Goal: Task Accomplishment & Management: Use online tool/utility

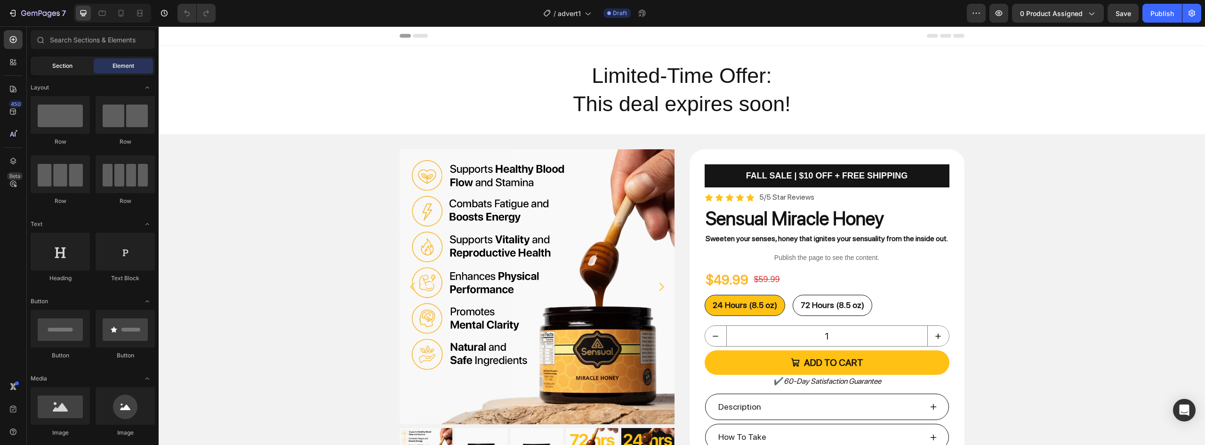
click at [53, 69] on span "Section" at bounding box center [62, 66] width 20 height 8
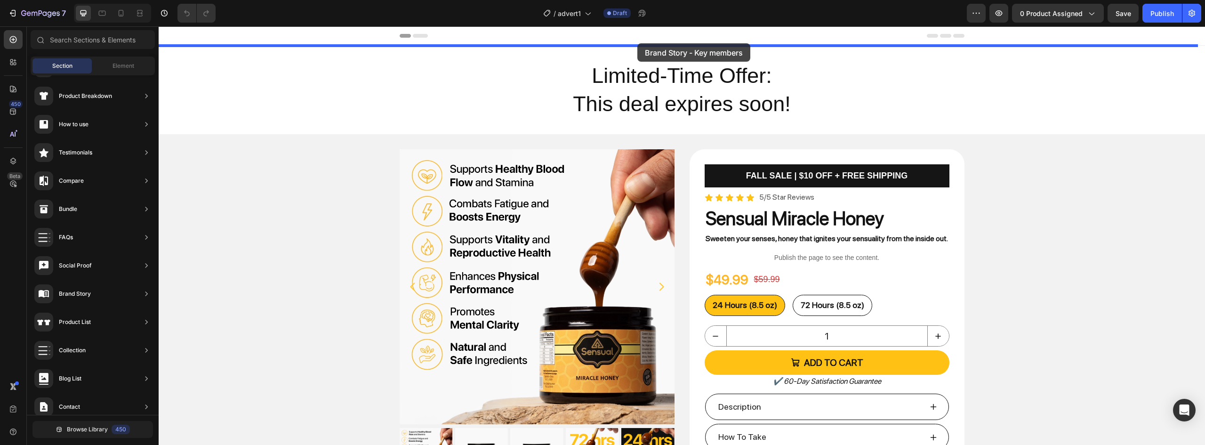
drag, startPoint x: 366, startPoint y: 330, endPoint x: 638, endPoint y: 43, distance: 395.0
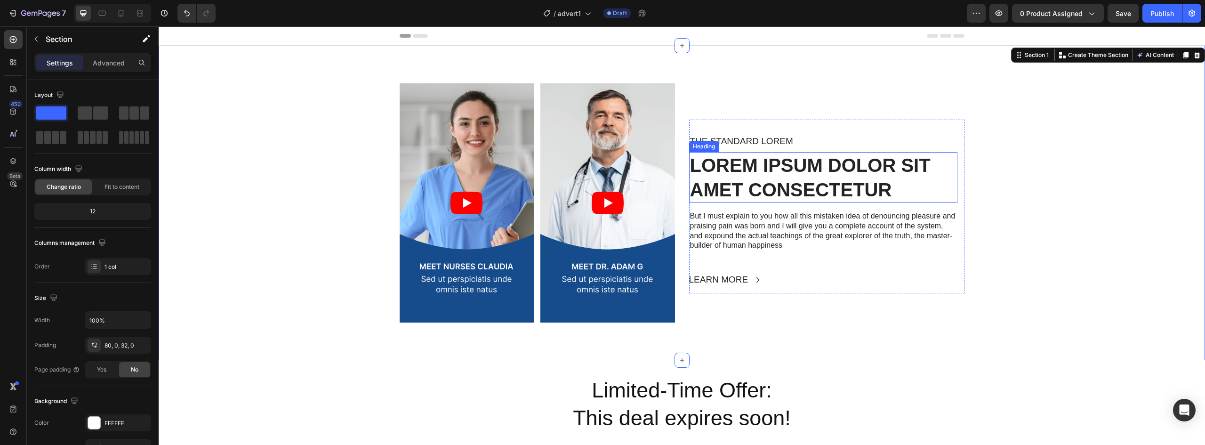
click at [737, 165] on h2 "Lorem ipsum dolor sit amet consectetur" at bounding box center [823, 177] width 268 height 51
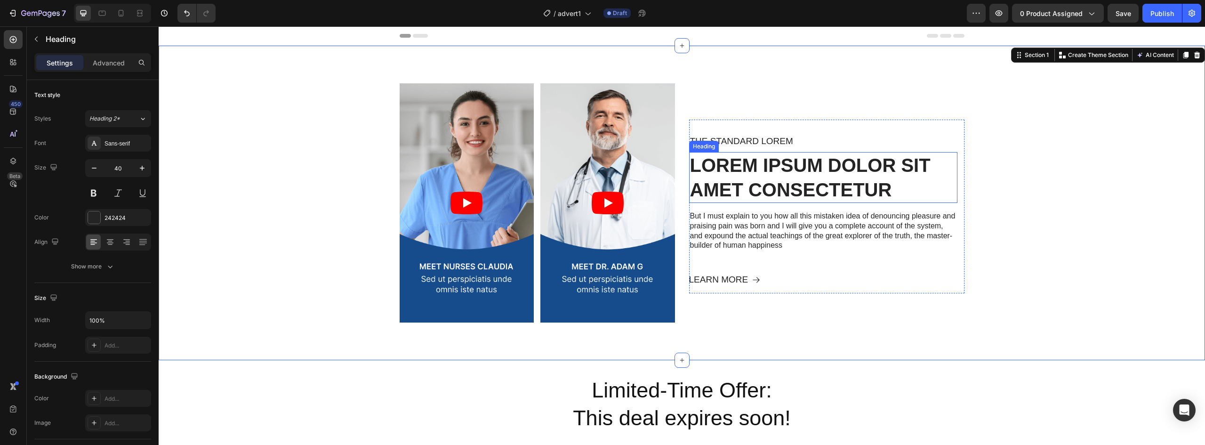
click at [737, 165] on h2 "Lorem ipsum dolor sit amet consectetur" at bounding box center [823, 177] width 268 height 51
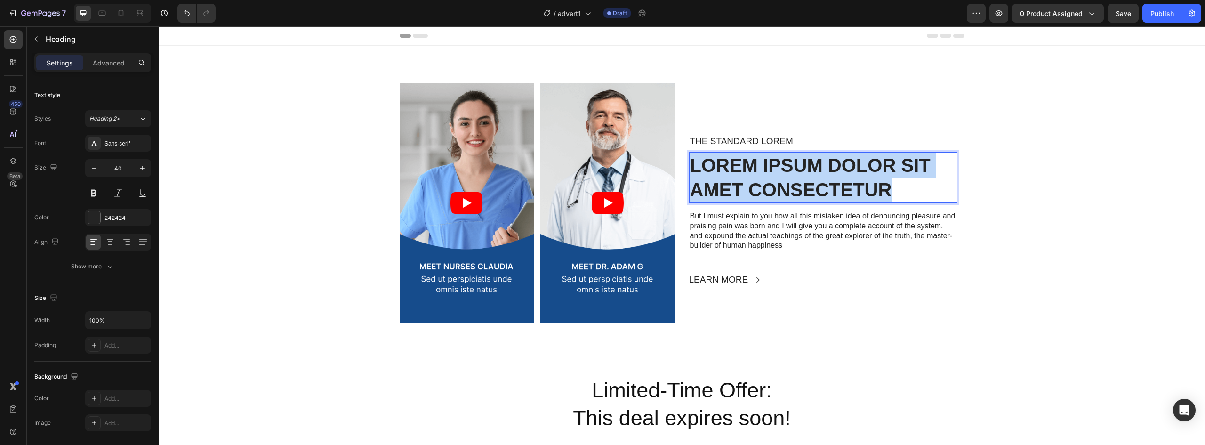
click at [737, 165] on p "Lorem ipsum dolor sit amet consectetur" at bounding box center [823, 177] width 267 height 49
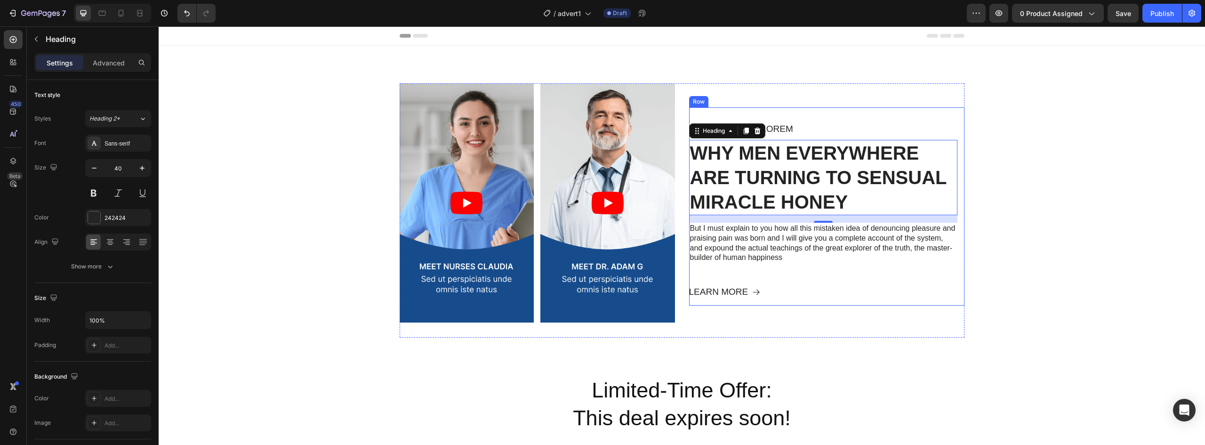
click at [758, 249] on p "But I must explain to you how all this mistaken idea of denouncing pleasure and…" at bounding box center [823, 243] width 267 height 39
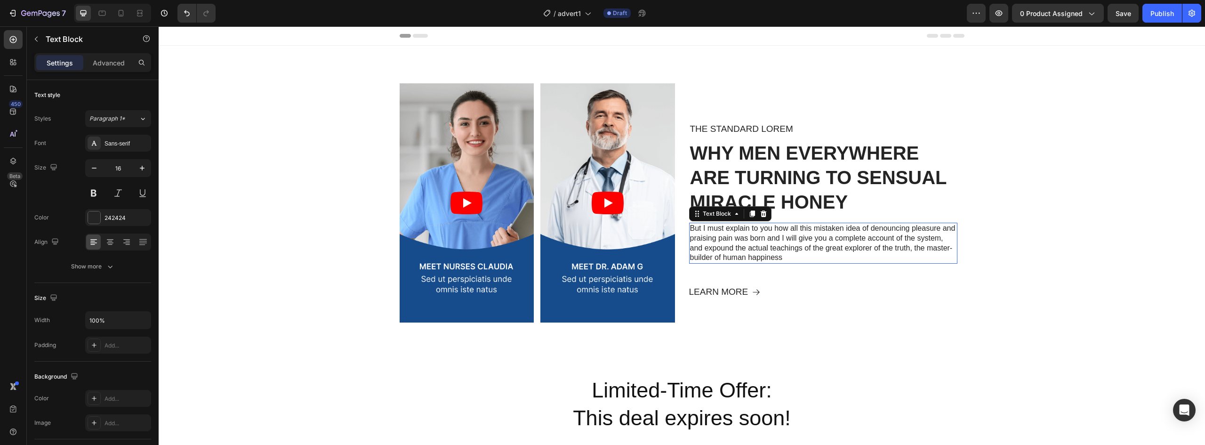
click at [758, 249] on p "But I must explain to you how all this mistaken idea of denouncing pleasure and…" at bounding box center [823, 243] width 267 height 39
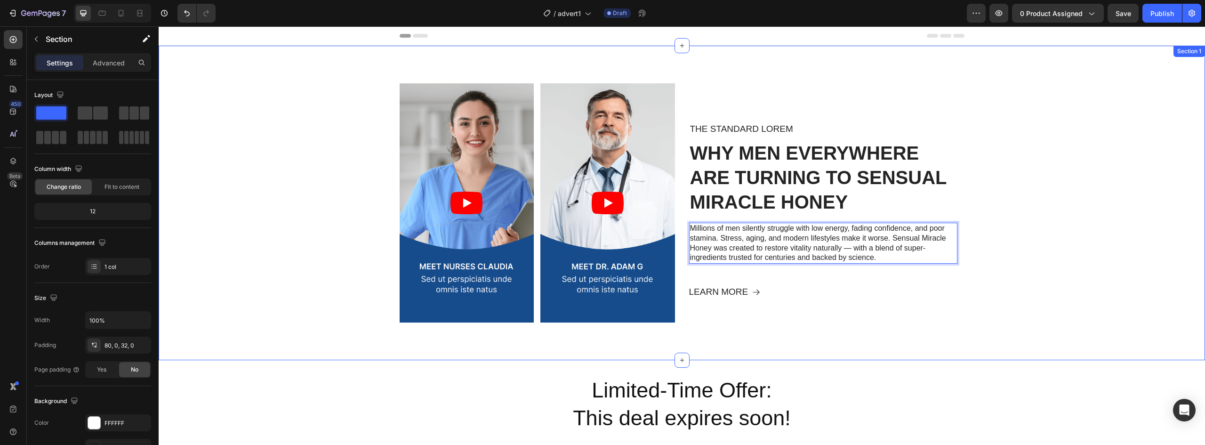
click at [1014, 249] on div "Video Video Video Video Carousel The standard Lorem Text Block Why Men Everywhe…" at bounding box center [682, 214] width 1047 height 262
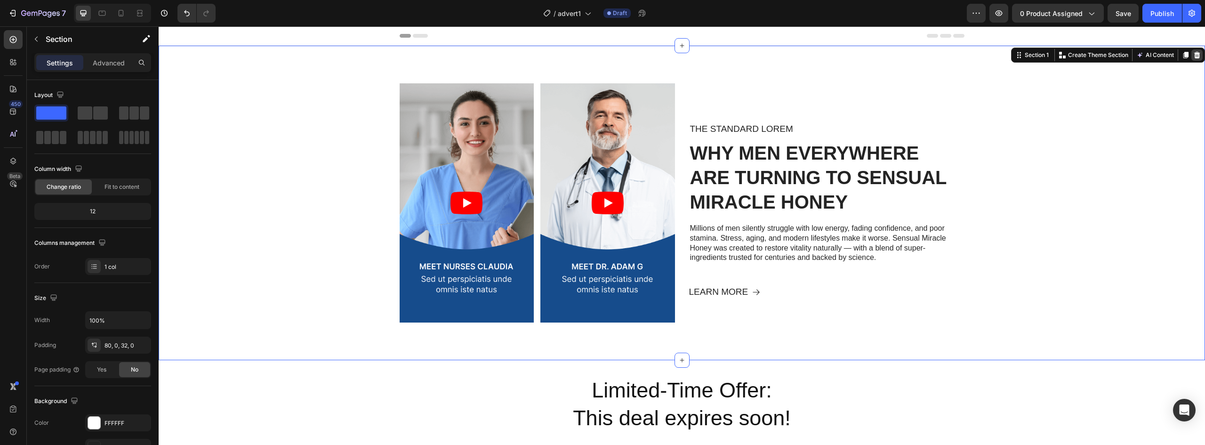
click at [1195, 54] on icon at bounding box center [1198, 55] width 6 height 7
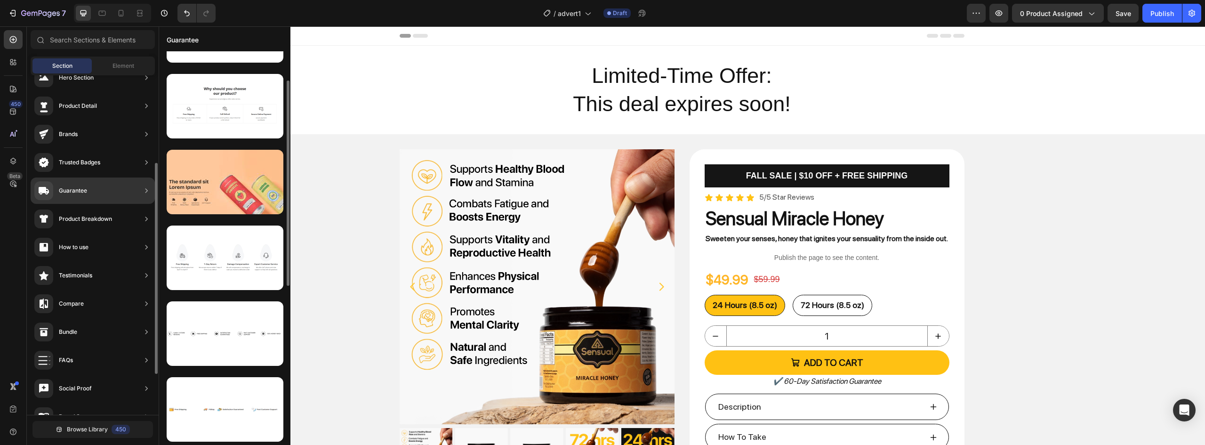
scroll to position [113, 0]
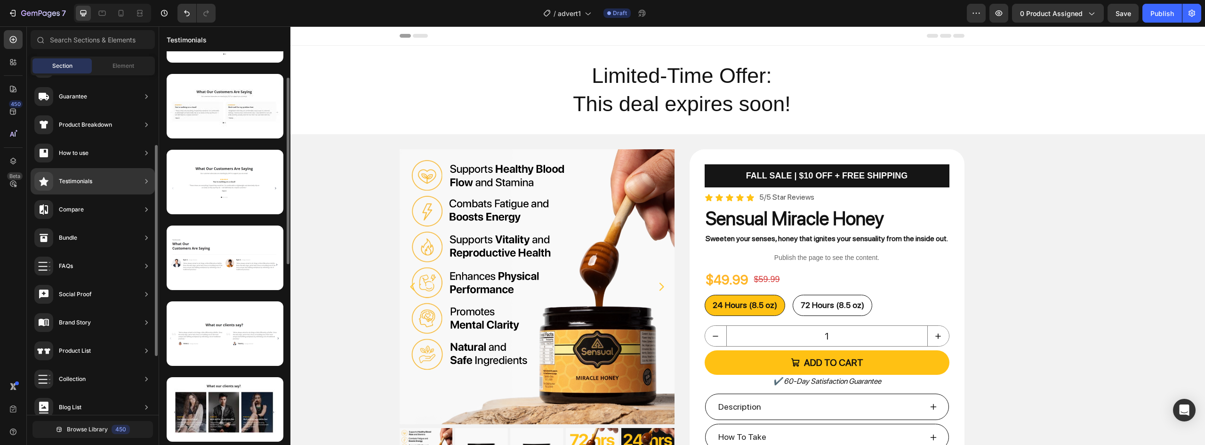
click at [147, 185] on icon at bounding box center [146, 181] width 9 height 9
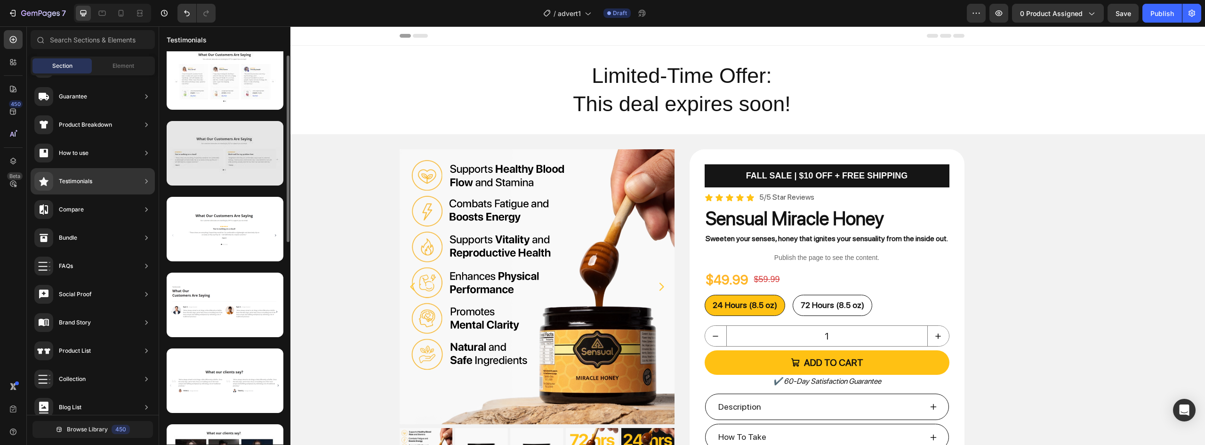
scroll to position [0, 0]
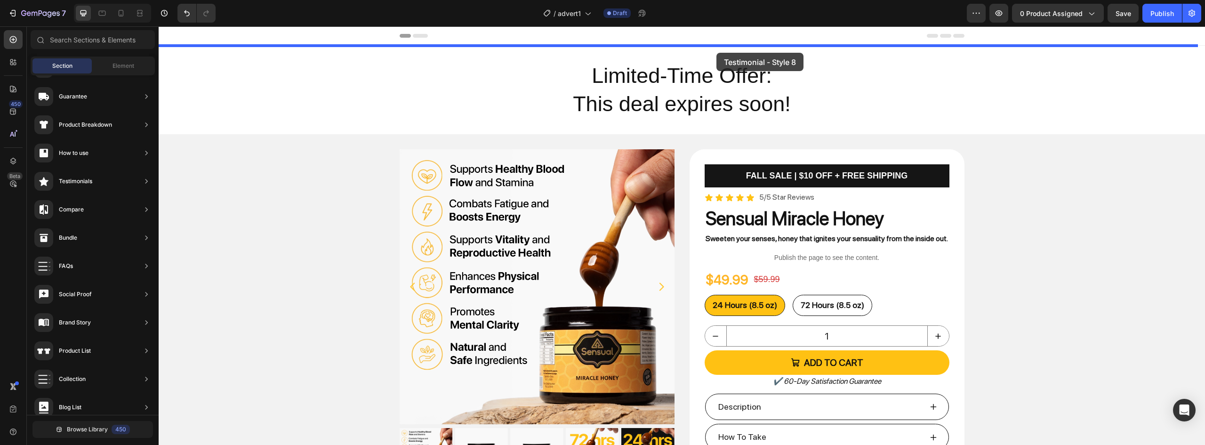
drag, startPoint x: 403, startPoint y: 340, endPoint x: 717, endPoint y: 53, distance: 425.9
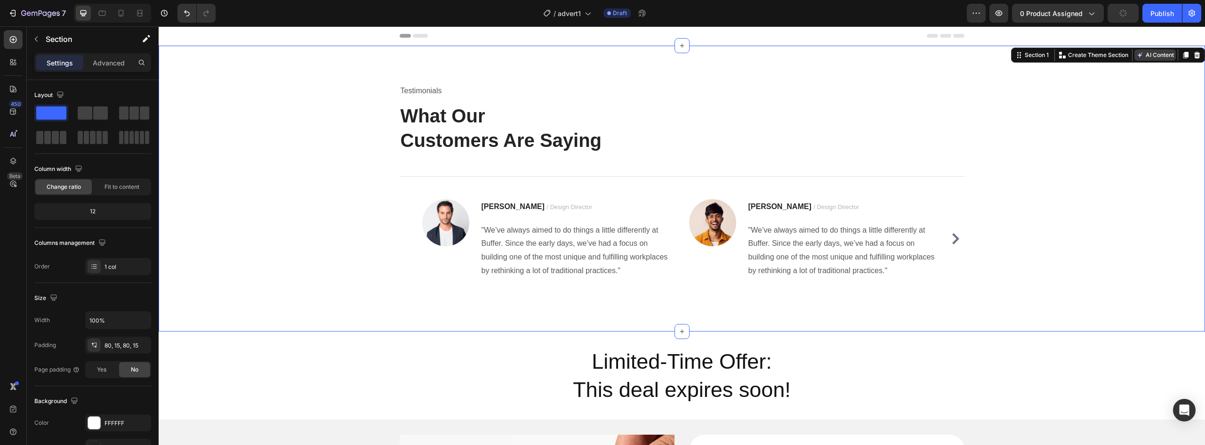
click at [1141, 58] on button "AI Content" at bounding box center [1155, 54] width 41 height 11
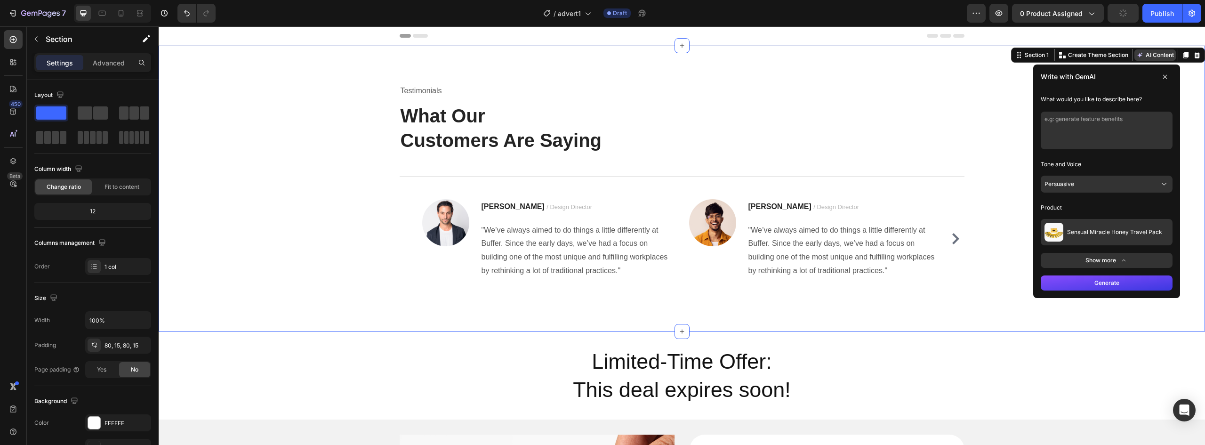
click at [1141, 58] on button "AI Content" at bounding box center [1155, 54] width 41 height 11
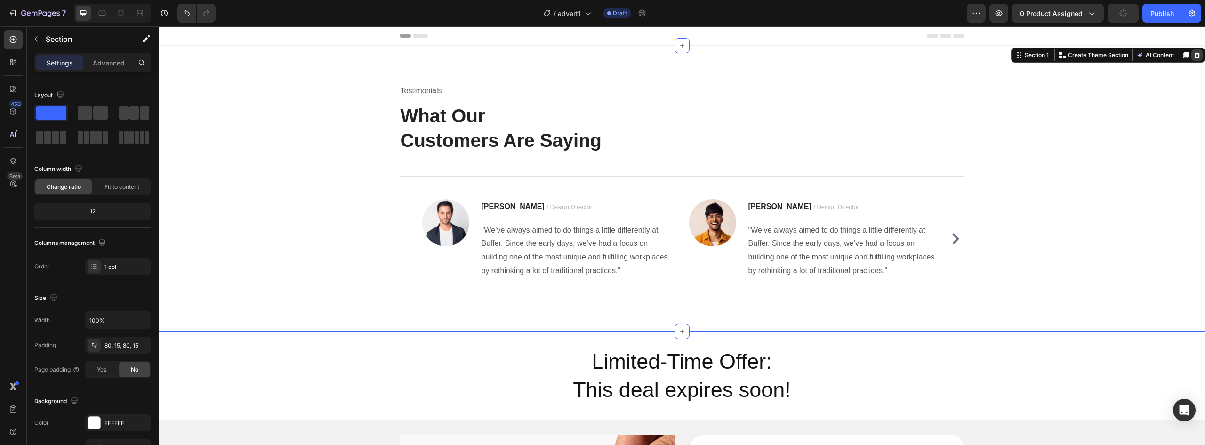
click at [1195, 56] on icon at bounding box center [1198, 55] width 6 height 7
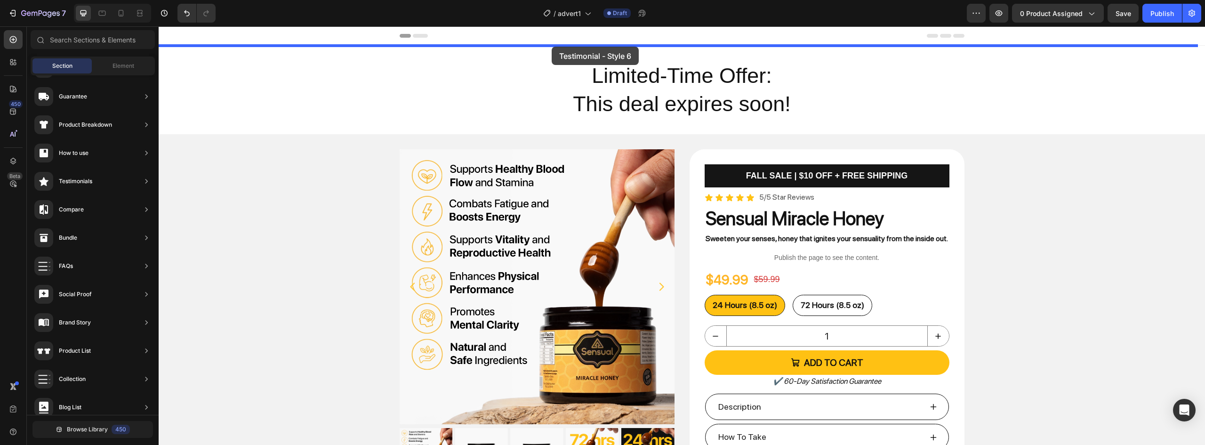
drag, startPoint x: 368, startPoint y: 270, endPoint x: 552, endPoint y: 47, distance: 289.4
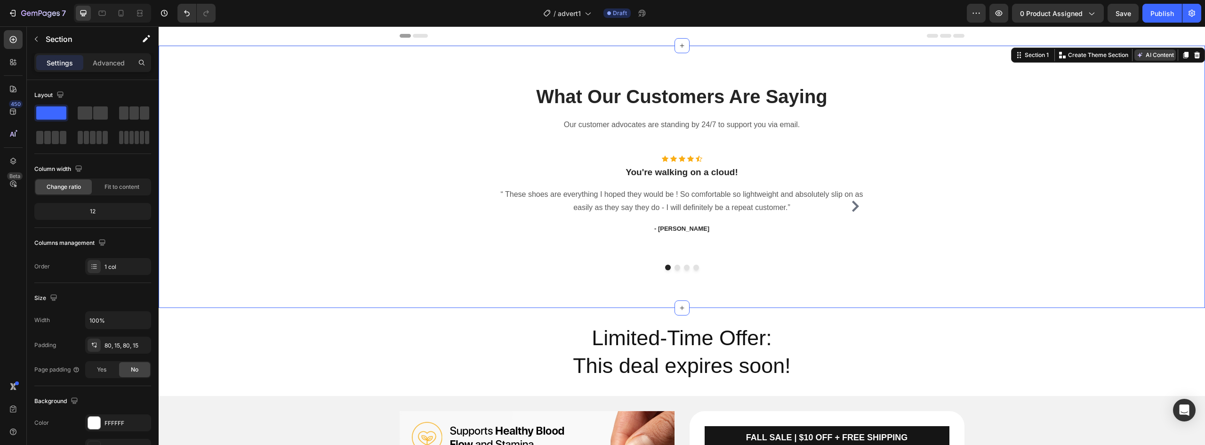
click at [1160, 58] on button "AI Content" at bounding box center [1155, 54] width 41 height 11
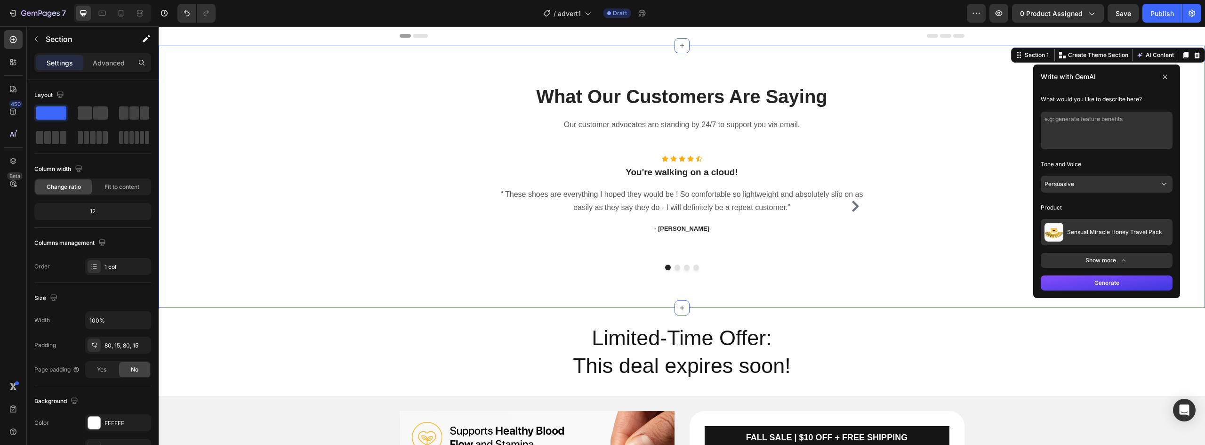
click at [1136, 236] on button "Sensual Miracle Honey Travel Pack" at bounding box center [1107, 232] width 132 height 26
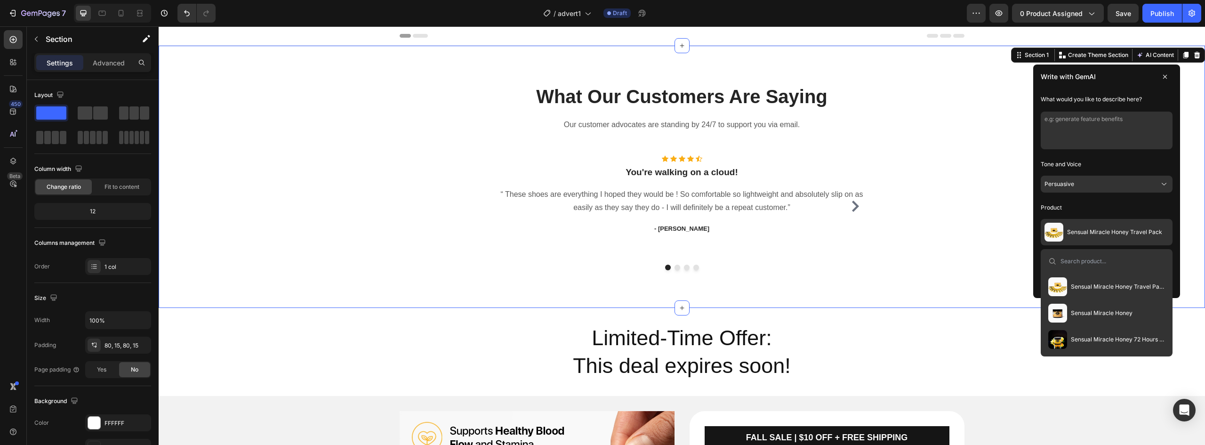
click at [1094, 316] on span "Sensual Miracle Honey" at bounding box center [1102, 313] width 62 height 8
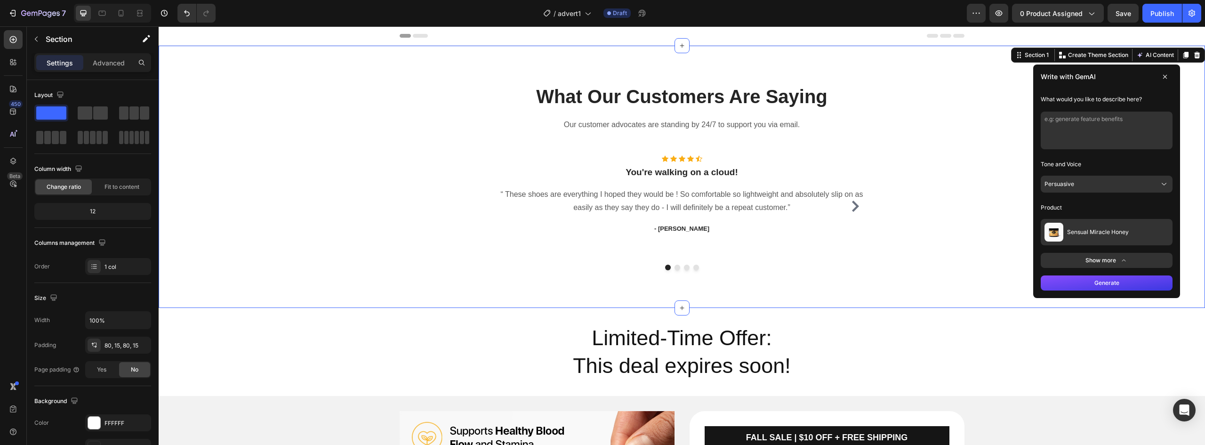
click at [1082, 127] on textarea at bounding box center [1107, 131] width 132 height 38
click at [968, 143] on div "What Our Customers Are Saying Heading Our customer advocates are standing by 24…" at bounding box center [682, 176] width 1033 height 187
click at [704, 105] on p "What Our Customers Are Saying" at bounding box center [682, 96] width 563 height 24
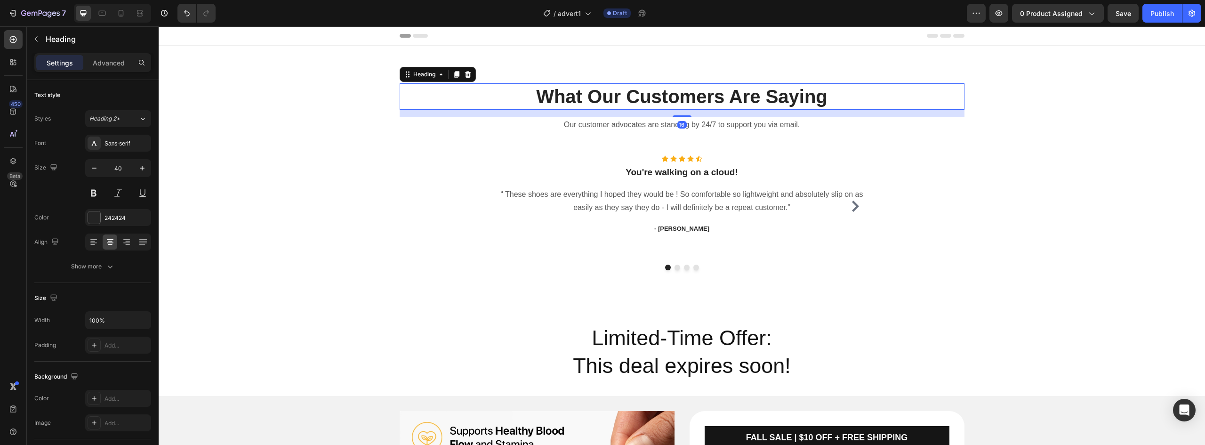
click at [705, 102] on p "What Our Customers Are Saying" at bounding box center [682, 96] width 563 height 24
click at [719, 93] on p "What Our Customers Are Saying" at bounding box center [682, 96] width 563 height 24
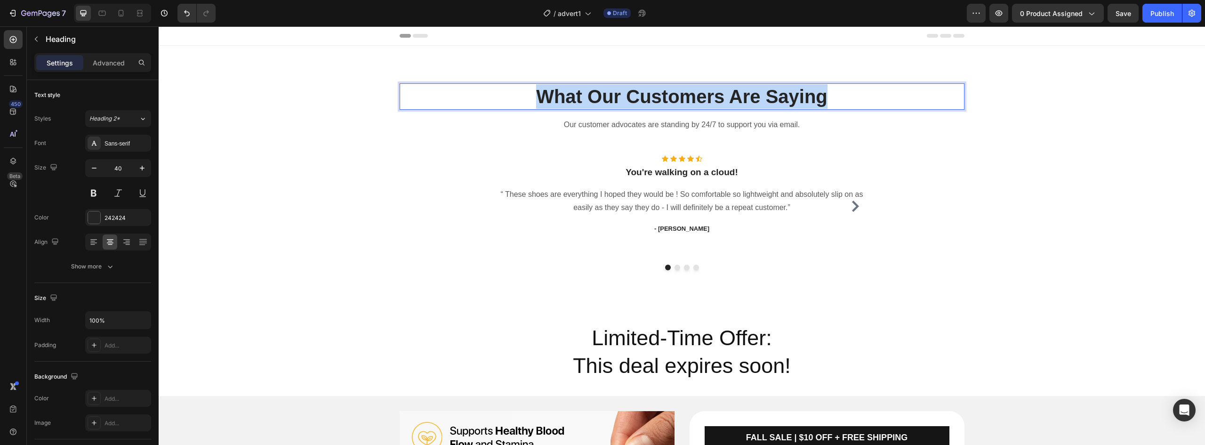
click at [719, 93] on p "What Our Customers Are Saying" at bounding box center [682, 96] width 563 height 24
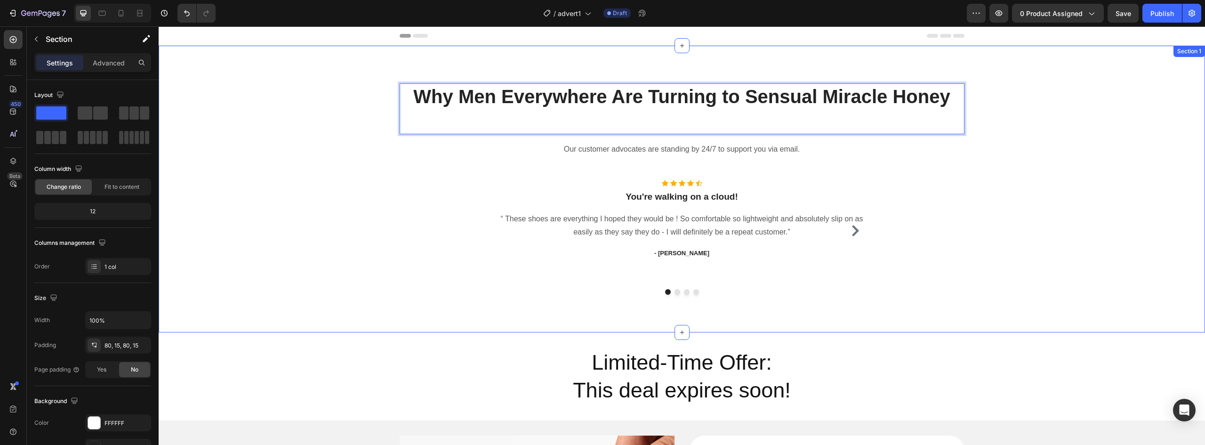
click at [1013, 132] on div "Why Men Everywhere Are Turning to Sensual Miracle Honey Heading 16 Our customer…" at bounding box center [682, 188] width 1033 height 211
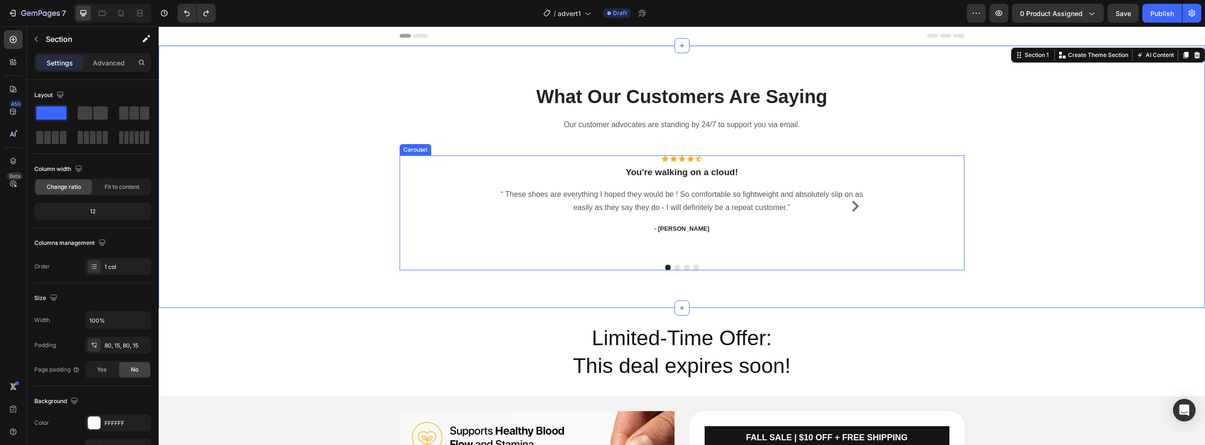
click at [853, 207] on icon "Carousel Next Arrow" at bounding box center [855, 206] width 7 height 11
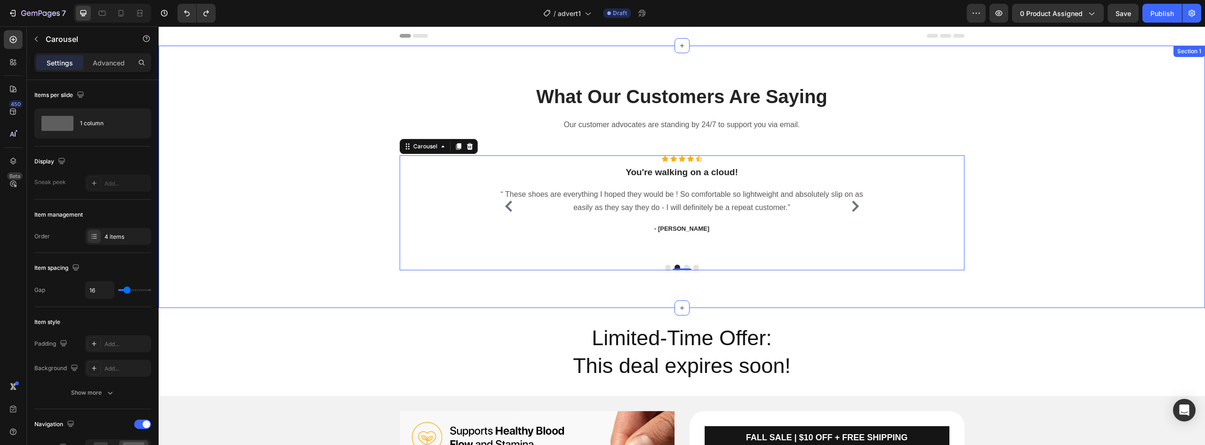
click at [1175, 49] on div "Section 1" at bounding box center [1190, 51] width 32 height 11
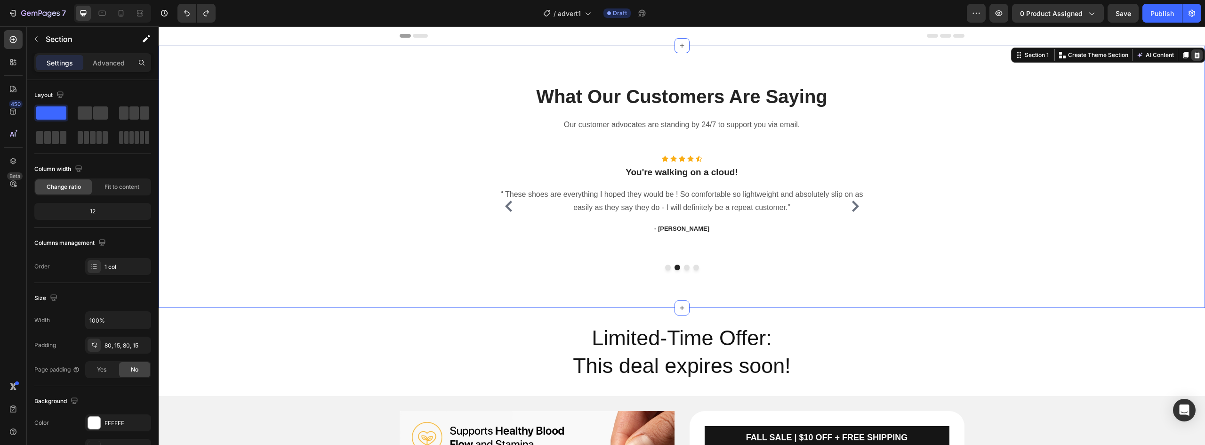
click at [1194, 58] on div at bounding box center [1197, 54] width 11 height 11
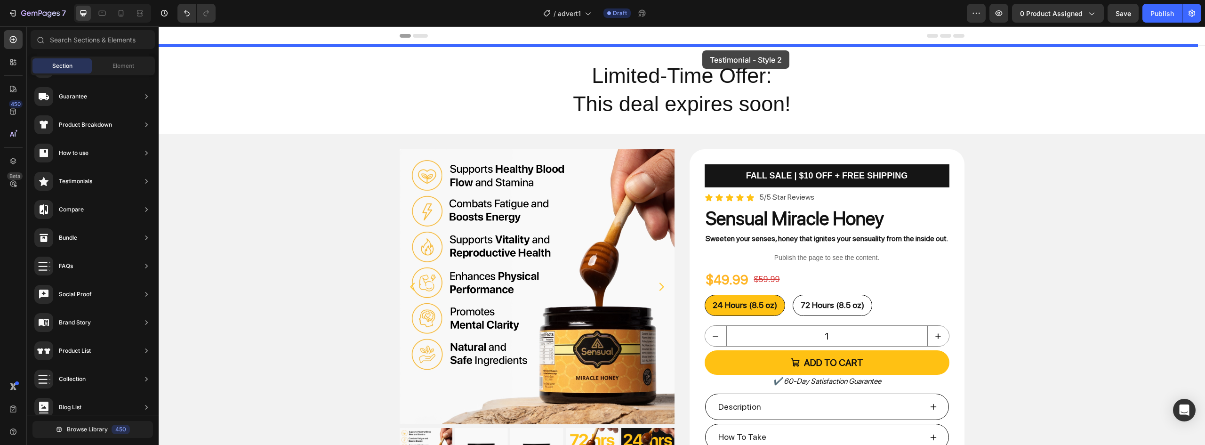
drag, startPoint x: 347, startPoint y: 208, endPoint x: 703, endPoint y: 50, distance: 389.2
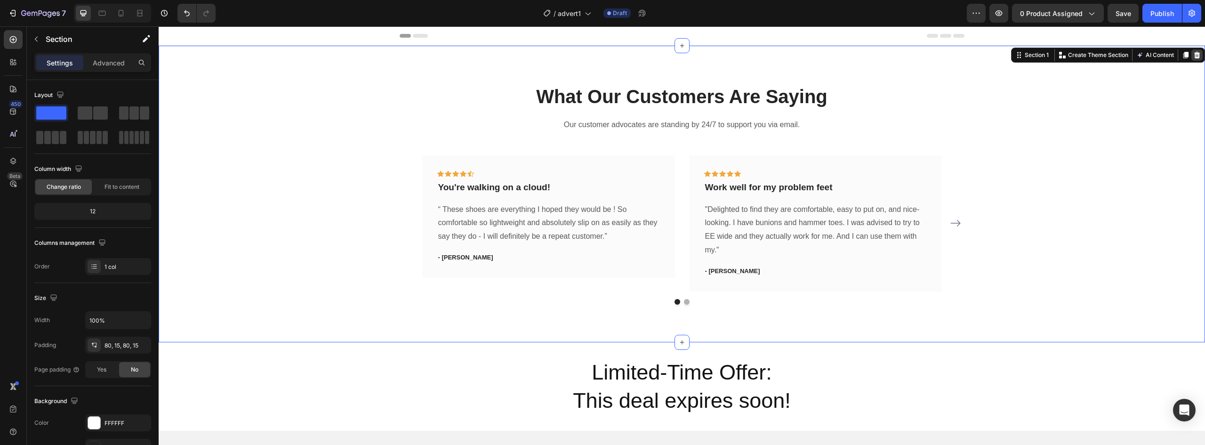
click at [1194, 56] on icon at bounding box center [1198, 55] width 8 height 8
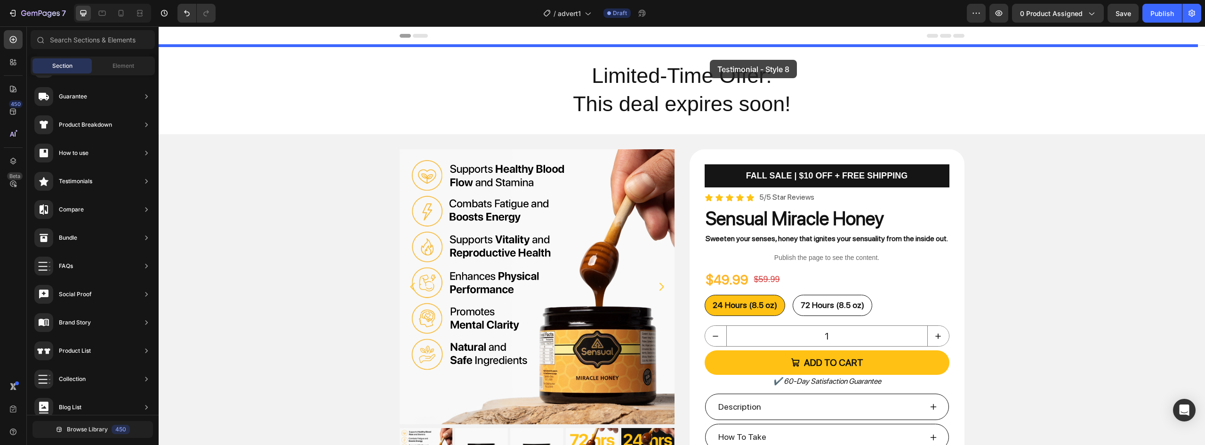
drag, startPoint x: 374, startPoint y: 344, endPoint x: 710, endPoint y: 60, distance: 440.1
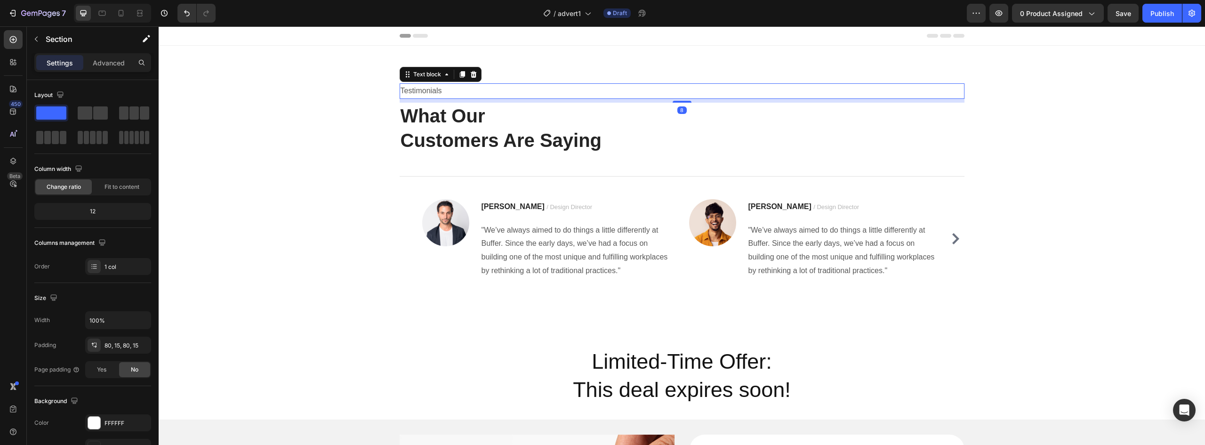
click at [420, 89] on p "Testimonials" at bounding box center [682, 91] width 563 height 14
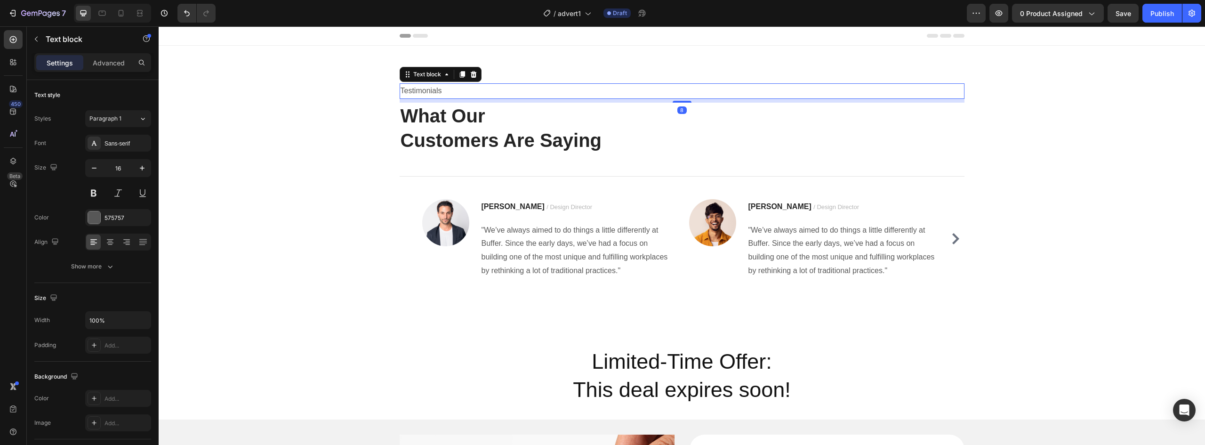
click at [420, 89] on p "Testimonials" at bounding box center [682, 91] width 563 height 14
click at [485, 139] on p "What Our Customers Are Saying" at bounding box center [682, 128] width 563 height 49
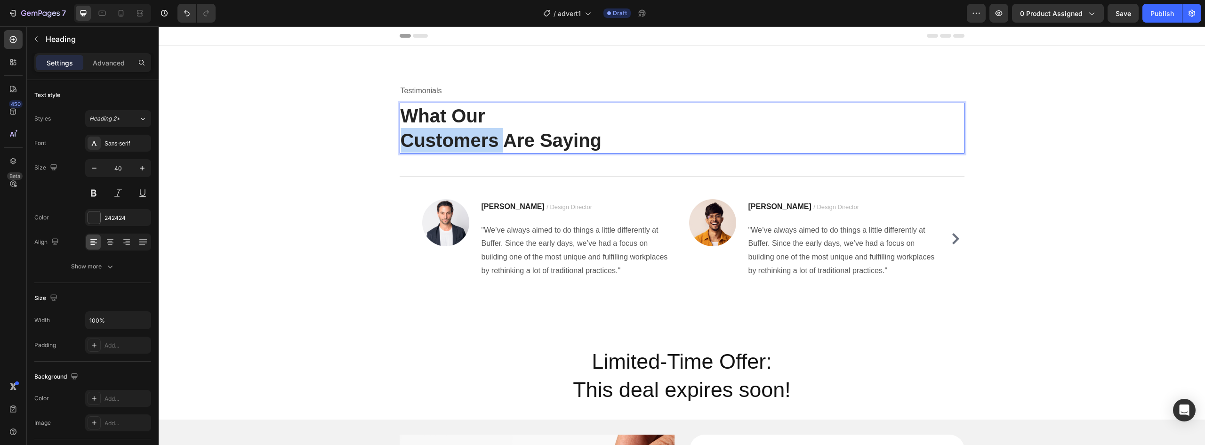
click at [485, 139] on p "What Our Customers Are Saying" at bounding box center [682, 128] width 563 height 49
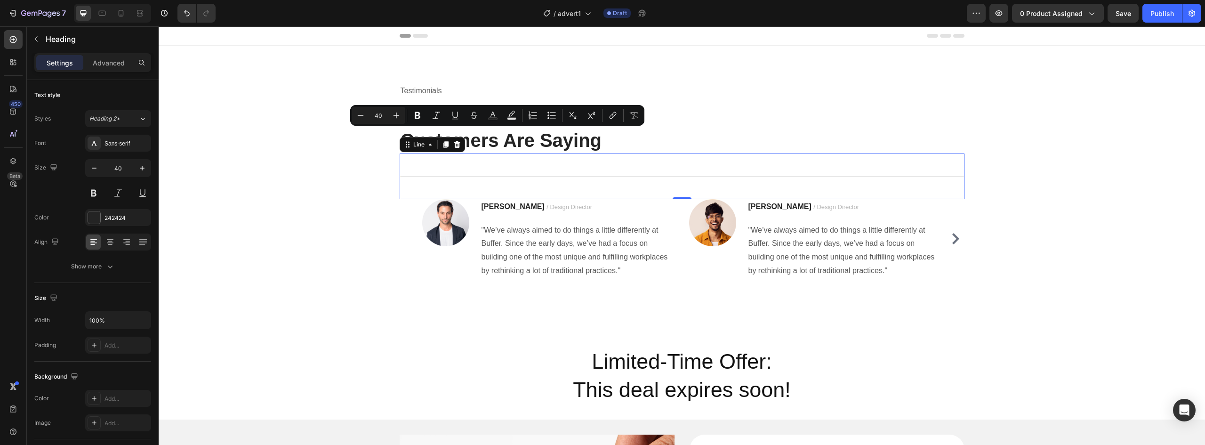
click at [771, 154] on div "Title Line 0" at bounding box center [682, 177] width 565 height 46
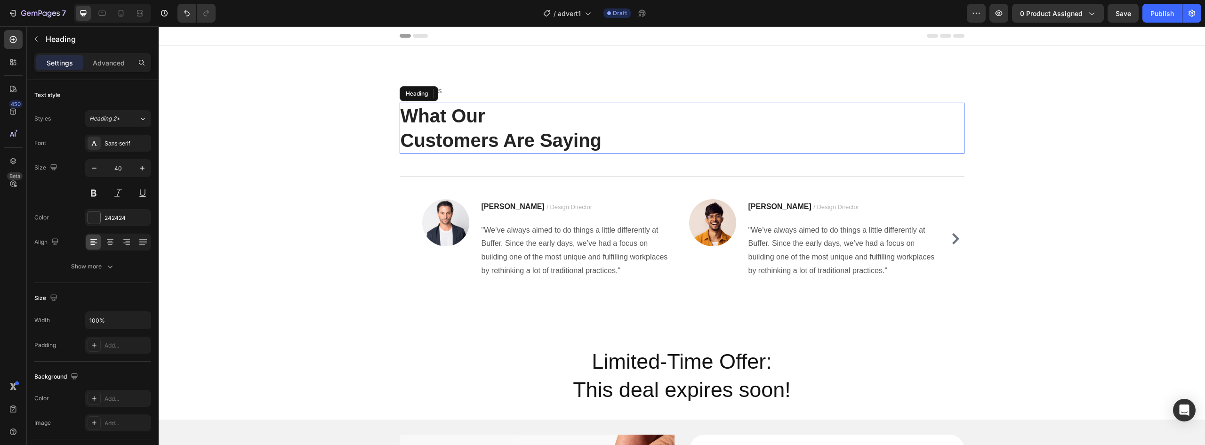
click at [601, 109] on p "What Our Customers Are Saying" at bounding box center [682, 128] width 563 height 49
click at [603, 142] on p "What Our Customers Are Saying" at bounding box center [682, 128] width 563 height 49
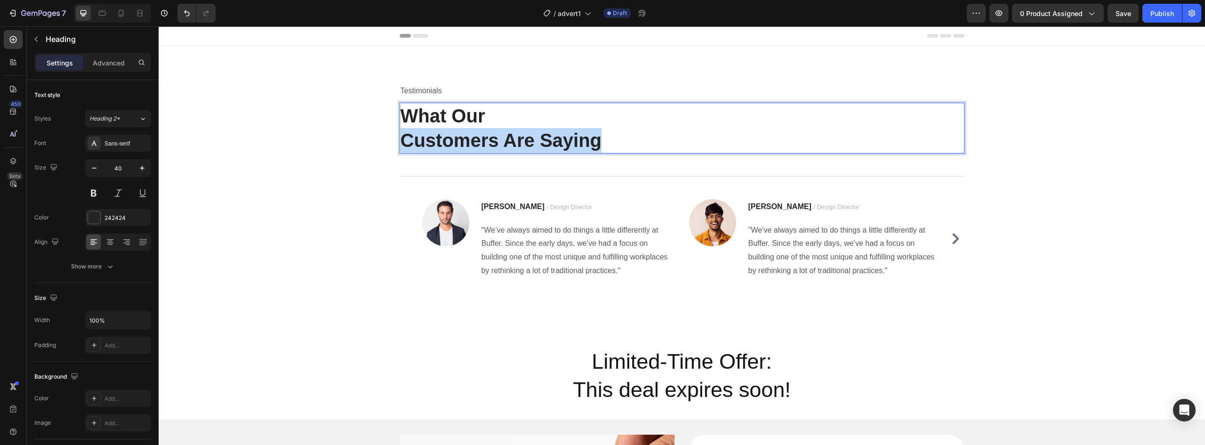
click at [603, 142] on p "What Our Customers Are Saying" at bounding box center [682, 128] width 563 height 49
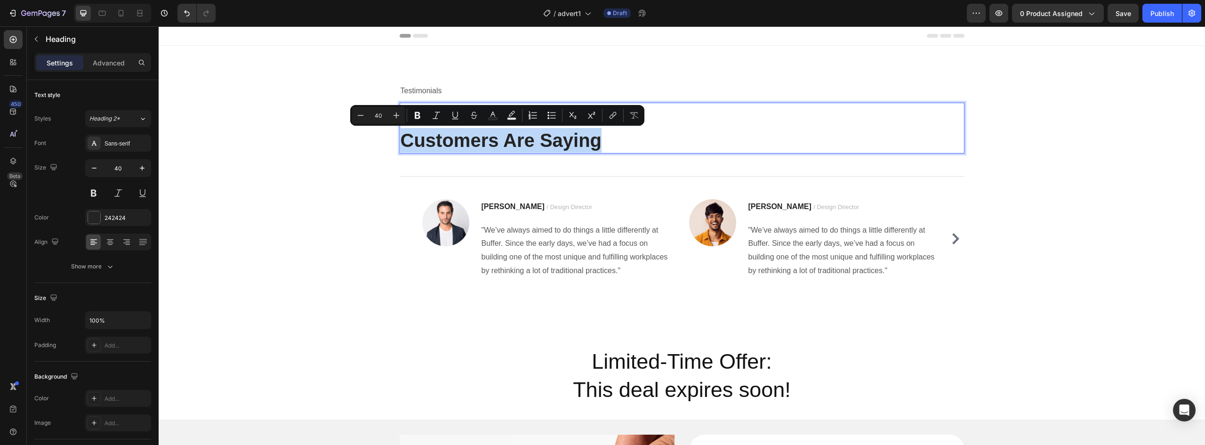
click at [625, 146] on p "What Our Customers Are Saying" at bounding box center [682, 128] width 563 height 49
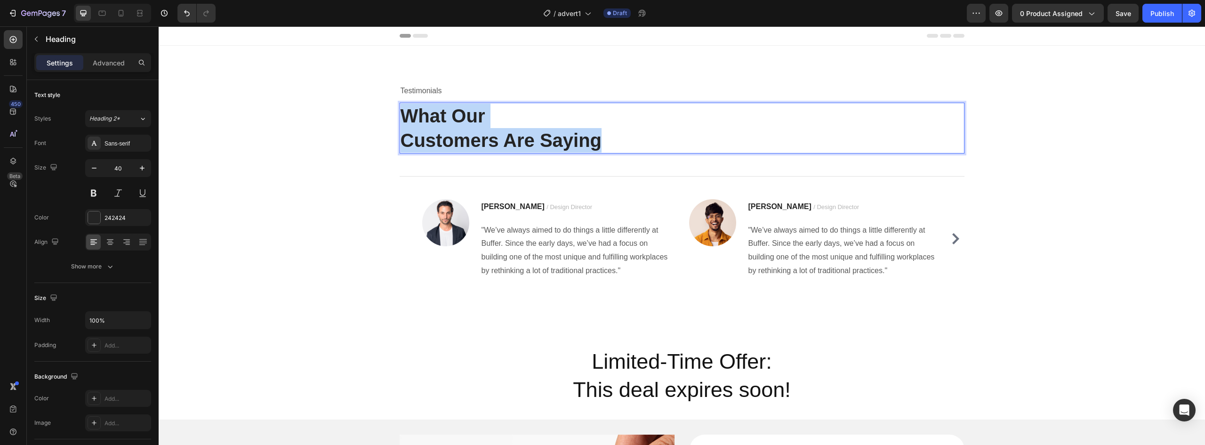
drag, startPoint x: 625, startPoint y: 146, endPoint x: 401, endPoint y: 116, distance: 225.6
click at [401, 116] on p "What Our Customers Are Saying" at bounding box center [682, 128] width 563 height 49
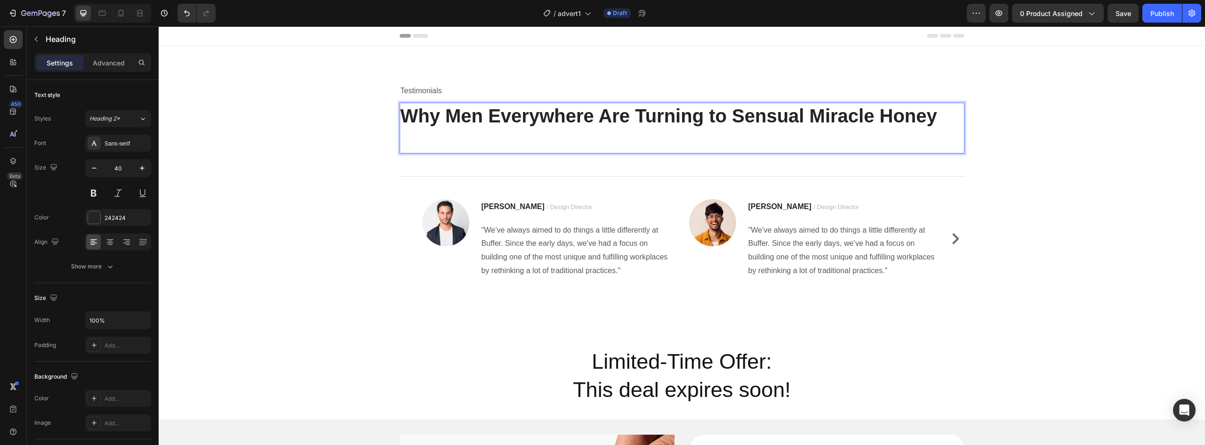
click at [462, 122] on p "Why Men Everywhere Are Turning to Sensual Miracle Honey" at bounding box center [682, 128] width 563 height 49
click at [441, 120] on p "Why Men Everywhere Are Turning to Sensual Miracle Honey" at bounding box center [682, 128] width 563 height 49
drag, startPoint x: 420, startPoint y: 121, endPoint x: 596, endPoint y: 117, distance: 176.2
click at [596, 117] on p "Why Men Everywhere Are Turning to Sensual Miracle Honey" at bounding box center [682, 128] width 563 height 49
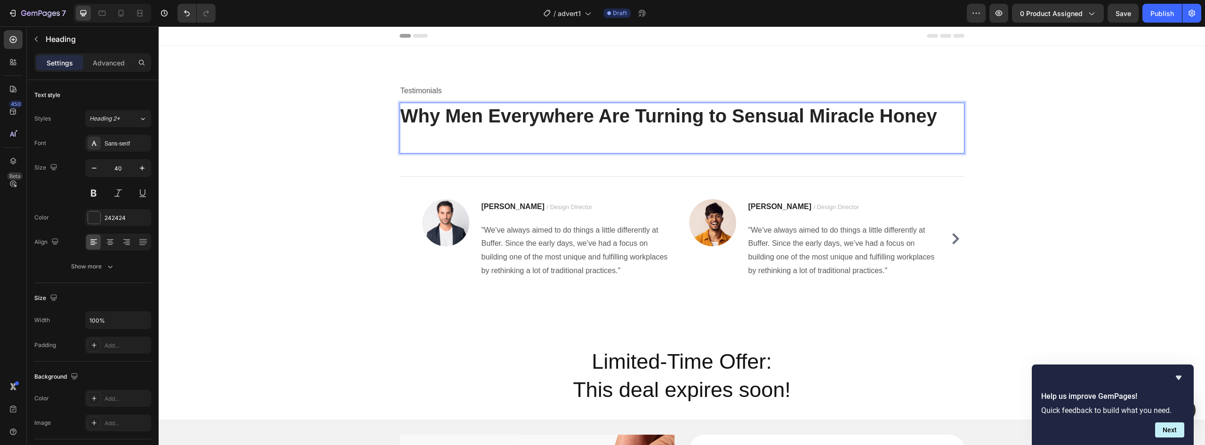
click at [943, 120] on p "Why Men Everywhere Are Turning to Sensual Miracle Honey" at bounding box center [682, 128] width 563 height 49
click at [657, 111] on p "Why Men Everywhere Are Turning to Sensual Miracle Honey" at bounding box center [682, 128] width 563 height 49
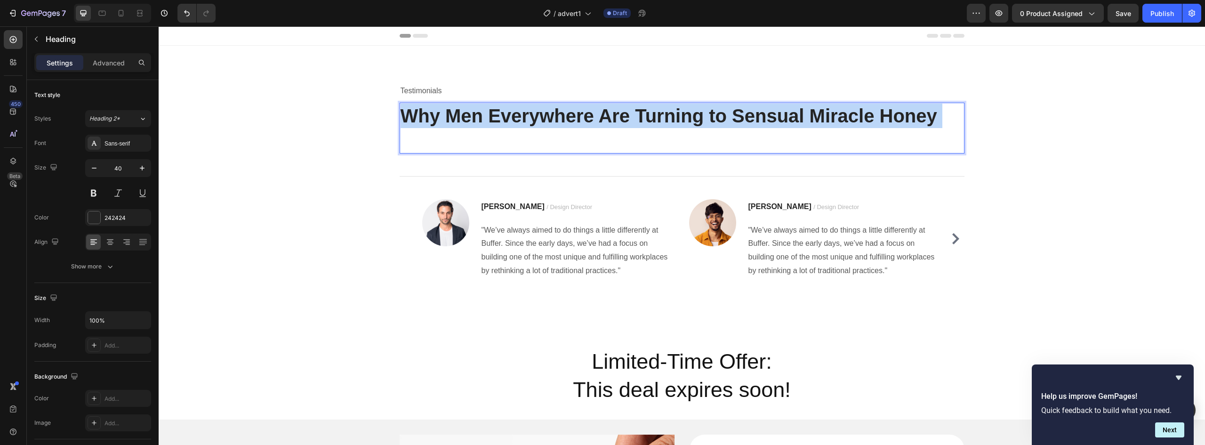
click at [657, 111] on p "Why Men Everywhere Are Turning to Sensual Miracle Honey" at bounding box center [682, 128] width 563 height 49
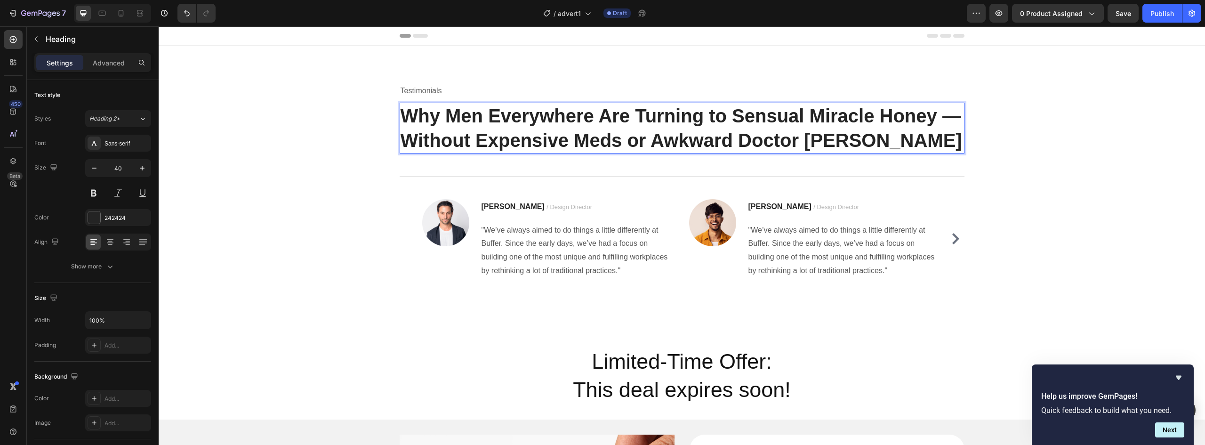
click at [940, 118] on p "Why Men Everywhere Are Turning to Sensual Miracle Honey — Without Expensive Med…" at bounding box center [682, 128] width 563 height 49
click at [954, 117] on p "Why Men Everywhere Are Turning to Sensual Miracle Honey — Without Expensive Med…" at bounding box center [682, 128] width 563 height 49
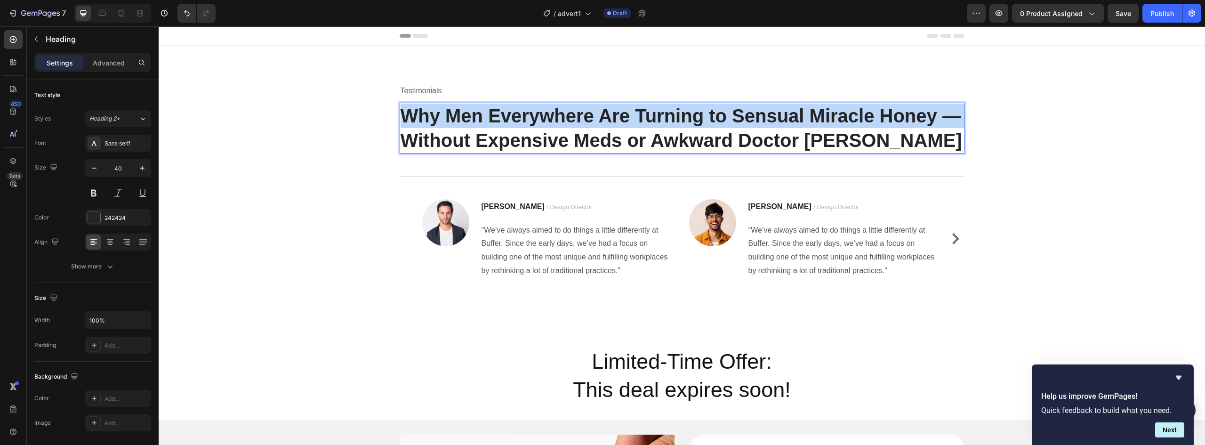
click at [954, 117] on p "Why Men Everywhere Are Turning to Sensual Miracle Honey — Without Expensive Med…" at bounding box center [682, 128] width 563 height 49
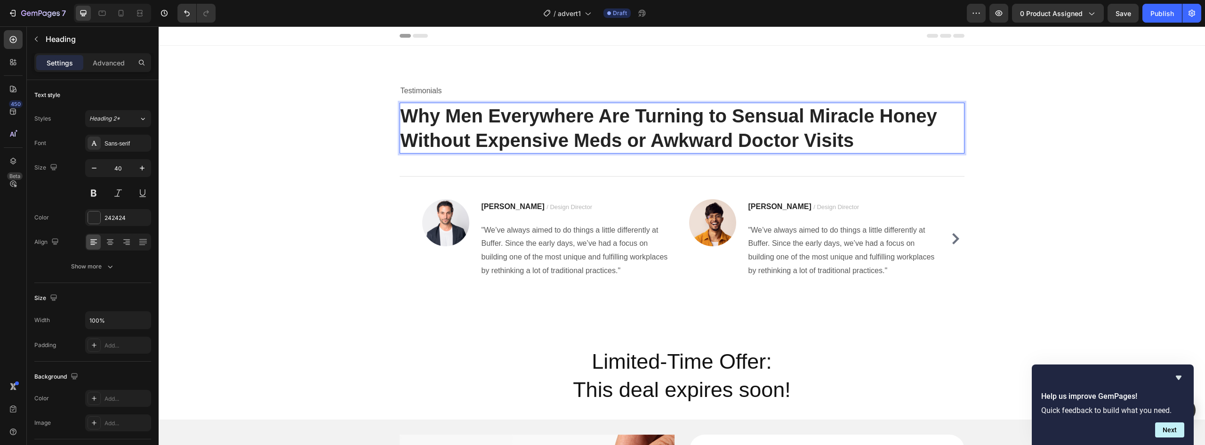
click at [935, 112] on p "Why Men Everywhere Are Turning to Sensual Miracle Honey Without Expensive Meds …" at bounding box center [682, 128] width 563 height 49
click at [555, 253] on p ""We’ve always aimed to do things a little differently at Buffer. Since the earl…" at bounding box center [578, 251] width 193 height 54
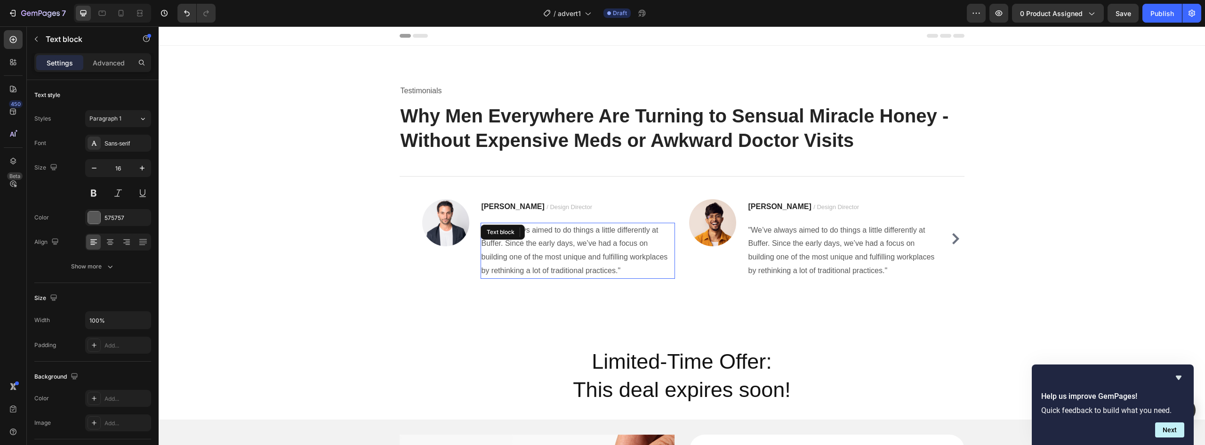
click at [555, 253] on p ""We’ve always aimed to do things a little differently at Buffer. Since the earl…" at bounding box center [578, 251] width 193 height 54
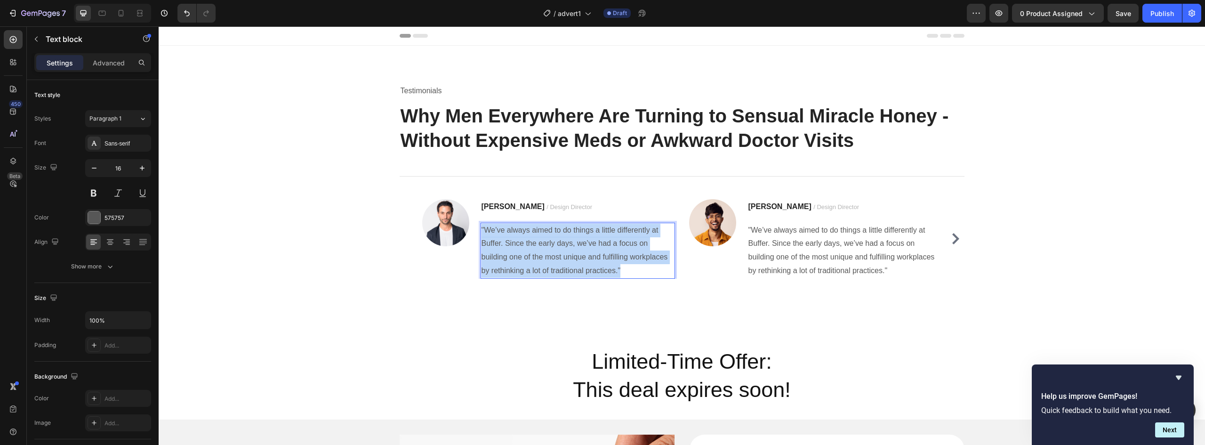
click at [555, 253] on p ""We’ve always aimed to do things a little differently at Buffer. Since the earl…" at bounding box center [578, 251] width 193 height 54
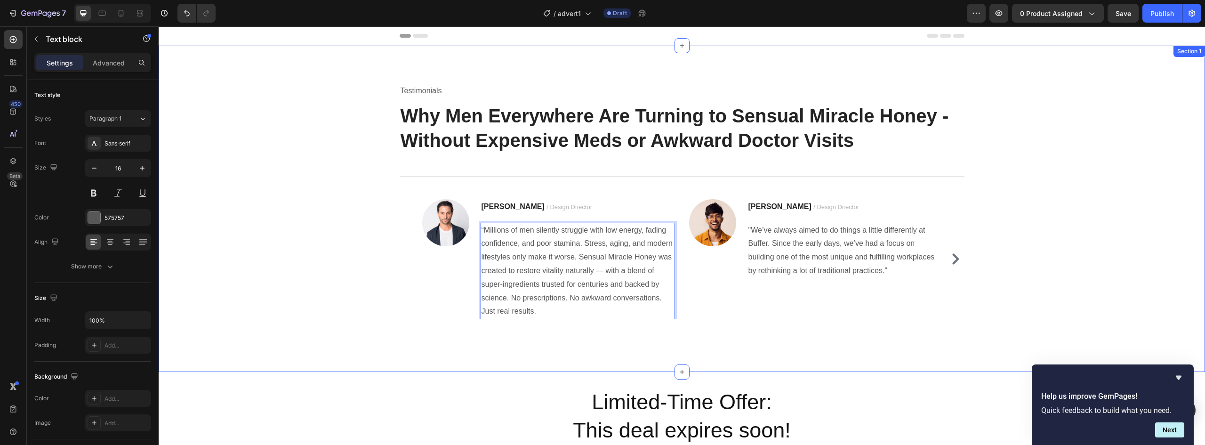
click at [374, 260] on div "Testimonials Text block Why Men Everywhere Are Turning to Sensual Miracle Honey…" at bounding box center [682, 208] width 1033 height 251
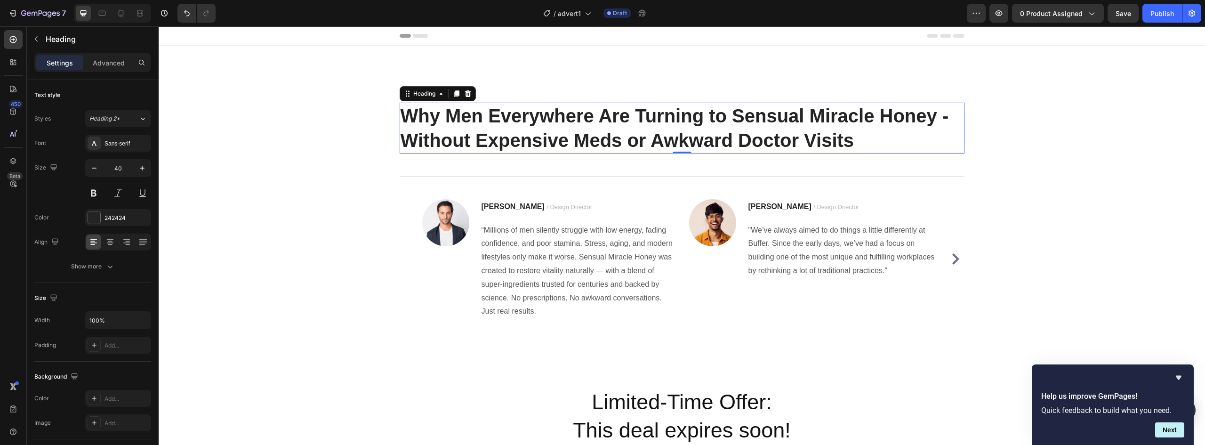
click at [854, 143] on p "Why Men Everywhere Are Turning to Sensual Miracle Honey - Without Expensive Med…" at bounding box center [682, 128] width 563 height 49
click at [861, 144] on p "Why Men Everywhere Are Turning to Sensual Miracle Honey - Without Expensive Med…" at bounding box center [682, 128] width 563 height 49
click at [846, 161] on div "Title Line 0" at bounding box center [682, 177] width 565 height 46
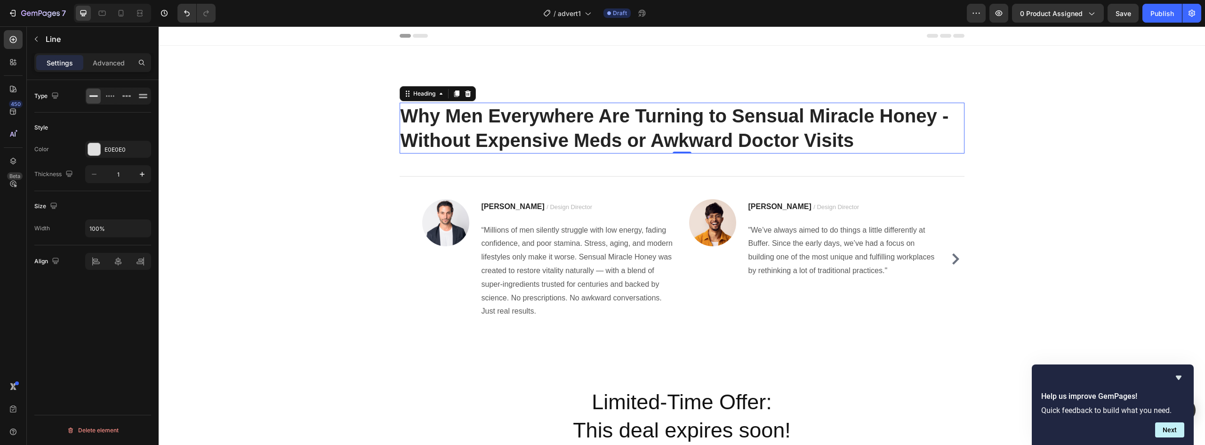
click at [888, 121] on p "Why Men Everywhere Are Turning to Sensual Miracle Honey - Without Expensive Med…" at bounding box center [682, 128] width 563 height 49
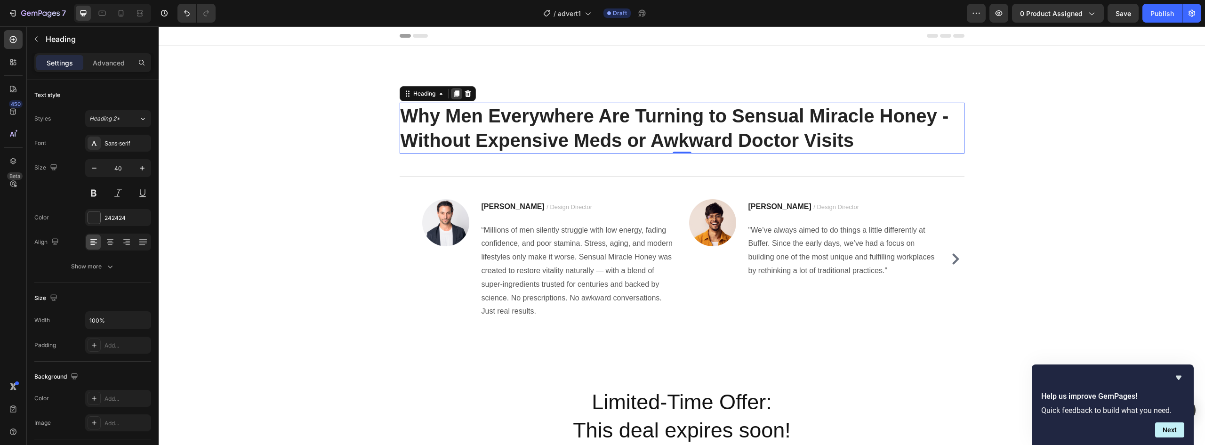
click at [454, 96] on icon at bounding box center [456, 93] width 5 height 7
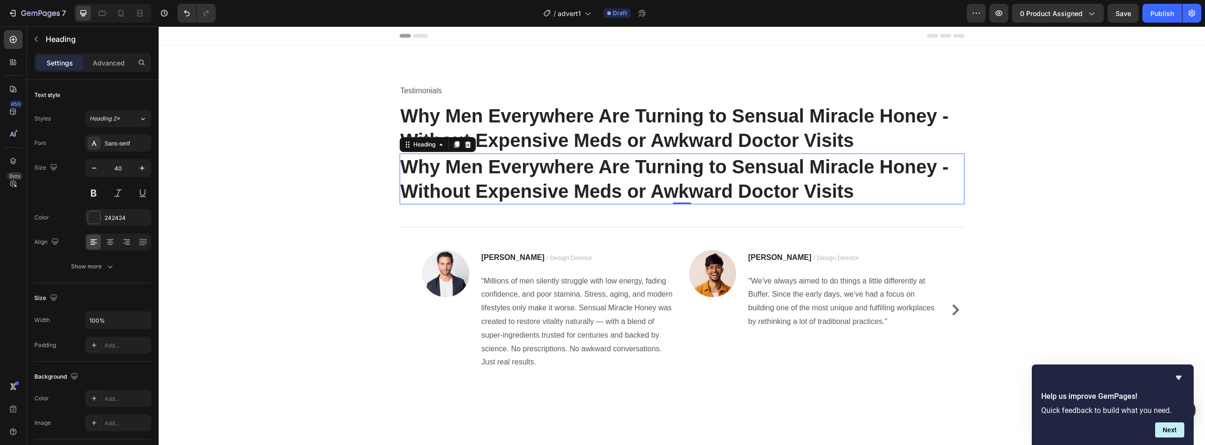
click at [487, 176] on h2 "Why Men Everywhere Are Turning to Sensual Miracle Honey - Without Expensive Med…" at bounding box center [682, 179] width 565 height 51
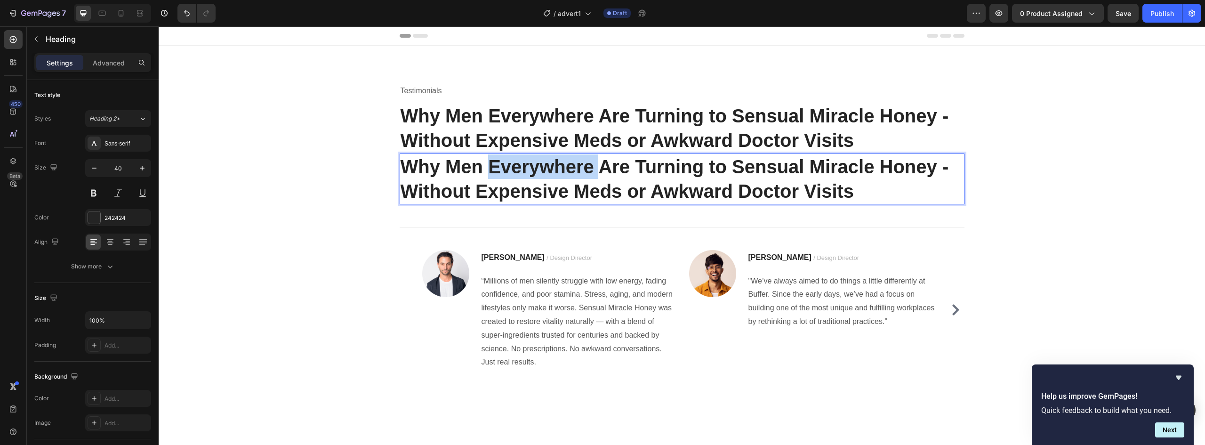
click at [487, 176] on p "Why Men Everywhere Are Turning to Sensual Miracle Honey - Without Expensive Med…" at bounding box center [682, 178] width 563 height 49
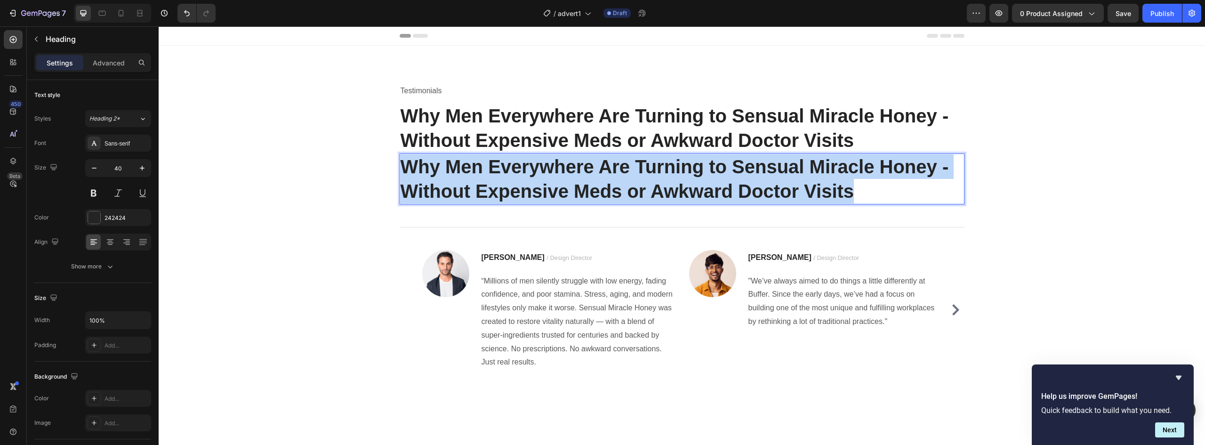
click at [487, 176] on p "Why Men Everywhere Are Turning to Sensual Miracle Honey - Without Expensive Med…" at bounding box center [682, 178] width 563 height 49
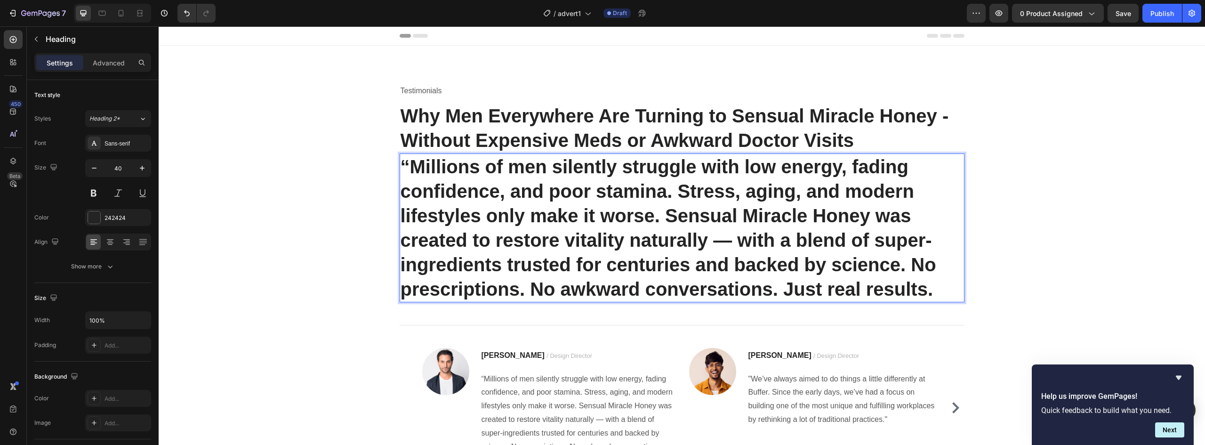
click at [401, 159] on p "“Millions of men silently struggle with low energy, fading confidence, and poor…" at bounding box center [682, 227] width 563 height 147
click at [406, 164] on p "“Millions of men silently struggle with low energy, fading confidence, and poor…" at bounding box center [682, 227] width 563 height 147
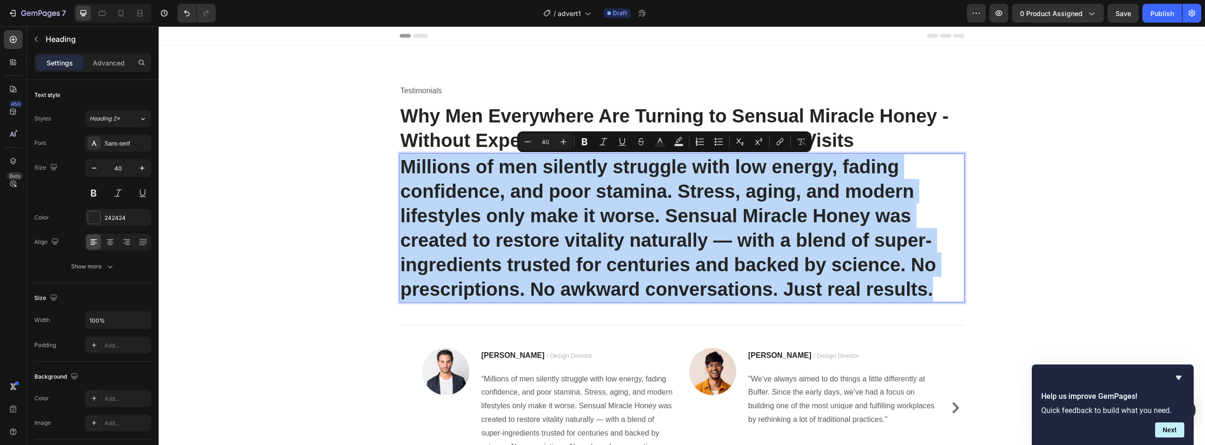
drag, startPoint x: 929, startPoint y: 293, endPoint x: 398, endPoint y: 163, distance: 546.3
click at [401, 163] on p "Millions of men silently struggle with low energy, fading confidence, and poor …" at bounding box center [682, 227] width 563 height 147
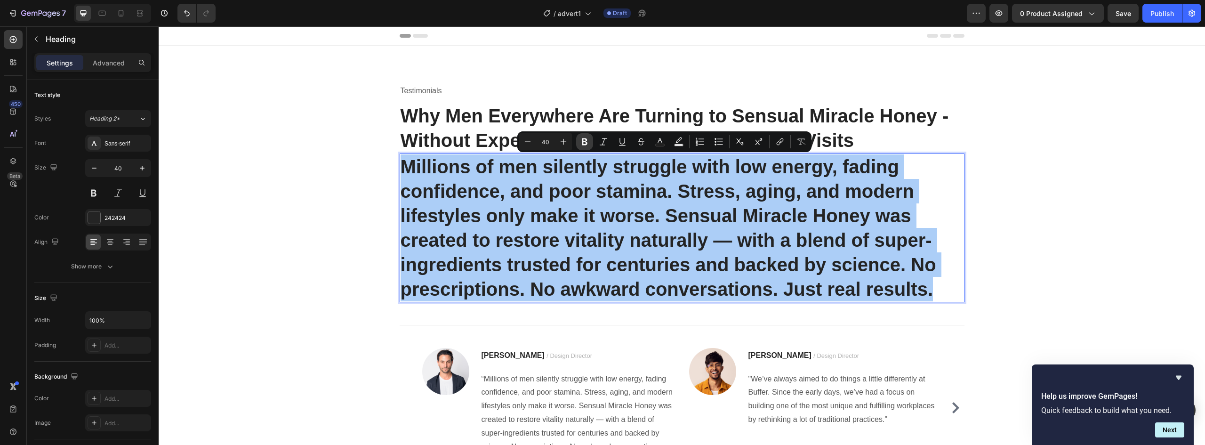
click at [583, 145] on icon "Editor contextual toolbar" at bounding box center [585, 141] width 6 height 7
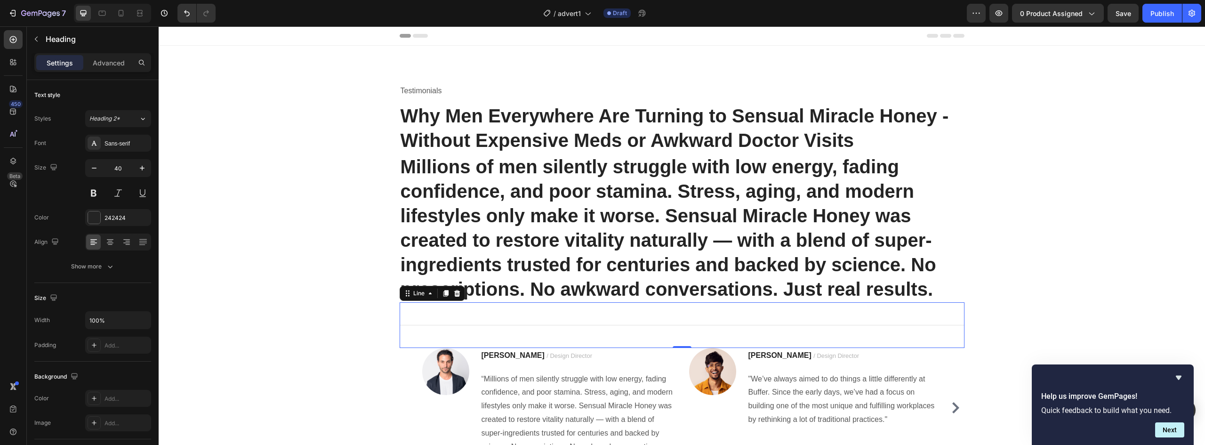
click at [920, 317] on div "Title Line 0" at bounding box center [682, 325] width 565 height 46
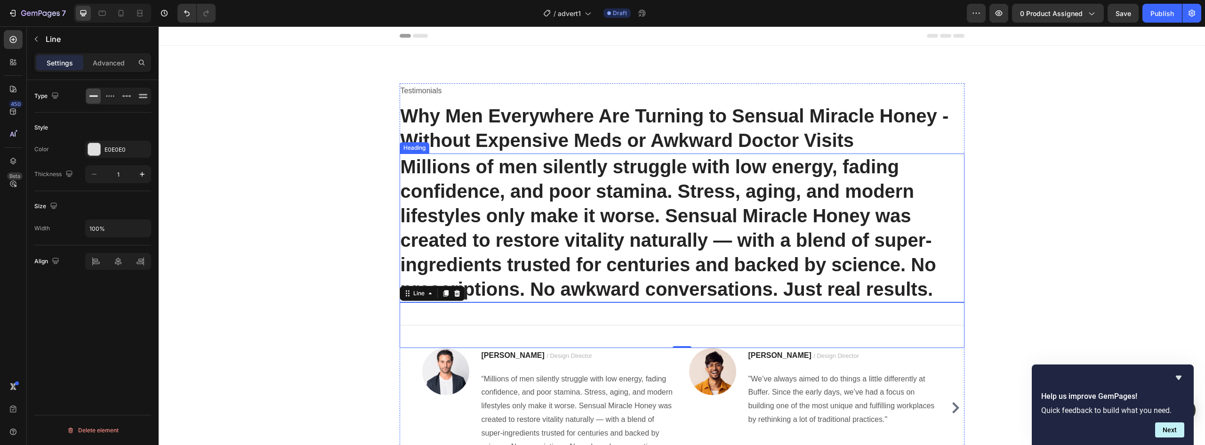
click at [915, 287] on strong "Millions of men silently struggle with low energy, fading confidence, and poor …" at bounding box center [669, 227] width 536 height 143
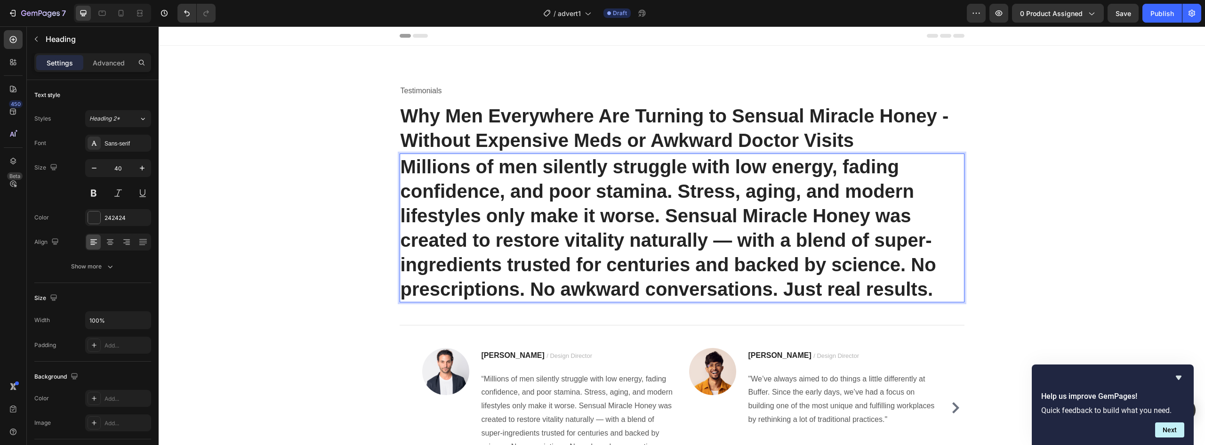
click at [915, 287] on strong "Millions of men silently struggle with low energy, fading confidence, and poor …" at bounding box center [669, 227] width 536 height 143
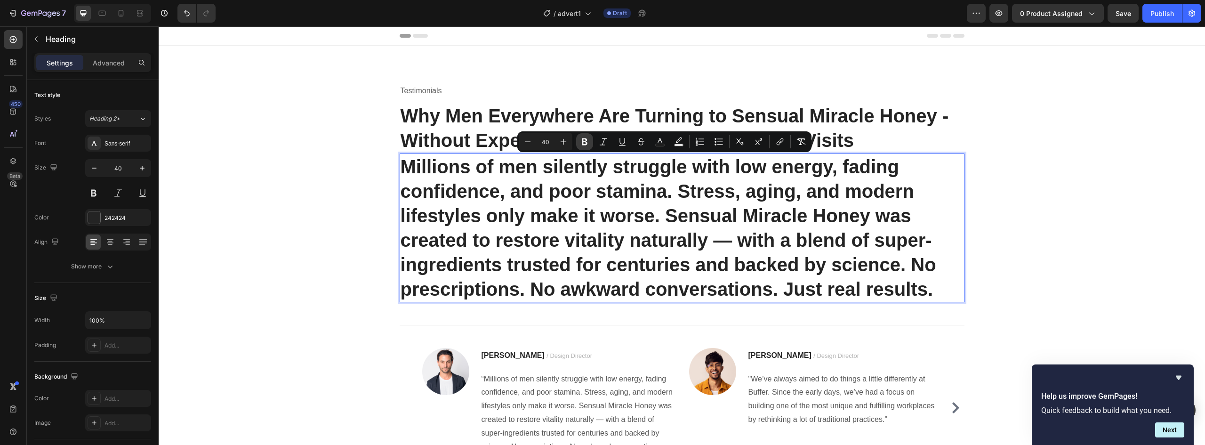
click at [581, 142] on icon "Editor contextual toolbar" at bounding box center [584, 141] width 9 height 9
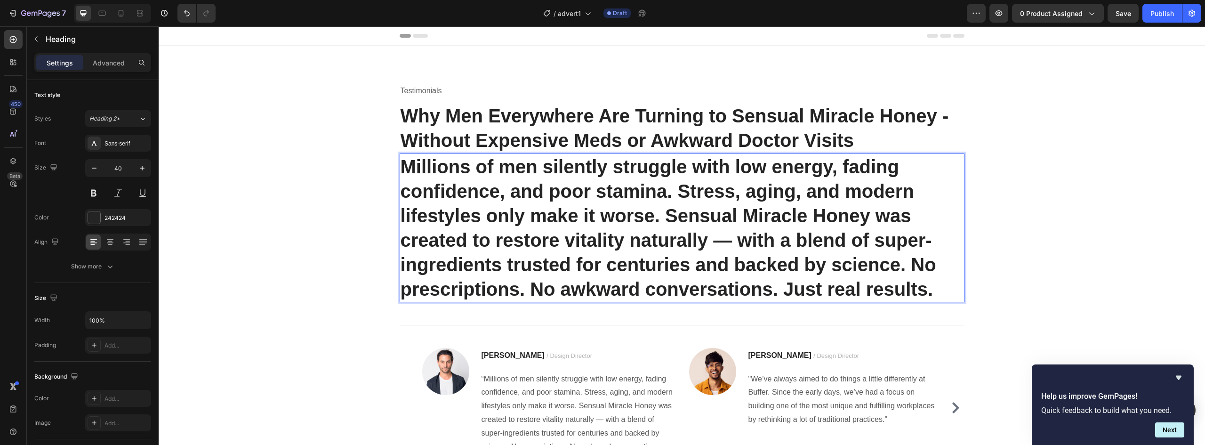
click at [930, 286] on p "Millions of men silently struggle with low energy, fading confidence, and poor …" at bounding box center [682, 227] width 563 height 147
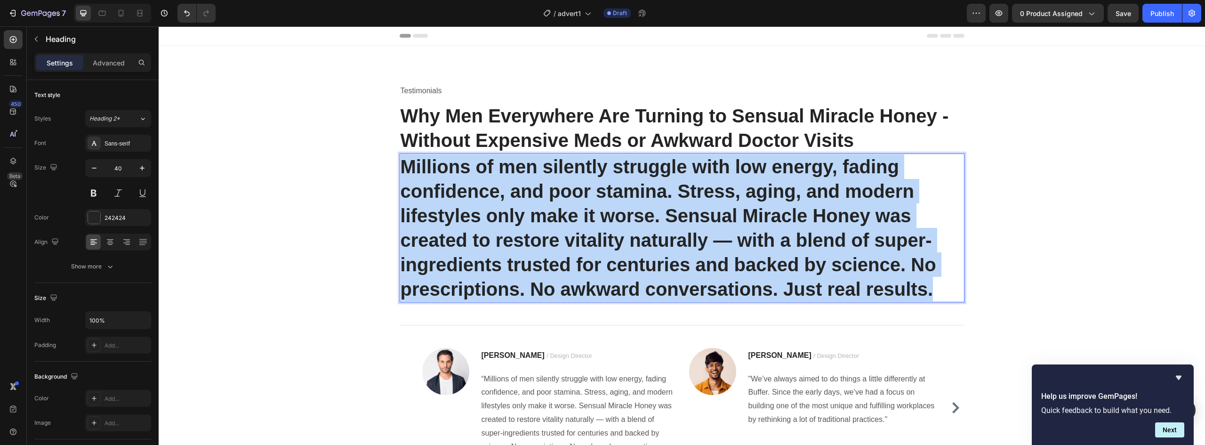
drag, startPoint x: 931, startPoint y: 291, endPoint x: 399, endPoint y: 166, distance: 546.5
click at [401, 166] on p "Millions of men silently struggle with low energy, fading confidence, and poor …" at bounding box center [682, 227] width 563 height 147
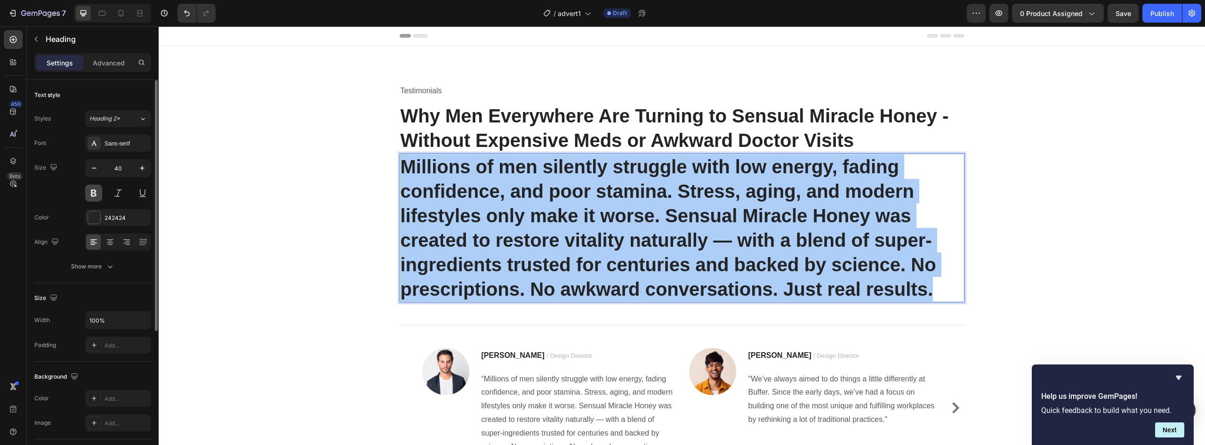
click at [94, 195] on button at bounding box center [93, 193] width 17 height 17
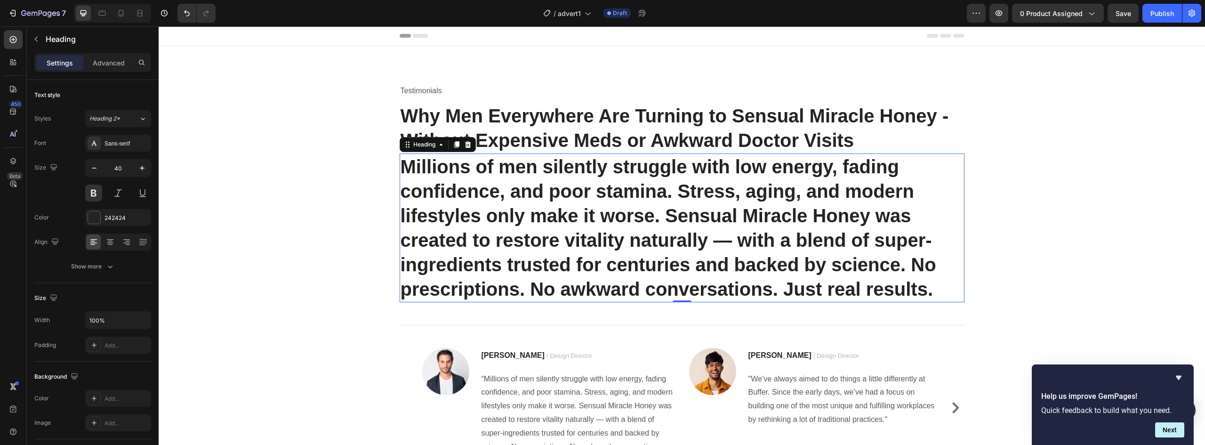
click at [416, 150] on div "Heading" at bounding box center [438, 144] width 76 height 15
click at [419, 145] on div "Heading" at bounding box center [425, 144] width 26 height 8
click at [433, 147] on div "Heading" at bounding box center [425, 144] width 26 height 8
click at [438, 147] on icon at bounding box center [441, 145] width 8 height 8
click at [814, 269] on p "Millions of men silently struggle with low energy, fading confidence, and poor …" at bounding box center [682, 227] width 563 height 147
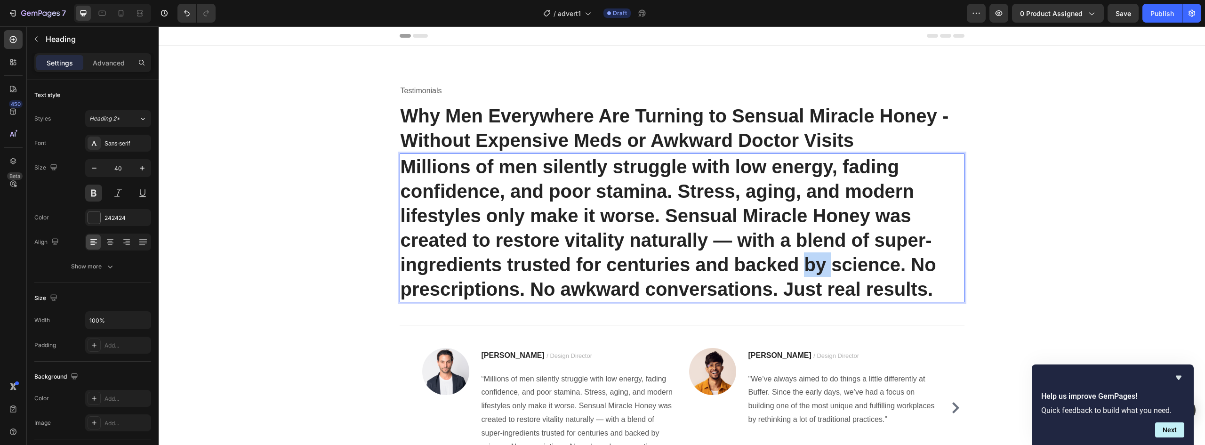
click at [814, 269] on p "Millions of men silently struggle with low energy, fading confidence, and poor …" at bounding box center [682, 227] width 563 height 147
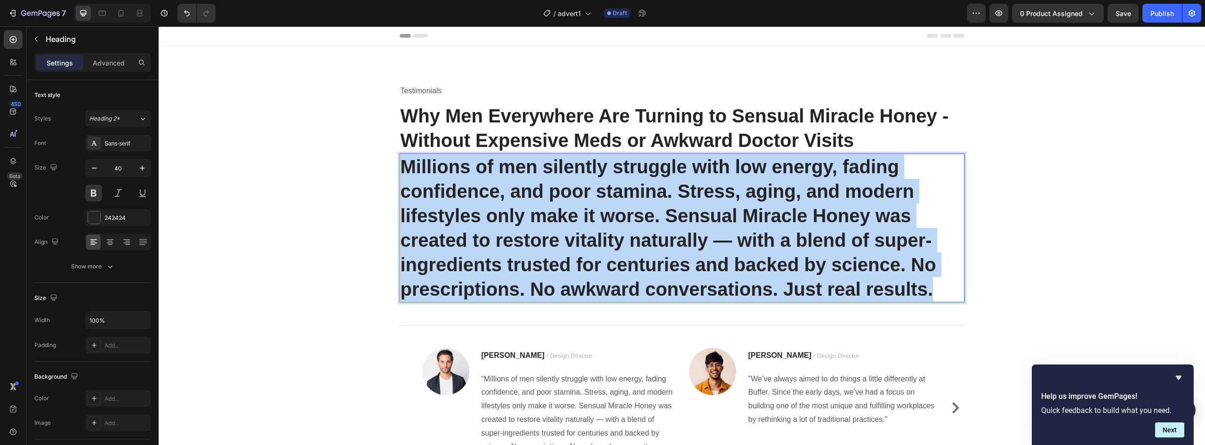
click at [814, 269] on p "Millions of men silently struggle with low energy, fading confidence, and poor …" at bounding box center [682, 227] width 563 height 147
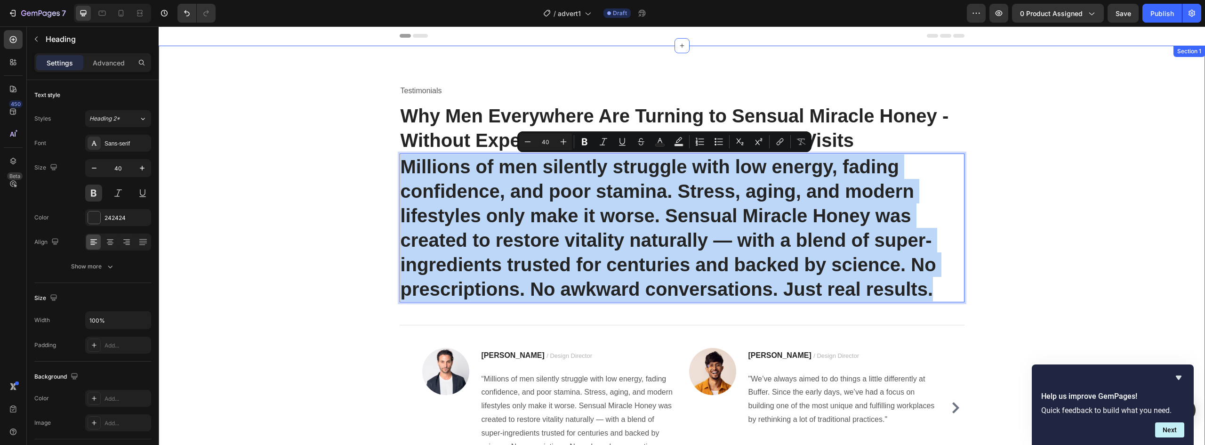
click at [1042, 256] on div "Testimonials Text block Why Men Everywhere Are Turning to Sensual Miracle Honey…" at bounding box center [682, 283] width 1033 height 400
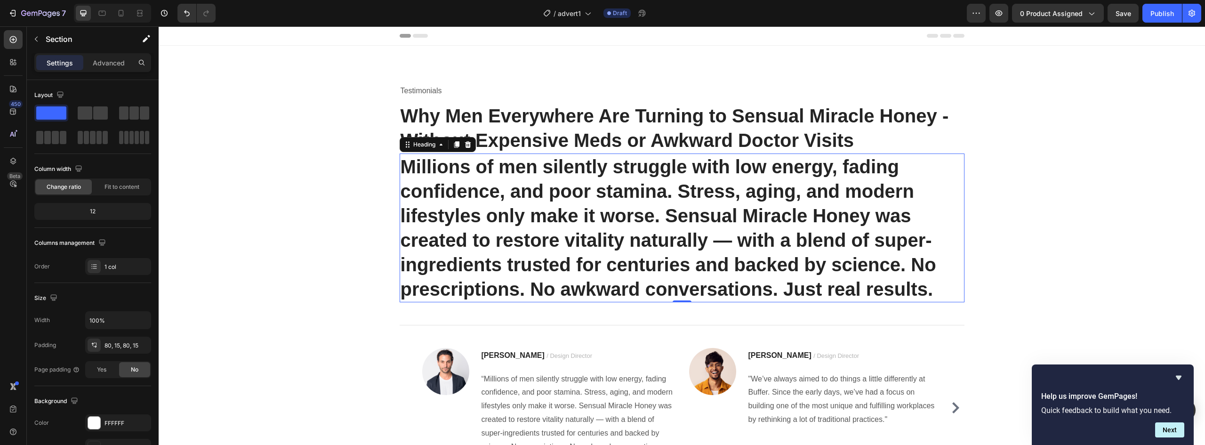
click at [922, 167] on p "Millions of men silently struggle with low energy, fading confidence, and poor …" at bounding box center [682, 227] width 563 height 147
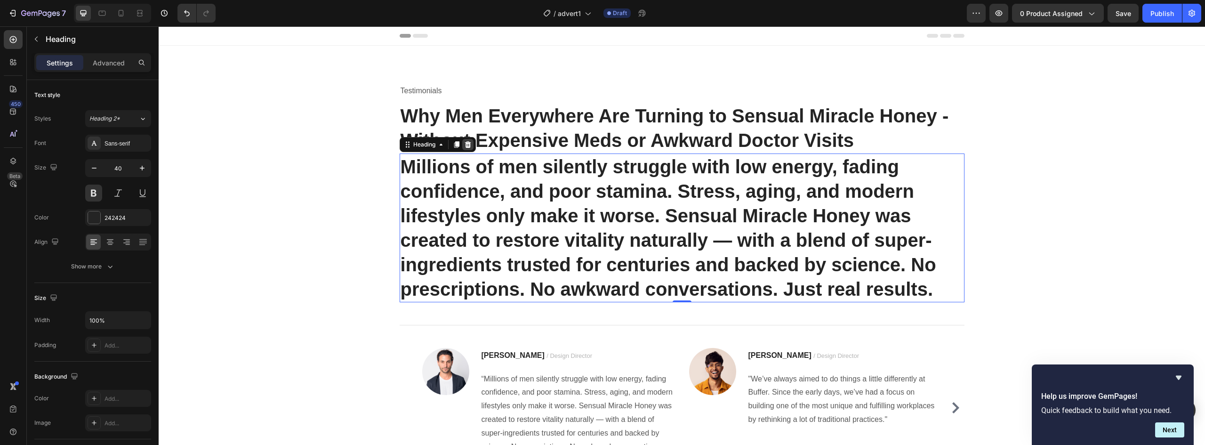
click at [465, 143] on icon at bounding box center [468, 144] width 6 height 7
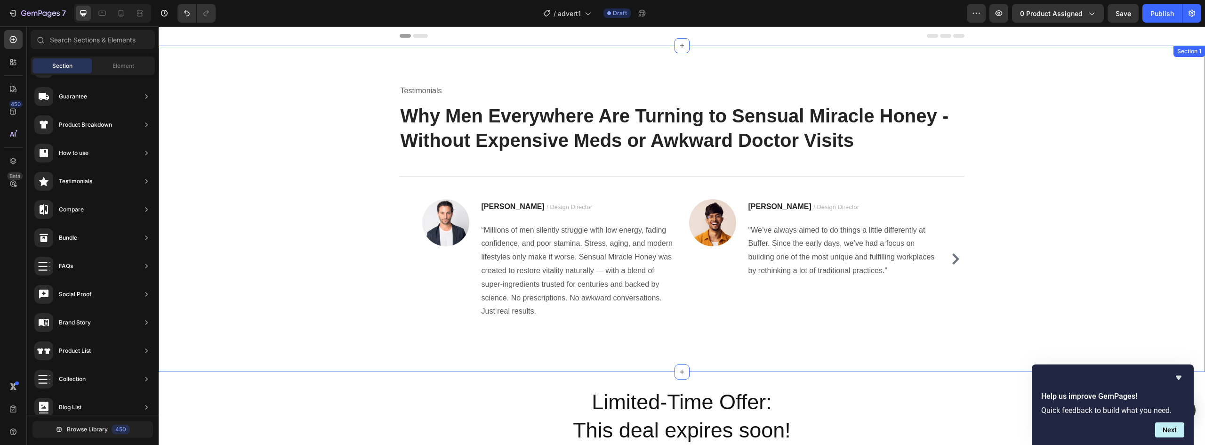
click at [1070, 196] on div "Testimonials Text block Why Men Everywhere Are Turning to Sensual Miracle Honey…" at bounding box center [682, 208] width 1033 height 251
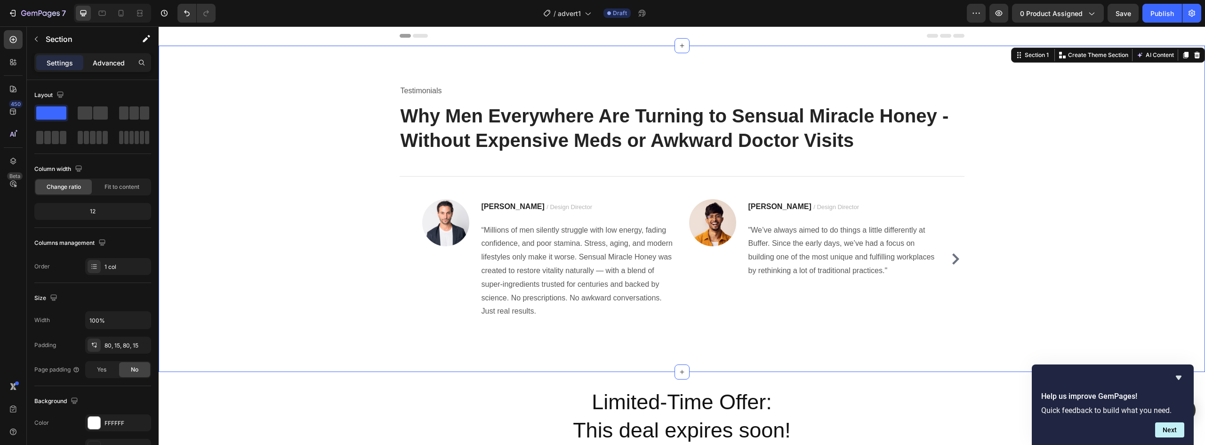
click at [110, 61] on p "Advanced" at bounding box center [109, 63] width 32 height 10
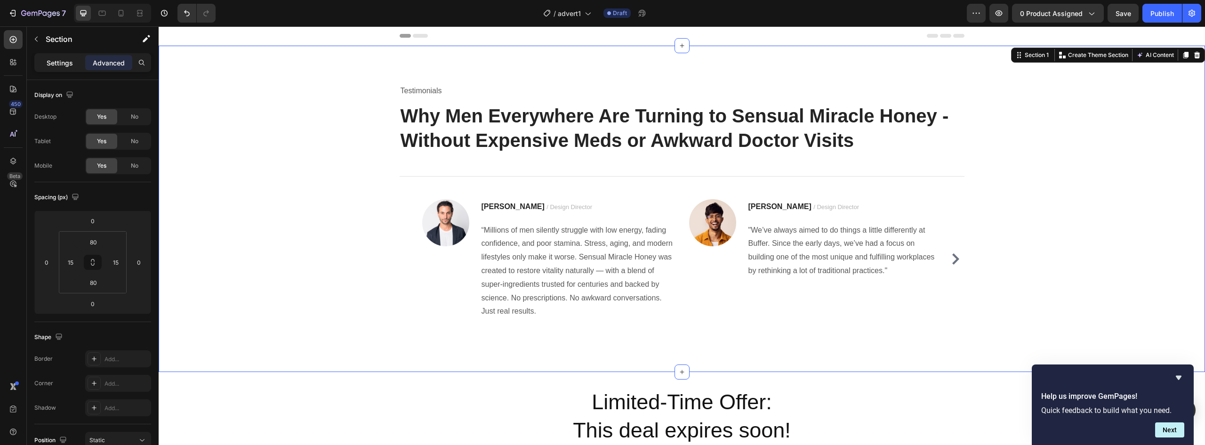
click at [54, 61] on p "Settings" at bounding box center [60, 63] width 26 height 10
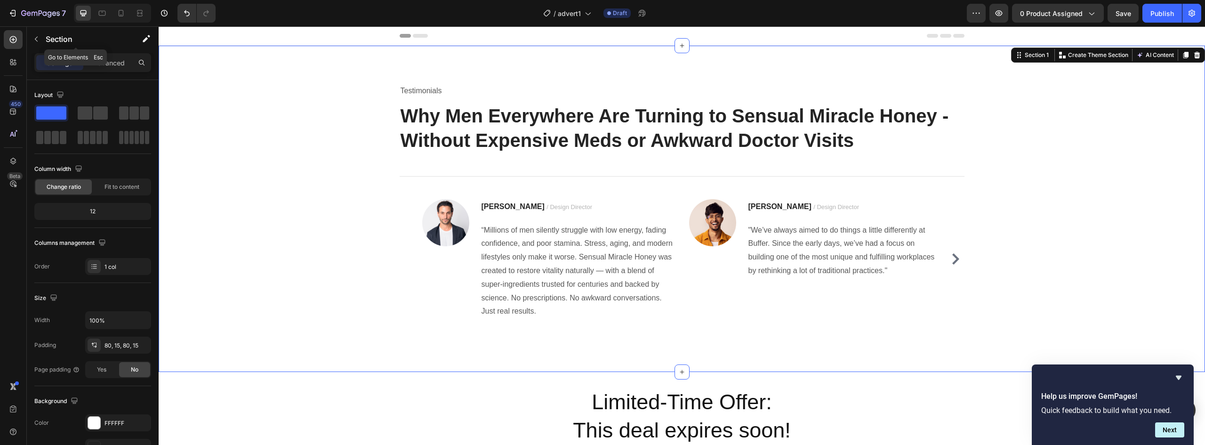
click at [33, 36] on icon "button" at bounding box center [36, 39] width 8 height 8
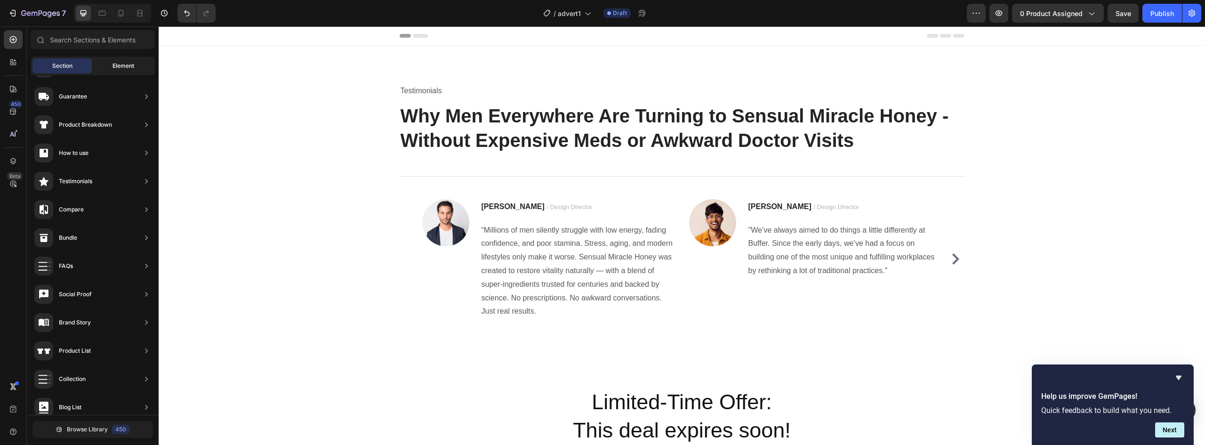
click at [119, 62] on span "Element" at bounding box center [124, 66] width 22 height 8
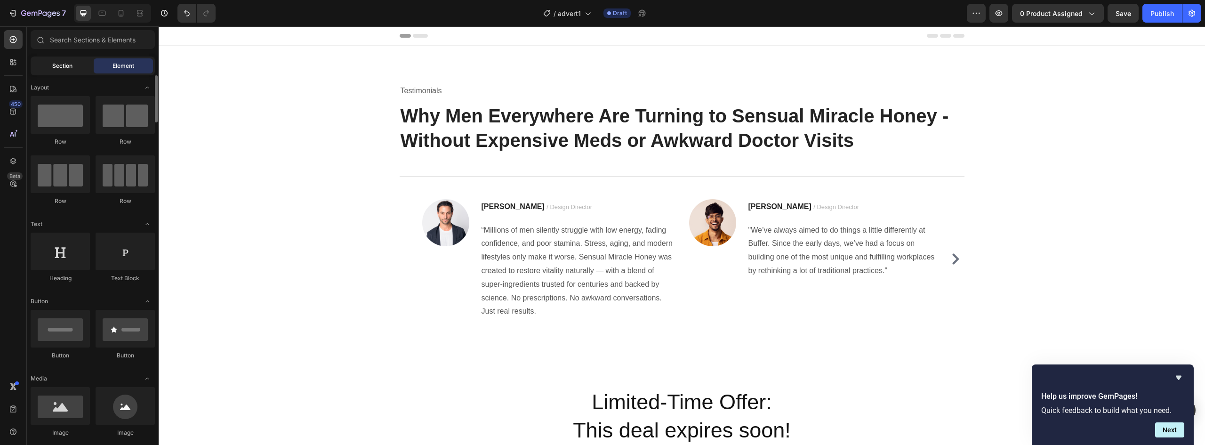
click at [57, 66] on span "Section" at bounding box center [62, 66] width 20 height 8
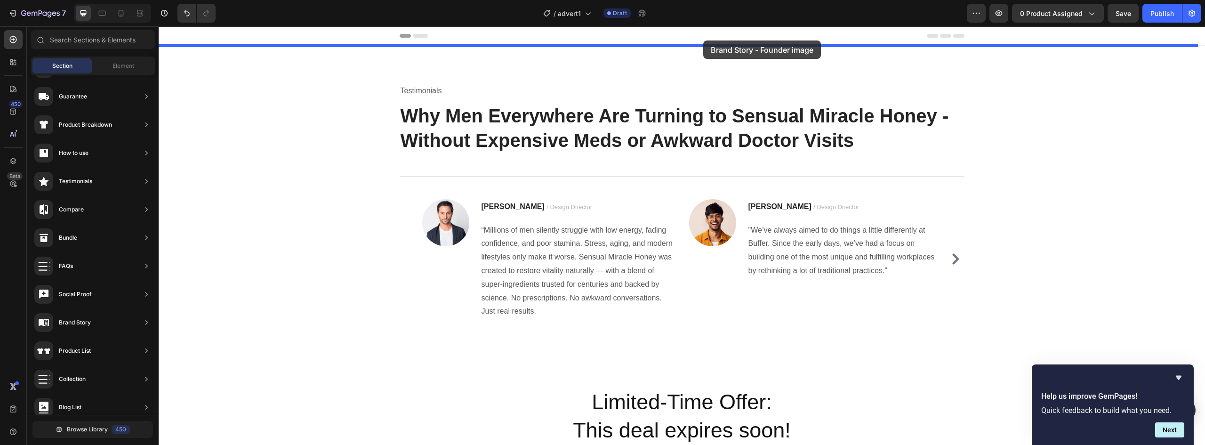
drag, startPoint x: 378, startPoint y: 269, endPoint x: 700, endPoint y: 45, distance: 392.4
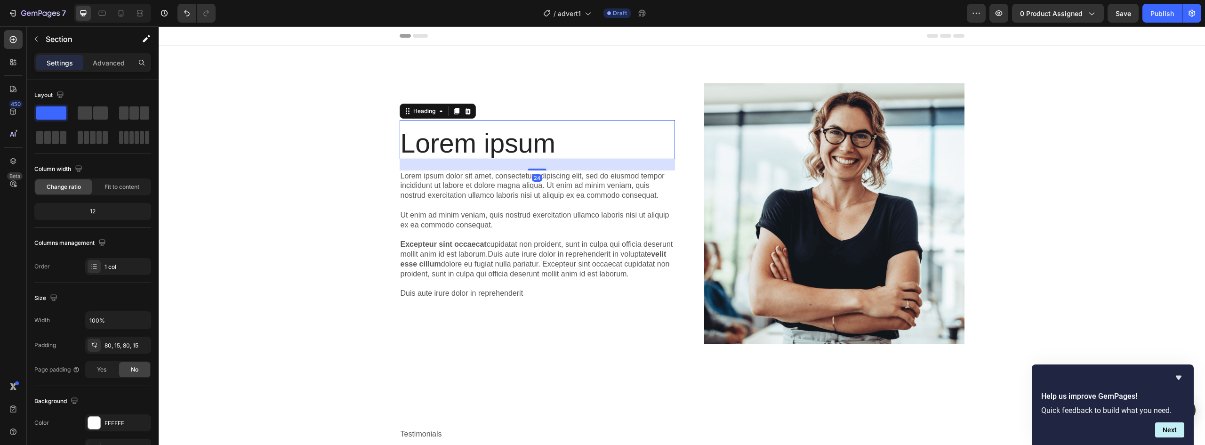
click at [439, 136] on h2 "Lorem ipsum" at bounding box center [537, 144] width 275 height 32
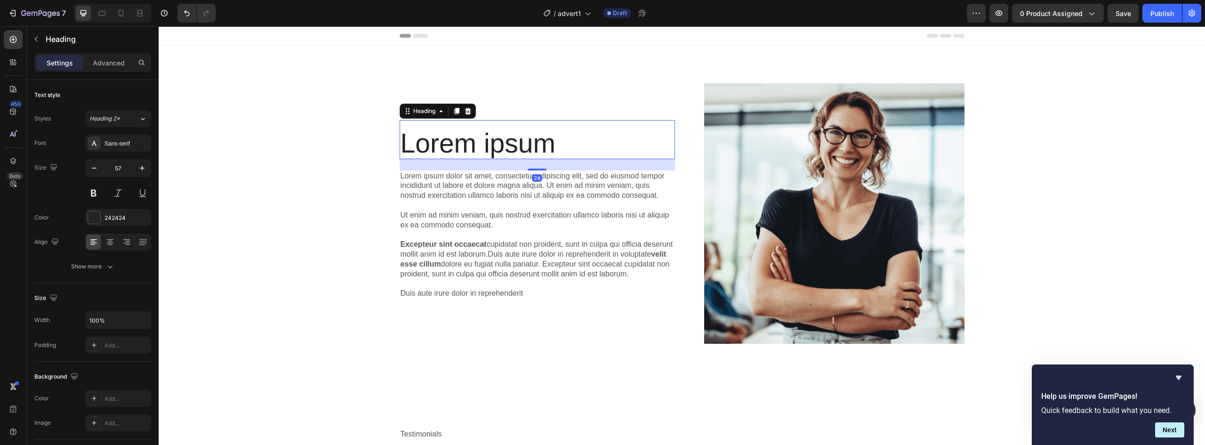
click at [439, 136] on h2 "Lorem ipsum" at bounding box center [537, 144] width 275 height 32
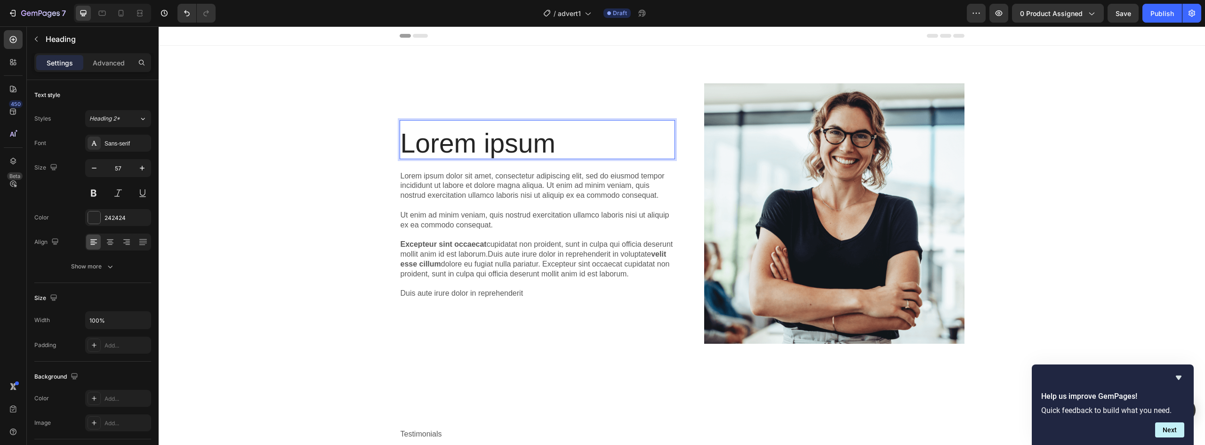
click at [439, 136] on p "Lorem ipsum" at bounding box center [538, 144] width 274 height 30
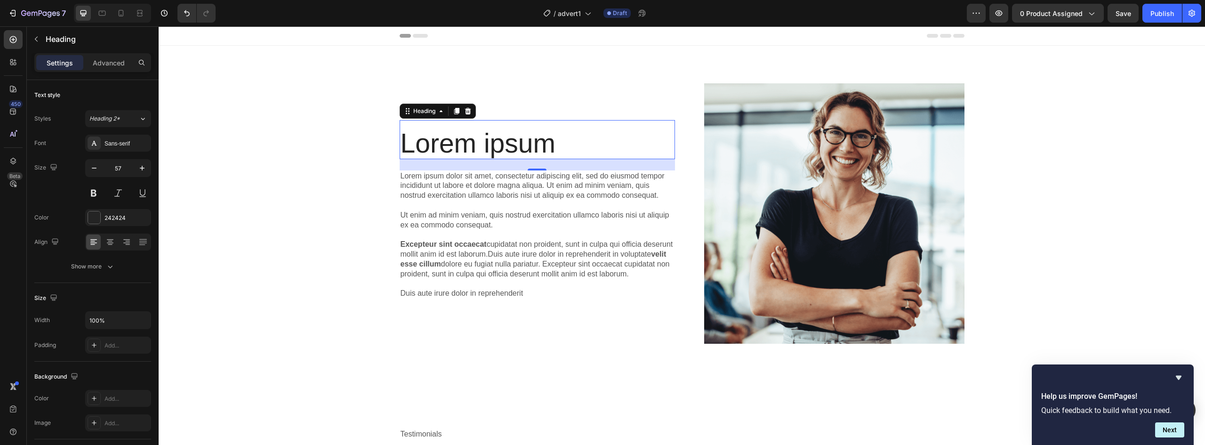
click at [516, 137] on p "Lorem ipsum" at bounding box center [538, 144] width 274 height 30
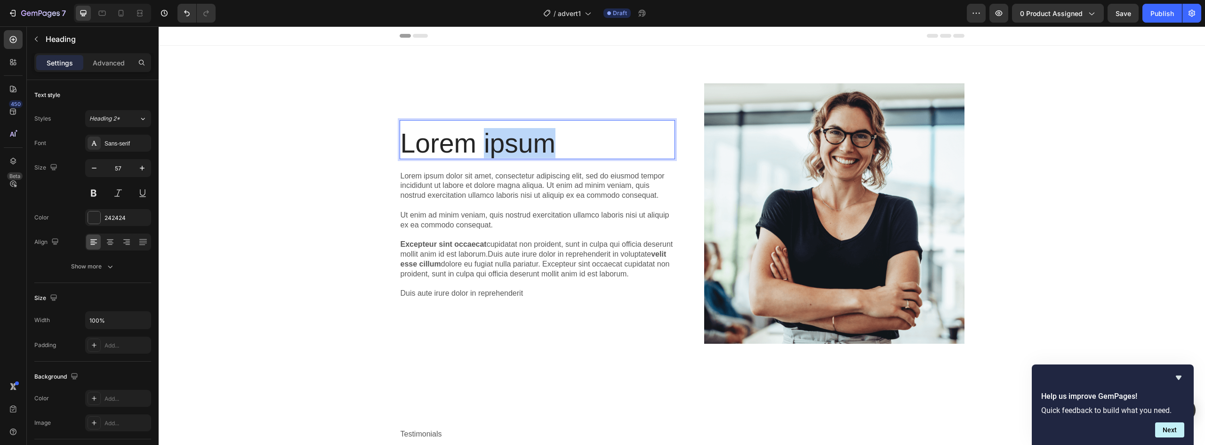
click at [516, 137] on p "Lorem ipsum" at bounding box center [538, 144] width 274 height 30
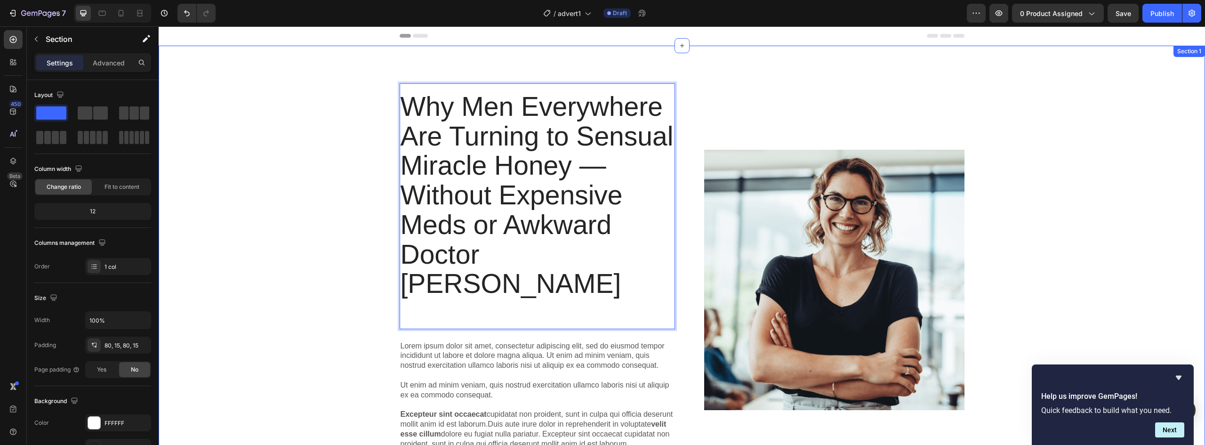
click at [315, 163] on div "Why Men Everywhere Are Turning to Sensual Miracle Honey — Without Expensive Med…" at bounding box center [682, 283] width 1033 height 401
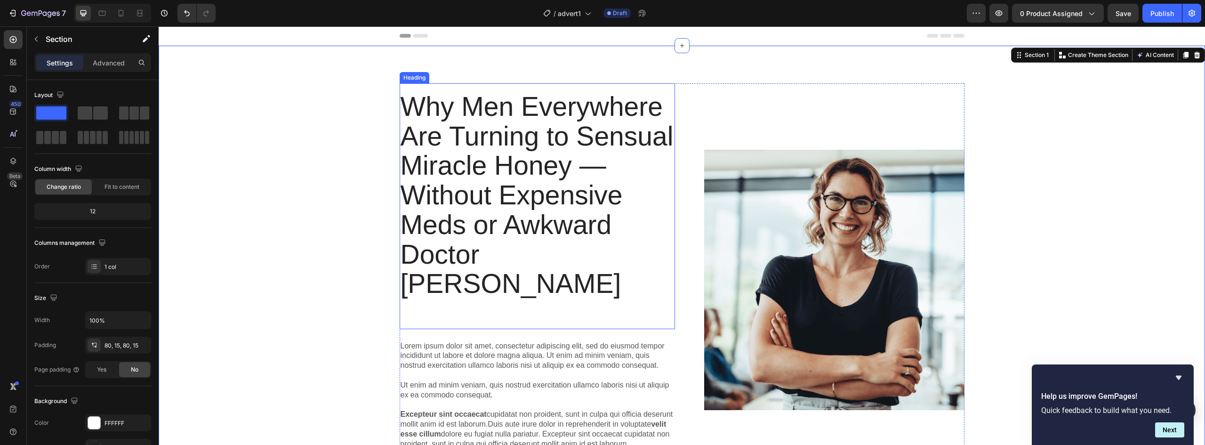
click at [522, 244] on p "Why Men Everywhere Are Turning to Sensual Miracle Honey — Without Expensive Med…" at bounding box center [538, 210] width 274 height 236
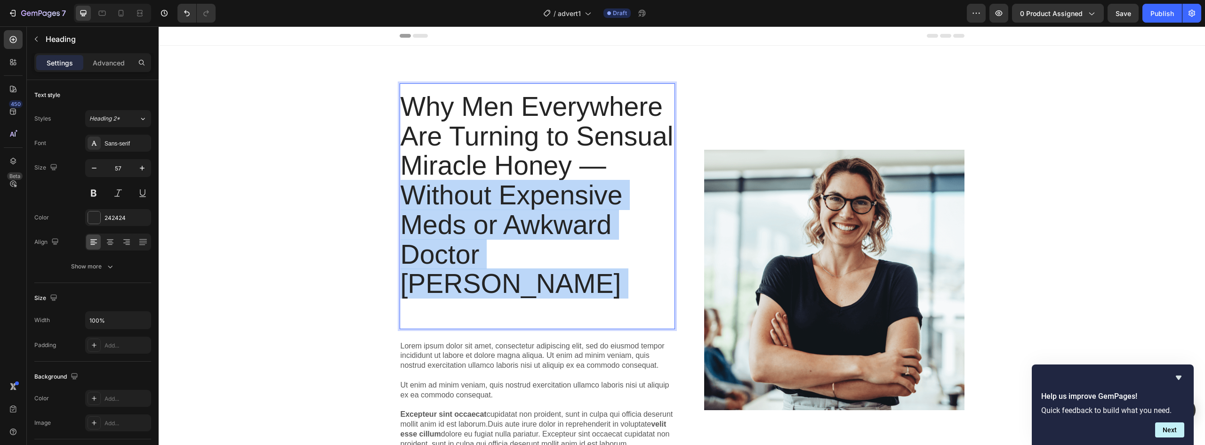
click at [522, 244] on p "Why Men Everywhere Are Turning to Sensual Miracle Honey — Without Expensive Med…" at bounding box center [538, 210] width 274 height 236
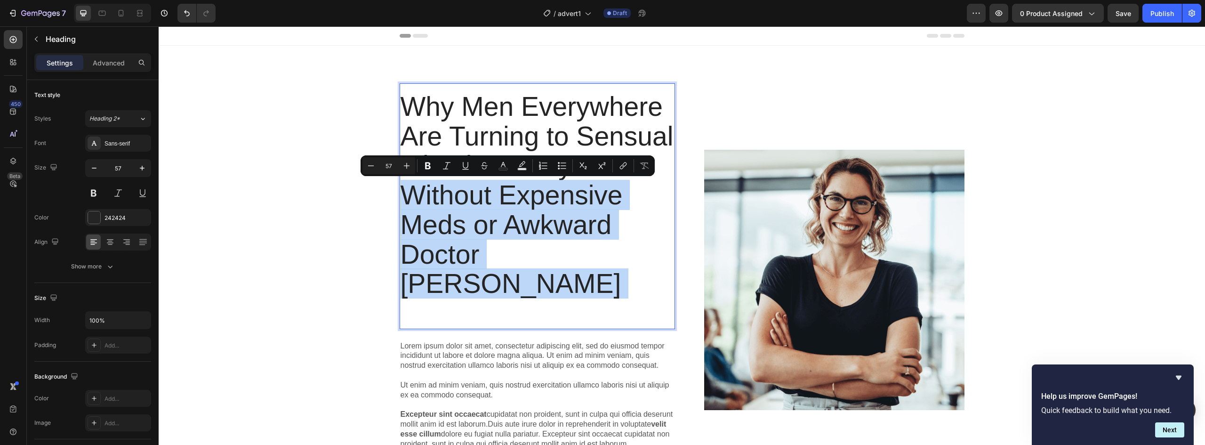
click at [563, 252] on p "Why Men Everywhere Are Turning to Sensual Miracle Honey — Without Expensive Med…" at bounding box center [538, 210] width 274 height 236
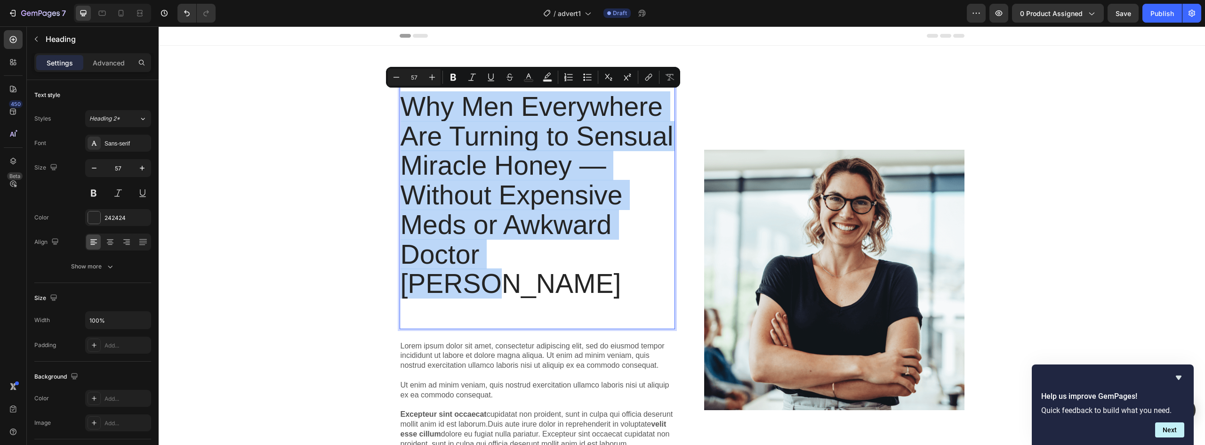
drag, startPoint x: 565, startPoint y: 254, endPoint x: 403, endPoint y: 106, distance: 219.3
click at [403, 106] on p "Why Men Everywhere Are Turning to Sensual Miracle Honey — Without Expensive Med…" at bounding box center [538, 210] width 274 height 236
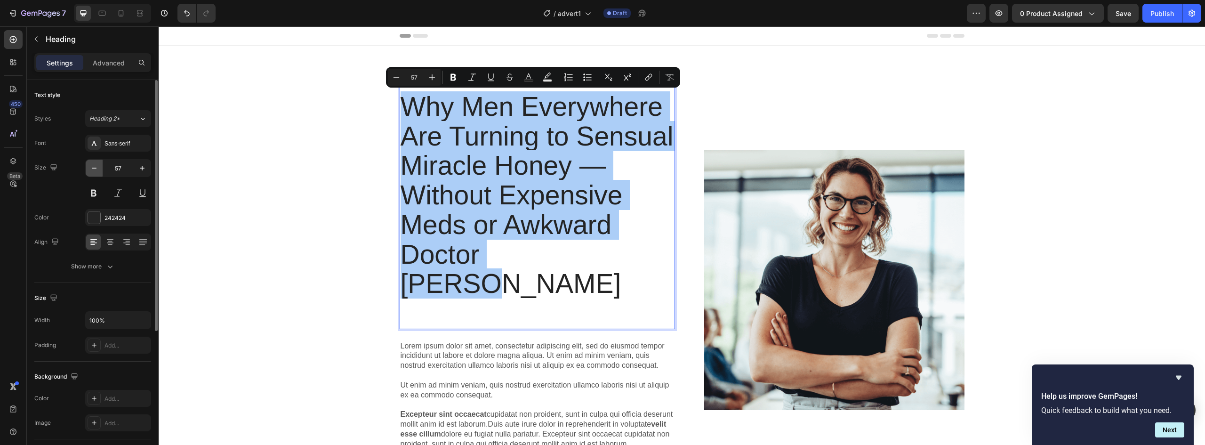
click at [94, 171] on icon "button" at bounding box center [93, 167] width 9 height 9
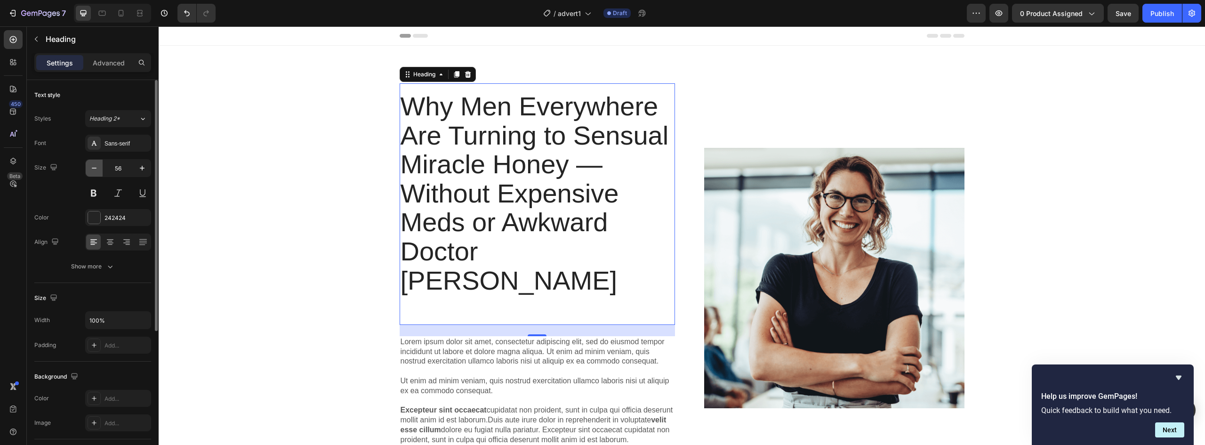
click at [94, 171] on icon "button" at bounding box center [93, 167] width 9 height 9
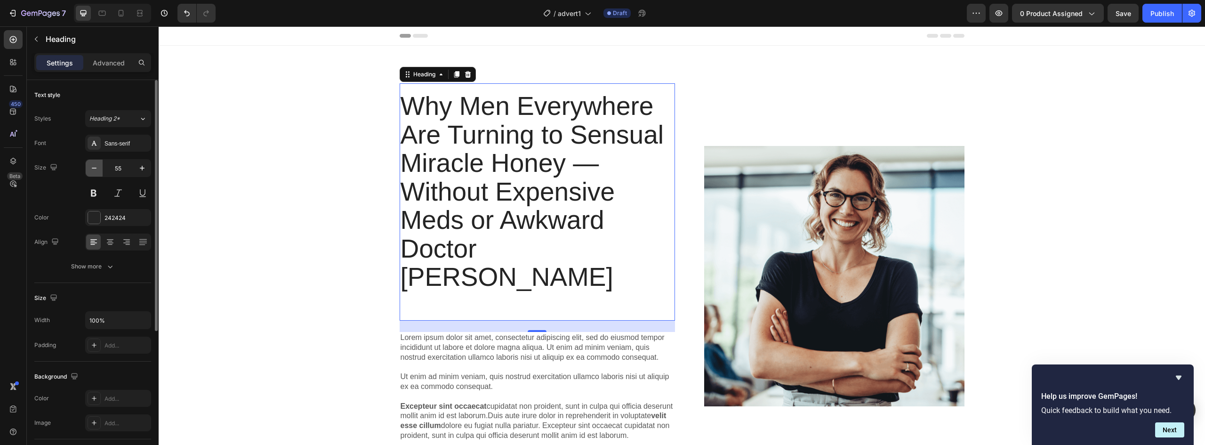
click at [94, 171] on icon "button" at bounding box center [93, 167] width 9 height 9
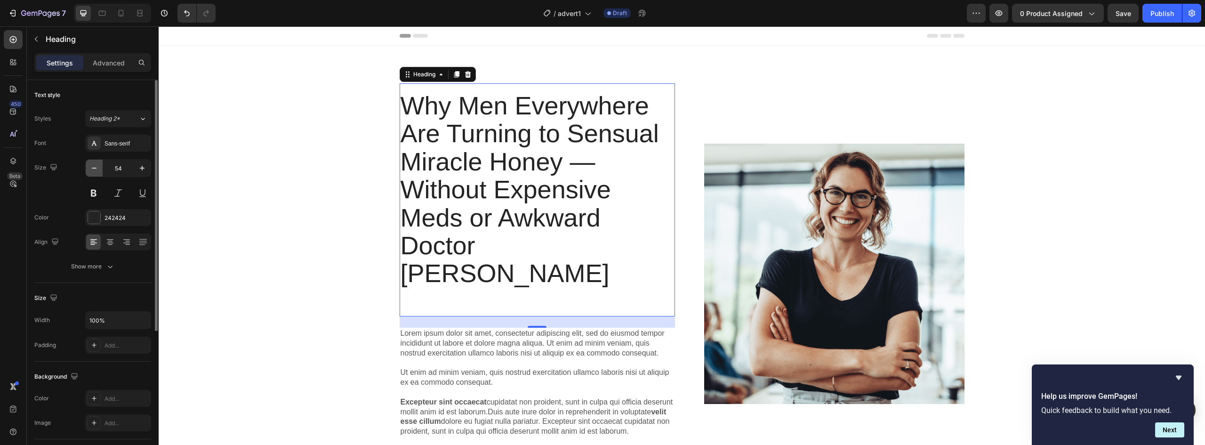
click at [94, 171] on icon "button" at bounding box center [93, 167] width 9 height 9
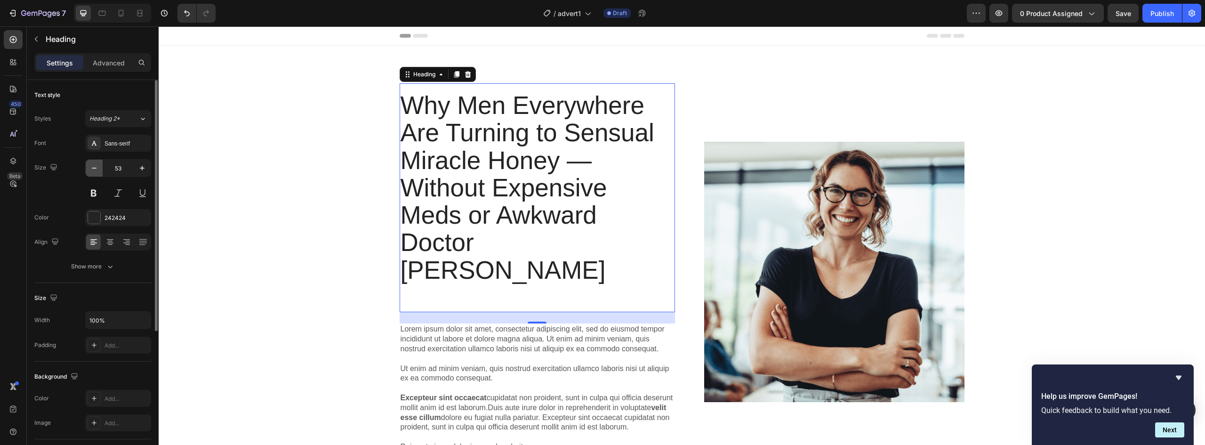
click at [94, 171] on icon "button" at bounding box center [93, 167] width 9 height 9
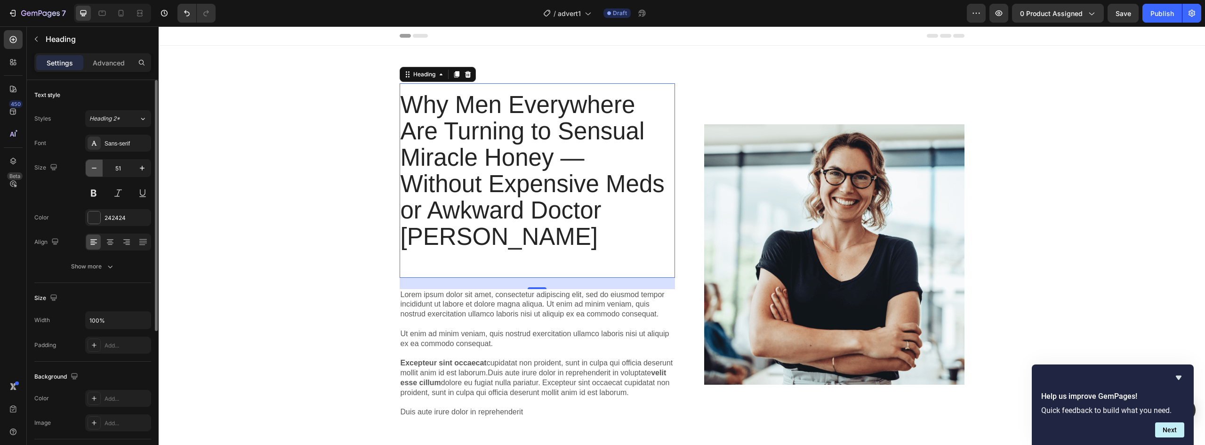
click at [94, 171] on icon "button" at bounding box center [93, 167] width 9 height 9
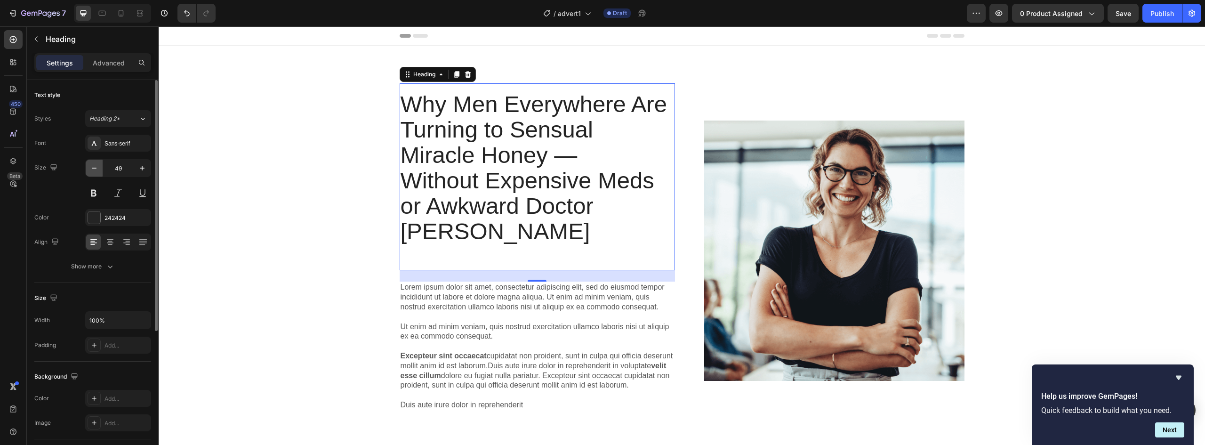
click at [94, 171] on icon "button" at bounding box center [93, 167] width 9 height 9
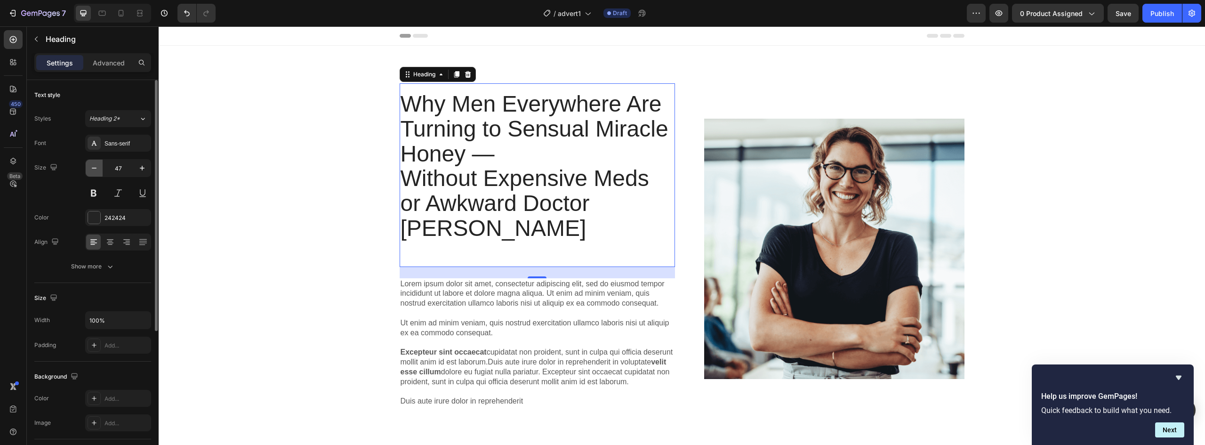
click at [94, 171] on icon "button" at bounding box center [93, 167] width 9 height 9
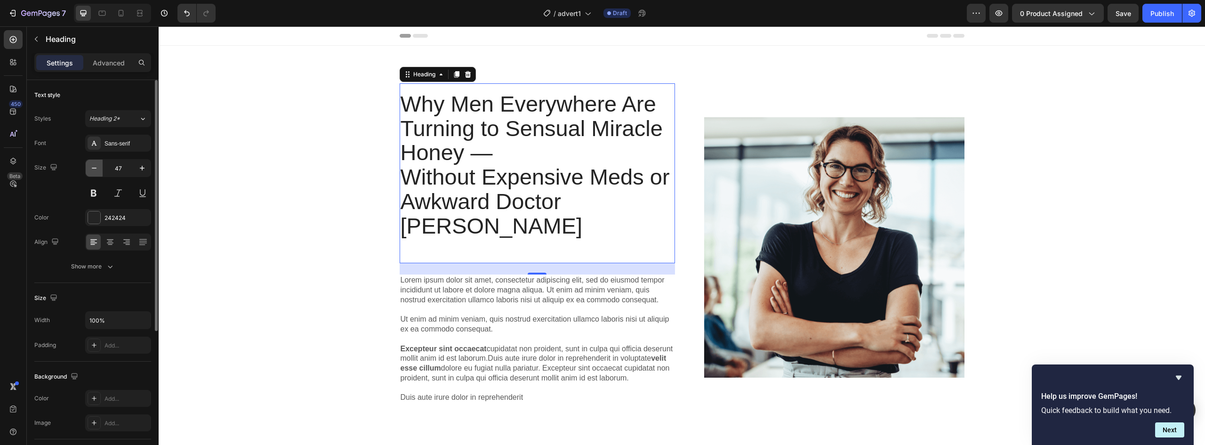
click at [94, 171] on icon "button" at bounding box center [93, 167] width 9 height 9
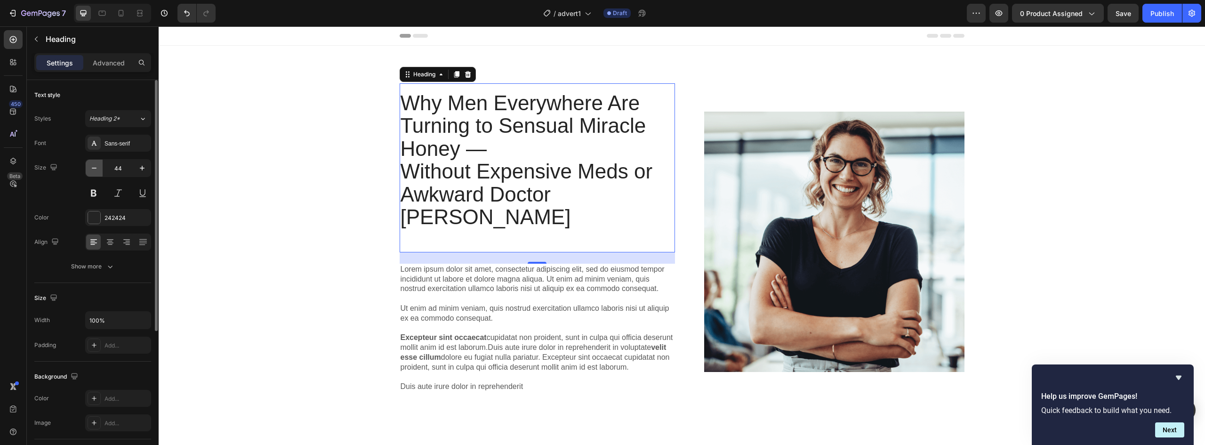
click at [94, 171] on icon "button" at bounding box center [93, 167] width 9 height 9
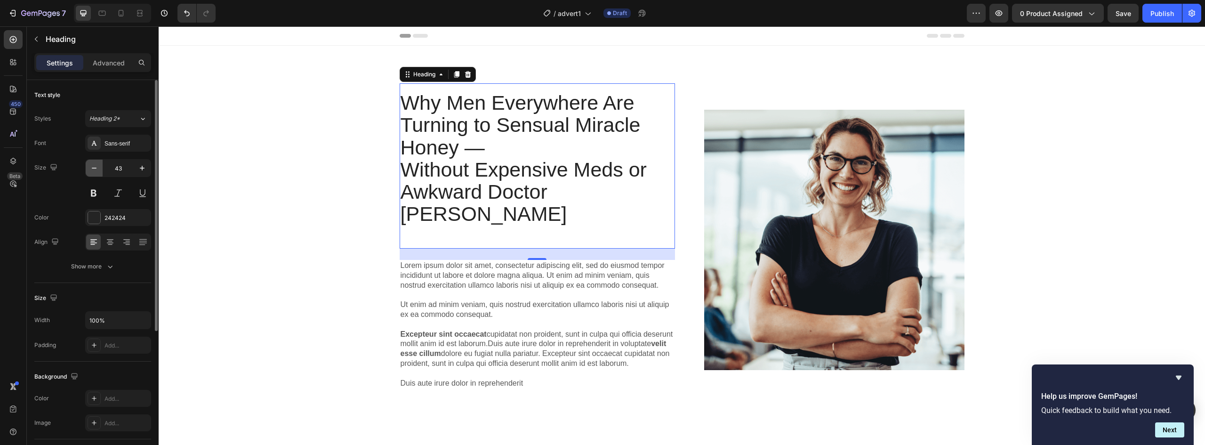
click at [94, 171] on icon "button" at bounding box center [93, 167] width 9 height 9
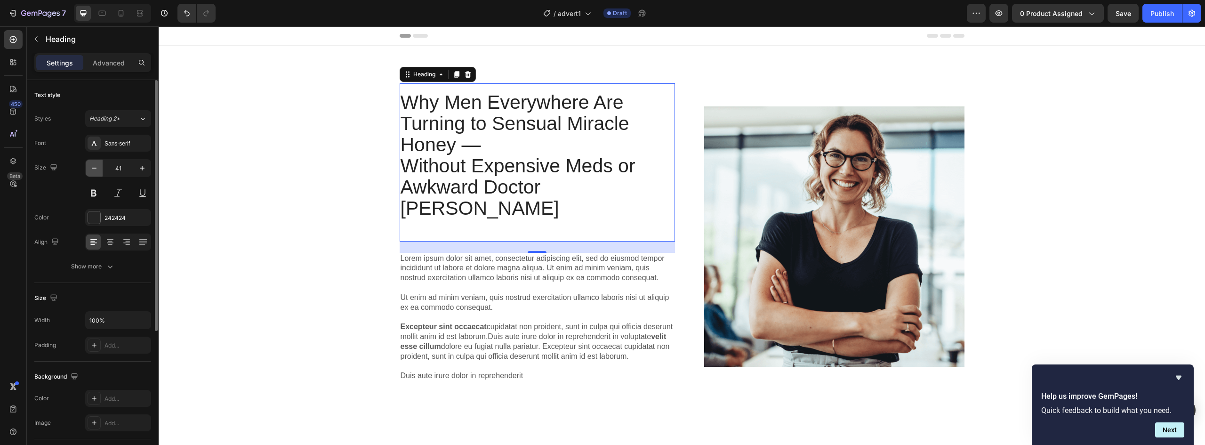
click at [94, 171] on icon "button" at bounding box center [93, 167] width 9 height 9
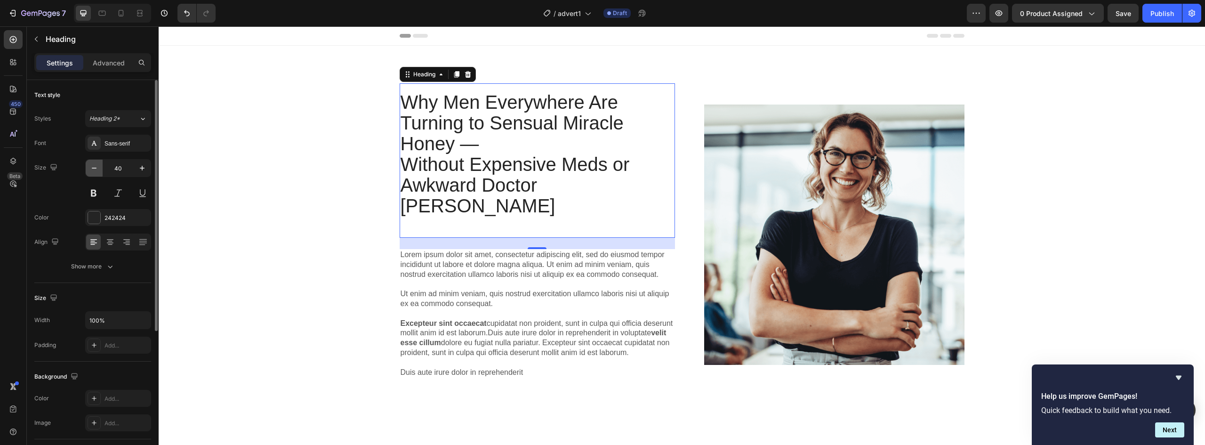
click at [94, 171] on icon "button" at bounding box center [93, 167] width 9 height 9
type input "38"
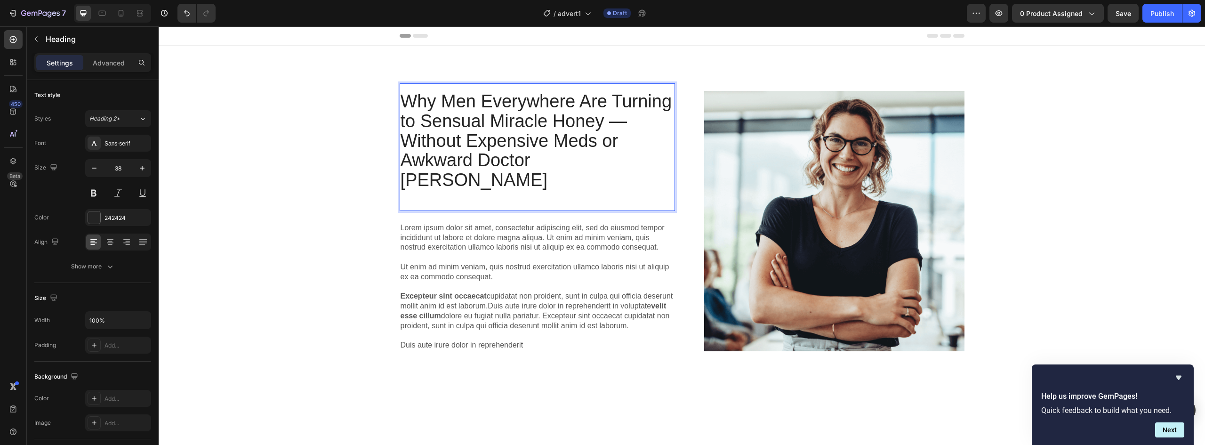
click at [624, 130] on p "Why Men Everywhere Are Turning to Sensual Miracle Honey — Without Expensive Med…" at bounding box center [538, 151] width 274 height 118
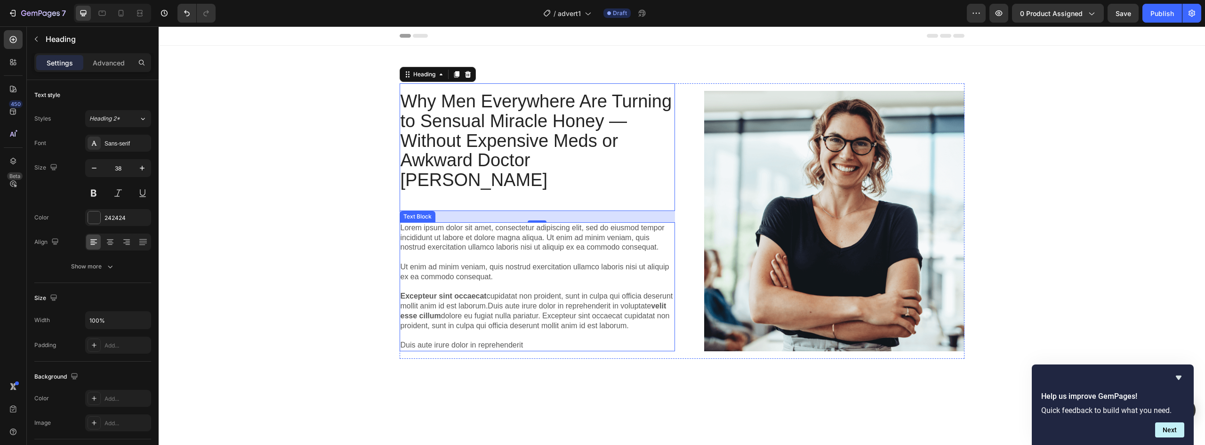
click at [428, 230] on p "Lorem ipsum dolor sit amet, consectetur adipiscing elit, sed do eiusmod tempor …" at bounding box center [538, 286] width 274 height 127
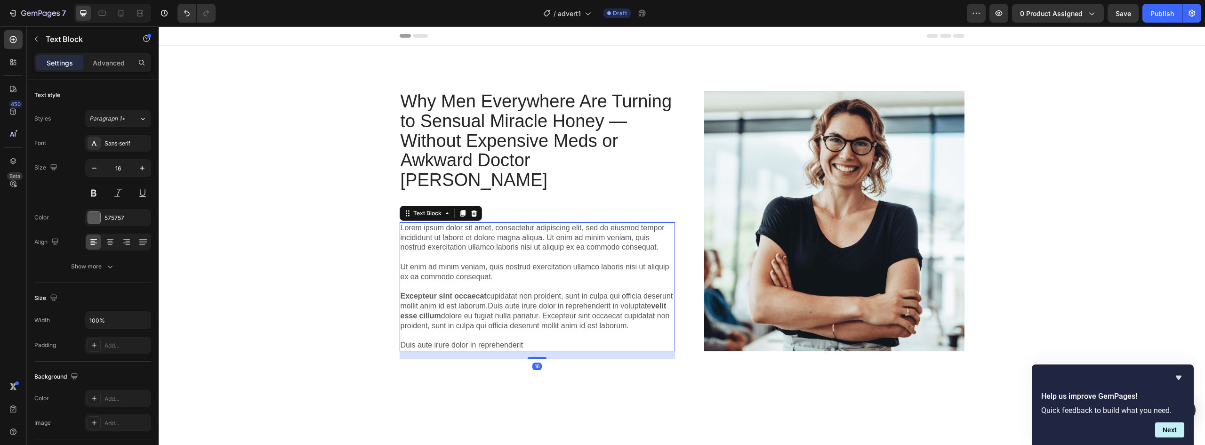
click at [428, 230] on p "Lorem ipsum dolor sit amet, consectetur adipiscing elit, sed do eiusmod tempor …" at bounding box center [538, 286] width 274 height 127
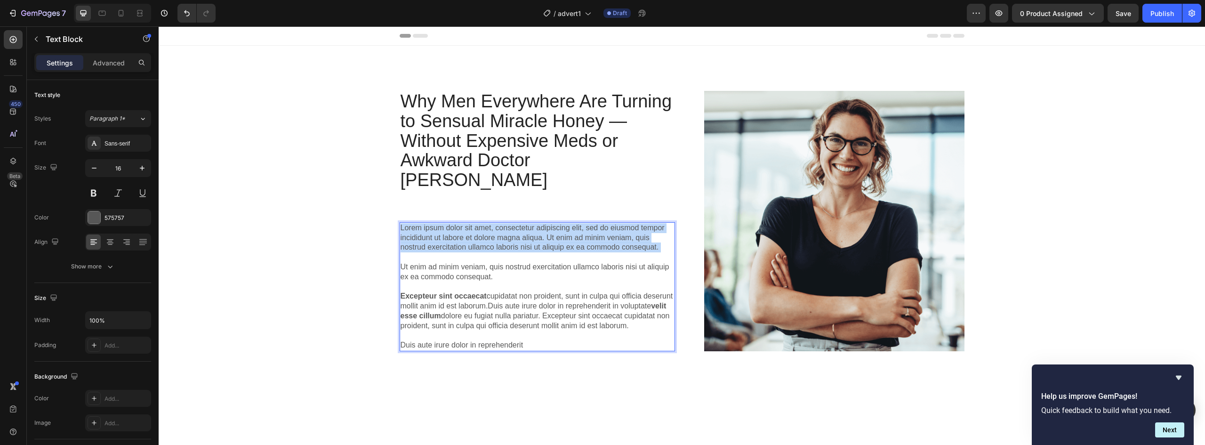
click at [428, 230] on p "Lorem ipsum dolor sit amet, consectetur adipiscing elit, sed do eiusmod tempor …" at bounding box center [538, 286] width 274 height 127
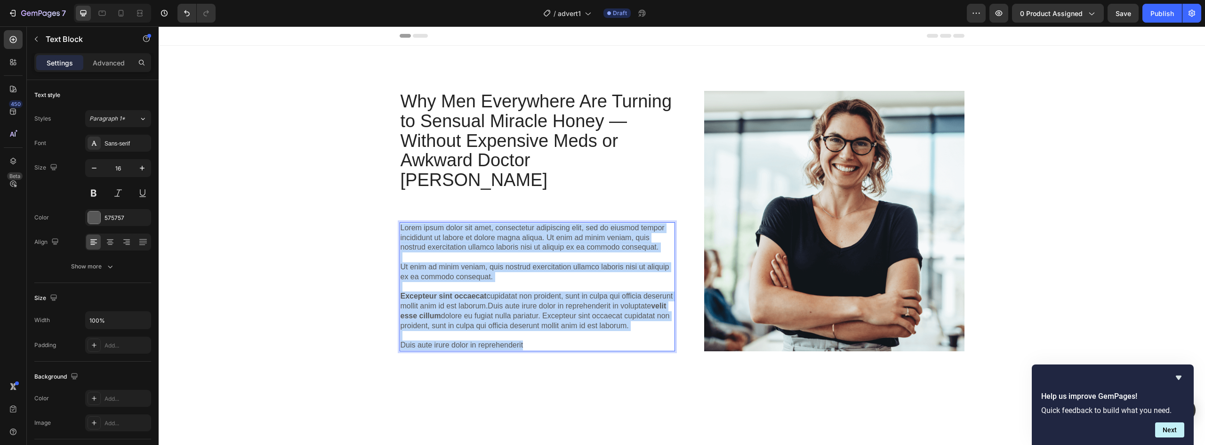
click at [541, 333] on p "Lorem ipsum dolor sit amet, consectetur adipiscing elit, sed do eiusmod tempor …" at bounding box center [538, 286] width 274 height 127
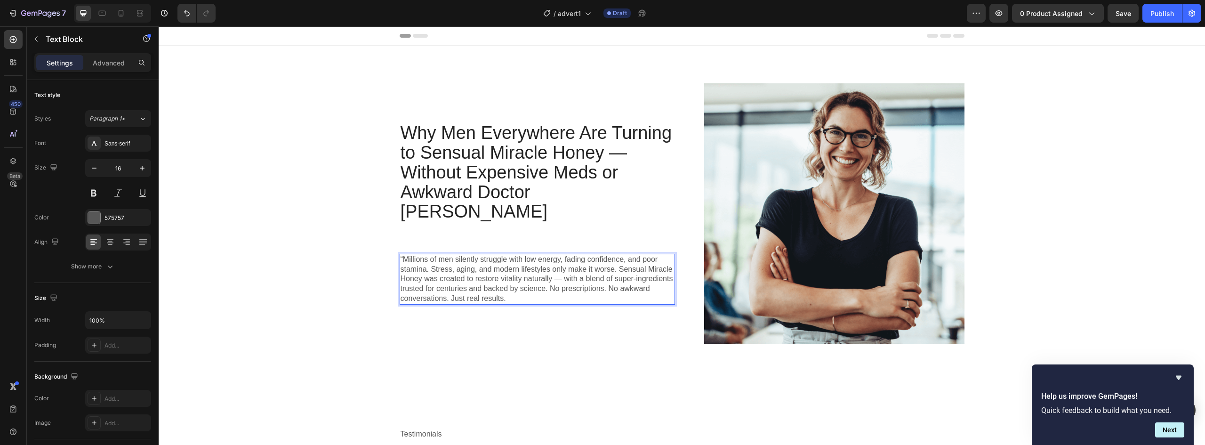
click at [401, 255] on p "“Millions of men silently struggle with low energy, fading confidence, and poor…" at bounding box center [538, 279] width 274 height 49
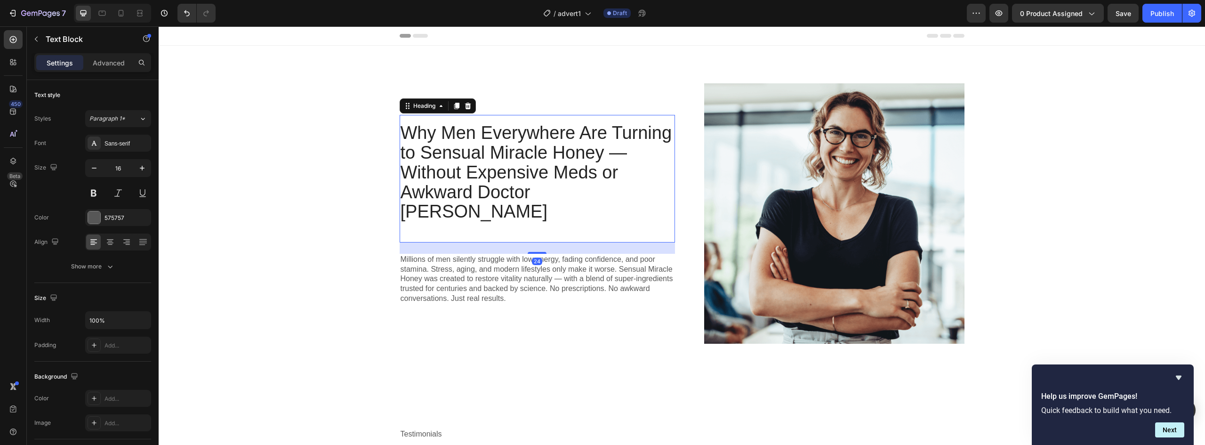
click at [603, 158] on p "Why Men Everywhere Are Turning to Sensual Miracle Honey — Without Expensive Med…" at bounding box center [538, 182] width 274 height 118
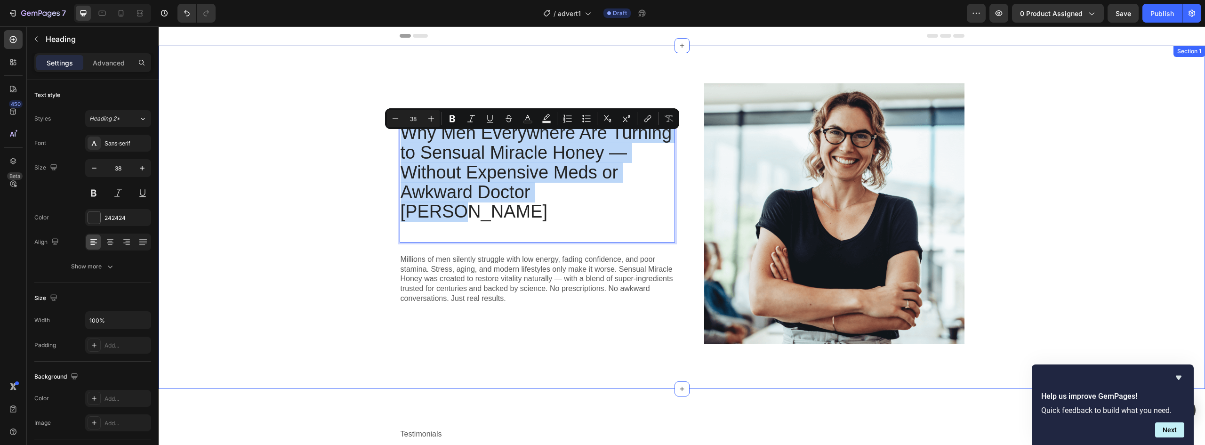
drag, startPoint x: 586, startPoint y: 203, endPoint x: 381, endPoint y: 131, distance: 216.7
click at [381, 131] on div "Why Men Everywhere Are Turning to Sensual Miracle Honey — Without Expensive Med…" at bounding box center [682, 217] width 1033 height 268
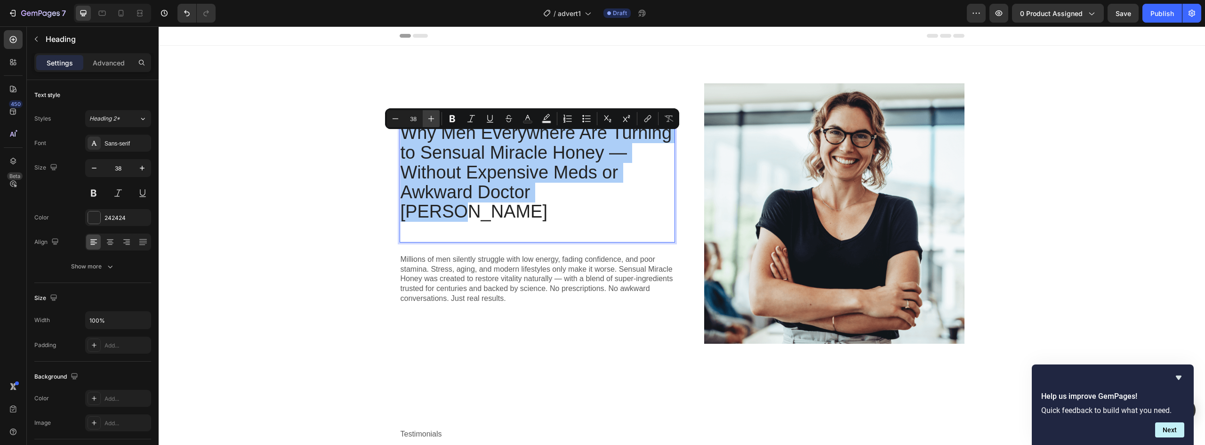
click at [434, 116] on icon "Editor contextual toolbar" at bounding box center [431, 118] width 9 height 9
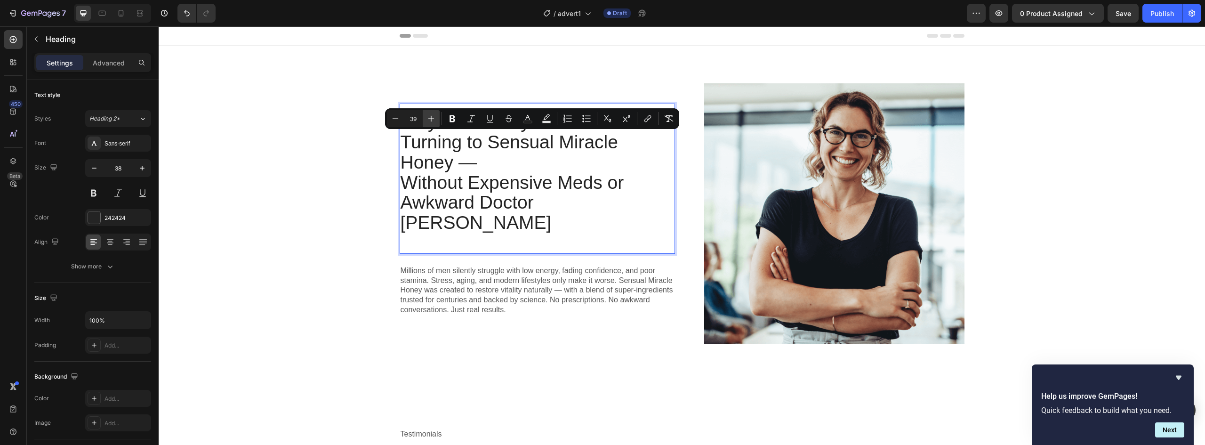
click at [434, 116] on icon "Editor contextual toolbar" at bounding box center [431, 118] width 9 height 9
type input "42"
click at [515, 175] on p "Why Men Everywhere Are Turning to Sensual Miracle Honey — Without Expensive Med…" at bounding box center [538, 183] width 274 height 144
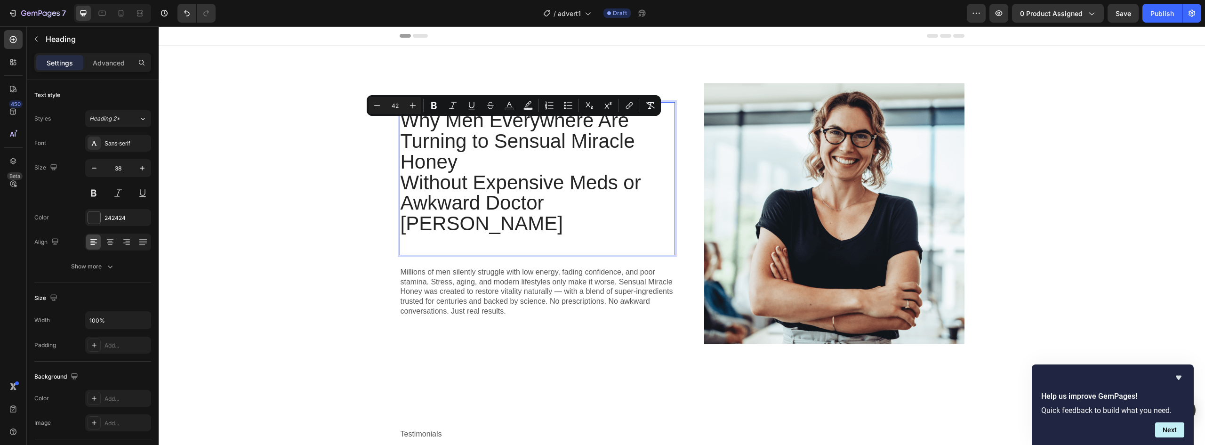
drag, startPoint x: 460, startPoint y: 171, endPoint x: 399, endPoint y: 135, distance: 70.5
click at [401, 135] on p "Why Men Everywhere Are Turning to Sensual Miracle Honey Without Expensive Meds …" at bounding box center [538, 183] width 274 height 144
click at [435, 111] on button "Bold" at bounding box center [434, 105] width 17 height 17
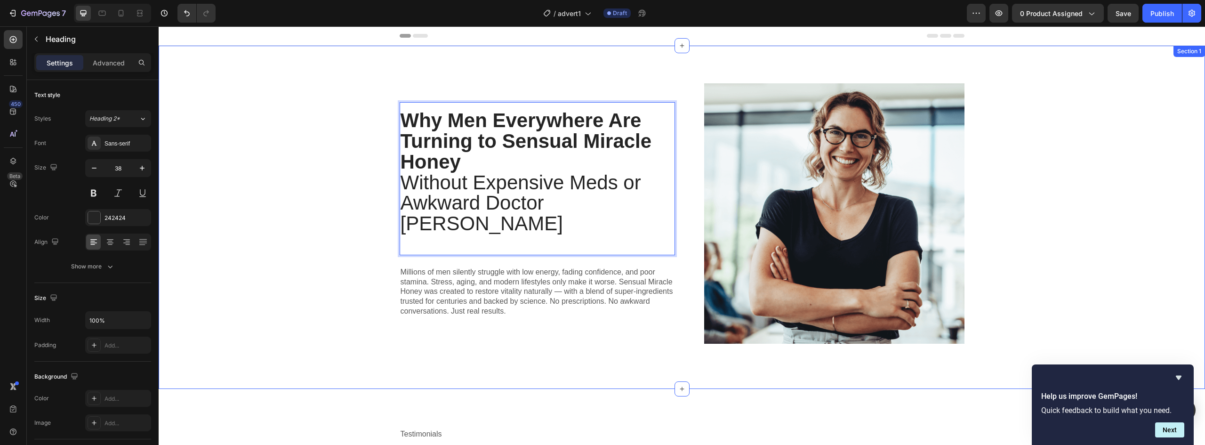
click at [311, 189] on div "Why Men Everywhere Are Turning to Sensual Miracle Honey Without Expensive Meds …" at bounding box center [682, 217] width 1033 height 268
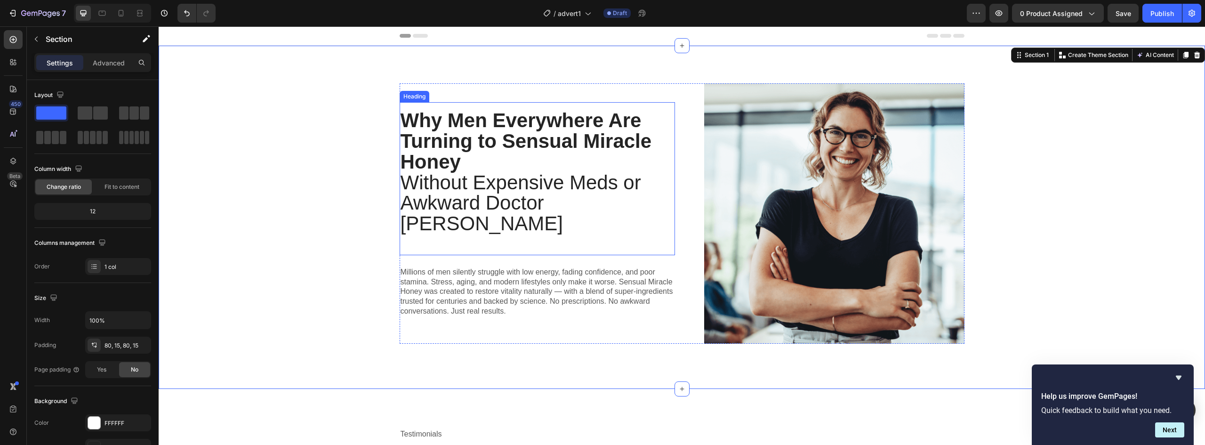
click at [414, 200] on span "Without Expensive Meds or Awkward Doctor Visits" at bounding box center [521, 203] width 241 height 64
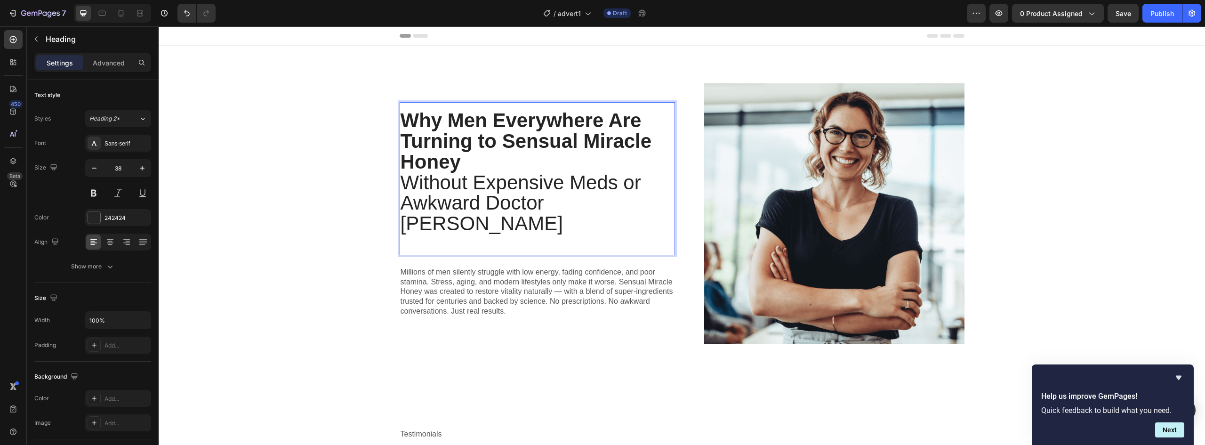
click at [449, 189] on span "Without Expensive Meds or Awkward Doctor Visits" at bounding box center [521, 203] width 241 height 64
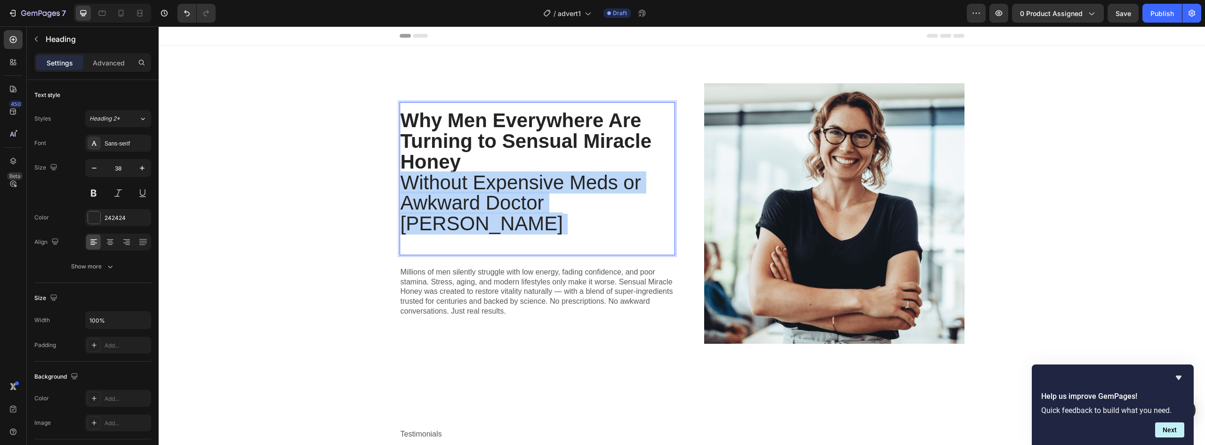
click at [449, 189] on span "Without Expensive Meds or Awkward Doctor Visits" at bounding box center [521, 203] width 241 height 64
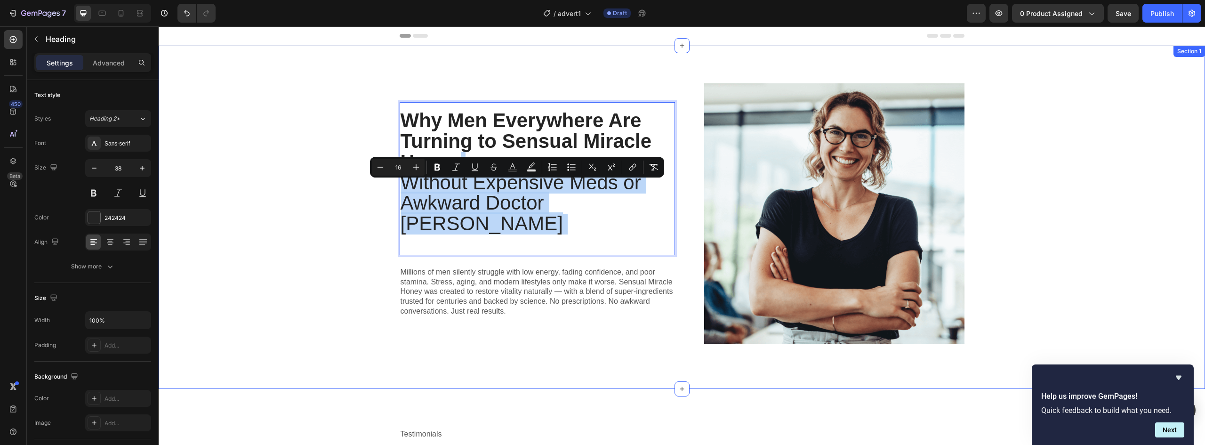
click at [320, 235] on div "Why Men Everywhere Are Turning to Sensual Miracle Honey Without Expensive Meds …" at bounding box center [682, 217] width 1033 height 268
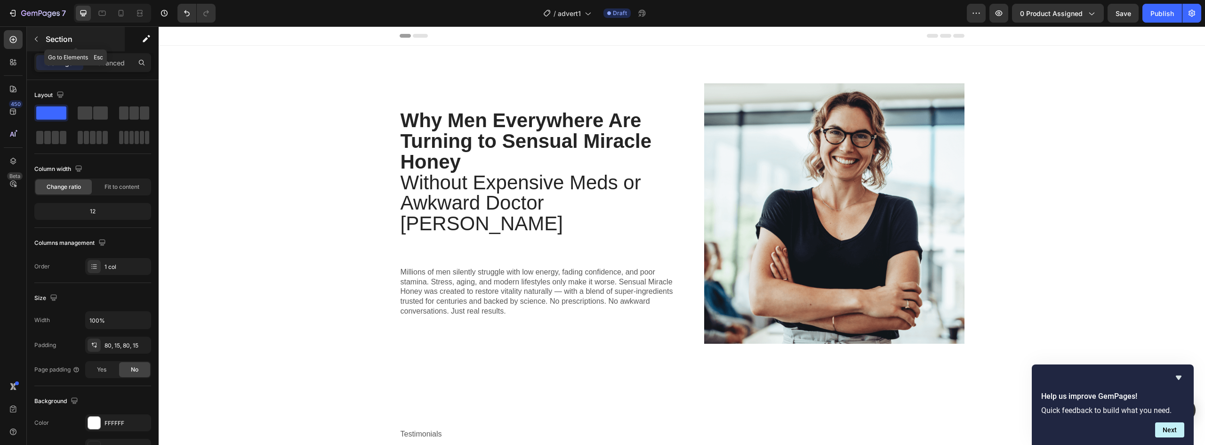
click at [38, 40] on icon "button" at bounding box center [36, 39] width 8 height 8
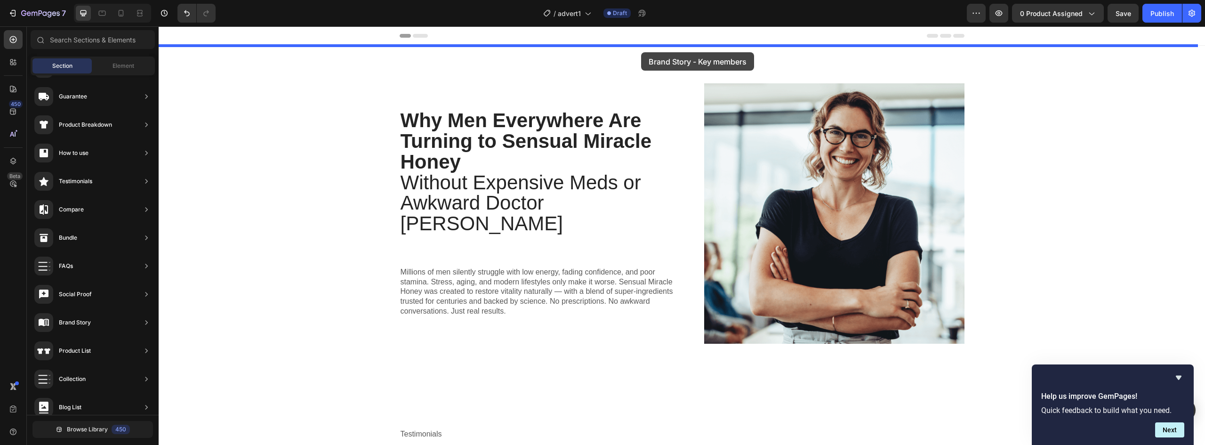
drag, startPoint x: 379, startPoint y: 345, endPoint x: 641, endPoint y: 52, distance: 393.1
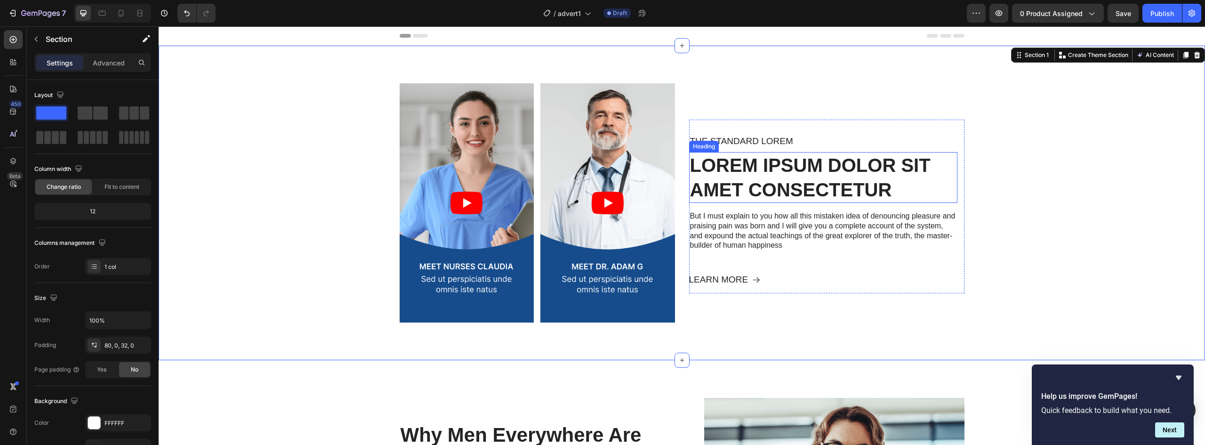
click at [850, 169] on h2 "Lorem ipsum dolor sit amet consectetur" at bounding box center [823, 177] width 268 height 51
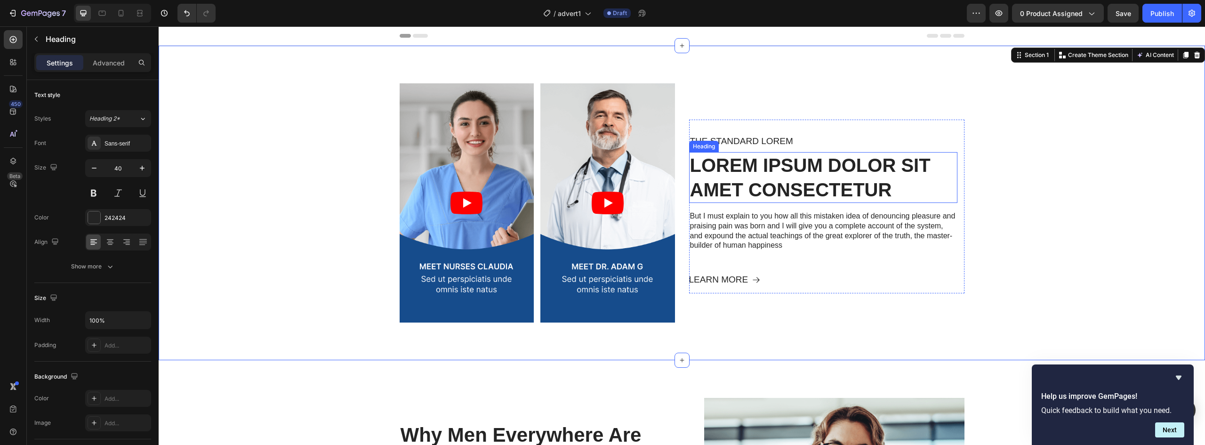
click at [850, 169] on h2 "Lorem ipsum dolor sit amet consectetur" at bounding box center [823, 177] width 268 height 51
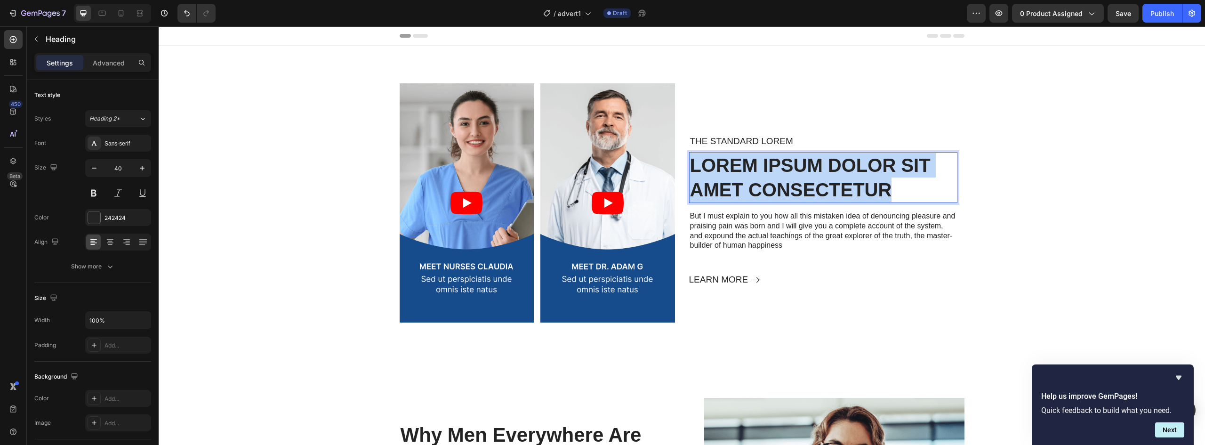
click at [850, 169] on p "Lorem ipsum dolor sit amet consectetur" at bounding box center [823, 177] width 267 height 49
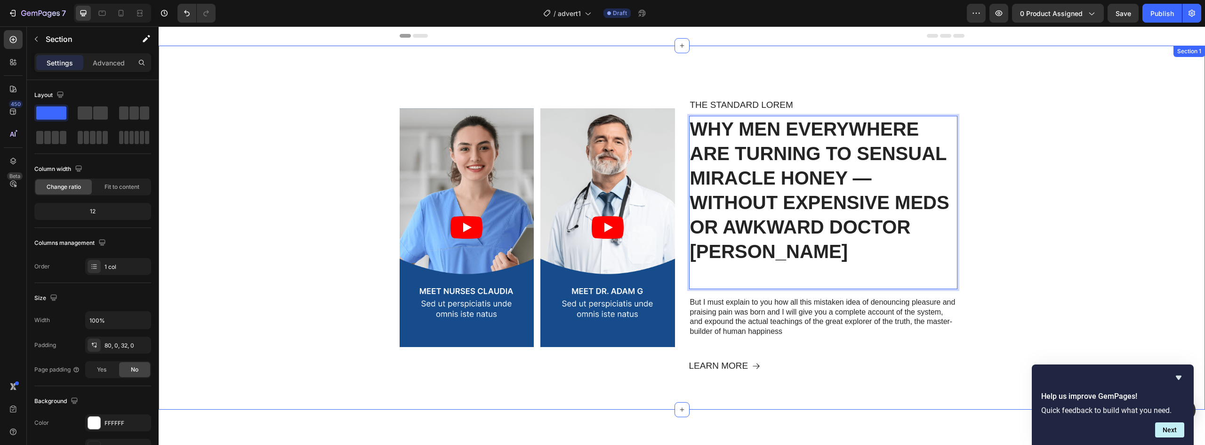
click at [1026, 181] on div "Video Video Video Video Carousel The standard Lorem Text Block Why Men Everywhe…" at bounding box center [682, 238] width 1047 height 311
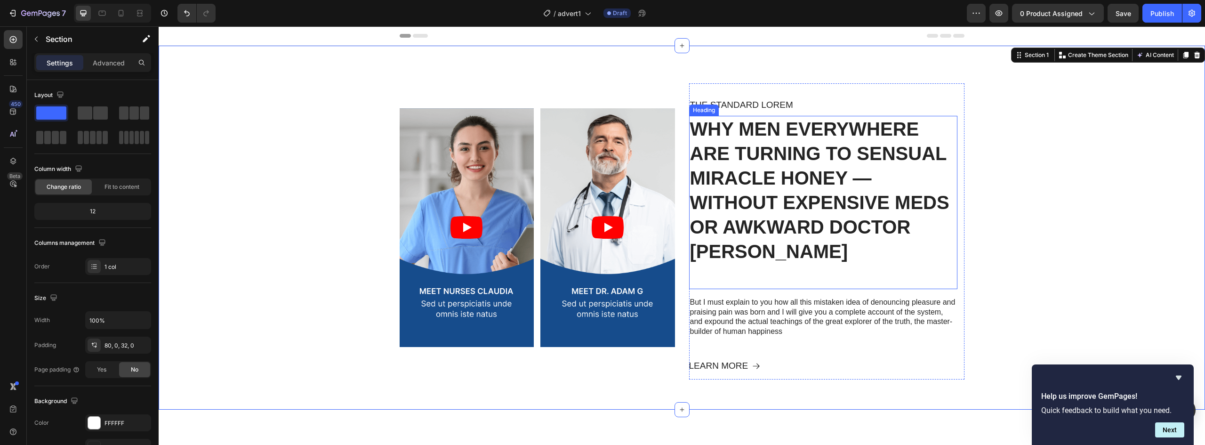
click at [774, 219] on p "Why Men Everywhere Are Turning to Sensual Miracle Honey — Without Expensive Med…" at bounding box center [823, 202] width 267 height 171
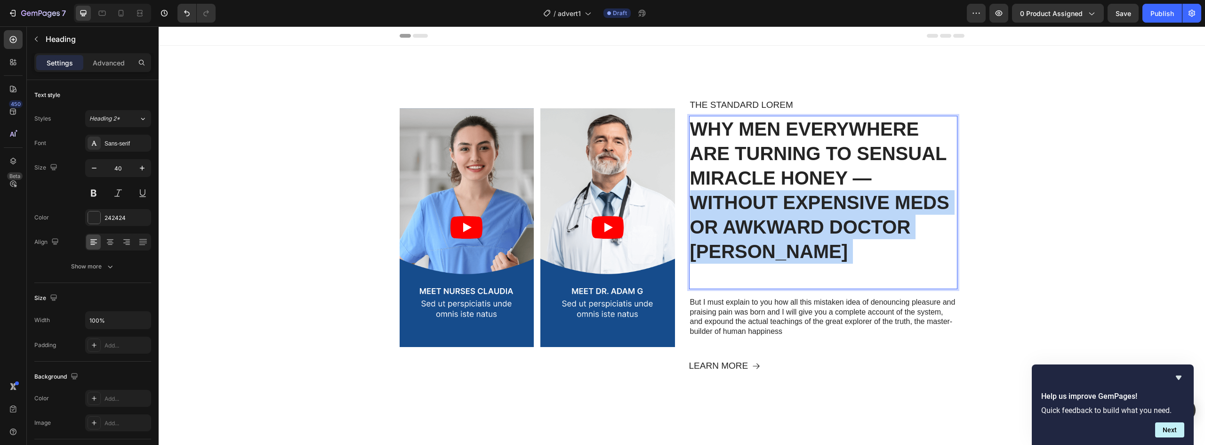
click at [774, 219] on p "Why Men Everywhere Are Turning to Sensual Miracle Honey — Without Expensive Med…" at bounding box center [823, 202] width 267 height 171
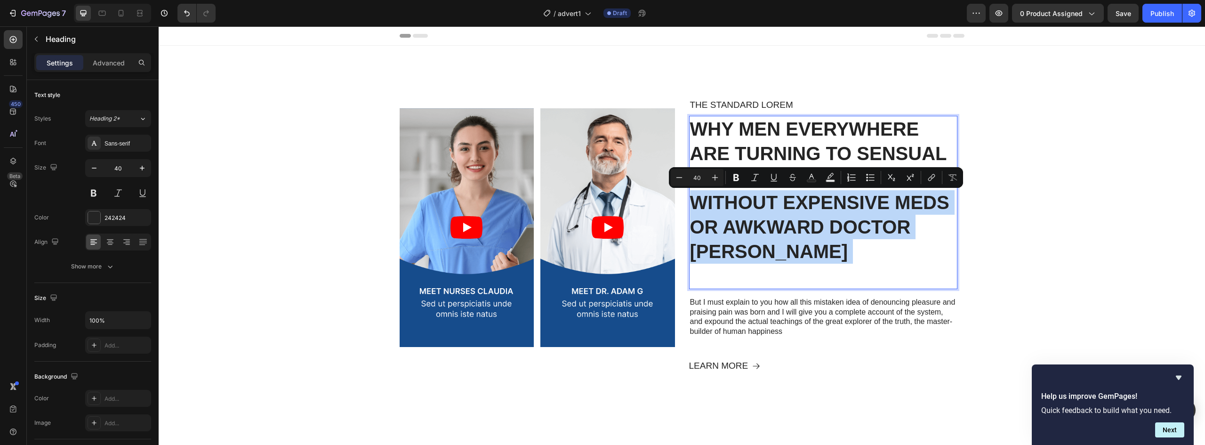
click at [781, 252] on p "Why Men Everywhere Are Turning to Sensual Miracle Honey — Without Expensive Med…" at bounding box center [823, 202] width 267 height 171
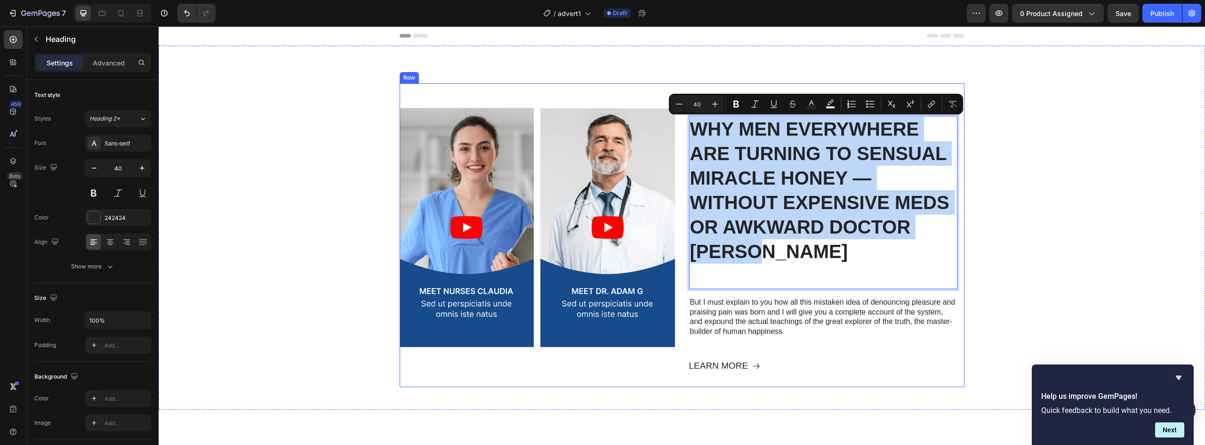
drag, startPoint x: 775, startPoint y: 259, endPoint x: 674, endPoint y: 119, distance: 172.7
click at [674, 119] on div "Video Video Video Video Carousel The standard Lorem Text Block Why Men Everywhe…" at bounding box center [682, 235] width 565 height 304
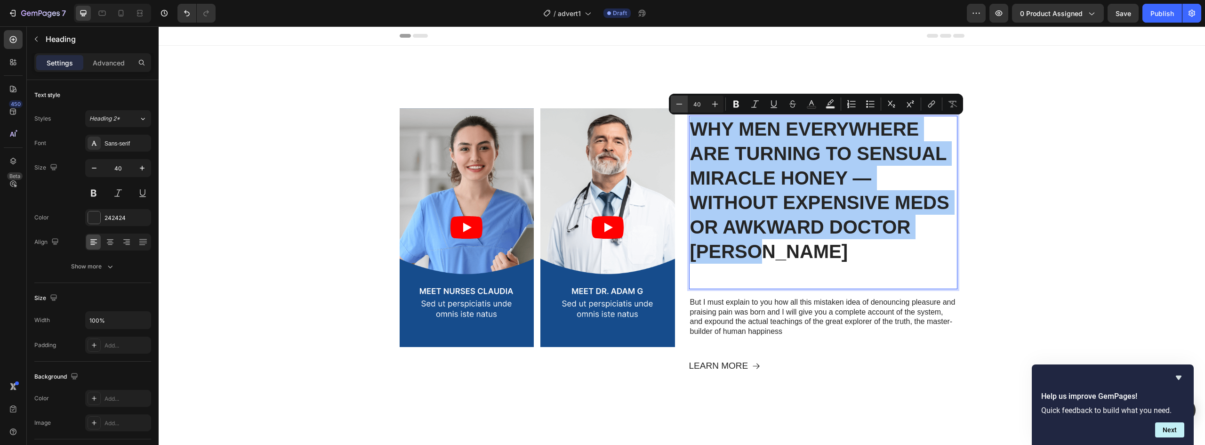
click at [679, 107] on icon "Editor contextual toolbar" at bounding box center [679, 103] width 9 height 9
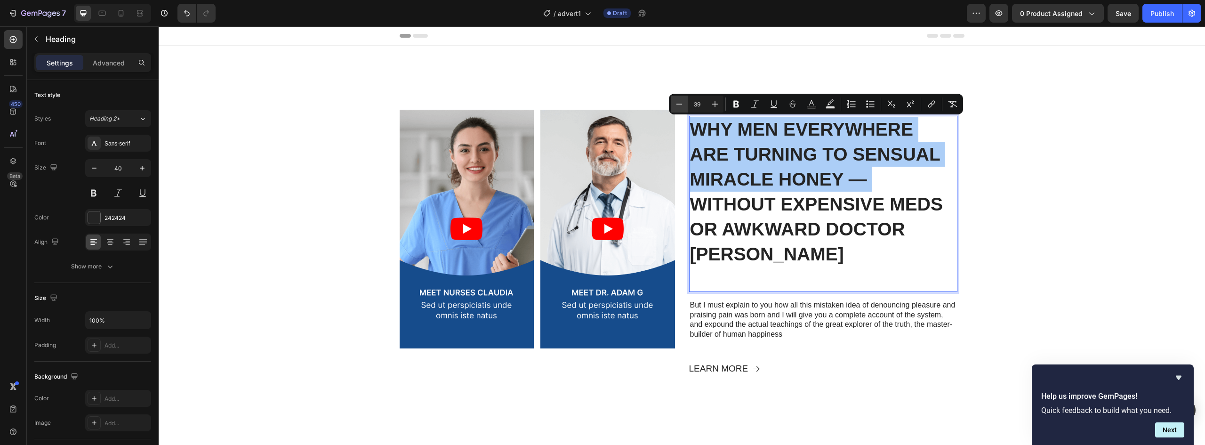
click at [679, 107] on icon "Editor contextual toolbar" at bounding box center [679, 103] width 9 height 9
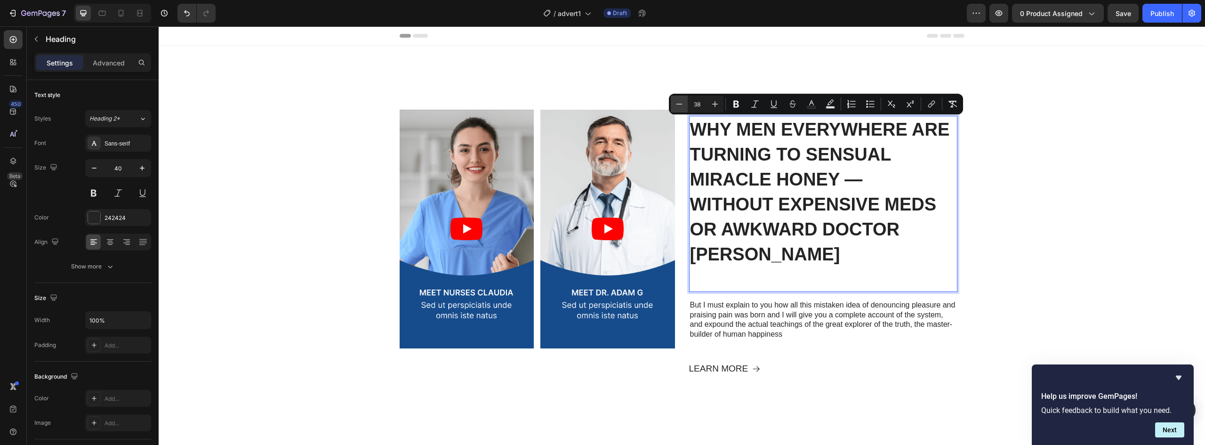
click at [679, 107] on icon "Editor contextual toolbar" at bounding box center [679, 103] width 9 height 9
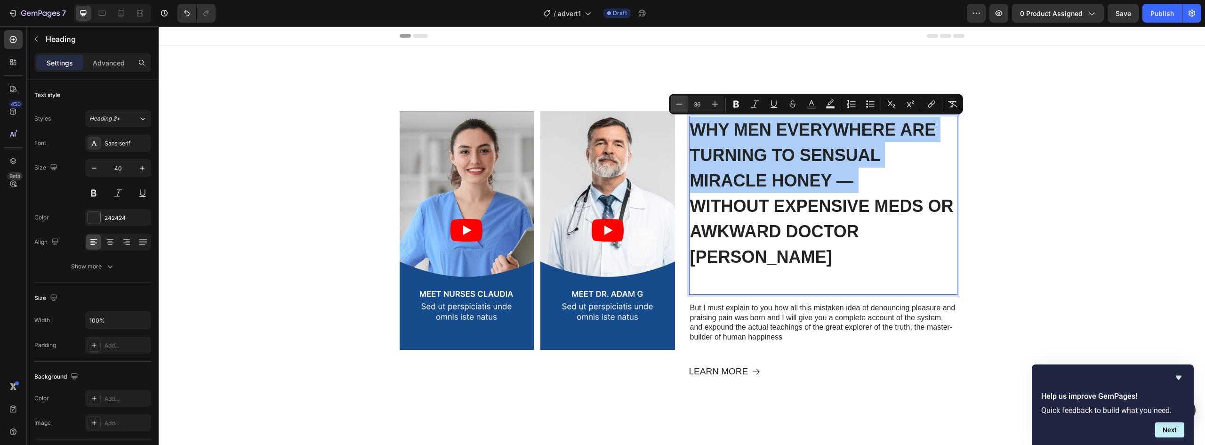
click at [679, 107] on icon "Editor contextual toolbar" at bounding box center [679, 103] width 9 height 9
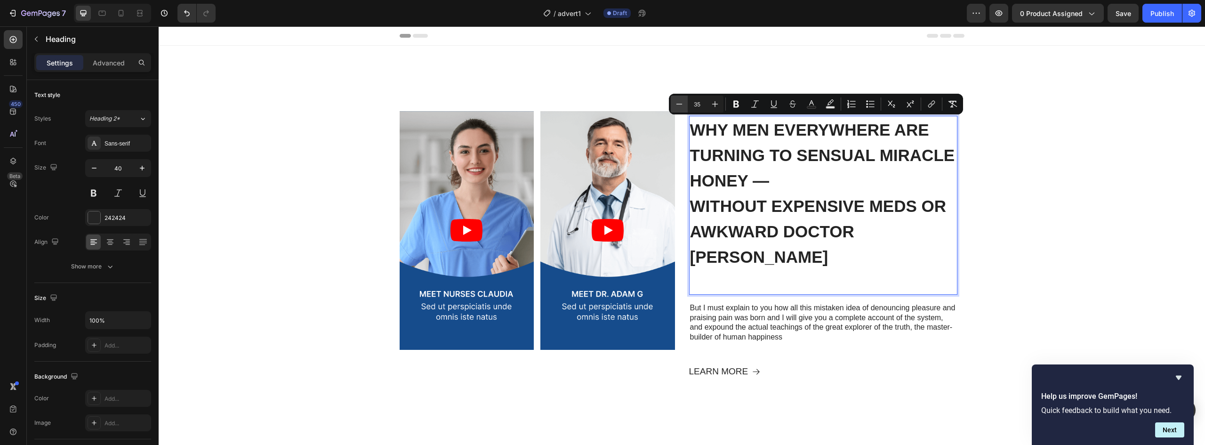
click at [679, 107] on icon "Editor contextual toolbar" at bounding box center [679, 103] width 9 height 9
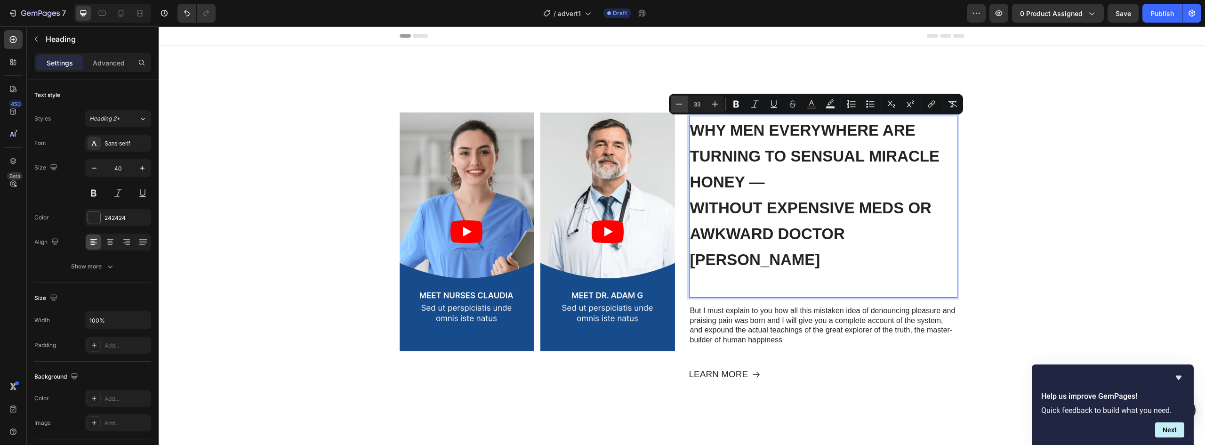
click at [679, 107] on icon "Editor contextual toolbar" at bounding box center [679, 103] width 9 height 9
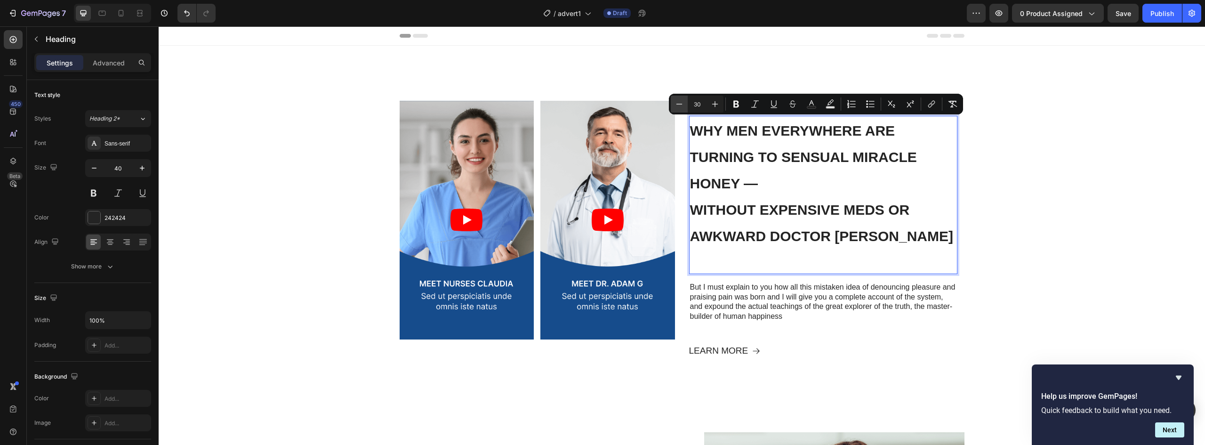
click at [679, 107] on icon "Editor contextual toolbar" at bounding box center [679, 103] width 9 height 9
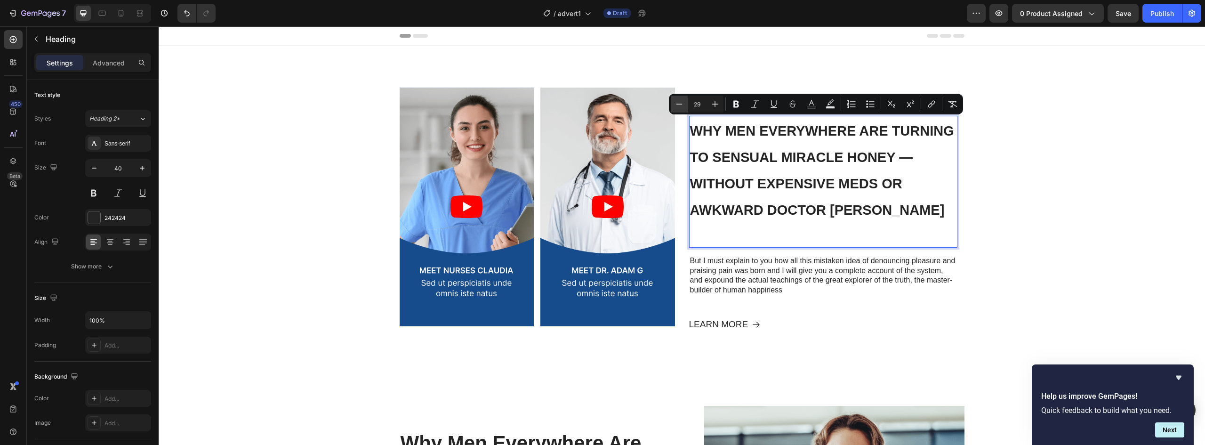
click at [679, 107] on icon "Editor contextual toolbar" at bounding box center [679, 103] width 9 height 9
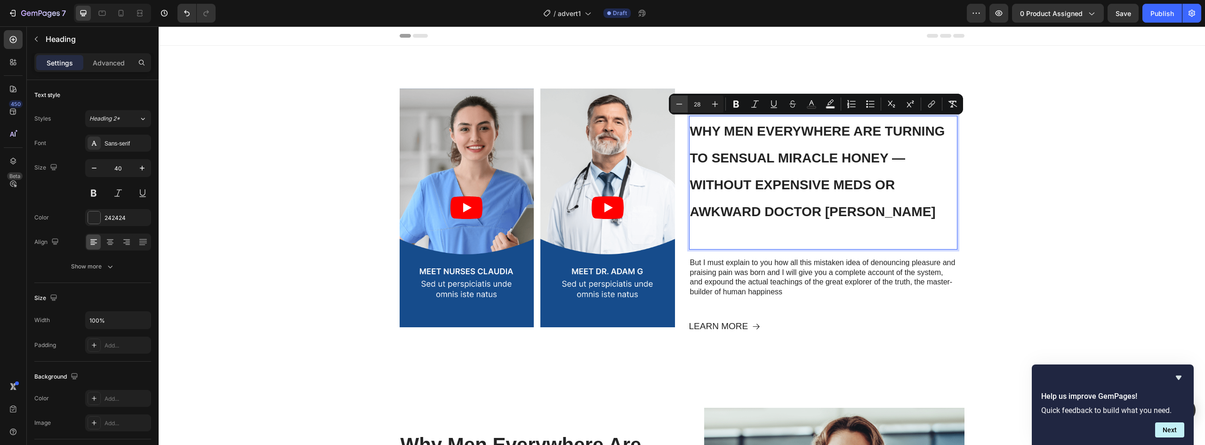
click at [679, 107] on icon "Editor contextual toolbar" at bounding box center [679, 103] width 9 height 9
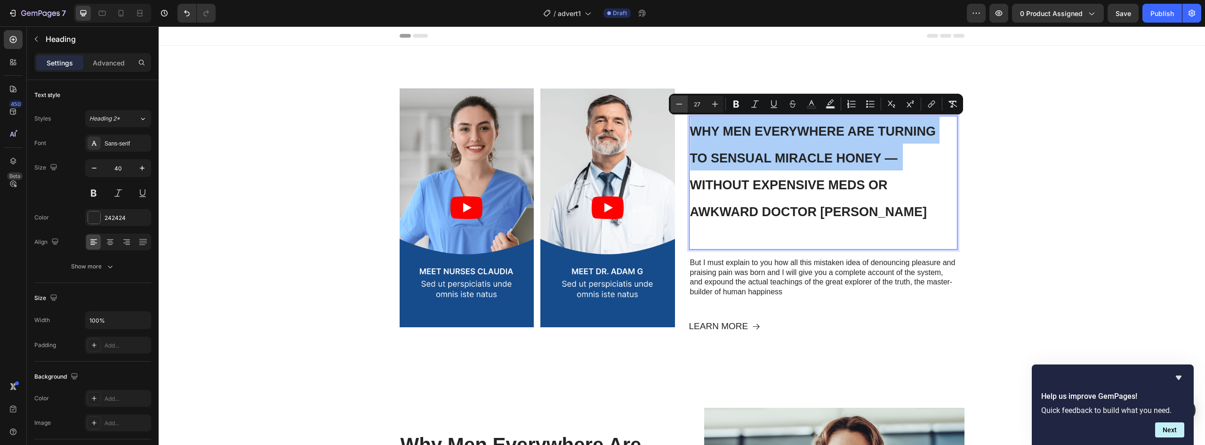
click at [679, 107] on icon "Editor contextual toolbar" at bounding box center [679, 103] width 9 height 9
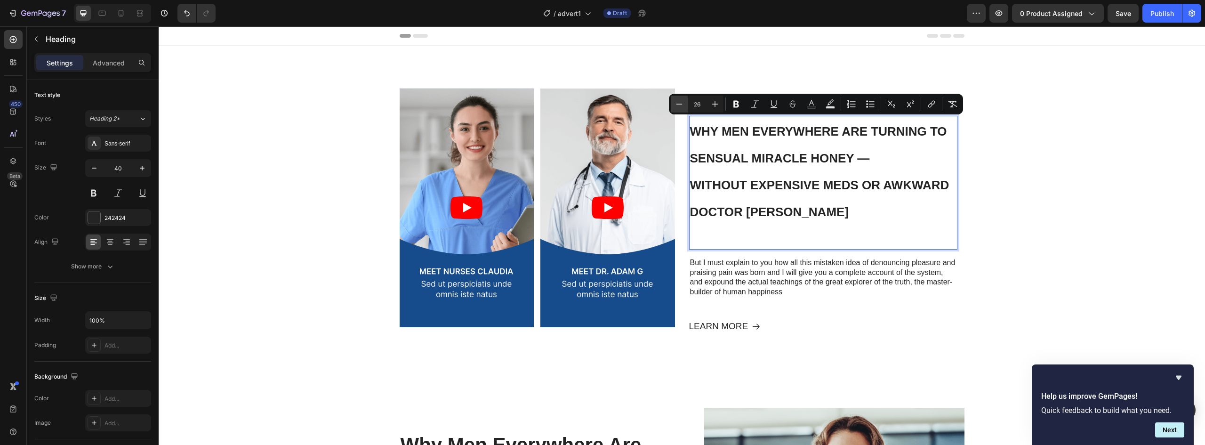
click at [679, 107] on icon "Editor contextual toolbar" at bounding box center [679, 103] width 9 height 9
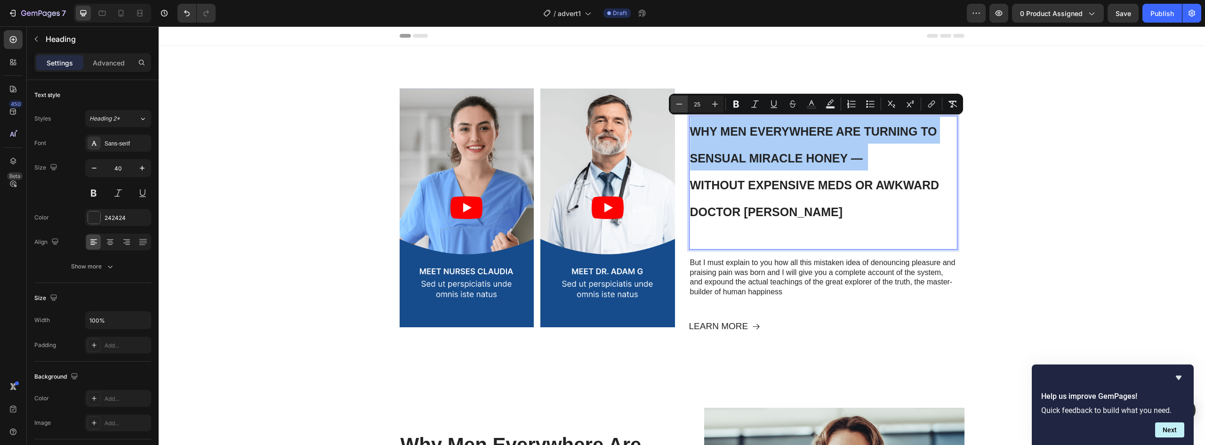
click at [679, 107] on icon "Editor contextual toolbar" at bounding box center [679, 103] width 9 height 9
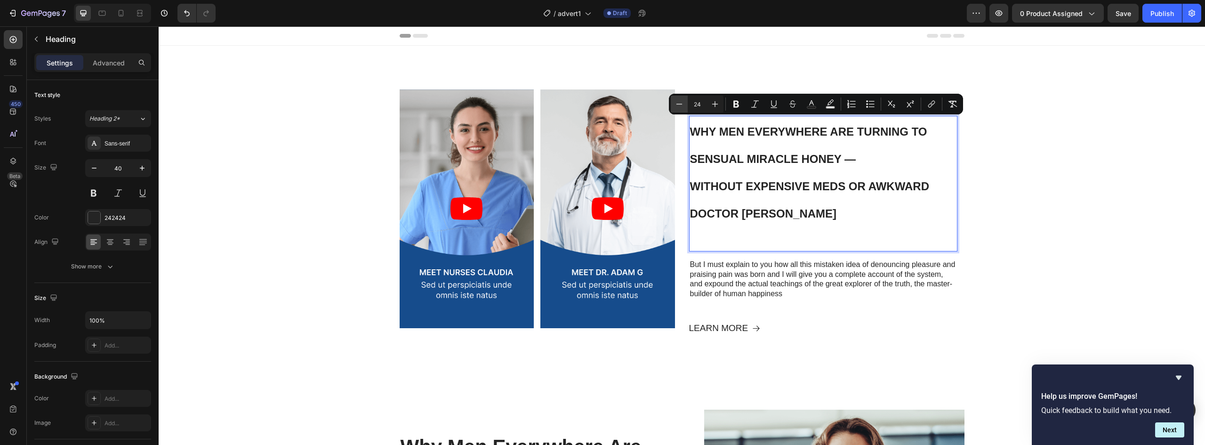
click at [679, 107] on icon "Editor contextual toolbar" at bounding box center [679, 103] width 9 height 9
type input "23"
click at [1107, 202] on div "Video Video Video Video Carousel The standard Lorem Text Block Why Men Everywhe…" at bounding box center [682, 220] width 1047 height 274
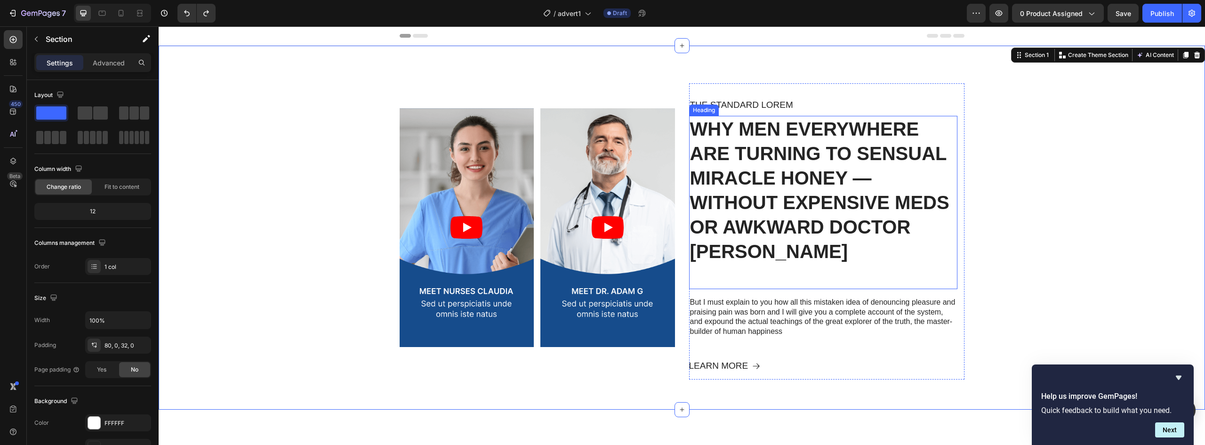
click at [833, 235] on h2 "Why Men Everywhere Are Turning to Sensual Miracle Honey — Without Expensive Med…" at bounding box center [823, 202] width 268 height 173
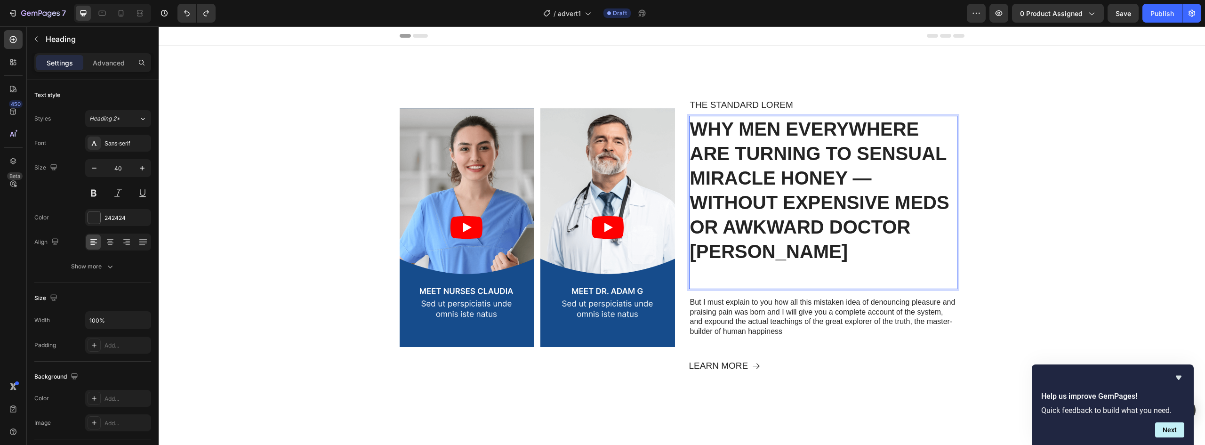
click at [764, 239] on h2 "Why Men Everywhere Are Turning to Sensual Miracle Honey — Without Expensive Med…" at bounding box center [823, 202] width 268 height 173
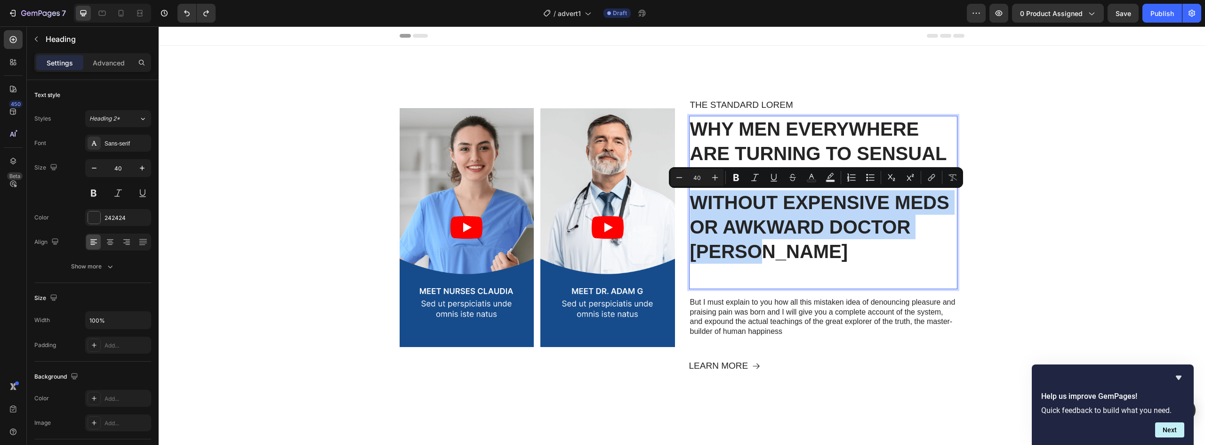
drag, startPoint x: 757, startPoint y: 252, endPoint x: 692, endPoint y: 204, distance: 80.4
click at [692, 204] on p "Why Men Everywhere Are Turning to Sensual Miracle Honey — Without Expensive Med…" at bounding box center [823, 202] width 267 height 171
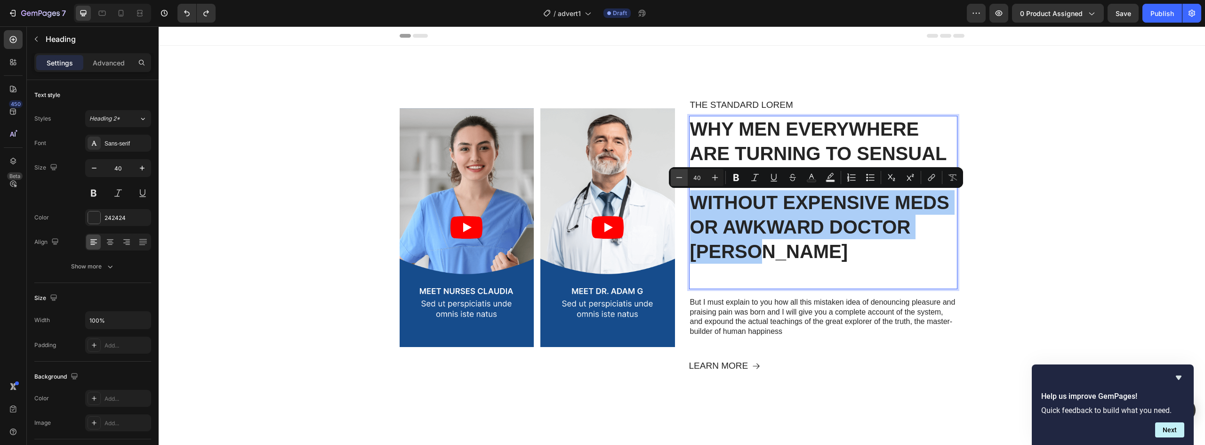
click at [674, 181] on button "Minus" at bounding box center [679, 177] width 17 height 17
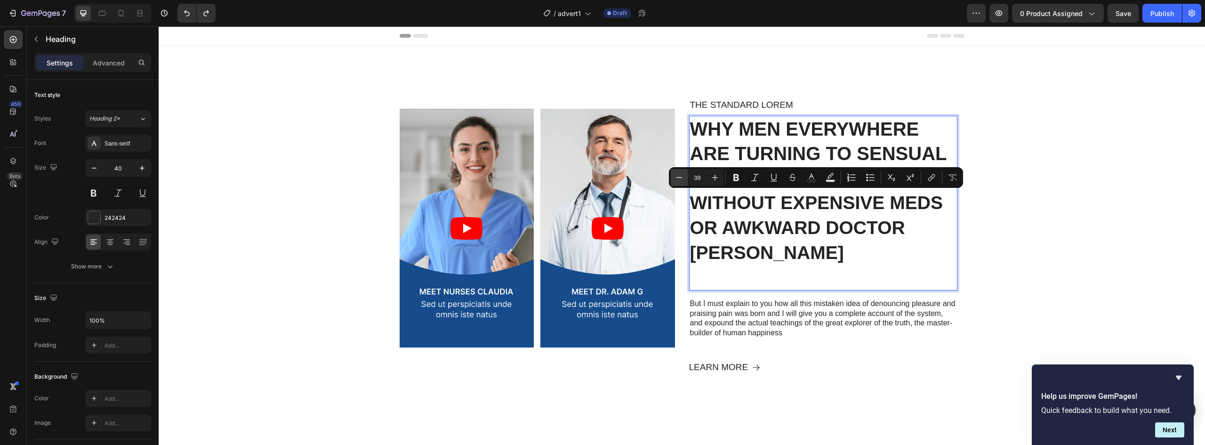
click at [674, 181] on button "Minus" at bounding box center [679, 177] width 17 height 17
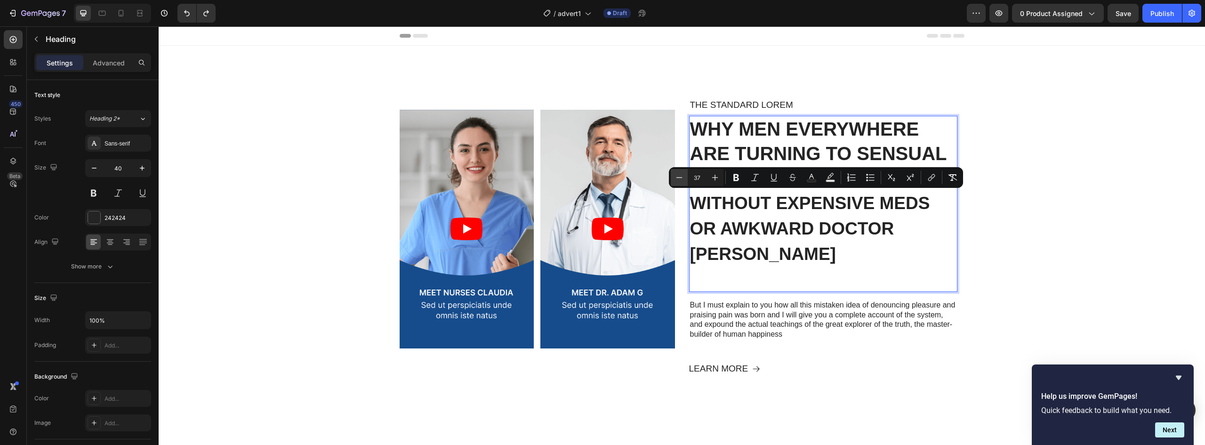
click at [674, 181] on button "Minus" at bounding box center [679, 177] width 17 height 17
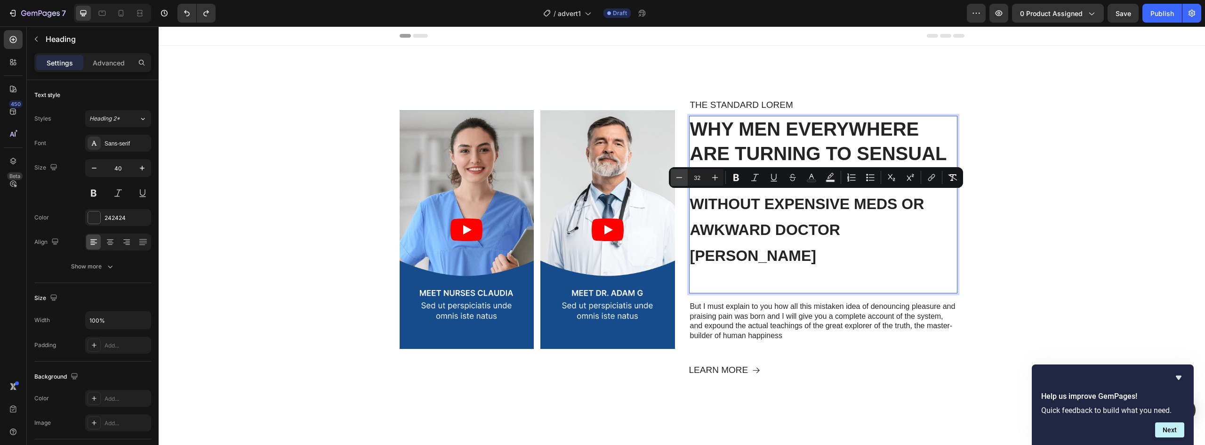
click at [674, 181] on button "Minus" at bounding box center [679, 177] width 17 height 17
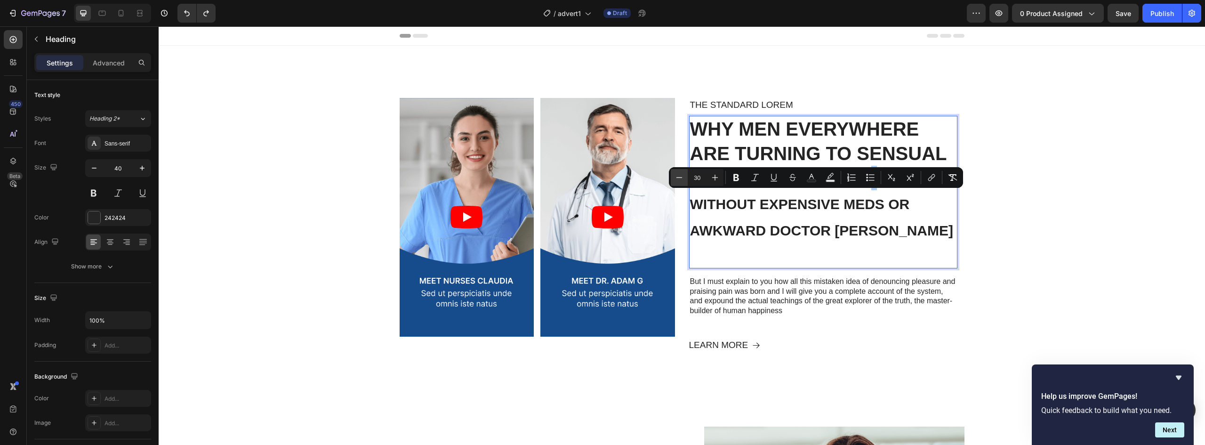
click at [674, 181] on button "Minus" at bounding box center [679, 177] width 17 height 17
click at [680, 178] on icon "Editor contextual toolbar" at bounding box center [679, 177] width 9 height 9
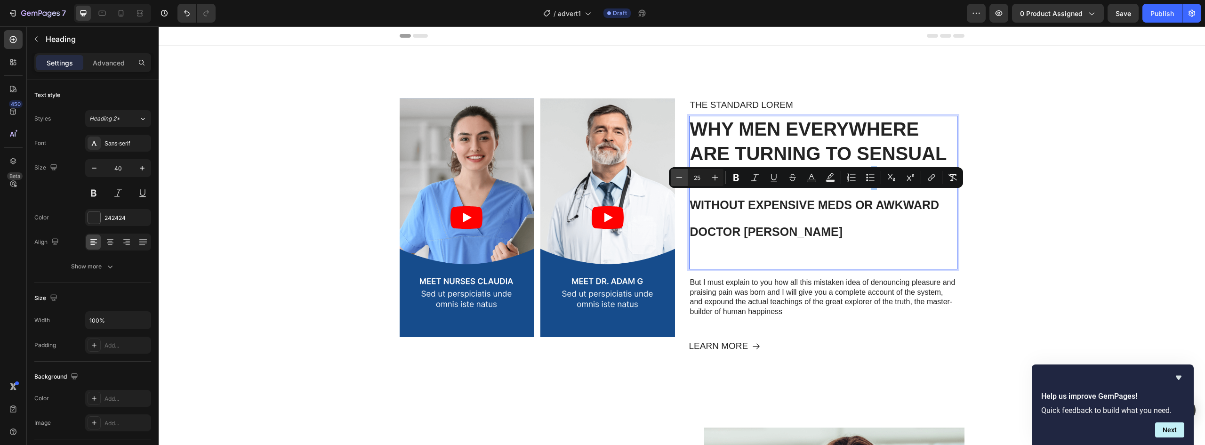
click at [680, 178] on icon "Editor contextual toolbar" at bounding box center [679, 177] width 9 height 9
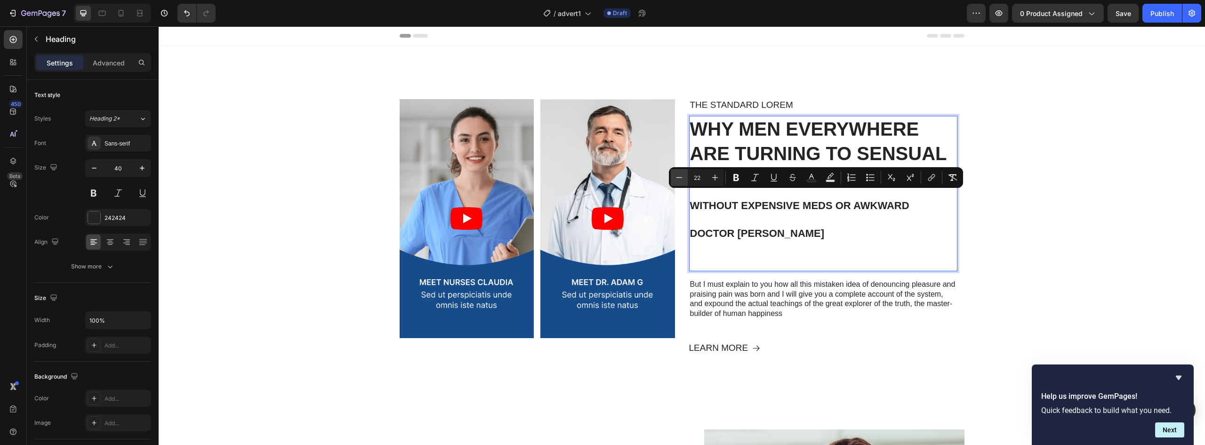
click at [680, 178] on icon "Editor contextual toolbar" at bounding box center [679, 177] width 9 height 9
click at [681, 178] on icon "Editor contextual toolbar" at bounding box center [679, 177] width 9 height 9
type input "19"
click at [1089, 226] on div "Video Video Video Video Carousel The standard Lorem Text Block Why Men Everywhe…" at bounding box center [682, 230] width 1047 height 294
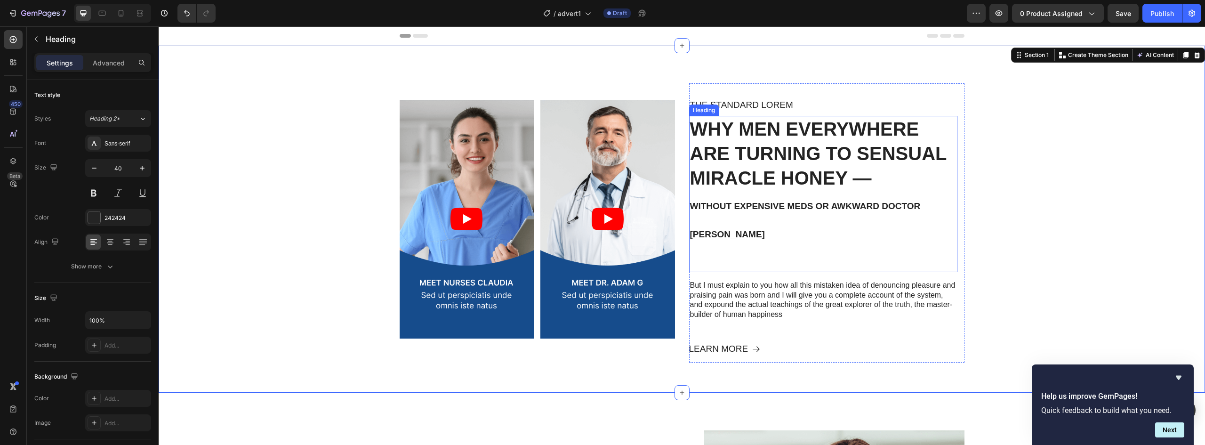
click at [792, 169] on p "Why Men Everywhere Are Turning to Sensual Miracle Honey — Without Expensive Med…" at bounding box center [823, 194] width 267 height 154
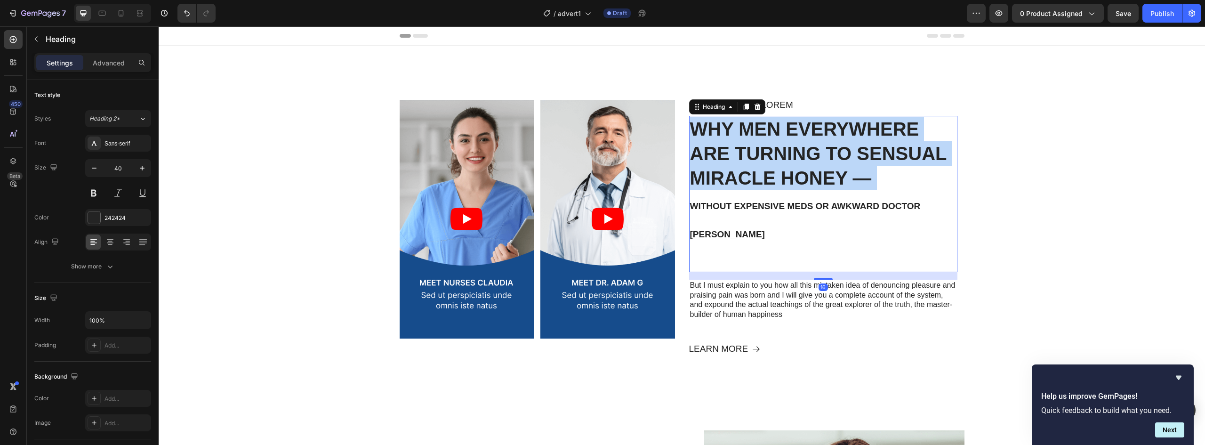
click at [792, 169] on p "Why Men Everywhere Are Turning to Sensual Miracle Honey — Without Expensive Med…" at bounding box center [823, 194] width 267 height 154
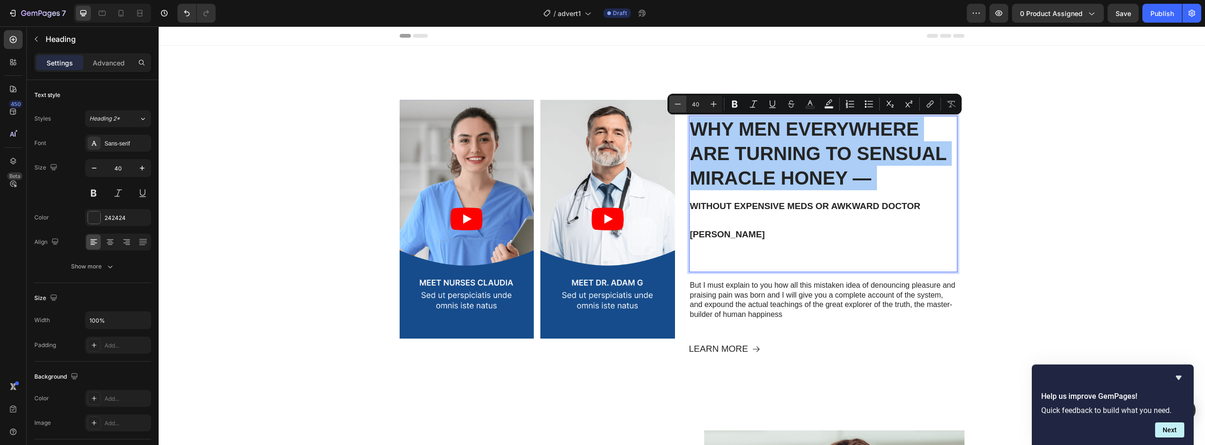
click at [674, 106] on icon "Editor contextual toolbar" at bounding box center [677, 103] width 9 height 9
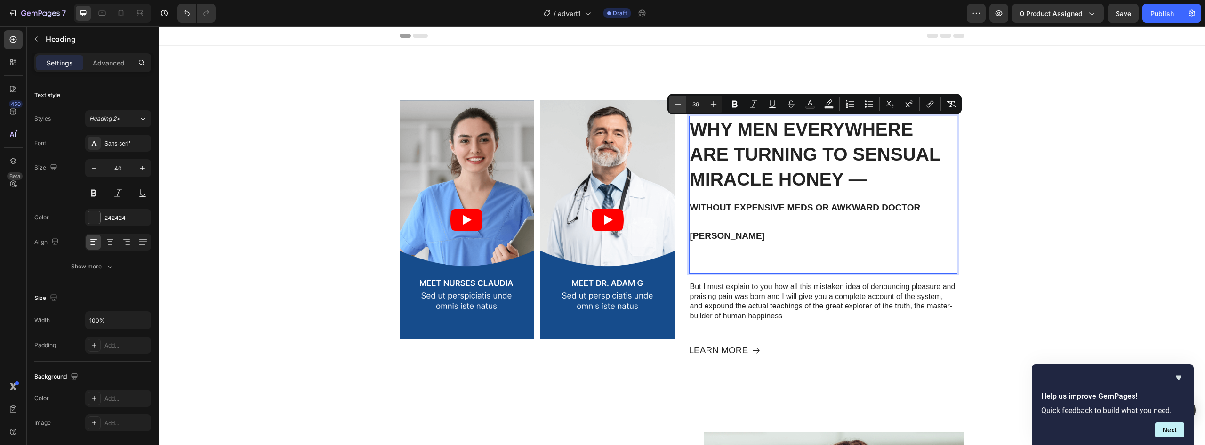
click at [674, 106] on icon "Editor contextual toolbar" at bounding box center [677, 103] width 9 height 9
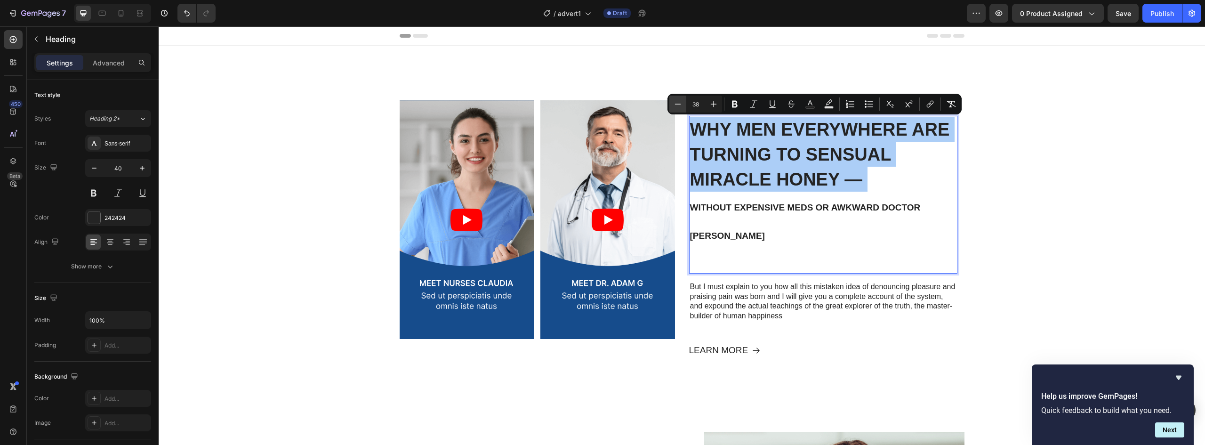
click at [674, 106] on icon "Editor contextual toolbar" at bounding box center [677, 103] width 9 height 9
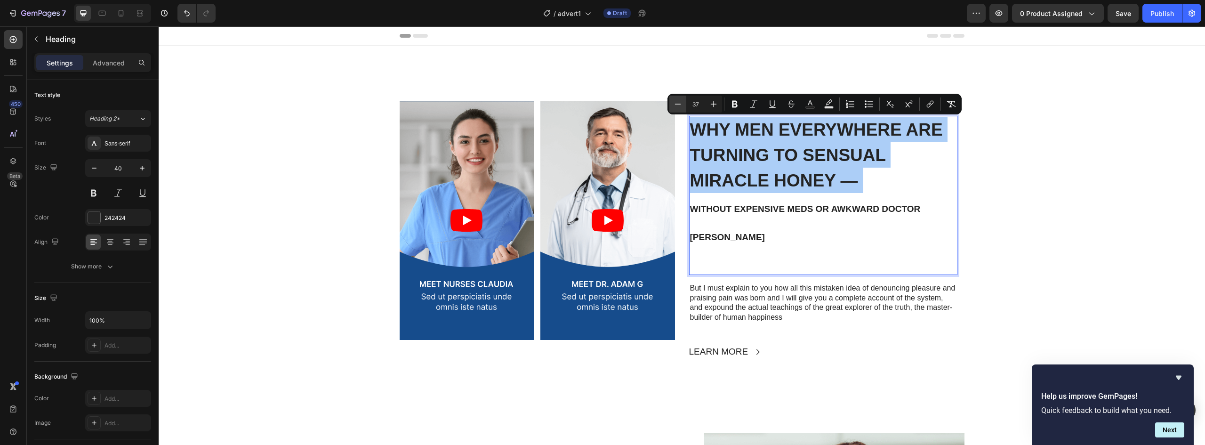
click at [674, 106] on icon "Editor contextual toolbar" at bounding box center [677, 103] width 9 height 9
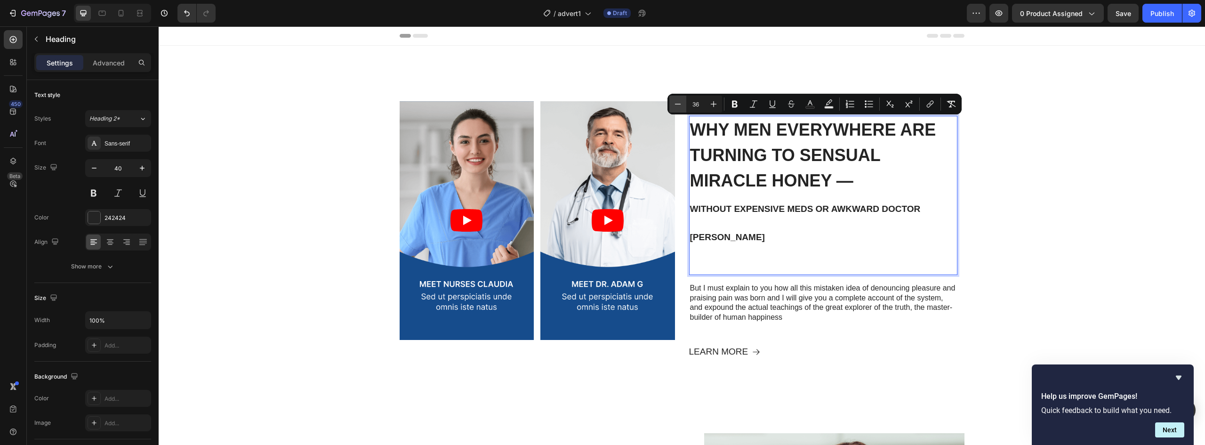
click at [674, 106] on icon "Editor contextual toolbar" at bounding box center [677, 103] width 9 height 9
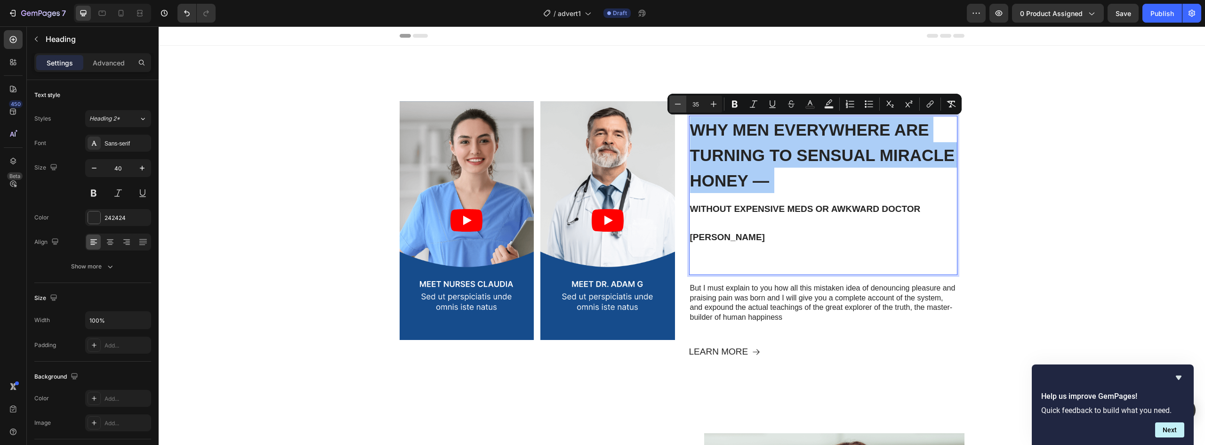
click at [674, 106] on icon "Editor contextual toolbar" at bounding box center [677, 103] width 9 height 9
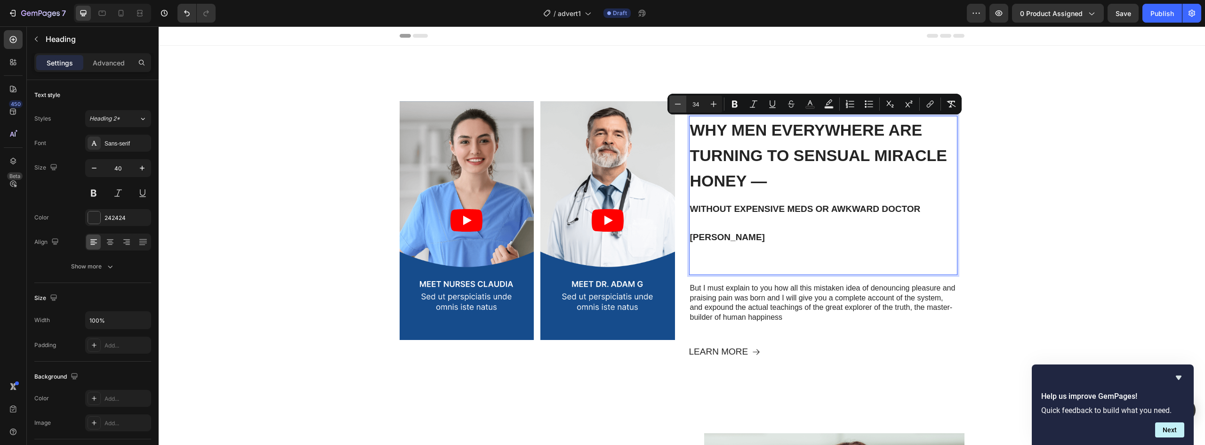
click at [674, 106] on icon "Editor contextual toolbar" at bounding box center [677, 103] width 9 height 9
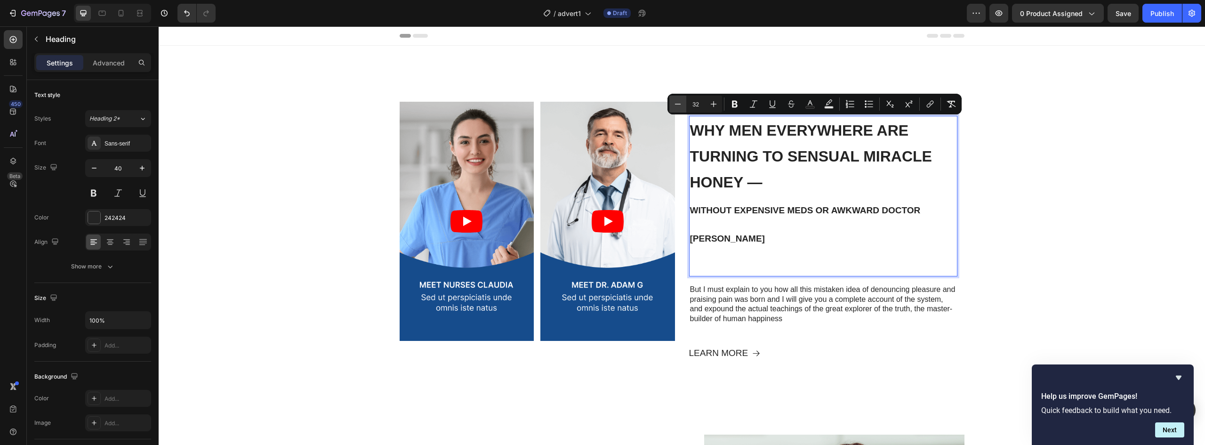
click at [674, 106] on icon "Editor contextual toolbar" at bounding box center [677, 103] width 9 height 9
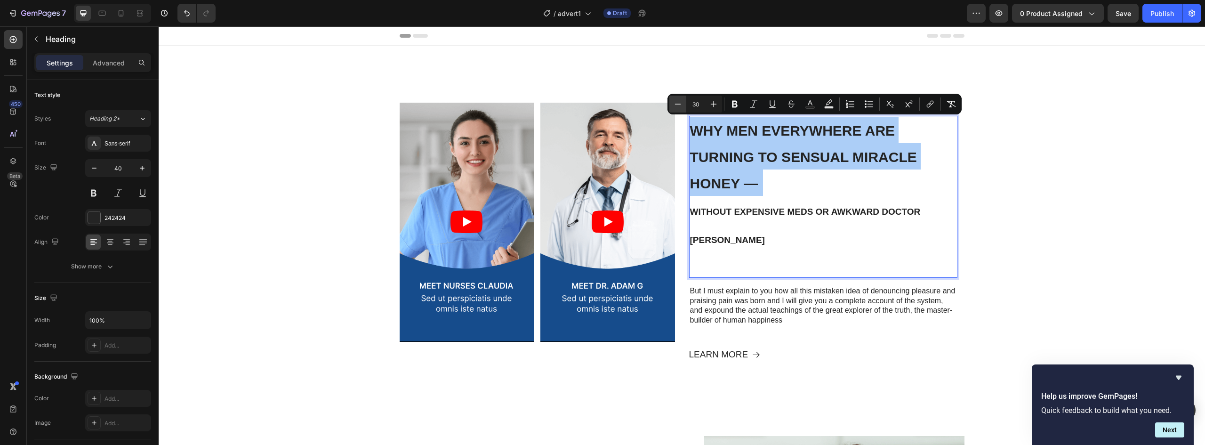
click at [674, 106] on icon "Editor contextual toolbar" at bounding box center [677, 103] width 9 height 9
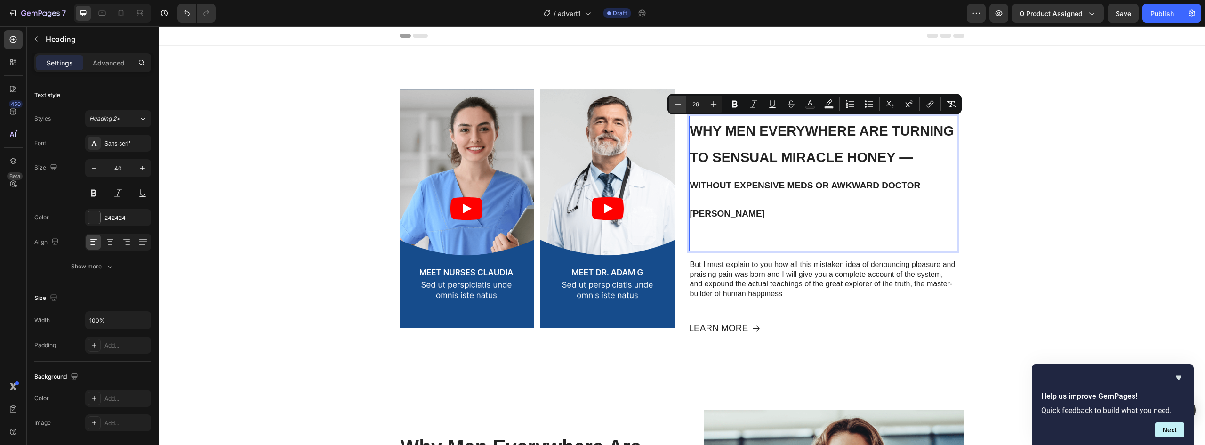
click at [674, 106] on icon "Editor contextual toolbar" at bounding box center [677, 103] width 9 height 9
type input "28"
click at [909, 165] on p "Why Men Everywhere Are Turning to Sensual Miracle Honey — Without Expensive Med…" at bounding box center [823, 184] width 267 height 135
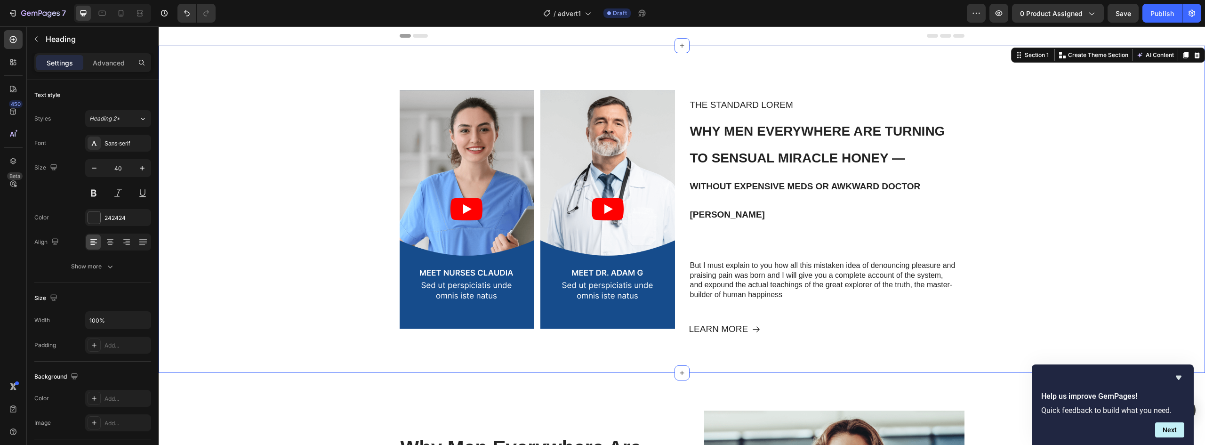
click at [1036, 158] on div "Video Video Video Video Carousel The standard Lorem Text Block ⁠⁠⁠⁠⁠⁠⁠ Why Men …" at bounding box center [682, 220] width 1047 height 275
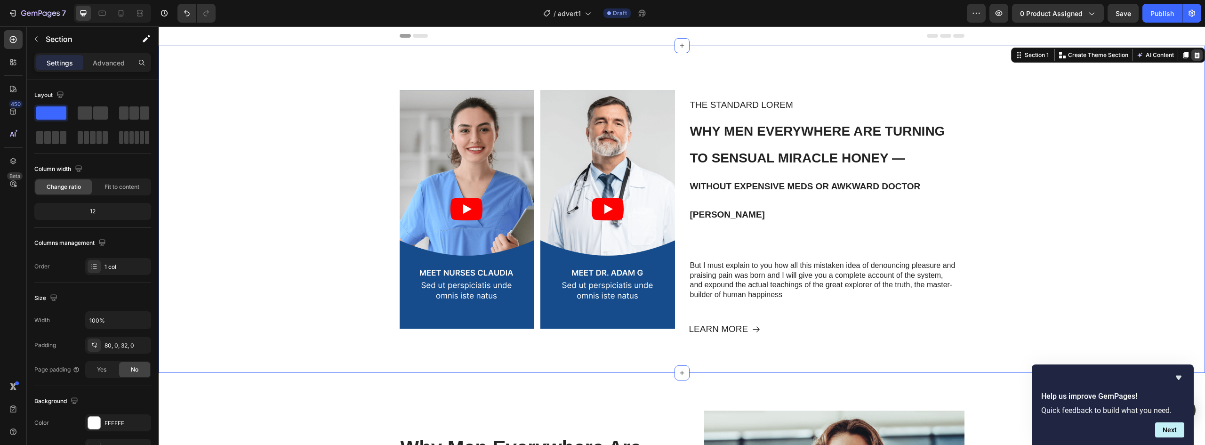
click at [1195, 57] on icon at bounding box center [1198, 55] width 6 height 7
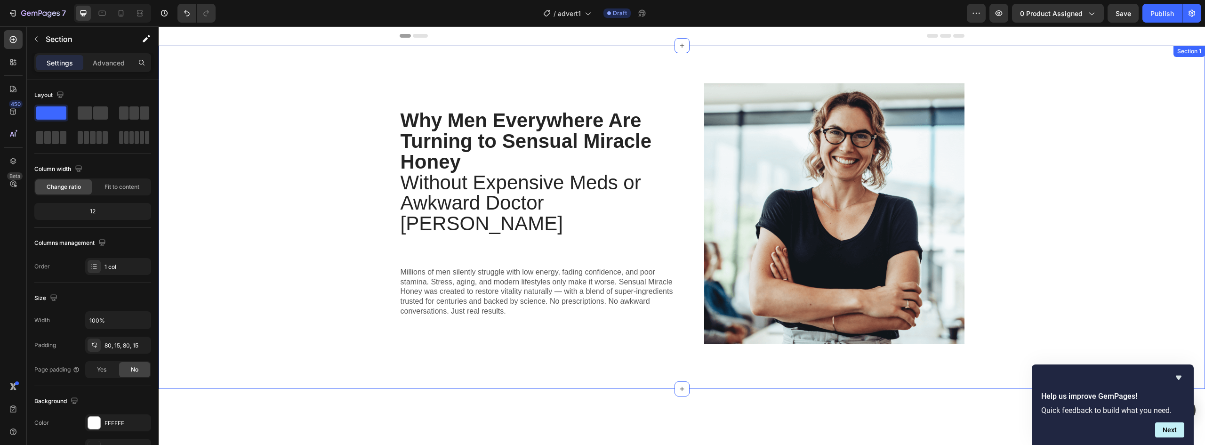
click at [1174, 49] on div "Section 1" at bounding box center [1190, 51] width 32 height 11
click at [1150, 51] on button "AI Content" at bounding box center [1155, 54] width 41 height 11
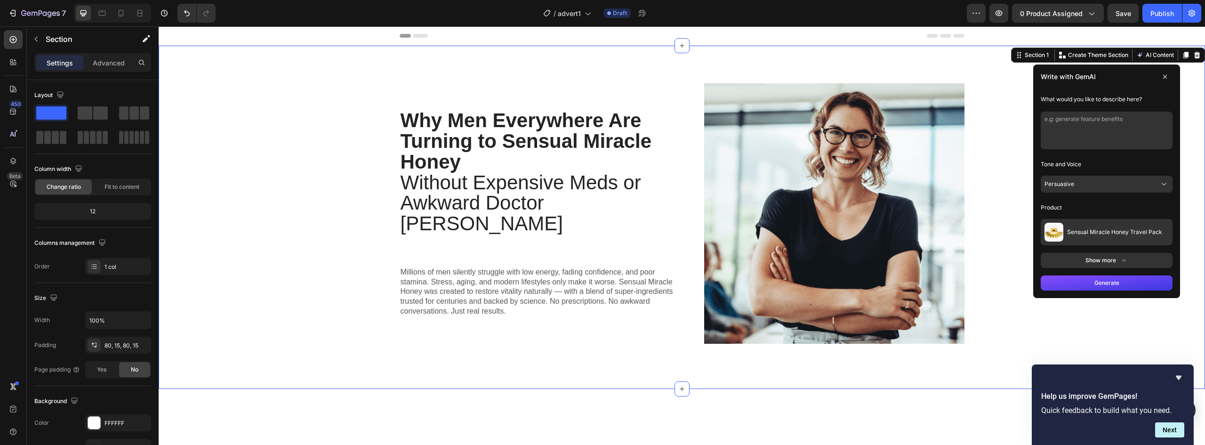
click at [1092, 137] on textarea at bounding box center [1107, 131] width 132 height 38
click at [315, 216] on div "Why Men Everywhere Are Turning to Sensual Miracle Honey Without Expensive Meds …" at bounding box center [682, 217] width 1033 height 268
click at [348, 119] on div "Why Men Everywhere Are Turning to Sensual Miracle Honey Without Expensive Meds …" at bounding box center [682, 217] width 1033 height 268
click at [36, 46] on button "button" at bounding box center [36, 39] width 15 height 15
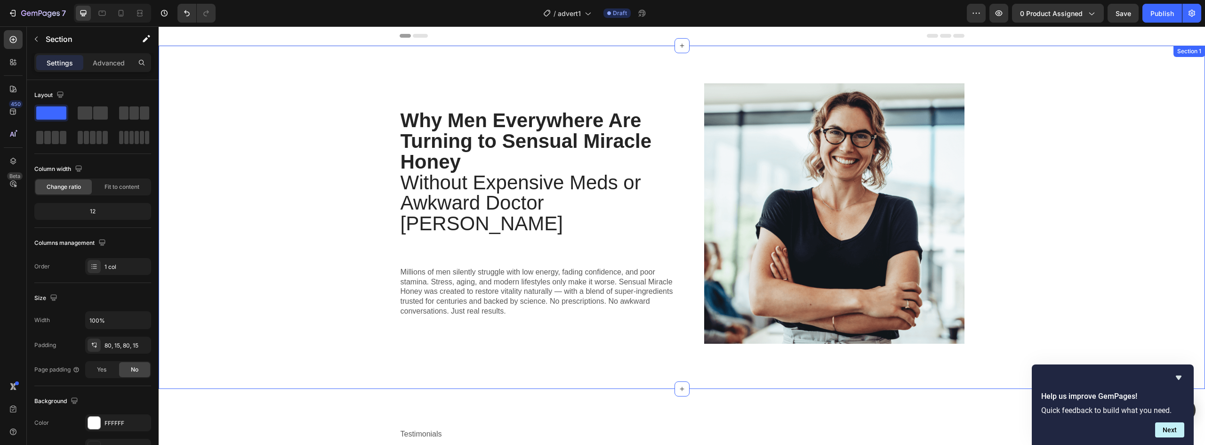
click at [1179, 54] on div "Section 1" at bounding box center [1190, 51] width 32 height 11
click at [1195, 55] on icon at bounding box center [1198, 55] width 6 height 7
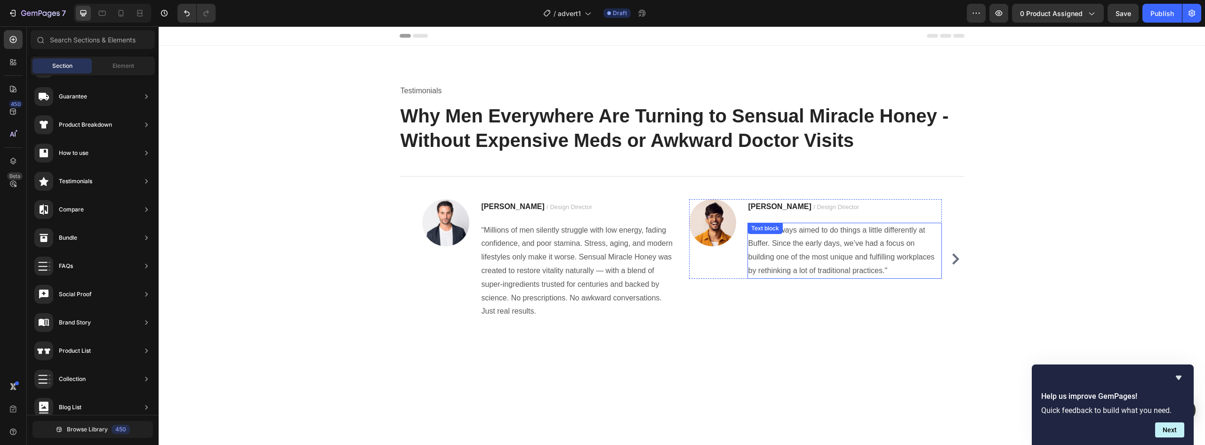
click at [855, 240] on p ""We’ve always aimed to do things a little differently at Buffer. Since the earl…" at bounding box center [845, 251] width 193 height 54
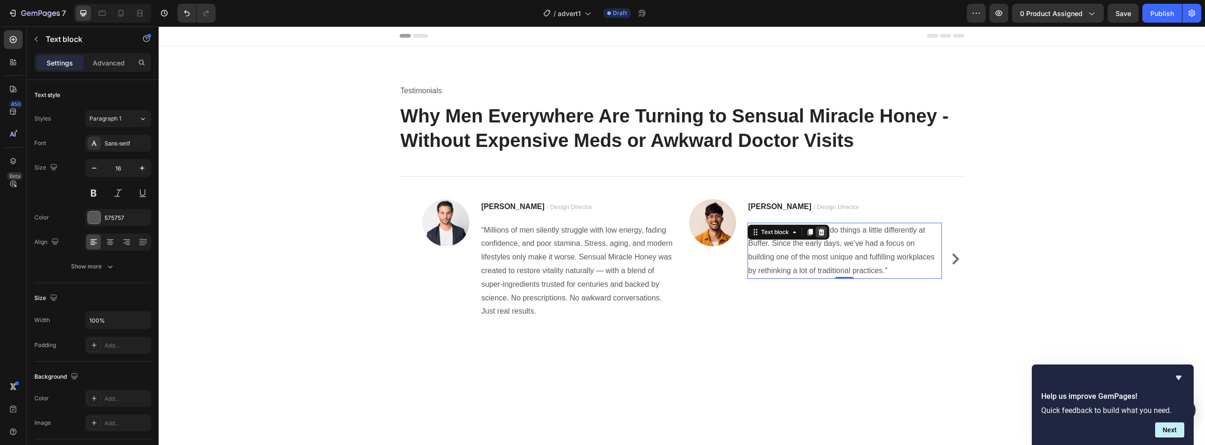
click at [822, 232] on icon at bounding box center [822, 232] width 8 height 8
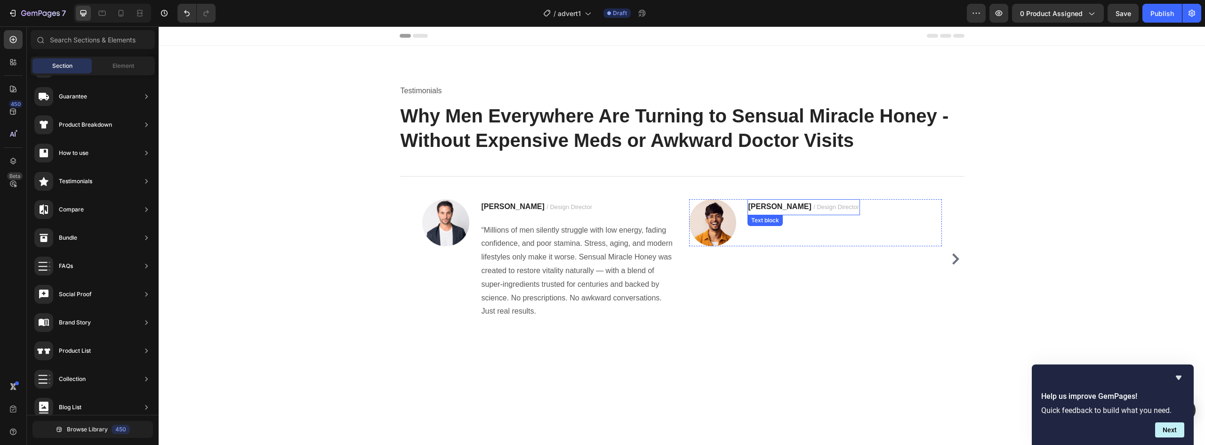
click at [778, 211] on p "[PERSON_NAME] / Design Director" at bounding box center [804, 207] width 111 height 14
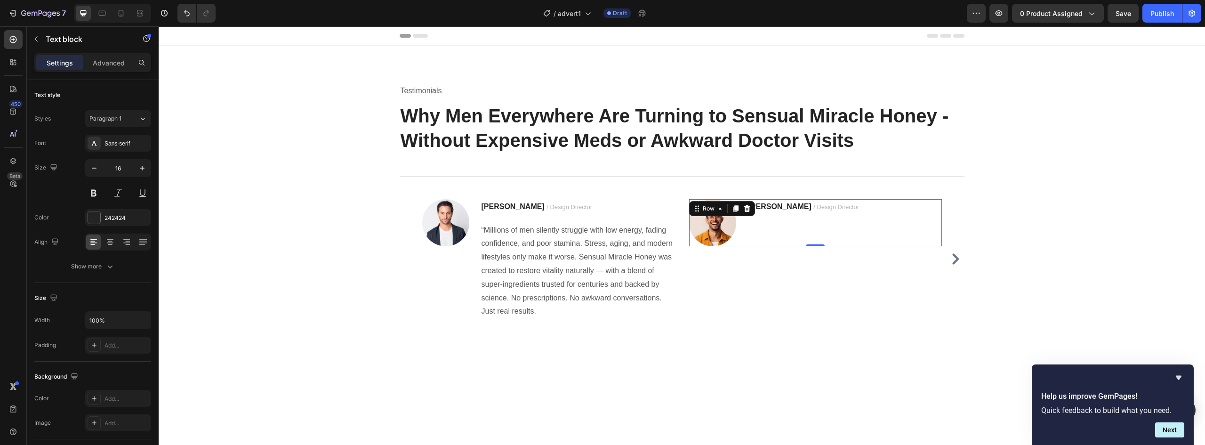
click at [871, 209] on div "Image Ryan S. / Design Director Text block Row 0" at bounding box center [815, 222] width 253 height 47
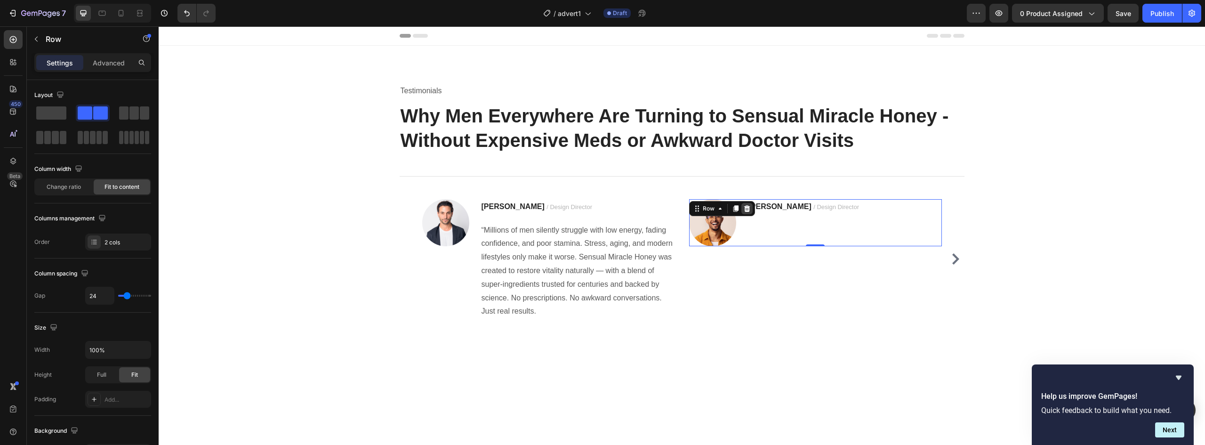
click at [745, 210] on icon at bounding box center [747, 208] width 6 height 7
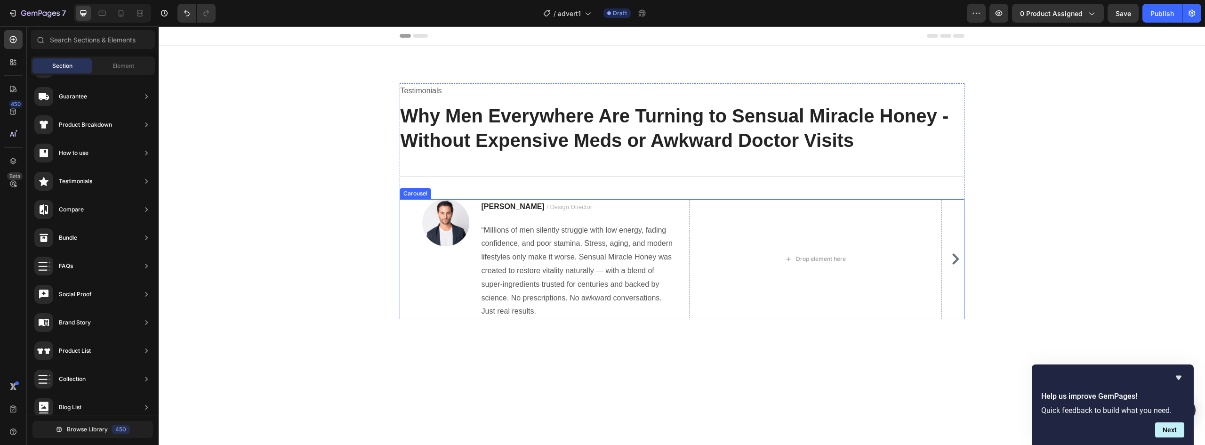
click at [950, 260] on icon "Carousel Next Arrow" at bounding box center [955, 258] width 11 height 11
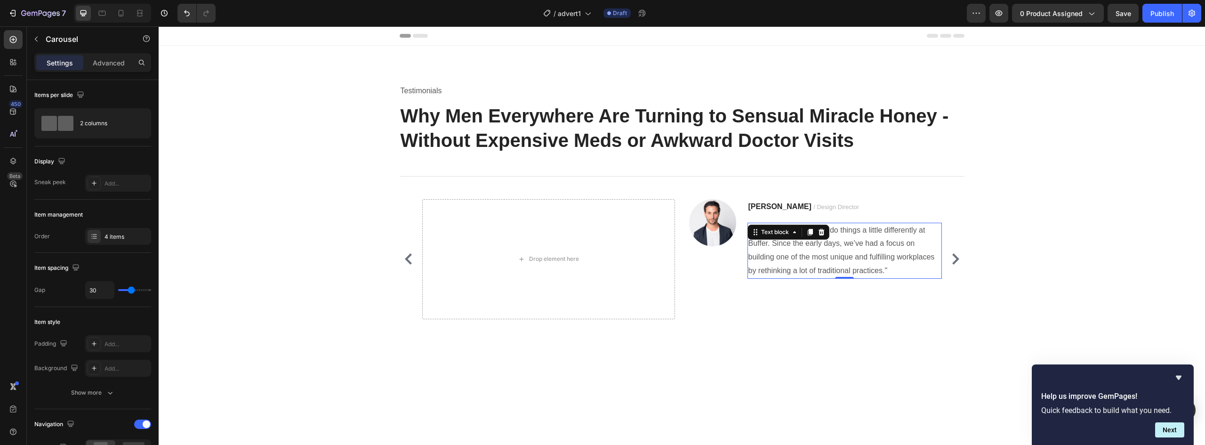
click at [887, 237] on p ""We’ve always aimed to do things a little differently at Buffer. Since the earl…" at bounding box center [845, 251] width 193 height 54
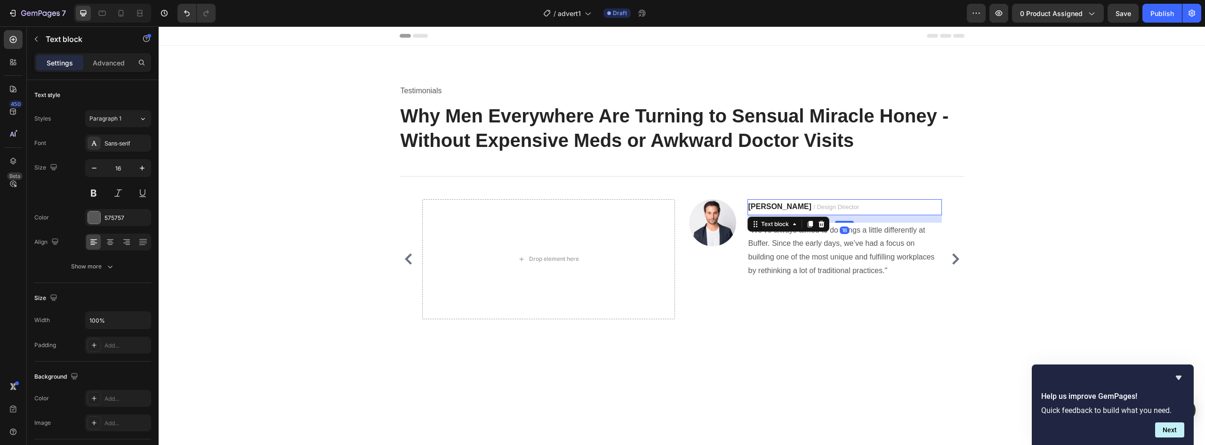
click at [882, 202] on p "[PERSON_NAME] / Design Director" at bounding box center [845, 207] width 193 height 14
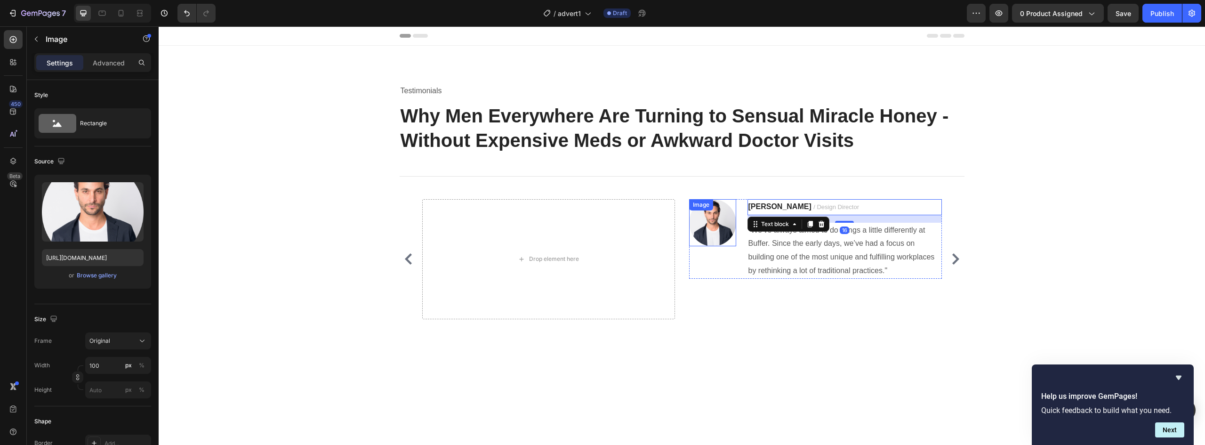
click at [689, 204] on div "Image" at bounding box center [701, 204] width 24 height 11
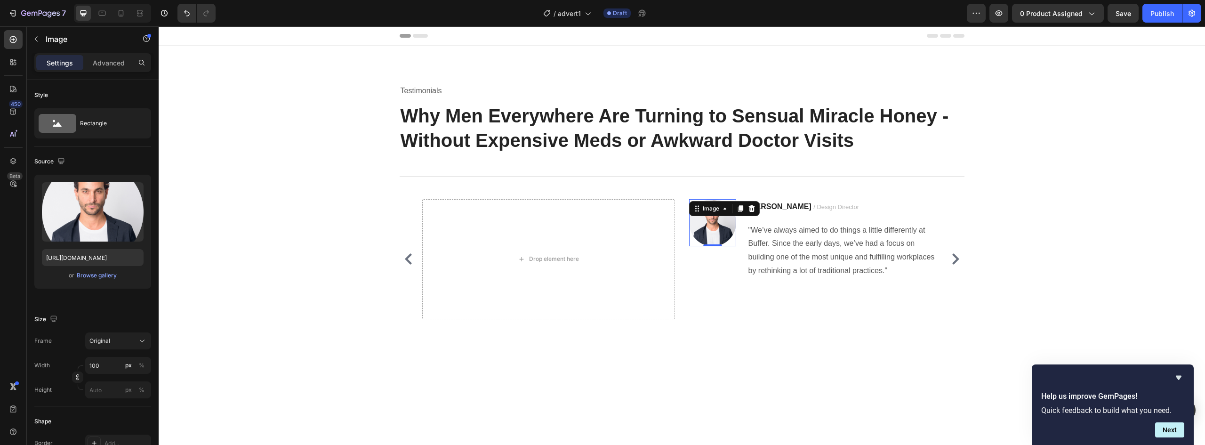
click at [790, 191] on div "Title Line" at bounding box center [682, 177] width 565 height 46
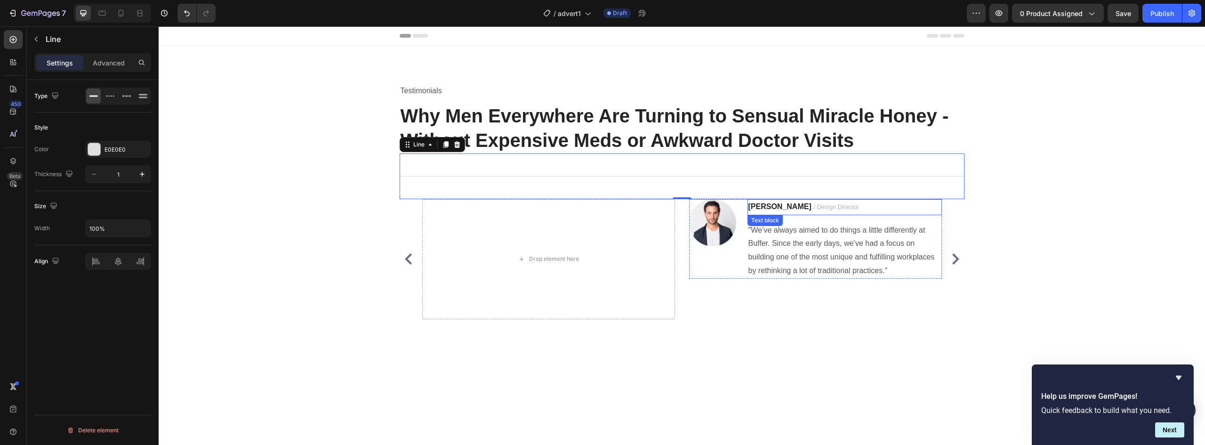
click at [909, 211] on p "[PERSON_NAME] / Design Director" at bounding box center [845, 207] width 193 height 14
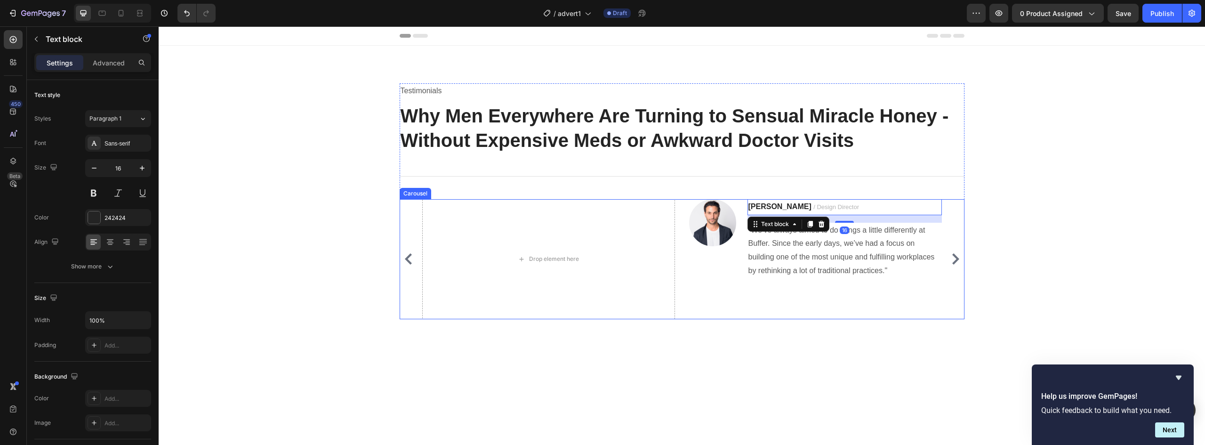
click at [951, 210] on div "Image Ryan S. / Design Director Text block “Millions of men silently struggle w…" at bounding box center [682, 259] width 565 height 120
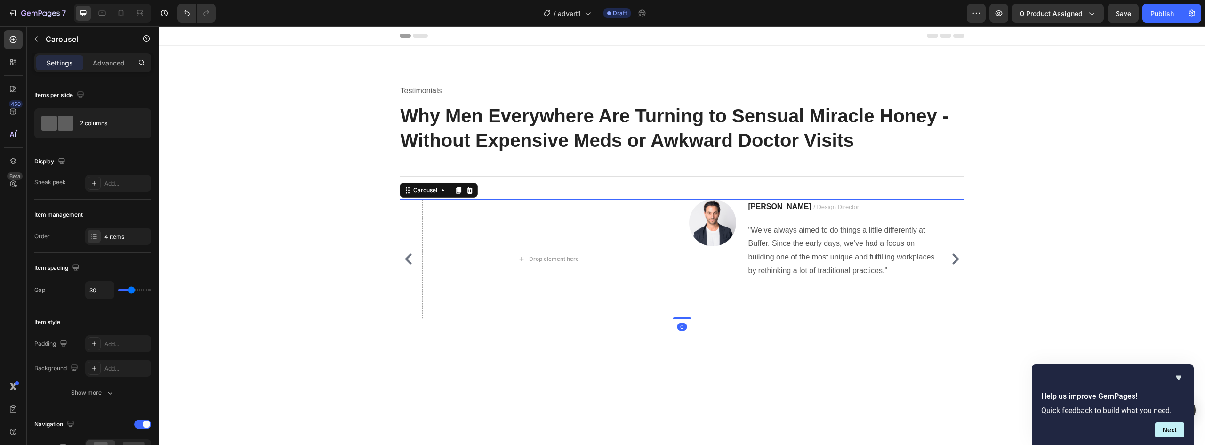
click at [932, 220] on div "Ryan S. / Design Director Text block "We’ve always aimed to do things a little …" at bounding box center [845, 239] width 194 height 80
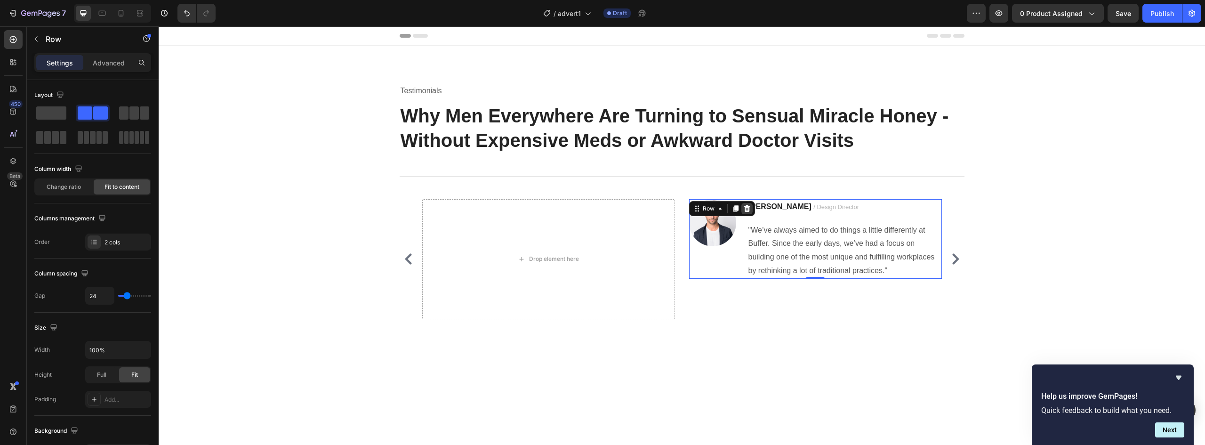
click at [744, 207] on icon at bounding box center [747, 208] width 6 height 7
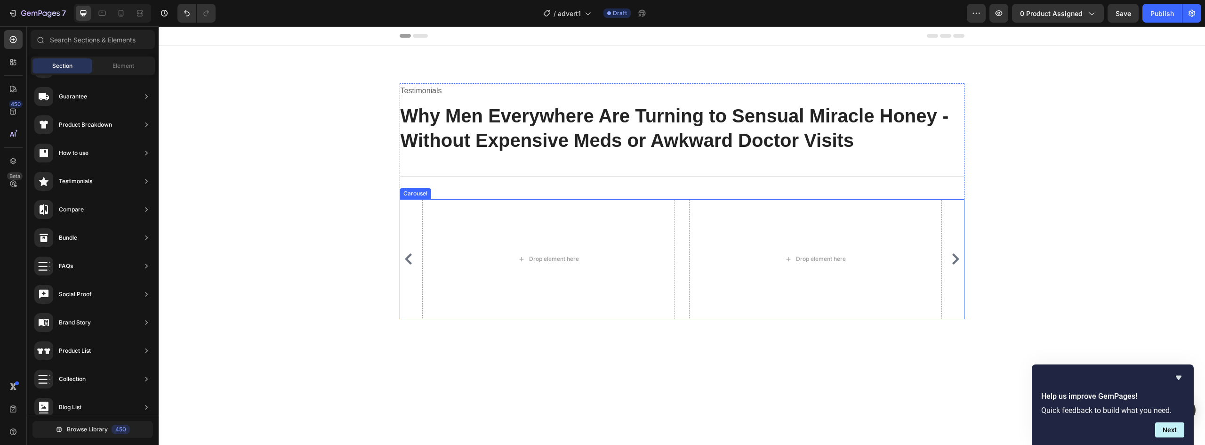
click at [405, 260] on icon "Carousel Back Arrow" at bounding box center [408, 258] width 7 height 11
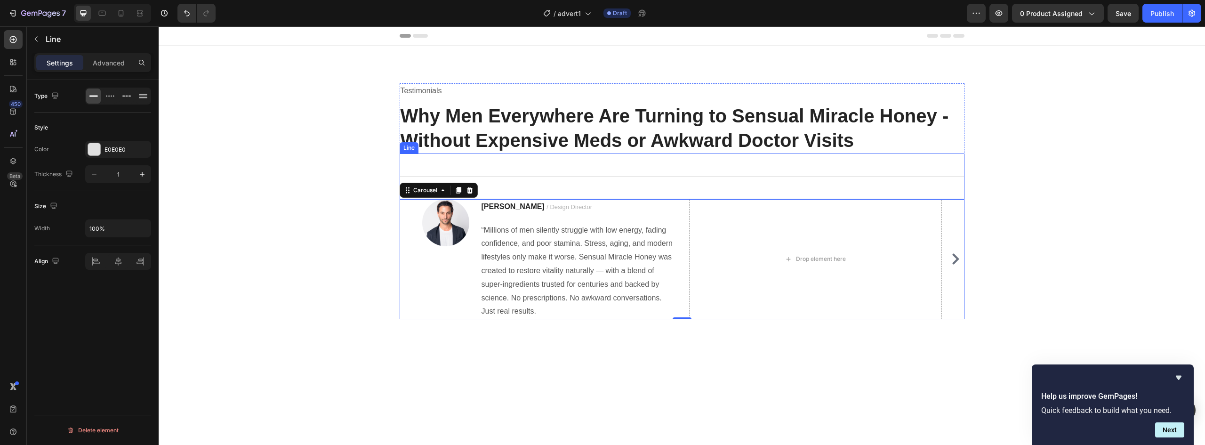
click at [689, 179] on div "Title Line" at bounding box center [682, 177] width 565 height 46
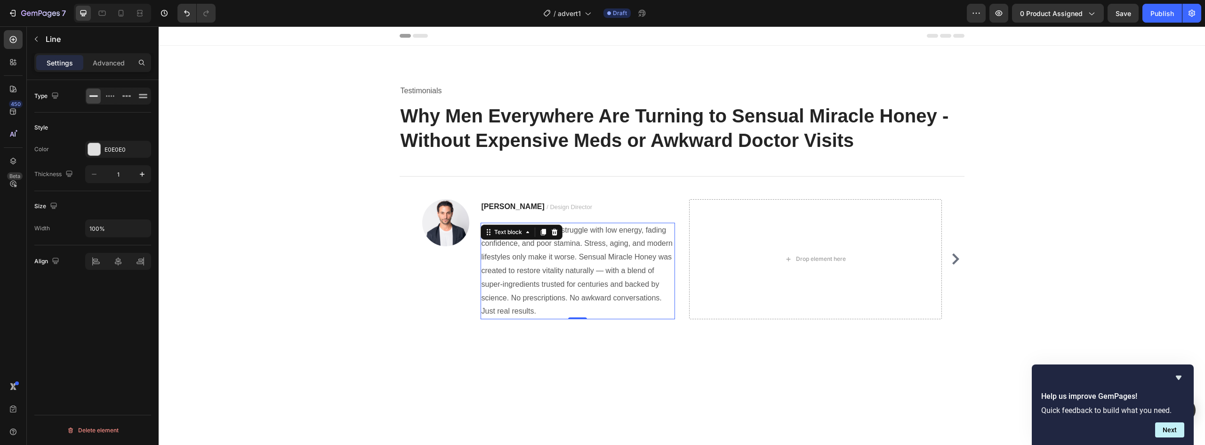
click at [536, 244] on p "“Millions of men silently struggle with low energy, fading confidence, and poor…" at bounding box center [578, 271] width 193 height 95
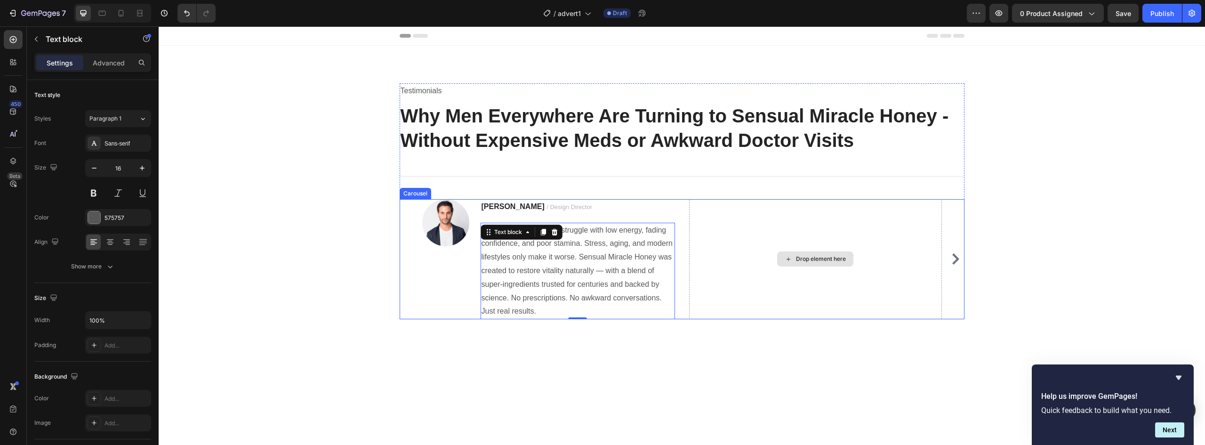
click at [692, 257] on div "Drop element here" at bounding box center [815, 259] width 253 height 120
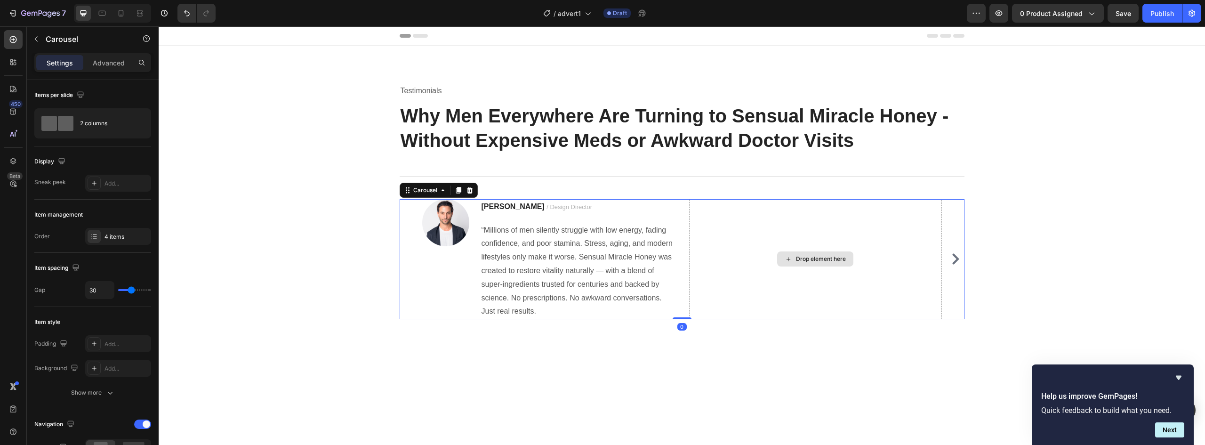
click at [752, 257] on div "Drop element here" at bounding box center [815, 259] width 253 height 120
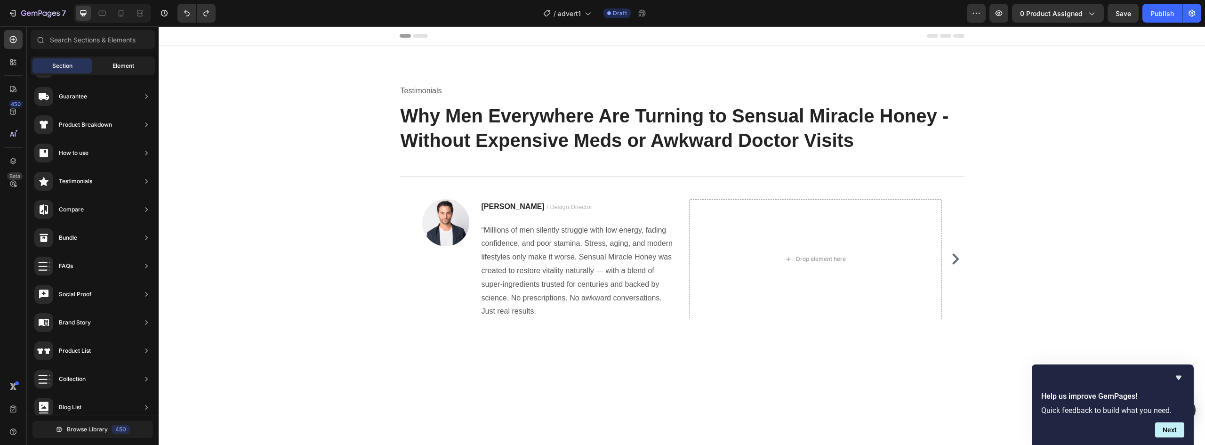
click at [114, 67] on span "Element" at bounding box center [124, 66] width 22 height 8
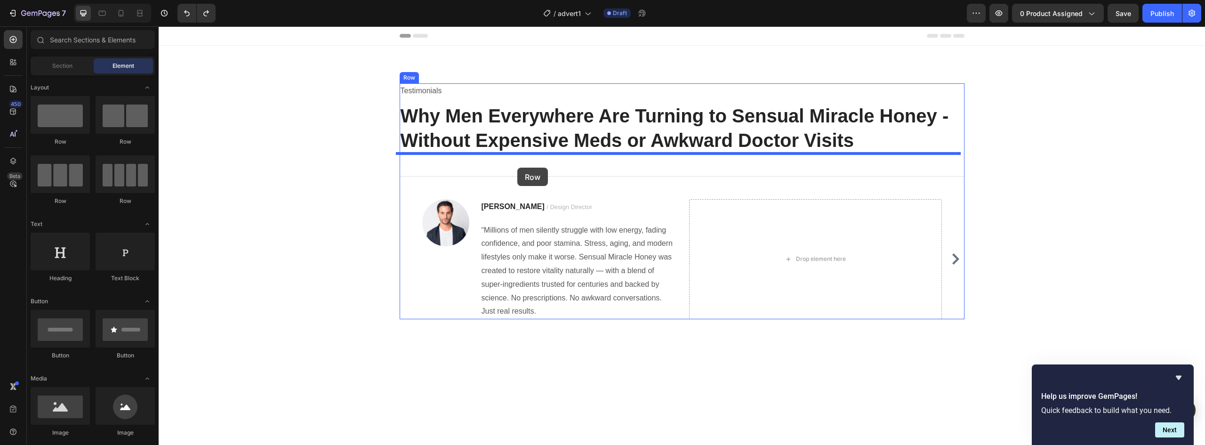
drag, startPoint x: 296, startPoint y: 152, endPoint x: 518, endPoint y: 168, distance: 222.3
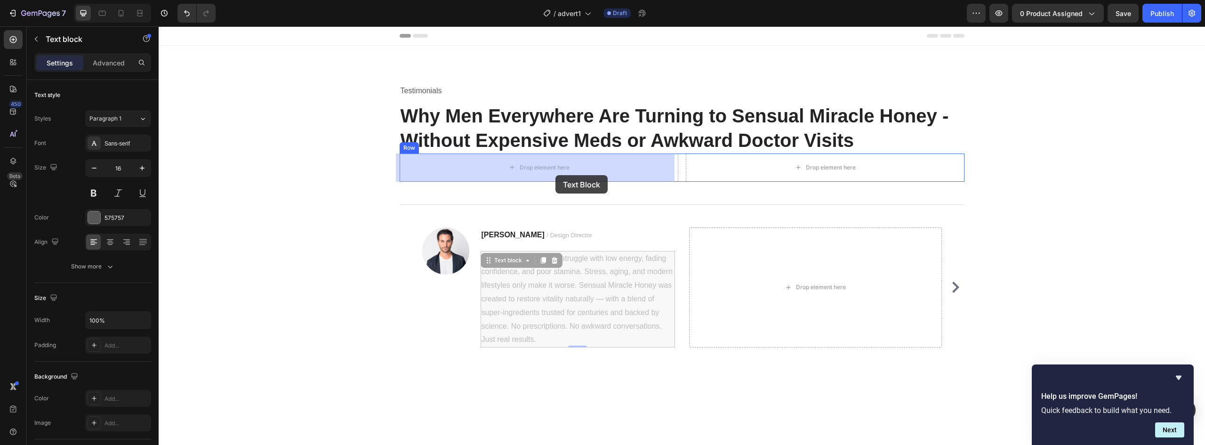
drag, startPoint x: 520, startPoint y: 261, endPoint x: 556, endPoint y: 175, distance: 92.9
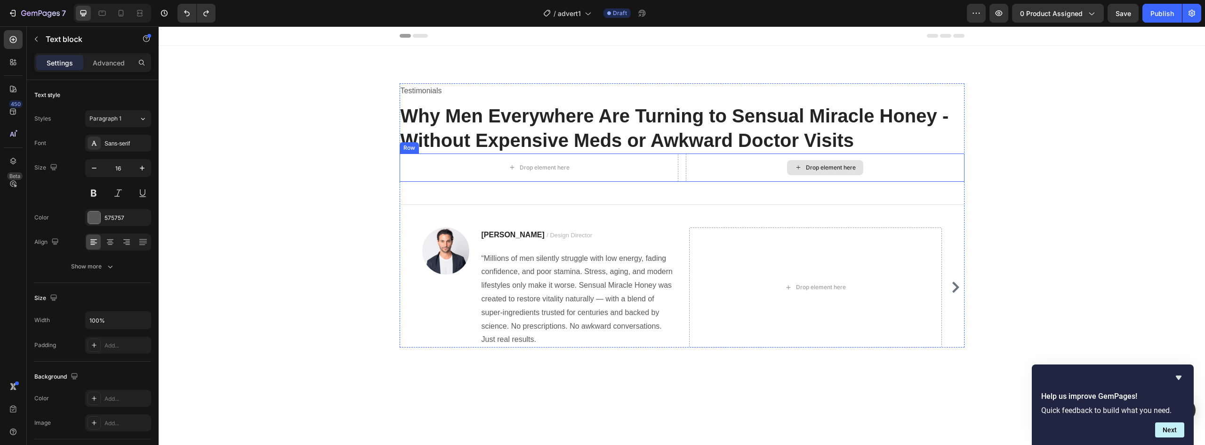
click at [748, 170] on div "Drop element here" at bounding box center [825, 168] width 279 height 28
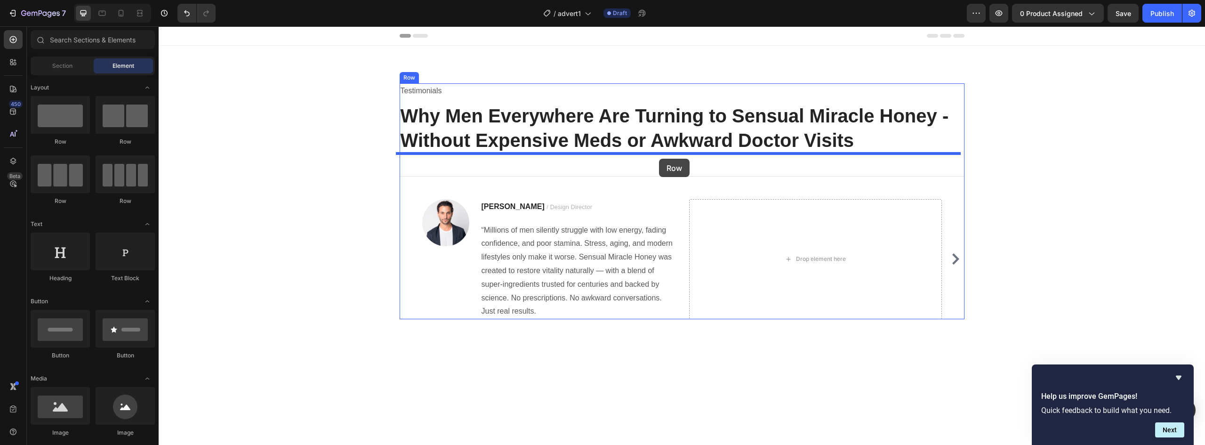
drag, startPoint x: 227, startPoint y: 162, endPoint x: 659, endPoint y: 159, distance: 431.8
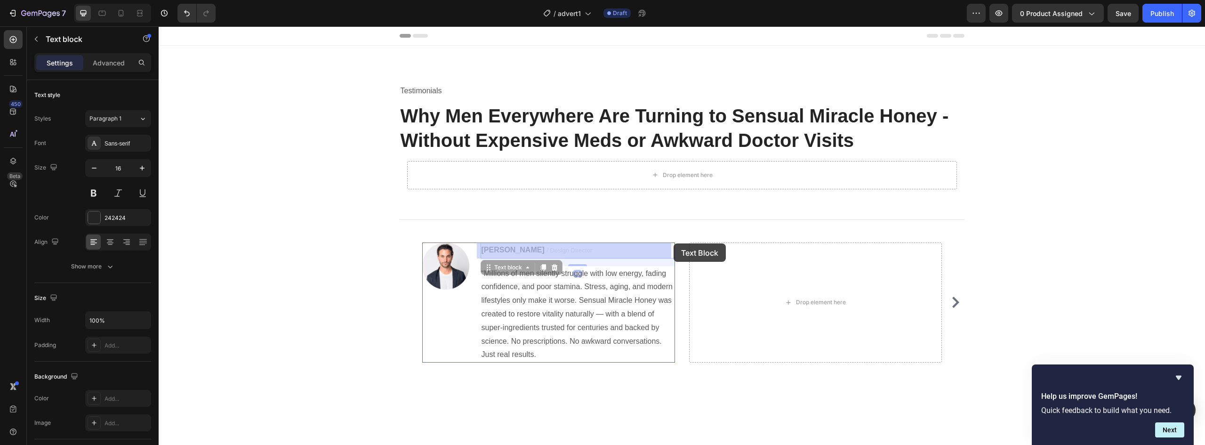
drag, startPoint x: 668, startPoint y: 242, endPoint x: 664, endPoint y: 251, distance: 9.5
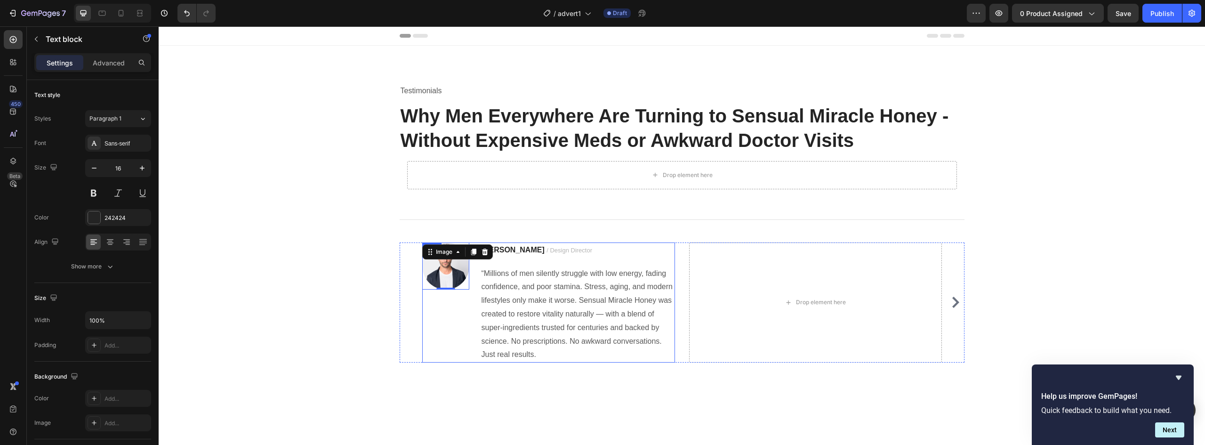
drag, startPoint x: 423, startPoint y: 287, endPoint x: 421, endPoint y: 292, distance: 5.4
click at [422, 292] on div "Image 0" at bounding box center [445, 303] width 47 height 120
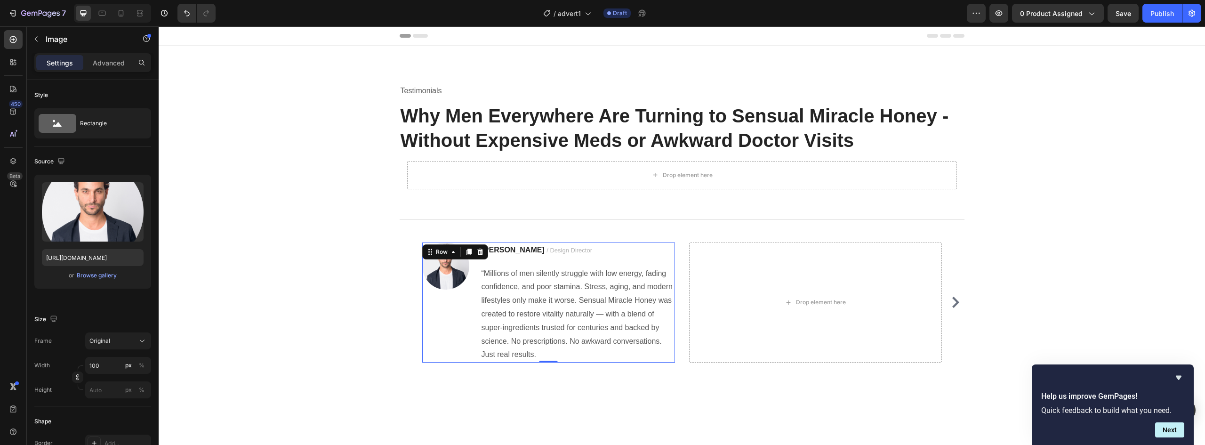
click at [429, 317] on div "Image" at bounding box center [445, 303] width 47 height 120
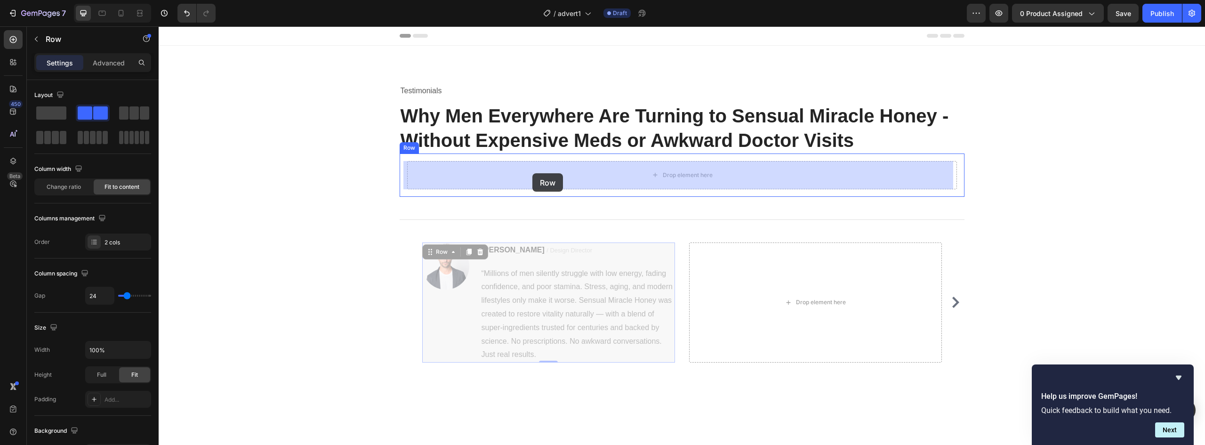
drag, startPoint x: 422, startPoint y: 350, endPoint x: 533, endPoint y: 173, distance: 208.5
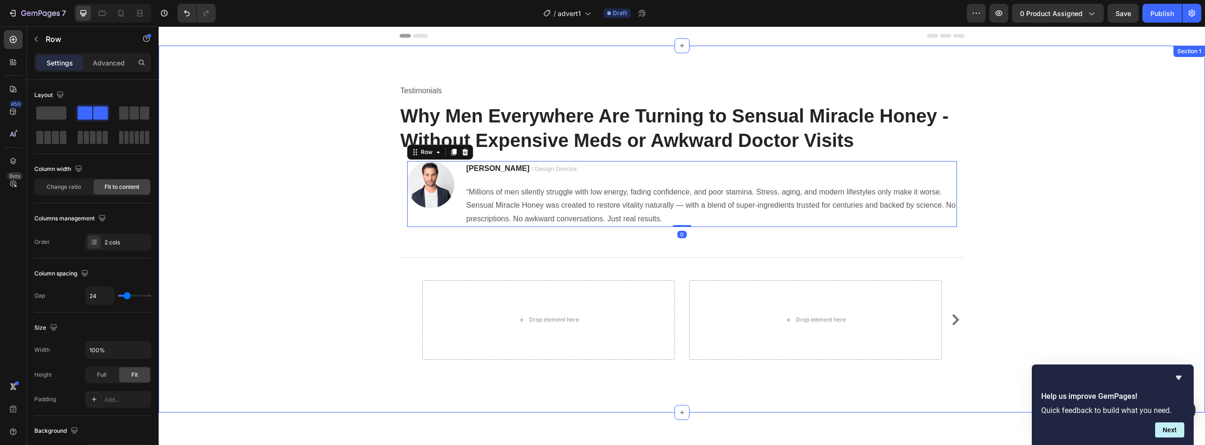
click at [347, 226] on div "Testimonials Text block Why Men Everywhere Are Turning to Sensual Miracle Honey…" at bounding box center [682, 228] width 1033 height 291
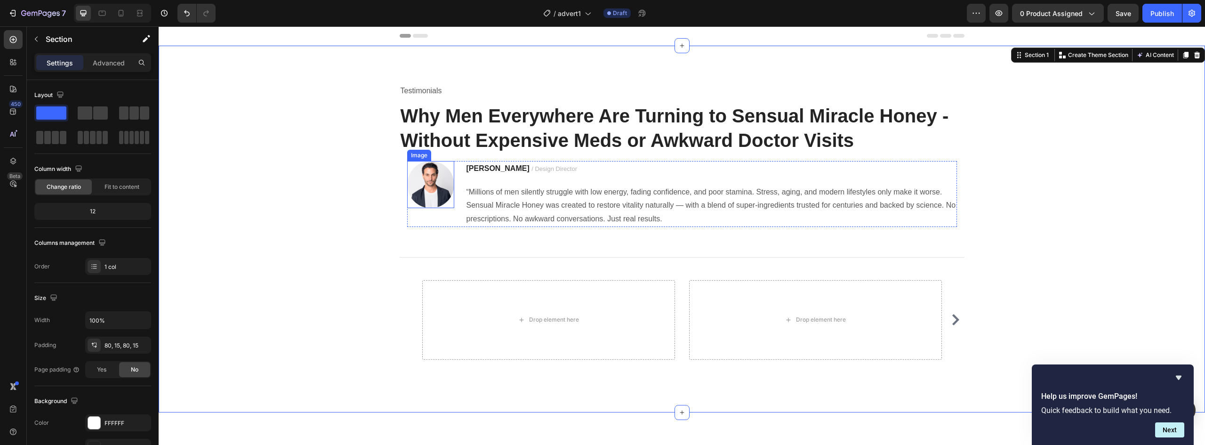
click at [412, 191] on img at bounding box center [430, 184] width 47 height 47
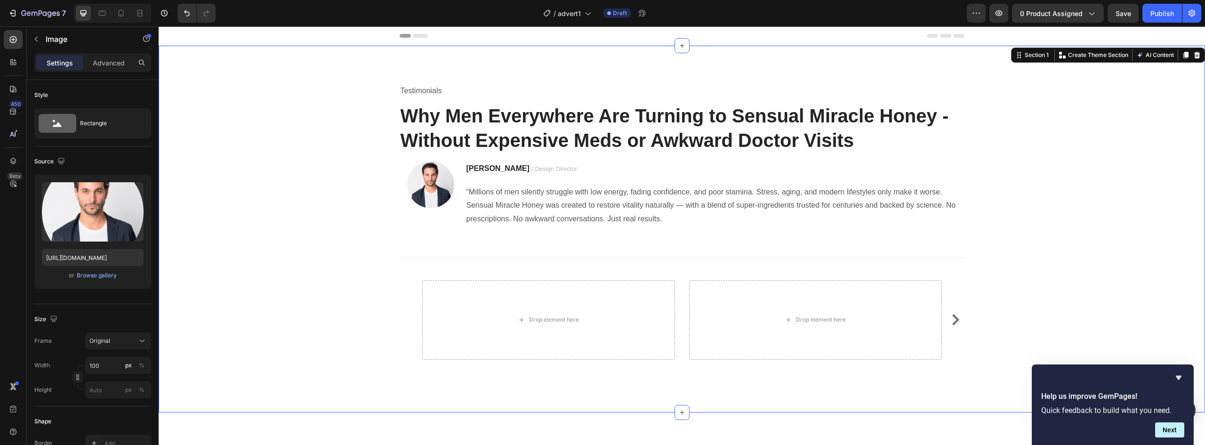
click at [315, 205] on div "Testimonials Text block Why Men Everywhere Are Turning to Sensual Miracle Honey…" at bounding box center [682, 228] width 1033 height 291
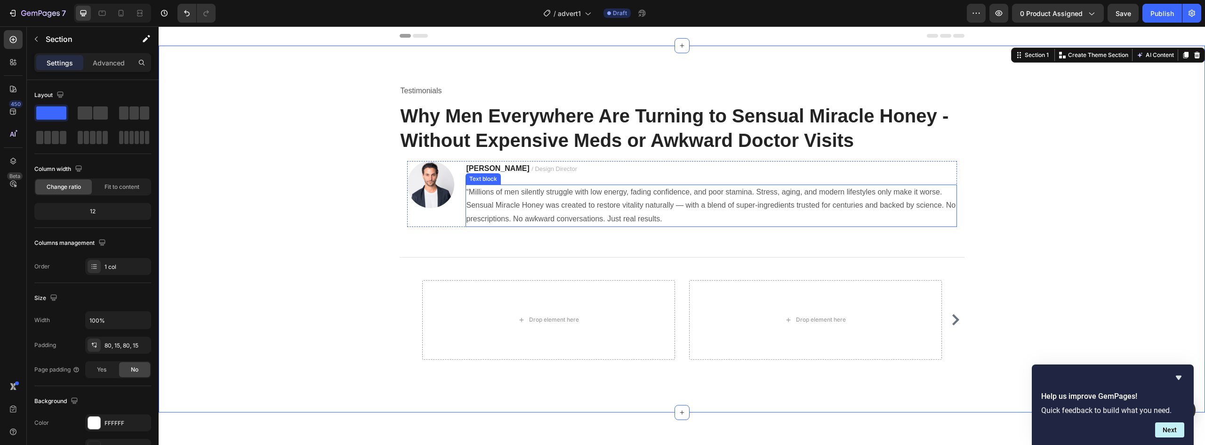
click at [506, 194] on p "“Millions of men silently struggle with low energy, fading confidence, and poor…" at bounding box center [712, 206] width 490 height 40
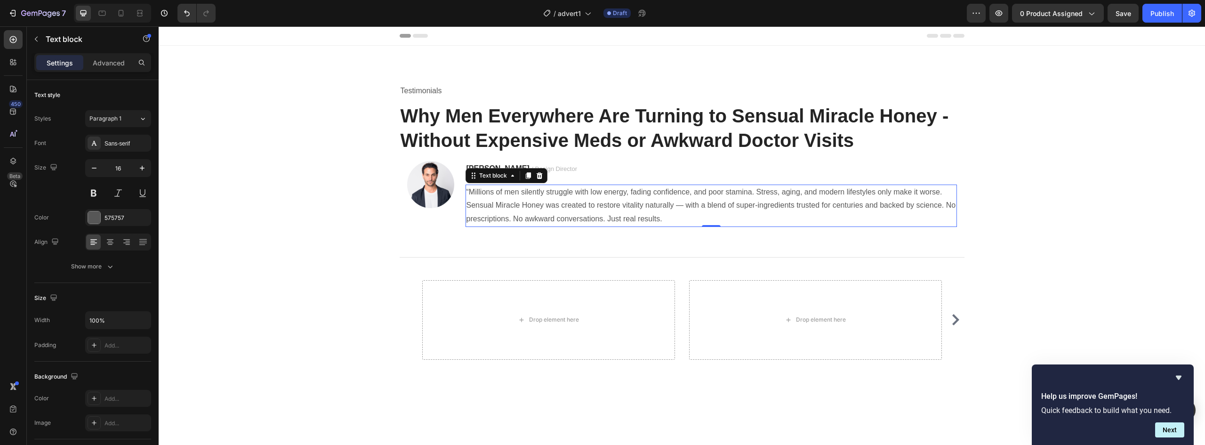
click at [506, 194] on p "“Millions of men silently struggle with low energy, fading confidence, and poor…" at bounding box center [712, 206] width 490 height 40
click at [695, 197] on p "“Millions of men silently struggle with low energy, fading confidence, and poor…" at bounding box center [712, 206] width 490 height 40
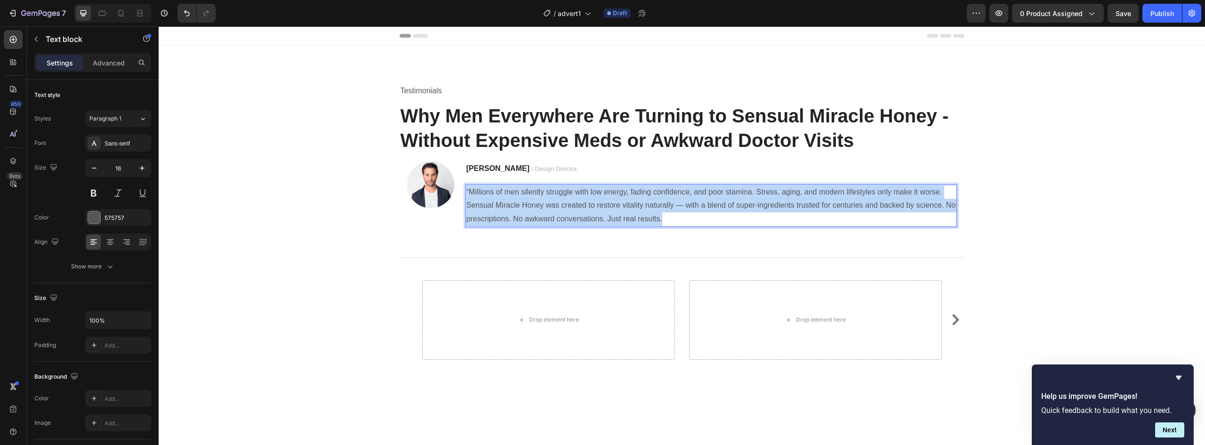
click at [695, 197] on p "“Millions of men silently struggle with low energy, fading confidence, and poor…" at bounding box center [712, 206] width 490 height 40
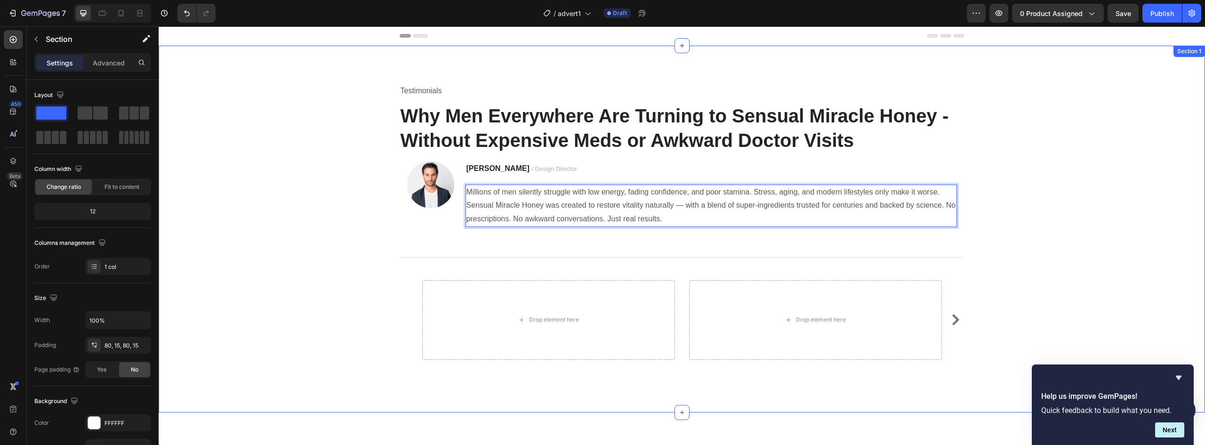
click at [989, 201] on div "Testimonials Text block Why Men Everywhere Are Turning to Sensual Miracle Honey…" at bounding box center [682, 228] width 1033 height 291
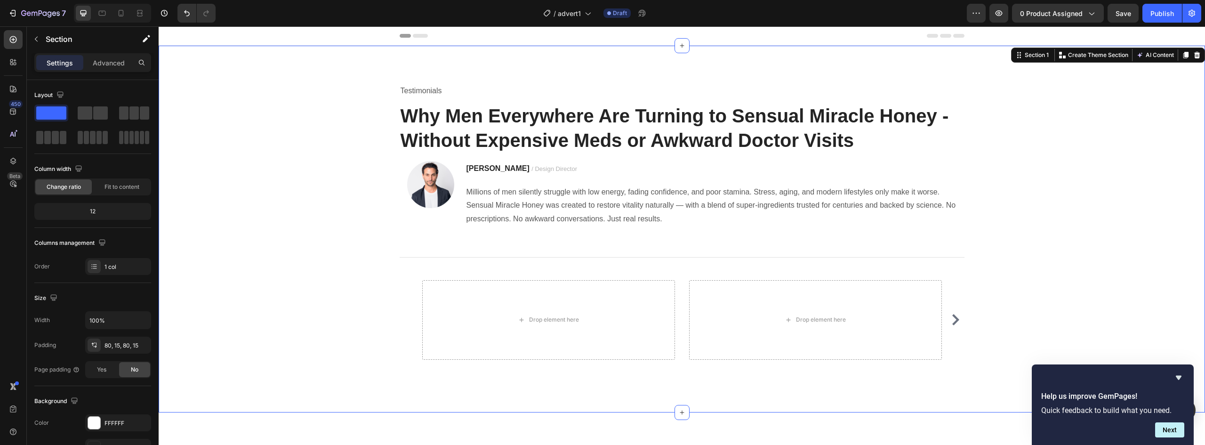
click at [989, 201] on div "Testimonials Text block Why Men Everywhere Are Turning to Sensual Miracle Honey…" at bounding box center [682, 228] width 1033 height 291
click at [479, 165] on strong "[PERSON_NAME]" at bounding box center [498, 168] width 63 height 8
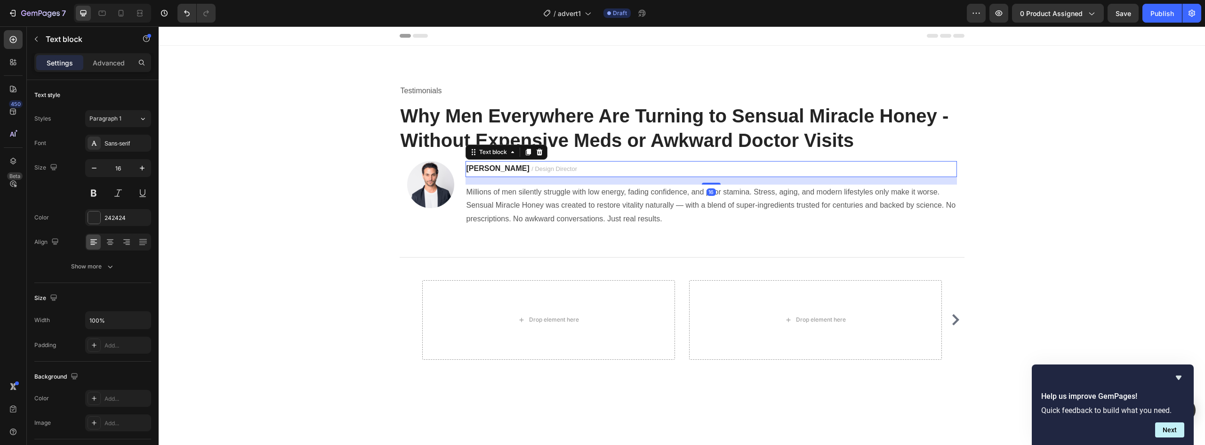
click at [479, 165] on strong "[PERSON_NAME]" at bounding box center [498, 168] width 63 height 8
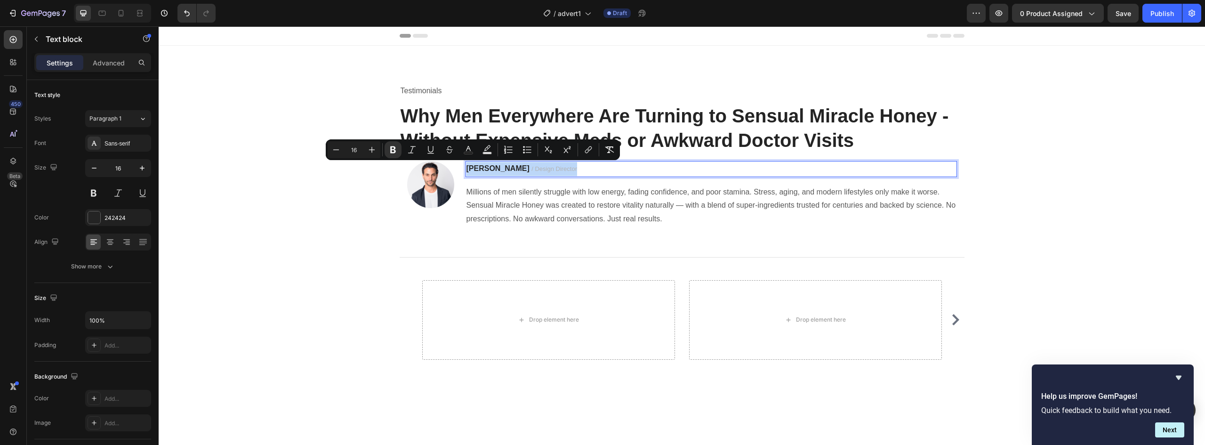
click at [532, 170] on span "/ Design Director" at bounding box center [555, 168] width 46 height 7
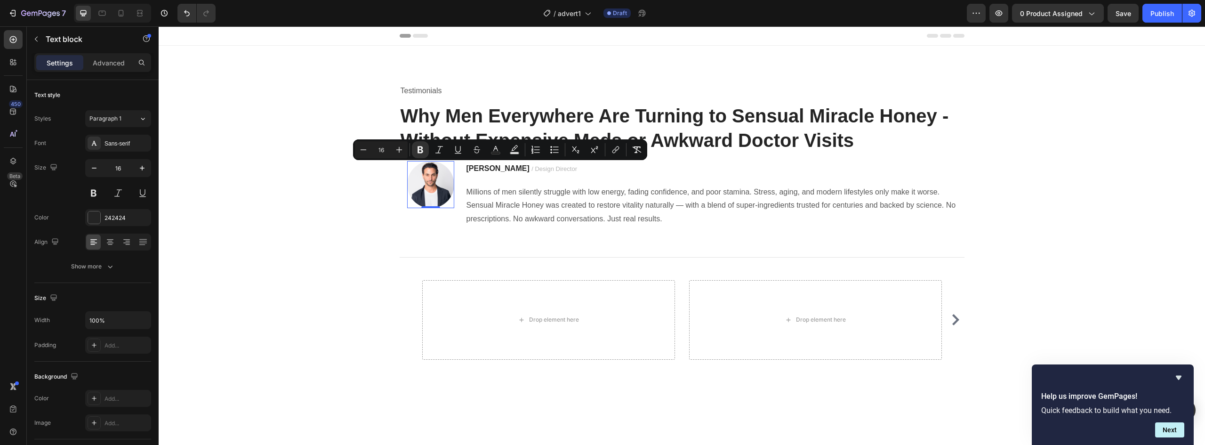
click at [435, 188] on img at bounding box center [430, 184] width 47 height 47
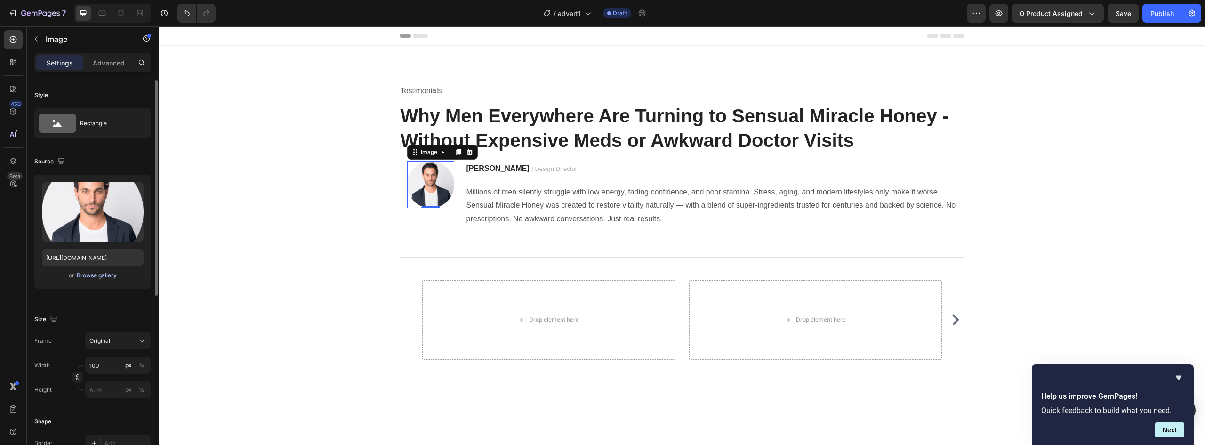
click at [77, 277] on div "Browse gallery" at bounding box center [97, 275] width 40 height 8
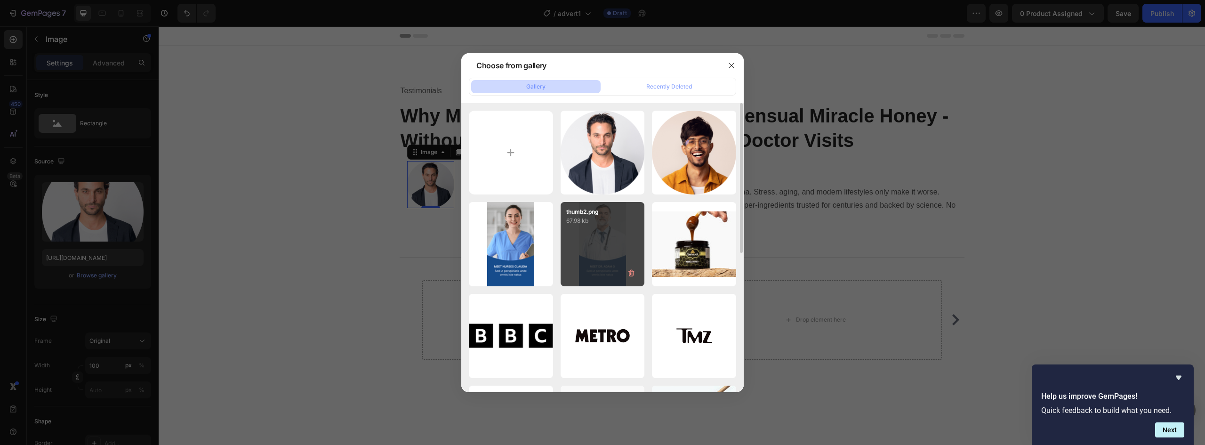
click at [602, 243] on div "thumb2.png 67.98 kb" at bounding box center [603, 244] width 84 height 84
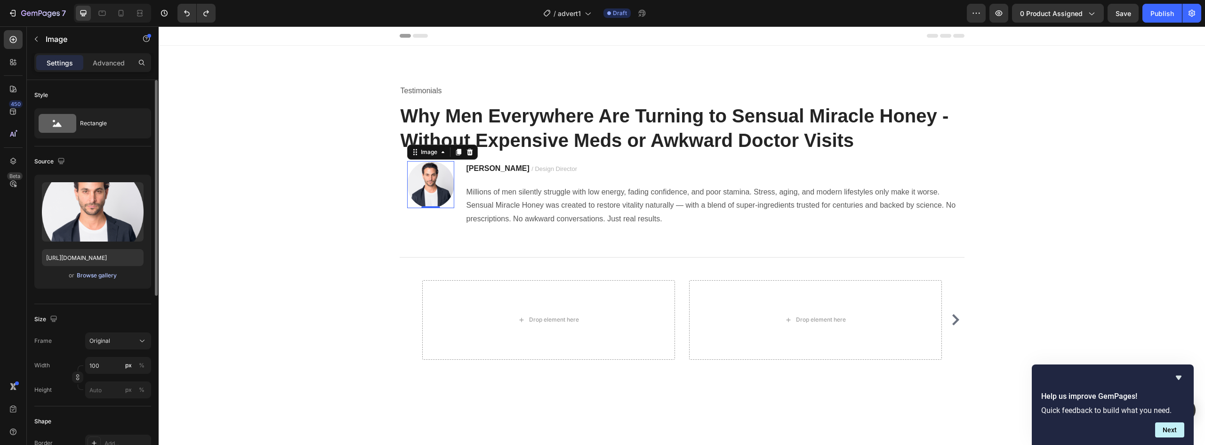
click at [101, 275] on div "Browse gallery" at bounding box center [97, 275] width 40 height 8
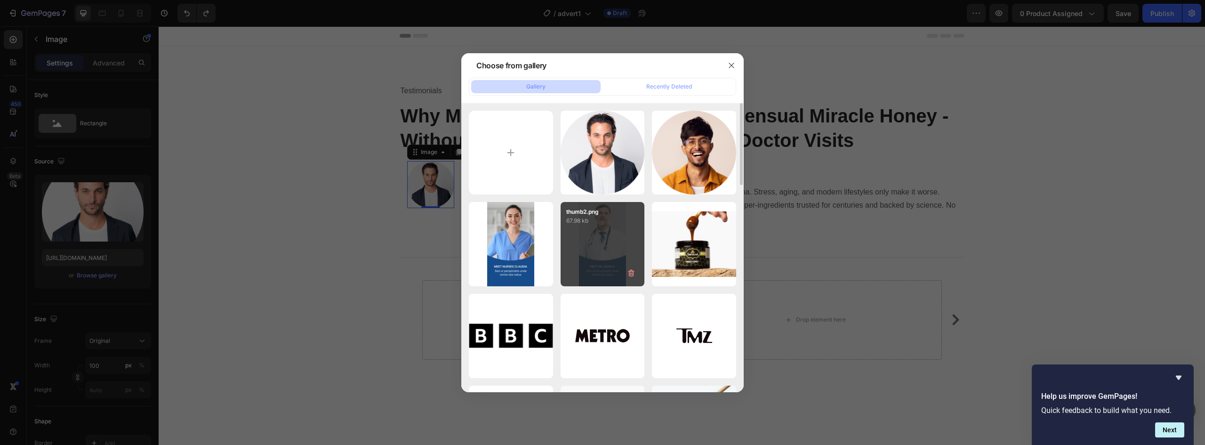
click at [614, 238] on div "thumb2.png 67.98 kb" at bounding box center [603, 244] width 84 height 84
type input "https://cdn.shopify.com/s/files/1/0858/3341/7022/files/gempages_527882486215083…"
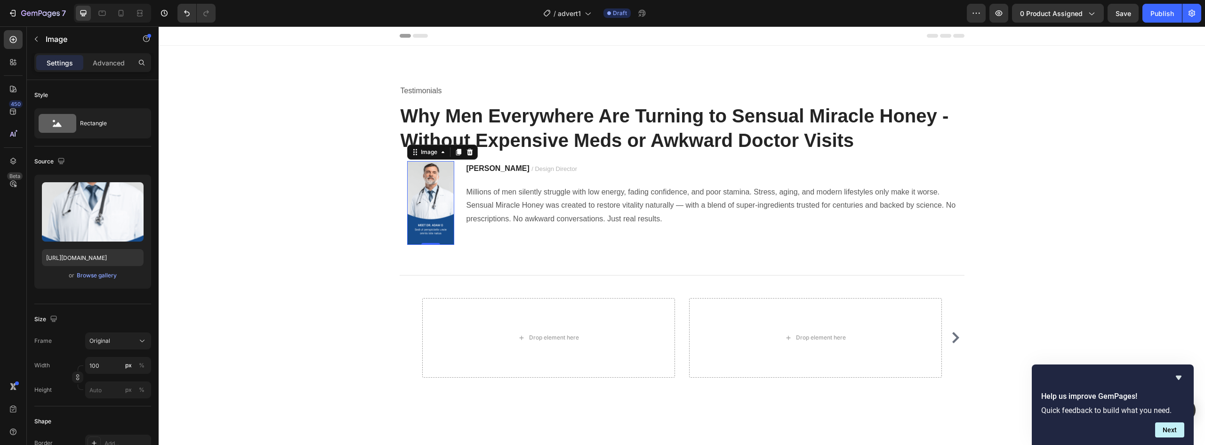
click at [430, 200] on img at bounding box center [430, 203] width 47 height 84
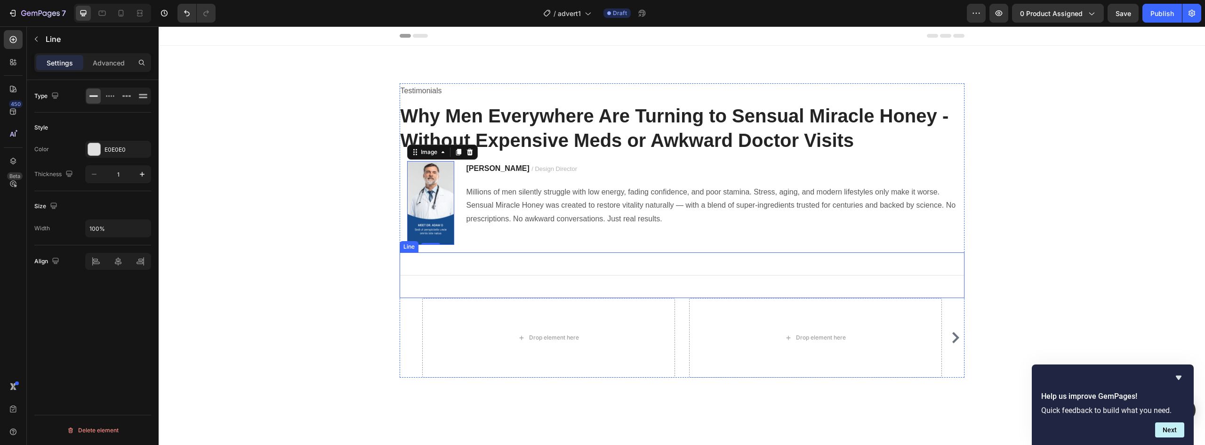
click at [519, 263] on div "Title Line" at bounding box center [682, 275] width 565 height 46
click at [424, 201] on img at bounding box center [430, 203] width 47 height 84
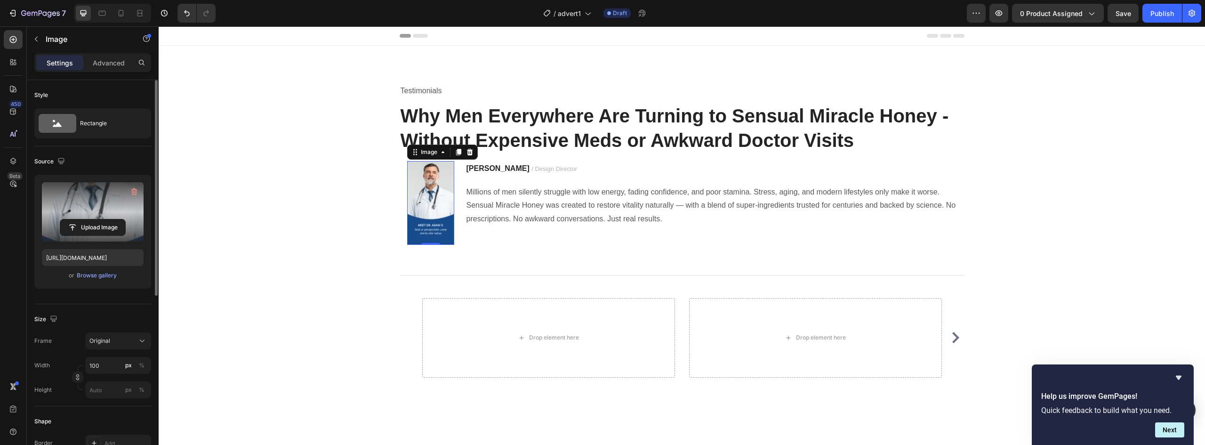
click at [69, 202] on label at bounding box center [93, 211] width 102 height 59
click at [69, 219] on input "file" at bounding box center [92, 227] width 65 height 16
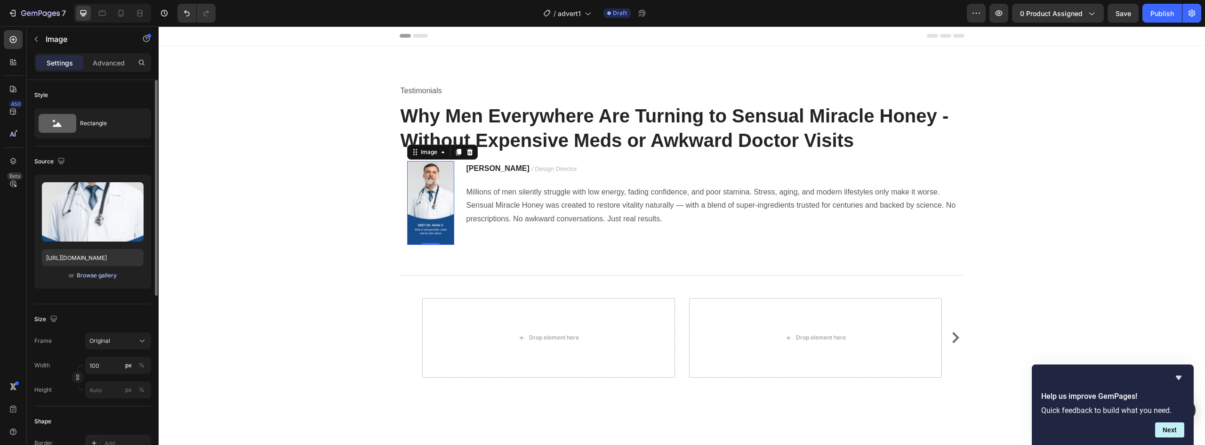
click at [97, 275] on div "Browse gallery" at bounding box center [97, 275] width 40 height 8
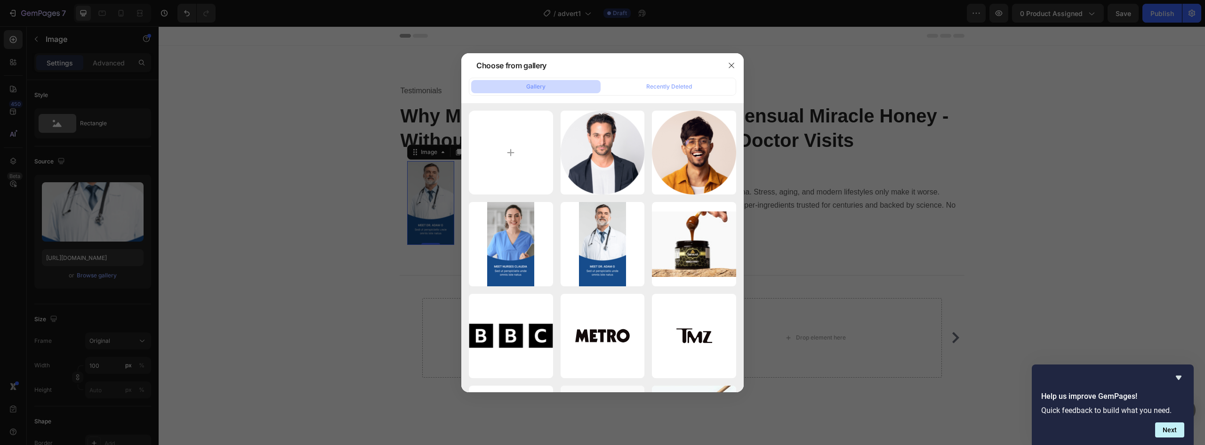
drag, startPoint x: 866, startPoint y: 240, endPoint x: 864, endPoint y: 244, distance: 4.8
click at [865, 244] on div at bounding box center [602, 222] width 1205 height 445
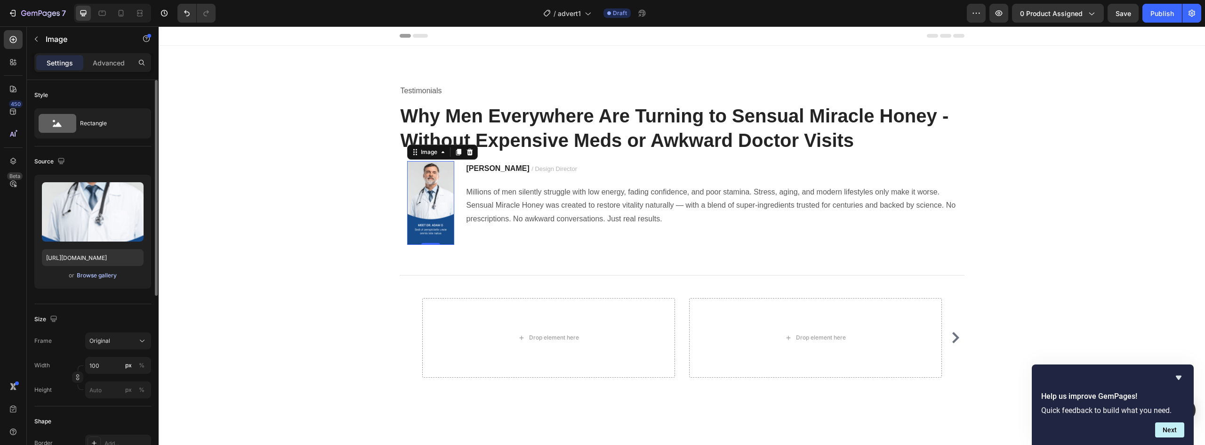
click at [88, 273] on div "Browse gallery" at bounding box center [97, 275] width 40 height 8
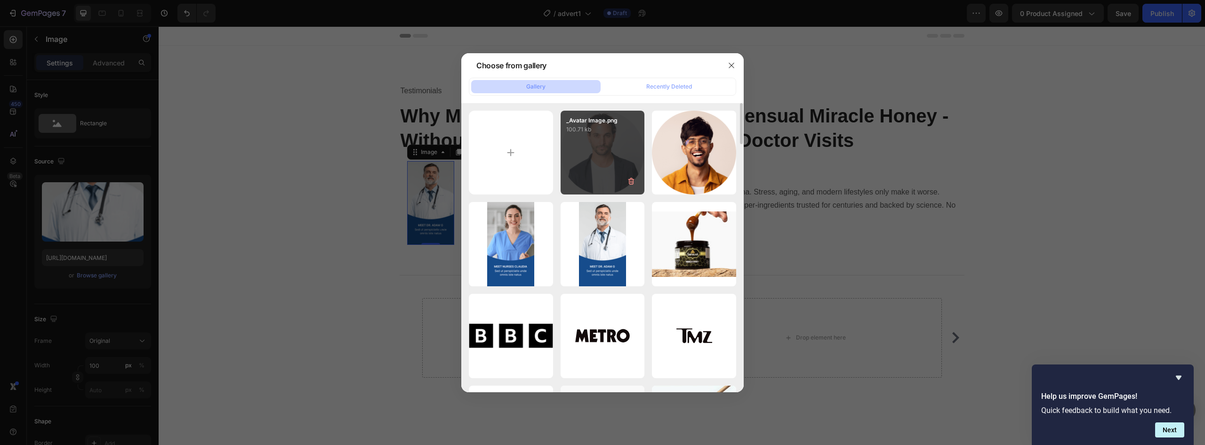
click at [618, 133] on p "100.71 kb" at bounding box center [602, 129] width 73 height 9
type input "[URL][DOMAIN_NAME]"
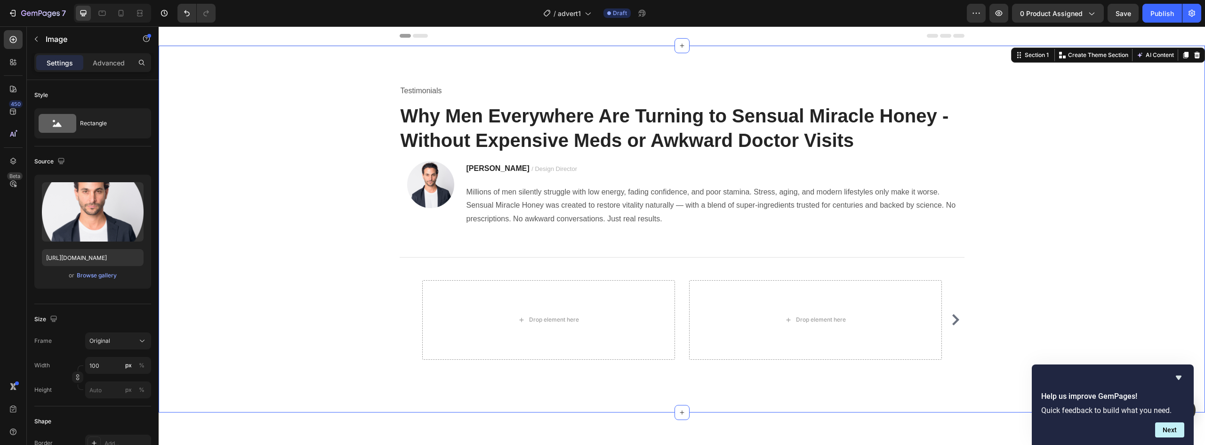
click at [293, 266] on div "Testimonials Text block Why Men Everywhere Are Turning to Sensual Miracle Honey…" at bounding box center [682, 228] width 1033 height 291
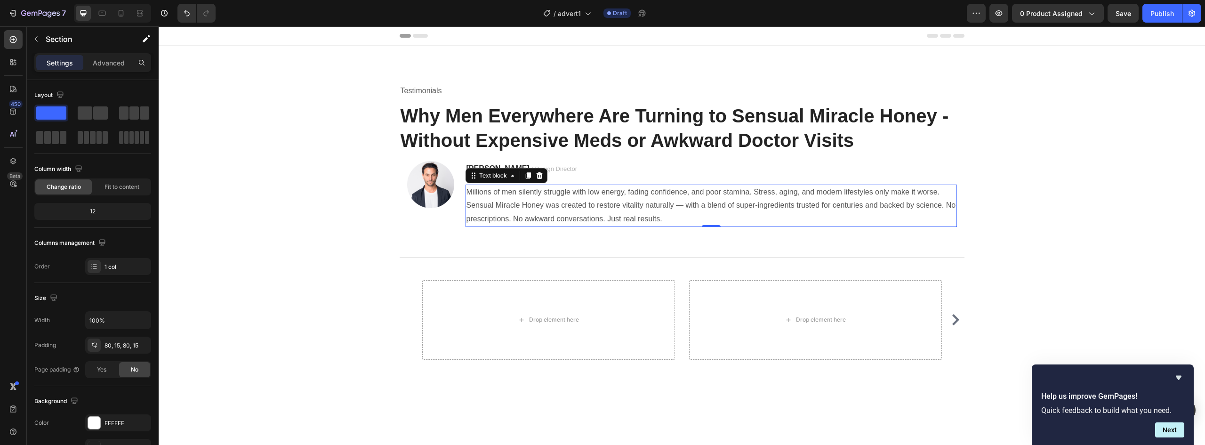
click at [591, 202] on p "Millions of men silently struggle with low energy, fading confidence, and poor …" at bounding box center [712, 206] width 490 height 40
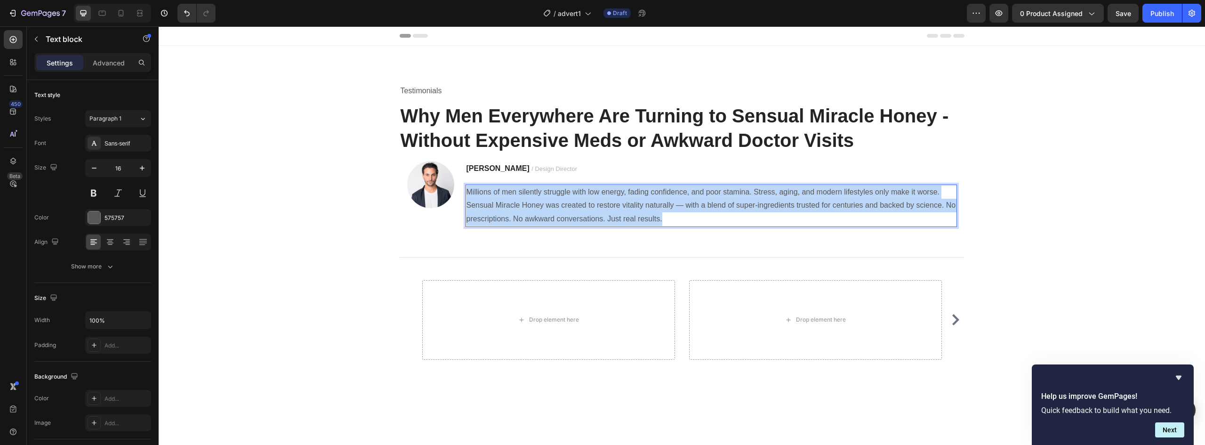
click at [591, 202] on p "Millions of men silently struggle with low energy, fading confidence, and poor …" at bounding box center [712, 206] width 490 height 40
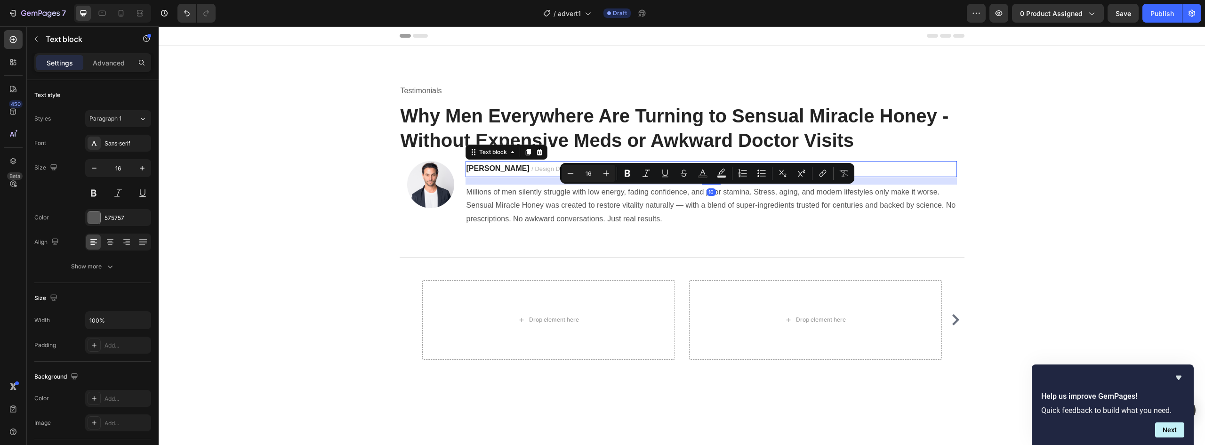
click at [532, 169] on span "/ Design Director" at bounding box center [555, 168] width 46 height 7
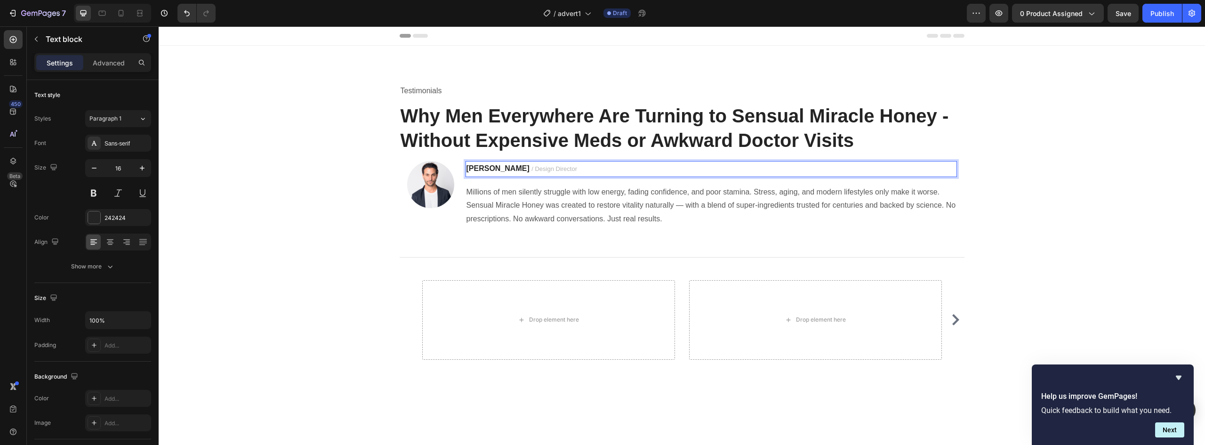
click at [532, 169] on span "/ Design Director" at bounding box center [555, 168] width 46 height 7
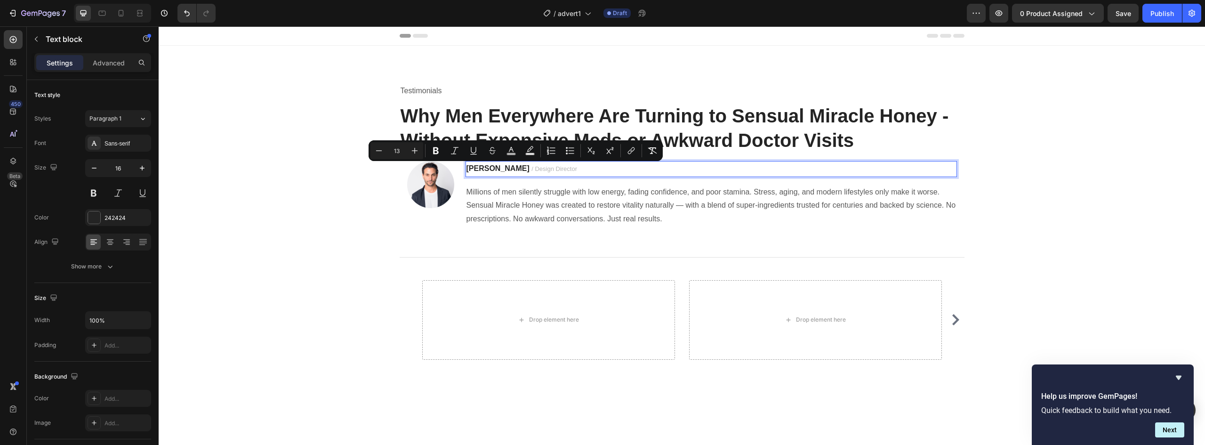
click at [532, 168] on span "/ Design Director" at bounding box center [555, 168] width 46 height 7
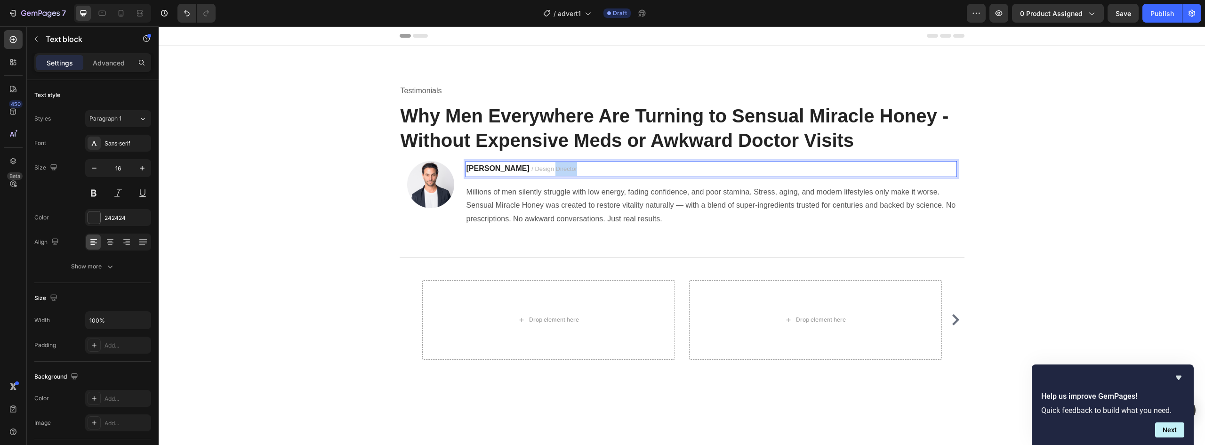
click at [532, 168] on span "/ Design Director" at bounding box center [555, 168] width 46 height 7
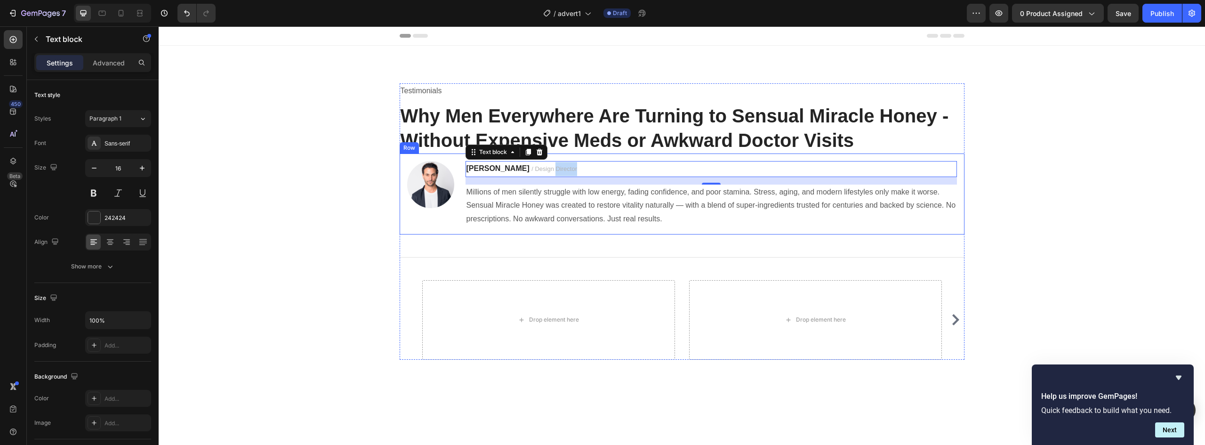
click at [364, 207] on div "Testimonials Text block Why Men Everywhere Are Turning to Sensual Miracle Honey…" at bounding box center [682, 228] width 1033 height 291
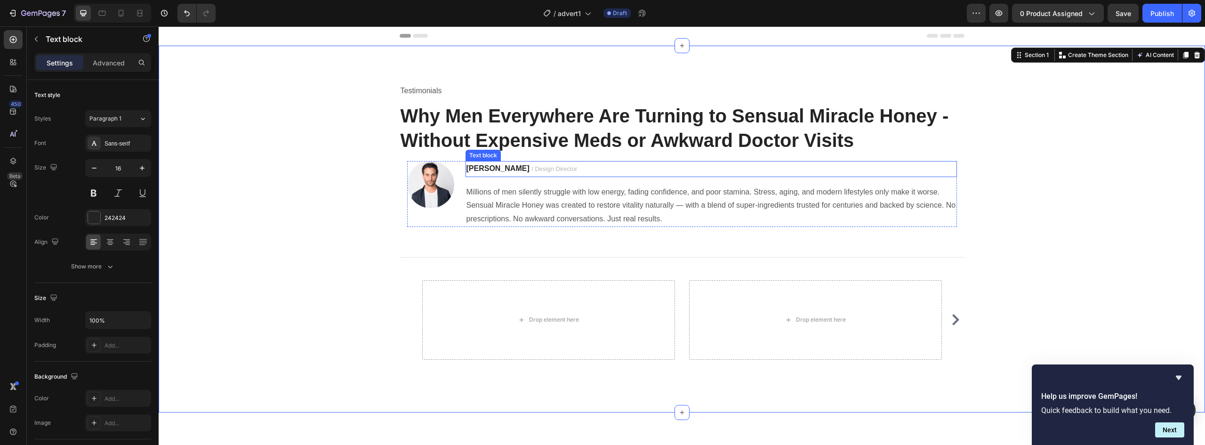
click at [532, 169] on span "/ Design Director" at bounding box center [555, 168] width 46 height 7
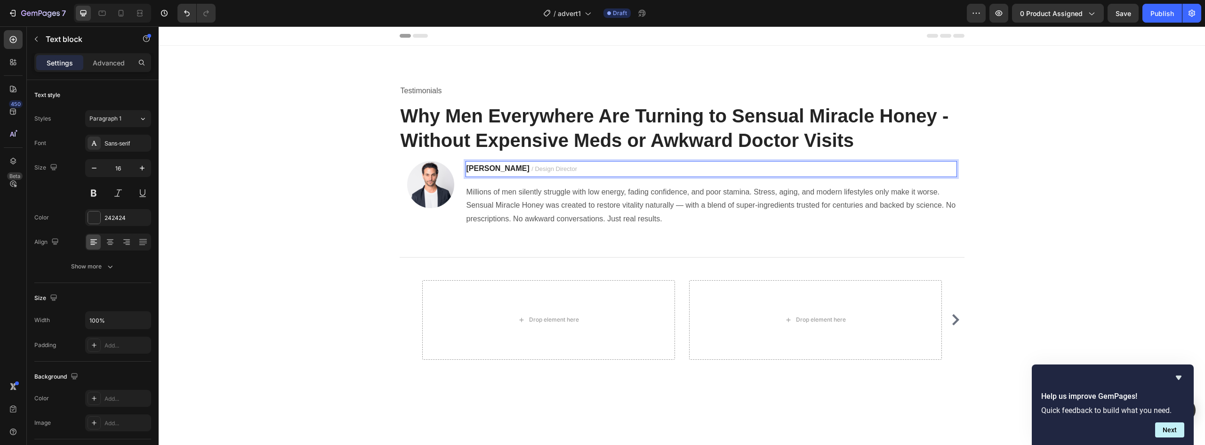
click at [532, 170] on span "/ Design Director" at bounding box center [555, 168] width 46 height 7
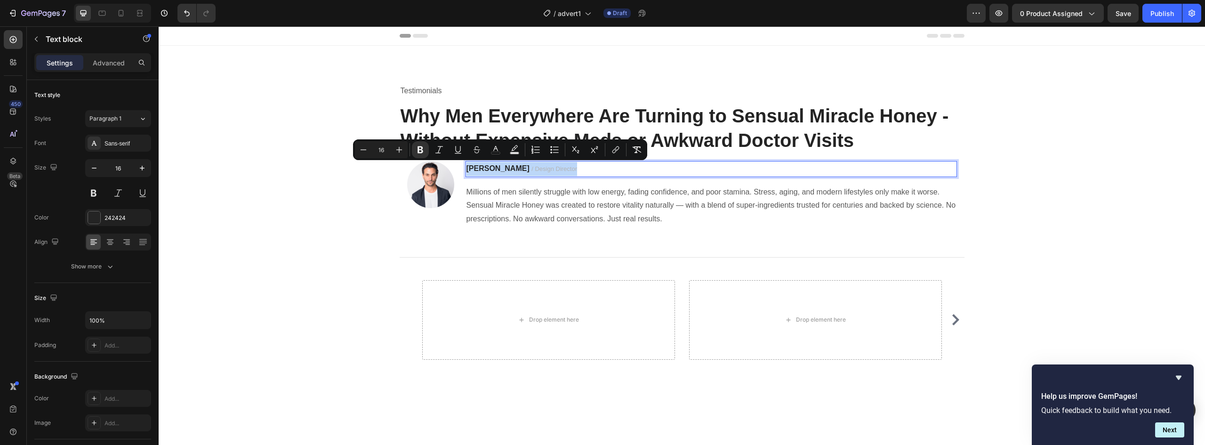
click at [532, 166] on span "/ Design Director" at bounding box center [555, 168] width 46 height 7
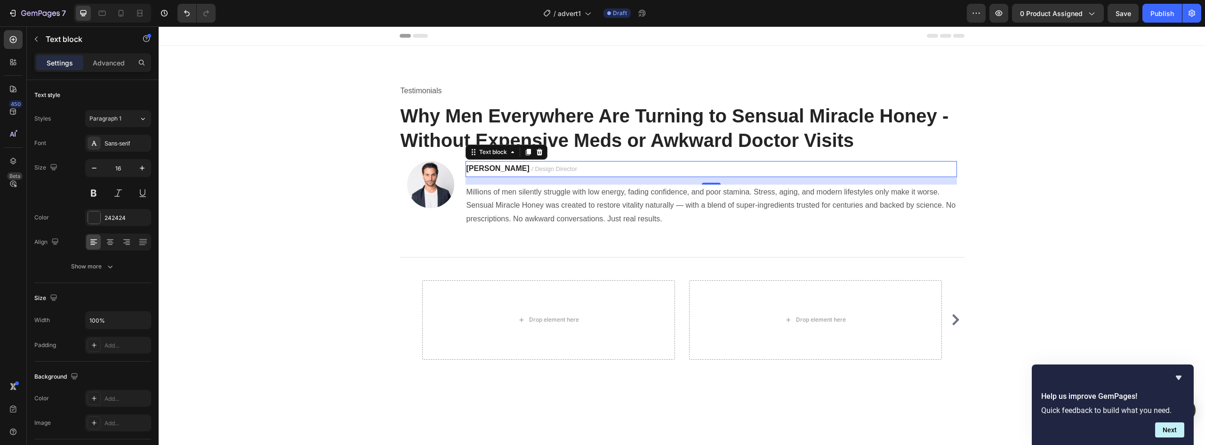
click at [538, 173] on p "[PERSON_NAME] / Design Director" at bounding box center [712, 169] width 490 height 14
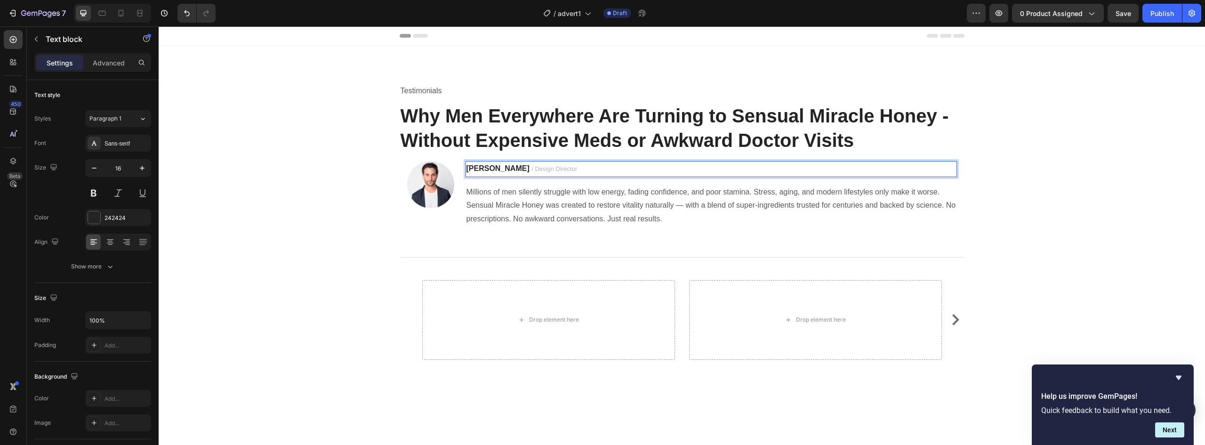
click at [538, 173] on p "[PERSON_NAME] / Design Director" at bounding box center [712, 169] width 490 height 14
click at [1008, 152] on div "Testimonials Text block Why Men Everywhere Are Turning to Sensual Miracle Honey…" at bounding box center [682, 228] width 1033 height 291
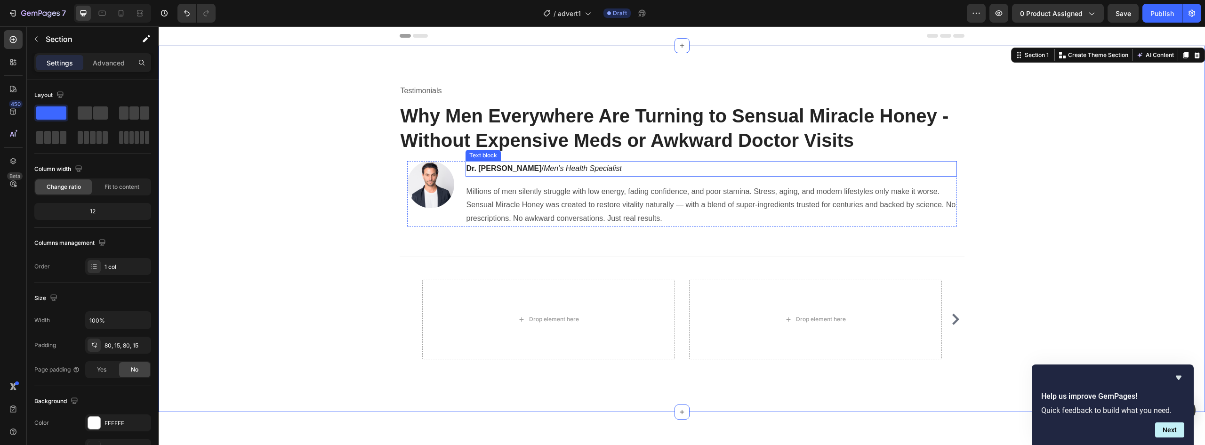
click at [602, 165] on icon "Men’s Health Specialist" at bounding box center [583, 168] width 78 height 8
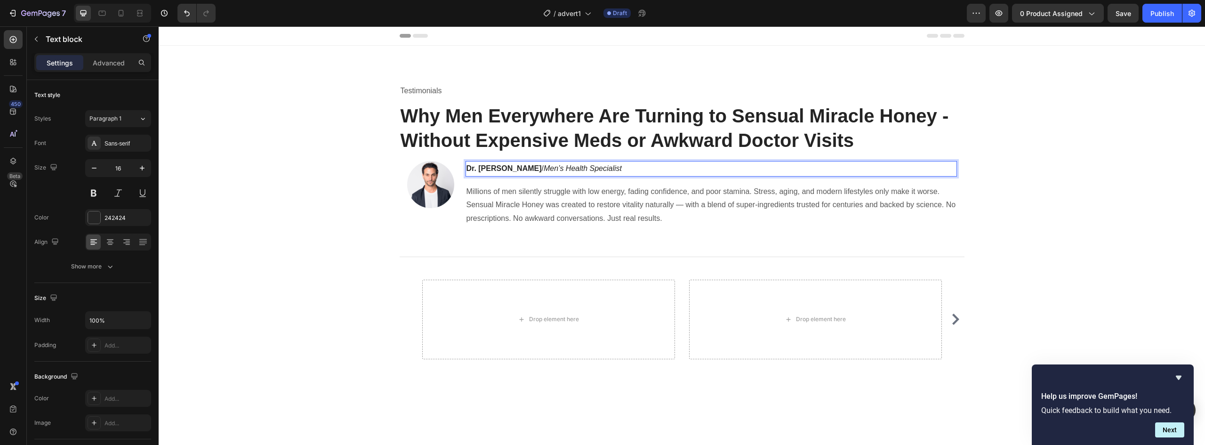
click at [598, 170] on icon "Men’s Health Specialist" at bounding box center [583, 168] width 78 height 8
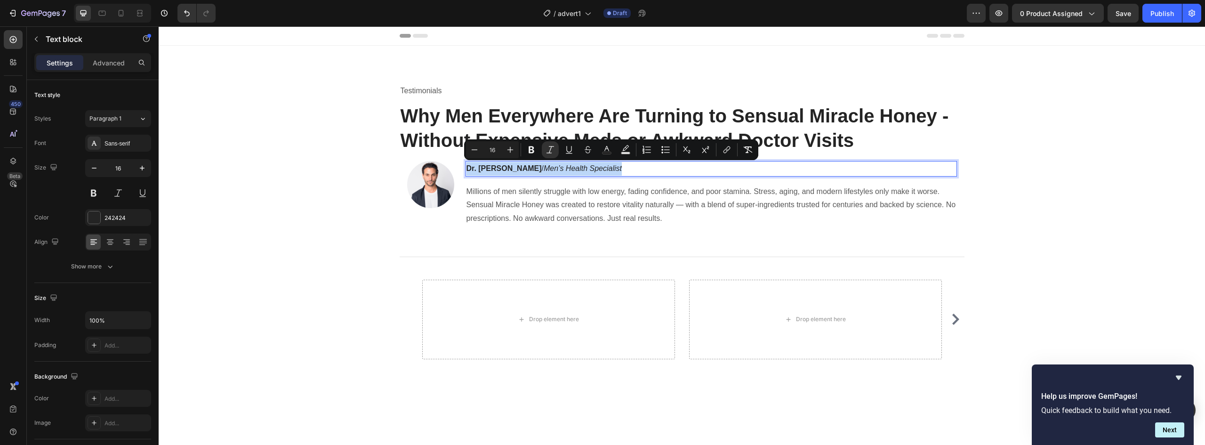
click at [598, 170] on icon "Men’s Health Specialist" at bounding box center [583, 168] width 78 height 8
click at [622, 169] on icon "Men’s Health Specialist" at bounding box center [583, 168] width 78 height 8
drag, startPoint x: 637, startPoint y: 168, endPoint x: 545, endPoint y: 170, distance: 91.8
click at [545, 170] on p "Dr. [PERSON_NAME] / Men’s Health Specialist" at bounding box center [712, 169] width 490 height 14
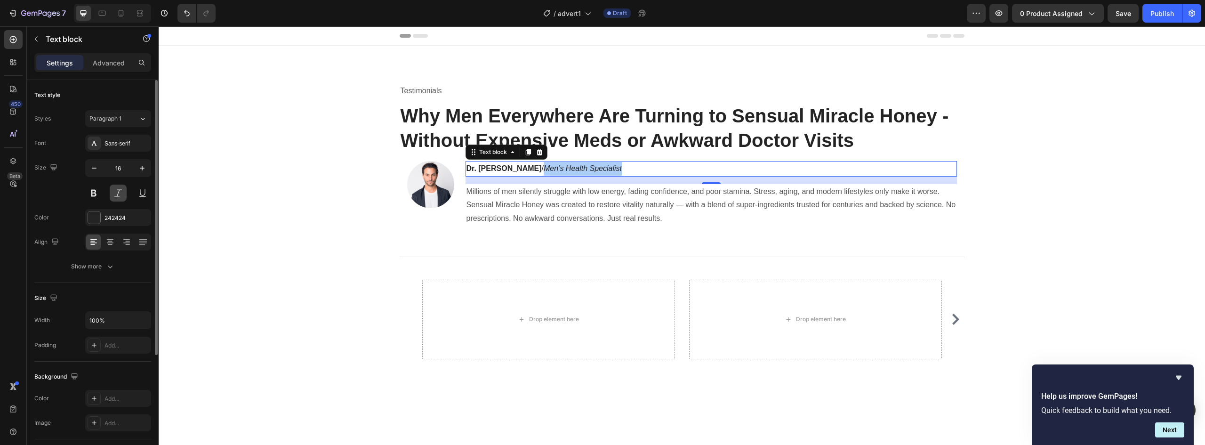
click at [119, 199] on button at bounding box center [118, 193] width 17 height 17
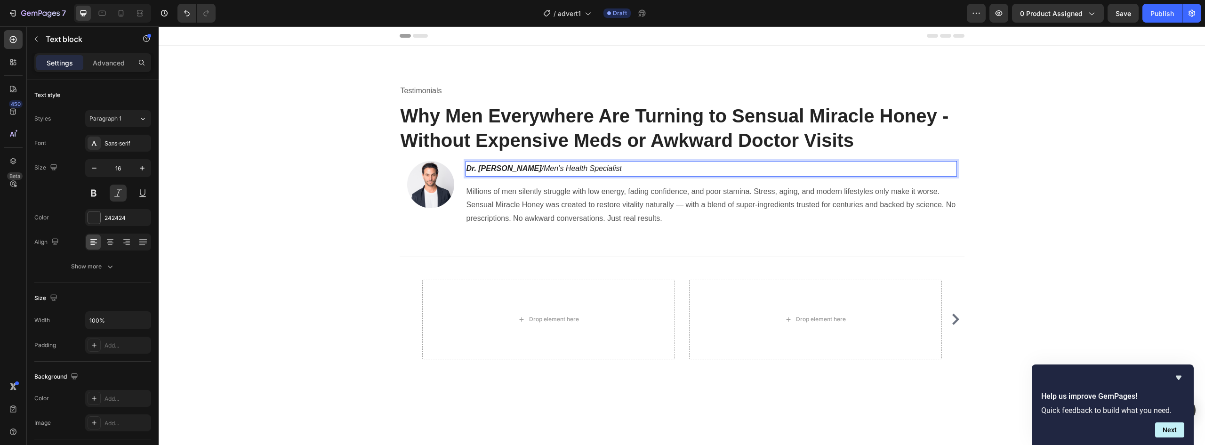
click at [662, 167] on p "Dr. [PERSON_NAME] / Men’s Health Specialist" at bounding box center [712, 169] width 490 height 14
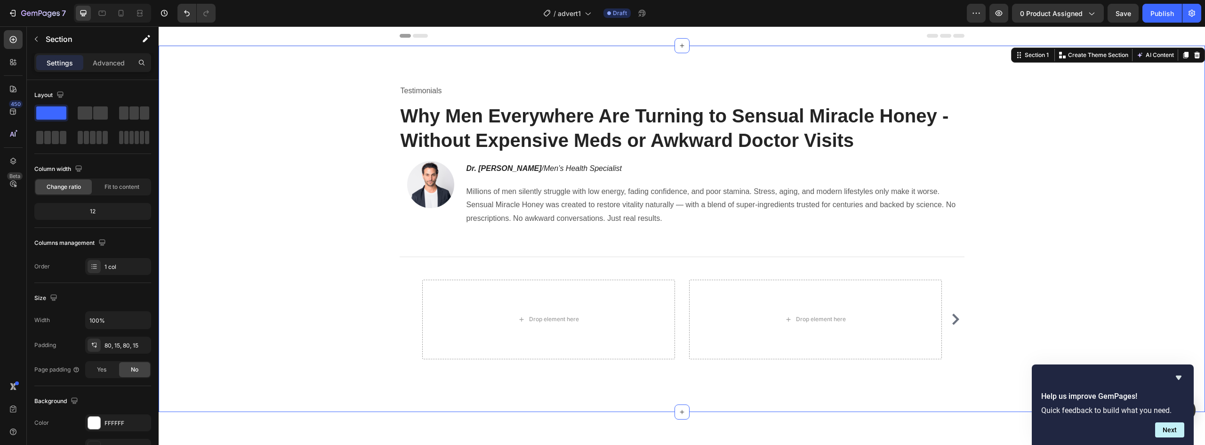
click at [989, 164] on div "Testimonials Text block Why Men Everywhere Are Turning to Sensual Miracle Honey…" at bounding box center [682, 228] width 1033 height 291
click at [532, 169] on span "/ Design Director" at bounding box center [555, 168] width 46 height 7
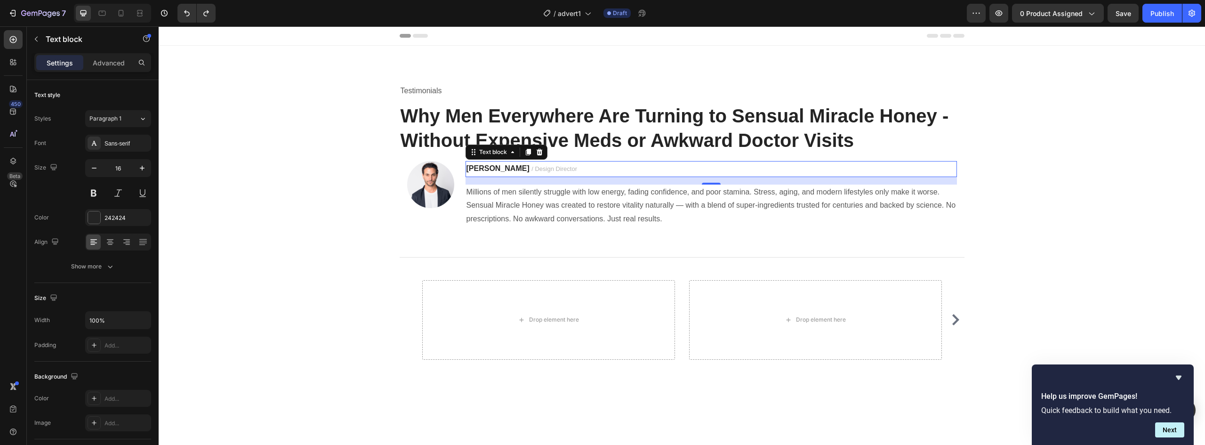
click at [482, 170] on strong "[PERSON_NAME]" at bounding box center [498, 168] width 63 height 8
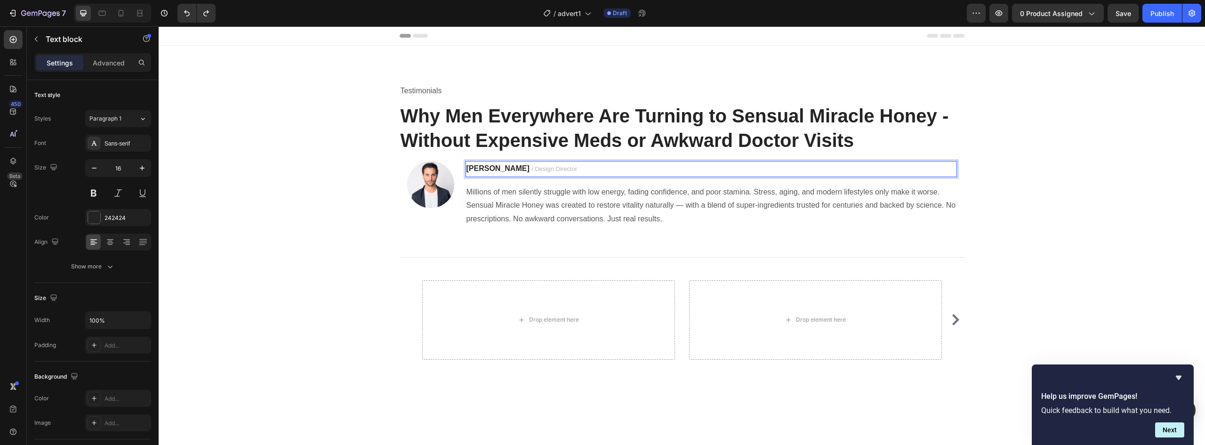
click at [491, 169] on p "[PERSON_NAME] / Design Director" at bounding box center [712, 169] width 490 height 14
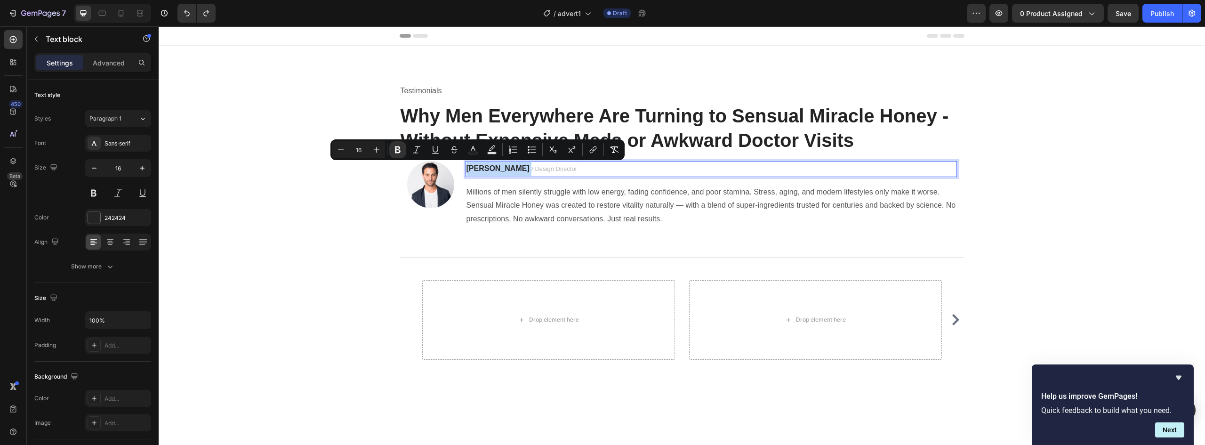
drag, startPoint x: 491, startPoint y: 169, endPoint x: 473, endPoint y: 169, distance: 17.9
click at [473, 169] on p "[PERSON_NAME] / Design Director" at bounding box center [712, 169] width 490 height 14
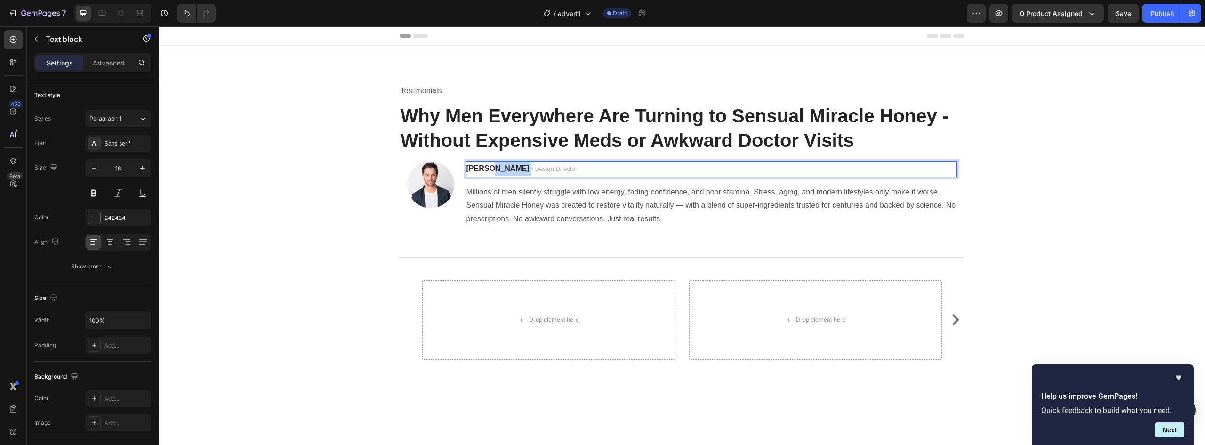
click at [487, 171] on strong "[PERSON_NAME]" at bounding box center [498, 168] width 63 height 8
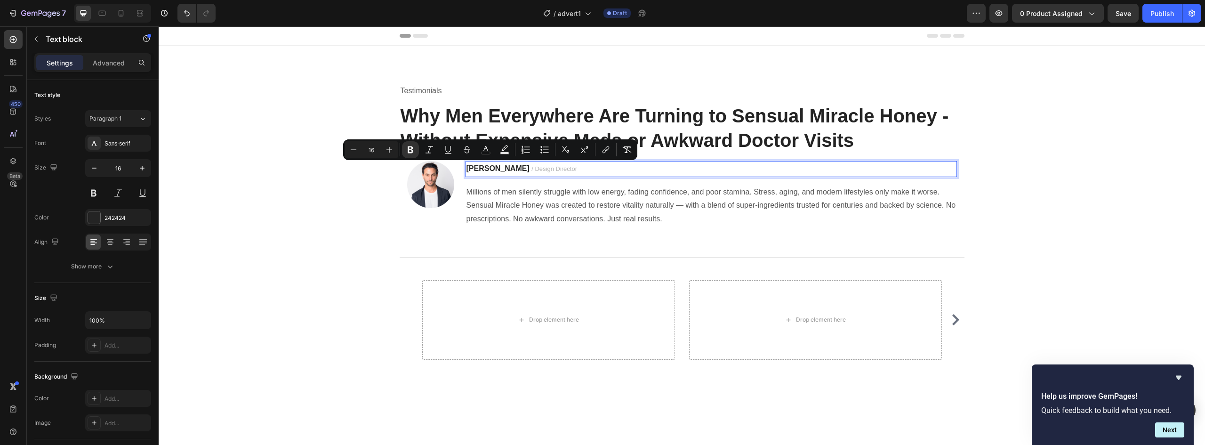
click at [484, 171] on strong "[PERSON_NAME]" at bounding box center [498, 168] width 63 height 8
drag, startPoint x: 489, startPoint y: 169, endPoint x: 465, endPoint y: 169, distance: 24.5
click at [467, 169] on strong "[PERSON_NAME]" at bounding box center [498, 168] width 63 height 8
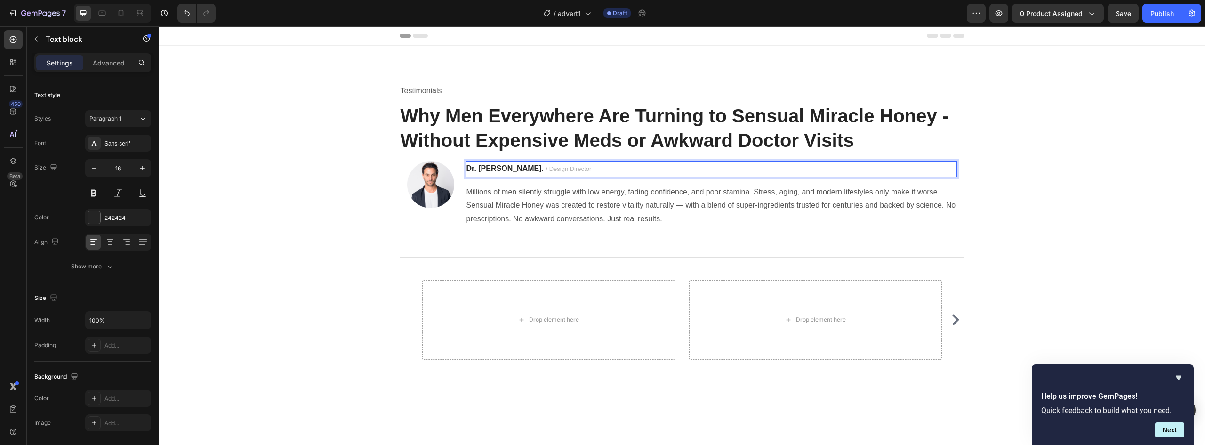
click at [532, 170] on strong "Dr. [PERSON_NAME]." at bounding box center [505, 168] width 77 height 8
click at [532, 168] on span "/ Design Director" at bounding box center [555, 168] width 46 height 7
click at [321, 226] on div "Testimonials Text block Why Men Everywhere Are Turning to Sensual Miracle Honey…" at bounding box center [682, 228] width 1033 height 291
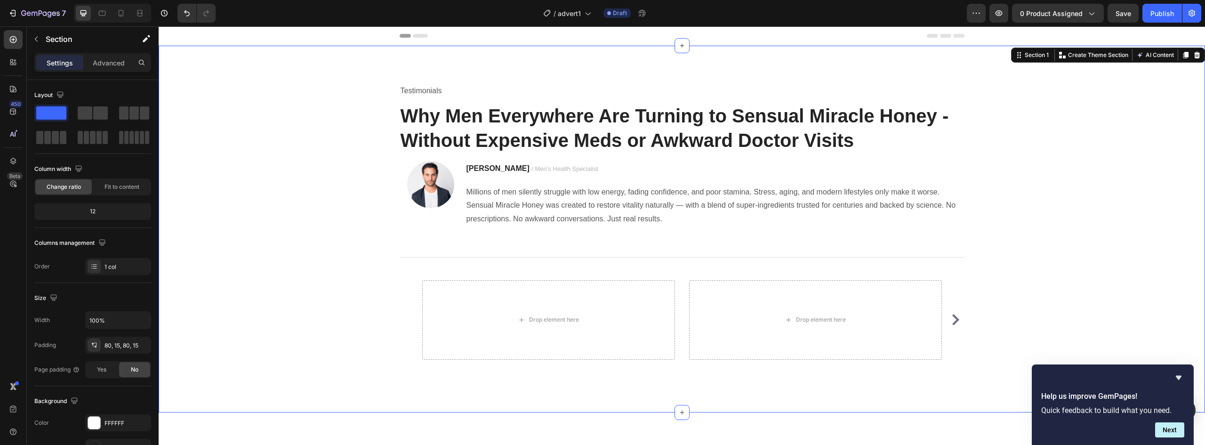
click at [422, 90] on p "Testimonials" at bounding box center [682, 91] width 563 height 14
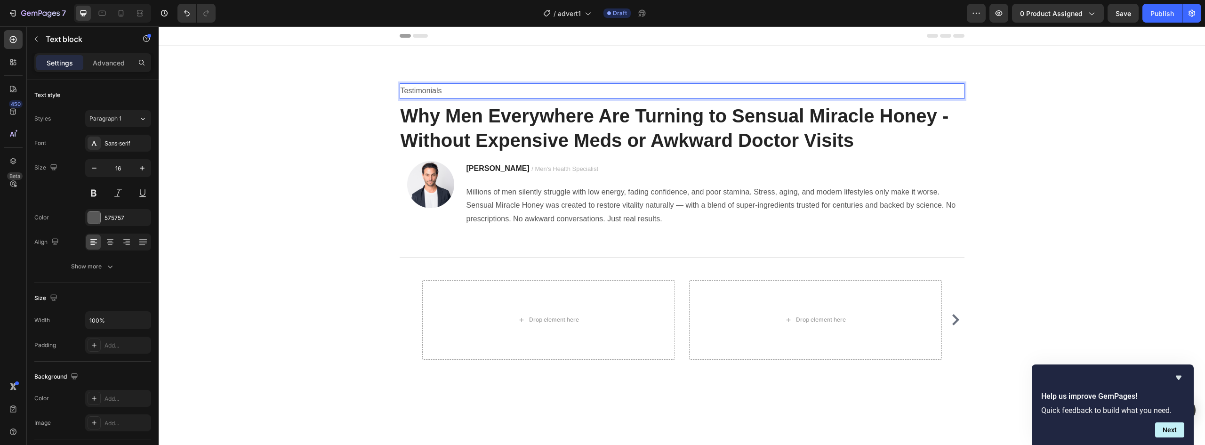
click at [422, 90] on p "Testimonials" at bounding box center [682, 91] width 563 height 14
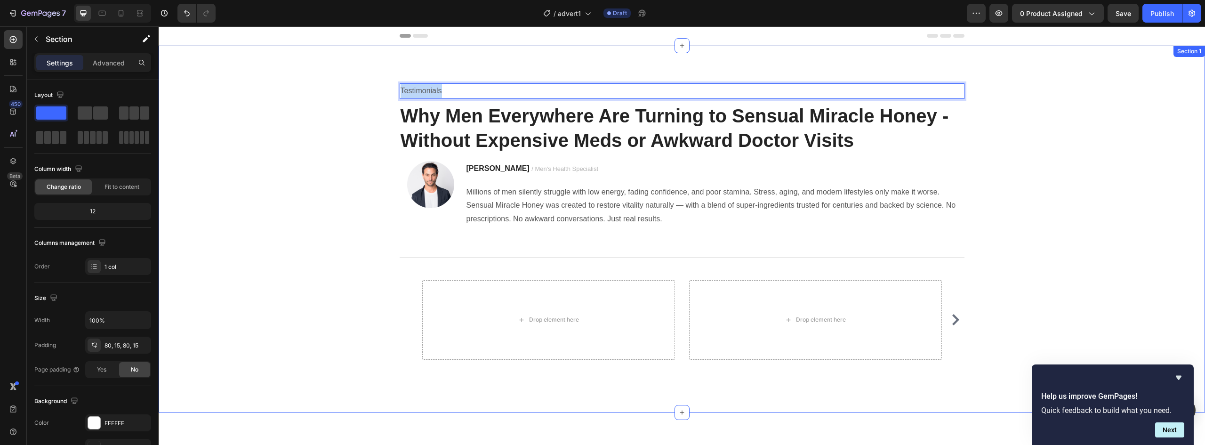
click at [342, 107] on div "Testimonials Text block 8 Why Men Everywhere Are Turning to Sensual Miracle Hon…" at bounding box center [682, 228] width 1033 height 291
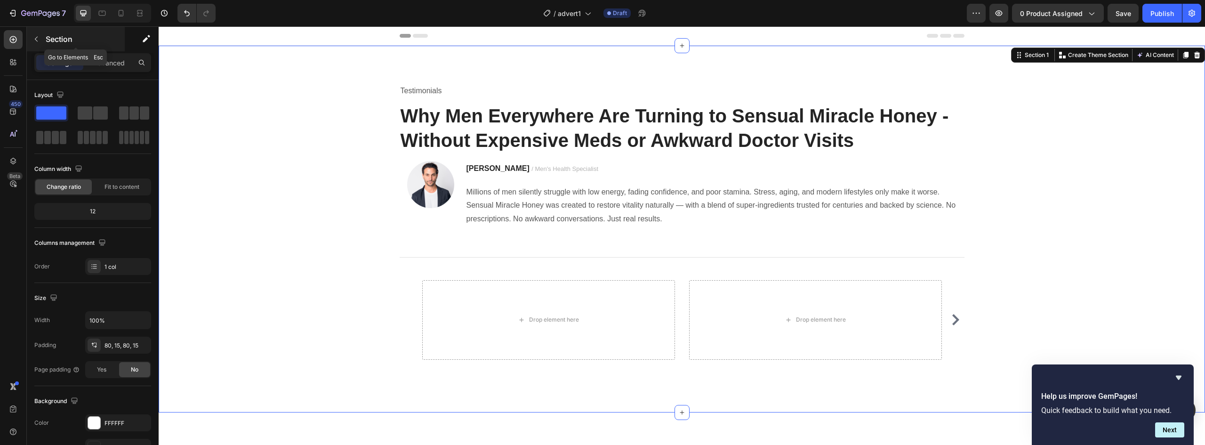
click at [32, 43] on button "button" at bounding box center [36, 39] width 15 height 15
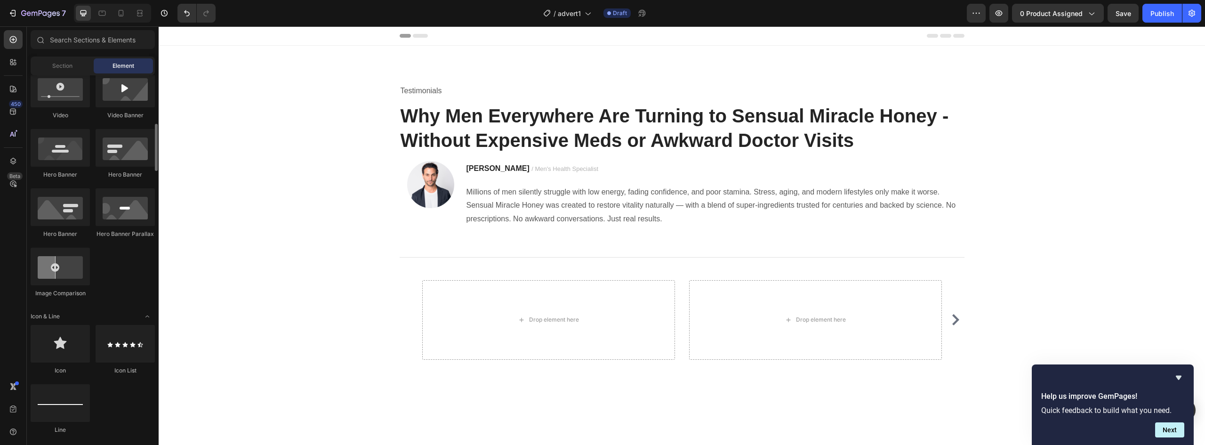
scroll to position [471, 0]
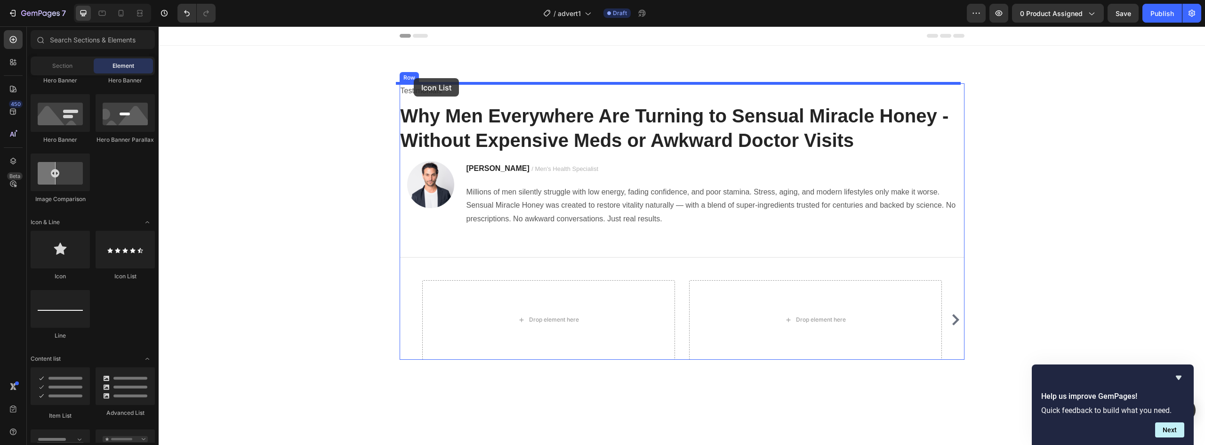
drag, startPoint x: 291, startPoint y: 283, endPoint x: 414, endPoint y: 78, distance: 239.0
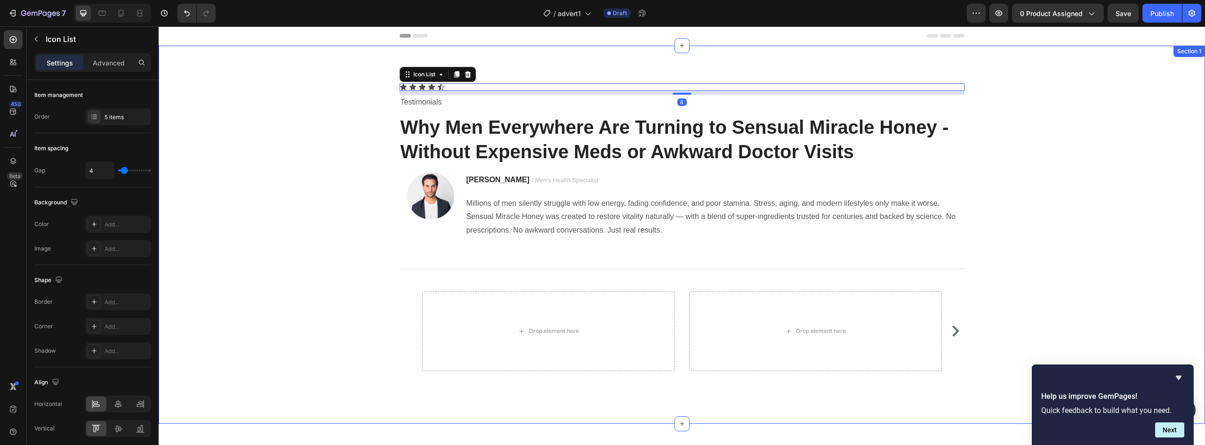
click at [333, 98] on div "Icon Icon Icon Icon Icon Icon List 8 Testimonials Text block Why Men Everywhere…" at bounding box center [682, 234] width 1033 height 303
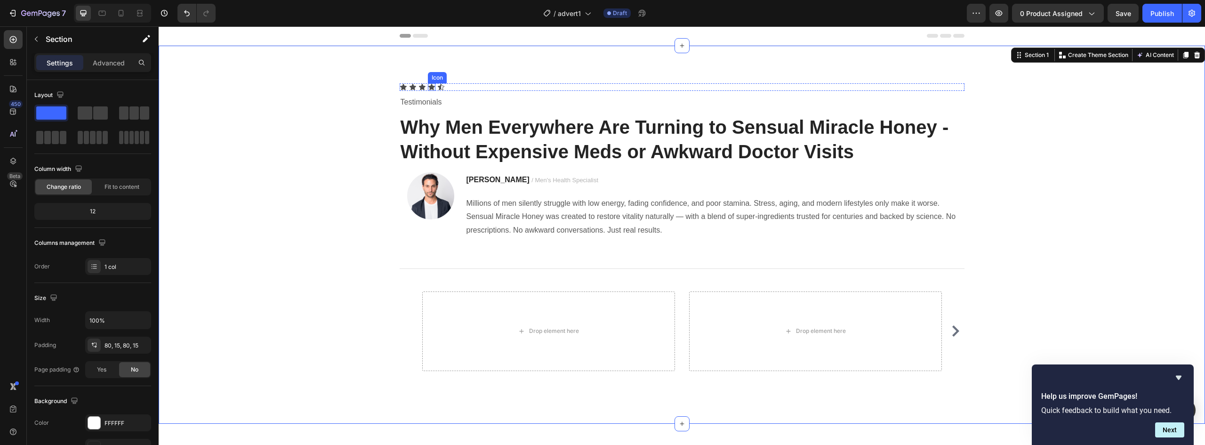
click at [428, 90] on div "Icon" at bounding box center [432, 87] width 8 height 8
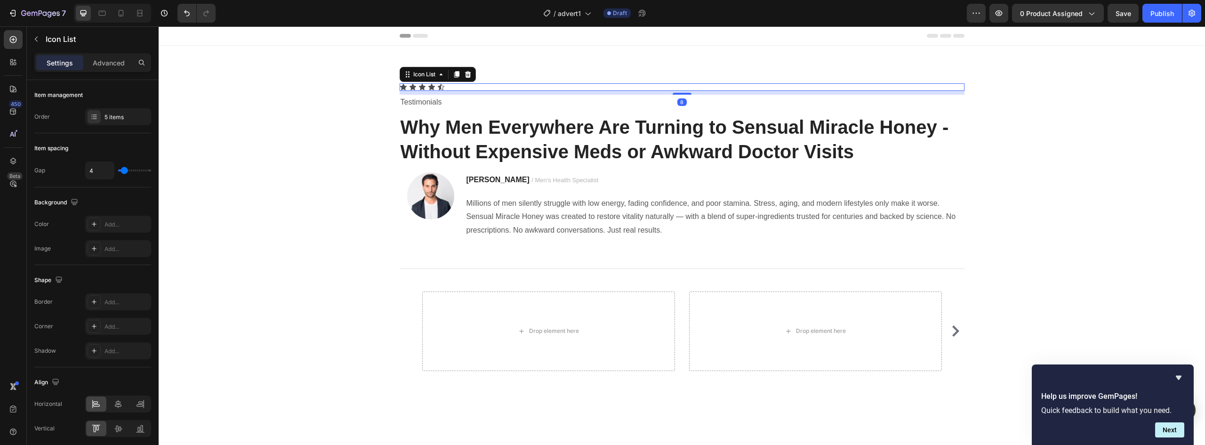
click at [445, 89] on div "Icon Icon Icon Icon Icon" at bounding box center [682, 87] width 565 height 8
click at [443, 89] on div "Icon Icon Icon Icon Icon" at bounding box center [682, 87] width 565 height 8
click at [451, 86] on div "Icon Icon Icon Icon Icon" at bounding box center [682, 87] width 565 height 8
click at [449, 87] on div "Icon Icon Icon Icon Icon" at bounding box center [682, 87] width 565 height 8
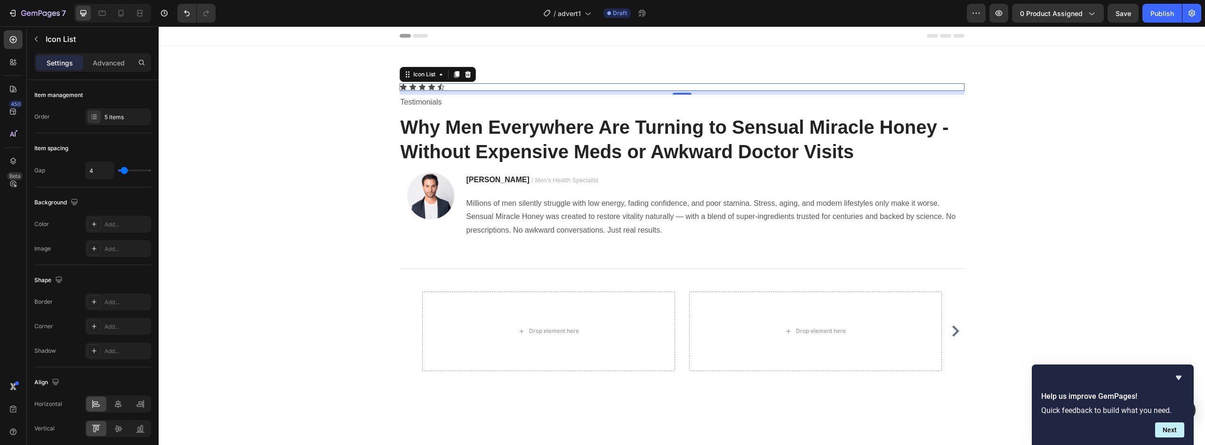
click at [449, 87] on div "Icon Icon Icon Icon Icon" at bounding box center [682, 87] width 565 height 8
click at [370, 101] on div "Icon Icon Icon Icon Icon Icon List 8 Testimonials Text block Why Men Everywhere…" at bounding box center [682, 234] width 1033 height 303
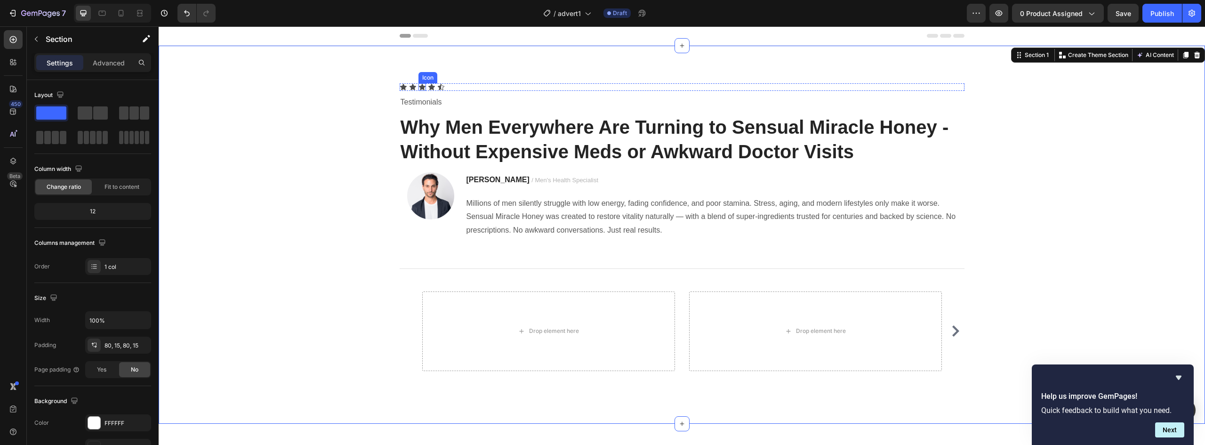
click at [419, 87] on icon at bounding box center [422, 87] width 7 height 6
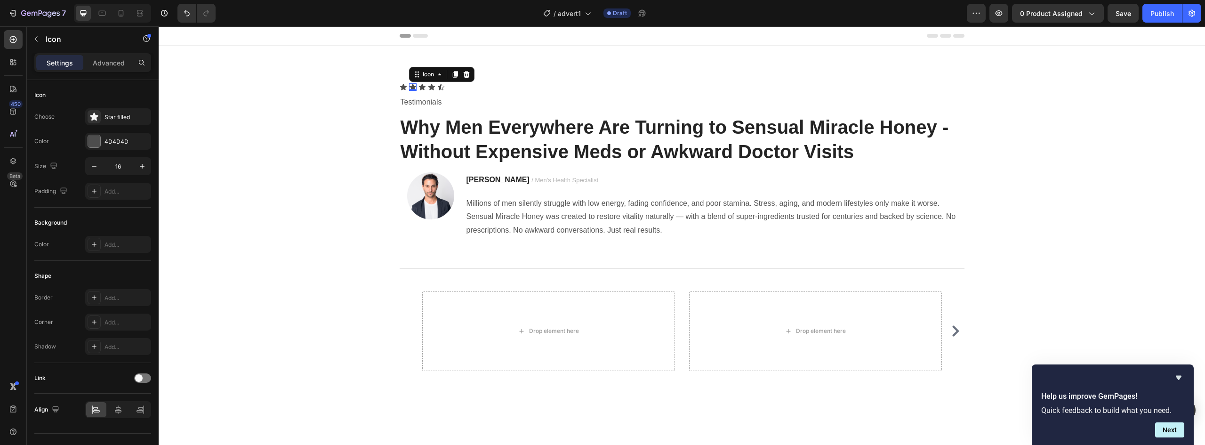
click at [411, 90] on div "Icon 0" at bounding box center [413, 87] width 8 height 8
click at [411, 90] on div at bounding box center [413, 90] width 8 height 2
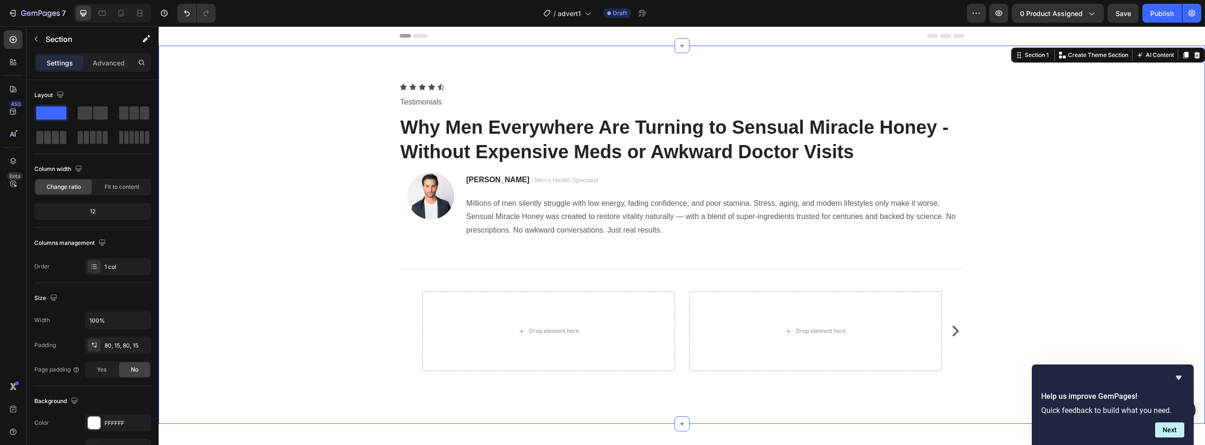
click at [368, 93] on div "Icon Icon Icon Icon Icon Icon List Testimonials Text block Why Men Everywhere A…" at bounding box center [682, 234] width 1033 height 303
click at [417, 103] on p "Testimonials" at bounding box center [682, 103] width 563 height 14
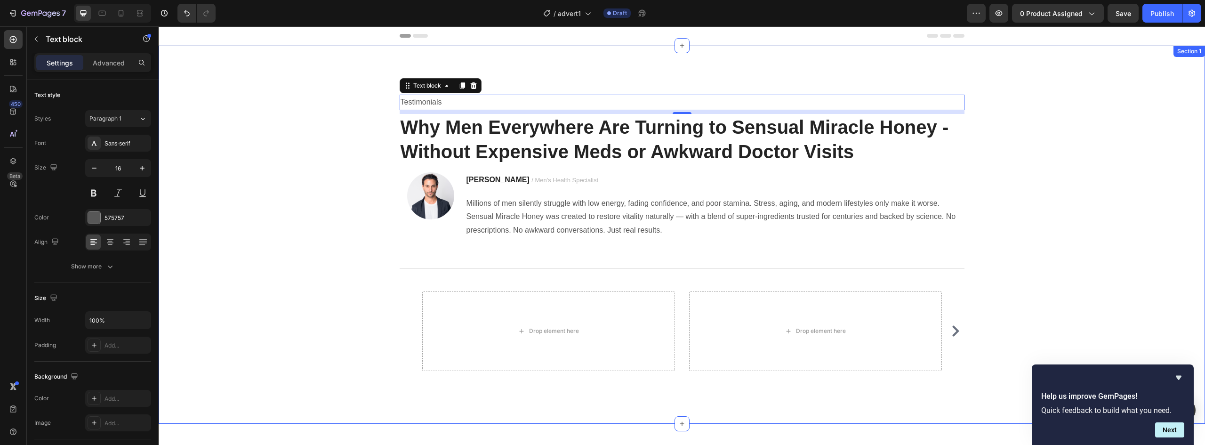
click at [326, 143] on div "Icon Icon Icon Icon Icon Icon List Testimonials Text block 8 Why Men Everywhere…" at bounding box center [682, 234] width 1033 height 303
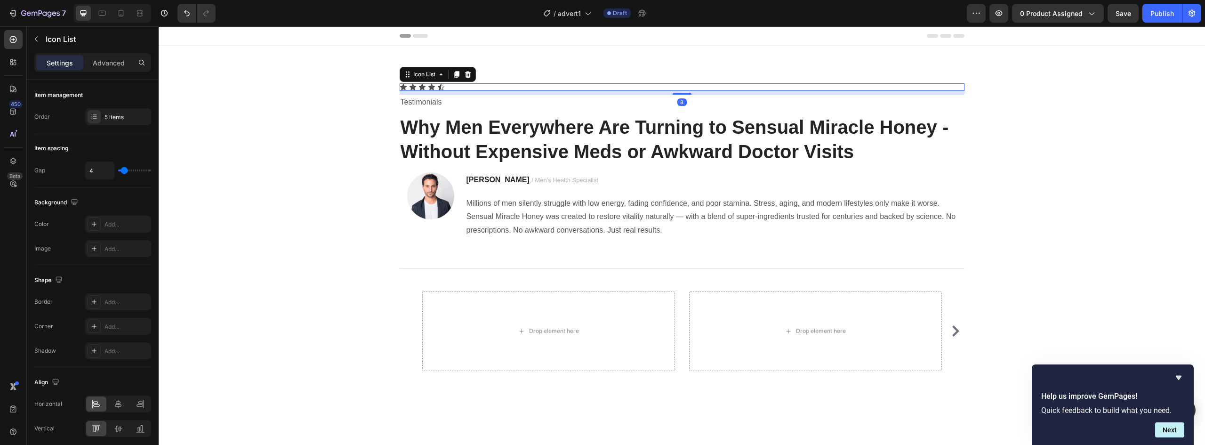
click at [466, 88] on div "Icon Icon Icon Icon Icon" at bounding box center [682, 87] width 565 height 8
click at [458, 89] on div "Icon Icon Icon Icon Icon" at bounding box center [682, 87] width 565 height 8
click at [450, 88] on div "Icon Icon Icon Icon Icon" at bounding box center [682, 87] width 565 height 8
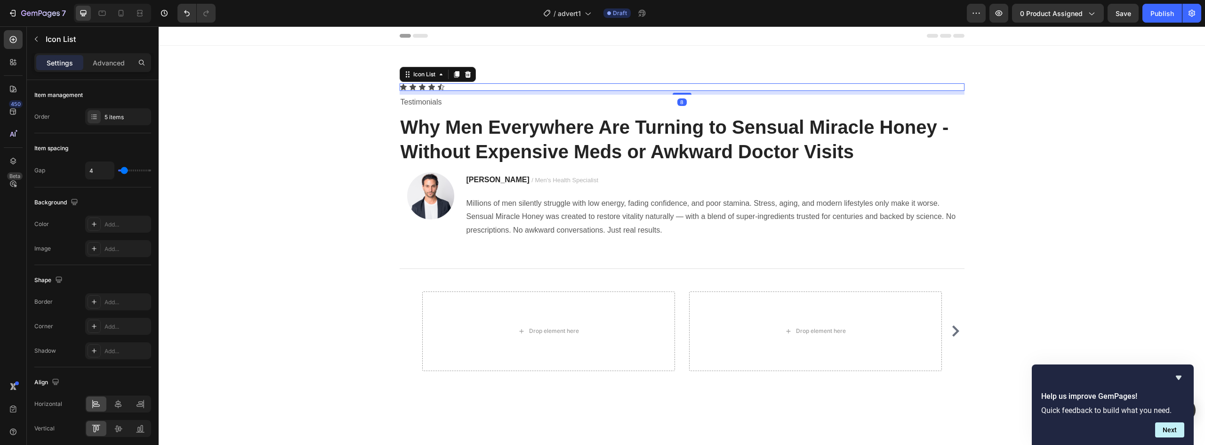
click at [450, 88] on div "Icon Icon Icon Icon Icon" at bounding box center [682, 87] width 565 height 8
click at [401, 84] on icon at bounding box center [404, 87] width 8 height 8
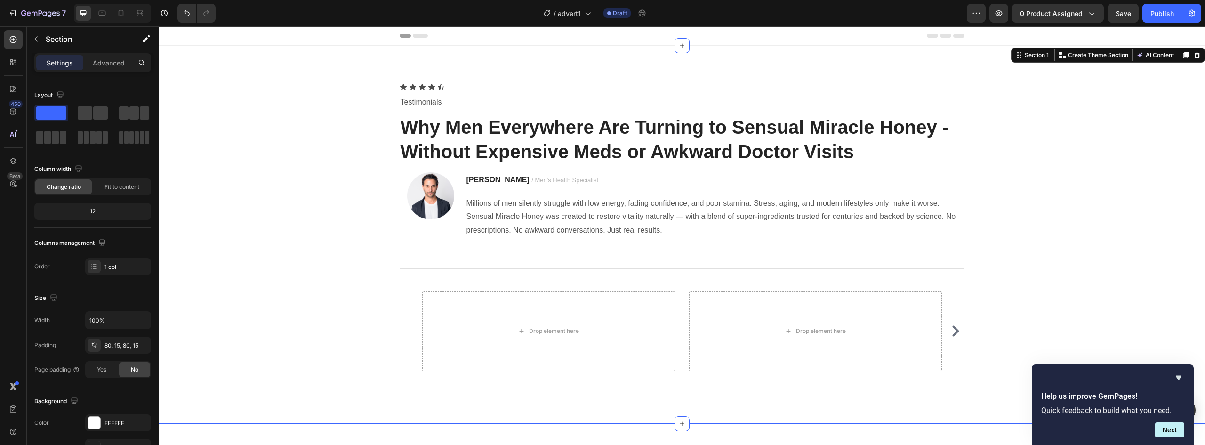
click at [365, 114] on div "Icon Icon Icon Icon Icon Icon List Testimonials Text block Why Men Everywhere A…" at bounding box center [682, 234] width 1033 height 303
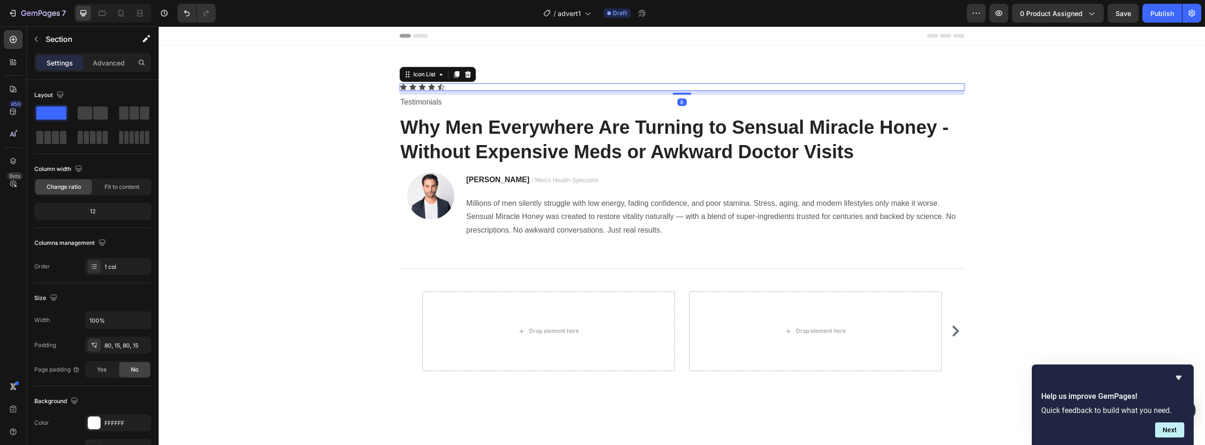
click at [455, 87] on div "Icon Icon Icon Icon Icon" at bounding box center [682, 87] width 565 height 8
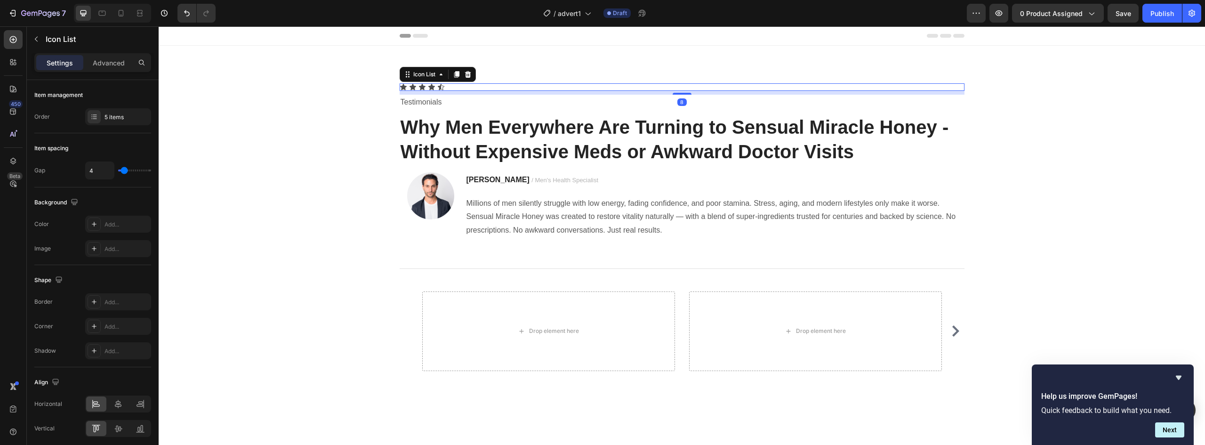
click at [455, 87] on div "Icon Icon Icon Icon Icon" at bounding box center [682, 87] width 565 height 8
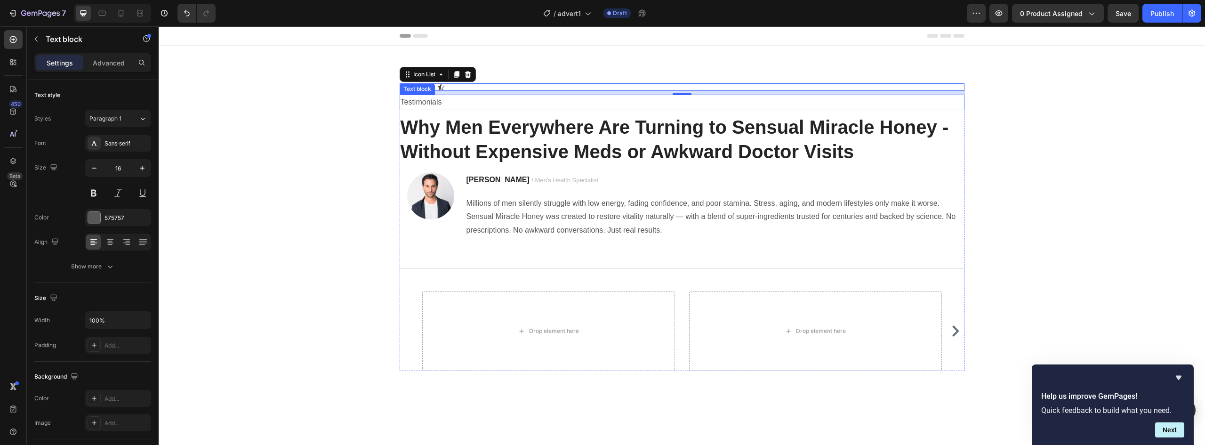
click at [427, 103] on p "Testimonials" at bounding box center [682, 103] width 563 height 14
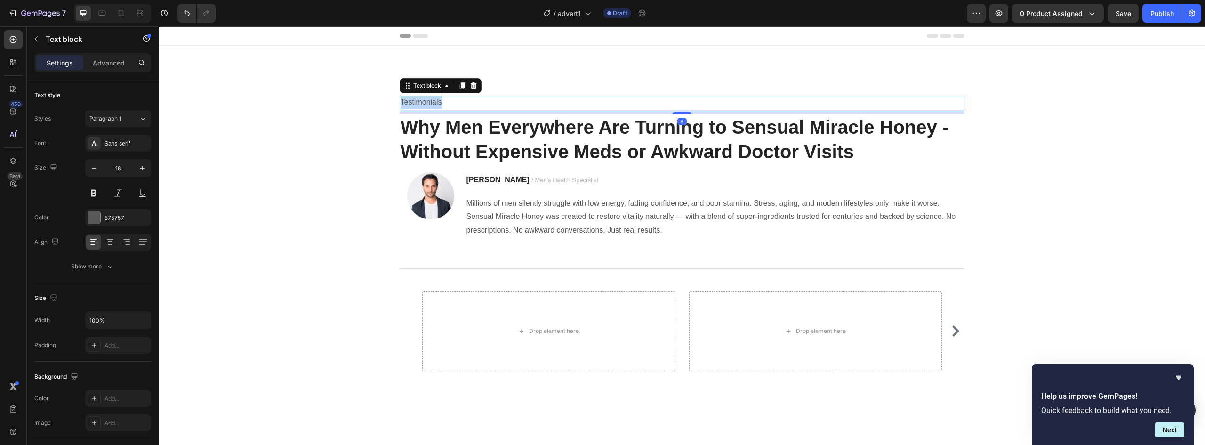
click at [427, 103] on p "Testimonials" at bounding box center [682, 103] width 563 height 14
click at [404, 103] on p "4.8 Average Customer Rating" at bounding box center [682, 103] width 563 height 14
click at [410, 103] on p "4.8 Average Customer Rating" at bounding box center [682, 103] width 563 height 14
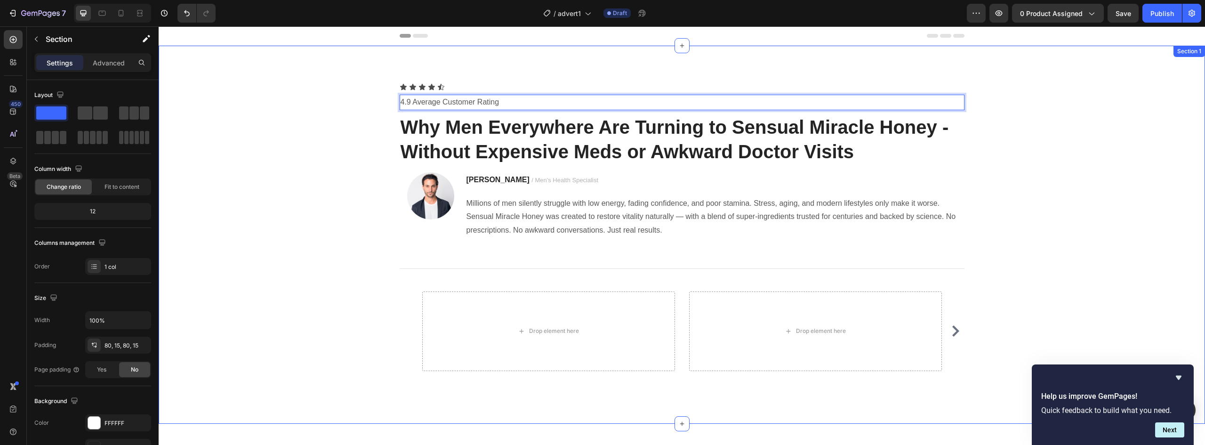
click at [349, 179] on div "Icon Icon Icon Icon Icon Icon List 4.9 Average Customer Rating Text block 8 Why…" at bounding box center [682, 234] width 1033 height 303
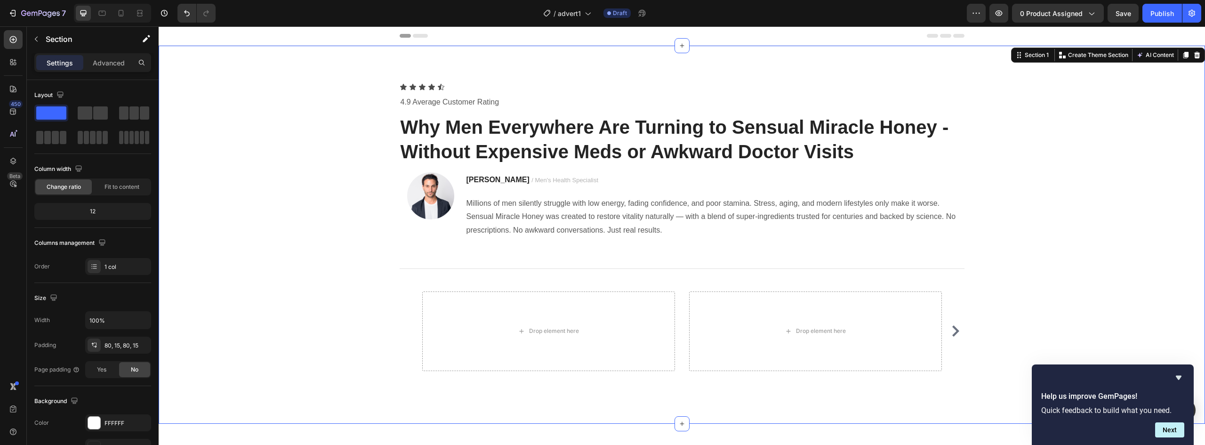
click at [345, 227] on div "Icon Icon Icon Icon Icon Icon List 4.9 Average Customer Rating Text block Why M…" at bounding box center [682, 234] width 1033 height 303
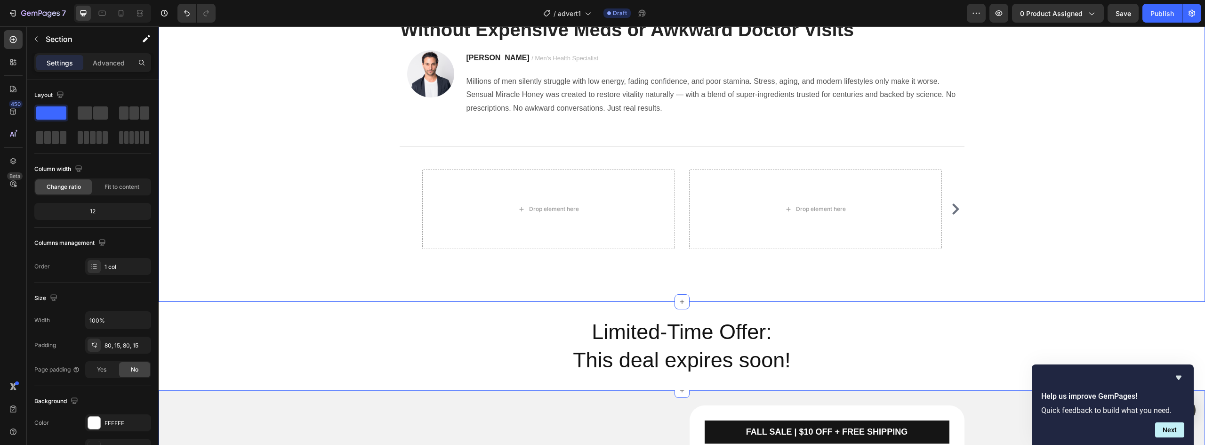
scroll to position [94, 0]
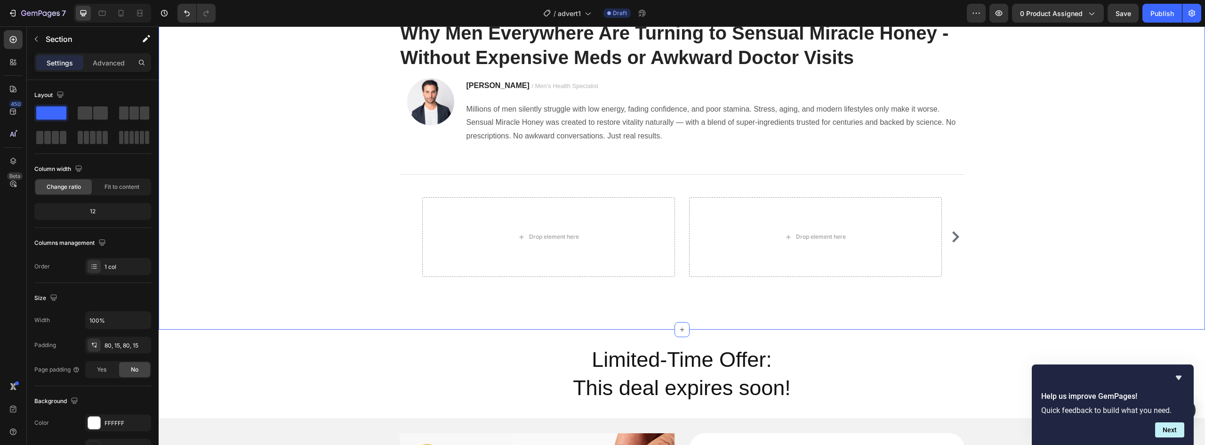
click at [340, 210] on div "Icon Icon Icon Icon Icon Icon List 4.9 Average Customer Rating Text block Why M…" at bounding box center [682, 140] width 1033 height 303
click at [528, 194] on div "Title Line" at bounding box center [682, 175] width 565 height 46
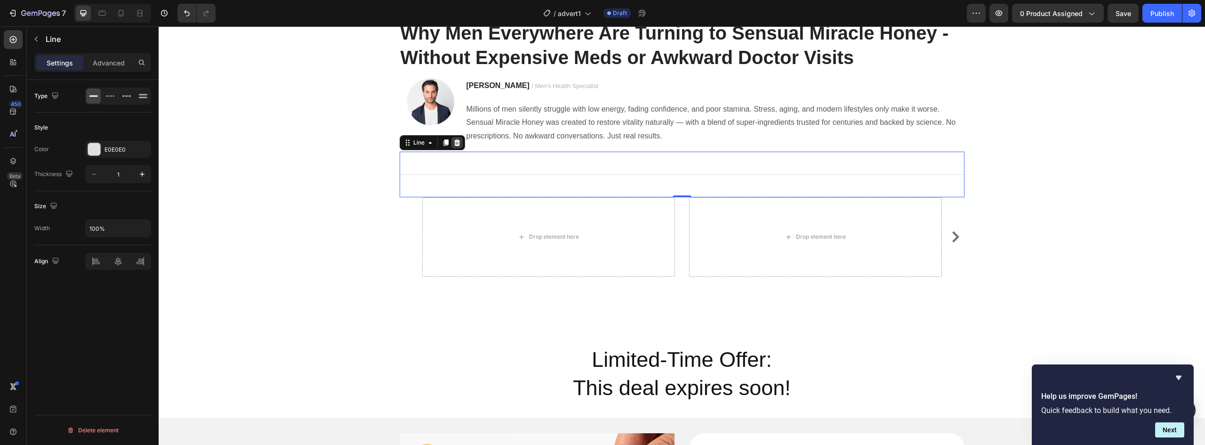
click at [456, 147] on div at bounding box center [457, 142] width 11 height 11
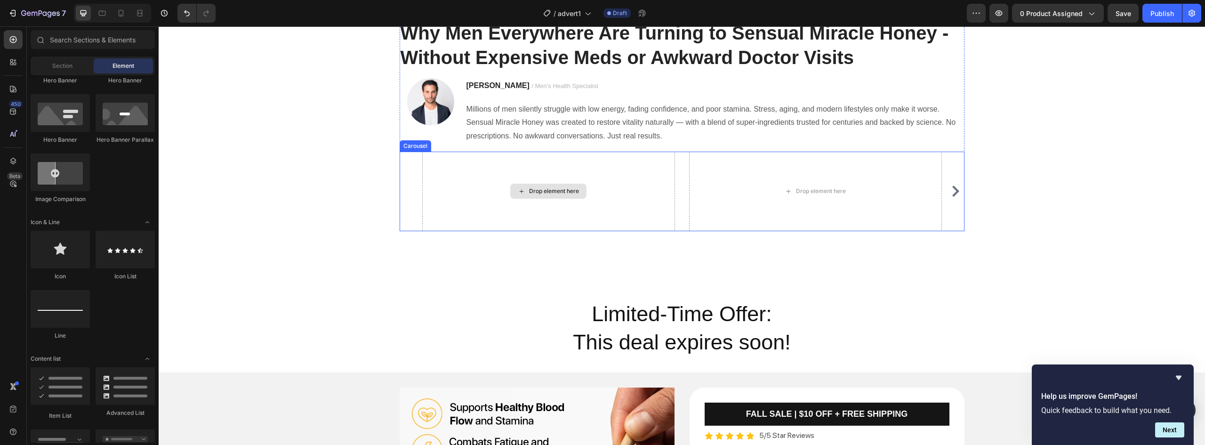
click at [490, 212] on div "Drop element here" at bounding box center [548, 192] width 253 height 80
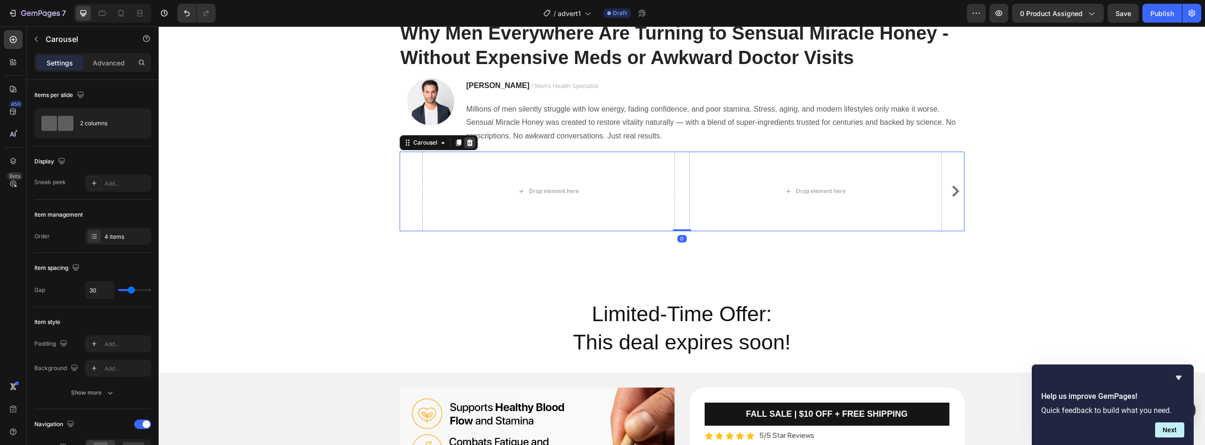
click at [470, 144] on div at bounding box center [469, 142] width 11 height 11
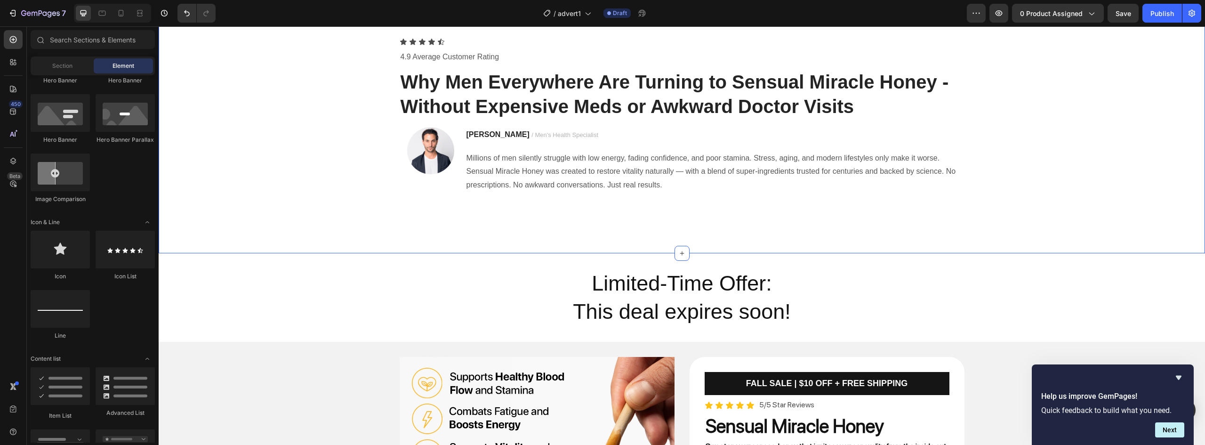
scroll to position [0, 0]
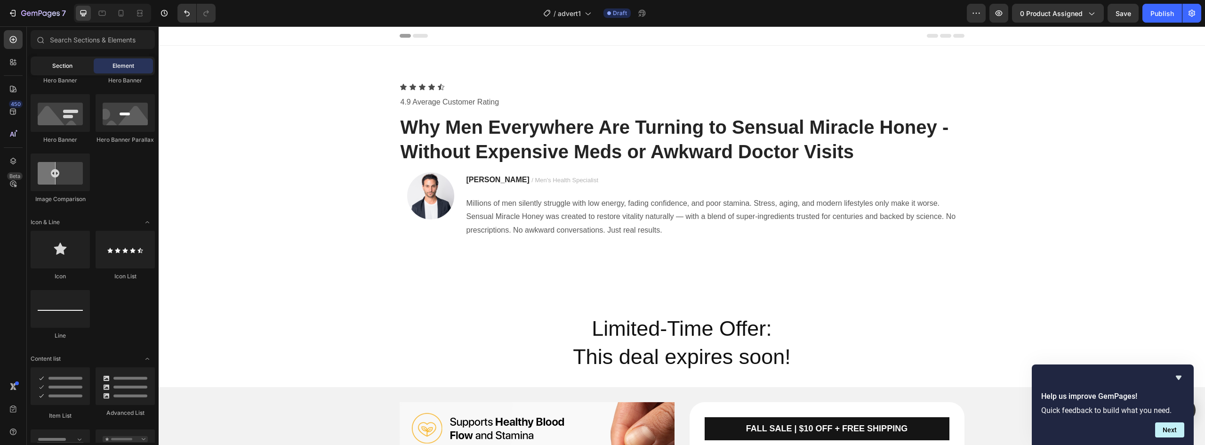
click at [57, 66] on span "Section" at bounding box center [62, 66] width 20 height 8
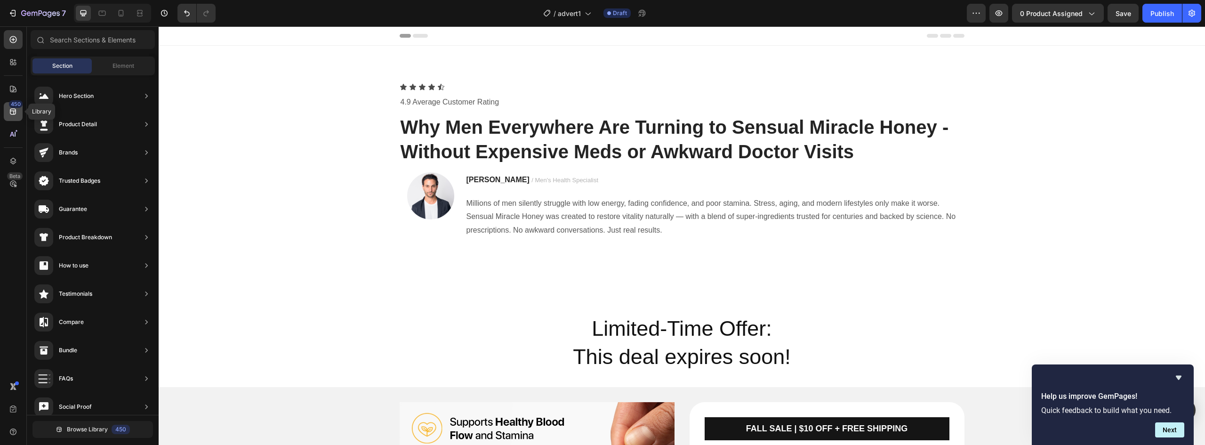
click at [12, 114] on icon at bounding box center [13, 112] width 6 height 6
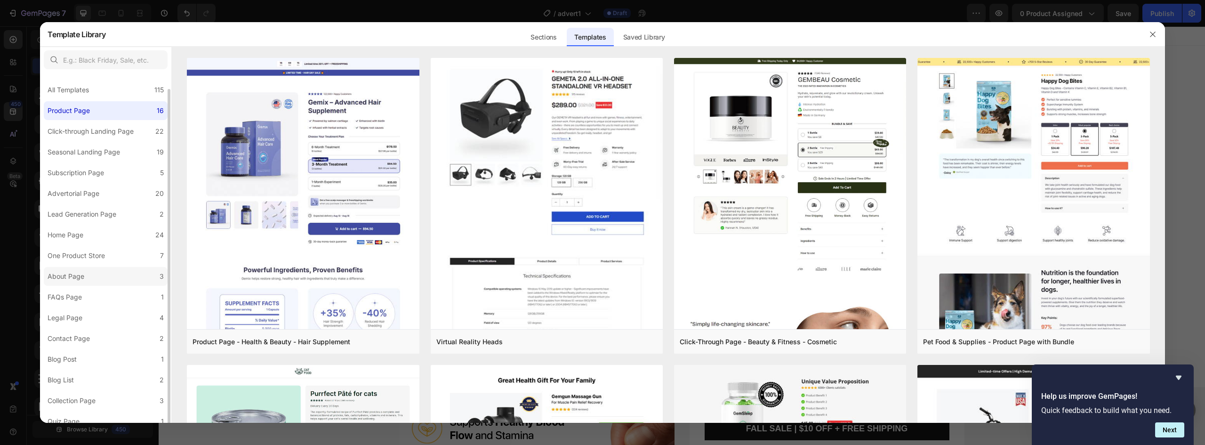
scroll to position [8, 0]
click at [10, 105] on div at bounding box center [602, 222] width 1205 height 445
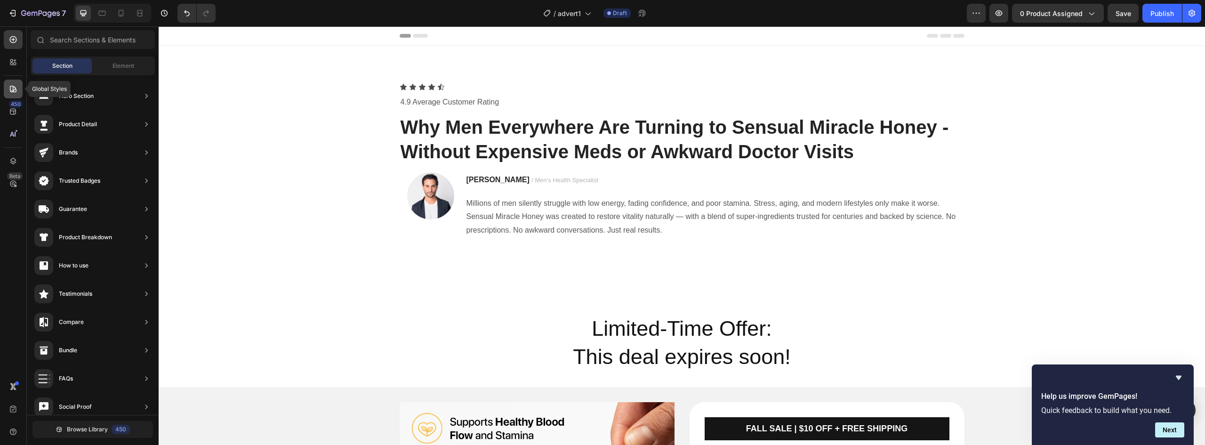
click at [11, 93] on icon at bounding box center [12, 88] width 9 height 9
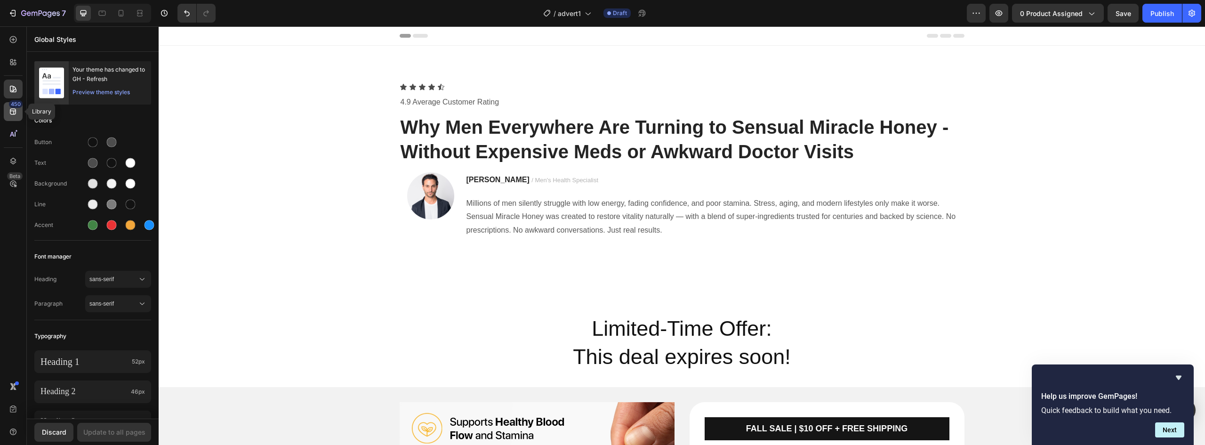
click at [12, 110] on icon at bounding box center [12, 111] width 9 height 9
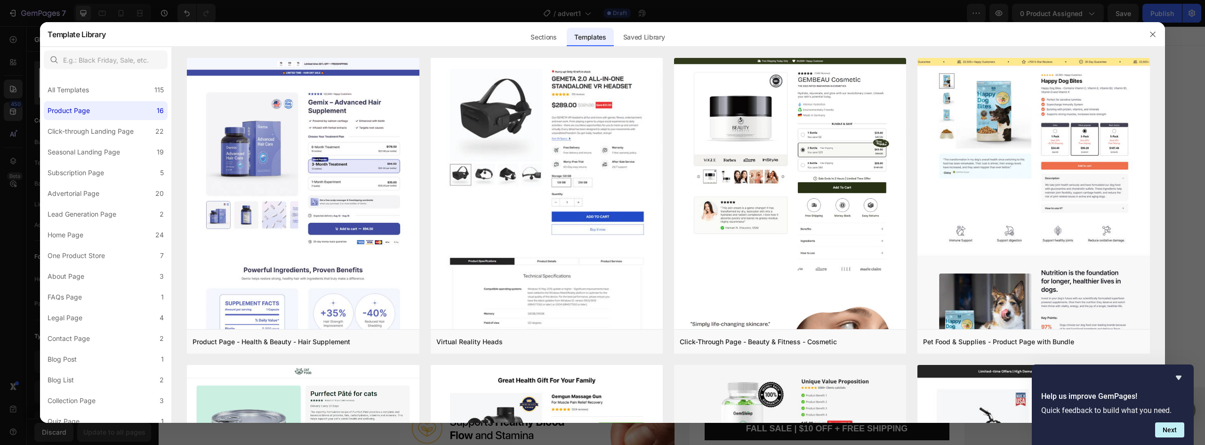
click at [15, 64] on div at bounding box center [602, 222] width 1205 height 445
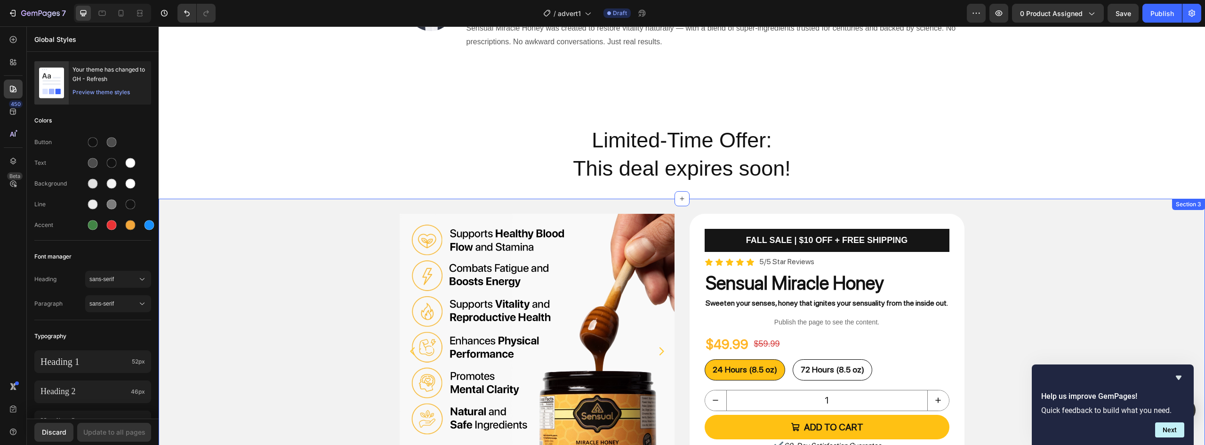
scroll to position [0, 0]
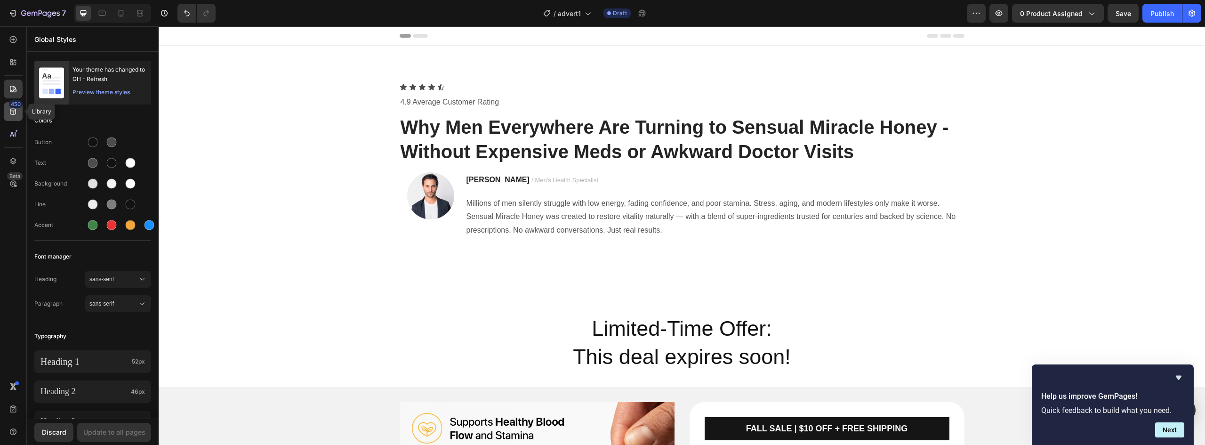
click at [8, 105] on div "450" at bounding box center [13, 111] width 19 height 19
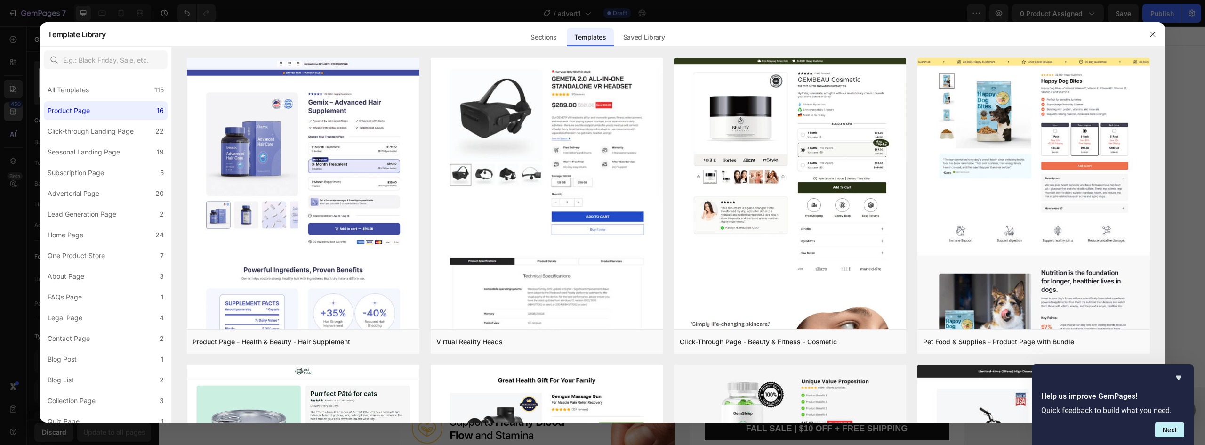
click at [8, 105] on div at bounding box center [602, 222] width 1205 height 445
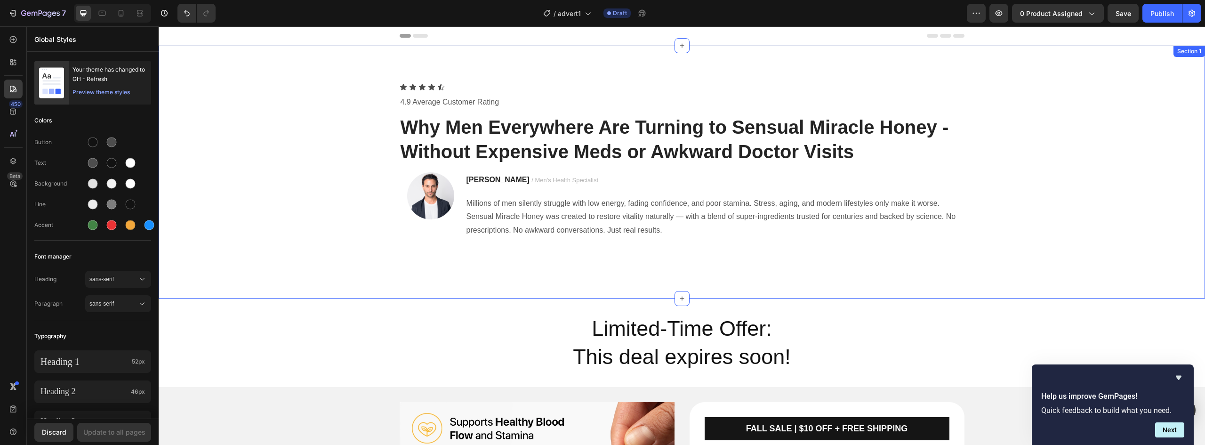
click at [343, 118] on div "Icon Icon Icon Icon Icon Icon List 4.9 Average Customer Rating Text block Why M…" at bounding box center [682, 172] width 1033 height 178
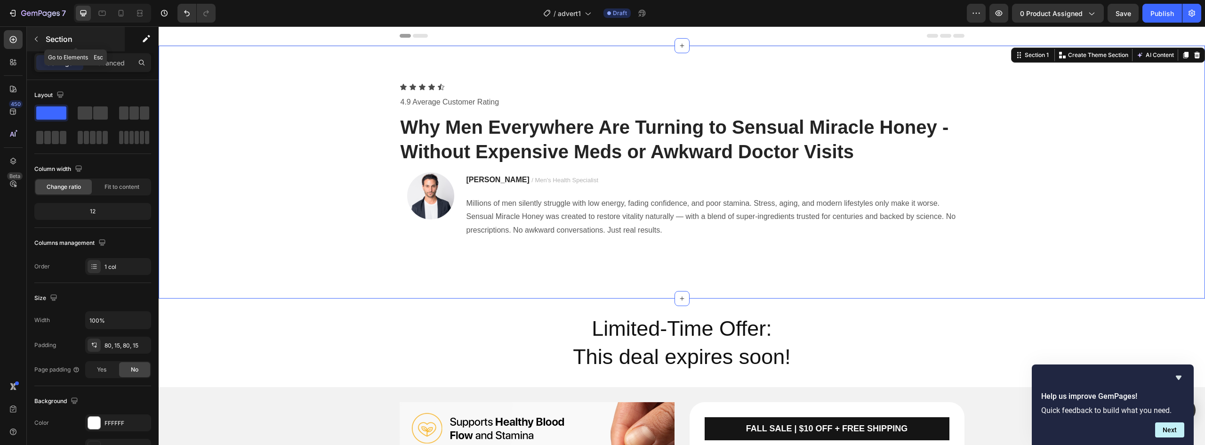
click at [36, 41] on icon "button" at bounding box center [36, 39] width 8 height 8
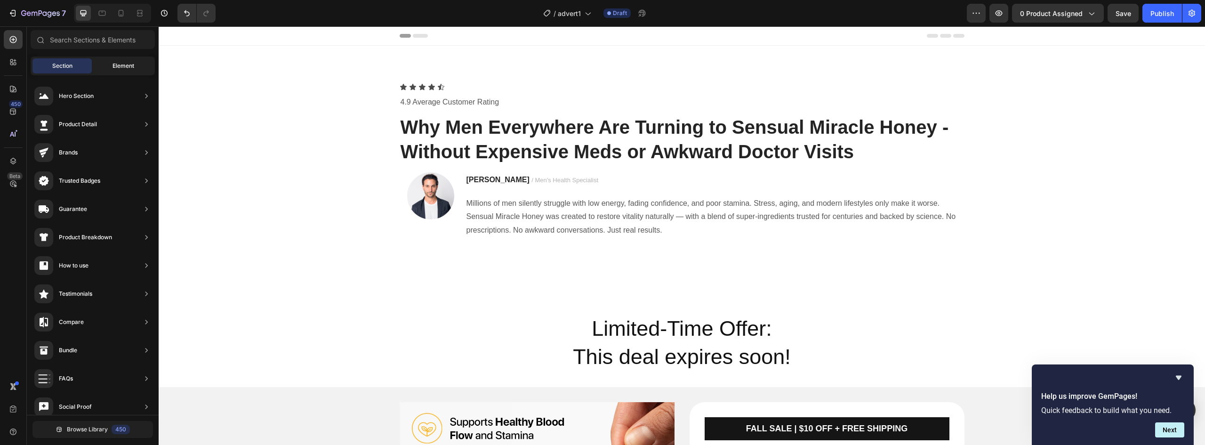
click at [100, 65] on div "Element" at bounding box center [123, 65] width 59 height 15
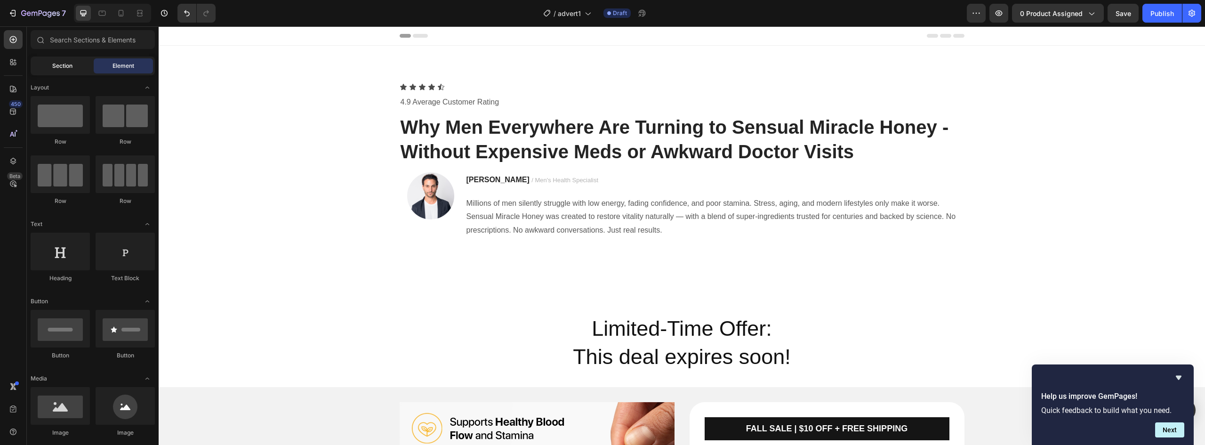
click at [60, 65] on span "Section" at bounding box center [62, 66] width 20 height 8
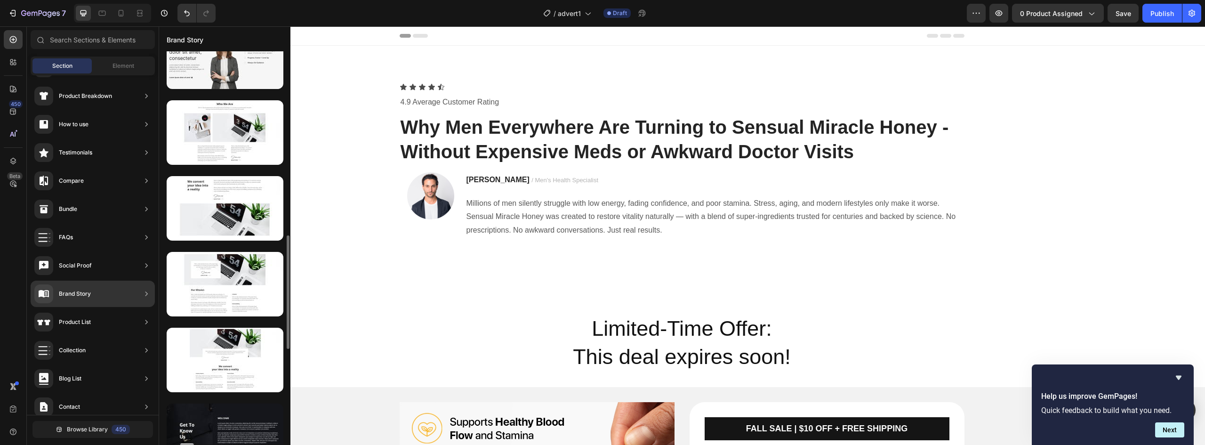
scroll to position [777, 0]
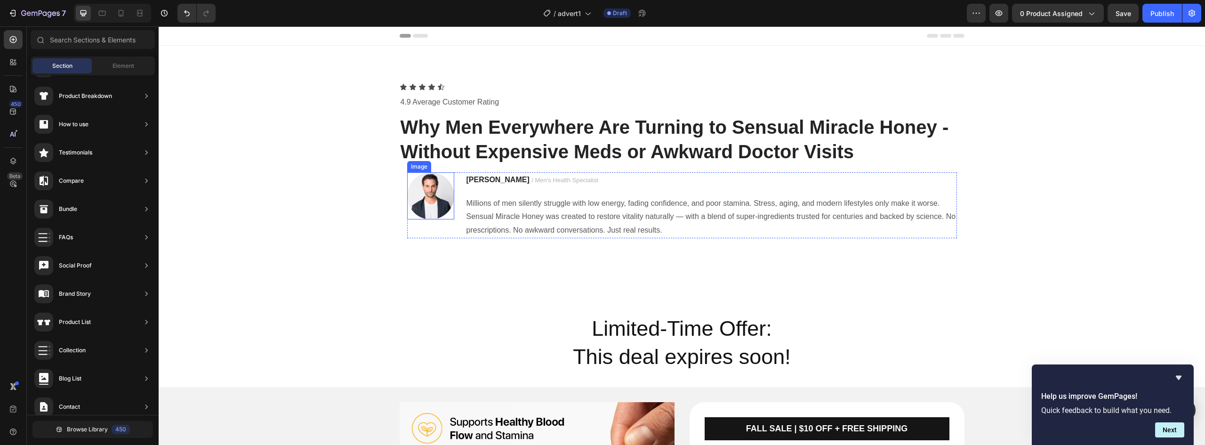
click at [429, 201] on img at bounding box center [430, 195] width 47 height 47
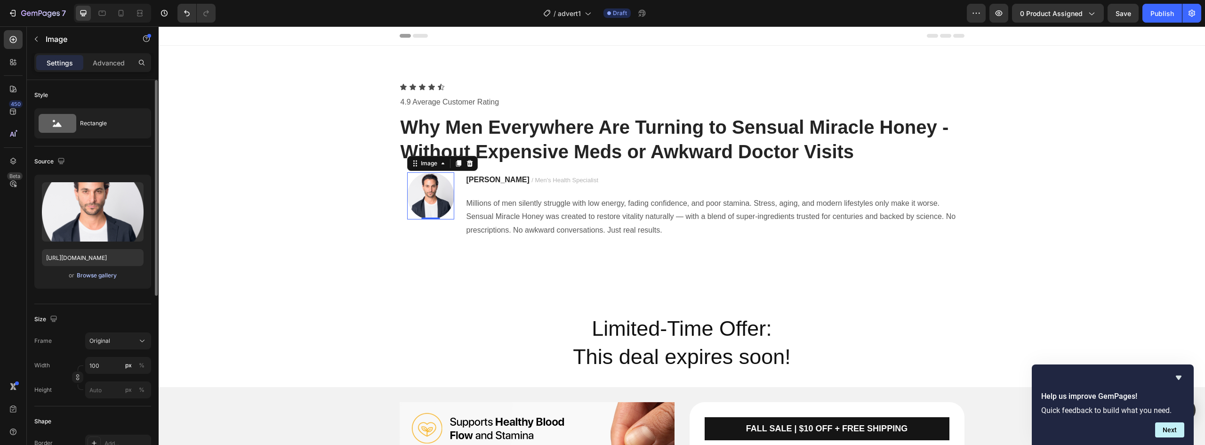
click at [81, 275] on div "Browse gallery" at bounding box center [97, 275] width 40 height 8
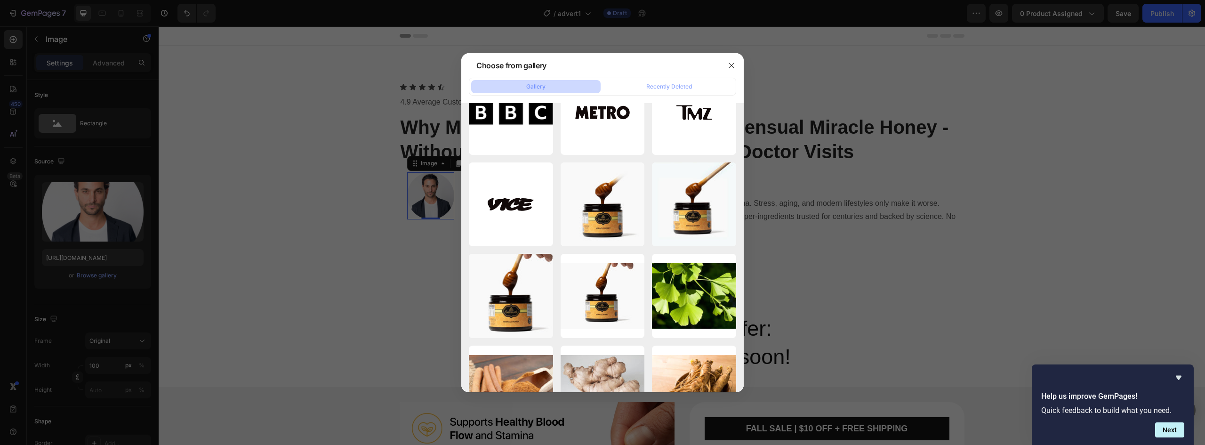
scroll to position [0, 0]
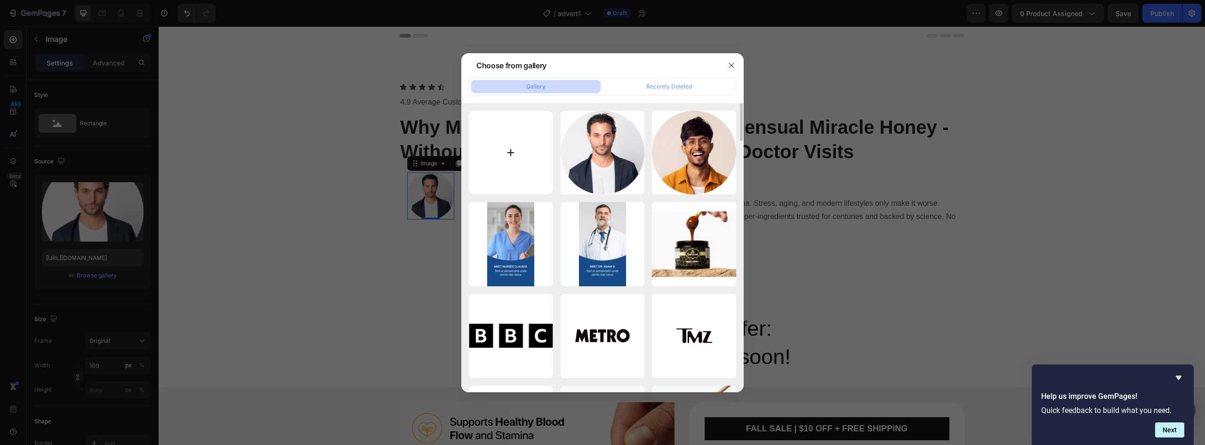
click at [534, 162] on input "file" at bounding box center [511, 153] width 84 height 84
click at [324, 196] on div at bounding box center [602, 222] width 1205 height 445
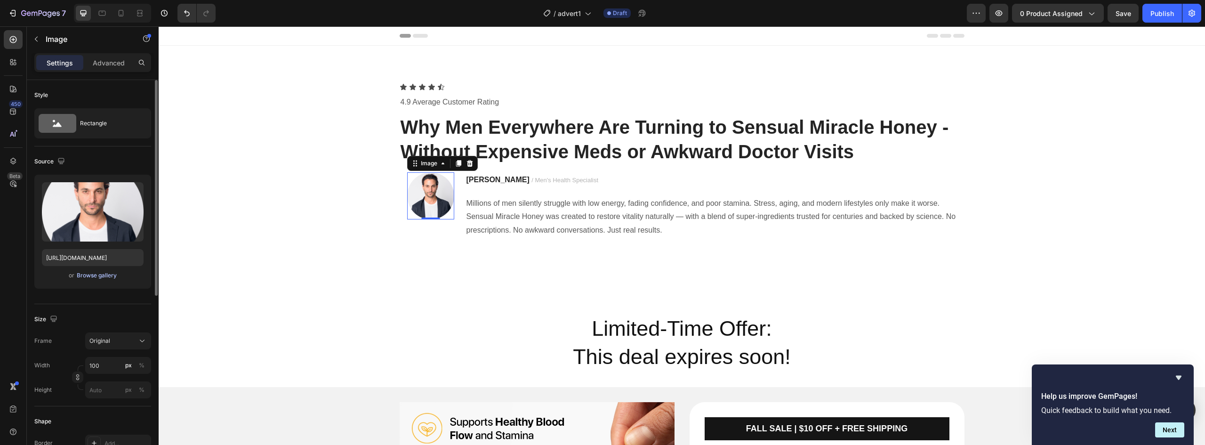
click at [95, 278] on div "Browse gallery" at bounding box center [97, 275] width 40 height 8
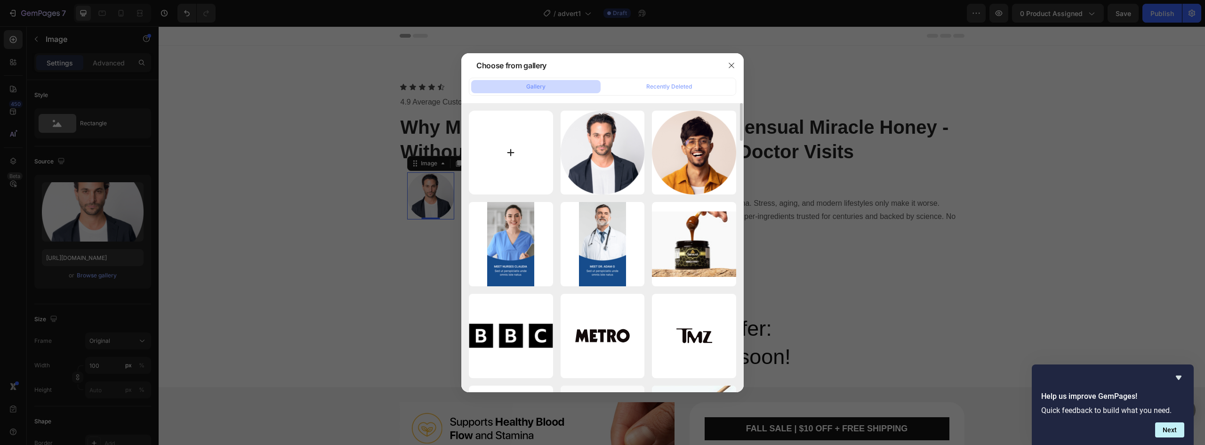
click at [503, 175] on input "file" at bounding box center [511, 153] width 84 height 84
type input "C:\fakepath\doc1.png"
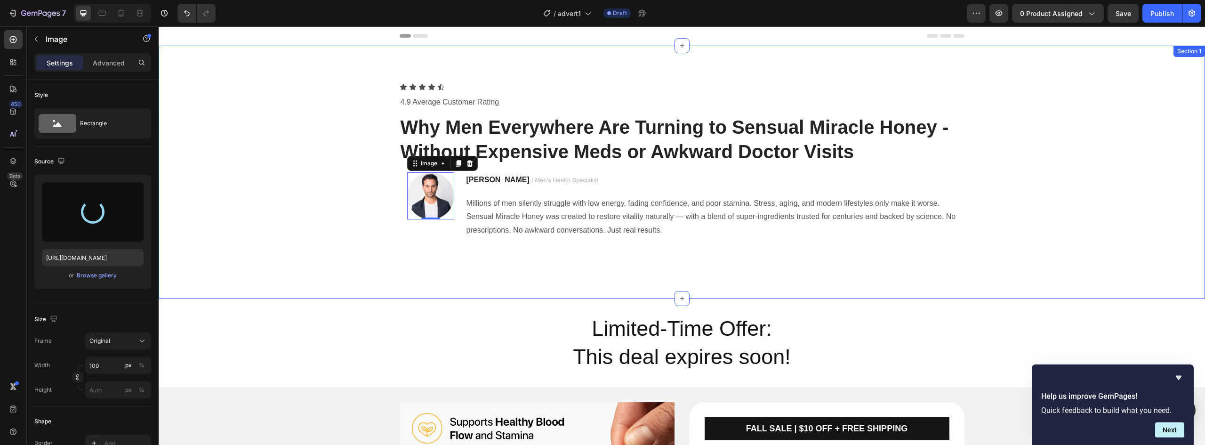
type input "[URL][DOMAIN_NAME]"
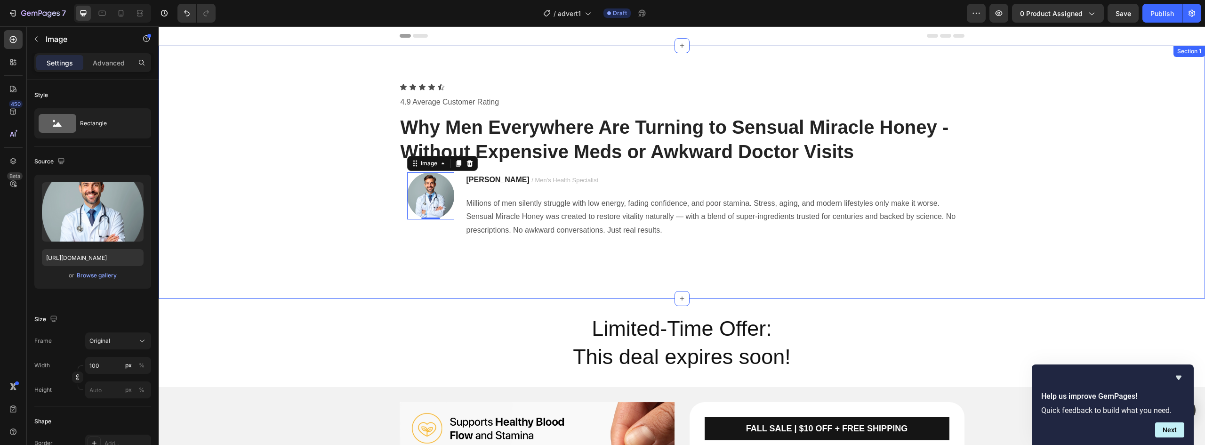
click at [950, 272] on div "Icon Icon Icon Icon Icon Icon List 4.9 Average Customer Rating Text block Why M…" at bounding box center [682, 172] width 1047 height 253
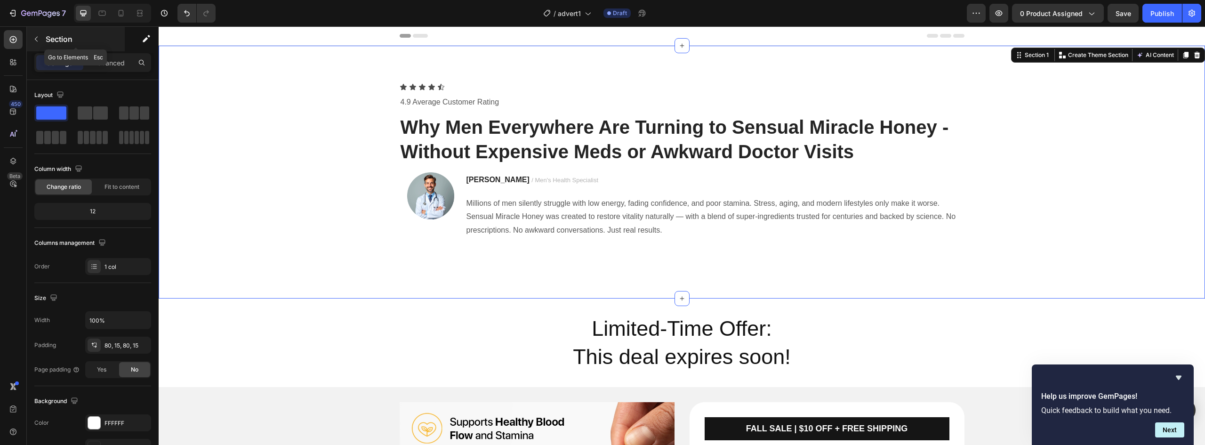
click at [34, 40] on icon "button" at bounding box center [36, 39] width 8 height 8
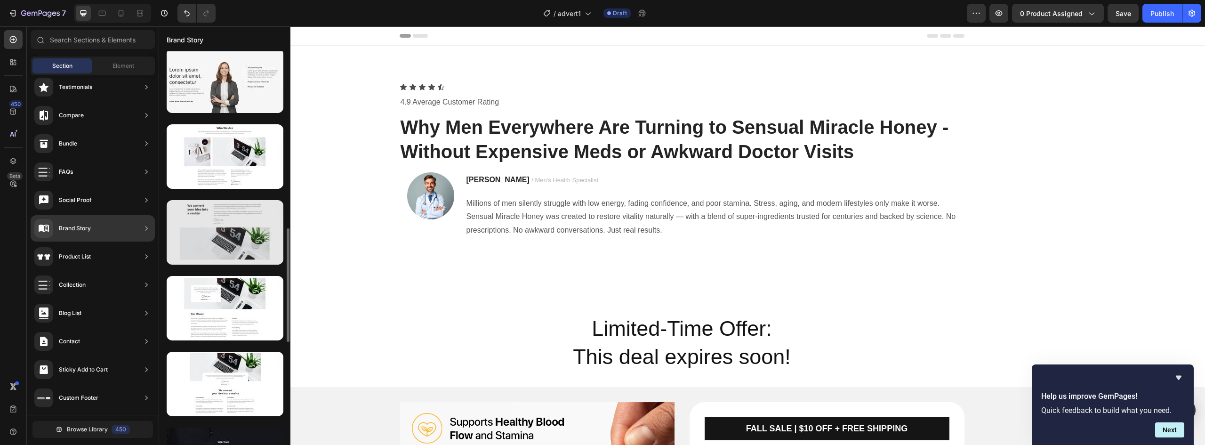
scroll to position [801, 0]
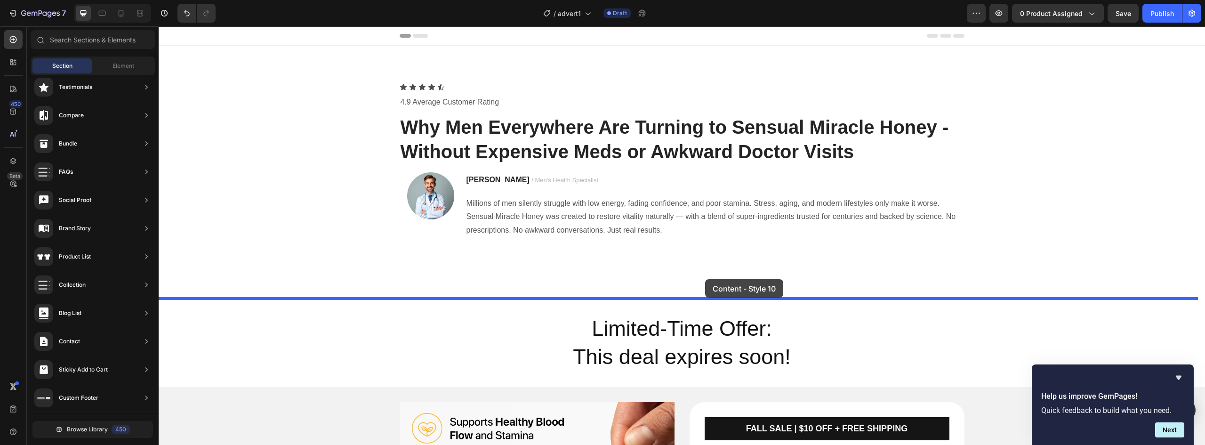
drag, startPoint x: 400, startPoint y: 308, endPoint x: 705, endPoint y: 279, distance: 306.5
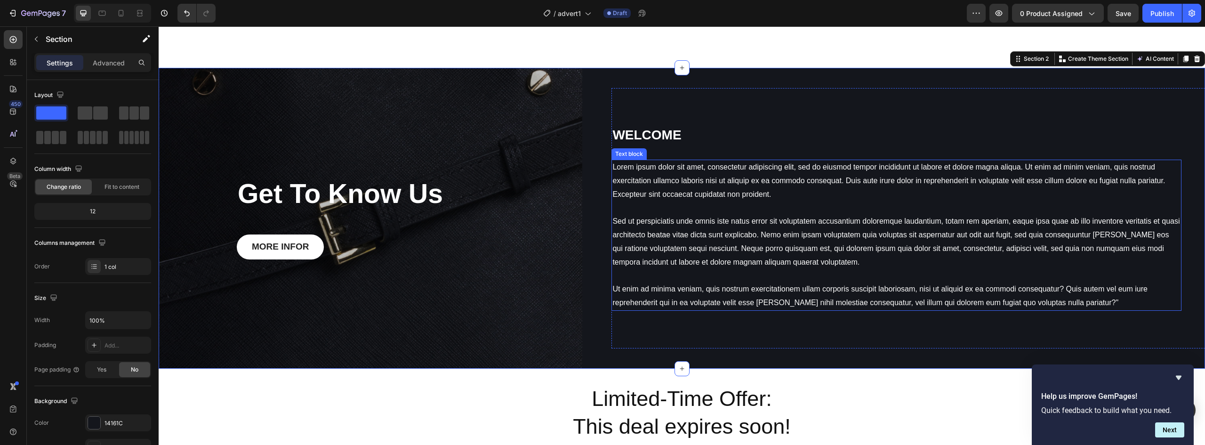
scroll to position [286, 0]
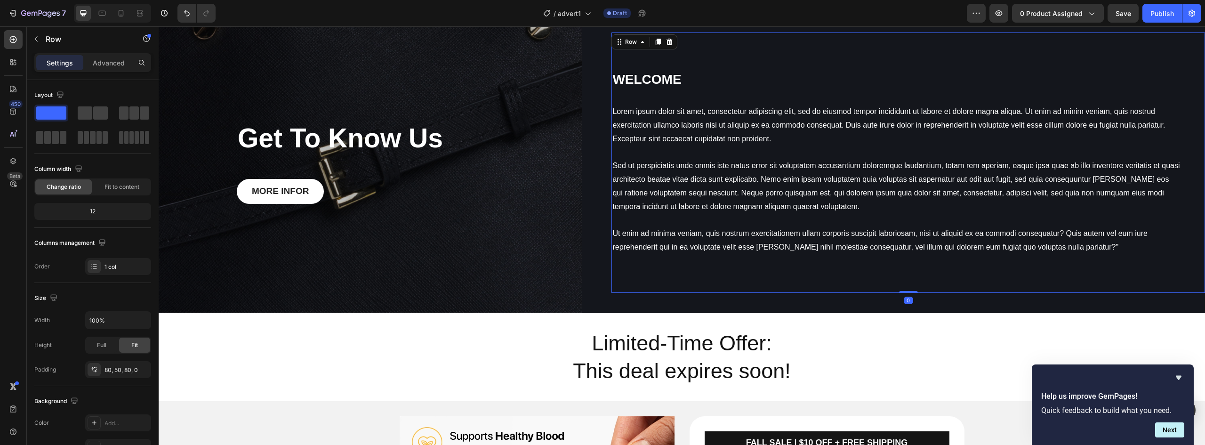
click at [726, 291] on div "WELCOME Heading Lorem ipsum dolor sit amet, consectetur adipiscing elit, sed do…" at bounding box center [909, 162] width 594 height 260
click at [487, 250] on div "Get To Know Us Heading MORE INFOR Button Row" at bounding box center [371, 162] width 424 height 301
click at [696, 287] on div "WELCOME Heading Lorem ipsum dolor sit amet, consectetur adipiscing elit, sed do…" at bounding box center [909, 162] width 594 height 260
click at [508, 185] on div "Get To Know Us Heading MORE INFOR Button Row 0" at bounding box center [371, 162] width 424 height 301
click at [608, 309] on div "Get To Know Us Heading MORE INFOR Button Row 0 Hero Banner WELCOME Heading Lore…" at bounding box center [682, 162] width 1047 height 301
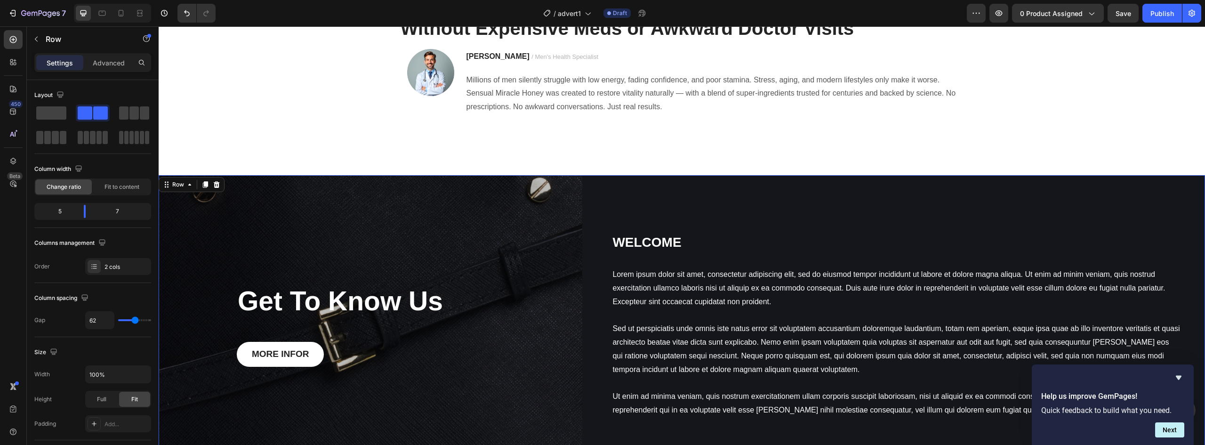
scroll to position [98, 0]
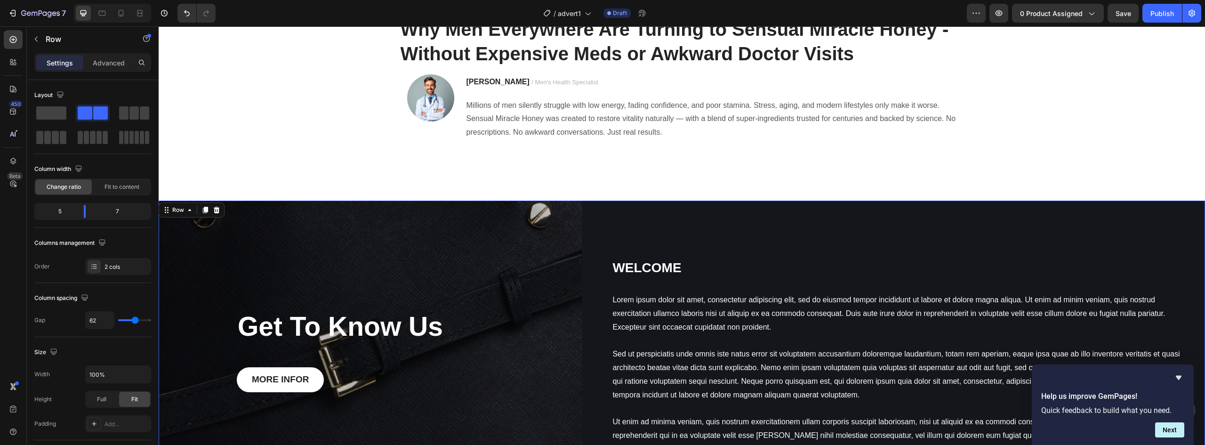
click at [596, 216] on div "Get To Know Us Heading MORE INFOR Button Row Hero Banner WELCOME Heading Lorem …" at bounding box center [682, 351] width 1047 height 301
click at [213, 212] on icon at bounding box center [217, 210] width 8 height 8
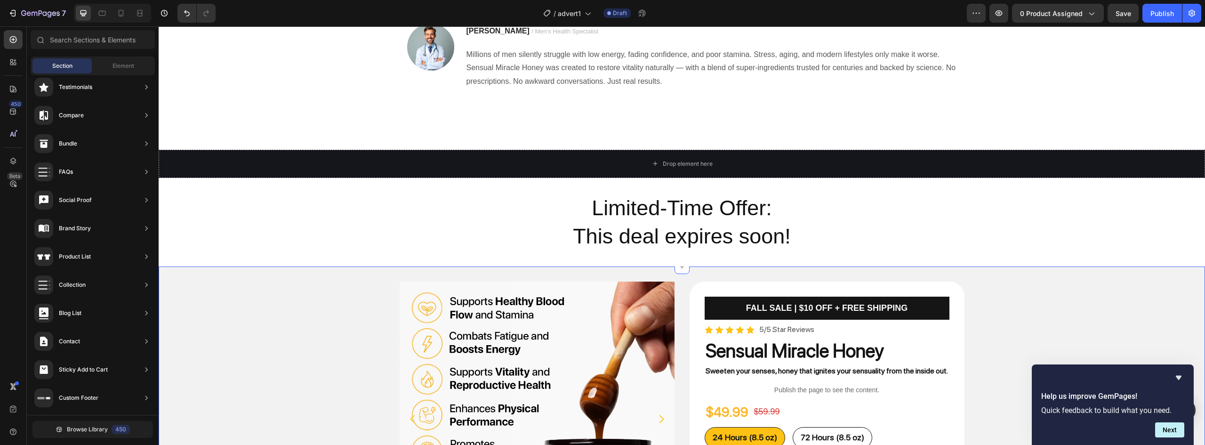
scroll to position [145, 0]
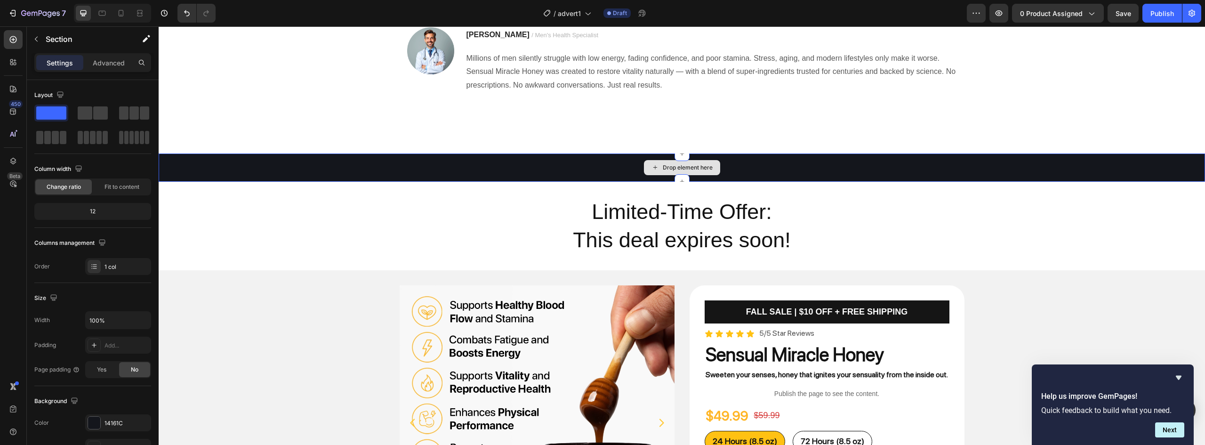
click at [789, 167] on div "Drop element here" at bounding box center [682, 168] width 1047 height 28
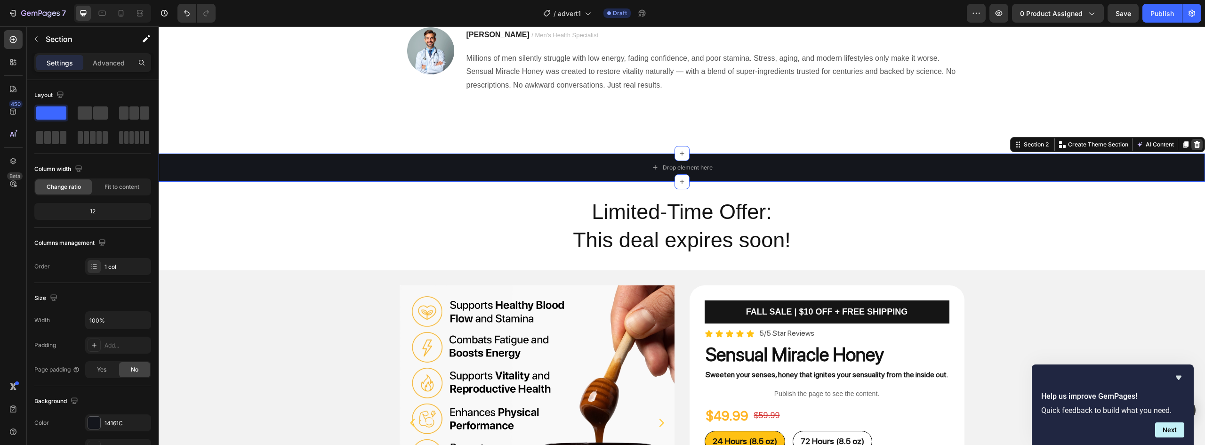
click at [1195, 145] on icon at bounding box center [1198, 144] width 6 height 7
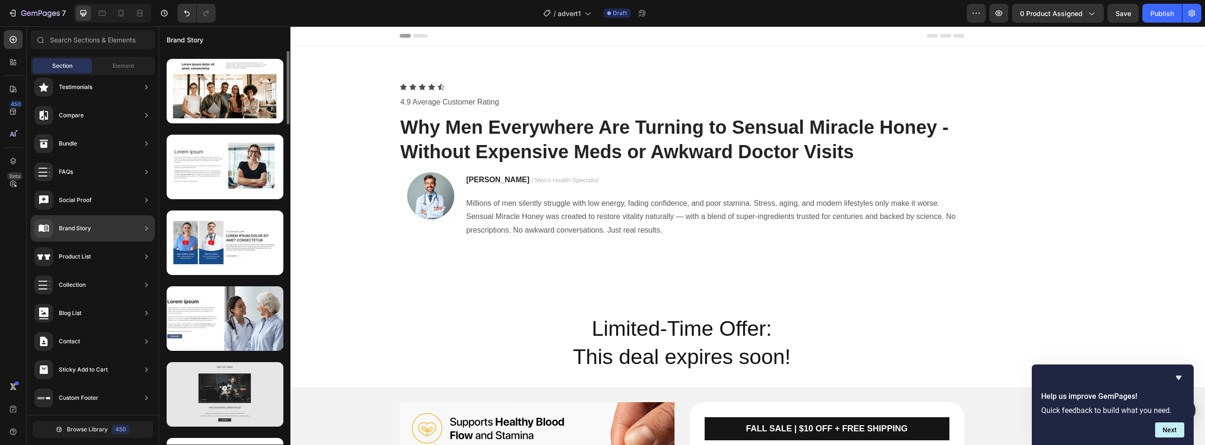
scroll to position [24, 0]
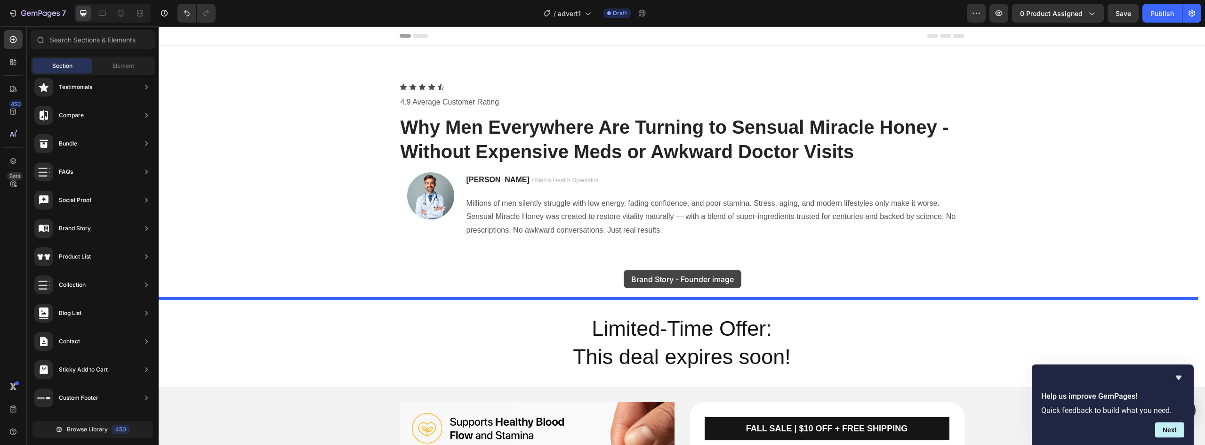
drag, startPoint x: 396, startPoint y: 231, endPoint x: 624, endPoint y: 267, distance: 230.3
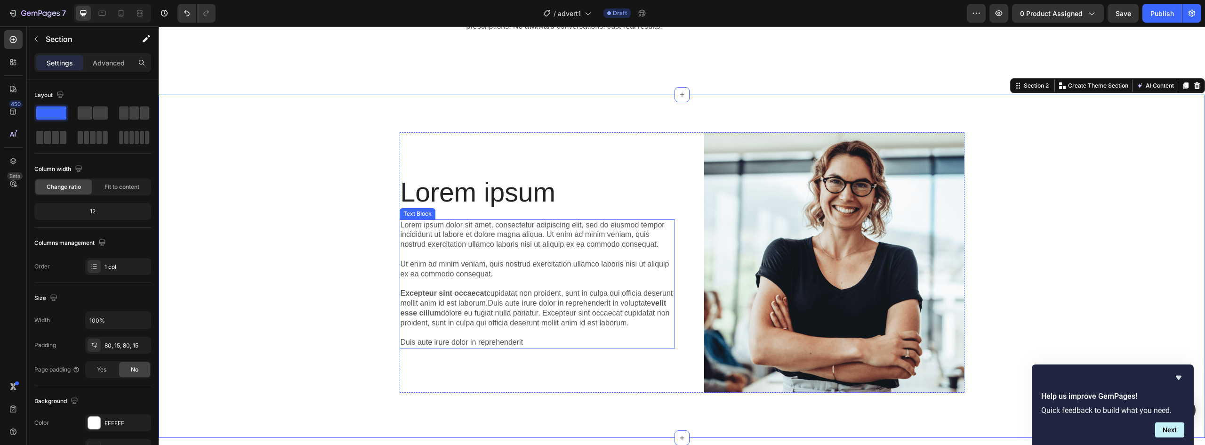
scroll to position [98, 0]
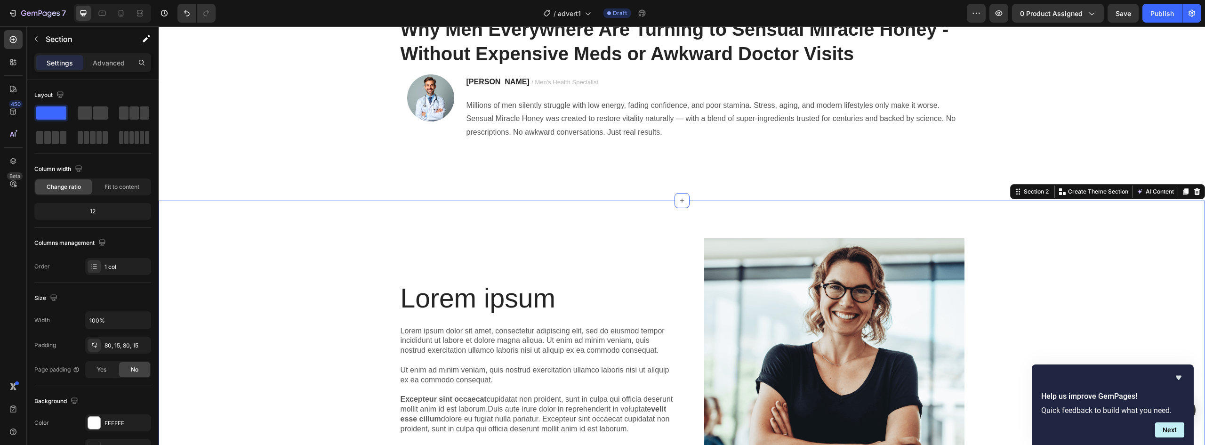
click at [324, 236] on div "Lorem ipsum Heading Lorem ipsum dolor sit amet, consectetur adipiscing elit, se…" at bounding box center [682, 372] width 1047 height 343
click at [469, 296] on h2 "Lorem ipsum" at bounding box center [537, 299] width 275 height 32
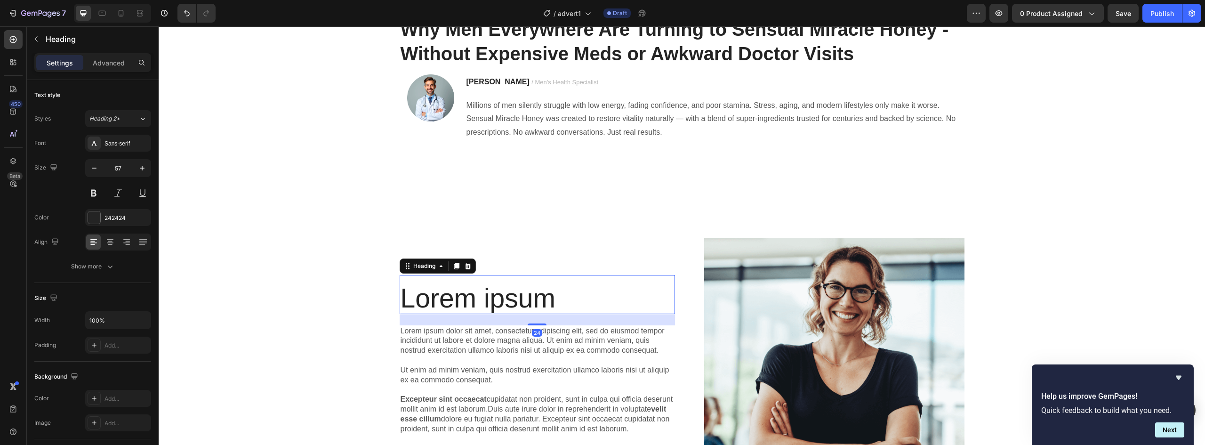
click at [469, 296] on h2 "Lorem ipsum" at bounding box center [537, 299] width 275 height 32
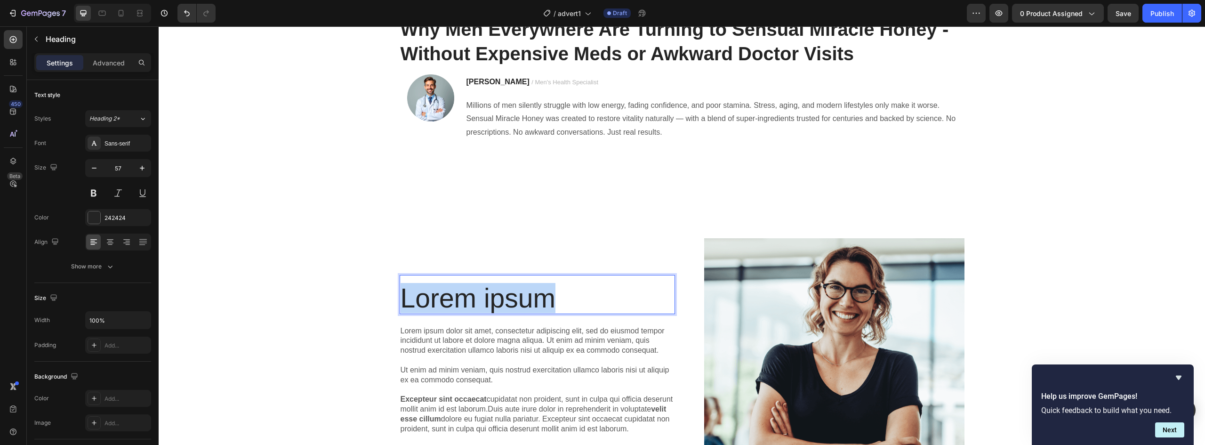
click at [469, 296] on p "Lorem ipsum" at bounding box center [538, 298] width 274 height 30
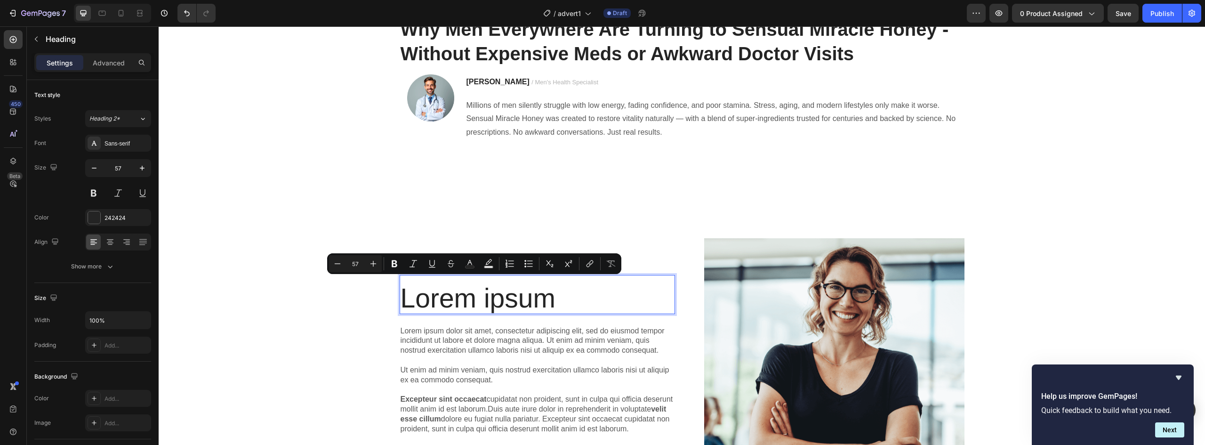
scroll to position [66, 0]
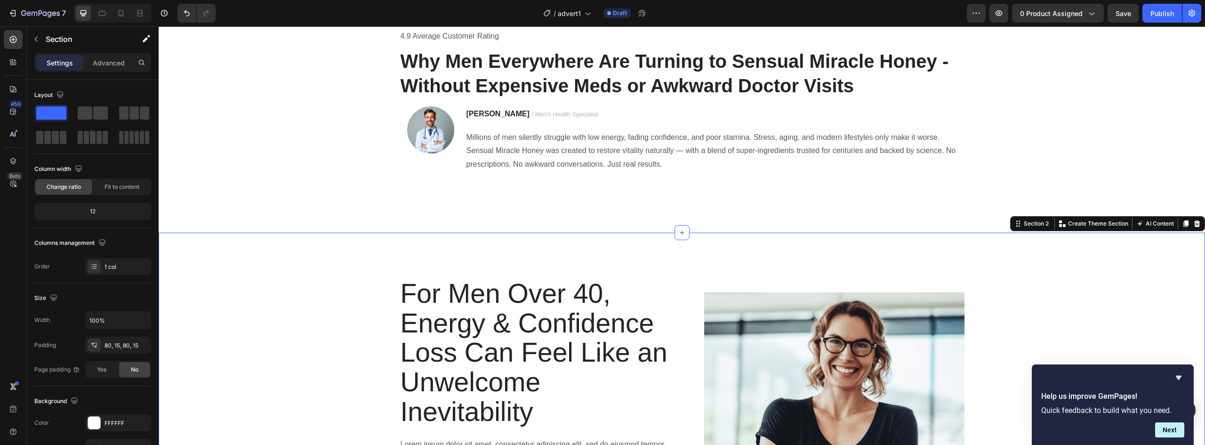
click at [362, 323] on div "For Men Over 40, Energy & Confidence Loss Can Feel Like an Unwelcome Inevitabil…" at bounding box center [682, 426] width 1033 height 313
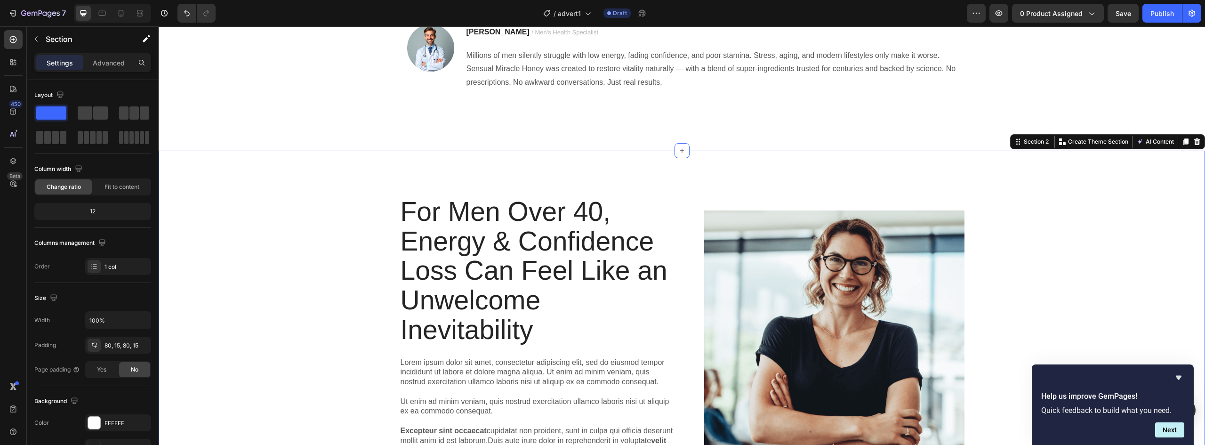
scroll to position [160, 0]
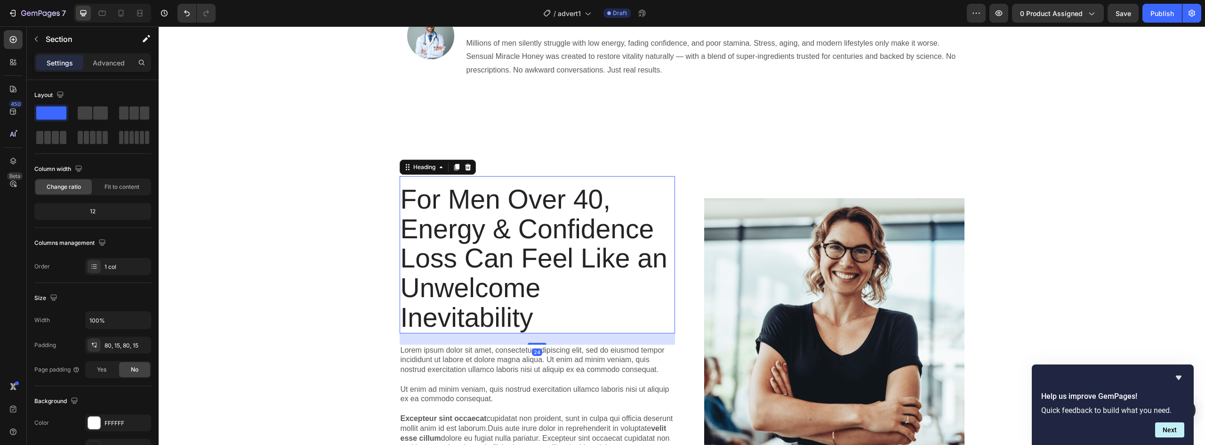
click at [456, 256] on p "For Men Over 40, Energy & Confidence Loss Can Feel Like an Unwelcome Inevitabil…" at bounding box center [538, 259] width 274 height 148
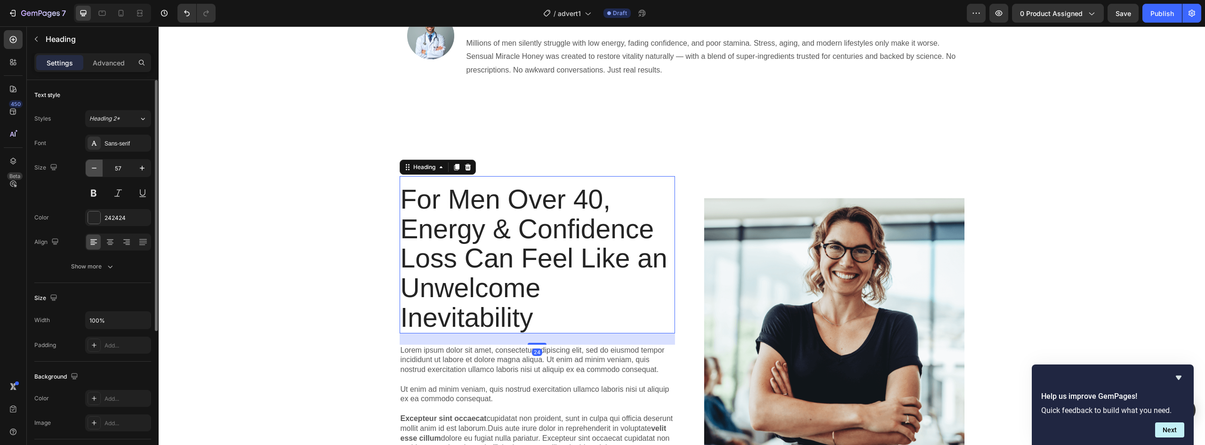
click at [95, 169] on icon "button" at bounding box center [93, 167] width 9 height 9
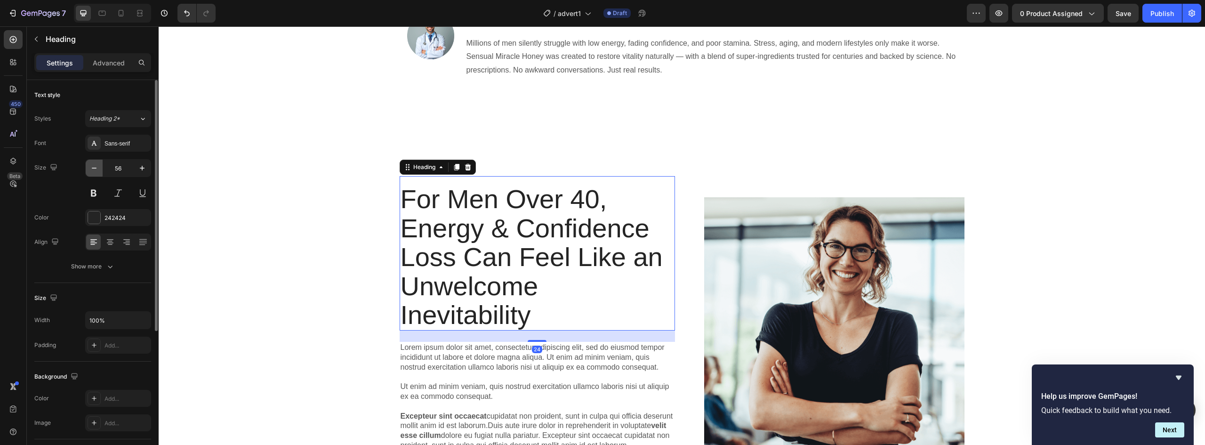
click at [95, 169] on icon "button" at bounding box center [93, 167] width 9 height 9
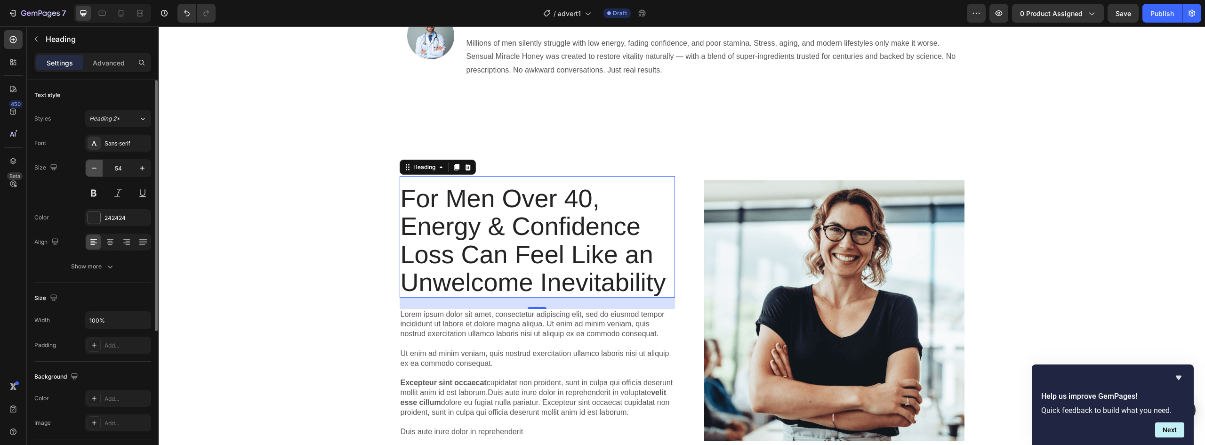
click at [95, 169] on icon "button" at bounding box center [93, 167] width 9 height 9
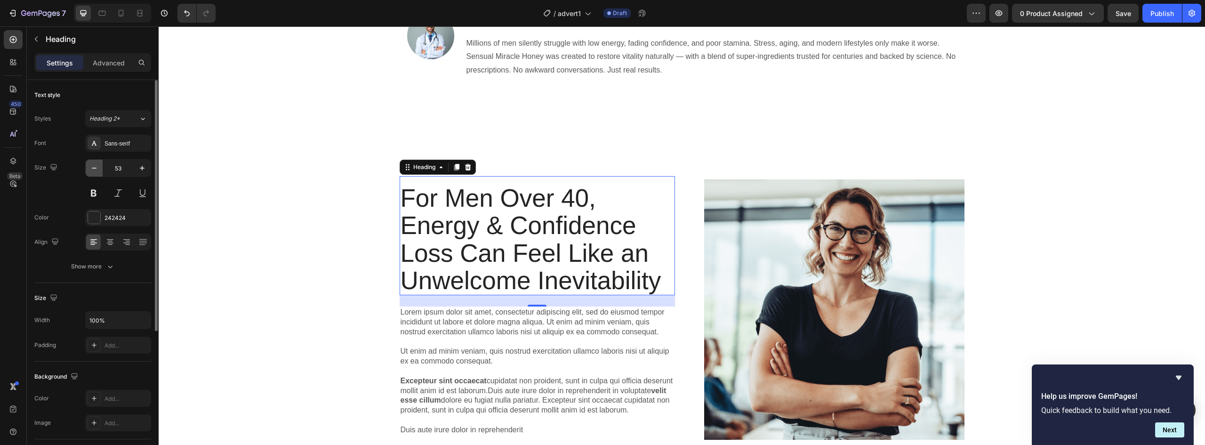
click at [95, 169] on icon "button" at bounding box center [93, 167] width 9 height 9
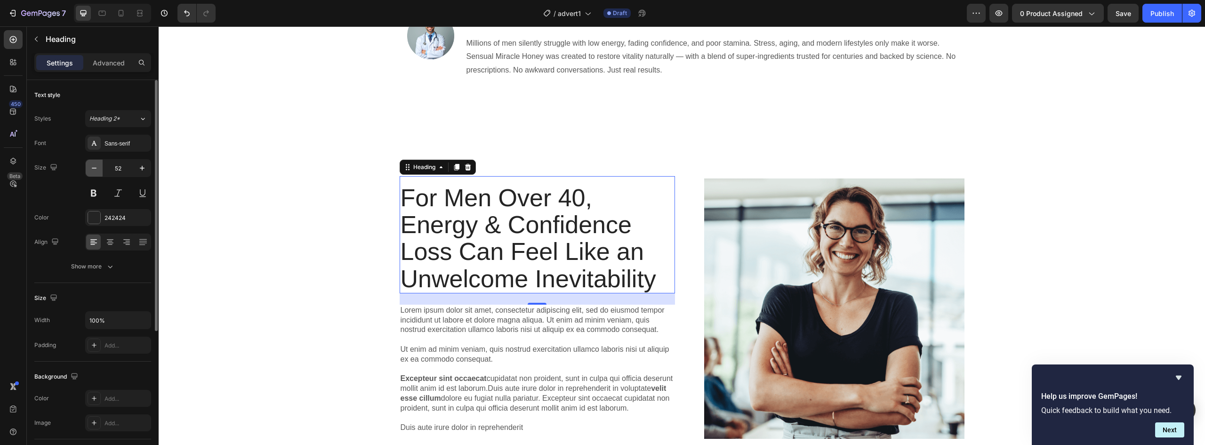
click at [95, 169] on icon "button" at bounding box center [93, 167] width 9 height 9
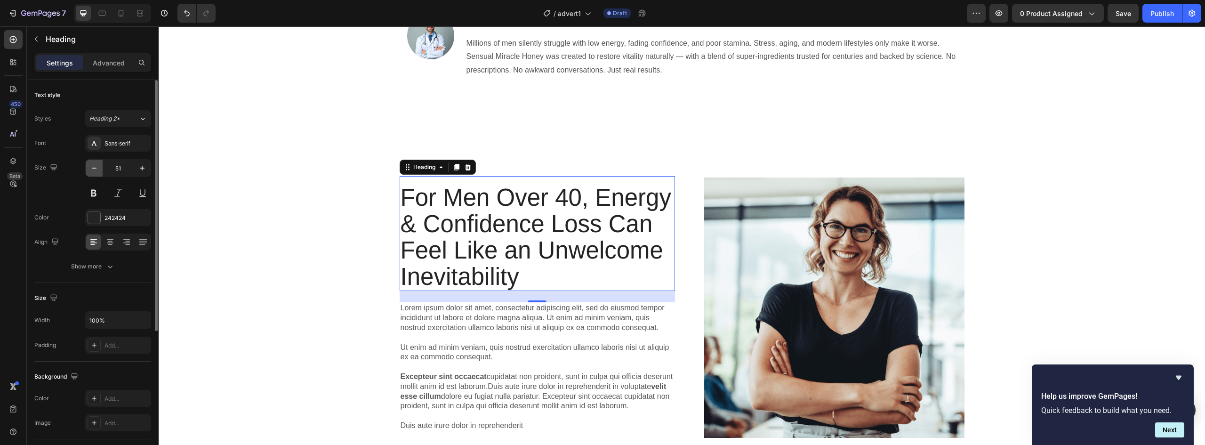
click at [95, 169] on icon "button" at bounding box center [93, 167] width 9 height 9
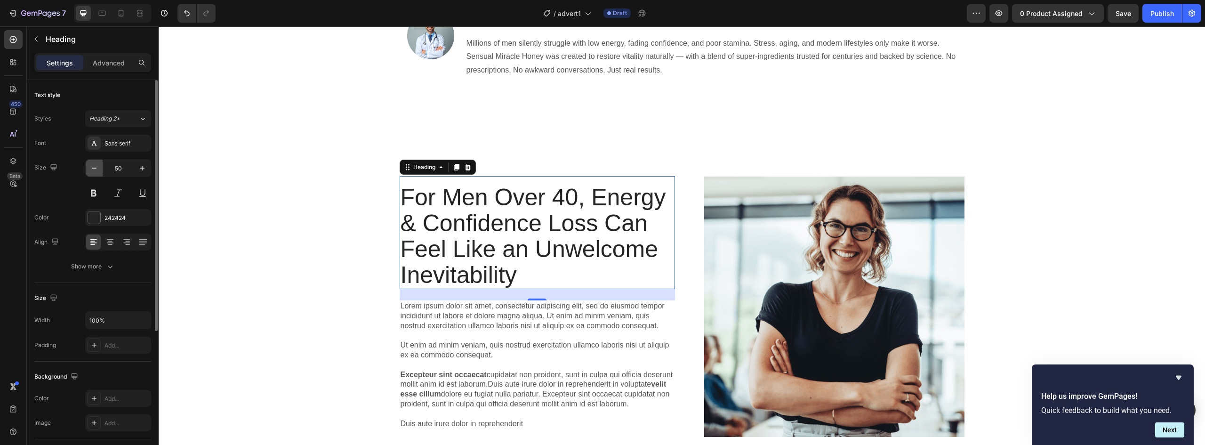
click at [95, 169] on icon "button" at bounding box center [93, 167] width 9 height 9
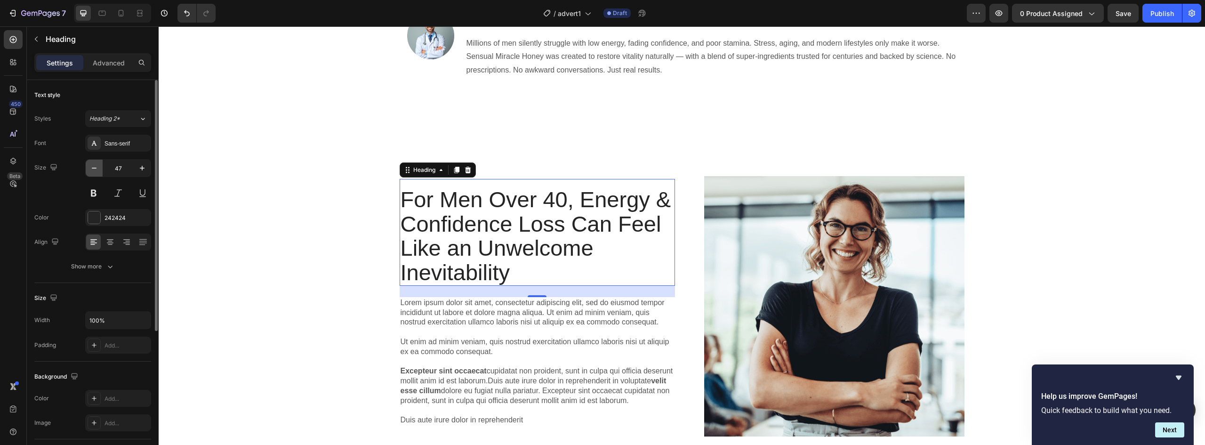
click at [95, 169] on icon "button" at bounding box center [93, 167] width 9 height 9
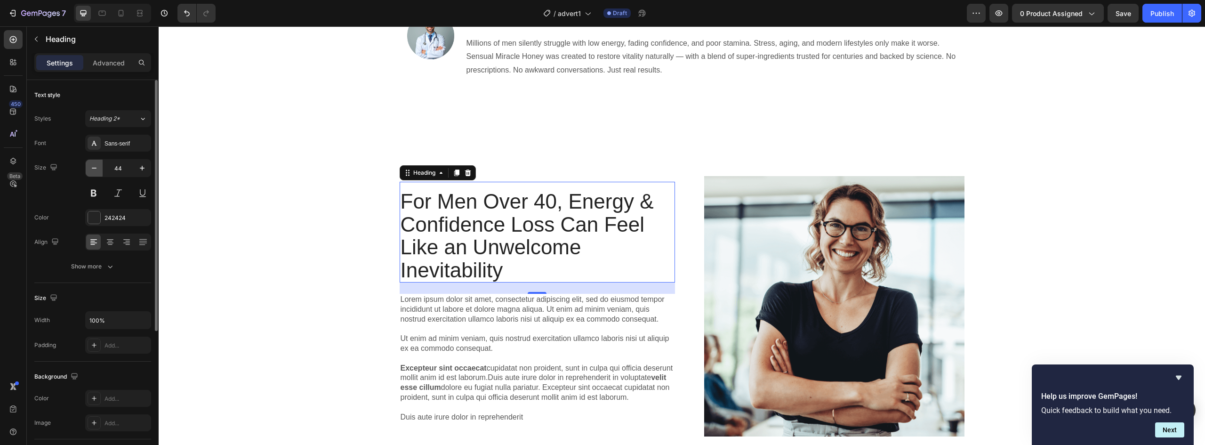
click at [95, 169] on icon "button" at bounding box center [93, 167] width 9 height 9
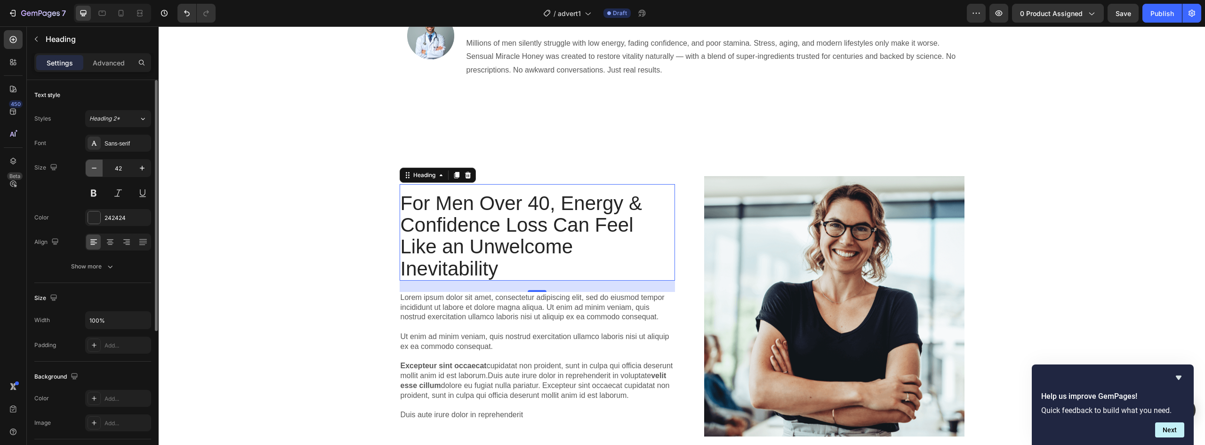
click at [95, 169] on icon "button" at bounding box center [93, 167] width 9 height 9
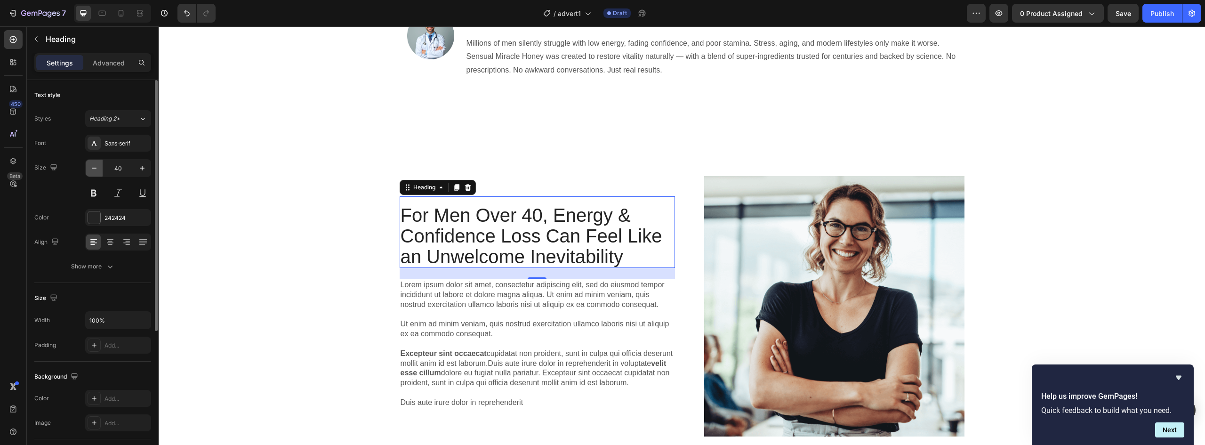
click at [95, 169] on icon "button" at bounding box center [93, 167] width 9 height 9
click at [137, 167] on icon "button" at bounding box center [141, 167] width 9 height 9
type input "40"
click at [326, 294] on div "For Men Over 40, Energy & Confidence Loss Can Feel Like an Unwelcome Inevitabil…" at bounding box center [682, 310] width 1033 height 268
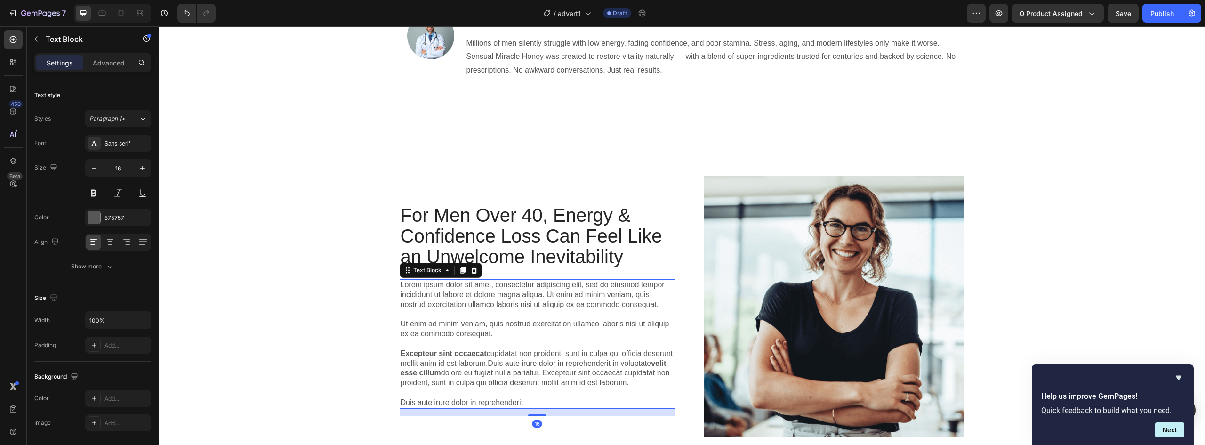
click at [427, 290] on p "Lorem ipsum dolor sit amet, consectetur adipiscing elit, sed do eiusmod tempor …" at bounding box center [538, 343] width 274 height 127
click at [481, 323] on p "Lorem ipsum dolor sit amet, consectetur adipiscing elit, sed do eiusmod tempor …" at bounding box center [538, 343] width 274 height 127
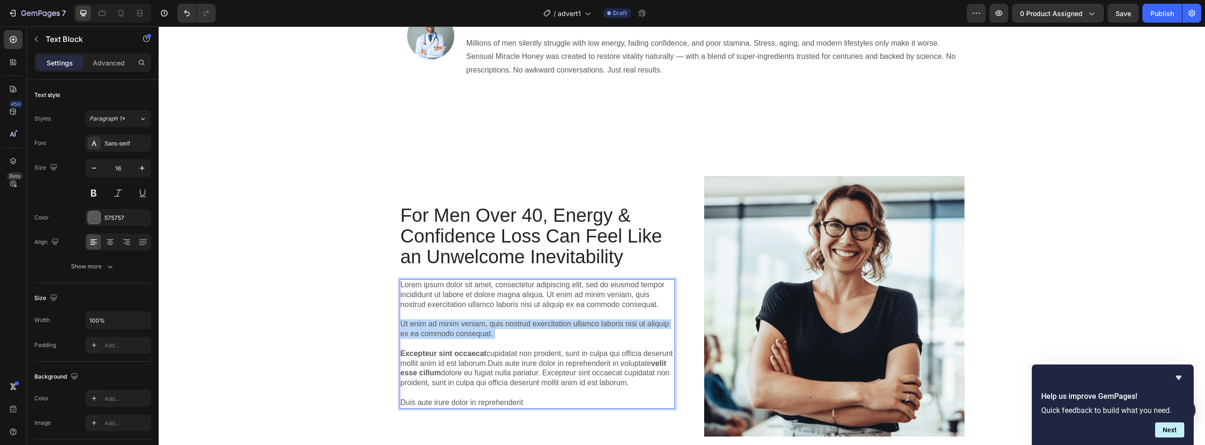
click at [481, 323] on p "Lorem ipsum dolor sit amet, consectetur adipiscing elit, sed do eiusmod tempor …" at bounding box center [538, 343] width 274 height 127
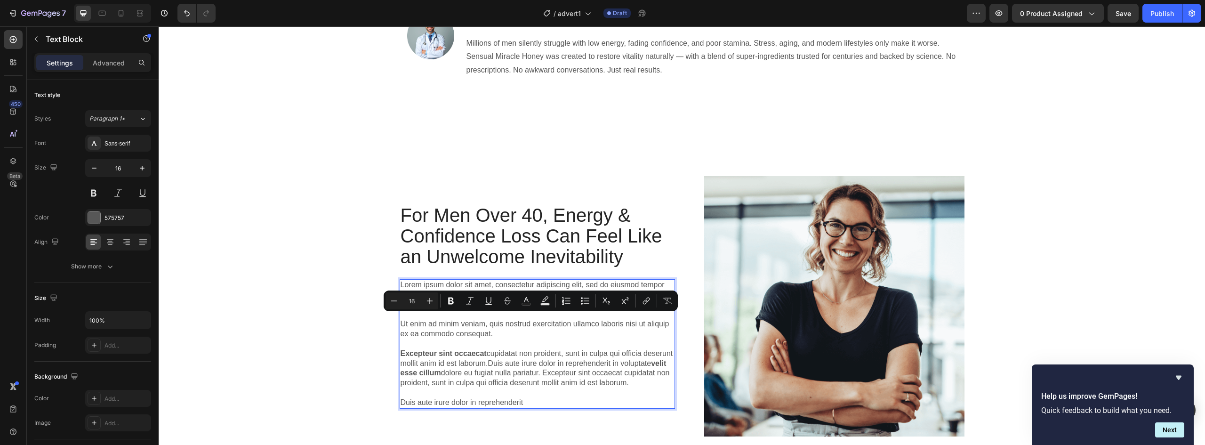
click at [541, 377] on p "Lorem ipsum dolor sit amet, consectetur adipiscing elit, sed do eiusmod tempor …" at bounding box center [538, 343] width 274 height 127
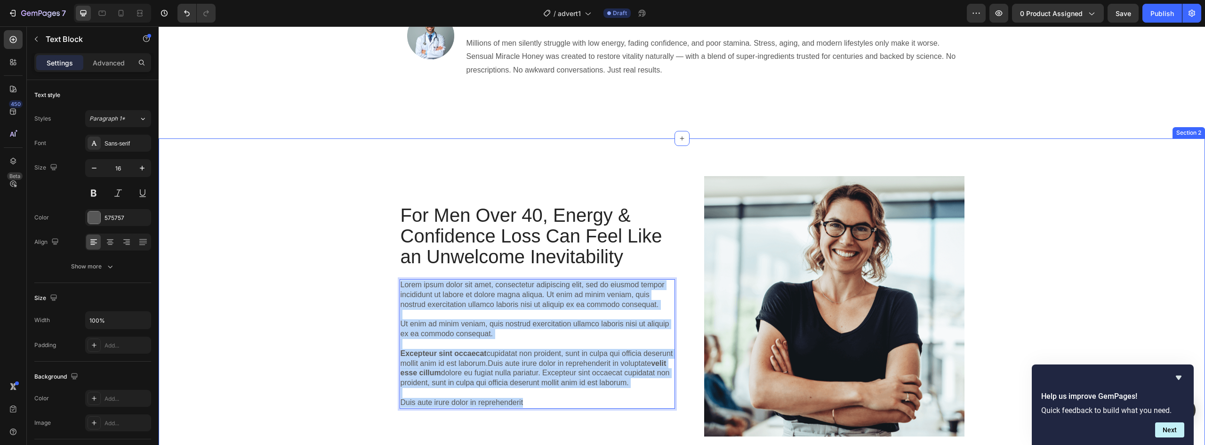
drag, startPoint x: 534, startPoint y: 404, endPoint x: 395, endPoint y: 283, distance: 183.9
click at [395, 283] on div "For Men Over 40, Energy & Confidence Loss Can Feel Like an Unwelcome Inevitabil…" at bounding box center [682, 310] width 1033 height 268
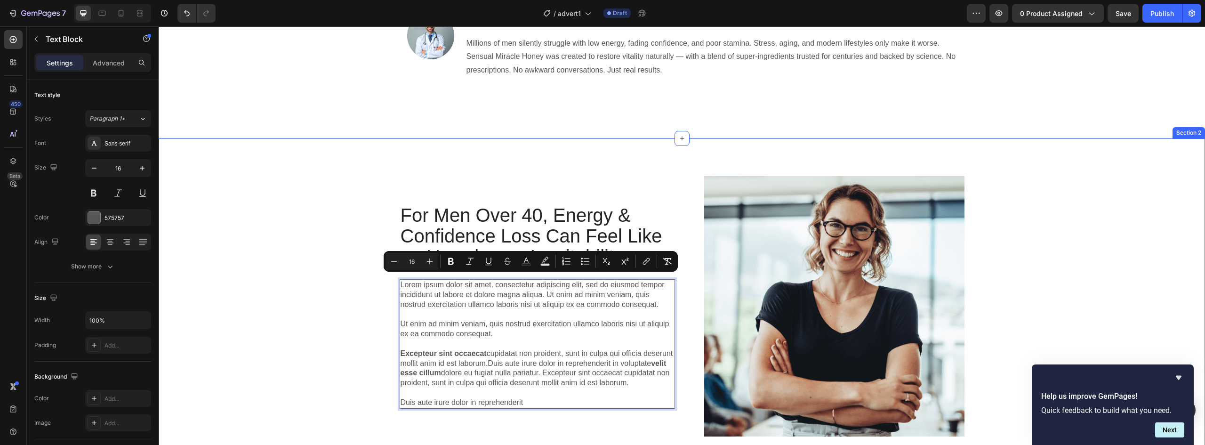
scroll to position [194, 0]
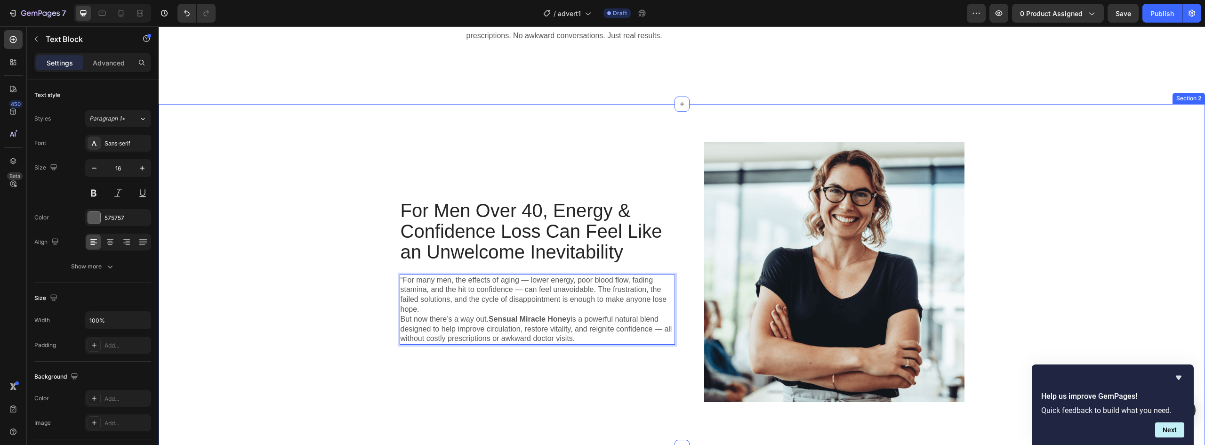
click at [392, 207] on div "For Men Over 40, Energy & Confidence Loss Can Feel Like an Unwelcome Inevitabil…" at bounding box center [682, 276] width 1033 height 268
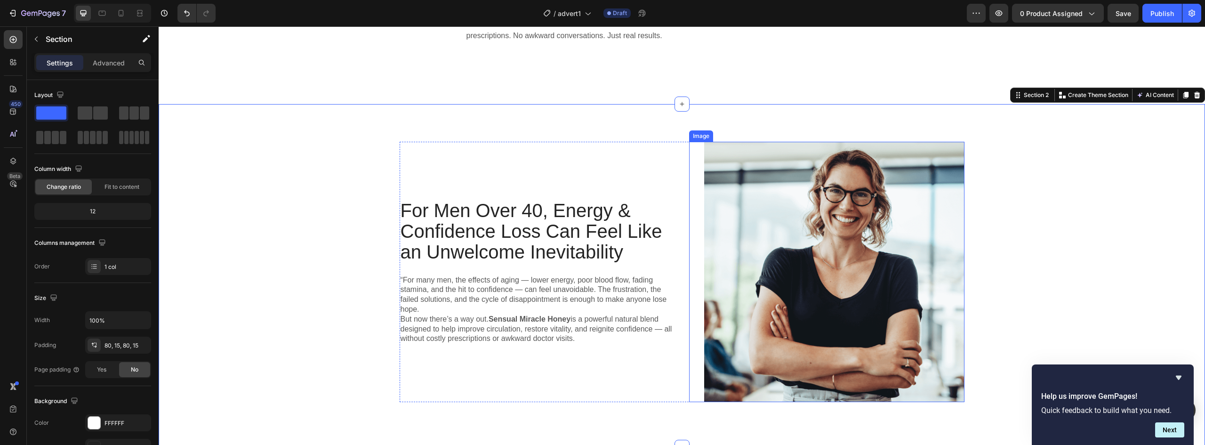
click at [799, 181] on img at bounding box center [834, 272] width 260 height 260
click at [573, 115] on div "For Men Over 40, Energy & Confidence Loss Can Feel Like an Unwelcome Inevitabil…" at bounding box center [682, 275] width 1047 height 343
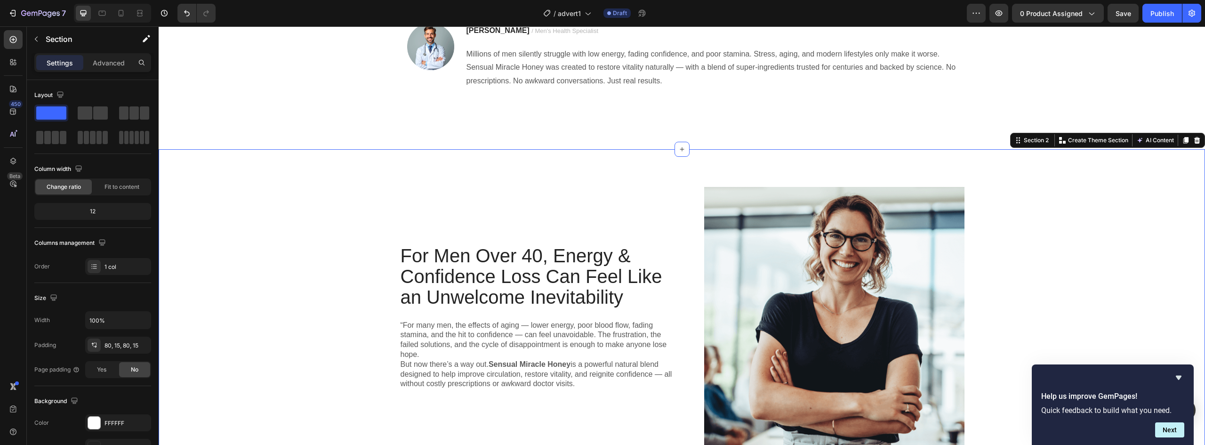
scroll to position [147, 0]
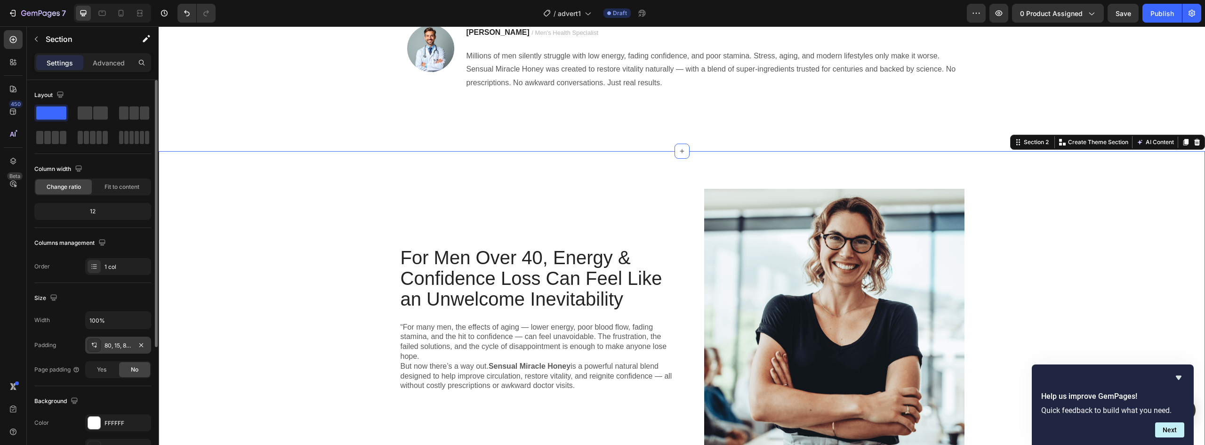
click at [107, 347] on div "80, 15, 80, 15" at bounding box center [118, 345] width 27 height 8
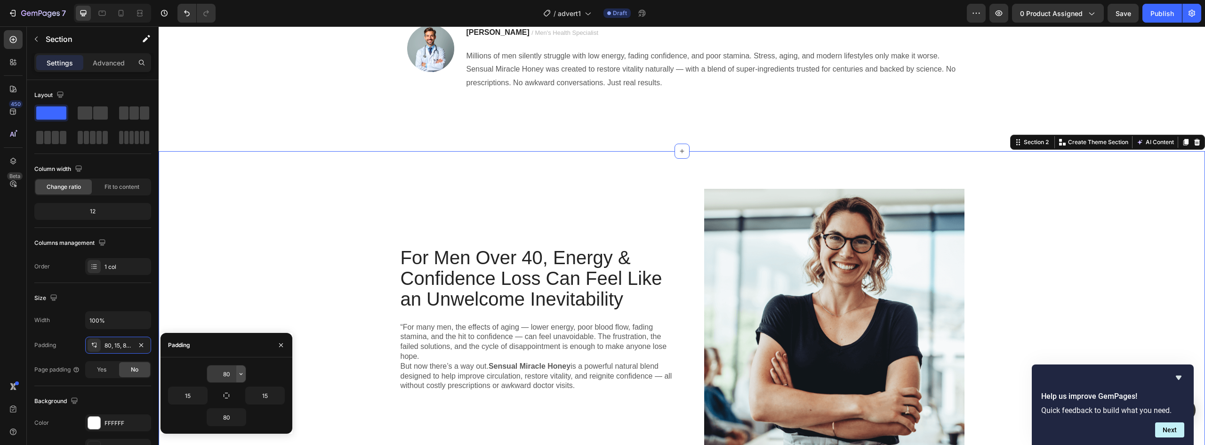
click at [241, 373] on icon "button" at bounding box center [241, 374] width 8 height 8
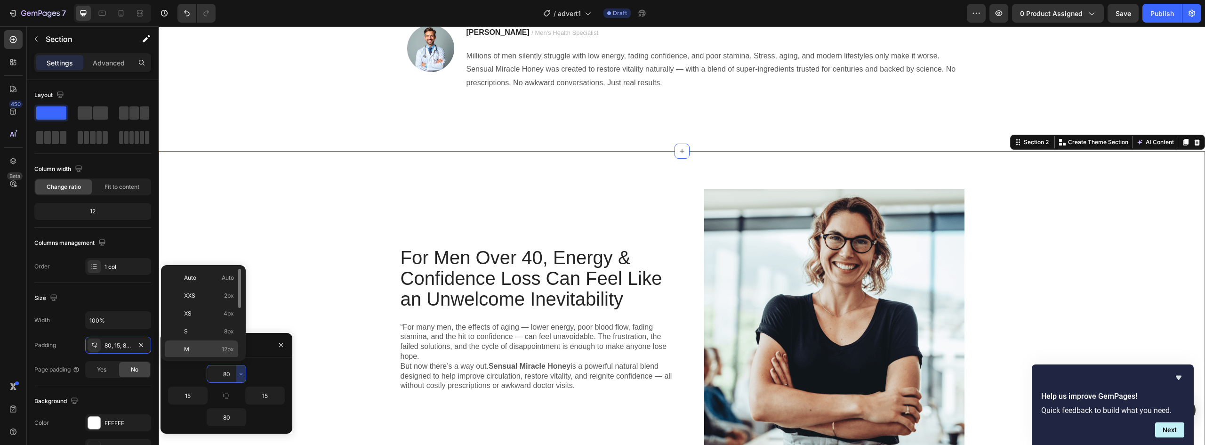
click at [194, 350] on p "M 12px" at bounding box center [209, 349] width 50 height 8
type input "12"
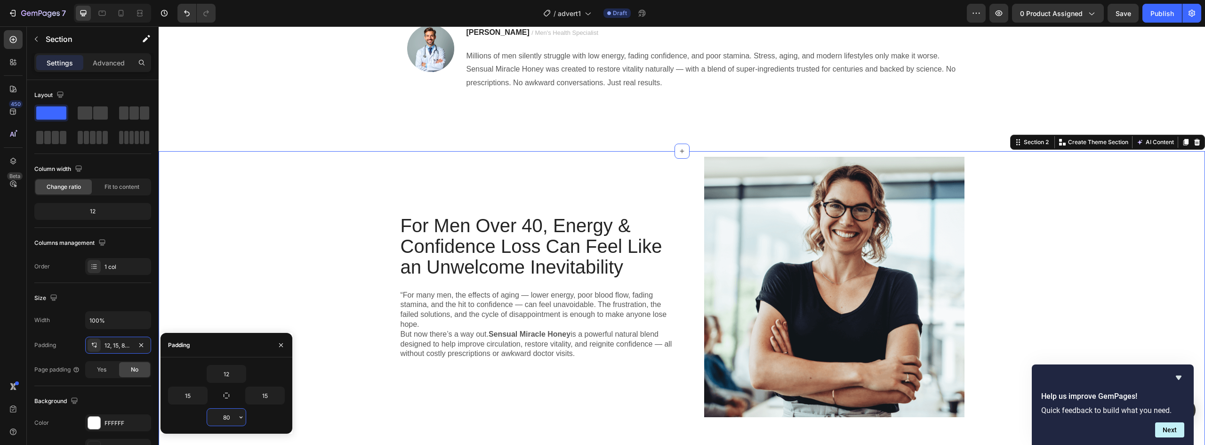
click at [230, 416] on input "80" at bounding box center [226, 417] width 39 height 17
click at [241, 417] on icon "button" at bounding box center [241, 417] width 3 height 2
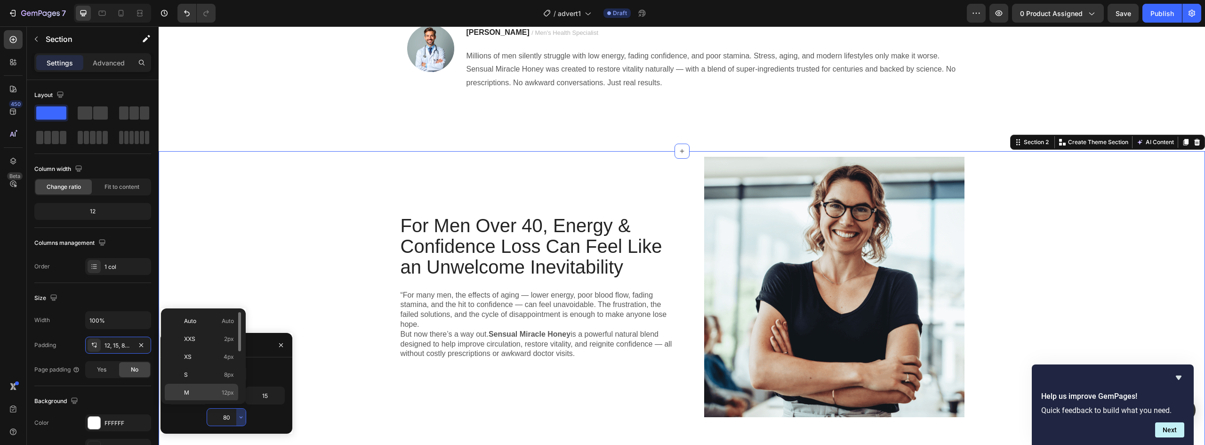
click at [211, 389] on p "M 12px" at bounding box center [209, 392] width 50 height 8
type input "12"
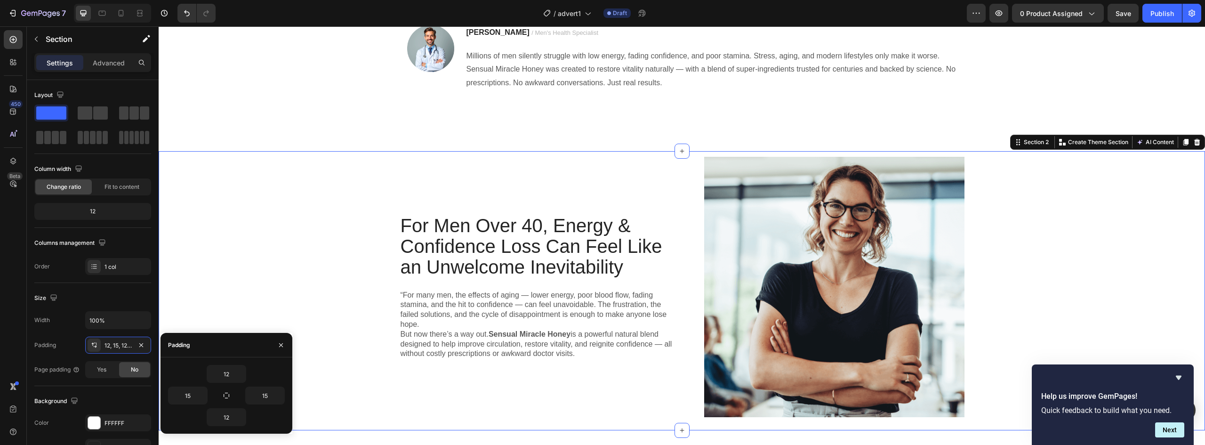
click at [393, 243] on div "For Men Over 40, Energy & Confidence Loss Can Feel Like an Unwelcome Inevitabil…" at bounding box center [682, 291] width 1033 height 268
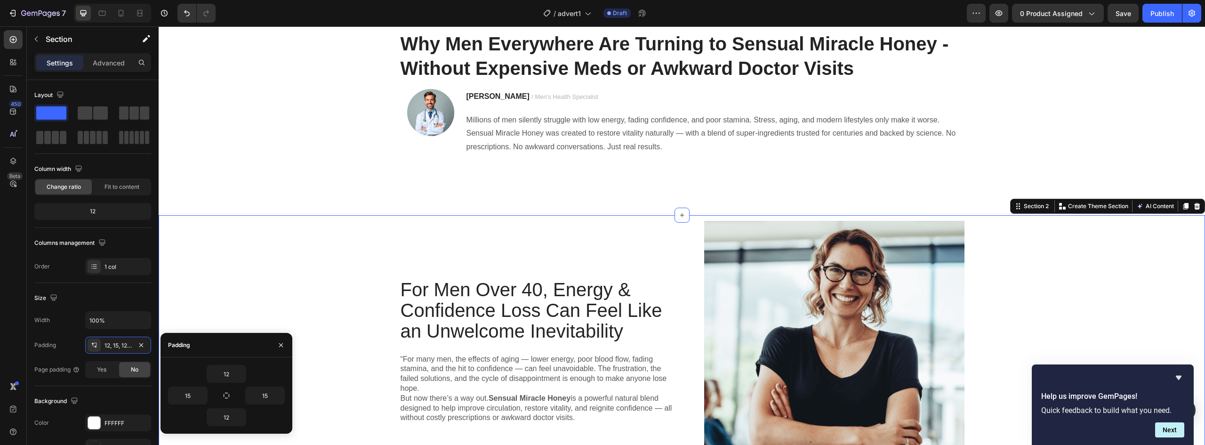
scroll to position [53, 0]
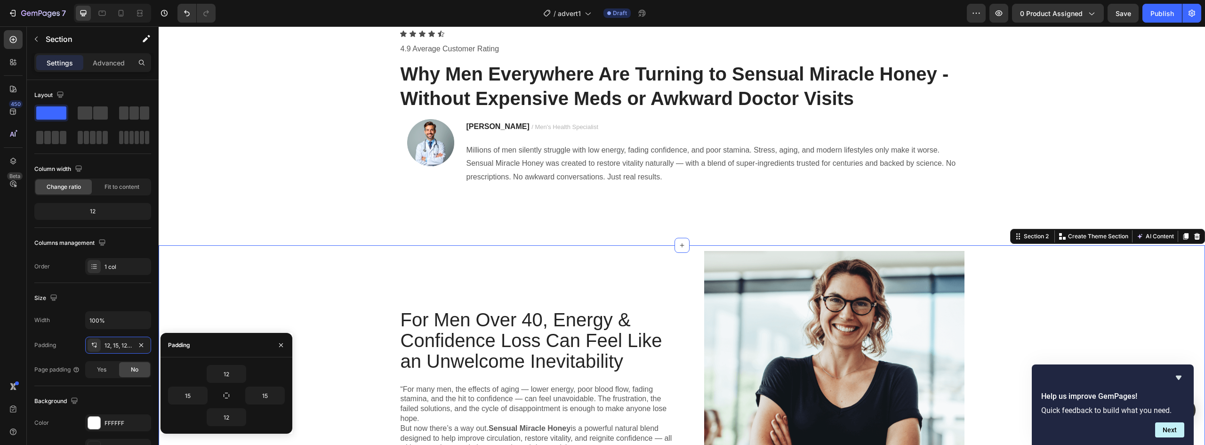
click at [350, 266] on div "For Men Over 40, Energy & Confidence Loss Can Feel Like an Unwelcome Inevitabil…" at bounding box center [682, 385] width 1033 height 268
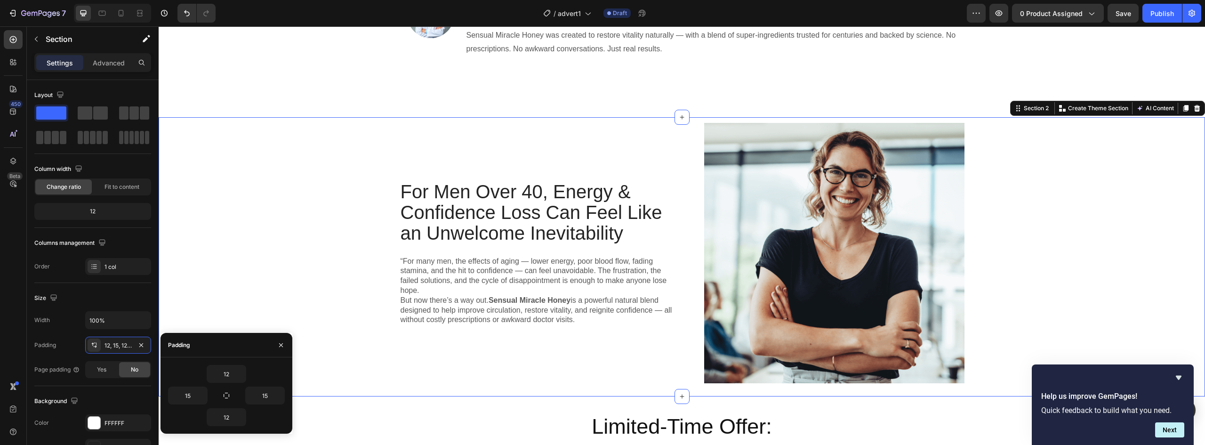
scroll to position [194, 0]
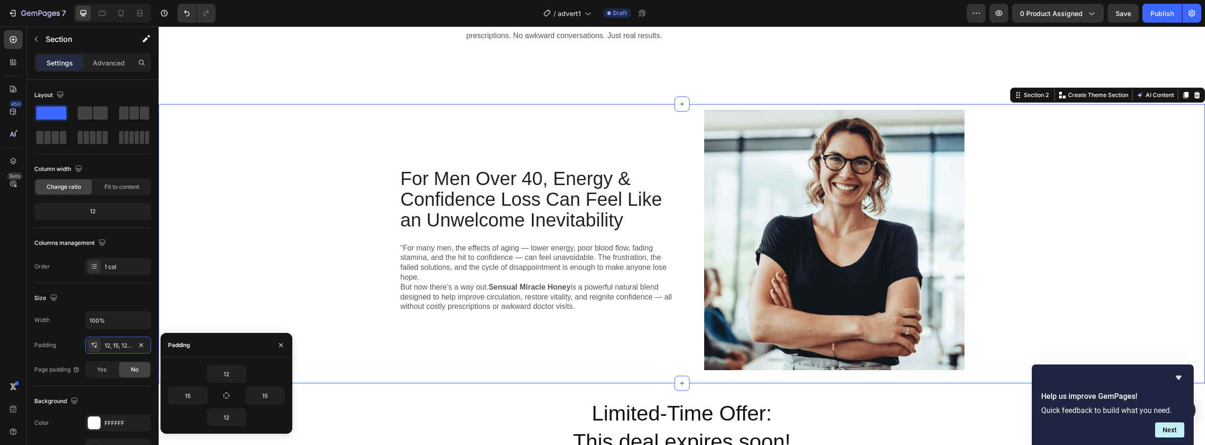
click at [355, 175] on div "For Men Over 40, Energy & Confidence Loss Can Feel Like an Unwelcome Inevitabil…" at bounding box center [682, 244] width 1033 height 268
click at [356, 167] on div "For Men Over 40, Energy & Confidence Loss Can Feel Like an Unwelcome Inevitabil…" at bounding box center [682, 244] width 1033 height 268
click at [354, 167] on div "For Men Over 40, Energy & Confidence Loss Can Feel Like an Unwelcome Inevitabil…" at bounding box center [682, 244] width 1033 height 268
click at [323, 194] on div "For Men Over 40, Energy & Confidence Loss Can Feel Like an Unwelcome Inevitabil…" at bounding box center [682, 244] width 1033 height 268
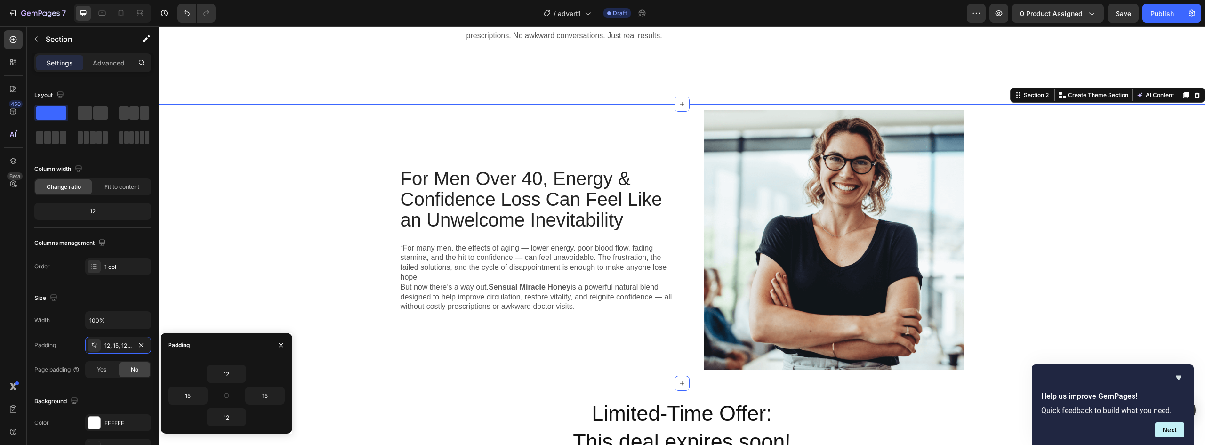
click at [302, 200] on div "For Men Over 40, Energy & Confidence Loss Can Feel Like an Unwelcome Inevitabil…" at bounding box center [682, 244] width 1033 height 268
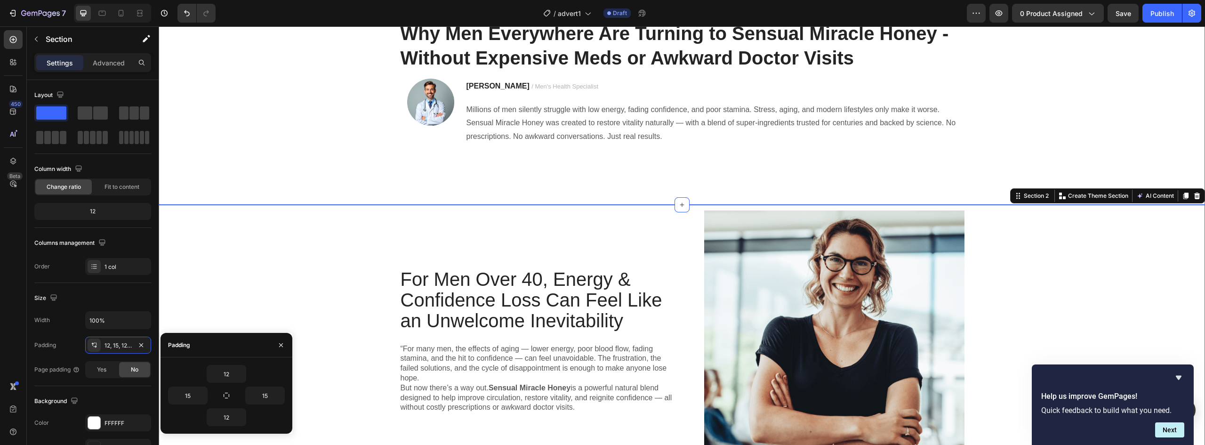
scroll to position [94, 0]
click at [1024, 288] on div "For Men Over 40, Energy & Confidence Loss Can Feel Like an Unwelcome Inevitabil…" at bounding box center [682, 344] width 1033 height 268
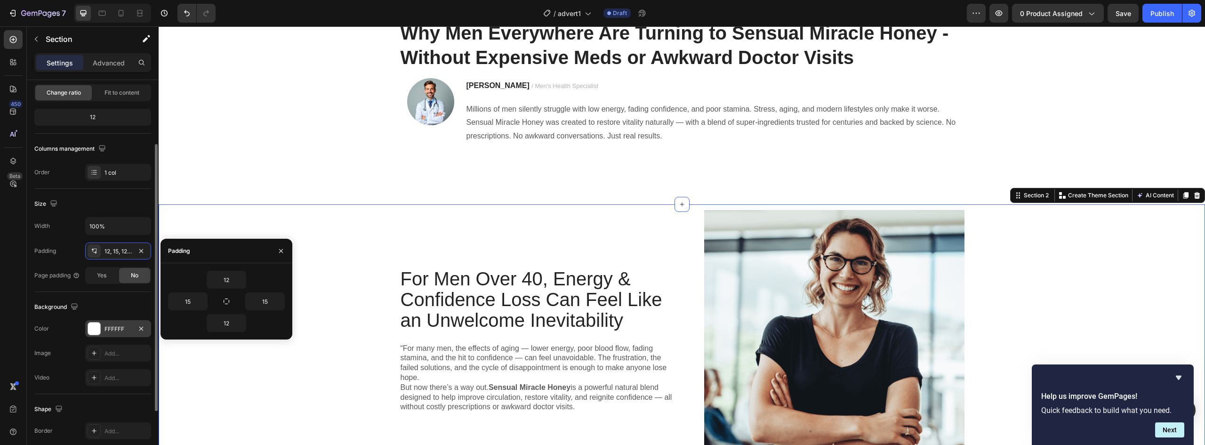
click at [90, 330] on div at bounding box center [94, 329] width 12 height 12
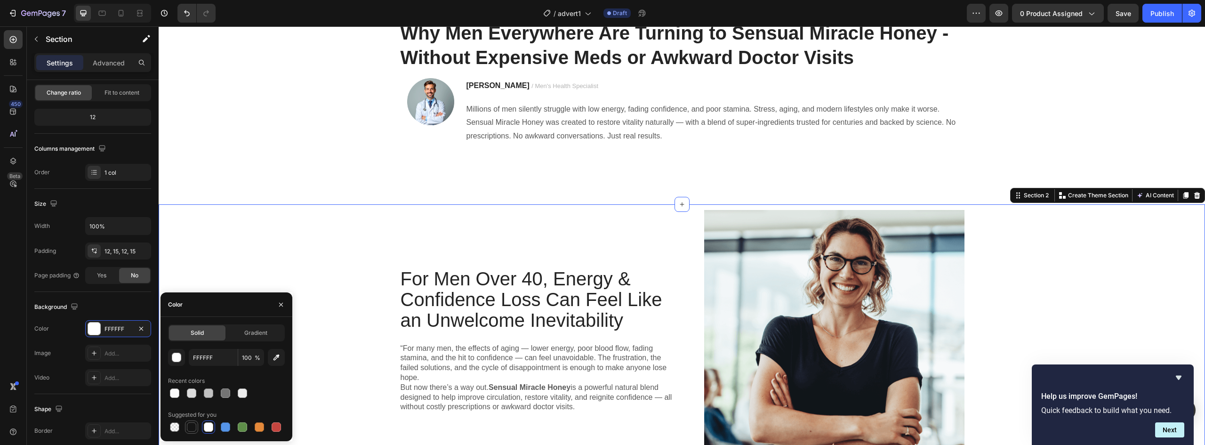
click at [190, 427] on div at bounding box center [191, 426] width 9 height 9
type input "151515"
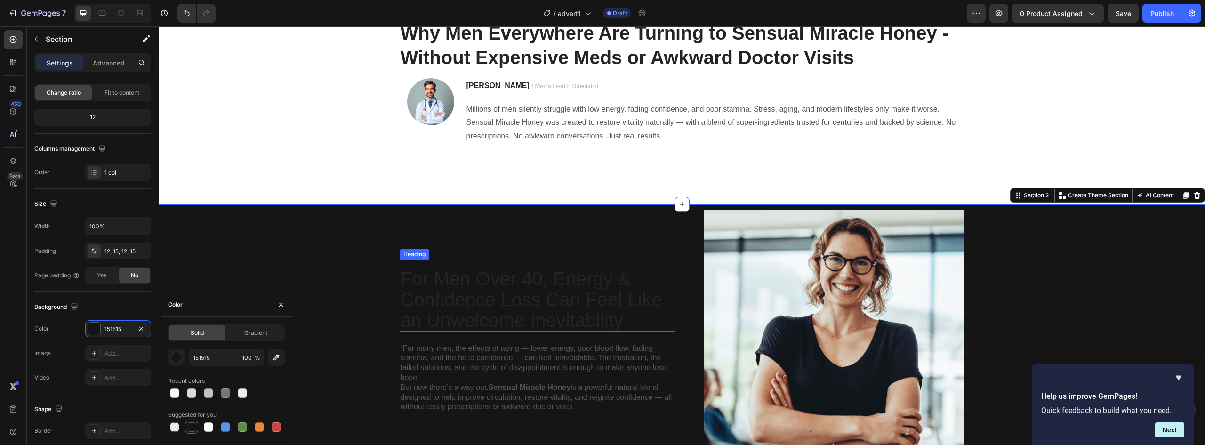
click at [416, 281] on p "For Men Over 40, Energy & Confidence Loss Can Feel Like an Unwelcome Inevitabil…" at bounding box center [538, 299] width 274 height 62
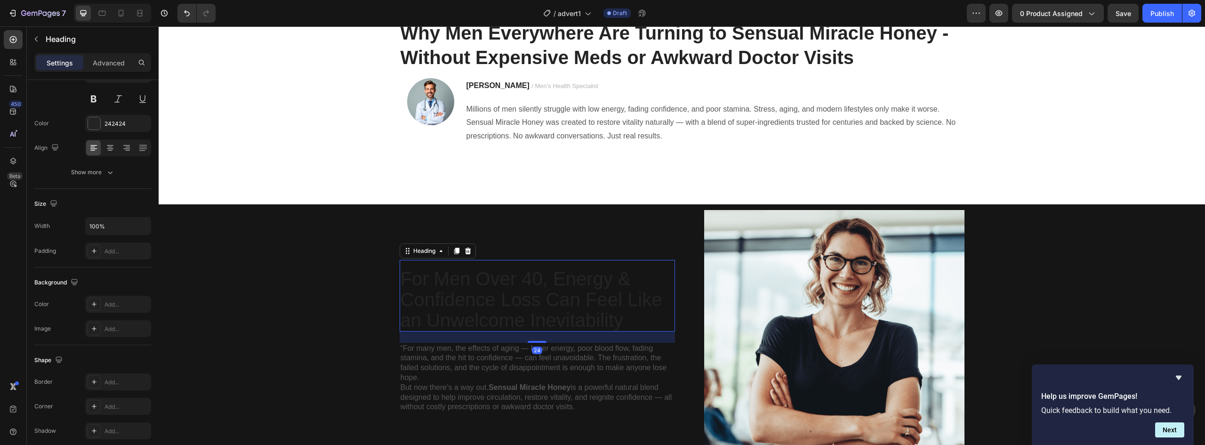
scroll to position [0, 0]
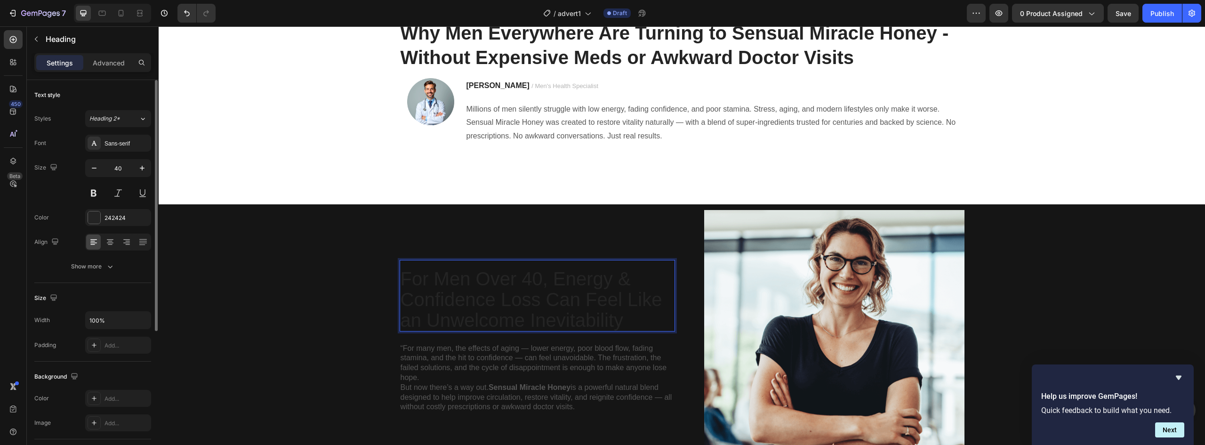
click at [416, 281] on p "For Men Over 40, Energy & Confidence Loss Can Feel Like an Unwelcome Inevitabil…" at bounding box center [538, 299] width 274 height 62
click at [89, 187] on button at bounding box center [93, 193] width 17 height 17
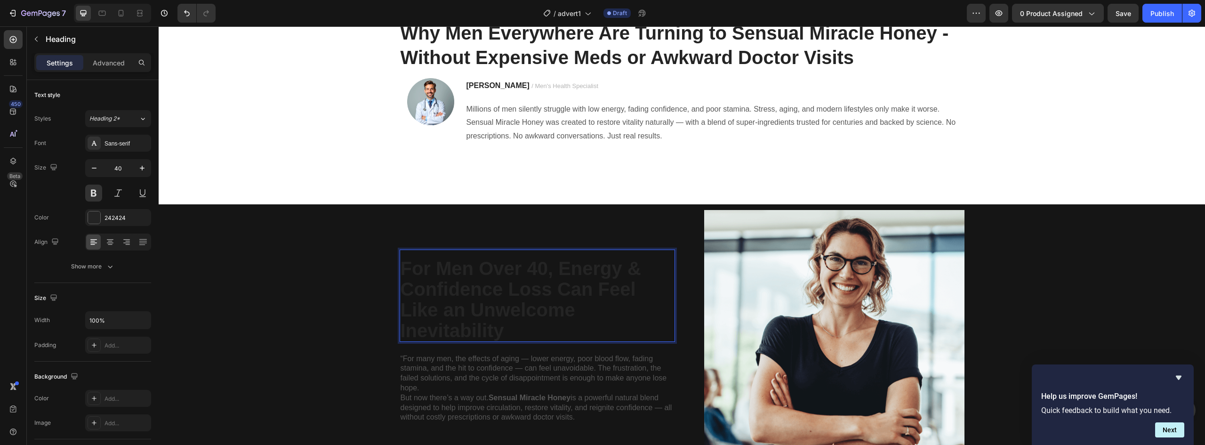
click at [549, 291] on p "For Men Over 40, Energy & Confidence Loss Can Feel Like an Unwelcome Inevitabil…" at bounding box center [538, 299] width 274 height 83
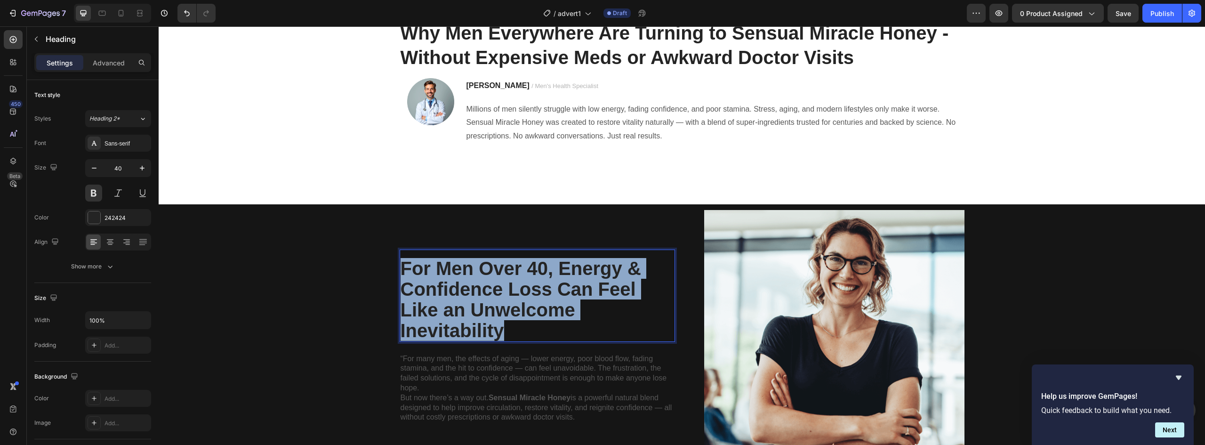
click at [549, 291] on p "For Men Over 40, Energy & Confidence Loss Can Feel Like an Unwelcome Inevitabil…" at bounding box center [538, 299] width 274 height 83
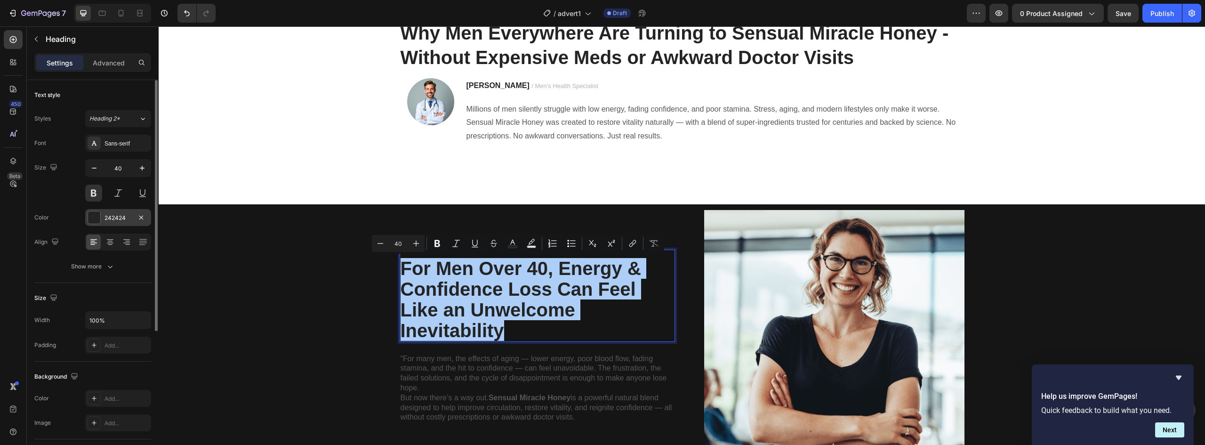
click at [92, 218] on div at bounding box center [94, 217] width 12 height 12
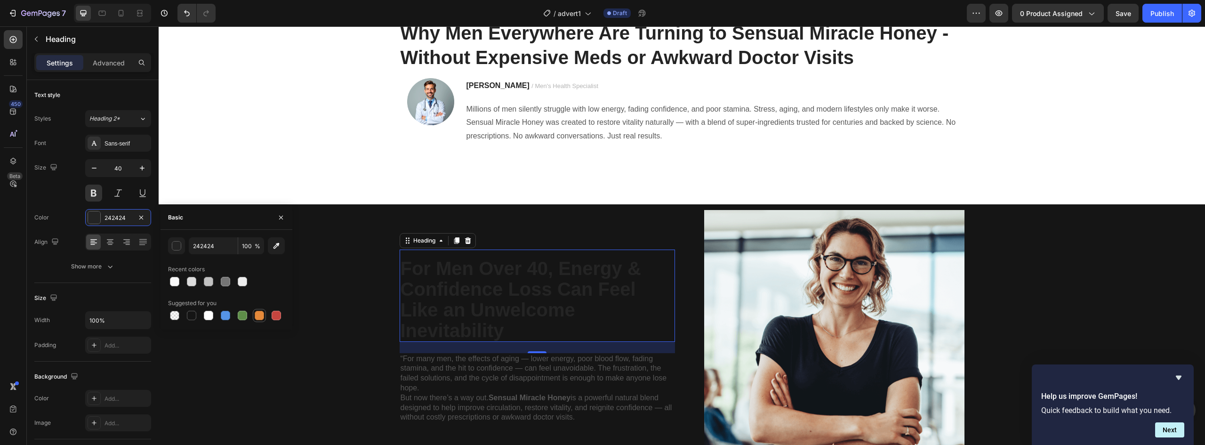
click at [264, 318] on div at bounding box center [259, 315] width 9 height 9
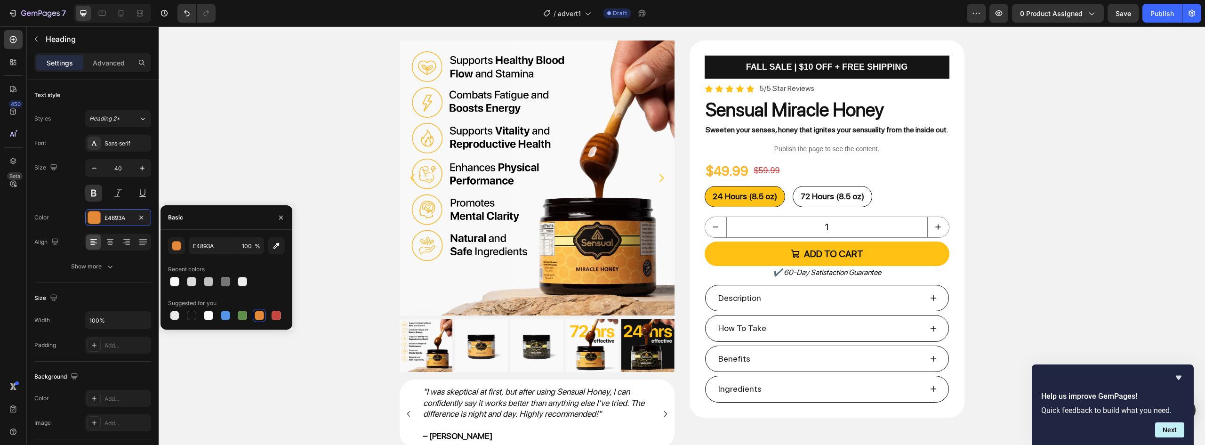
scroll to position [659, 0]
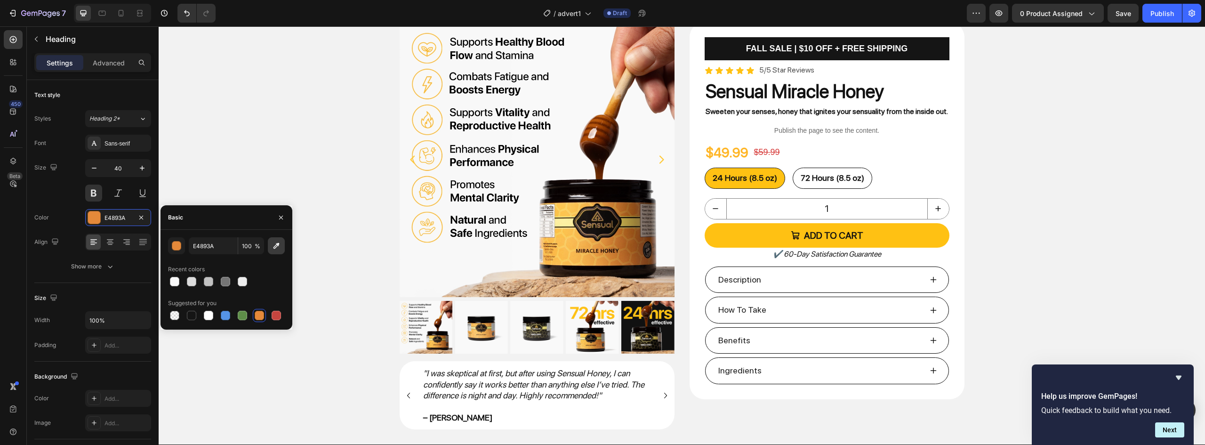
click at [271, 248] on button "button" at bounding box center [276, 245] width 17 height 17
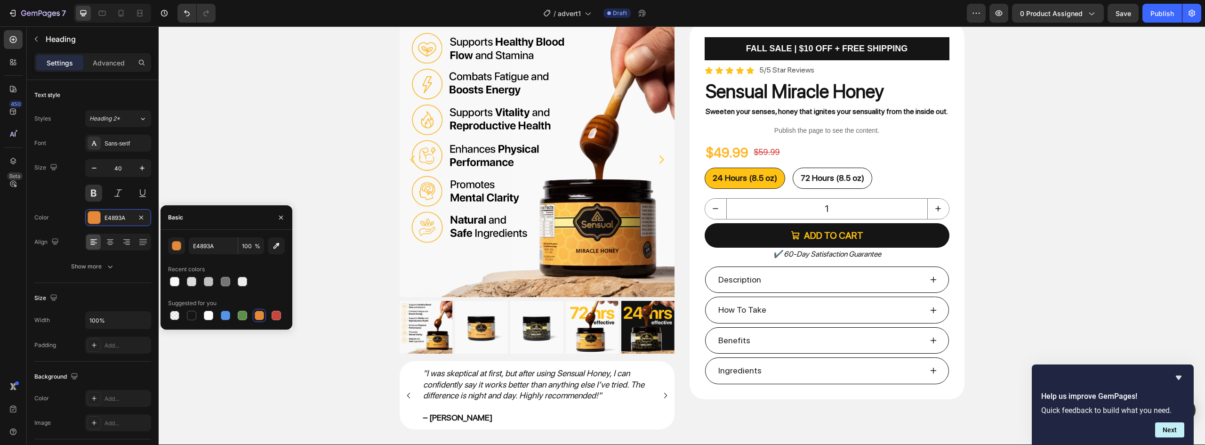
type input "FFC113"
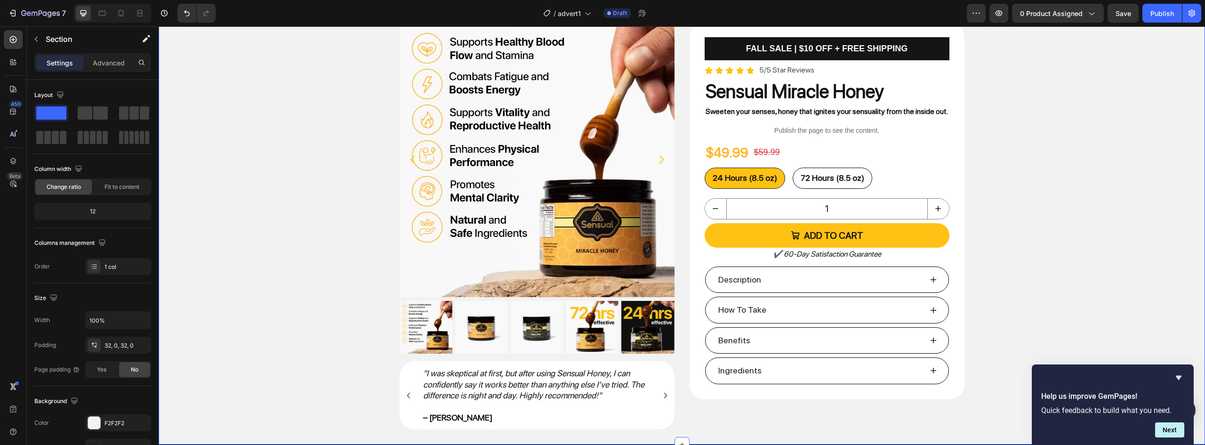
click at [364, 132] on div "Product Images "I was skeptical at first, but after using Sensual Honey, I can …" at bounding box center [682, 226] width 1047 height 408
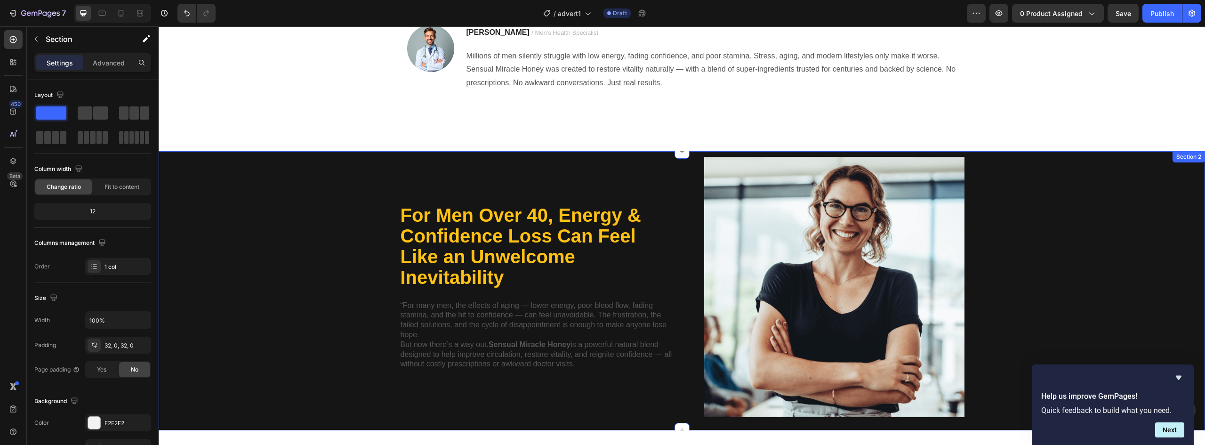
scroll to position [141, 0]
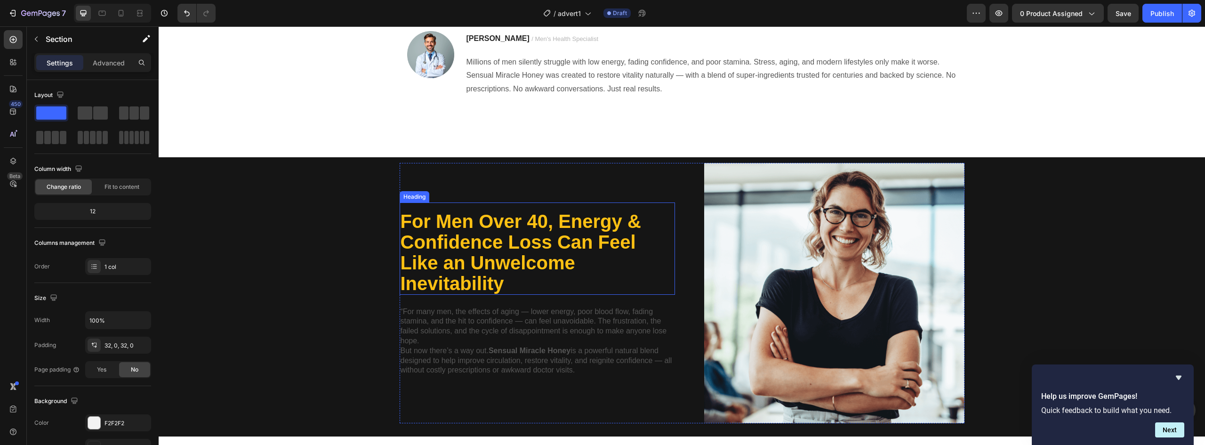
click at [405, 244] on h2 "For Men Over 40, Energy & Confidence Loss Can Feel Like an Unwelcome Inevitabil…" at bounding box center [537, 252] width 275 height 85
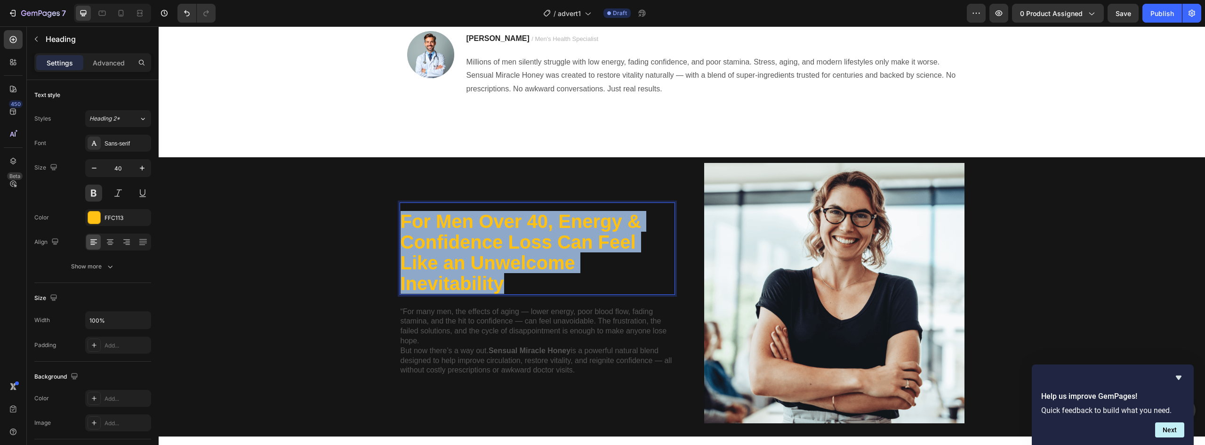
click at [405, 244] on p "For Men Over 40, Energy & Confidence Loss Can Feel Like an Unwelcome Inevitabil…" at bounding box center [538, 252] width 274 height 83
click at [500, 336] on p "“For many men, the effects of aging — lower energy, poor blood flow, fading sta…" at bounding box center [538, 326] width 274 height 39
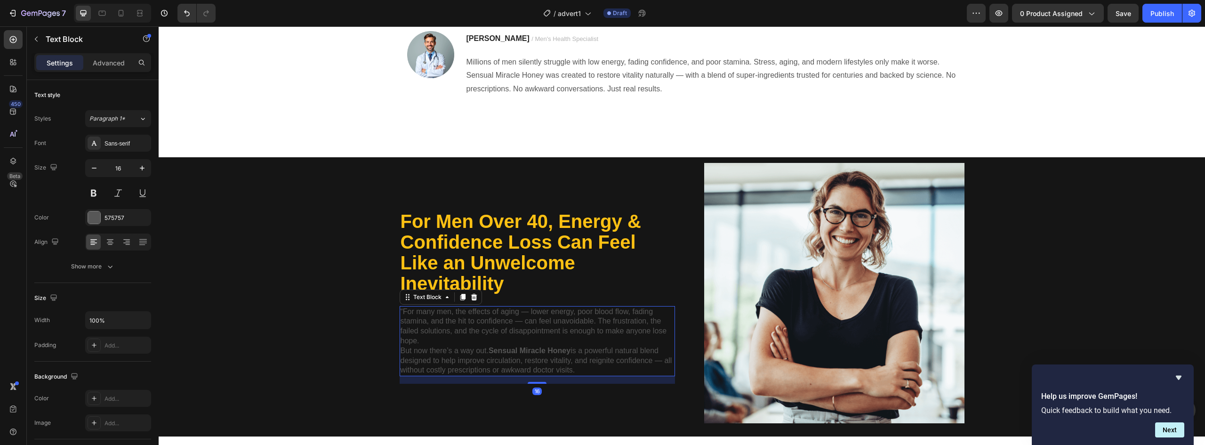
click at [500, 336] on p "“For many men, the effects of aging — lower energy, poor blood flow, fading sta…" at bounding box center [538, 326] width 274 height 39
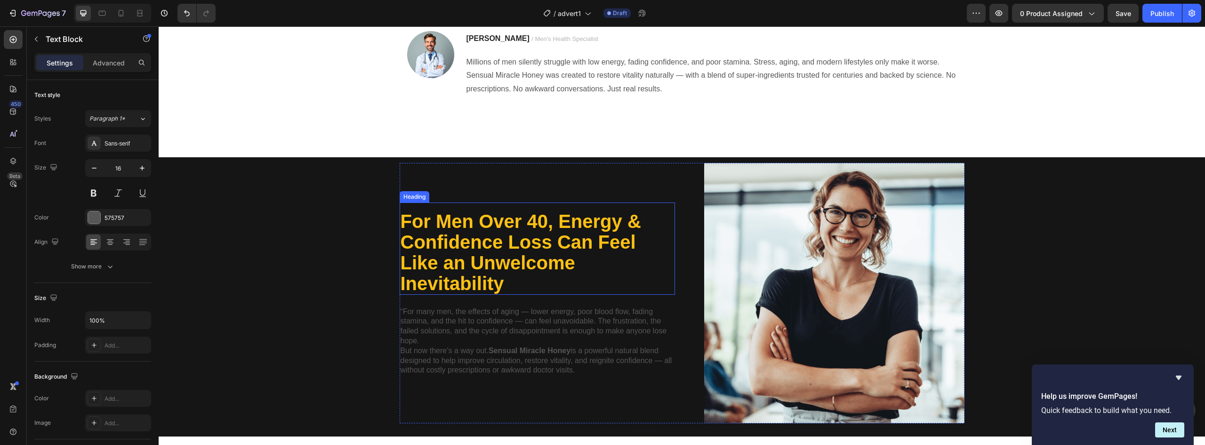
click at [446, 226] on h2 "For Men Over 40, Energy & Confidence Loss Can Feel Like an Unwelcome Inevitabil…" at bounding box center [537, 252] width 275 height 85
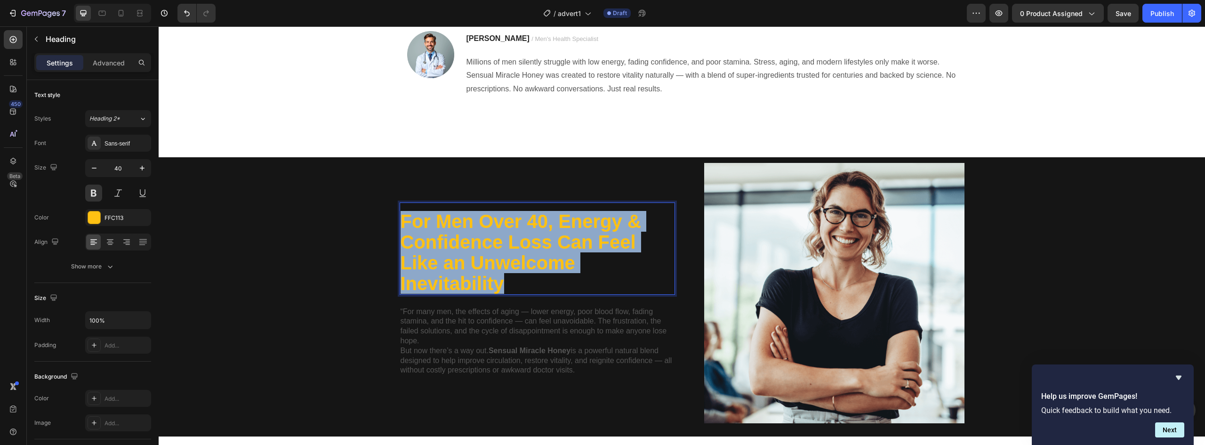
click at [446, 226] on p "For Men Over 40, Energy & Confidence Loss Can Feel Like an Unwelcome Inevitabil…" at bounding box center [538, 252] width 274 height 83
click at [461, 248] on p "For Men Over 40, Energy & Confidence Loss Can Feel Like an Unwelcome Inevitabil…" at bounding box center [538, 252] width 274 height 83
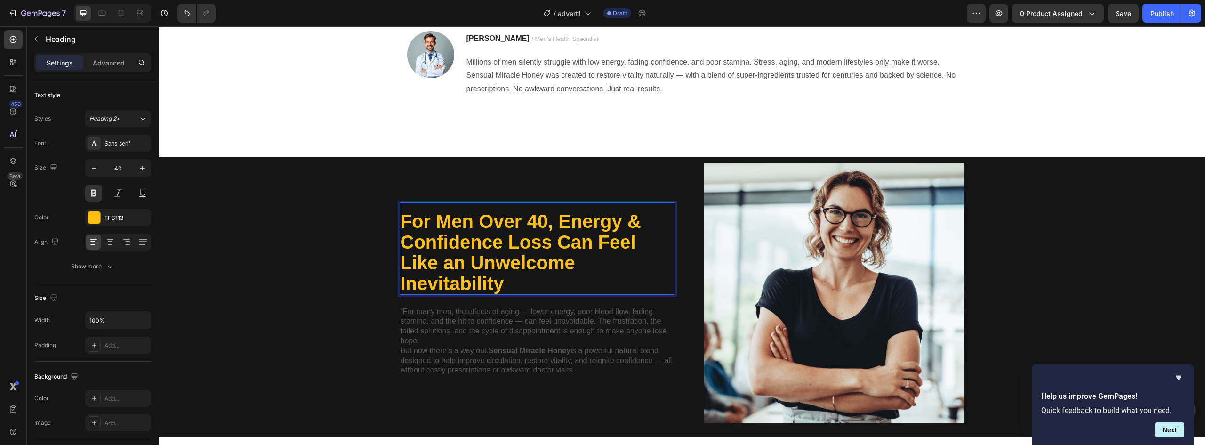
click at [404, 222] on p "For Men Over 40, Energy & Confidence Loss Can Feel Like an Unwelcome Inevitabil…" at bounding box center [538, 252] width 274 height 83
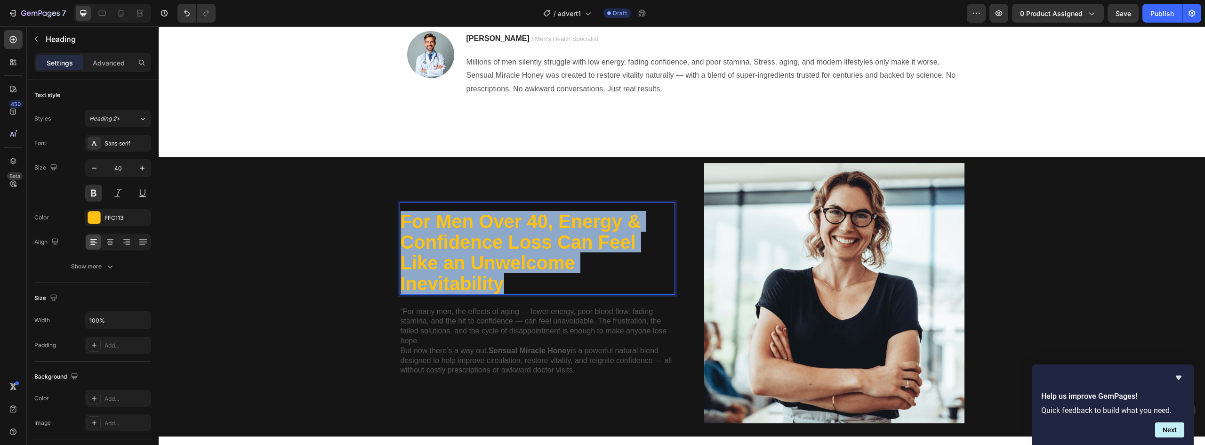
click at [404, 222] on p "For Men Over 40, Energy & Confidence Loss Can Feel Like an Unwelcome Inevitabil…" at bounding box center [538, 252] width 274 height 83
click at [540, 256] on p "For Men Over 40, Energy & Confidence Loss Can Feel Like an Unwelcome Inevitabil…" at bounding box center [538, 252] width 274 height 83
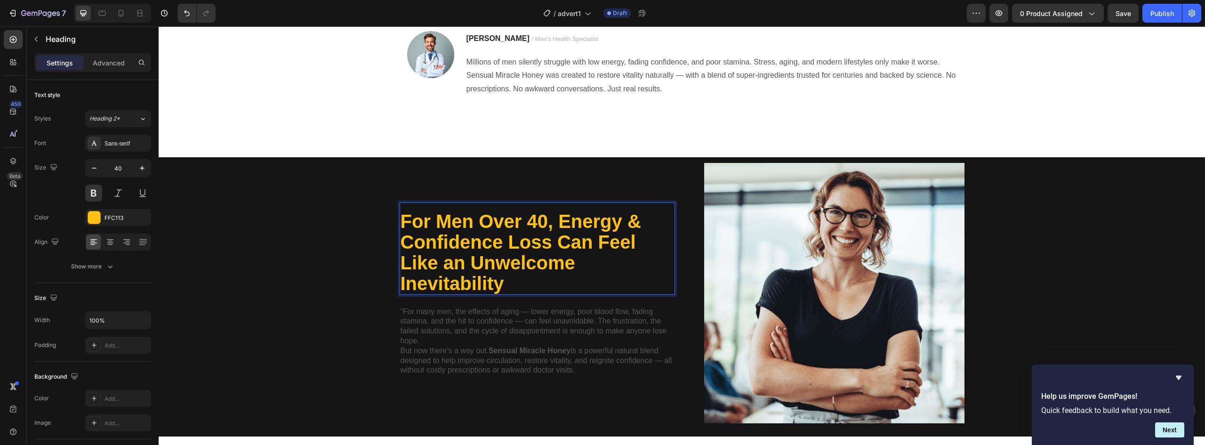
click at [482, 222] on p "For Men Over 40, Energy & Confidence Loss Can Feel Like an Unwelcome Inevitabil…" at bounding box center [538, 252] width 274 height 83
drag, startPoint x: 476, startPoint y: 222, endPoint x: 542, endPoint y: 222, distance: 66.9
click at [542, 222] on p "For Men Over 40, Energy & Confidence Loss Can Feel Like an Unwelcome Inevitabil…" at bounding box center [538, 252] width 274 height 83
click at [580, 224] on p "For Men Over 40, Energy & Confidence Loss Can Feel Like an Unwelcome Inevitabil…" at bounding box center [538, 252] width 274 height 83
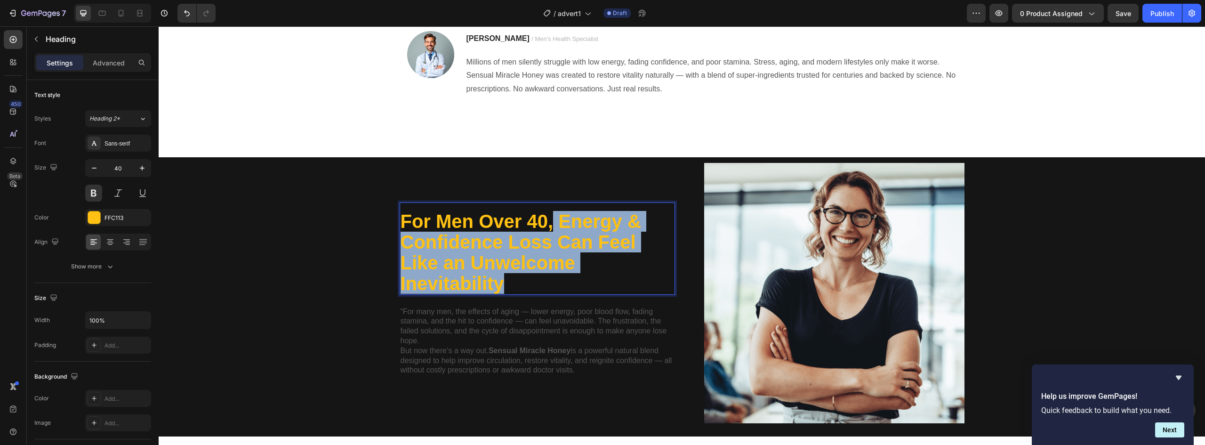
drag, startPoint x: 550, startPoint y: 219, endPoint x: 587, endPoint y: 281, distance: 71.8
click at [587, 281] on p "For Men Over 40, Energy & Confidence Loss Can Feel Like an Unwelcome Inevitabil…" at bounding box center [538, 252] width 274 height 83
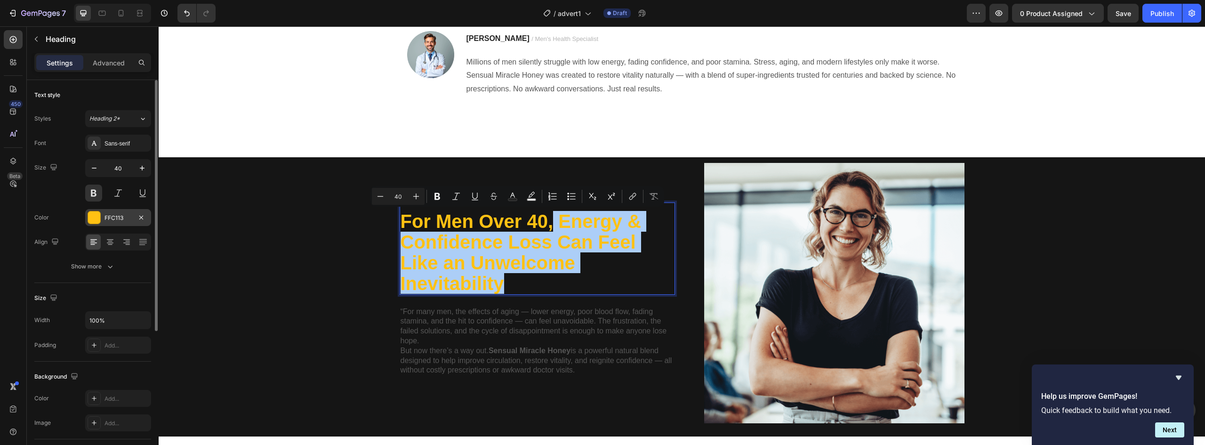
click at [96, 219] on div at bounding box center [94, 217] width 12 height 12
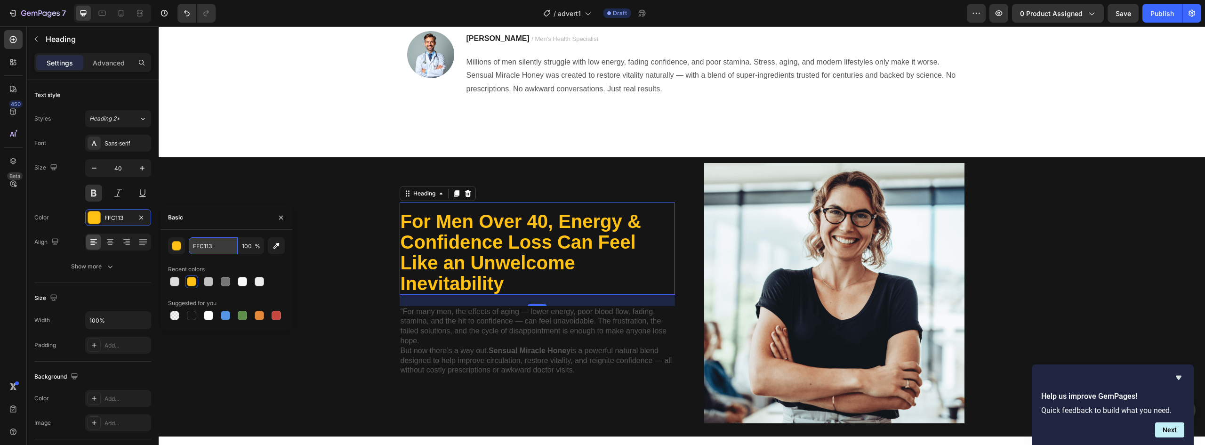
click at [215, 252] on input "FFC113" at bounding box center [213, 245] width 49 height 17
click at [182, 247] on button "button" at bounding box center [176, 245] width 17 height 17
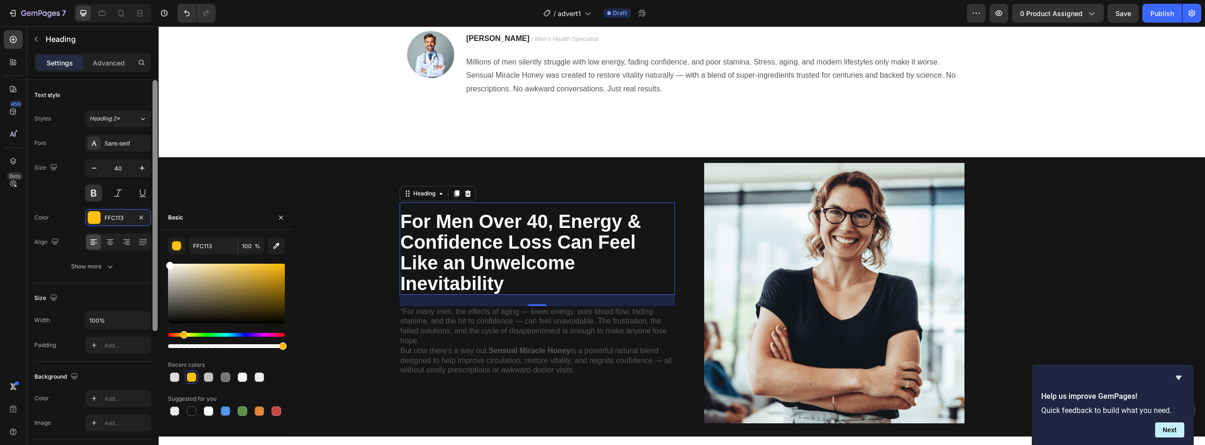
drag, startPoint x: 177, startPoint y: 266, endPoint x: 154, endPoint y: 235, distance: 38.7
click at [154, 235] on div "450 Beta Sections(18) Elements(84) Section Element Hero Section Product Detail …" at bounding box center [79, 235] width 159 height 419
type input "FFFFFF"
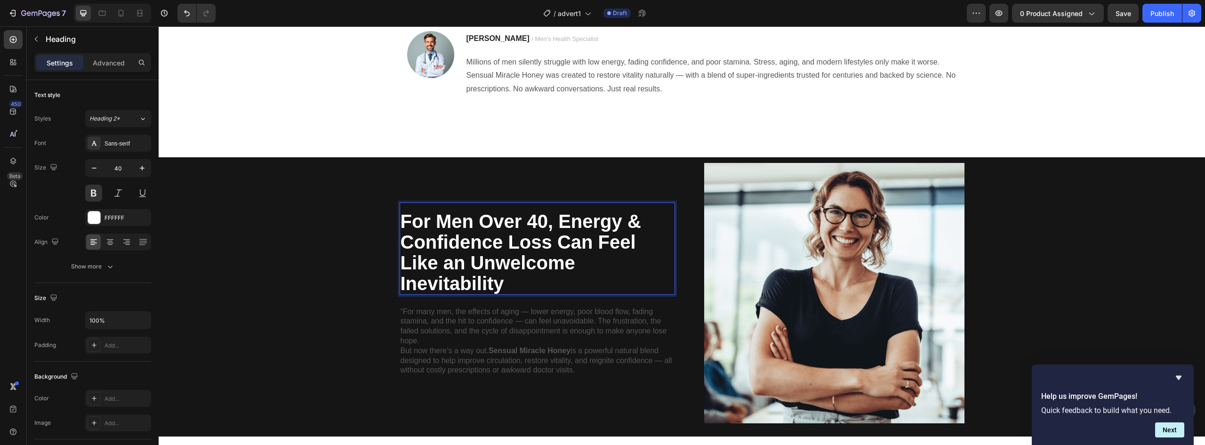
click at [436, 224] on p "For Men Over 40, Energy & Confidence Loss Can Feel Like an Unwelcome Inevitabil…" at bounding box center [538, 252] width 274 height 83
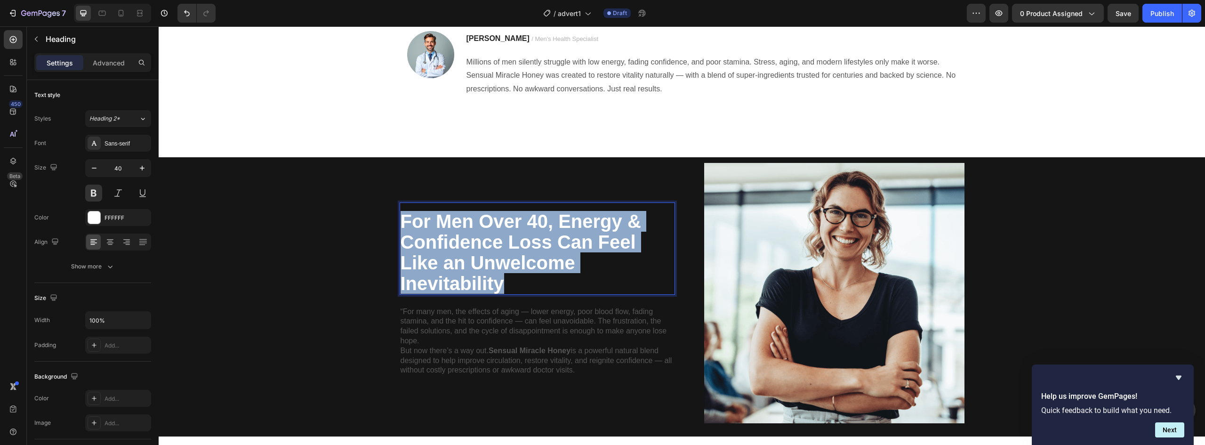
click at [436, 224] on p "For Men Over 40, Energy & Confidence Loss Can Feel Like an Unwelcome Inevitabil…" at bounding box center [538, 252] width 274 height 83
click at [534, 254] on p "For Men Over 40, Energy & Confidence Loss Can Feel Like an Unwelcome Inevitabil…" at bounding box center [538, 252] width 274 height 83
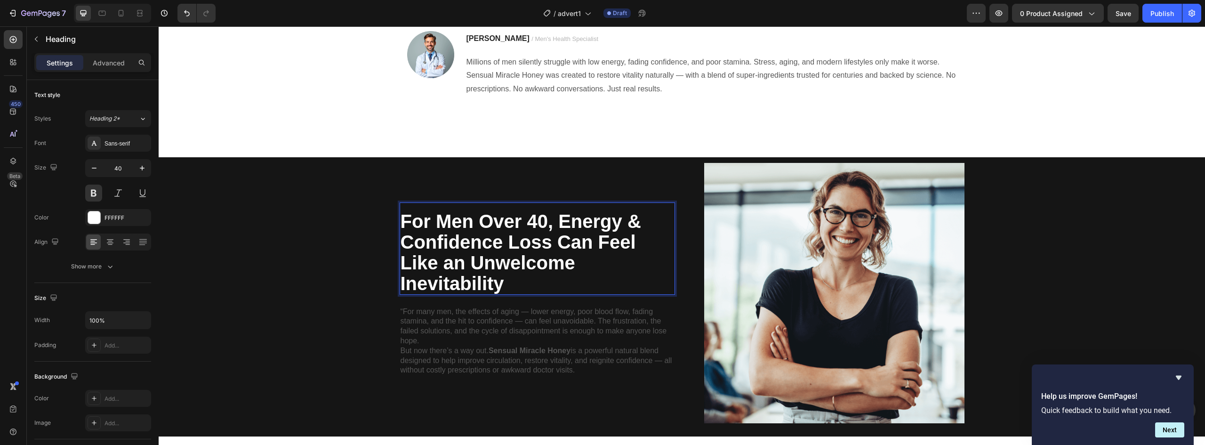
click at [509, 234] on p "For Men Over 40, Energy & Confidence Loss Can Feel Like an Unwelcome Inevitabil…" at bounding box center [538, 252] width 274 height 83
click at [428, 216] on p "For Men Over 40, Energy & Confidence Loss Can Feel Like an Unwelcome Inevitabil…" at bounding box center [538, 252] width 274 height 83
drag, startPoint x: 478, startPoint y: 219, endPoint x: 541, endPoint y: 219, distance: 62.6
click at [541, 219] on p "For Men Over 40, Energy & Confidence Loss Can Feel Like an Unwelcome Inevitabil…" at bounding box center [538, 252] width 274 height 83
click at [522, 200] on rect "Editor contextual toolbar" at bounding box center [524, 200] width 9 height 2
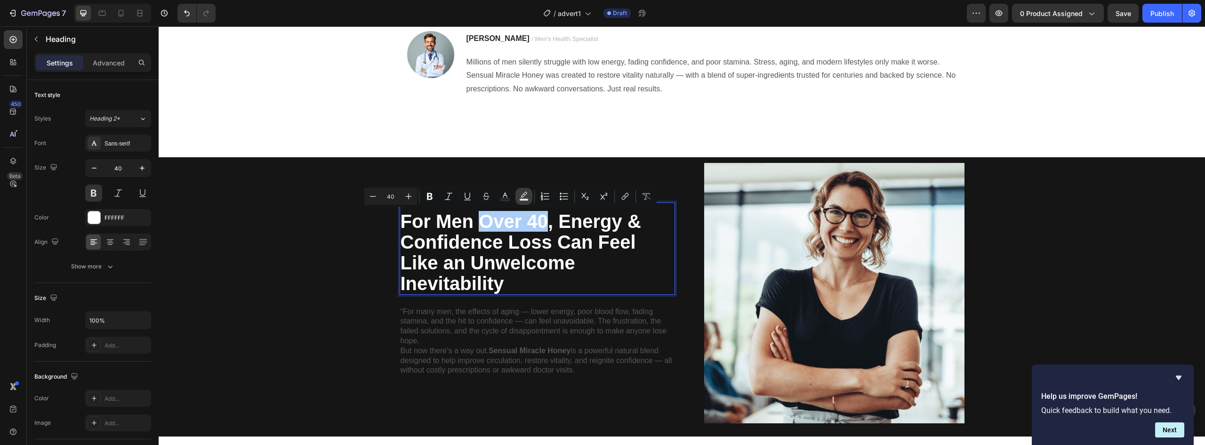
type input "000000"
type input "77"
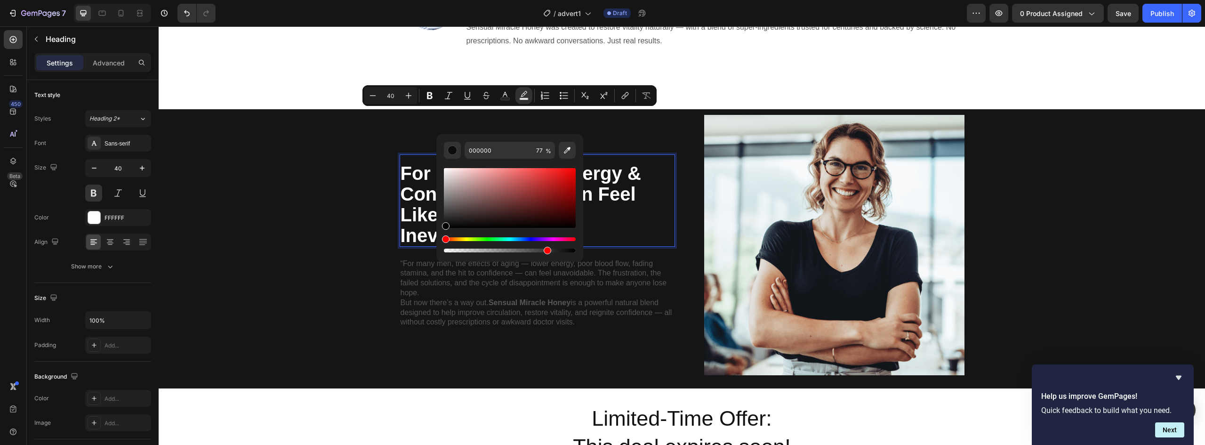
scroll to position [188, 0]
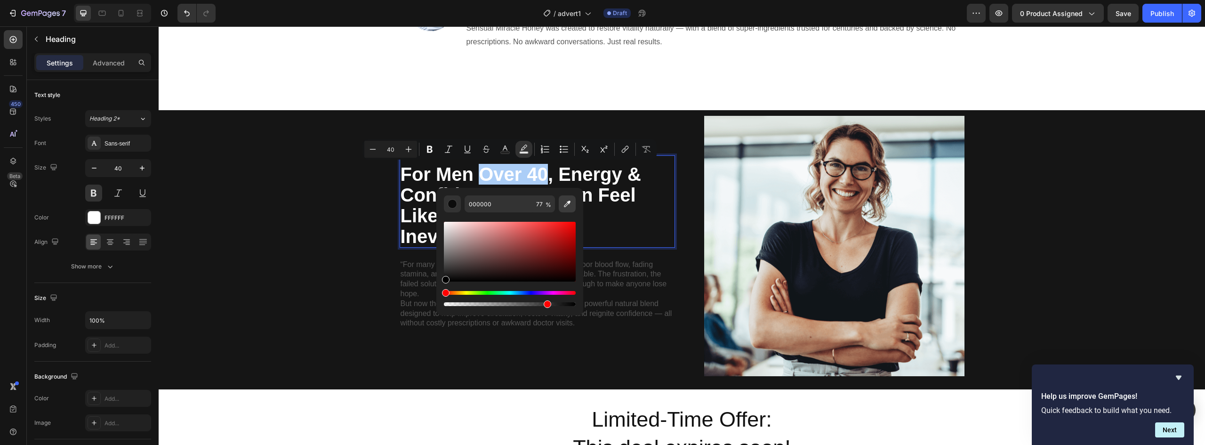
click at [569, 207] on icon "Editor contextual toolbar" at bounding box center [567, 203] width 9 height 9
type input "11141A"
type input "100"
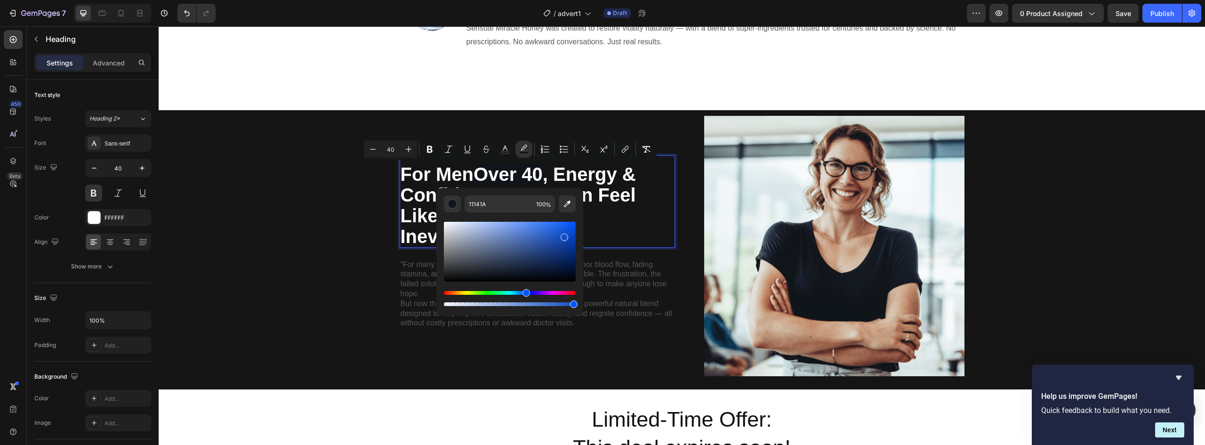
type input "134EC4"
drag, startPoint x: 493, startPoint y: 277, endPoint x: 563, endPoint y: 235, distance: 81.1
click at [563, 235] on div "Editor contextual toolbar" at bounding box center [565, 238] width 8 height 8
click at [643, 271] on p "“For many men, the effects of aging — lower energy, poor blood flow, fading sta…" at bounding box center [538, 279] width 274 height 39
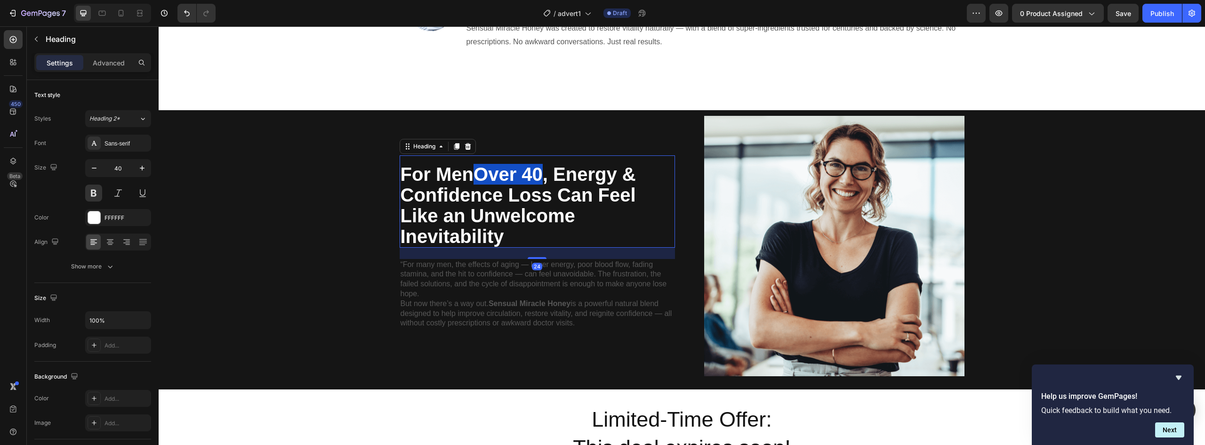
click at [651, 228] on p "For Men Over 40 , Energy & Confidence Loss Can Feel Like an Unwelcome Inevitabi…" at bounding box center [538, 205] width 274 height 83
click at [329, 180] on div "For Men Over 40 , Energy & Confidence Loss Can Feel Like an Unwelcome Inevitabi…" at bounding box center [682, 250] width 1033 height 268
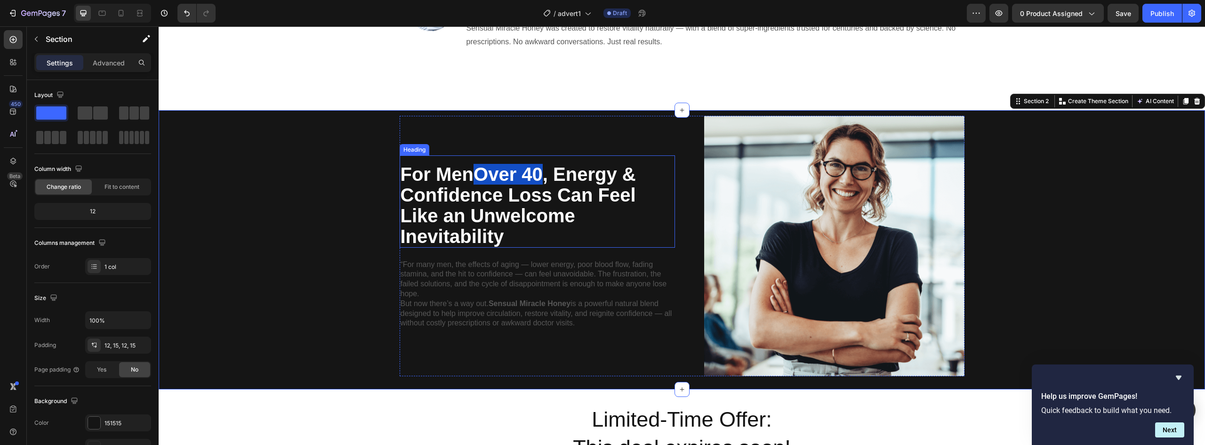
click at [477, 180] on span "Over 40" at bounding box center [508, 174] width 69 height 21
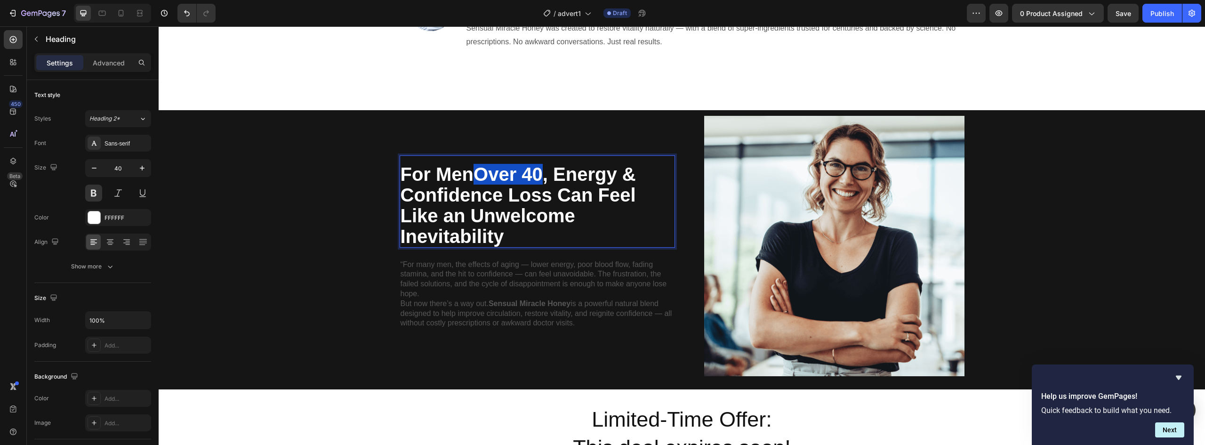
click at [501, 198] on p "For Men Over 40 , Energy & Confidence Loss Can Feel Like an Unwelcome Inevitabi…" at bounding box center [538, 205] width 274 height 83
click at [532, 200] on p "For Men Over 40 , Energy & Confidence Loss Can Feel Like an Unwelcome Inevitabi…" at bounding box center [538, 205] width 274 height 83
click at [515, 172] on span "Over 40" at bounding box center [508, 174] width 69 height 21
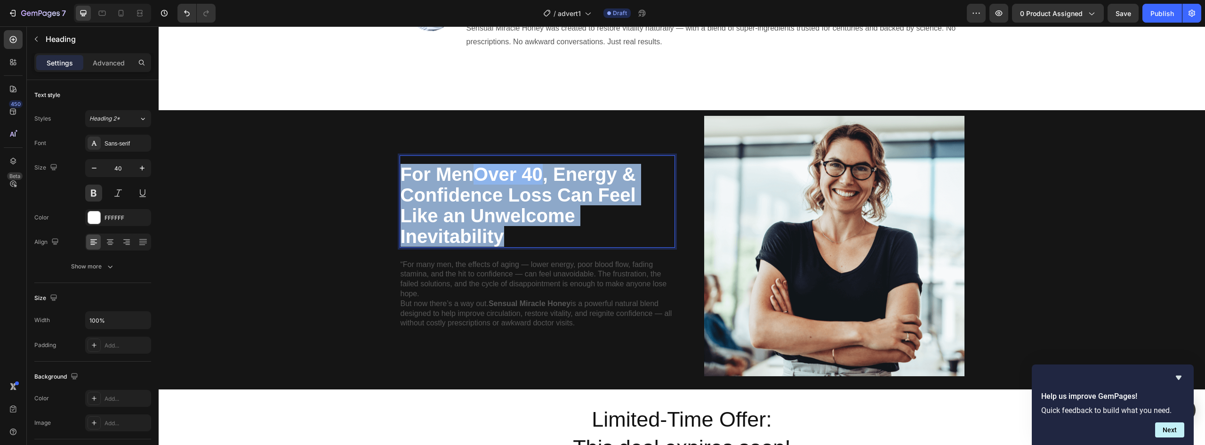
click at [515, 172] on span "Over 40" at bounding box center [508, 174] width 69 height 21
click at [510, 197] on p "For Men Over 40 , Energy & Confidence Loss Can Feel Like an Unwelcome Inevitabi…" at bounding box center [538, 205] width 274 height 83
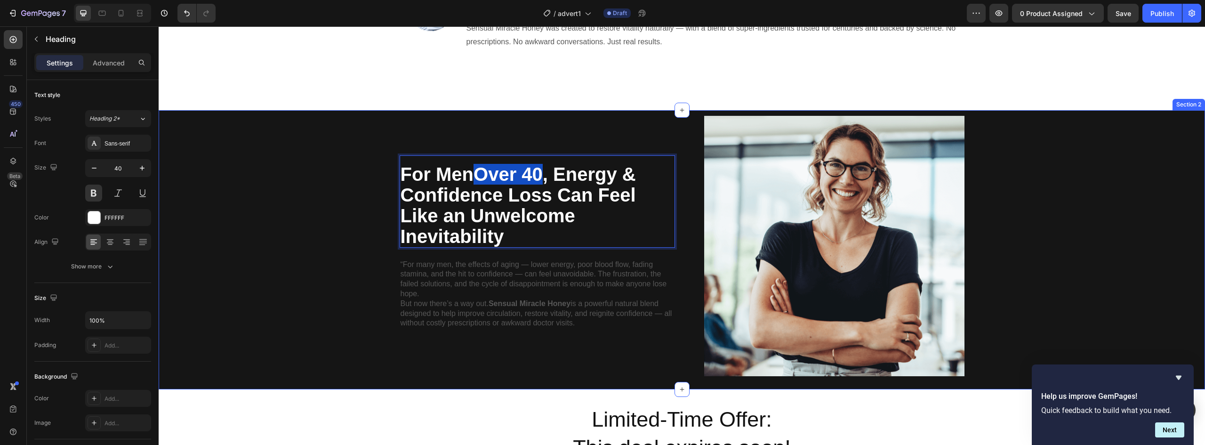
click at [331, 286] on div "For Men Over 40 , Energy & Confidence Loss Can Feel Like an Unwelcome Inevitabi…" at bounding box center [682, 250] width 1033 height 268
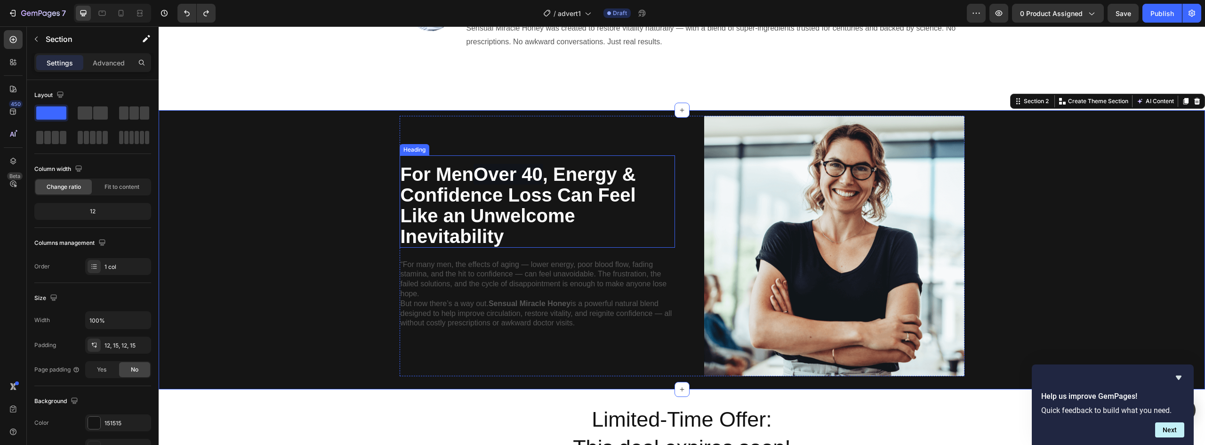
click at [486, 175] on span "Over 40" at bounding box center [508, 174] width 69 height 21
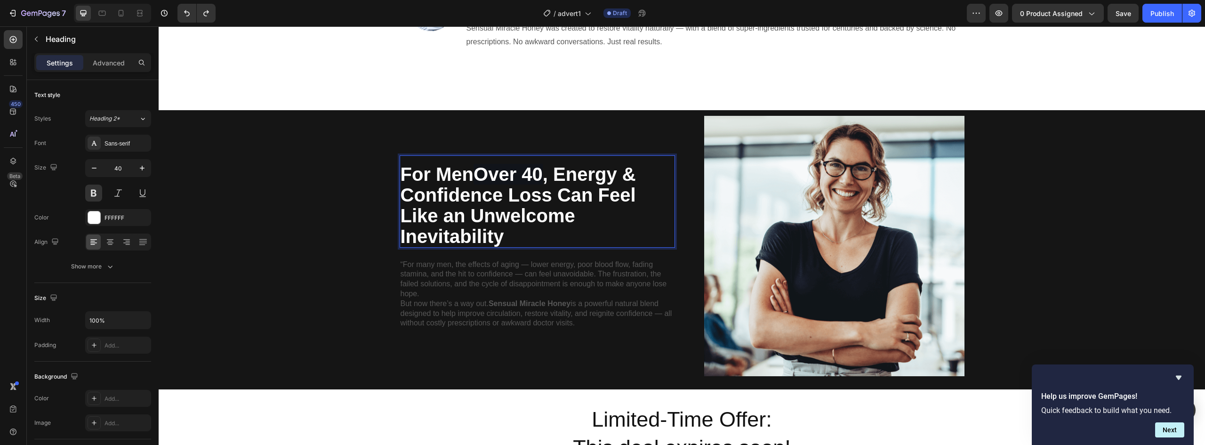
click at [501, 175] on span "Over 40" at bounding box center [508, 174] width 69 height 21
click at [529, 174] on span "Over 40" at bounding box center [508, 174] width 69 height 21
click at [505, 149] on icon "Editor contextual toolbar" at bounding box center [505, 149] width 9 height 9
type input "FFFFFF"
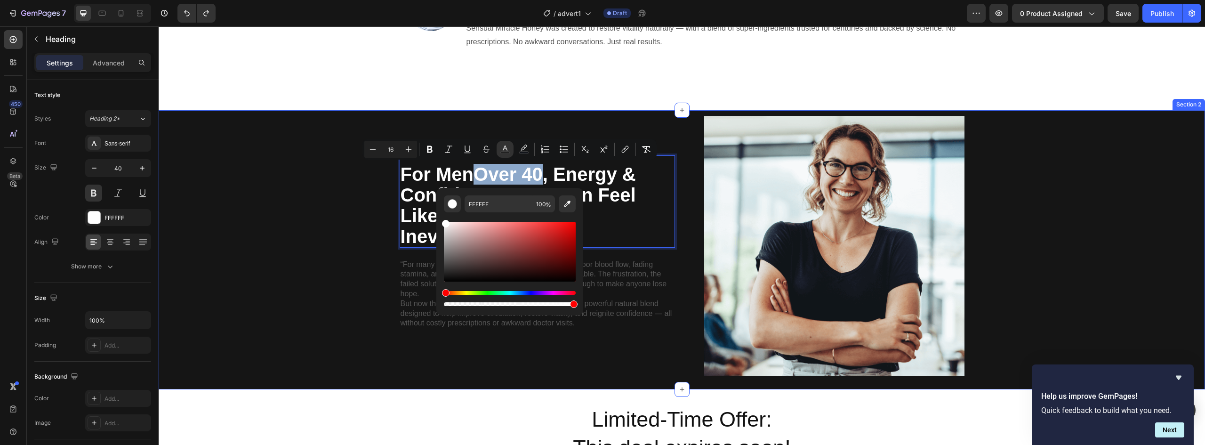
click at [266, 244] on div "For Men Over 40 , Energy & Confidence Loss Can Feel Like an Unwelcome Inevitabi…" at bounding box center [682, 250] width 1033 height 268
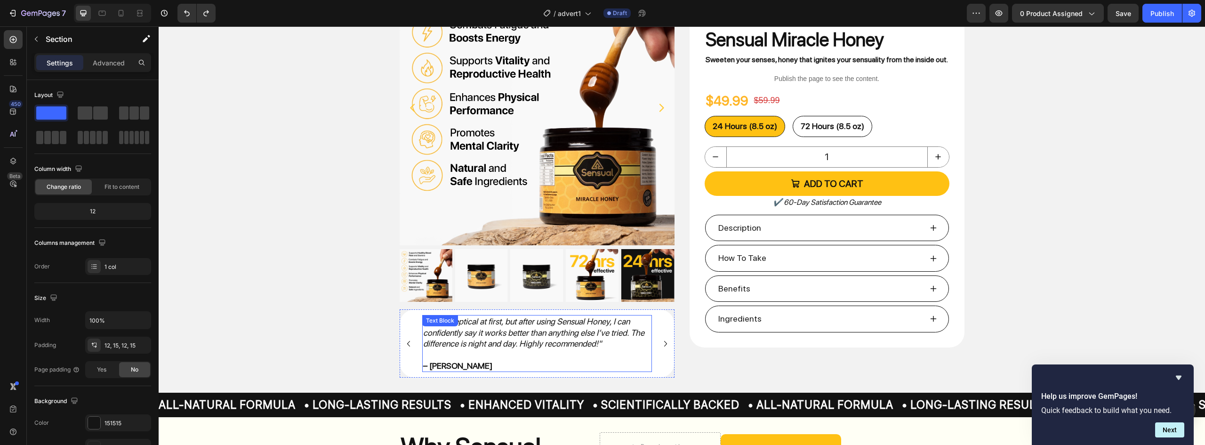
scroll to position [706, 0]
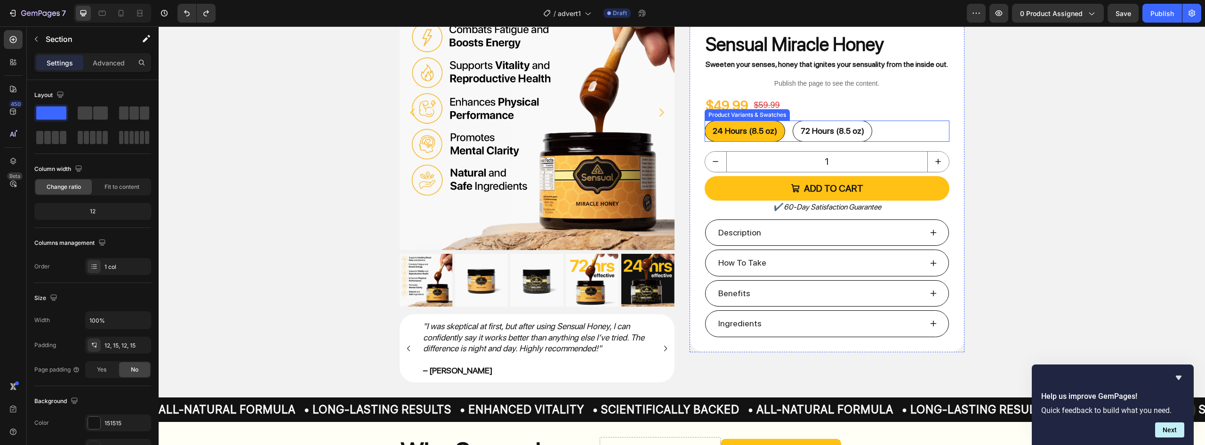
click at [718, 139] on div "24 Hours (8.5 oz)" at bounding box center [745, 131] width 80 height 23
click at [705, 121] on input "24 Hours (8.5 oz) 24 Hours (8.5 oz) 24 Hours (8.5 oz)" at bounding box center [704, 120] width 0 height 0
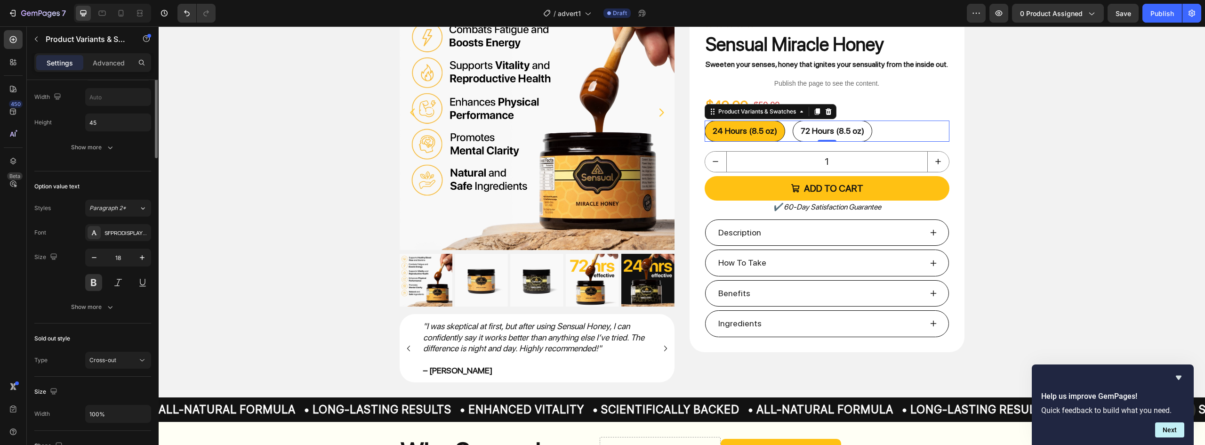
scroll to position [0, 0]
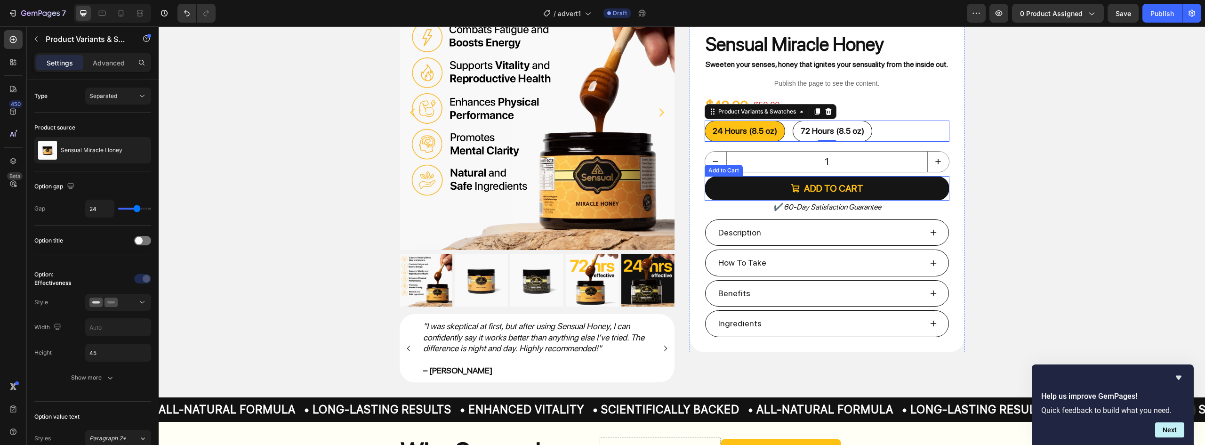
click at [738, 192] on button "Add to cart" at bounding box center [827, 188] width 245 height 24
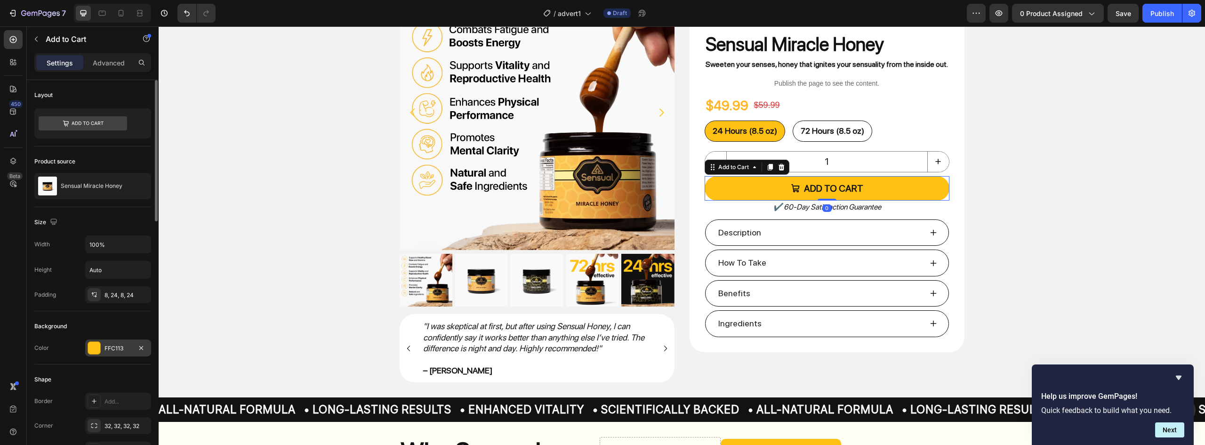
click at [117, 347] on div "FFC113" at bounding box center [118, 348] width 27 height 8
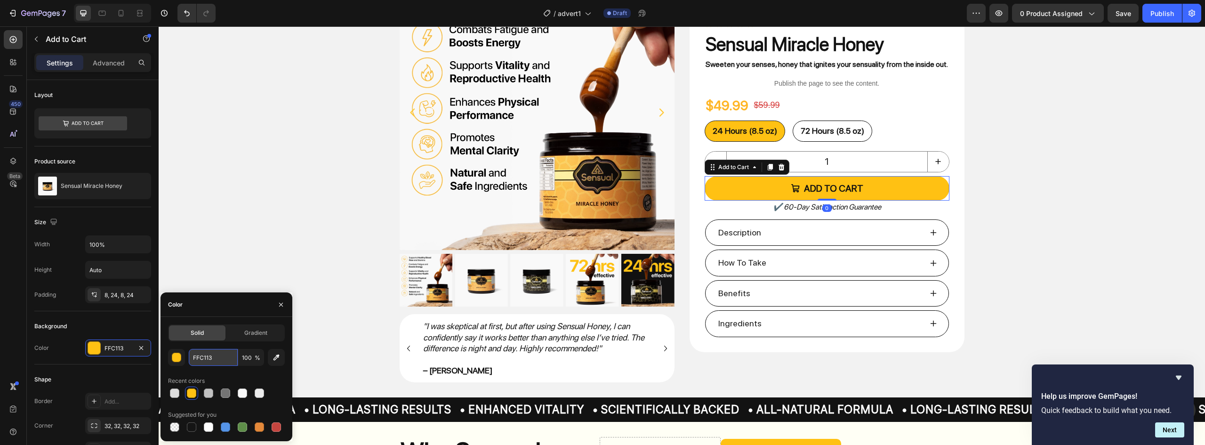
click at [212, 355] on input "FFC113" at bounding box center [213, 357] width 49 height 17
click at [211, 355] on input "FFC113" at bounding box center [213, 357] width 49 height 17
click at [348, 192] on div "Product Images "I was skeptical at first, but after using Sensual Honey, I can …" at bounding box center [682, 179] width 1047 height 408
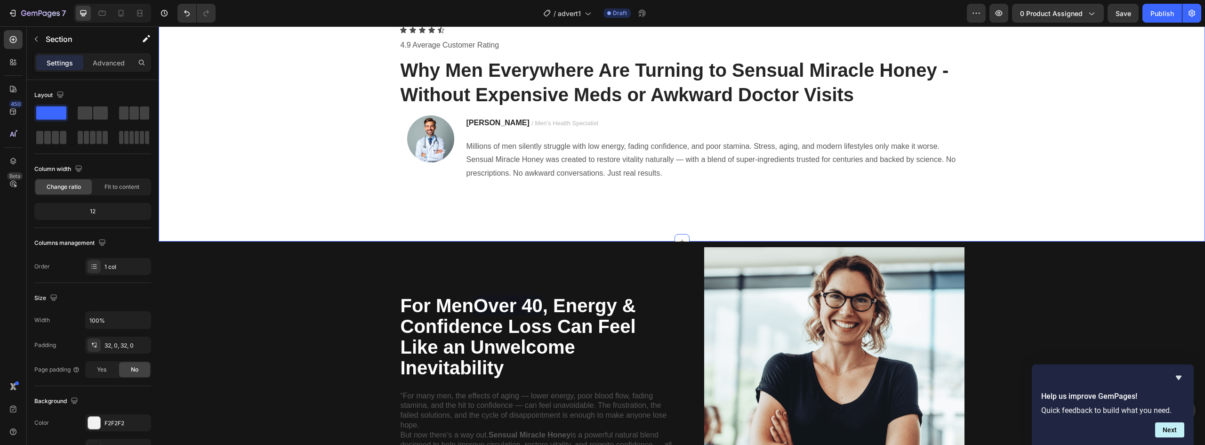
scroll to position [141, 0]
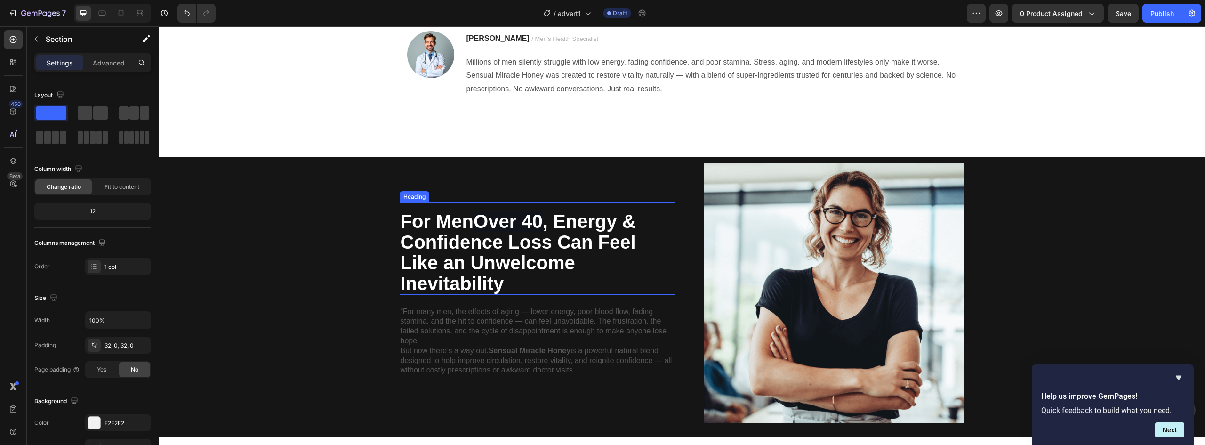
click at [489, 210] on h2 "For Men Over 40 , Energy & Confidence Loss Can Feel Like an Unwelcome Inevitabi…" at bounding box center [537, 252] width 275 height 85
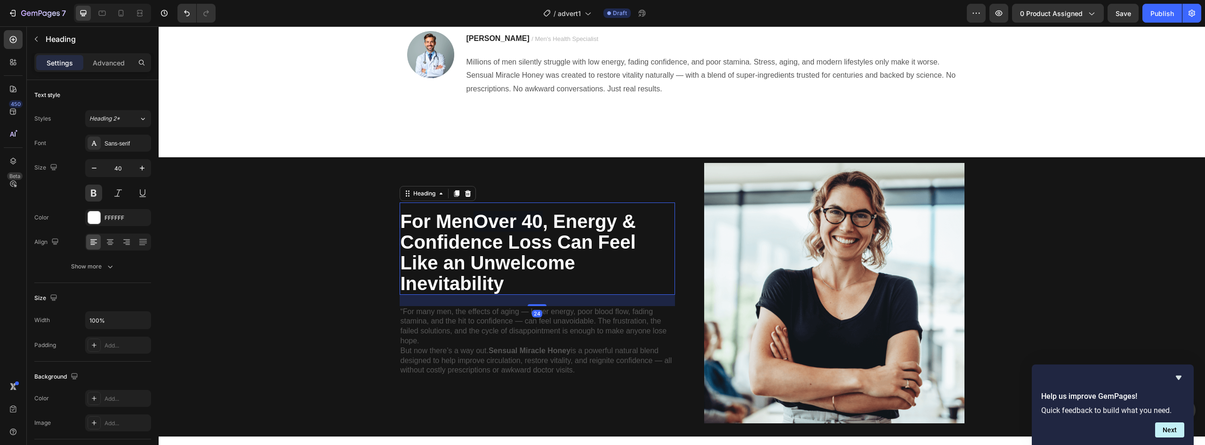
click at [489, 210] on h2 "For Men Over 40 , Energy & Confidence Loss Can Feel Like an Unwelcome Inevitabi…" at bounding box center [537, 252] width 275 height 85
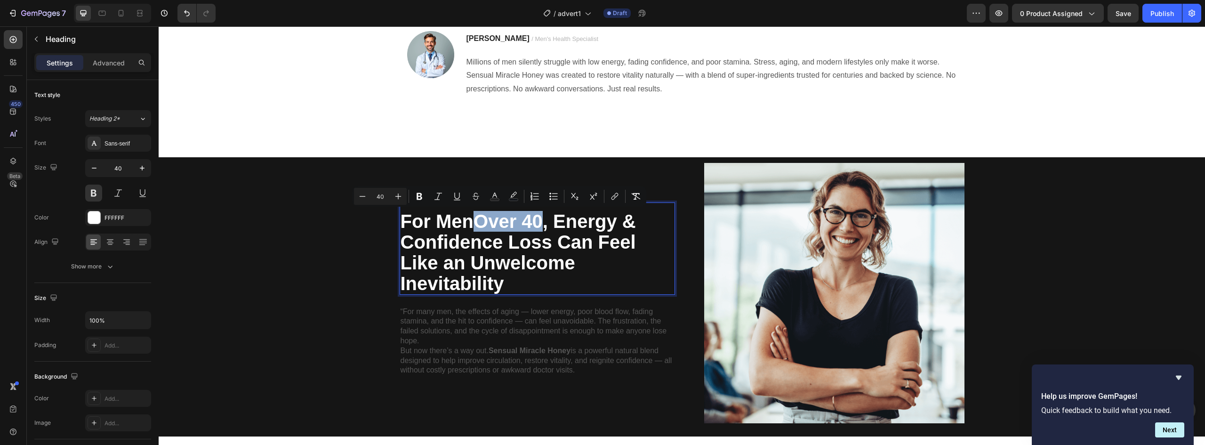
click at [539, 223] on span "Over 40" at bounding box center [508, 221] width 69 height 21
click at [503, 197] on icon "Editor contextual toolbar" at bounding box center [505, 195] width 5 height 5
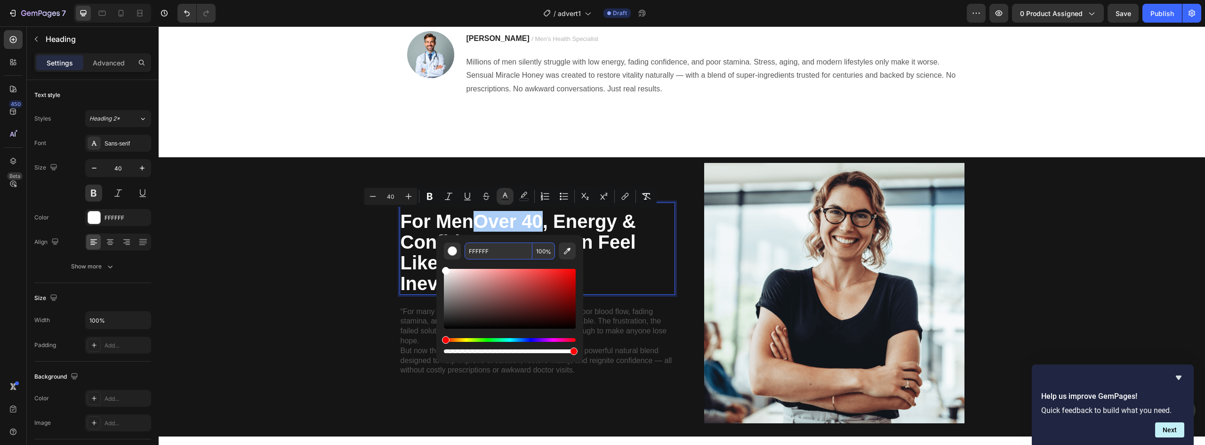
click at [485, 247] on input "FFFFFF" at bounding box center [499, 251] width 68 height 17
paste input "C113"
type input "FFC113"
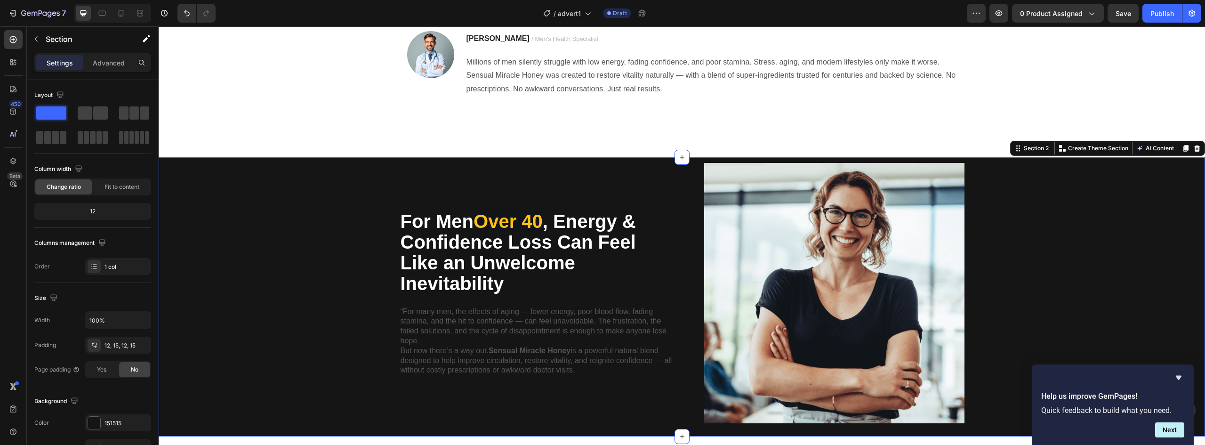
click at [362, 263] on div "For Men Over 40 , Energy & Confidence Loss Can Feel Like an Unwelcome Inevitabi…" at bounding box center [682, 297] width 1033 height 268
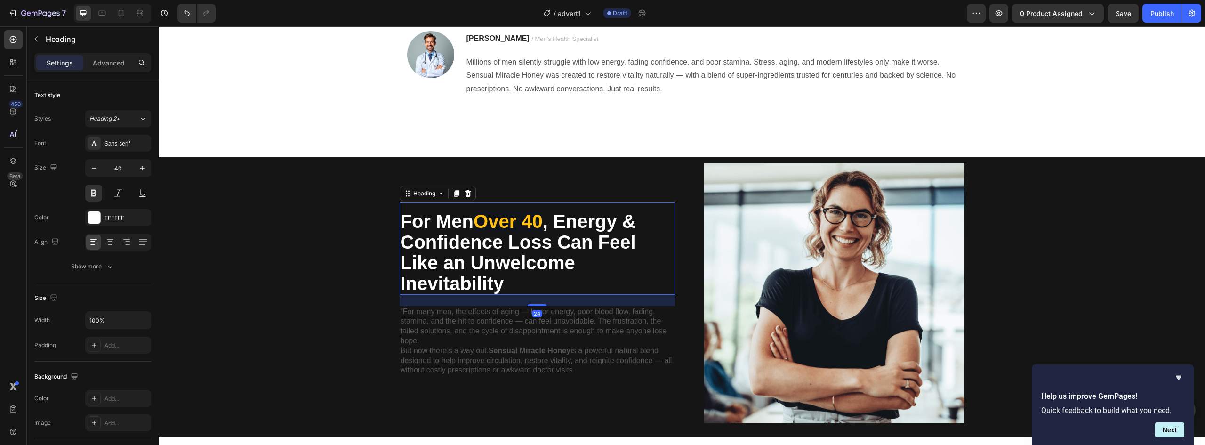
click at [460, 224] on p "For Men Over 40 , Energy & Confidence Loss Can Feel Like an Unwelcome Inevitabi…" at bounding box center [538, 252] width 274 height 83
click at [457, 218] on p "For Men Over 40 , Energy & Confidence Loss Can Feel Like an Unwelcome Inevitabi…" at bounding box center [538, 252] width 274 height 83
click at [452, 195] on icon "Editor contextual toolbar" at bounding box center [449, 196] width 9 height 9
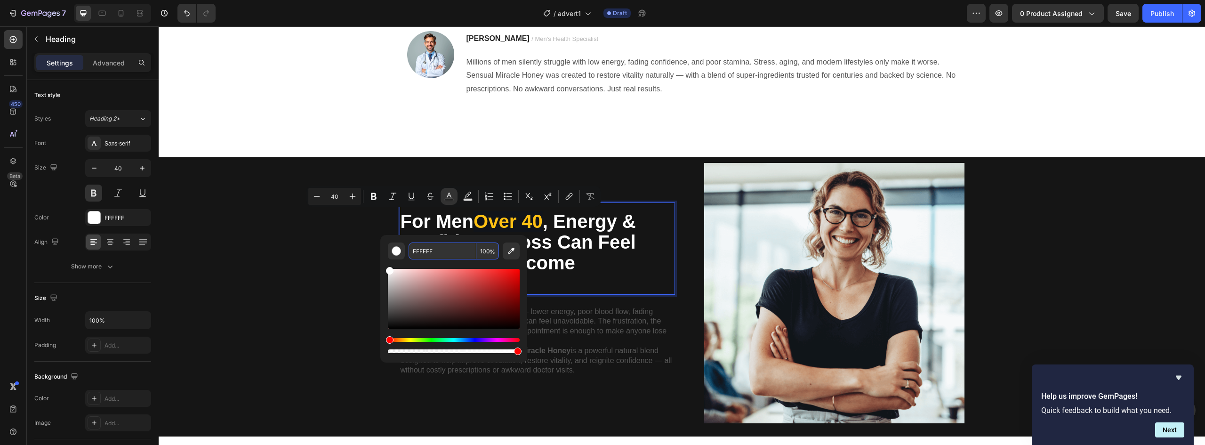
click at [450, 245] on input "FFFFFF" at bounding box center [443, 251] width 68 height 17
paste input "C113"
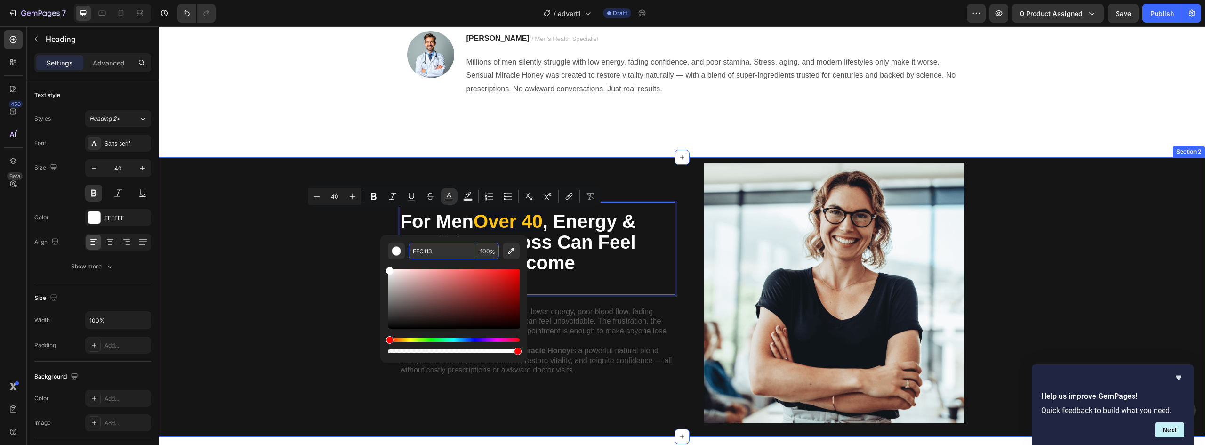
type input "FFC113"
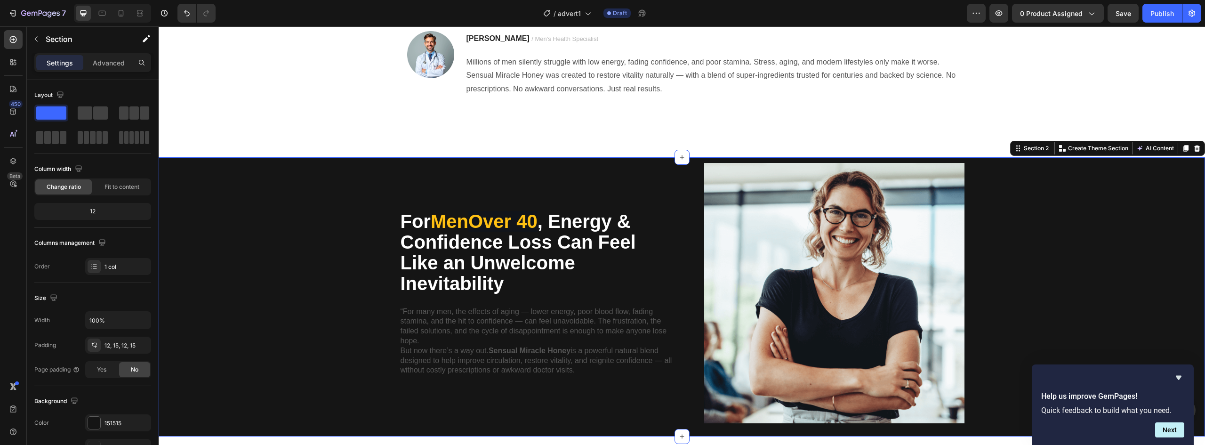
click at [339, 247] on div "For Men Over 40 , Energy & Confidence Loss Can Feel Like an Unwelcome Inevitabi…" at bounding box center [682, 297] width 1033 height 268
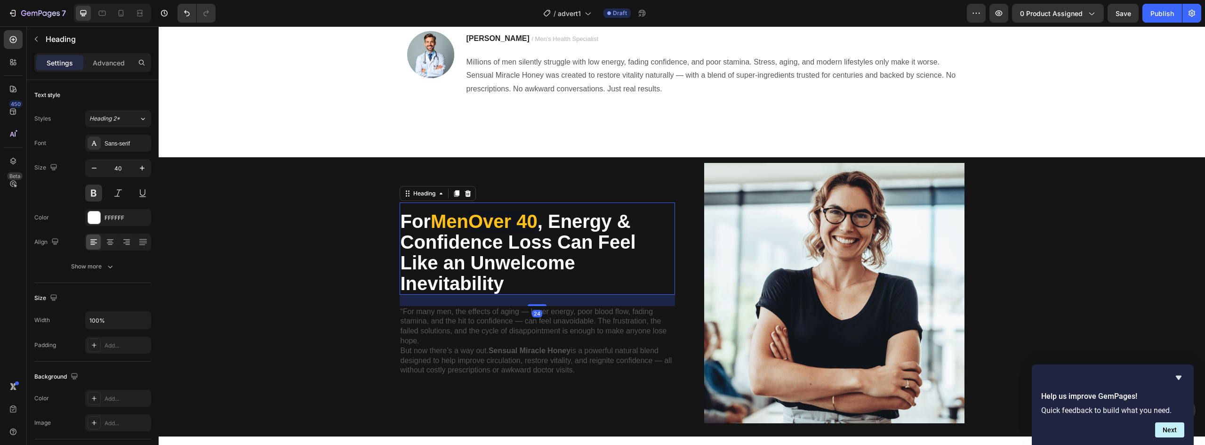
click at [517, 243] on p "For Men Over 40 , Energy & Confidence Loss Can Feel Like an Unwelcome Inevitabi…" at bounding box center [538, 252] width 274 height 83
click at [609, 245] on p "For Men Over 40 , Energy & Confidence Loss Can Feel Like an Unwelcome Inevitabi…" at bounding box center [538, 252] width 274 height 83
click at [472, 268] on p "For Men Over 40 , Energy & Confidence Loss Can Feel Like an Unwelcome Inevitabi…" at bounding box center [538, 252] width 274 height 83
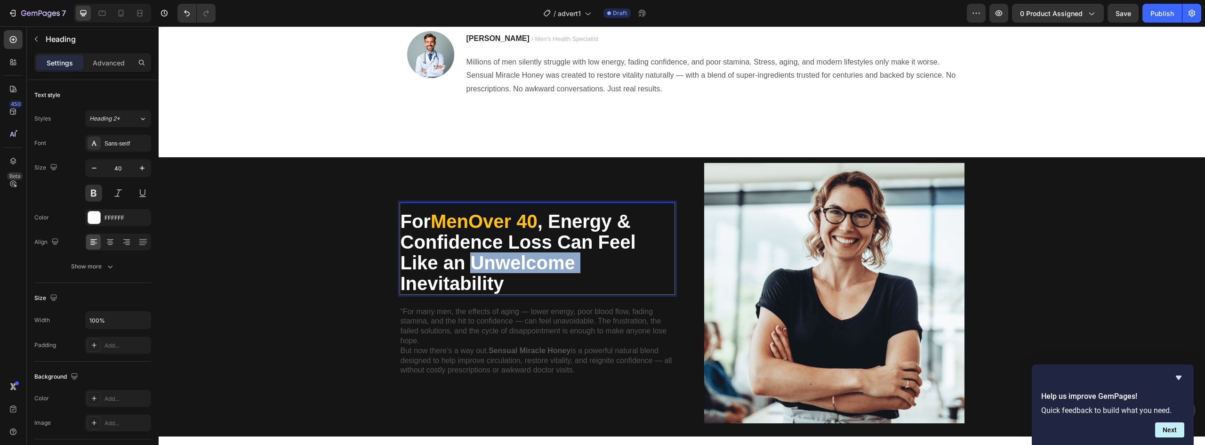
click at [472, 268] on p "For Men Over 40 , Energy & Confidence Loss Can Feel Like an Unwelcome Inevitabi…" at bounding box center [538, 252] width 274 height 83
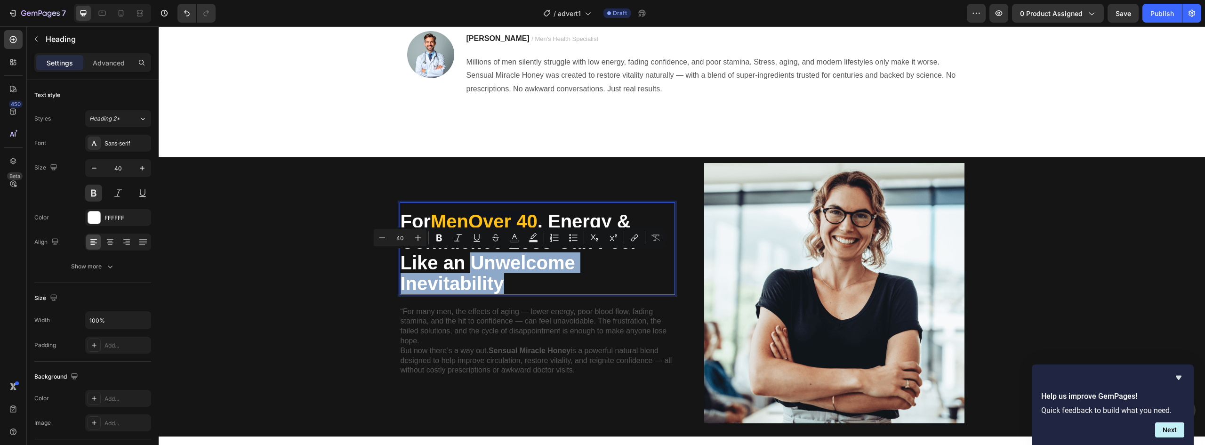
click at [499, 286] on p "For Men Over 40 , Energy & Confidence Loss Can Feel Like an Unwelcome Inevitabi…" at bounding box center [538, 252] width 274 height 83
click at [474, 242] on button "Text Color" at bounding box center [479, 237] width 17 height 17
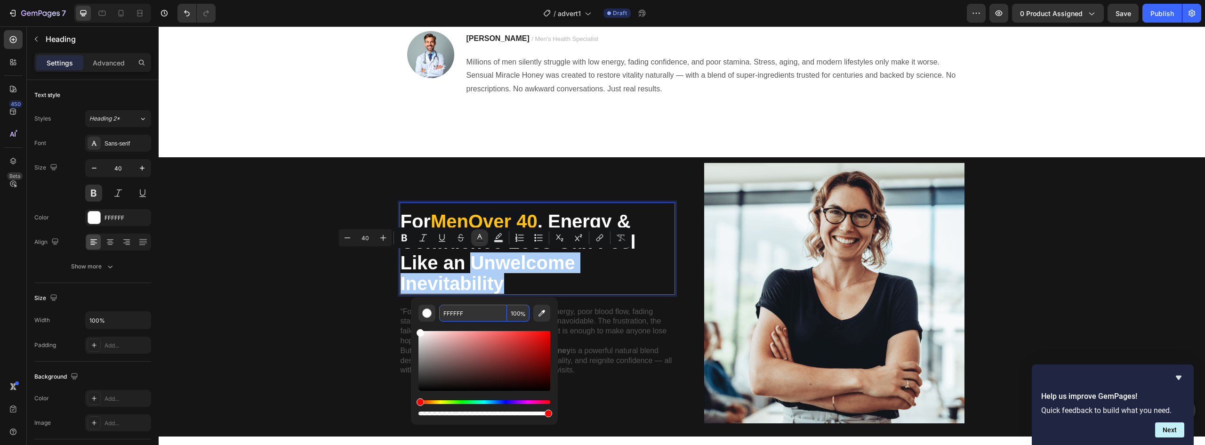
click at [471, 315] on input "FFFFFF" at bounding box center [473, 313] width 68 height 17
paste input "C113"
type input "FFC113"
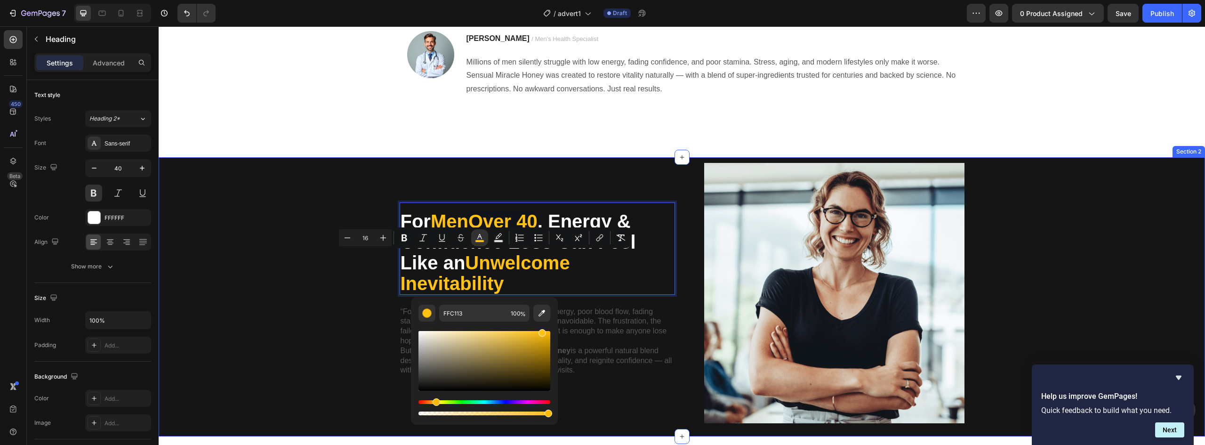
click at [378, 320] on div "For Men Over 40 , Energy & Confidence Loss Can Feel Like an Unwelcome Inevitabi…" at bounding box center [682, 297] width 1033 height 268
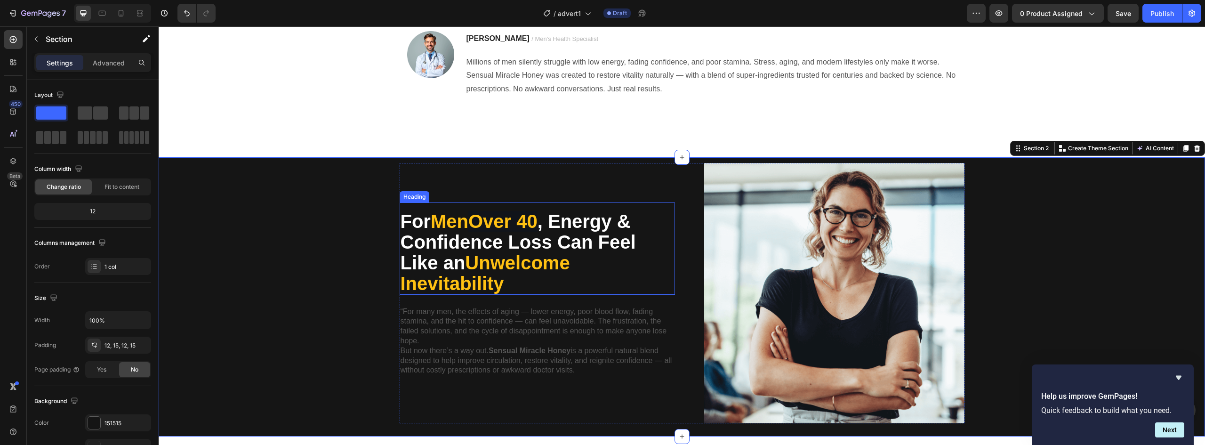
click at [474, 276] on span "Unwelcome Inevitability" at bounding box center [486, 272] width 170 height 41
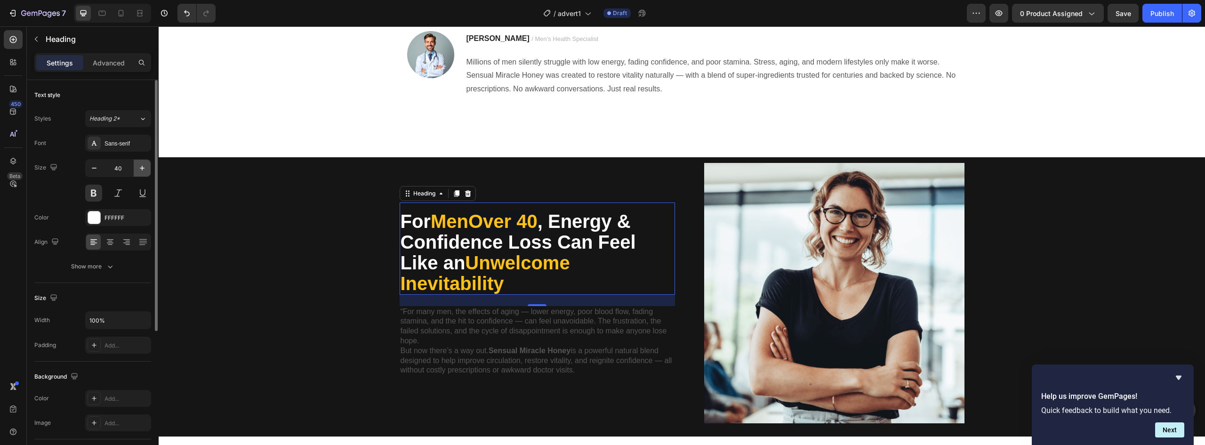
click at [140, 168] on icon "button" at bounding box center [142, 168] width 5 height 5
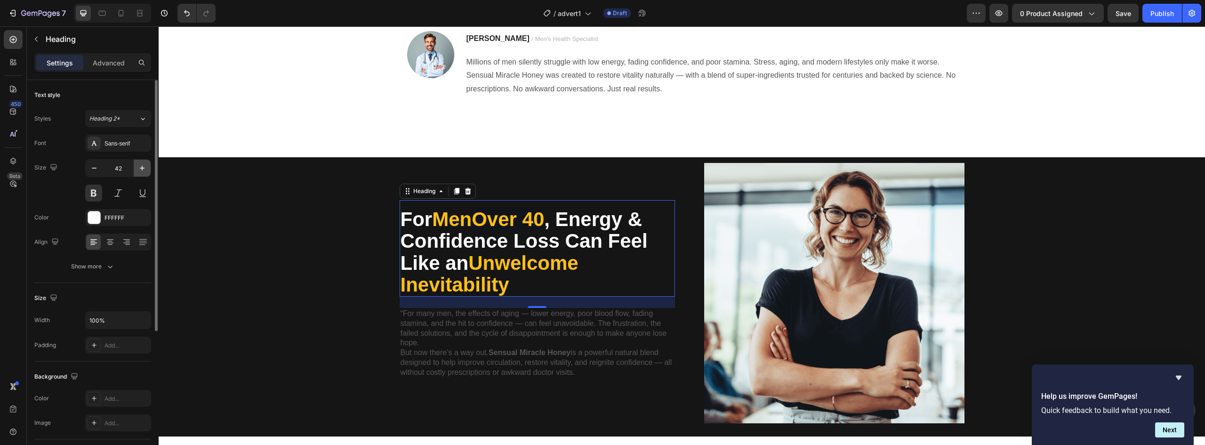
click at [140, 168] on icon "button" at bounding box center [142, 168] width 5 height 5
type input "43"
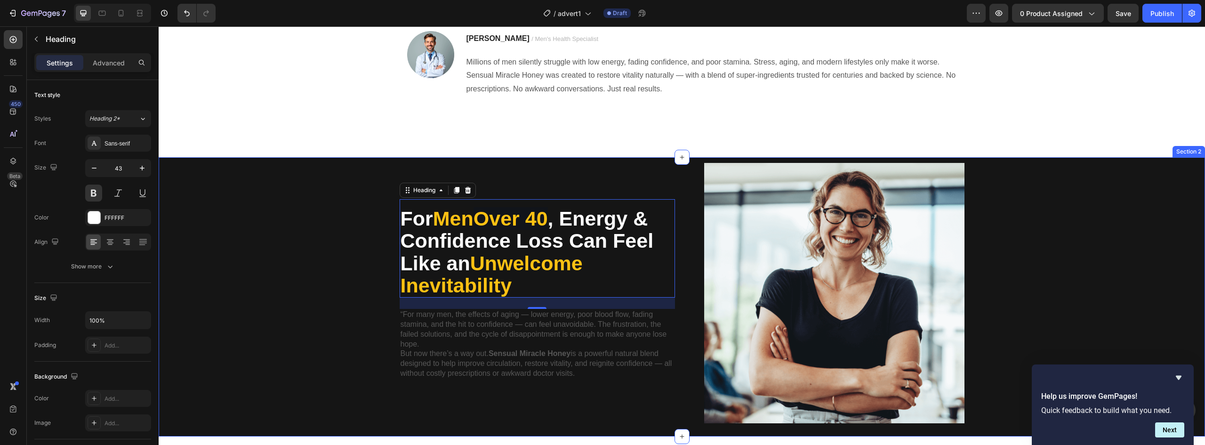
click at [326, 258] on div "For Men Over 40 , Energy & Confidence Loss Can Feel Like an Unwelcome Inevitabi…" at bounding box center [682, 297] width 1033 height 268
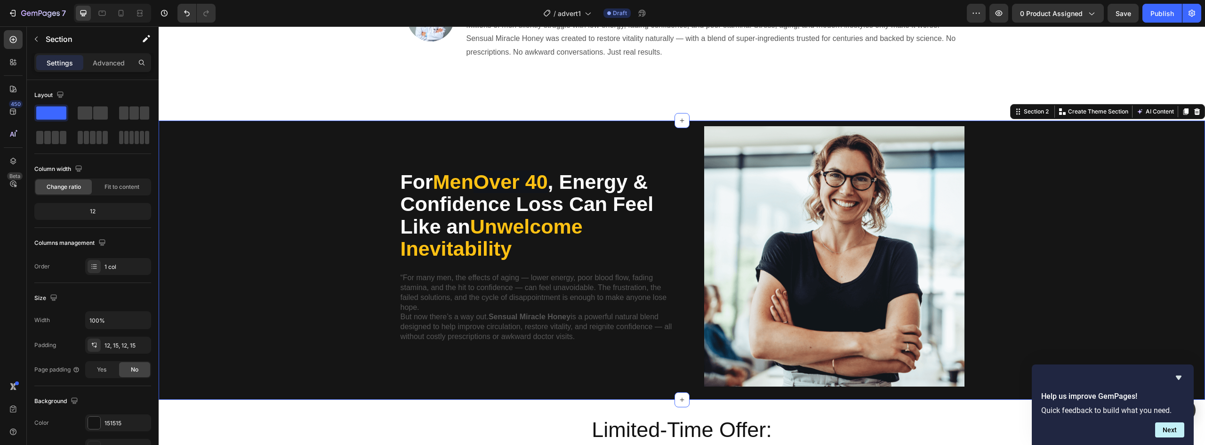
scroll to position [330, 0]
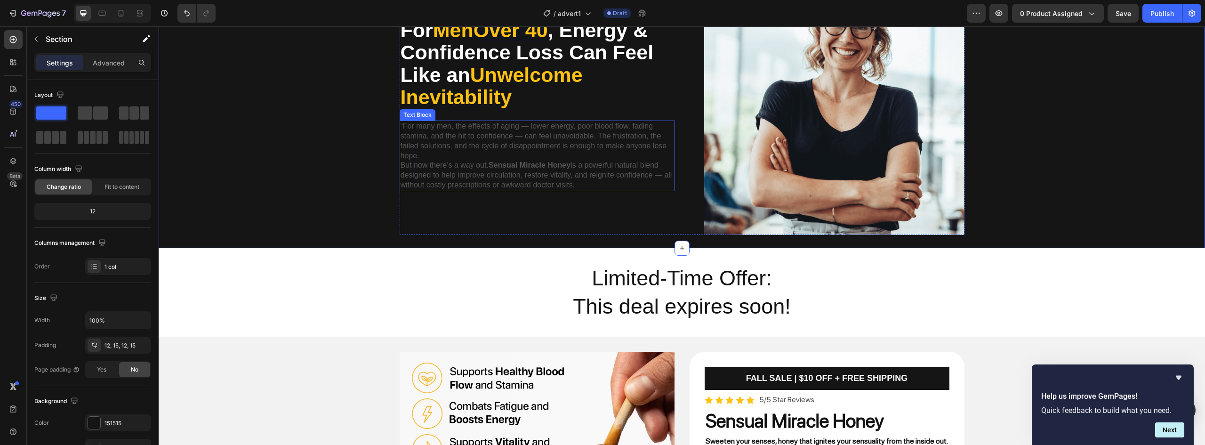
click at [445, 159] on p "“For many men, the effects of aging — lower energy, poor blood flow, fading sta…" at bounding box center [538, 140] width 274 height 39
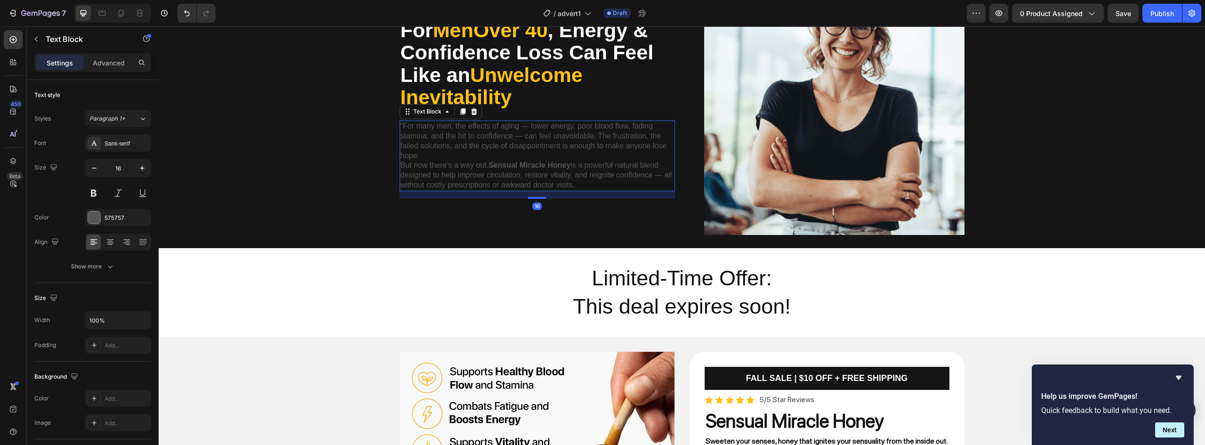
click at [445, 159] on p "“For many men, the effects of aging — lower energy, poor blood flow, fading sta…" at bounding box center [538, 140] width 274 height 39
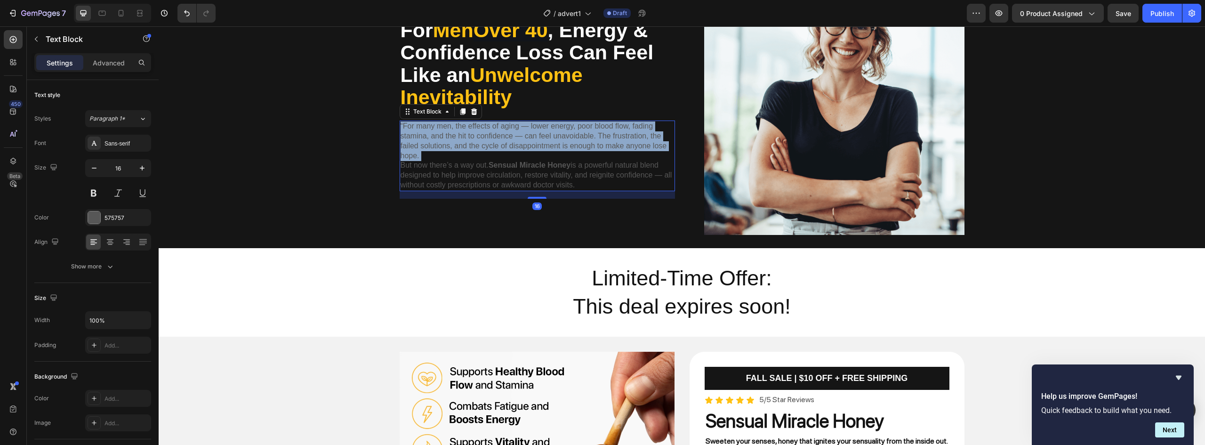
click at [445, 159] on p "“For many men, the effects of aging — lower energy, poor blood flow, fading sta…" at bounding box center [538, 140] width 274 height 39
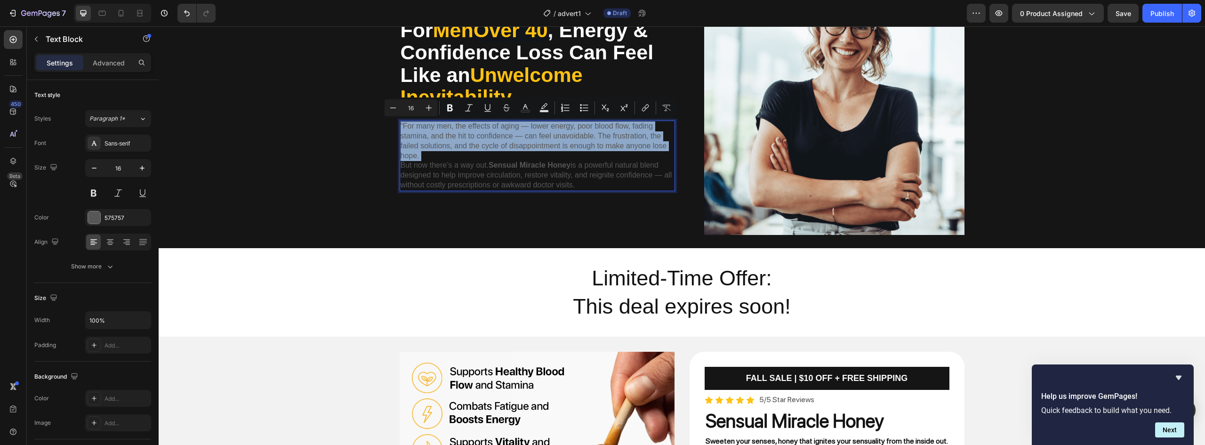
click at [445, 159] on p "“For many men, the effects of aging — lower energy, poor blood flow, fading sta…" at bounding box center [538, 140] width 274 height 39
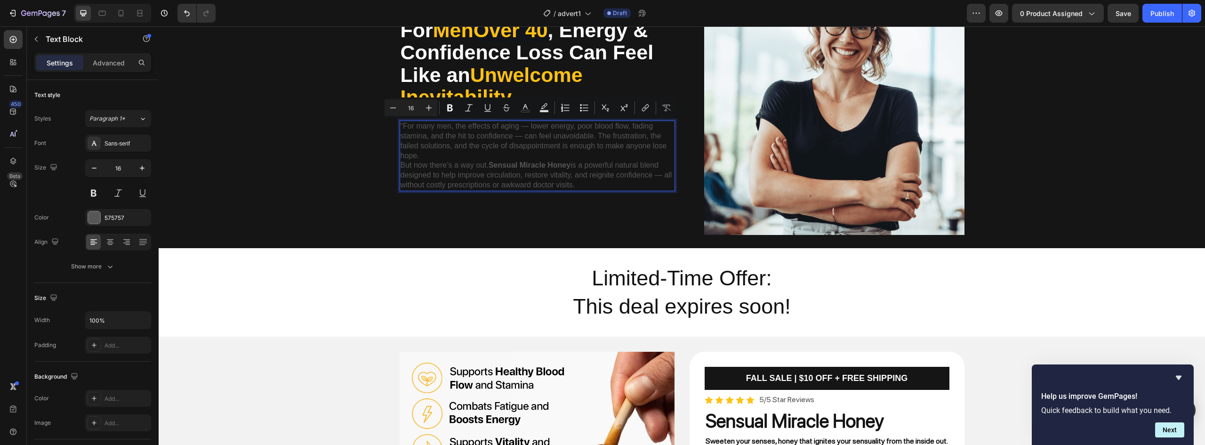
click at [573, 191] on div "“For many men, the effects of aging — lower energy, poor blood flow, fading sta…" at bounding box center [537, 156] width 275 height 71
drag, startPoint x: 575, startPoint y: 185, endPoint x: 381, endPoint y: 130, distance: 201.5
click at [381, 130] on div "For Men Over 40 , Energy & Confidence Loss Can Feel Like an Unwelcome Inevitabi…" at bounding box center [682, 109] width 1033 height 268
click at [530, 111] on rect "Editor contextual toolbar" at bounding box center [528, 111] width 9 height 2
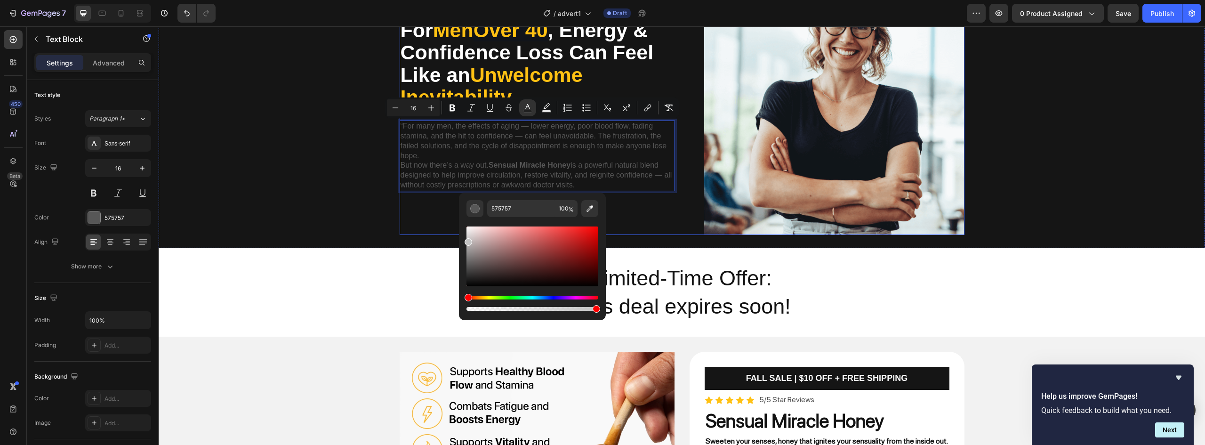
type input "C4C4C4"
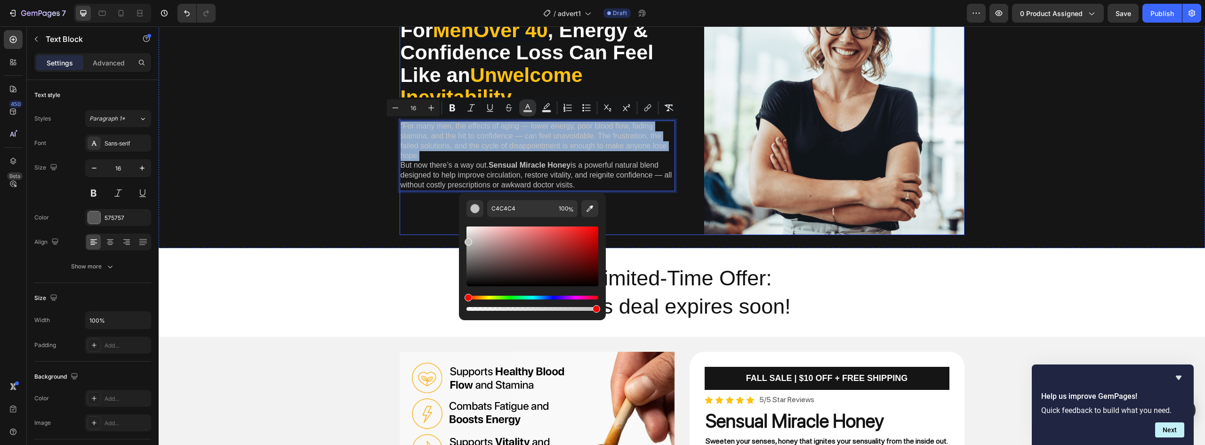
drag, startPoint x: 634, startPoint y: 275, endPoint x: 403, endPoint y: 198, distance: 244.2
click at [557, 166] on strong "Sensual Miracle Honey" at bounding box center [530, 165] width 82 height 8
click at [572, 173] on span "But now there’s a way out. Sensual Miracle Honey is a powerful natural blend de…" at bounding box center [537, 175] width 272 height 28
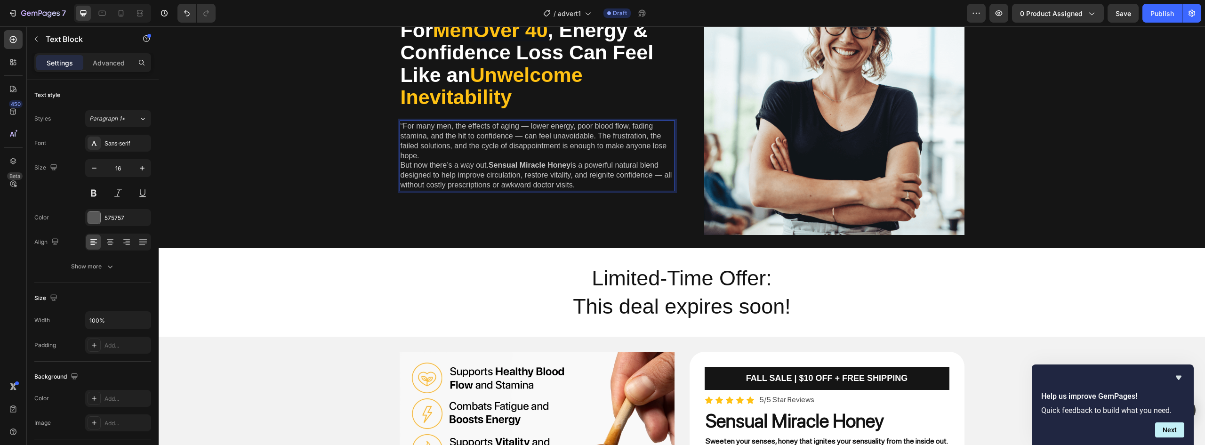
click at [526, 170] on p "But now there’s a way out. Sensual Miracle Honey is a powerful natural blend de…" at bounding box center [538, 175] width 274 height 29
click at [508, 165] on strong "Sensual Miracle Honey" at bounding box center [530, 165] width 82 height 8
click at [576, 180] on p "But now there’s a way out. Sensual Miracle Honey is a powerful natural blend de…" at bounding box center [538, 175] width 274 height 29
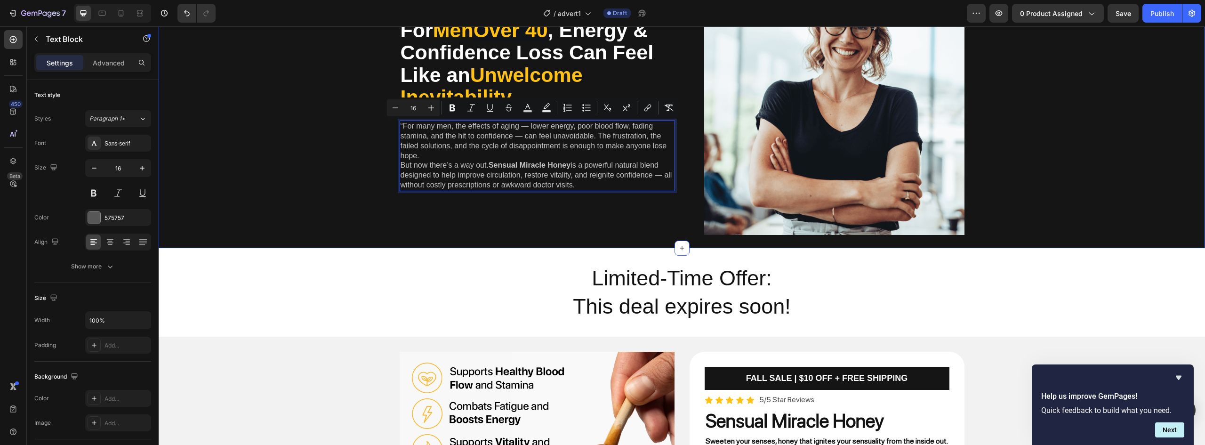
drag, startPoint x: 595, startPoint y: 184, endPoint x: 395, endPoint y: 119, distance: 209.8
click at [395, 119] on div "For Men Over 40 , Energy & Confidence Loss Can Feel Like an Unwelcome Inevitabi…" at bounding box center [682, 109] width 1033 height 268
click at [100, 216] on div at bounding box center [94, 217] width 12 height 12
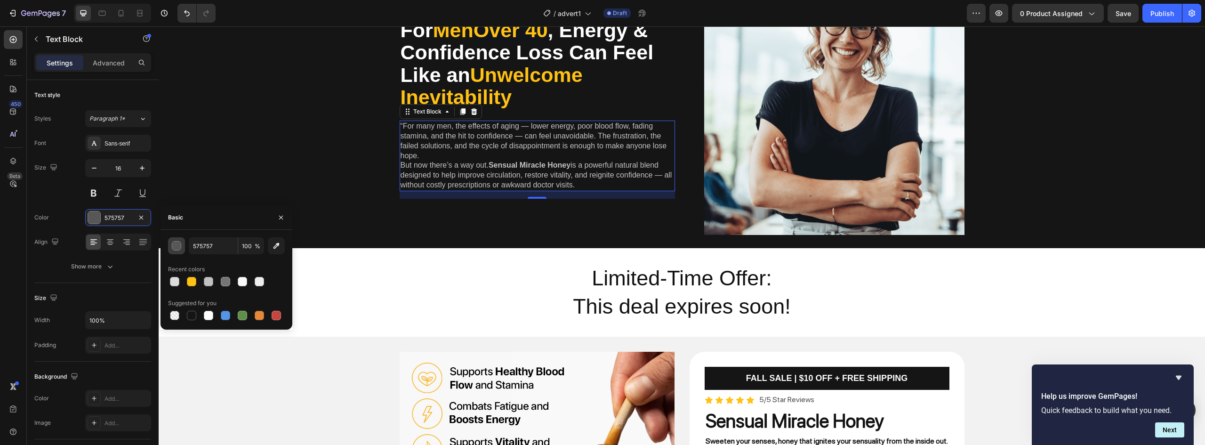
click at [177, 246] on div "button" at bounding box center [176, 246] width 9 height 9
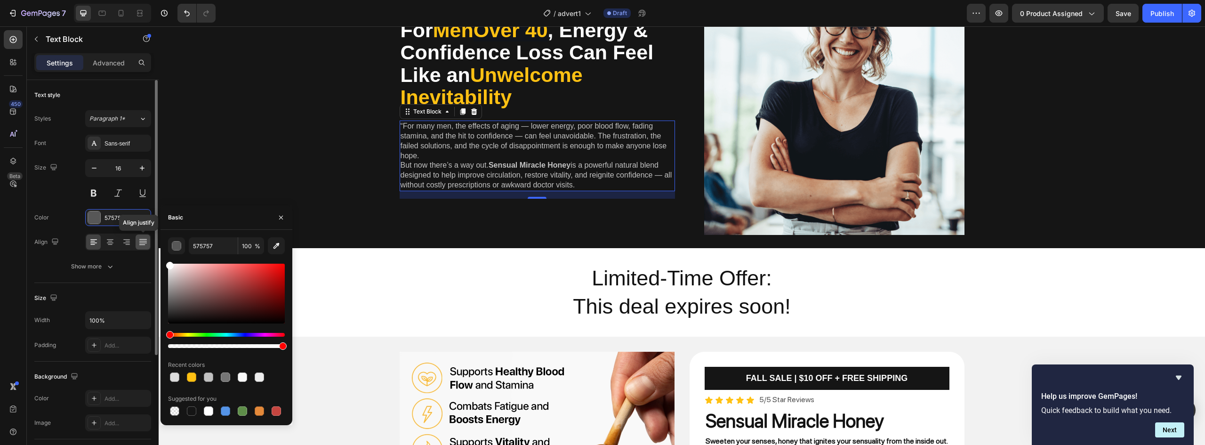
drag, startPoint x: 188, startPoint y: 284, endPoint x: 145, endPoint y: 245, distance: 58.0
click at [145, 245] on div "450 Beta Sections(18) Elements(84) Section Element Hero Section Product Detail …" at bounding box center [79, 235] width 159 height 419
type input "FFFFFF"
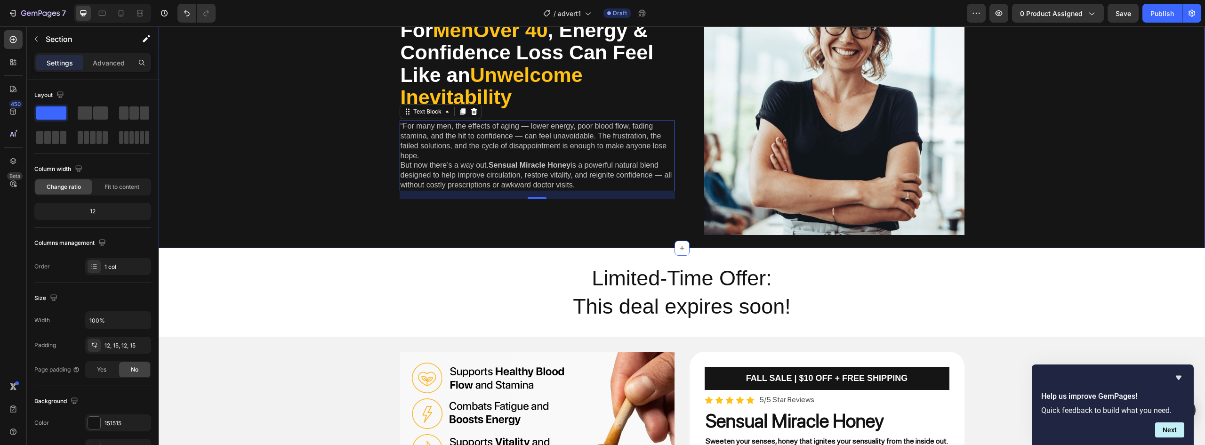
click at [330, 140] on div "For Men Over 40 , Energy & Confidence Loss Can Feel Like an Unwelcome Inevitabi…" at bounding box center [682, 109] width 1033 height 268
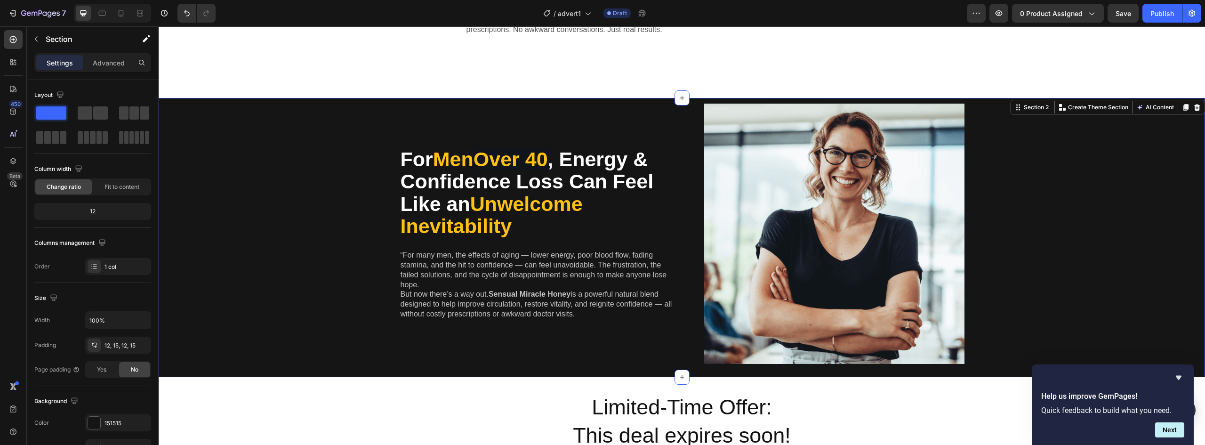
scroll to position [188, 0]
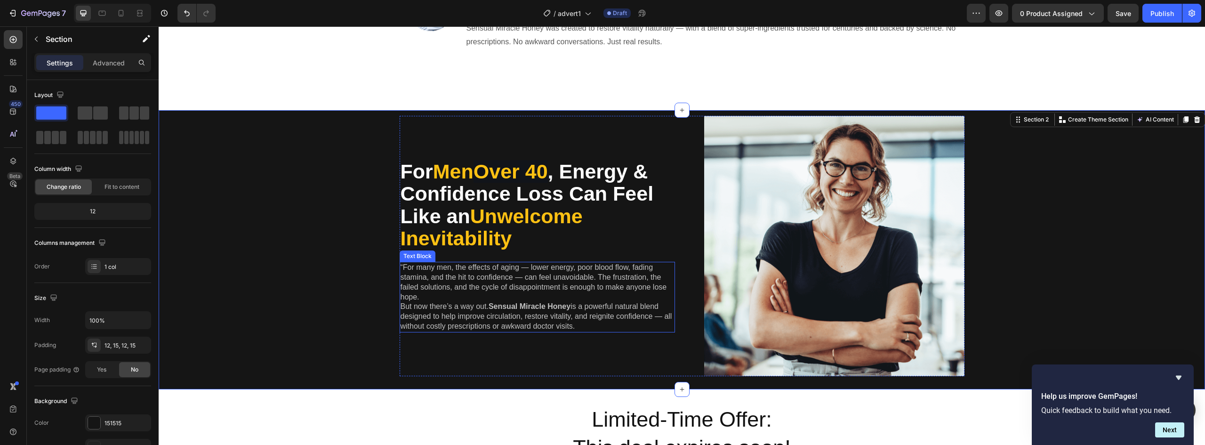
click at [521, 311] on p "But now there’s a way out. Sensual Miracle Honey is a powerful natural blend de…" at bounding box center [538, 316] width 274 height 29
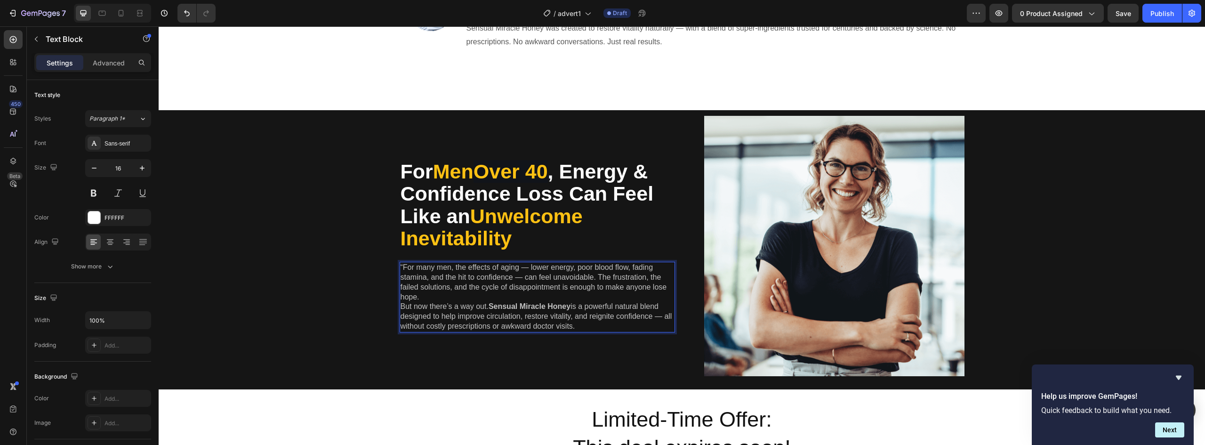
click at [521, 311] on p "But now there’s a way out. Sensual Miracle Honey is a powerful natural blend de…" at bounding box center [538, 316] width 274 height 29
click at [547, 310] on strong "Sensual Miracle Honey" at bounding box center [530, 306] width 82 height 8
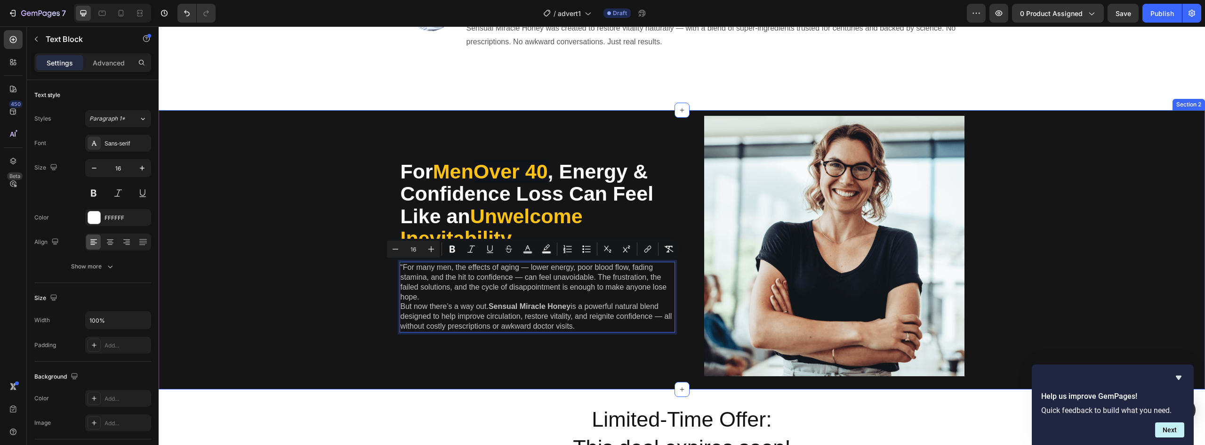
drag, startPoint x: 582, startPoint y: 325, endPoint x: 376, endPoint y: 265, distance: 214.4
click at [376, 265] on div "For Men Over 40 , Energy & Confidence Loss Can Feel Like an Unwelcome Inevitabi…" at bounding box center [682, 250] width 1033 height 268
click at [434, 251] on icon "Editor contextual toolbar" at bounding box center [431, 248] width 9 height 9
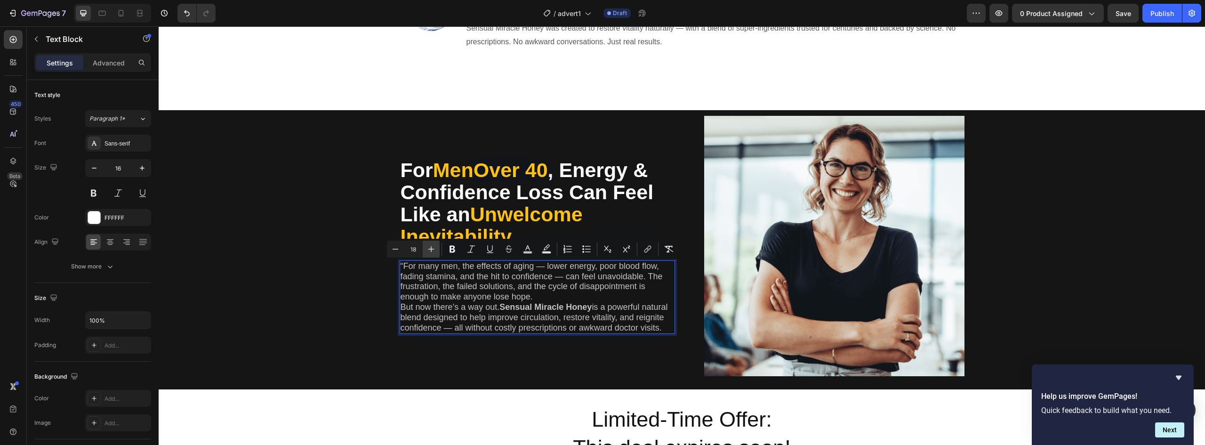
click at [426, 250] on button "Plus" at bounding box center [431, 249] width 17 height 17
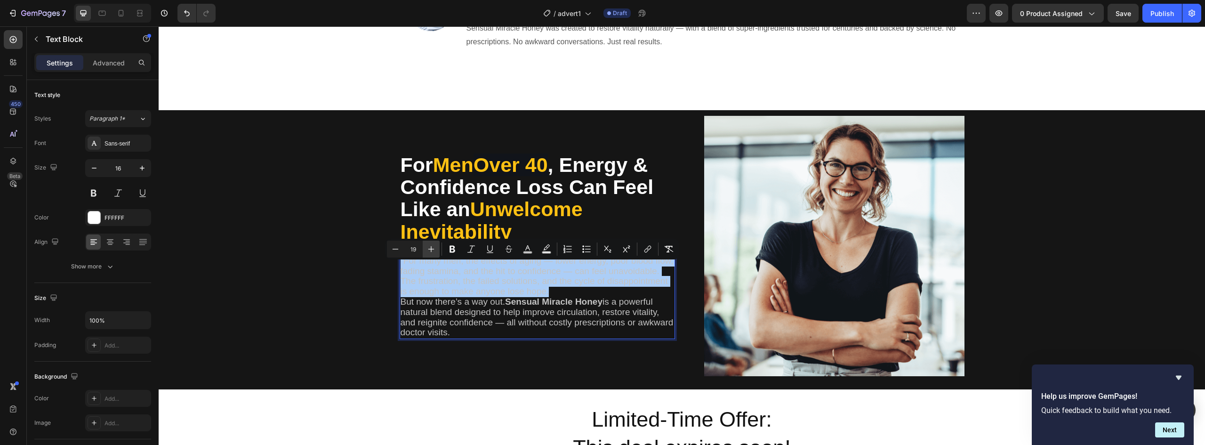
click at [426, 250] on button "Plus" at bounding box center [431, 249] width 17 height 17
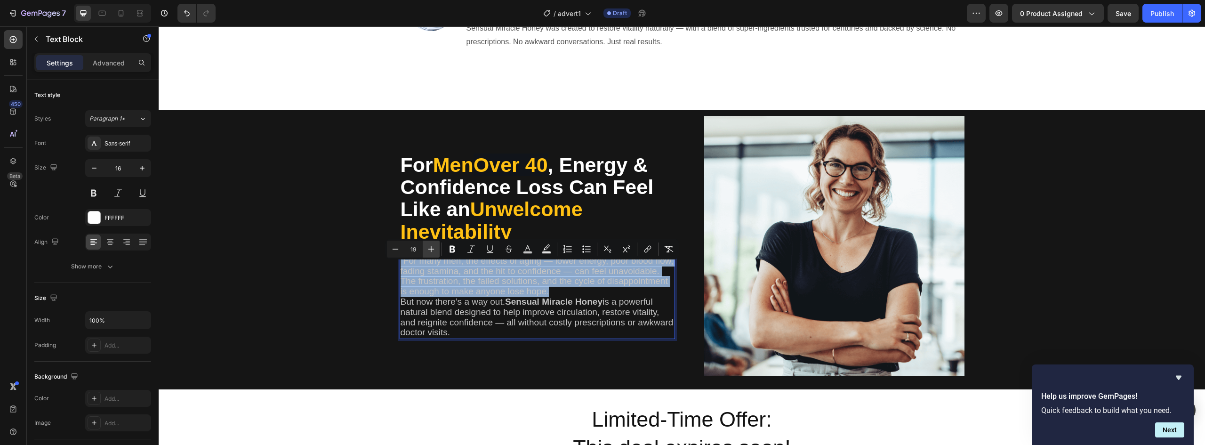
type input "20"
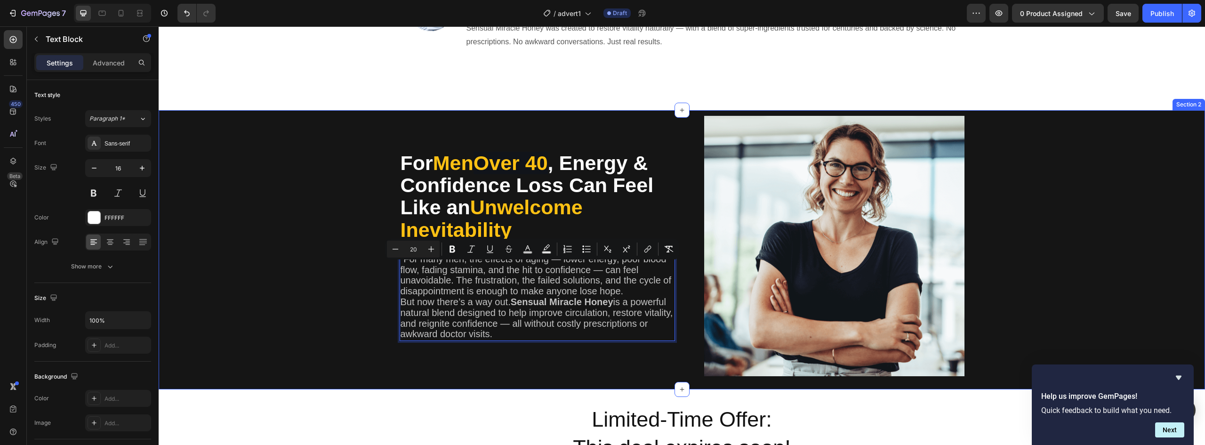
click at [340, 281] on div "For Men Over 40 , Energy & Confidence Loss Can Feel Like an Unwelcome Inevitabi…" at bounding box center [682, 250] width 1033 height 268
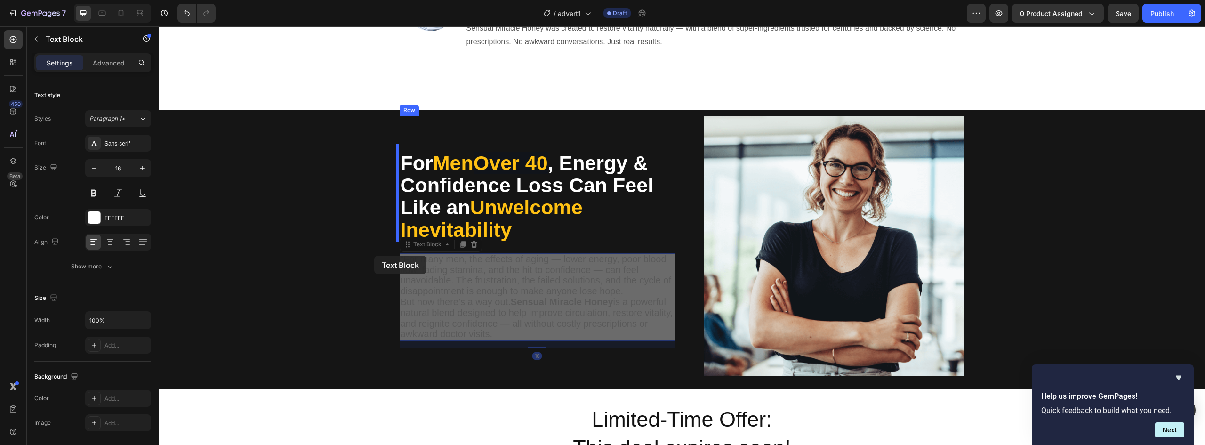
drag, startPoint x: 503, startPoint y: 334, endPoint x: 374, endPoint y: 256, distance: 150.5
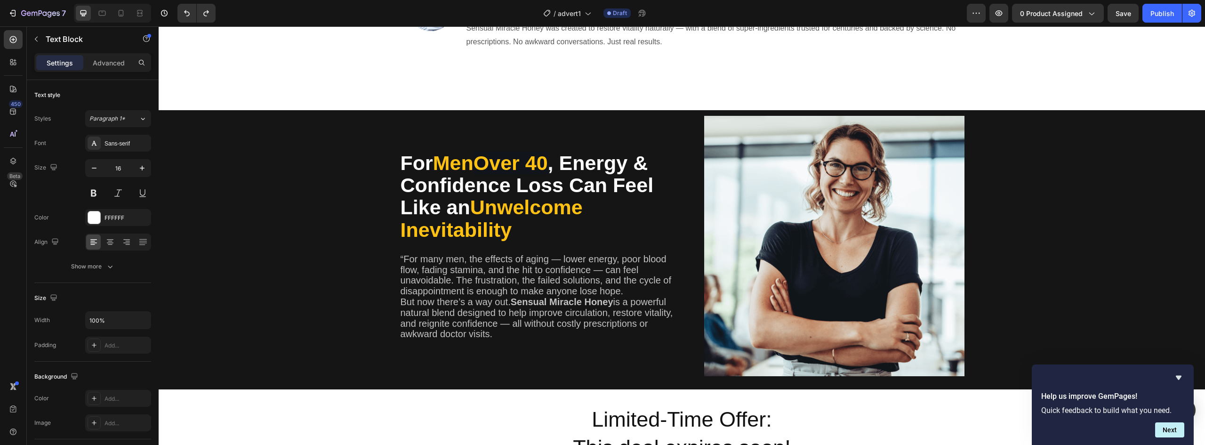
click at [491, 332] on p "But now there’s a way out. Sensual Miracle Honey is a powerful natural blend de…" at bounding box center [538, 318] width 274 height 43
click at [512, 336] on p "But now there’s a way out. Sensual Miracle Honey is a powerful natural blend de…" at bounding box center [538, 318] width 274 height 43
click at [401, 259] on span "“For many men, the effects of aging — lower energy, poor blood flow, fading sta…" at bounding box center [536, 275] width 271 height 42
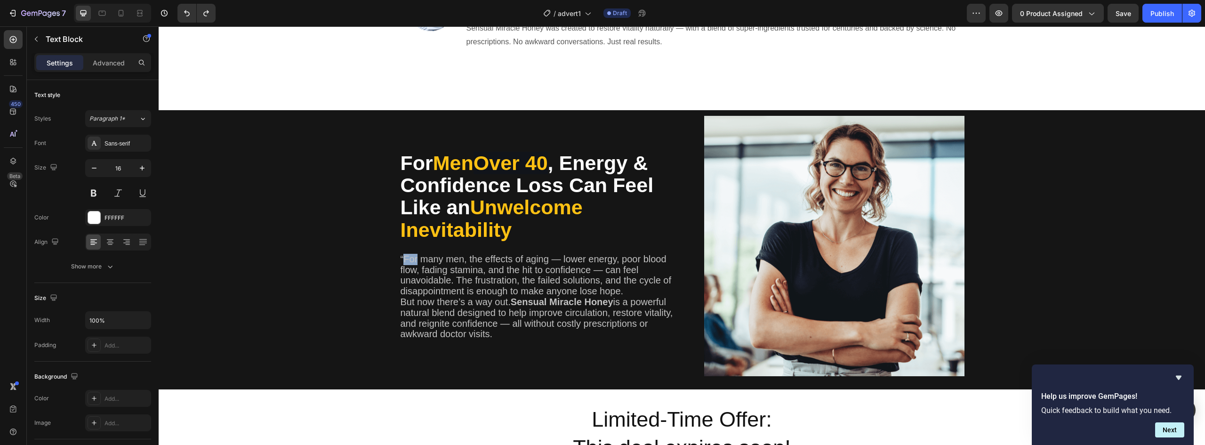
click at [403, 259] on span "“For many men, the effects of aging — lower energy, poor blood flow, fading sta…" at bounding box center [536, 275] width 271 height 42
click at [404, 259] on span "“For many men, the effects of aging — lower energy, poor blood flow, fading sta…" at bounding box center [536, 275] width 271 height 42
click at [513, 280] on span "For many men, the effects of aging — lower energy, poor blood flow, fading stam…" at bounding box center [536, 275] width 271 height 42
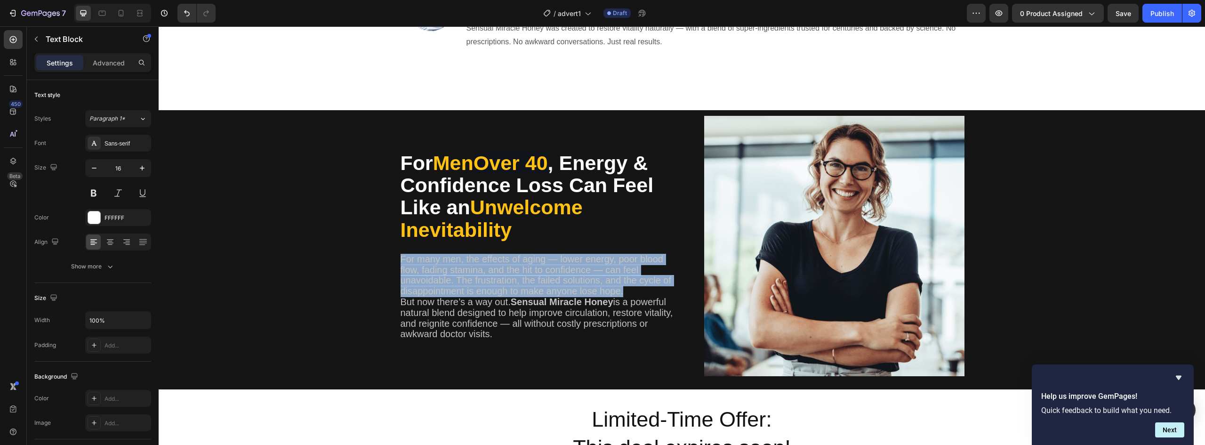
click at [513, 280] on span "For many men, the effects of aging — lower energy, poor blood flow, fading stam…" at bounding box center [536, 275] width 271 height 42
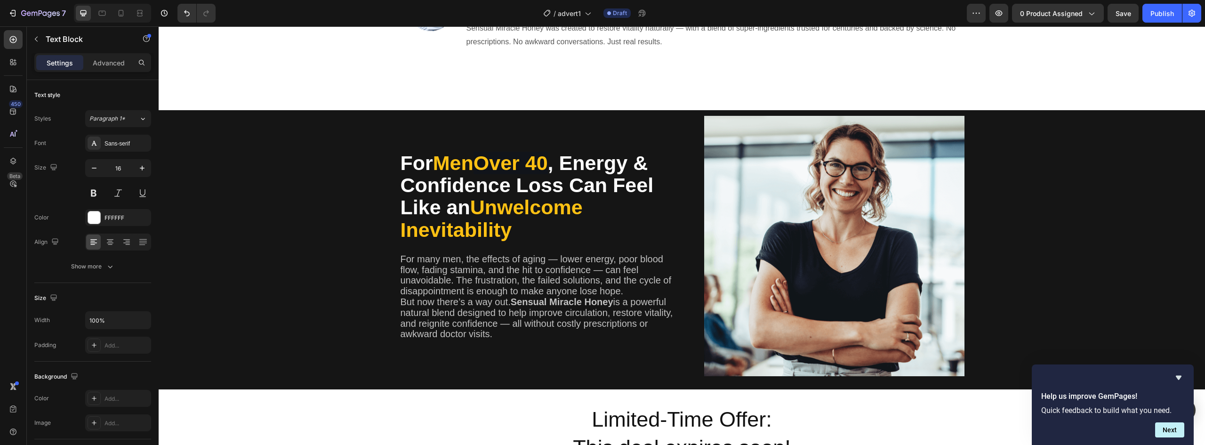
click at [498, 338] on p "But now there’s a way out. Sensual Miracle Honey is a powerful natural blend de…" at bounding box center [538, 318] width 274 height 43
drag, startPoint x: 498, startPoint y: 332, endPoint x: 379, endPoint y: 260, distance: 139.0
click at [379, 260] on div "For Men Over 40 , Energy & Confidence Loss Can Feel Like an Unwelcome Inevitabi…" at bounding box center [682, 250] width 1033 height 268
click at [487, 315] on span "But now there’s a way out. Sensual Miracle Honey is a powerful natural blend de…" at bounding box center [537, 318] width 273 height 42
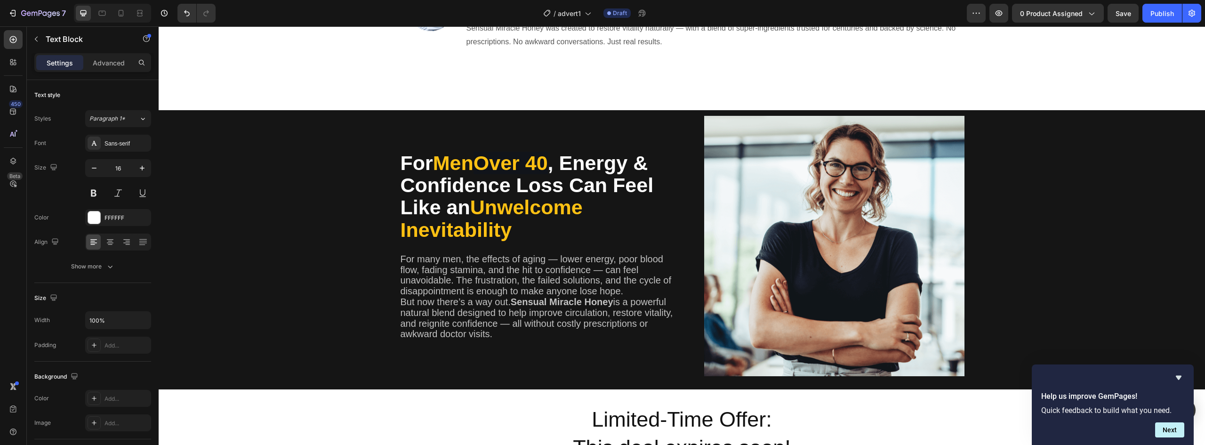
click at [493, 328] on span "But now there’s a way out. Sensual Miracle Honey is a powerful natural blend de…" at bounding box center [537, 318] width 273 height 42
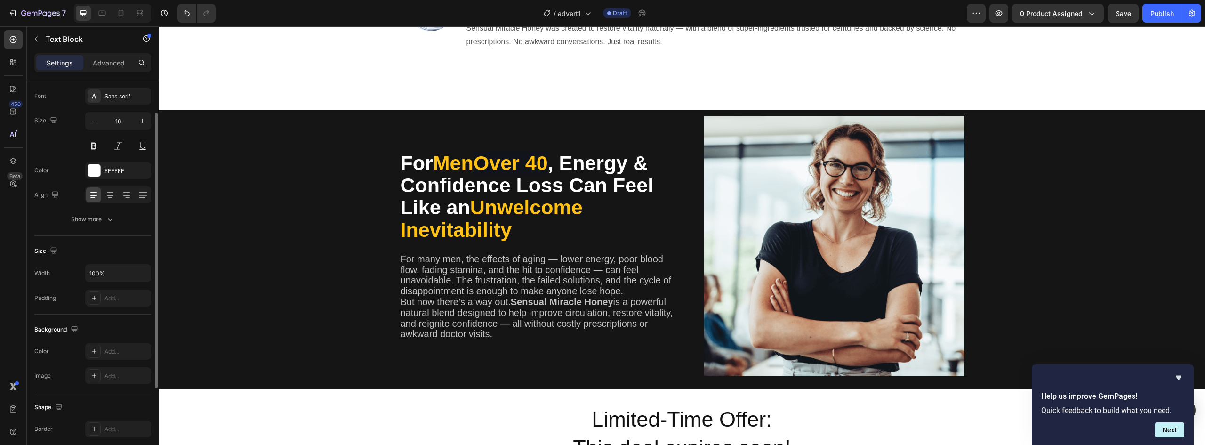
scroll to position [0, 0]
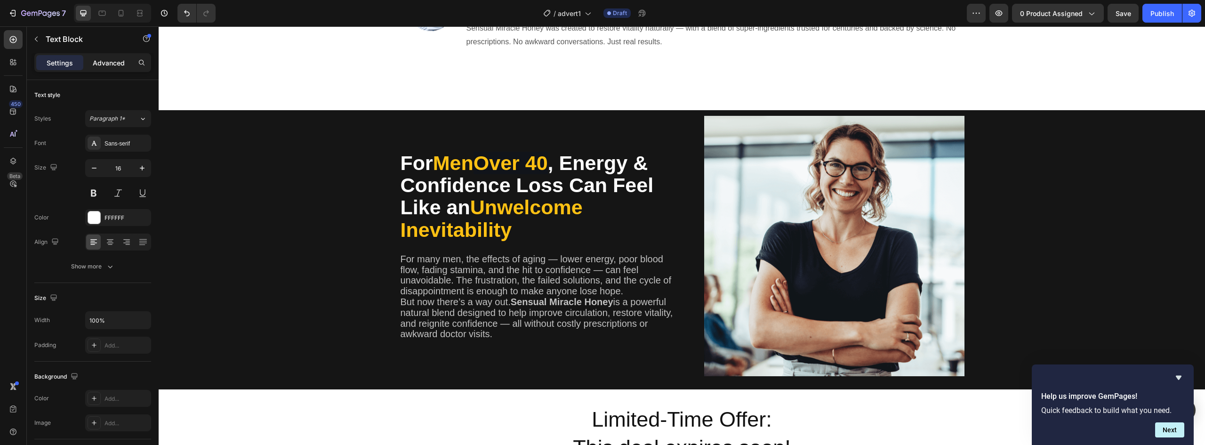
click at [106, 66] on p "Advanced" at bounding box center [109, 63] width 32 height 10
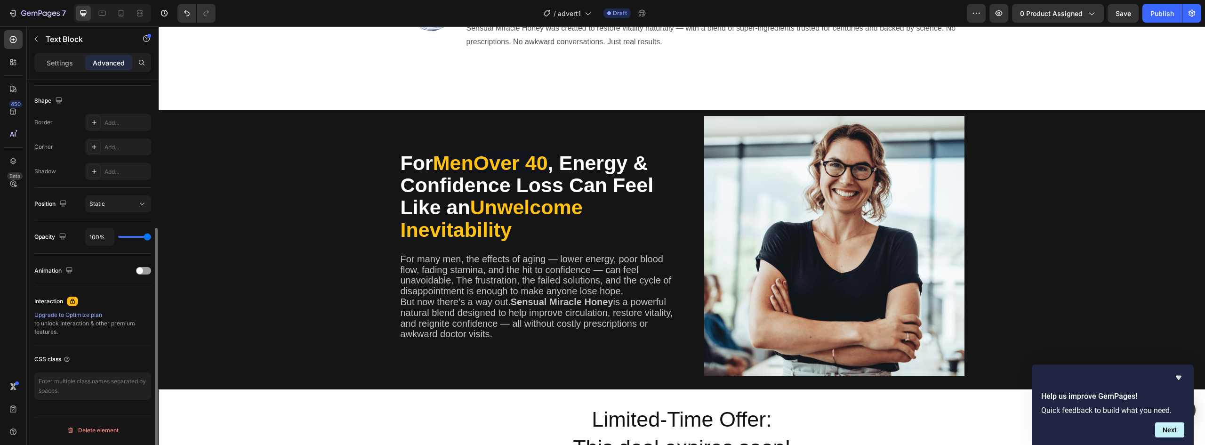
scroll to position [189, 0]
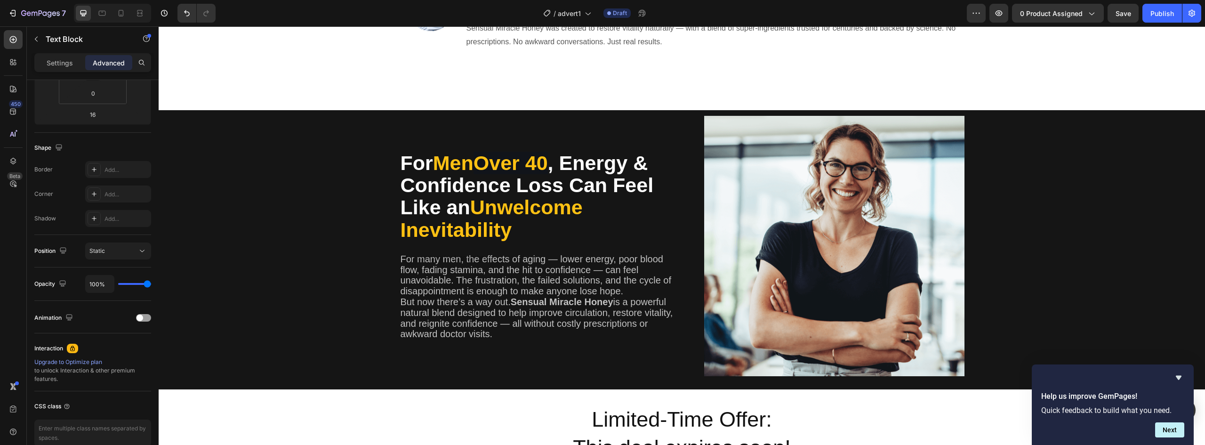
click at [501, 274] on span "For many men, the effects of aging — lower energy, poor blood flow, fading stam…" at bounding box center [536, 275] width 271 height 42
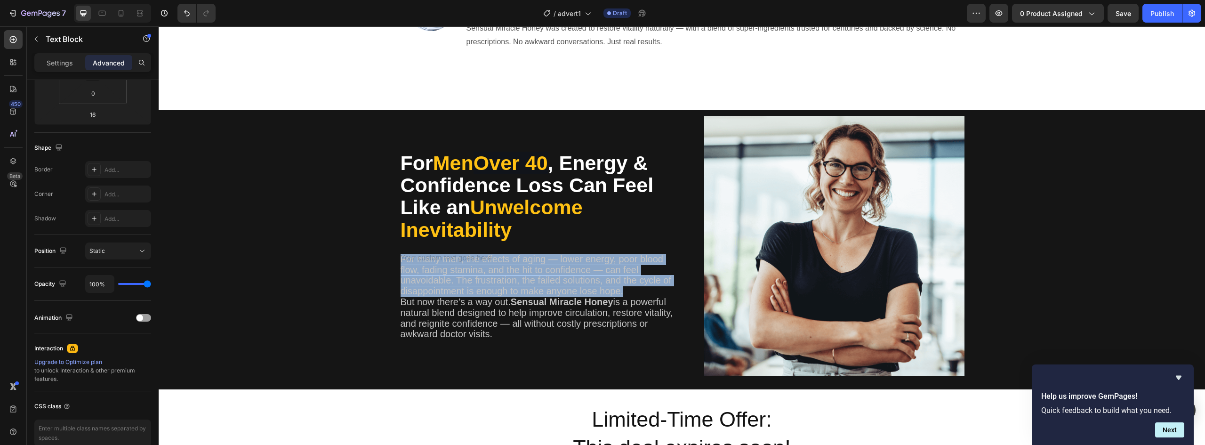
click at [501, 274] on span "For many men, the effects of aging — lower energy, poor blood flow, fading stam…" at bounding box center [536, 275] width 271 height 42
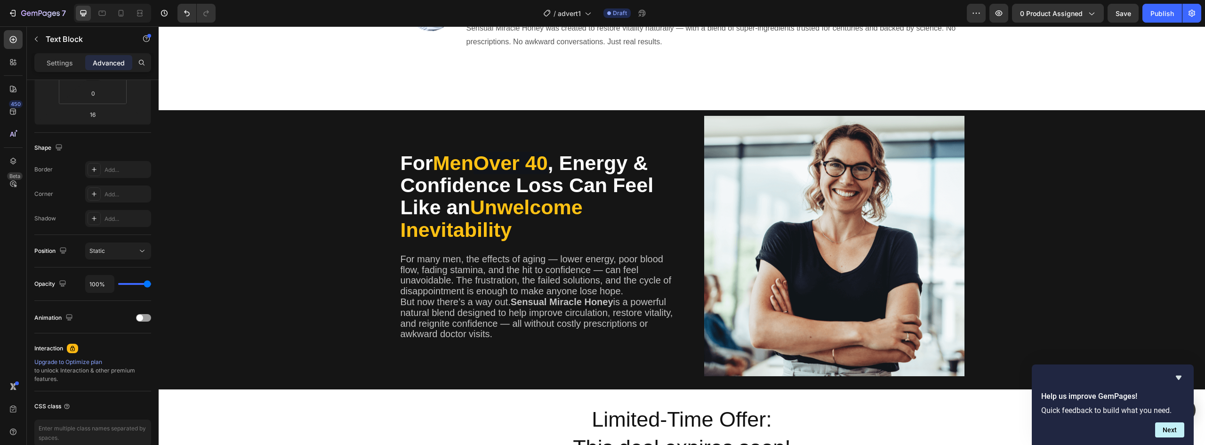
click at [478, 326] on span "But now there’s a way out. Sensual Miracle Honey is a powerful natural blend de…" at bounding box center [537, 318] width 273 height 42
click at [478, 330] on span "But now there’s a way out. Sensual Miracle Honey is a powerful natural blend de…" at bounding box center [537, 318] width 273 height 42
click at [604, 355] on div "For Men Over 40 , Energy & Confidence Loss Can Feel Like an Unwelcome Inevitabi…" at bounding box center [537, 246] width 275 height 260
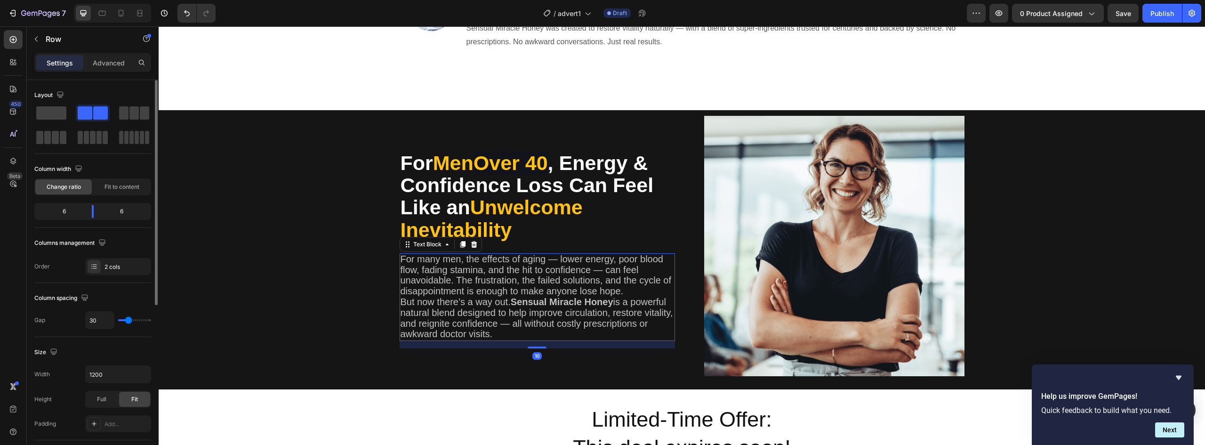
click at [583, 298] on strong "Sensual Miracle Honey" at bounding box center [562, 302] width 103 height 10
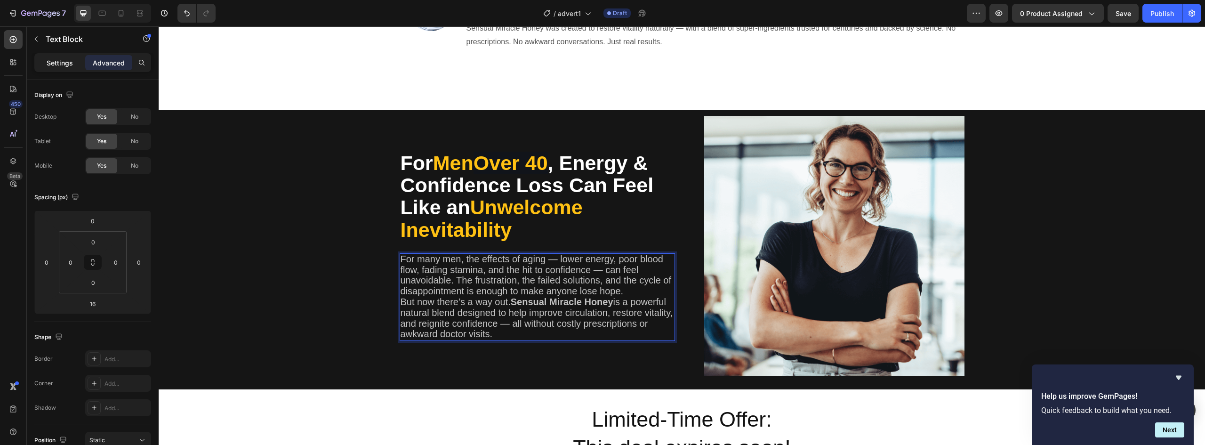
click at [66, 64] on p "Settings" at bounding box center [60, 63] width 26 height 10
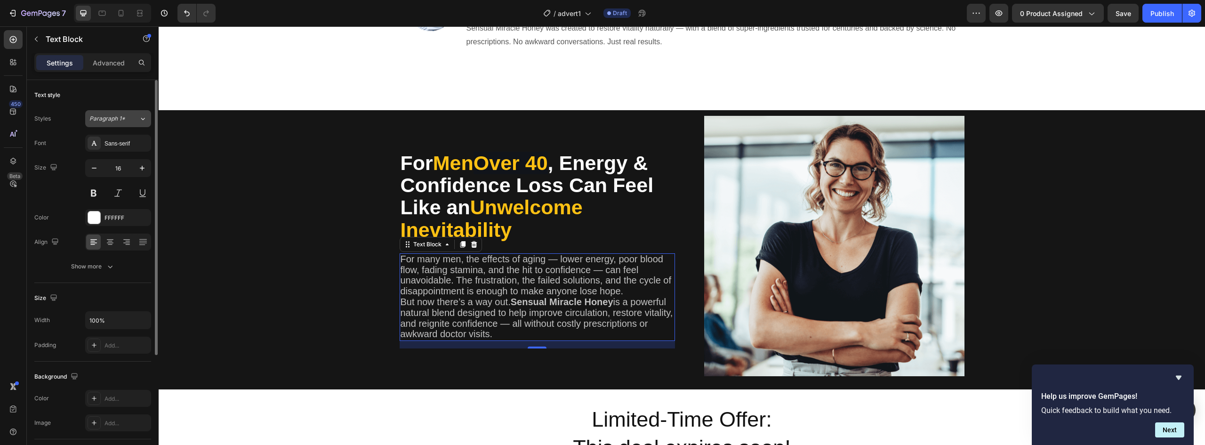
click at [145, 114] on icon at bounding box center [143, 118] width 8 height 9
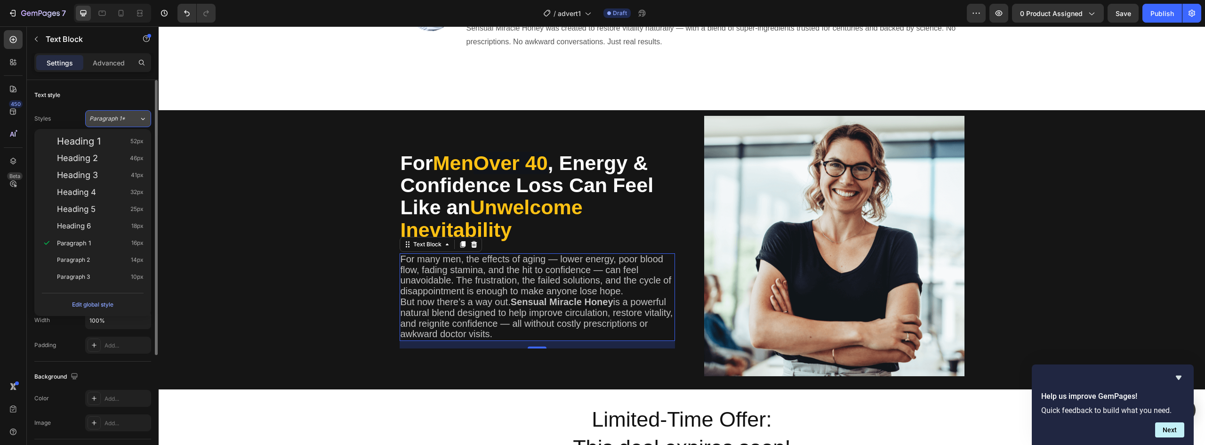
click at [145, 114] on icon at bounding box center [143, 118] width 8 height 9
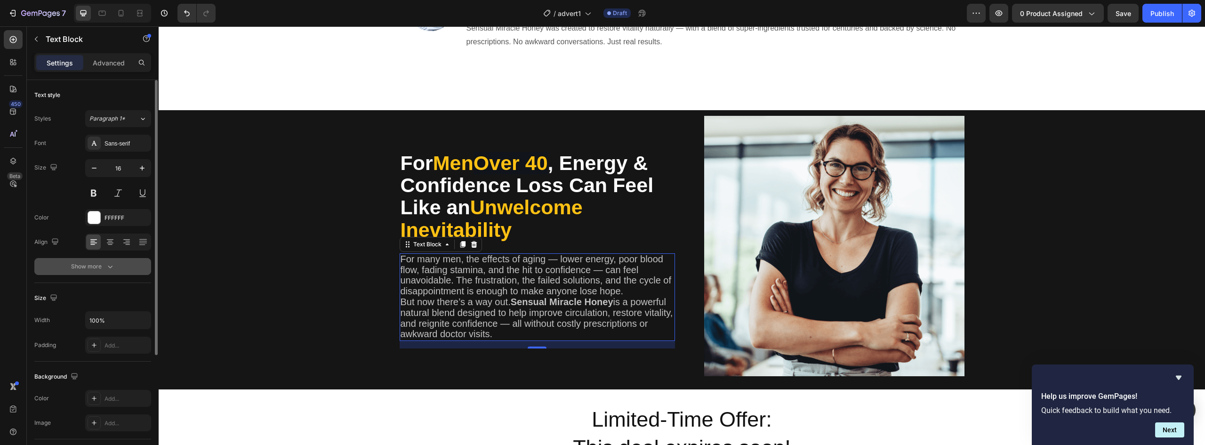
click at [106, 268] on icon "button" at bounding box center [109, 266] width 9 height 9
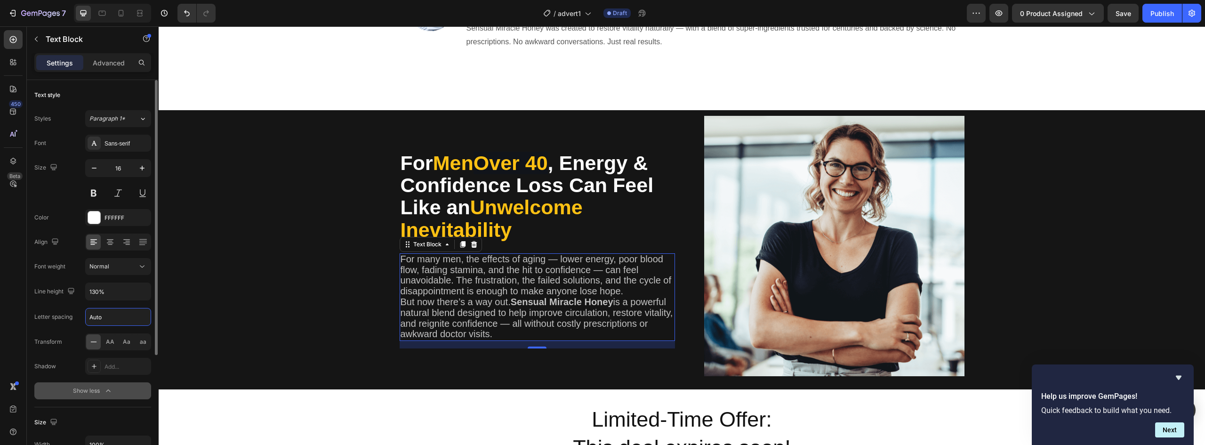
click at [120, 314] on input "Auto" at bounding box center [118, 316] width 65 height 17
click at [97, 321] on input "Auto" at bounding box center [118, 316] width 65 height 17
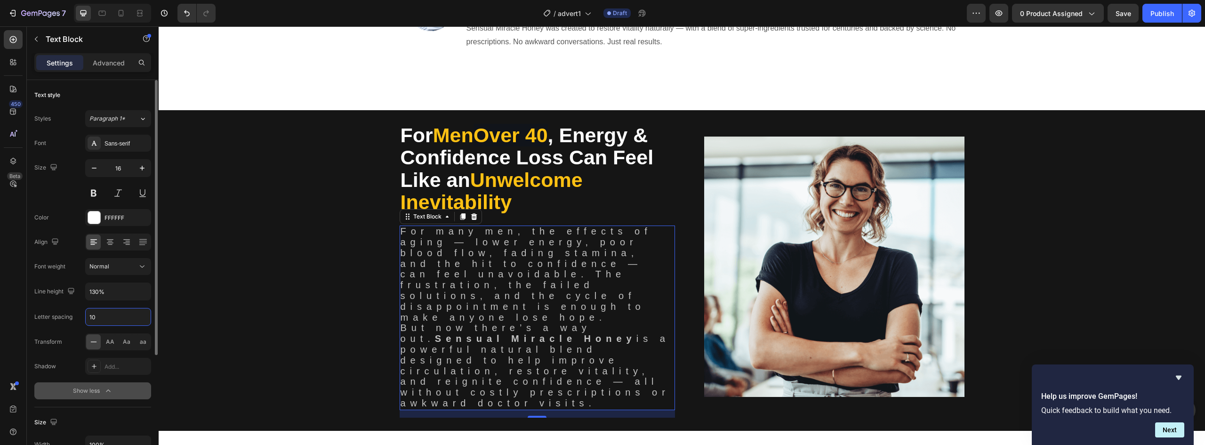
type input "1"
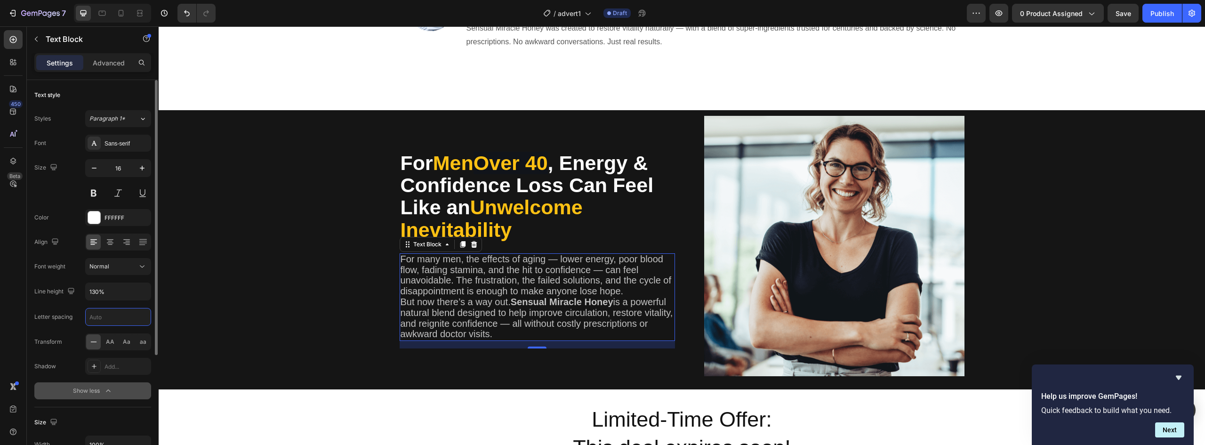
type input "1"
click at [142, 291] on icon "button" at bounding box center [141, 291] width 9 height 9
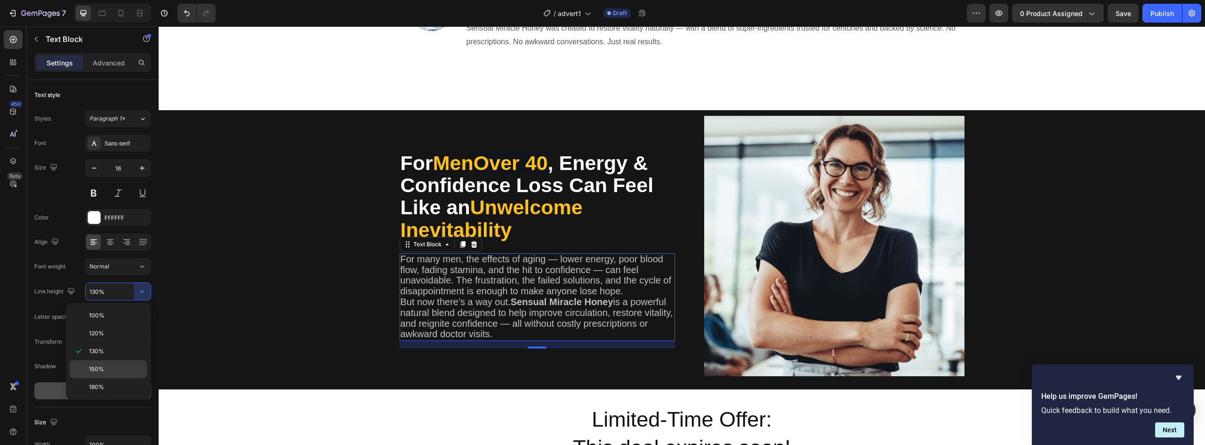
click at [92, 364] on div "150%" at bounding box center [108, 369] width 77 height 18
type input "150%"
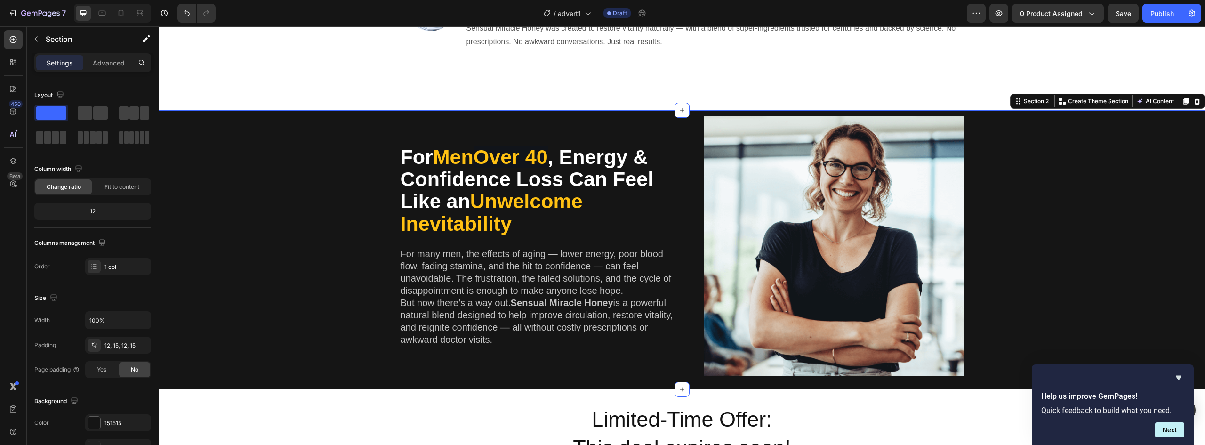
click at [313, 293] on div "For Men Over 40 , Energy & Confidence Loss Can Feel Like an Unwelcome Inevitabi…" at bounding box center [682, 250] width 1033 height 268
click at [563, 326] on span "But now there’s a way out. Sensual Miracle Honey is a powerful natural blend de…" at bounding box center [537, 321] width 273 height 47
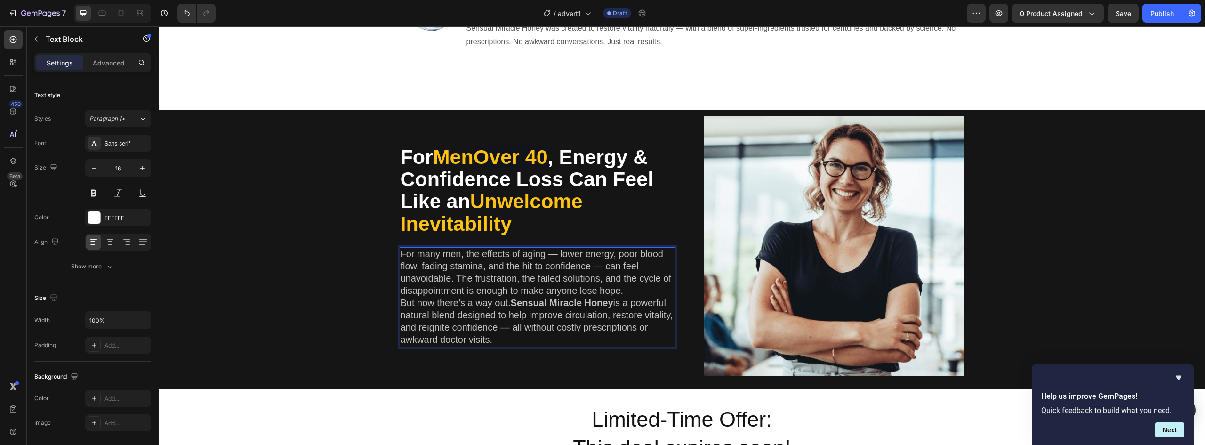
click at [547, 302] on strong "Sensual Miracle Honey" at bounding box center [562, 303] width 103 height 10
click at [520, 299] on strong "Sensual Miracle Honey" at bounding box center [562, 303] width 103 height 10
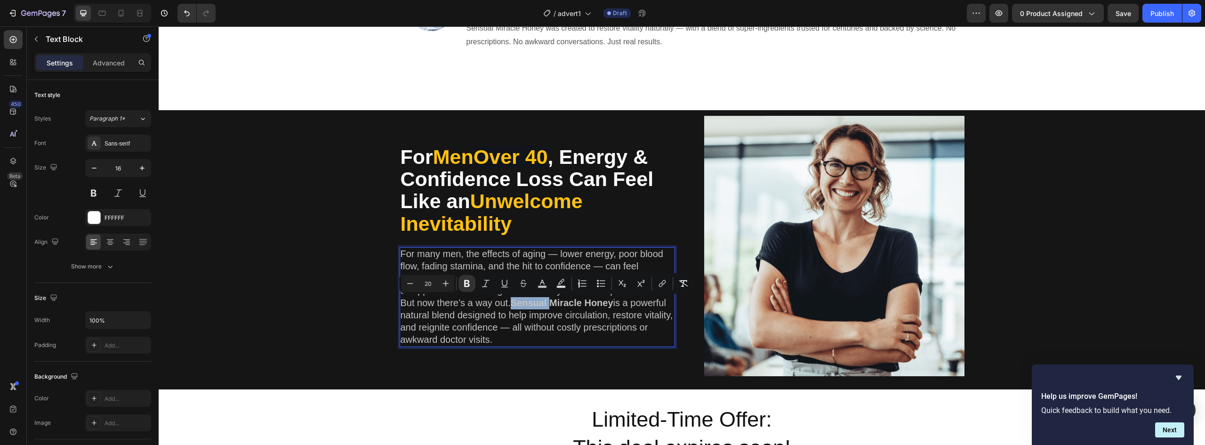
click at [520, 299] on strong "Sensual Miracle Honey" at bounding box center [562, 303] width 103 height 10
click at [604, 302] on strong "Sensual Miracle Honey" at bounding box center [562, 303] width 103 height 10
click at [554, 290] on button "color" at bounding box center [556, 283] width 17 height 17
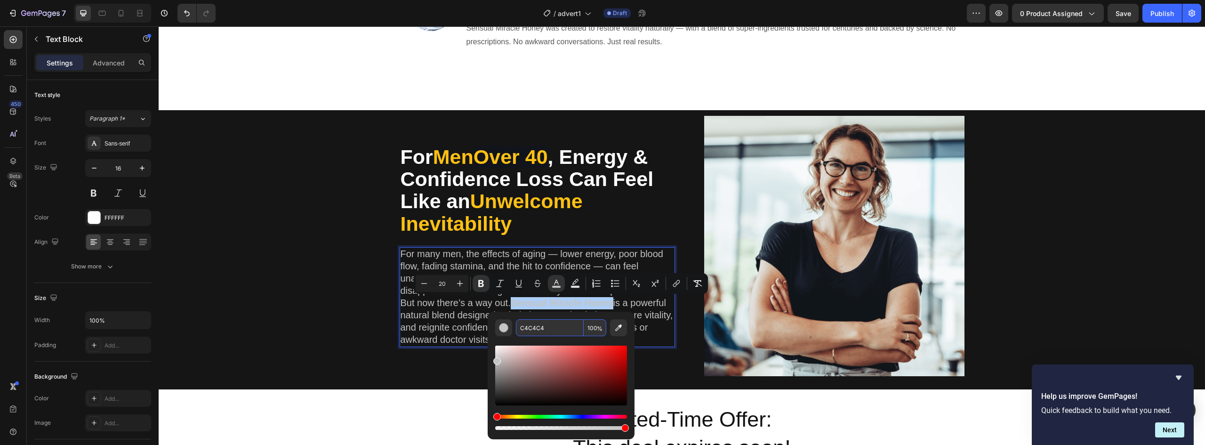
click at [541, 329] on input "C4C4C4" at bounding box center [550, 327] width 68 height 17
paste input "FFC113"
type input "FFC113"
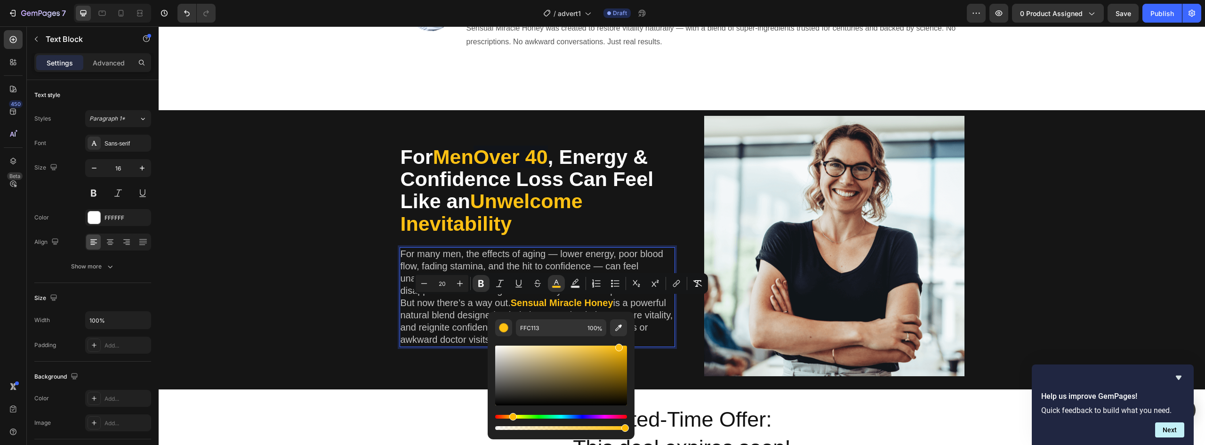
click at [420, 314] on span "is a powerful natural blend designed to help improve circulation, restore vital…" at bounding box center [537, 321] width 273 height 47
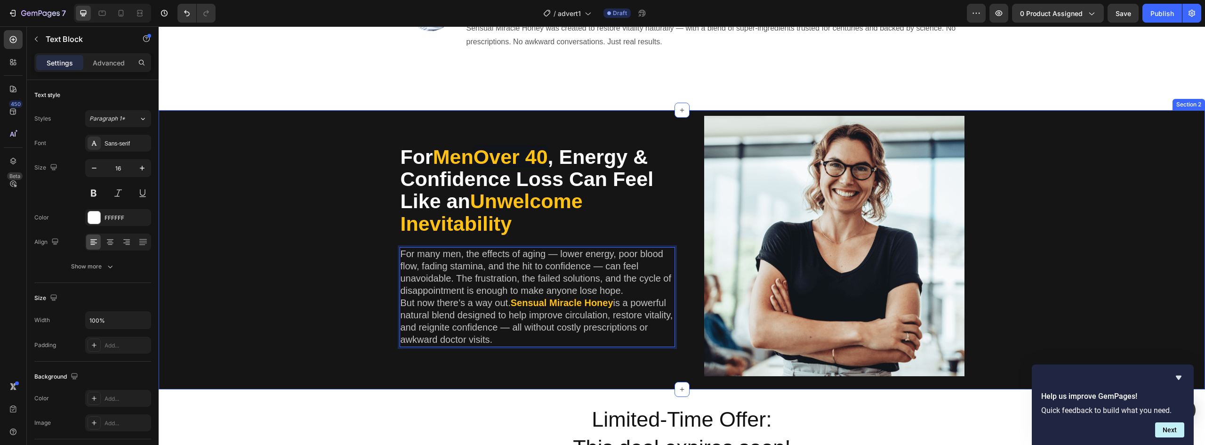
click at [255, 320] on div "For Men Over 40 , Energy & Confidence Loss Can Feel Like an Unwelcome Inevitabi…" at bounding box center [682, 250] width 1033 height 268
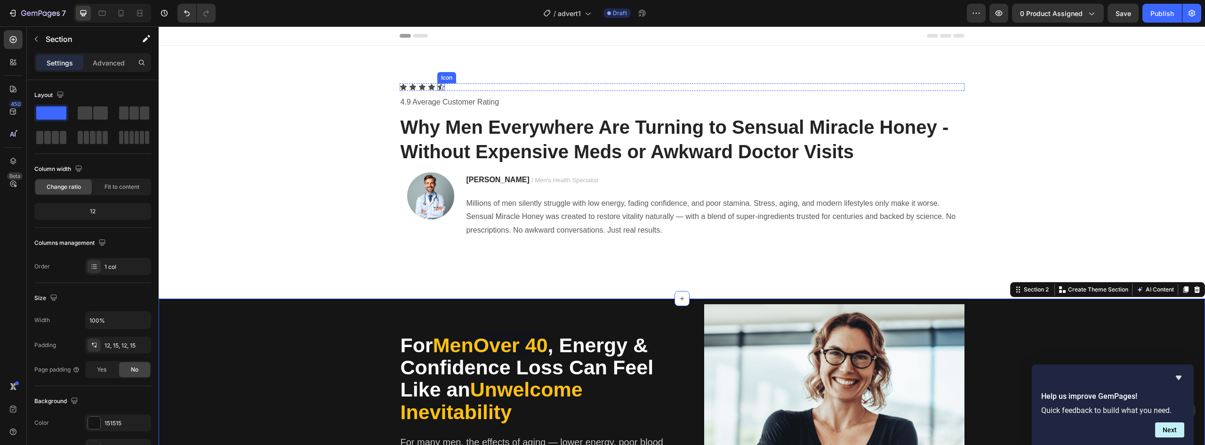
click at [437, 89] on div "Icon" at bounding box center [441, 87] width 8 height 8
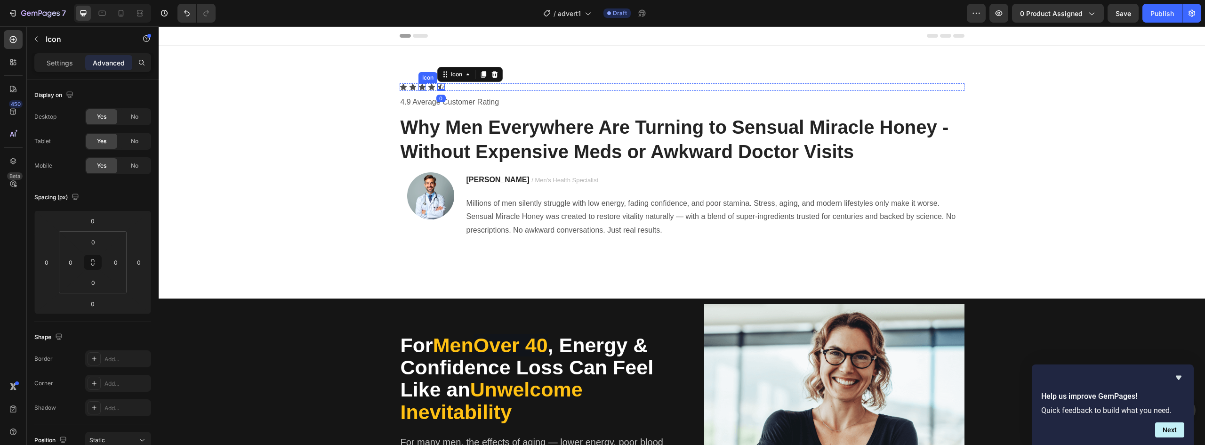
click at [419, 85] on icon at bounding box center [423, 87] width 8 height 8
click at [448, 83] on div "Icon Icon Icon 0 Icon Icon" at bounding box center [682, 87] width 565 height 8
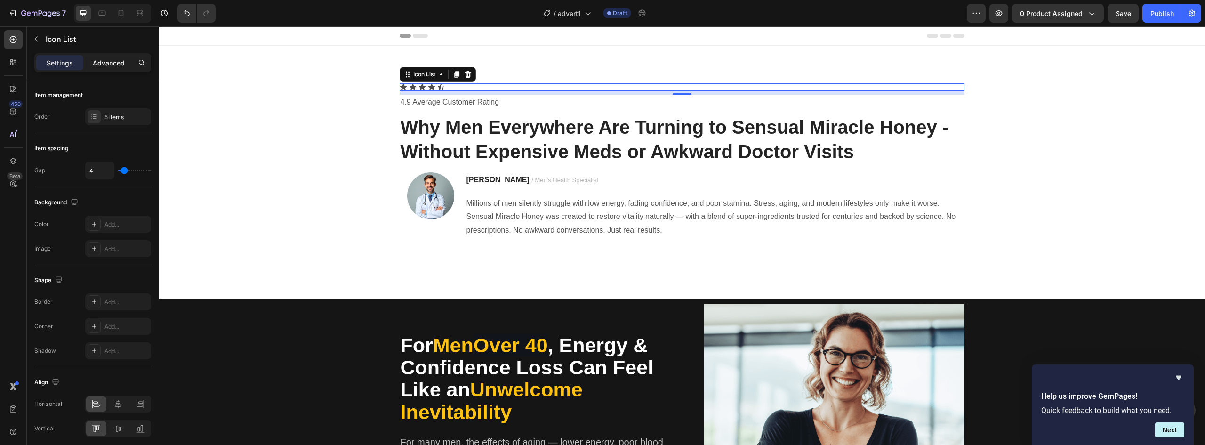
click at [98, 60] on p "Advanced" at bounding box center [109, 63] width 32 height 10
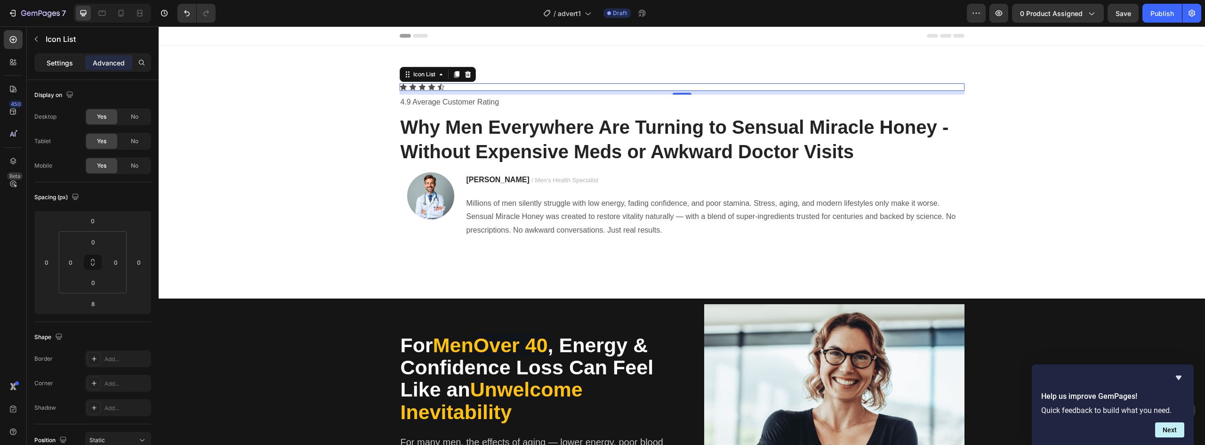
click at [54, 62] on p "Settings" at bounding box center [60, 63] width 26 height 10
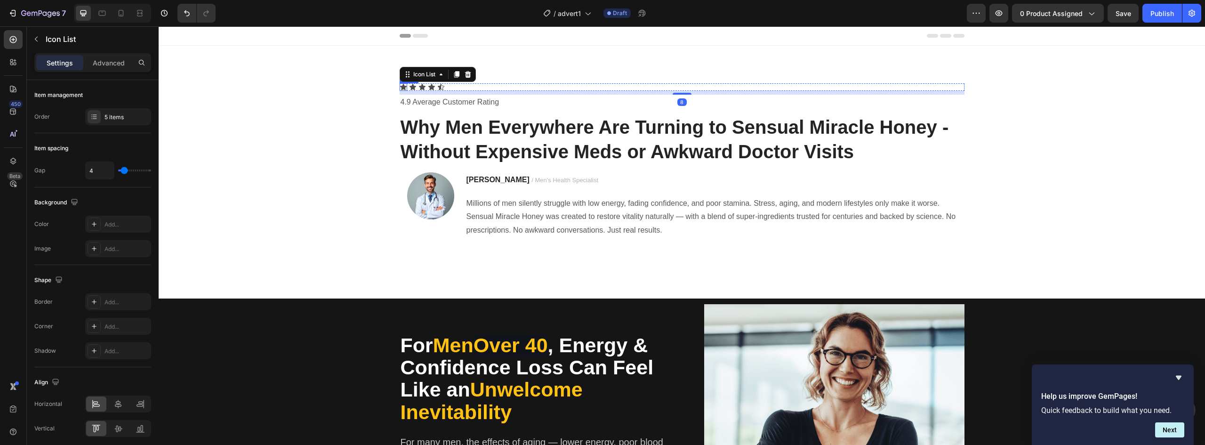
click at [400, 85] on icon at bounding box center [404, 87] width 8 height 8
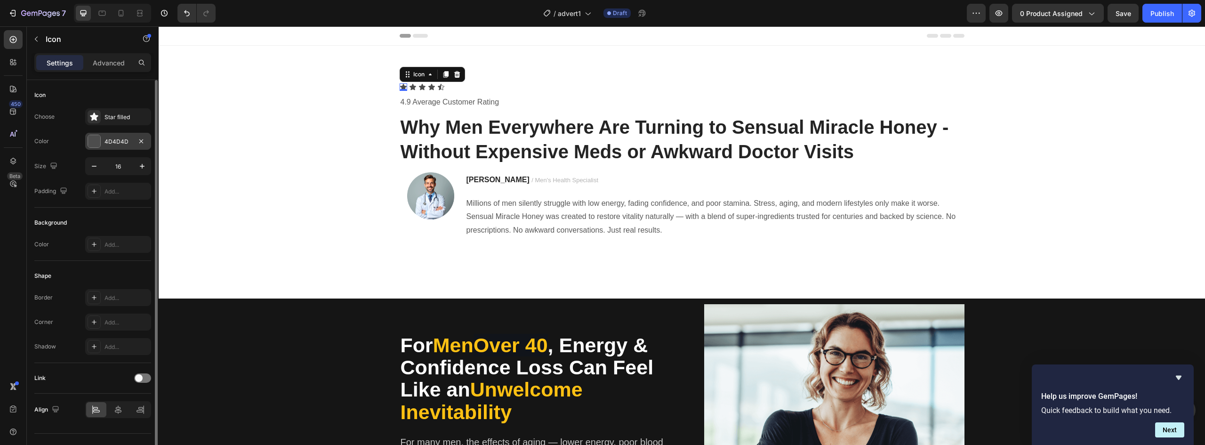
click at [92, 137] on div at bounding box center [94, 141] width 12 height 12
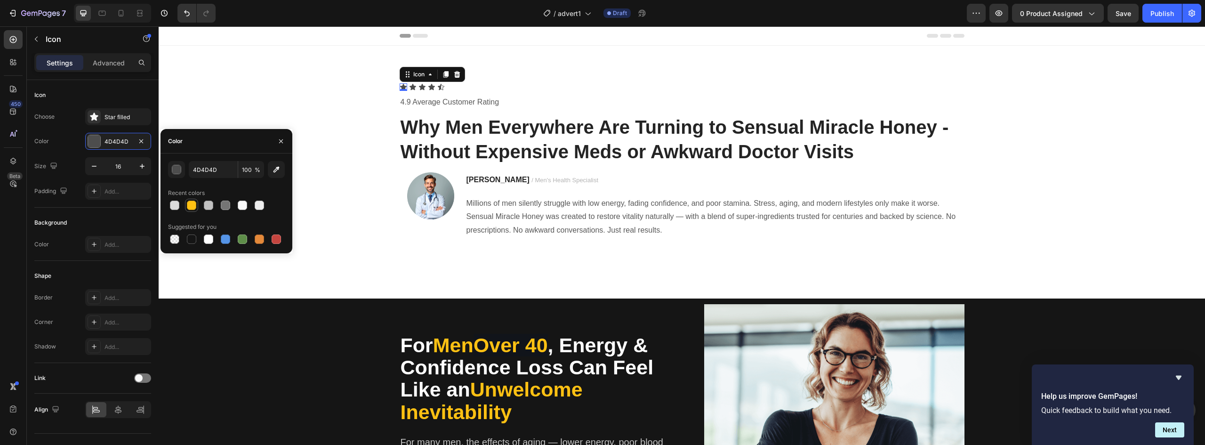
click at [194, 205] on div at bounding box center [191, 205] width 9 height 9
type input "FFC113"
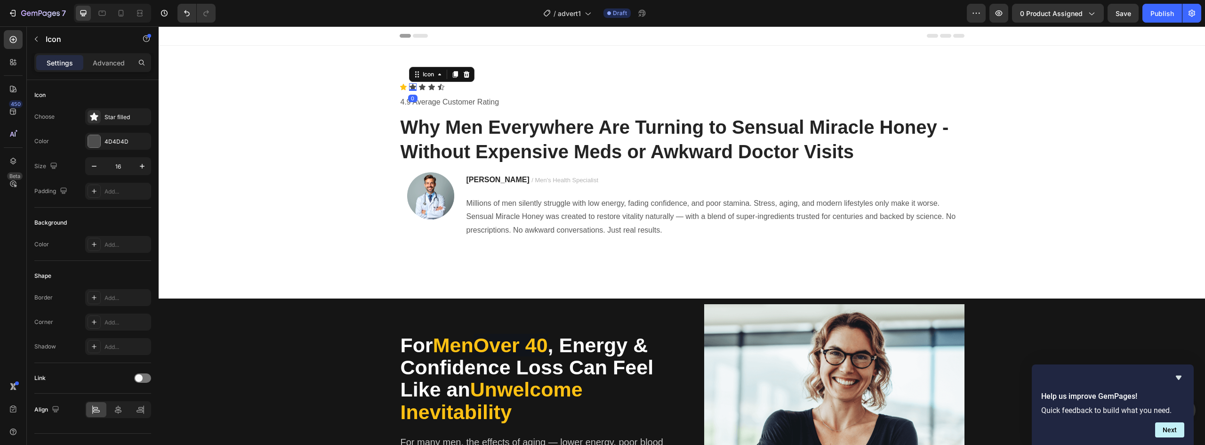
click at [410, 87] on icon at bounding box center [413, 87] width 7 height 6
click at [93, 143] on div at bounding box center [94, 141] width 12 height 12
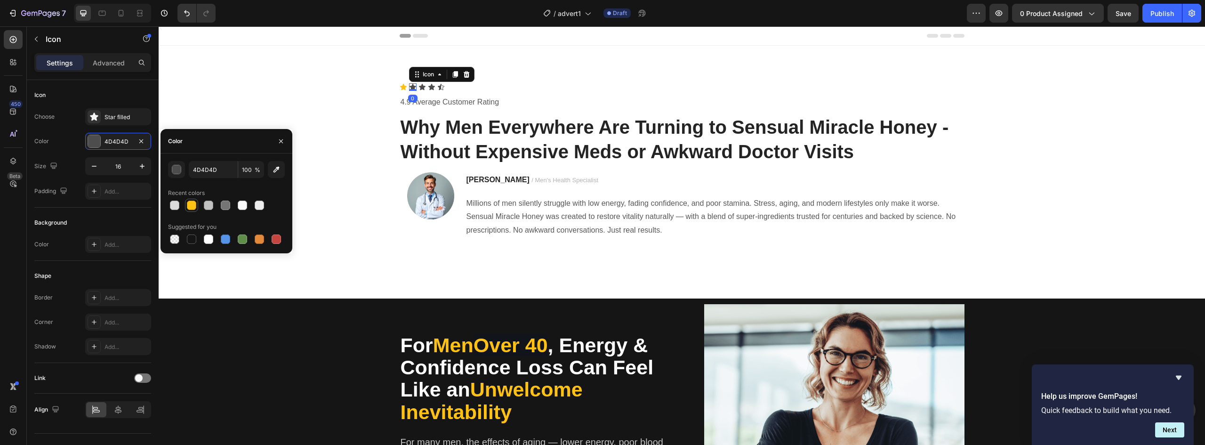
click at [191, 204] on div at bounding box center [191, 205] width 9 height 9
type input "FFC113"
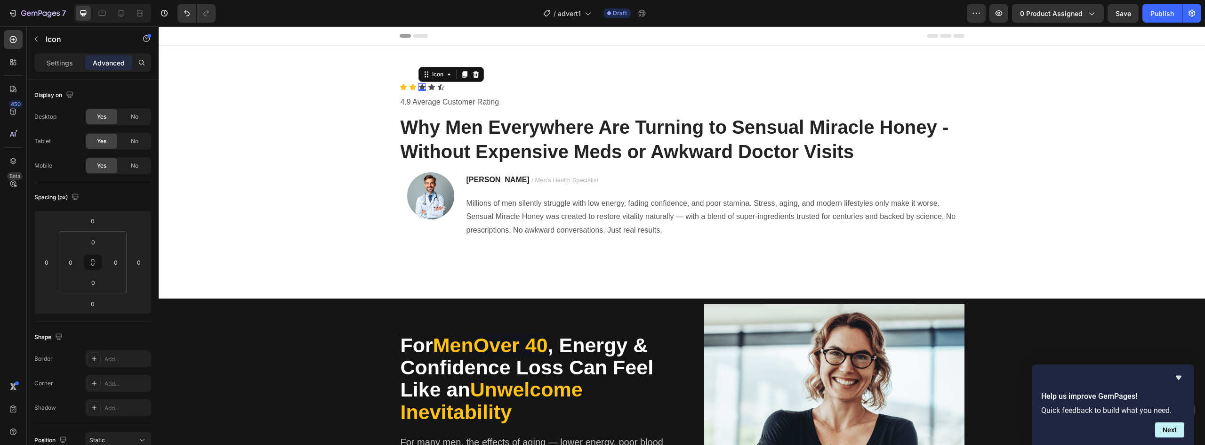
click at [420, 86] on icon at bounding box center [422, 87] width 7 height 6
click at [59, 66] on p "Settings" at bounding box center [60, 63] width 26 height 10
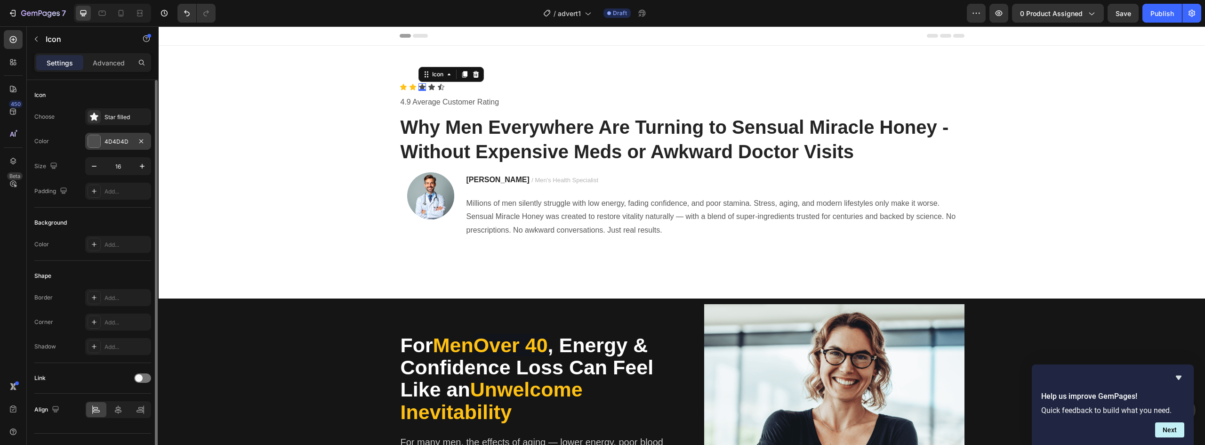
click at [92, 137] on div at bounding box center [94, 141] width 12 height 12
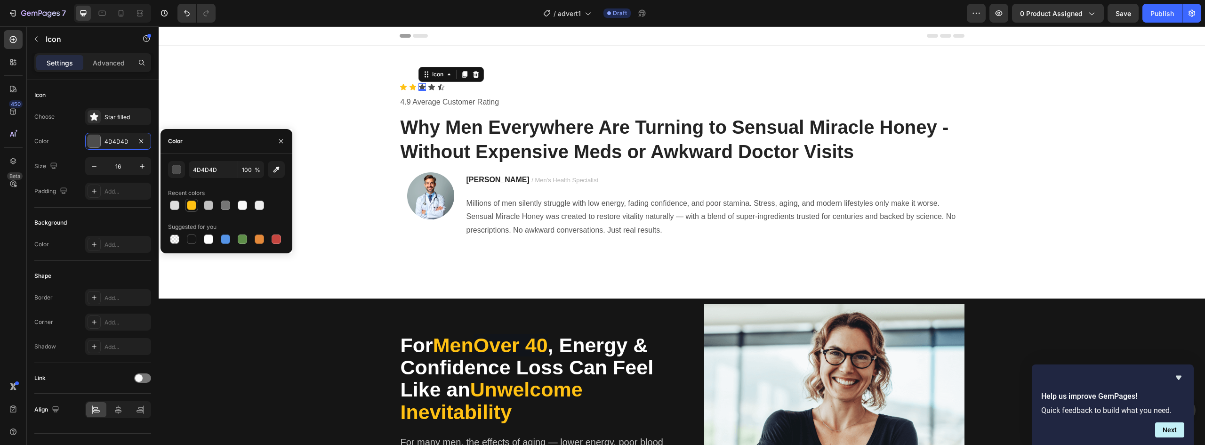
click at [190, 206] on div at bounding box center [191, 205] width 9 height 9
type input "FFC113"
click at [429, 87] on icon at bounding box center [432, 87] width 7 height 6
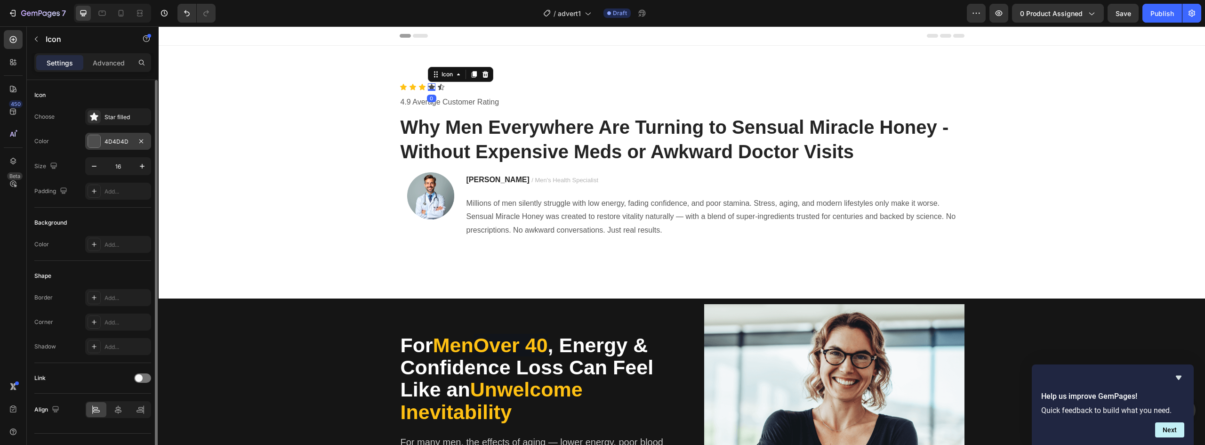
click at [93, 142] on div at bounding box center [94, 141] width 12 height 12
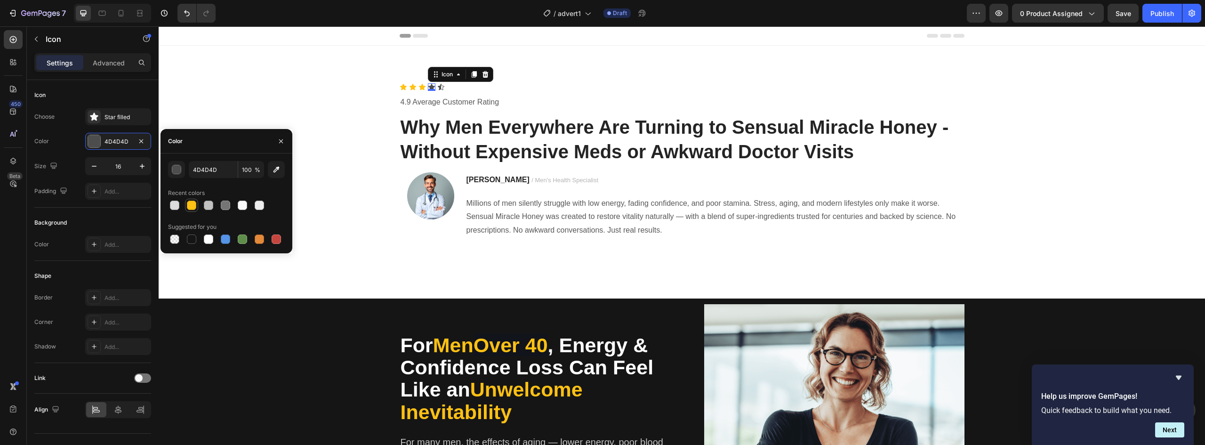
click at [191, 205] on div at bounding box center [191, 205] width 9 height 9
type input "FFC113"
click at [438, 90] on div "Icon" at bounding box center [441, 87] width 8 height 8
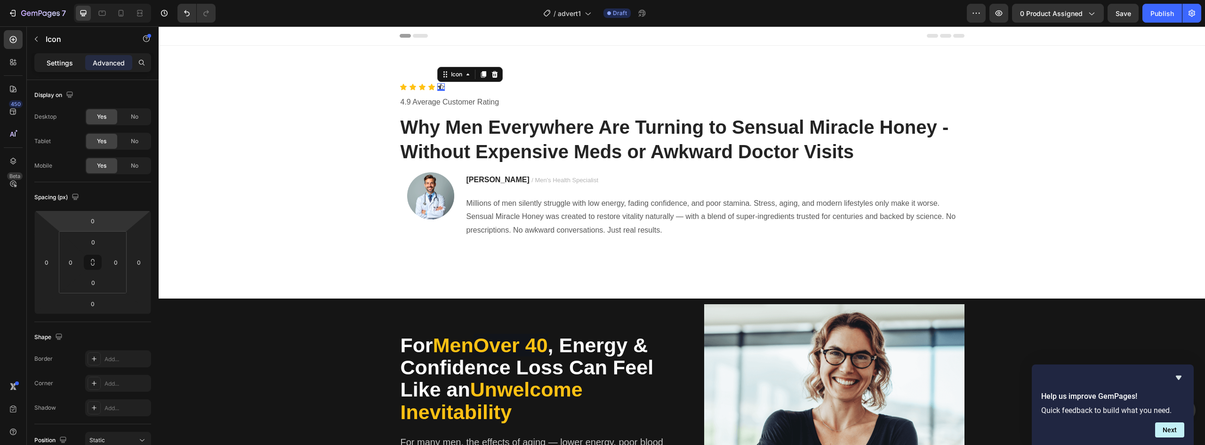
click at [56, 67] on p "Settings" at bounding box center [60, 63] width 26 height 10
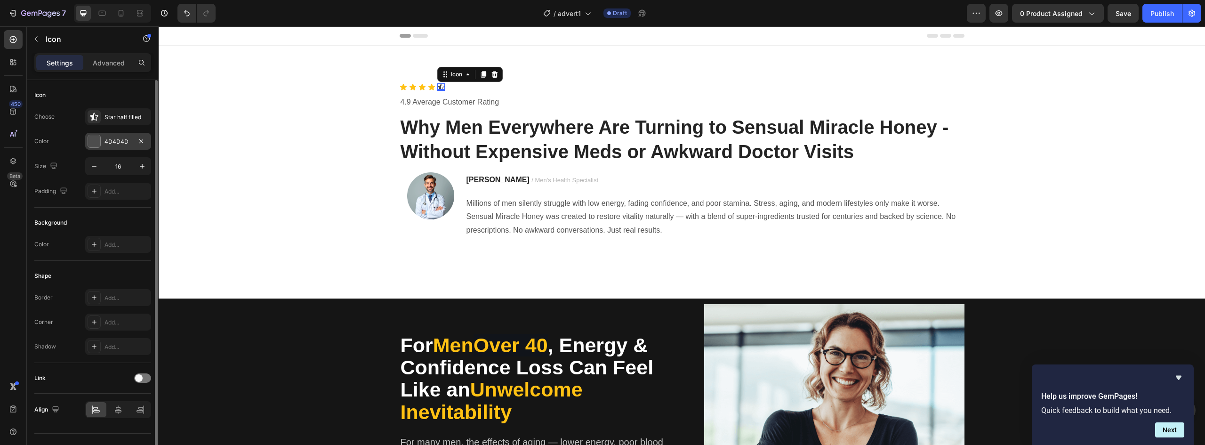
click at [93, 139] on div at bounding box center [94, 141] width 12 height 12
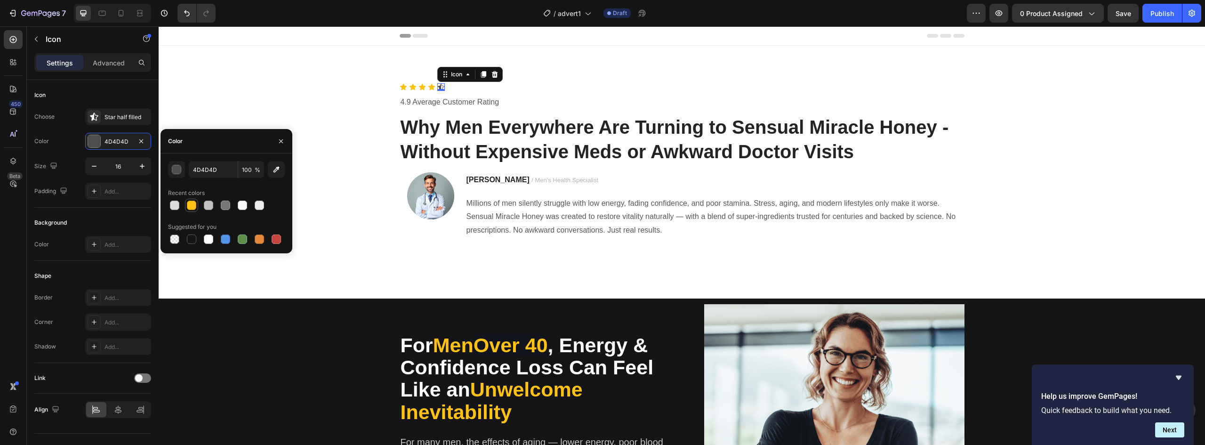
click at [190, 206] on div at bounding box center [191, 205] width 9 height 9
type input "FFC113"
click at [309, 90] on div "Icon Icon Icon Icon Icon 0 Icon List 4.9 Average Customer Rating Text block Why…" at bounding box center [682, 172] width 1033 height 178
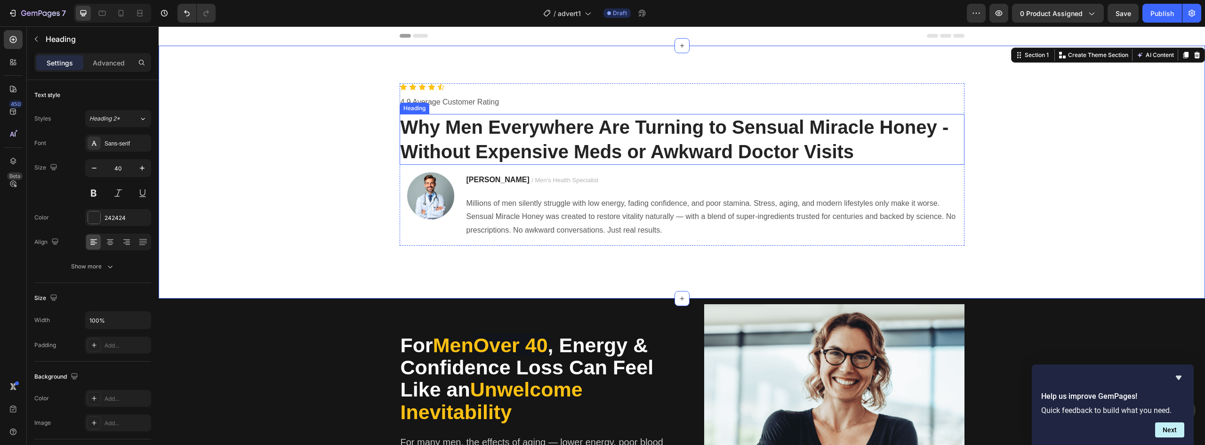
click at [456, 128] on h2 "Why Men Everywhere Are Turning to Sensual Miracle Honey - Without Expensive Med…" at bounding box center [682, 139] width 565 height 51
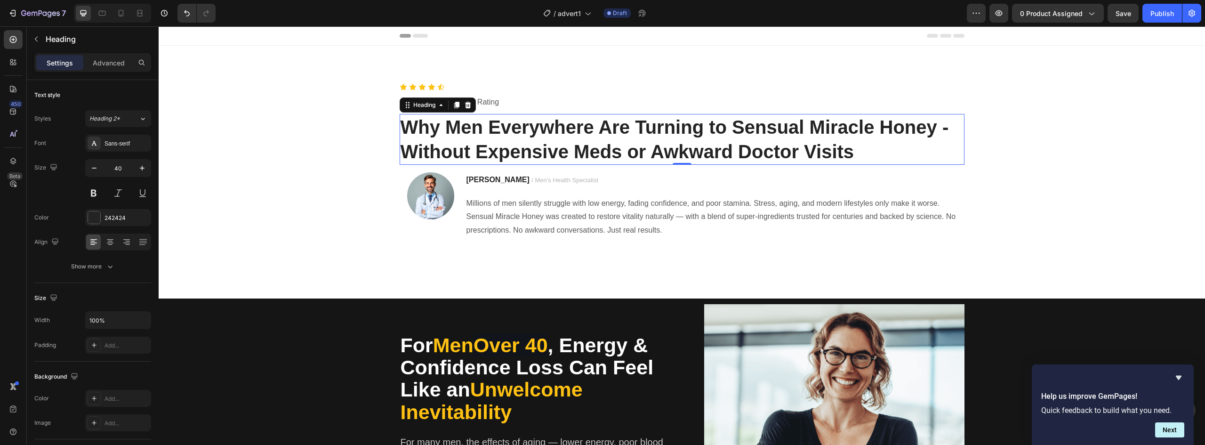
click at [456, 128] on h2 "Why Men Everywhere Are Turning to Sensual Miracle Honey - Without Expensive Med…" at bounding box center [682, 139] width 565 height 51
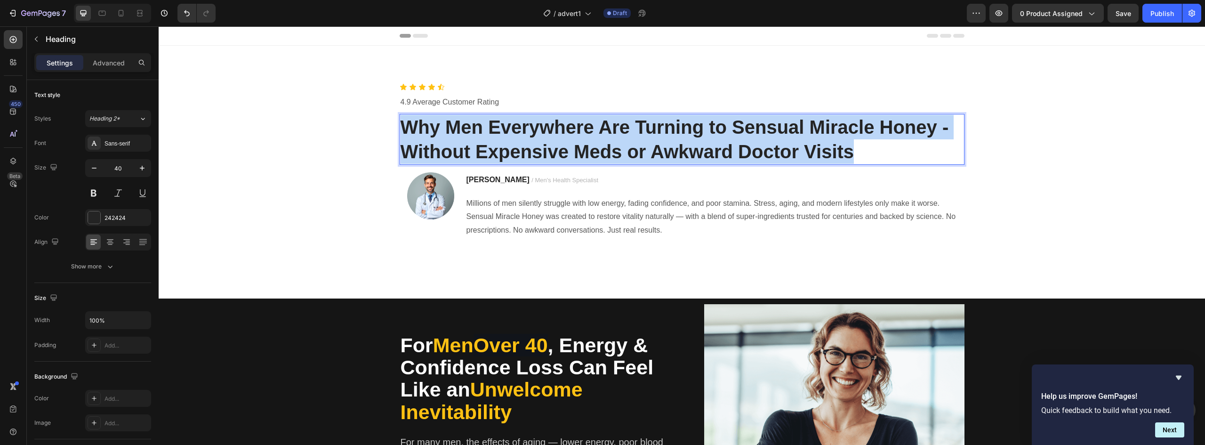
click at [456, 128] on p "Why Men Everywhere Are Turning to Sensual Miracle Honey - Without Expensive Med…" at bounding box center [682, 139] width 563 height 49
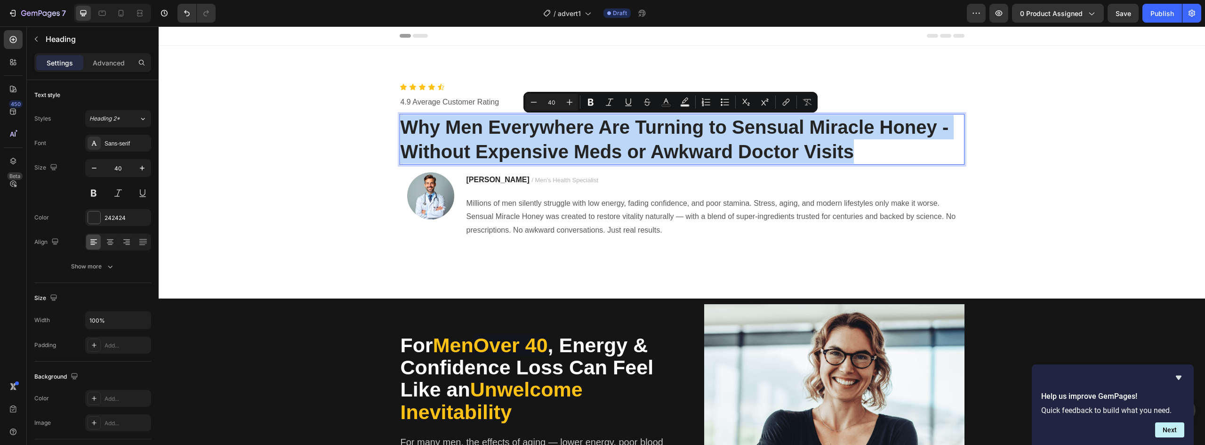
click at [458, 129] on p "Why Men Everywhere Are Turning to Sensual Miracle Honey - Without Expensive Med…" at bounding box center [682, 139] width 563 height 49
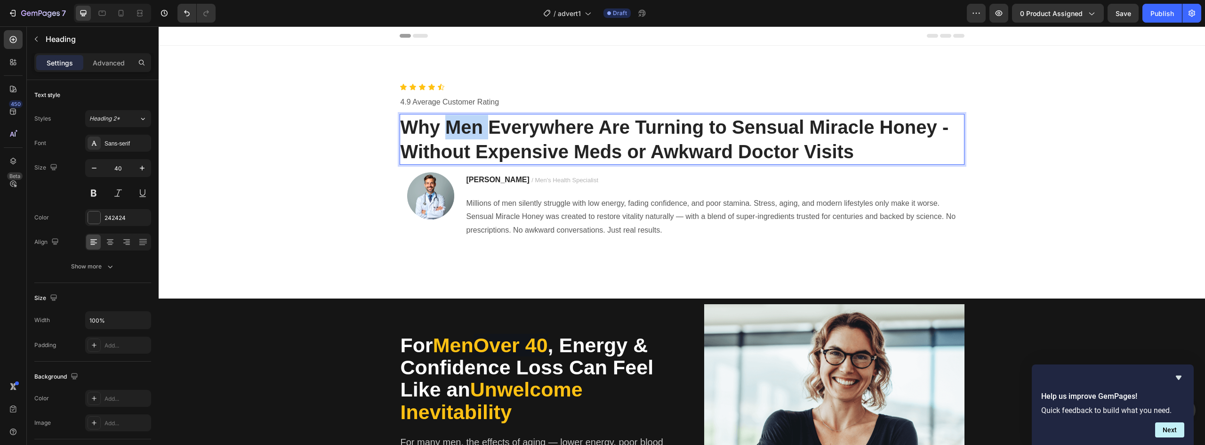
click at [458, 129] on p "Why Men Everywhere Are Turning to Sensual Miracle Honey - Without Expensive Med…" at bounding box center [682, 139] width 563 height 49
click at [768, 126] on p "Why Men Everywhere Are Turning to Sensual Miracle Honey - Without Expensive Med…" at bounding box center [682, 139] width 563 height 49
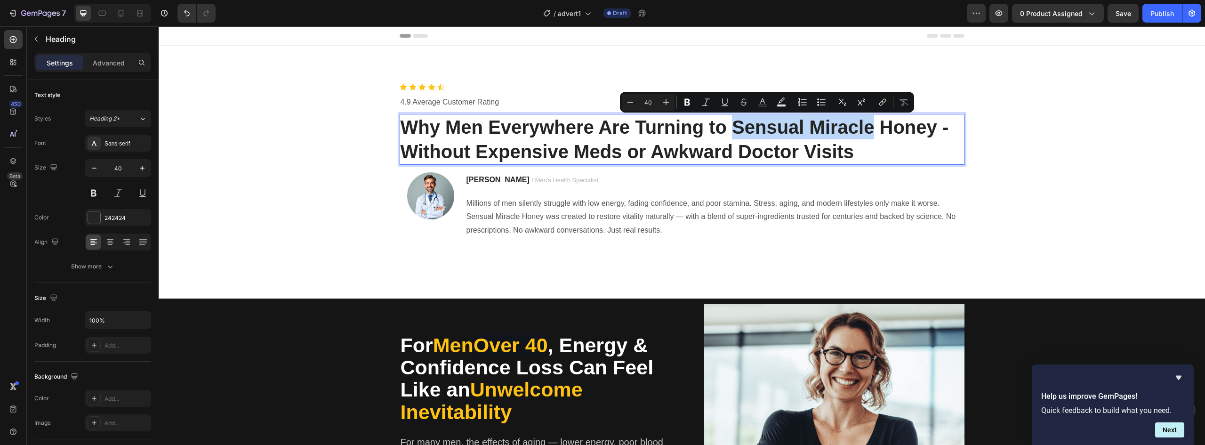
click at [852, 128] on p "Why Men Everywhere Are Turning to Sensual Miracle Honey - Without Expensive Med…" at bounding box center [682, 139] width 563 height 49
click at [901, 127] on p "Why Men Everywhere Are Turning to Sensual Miracle Honey - Without Expensive Med…" at bounding box center [682, 139] width 563 height 49
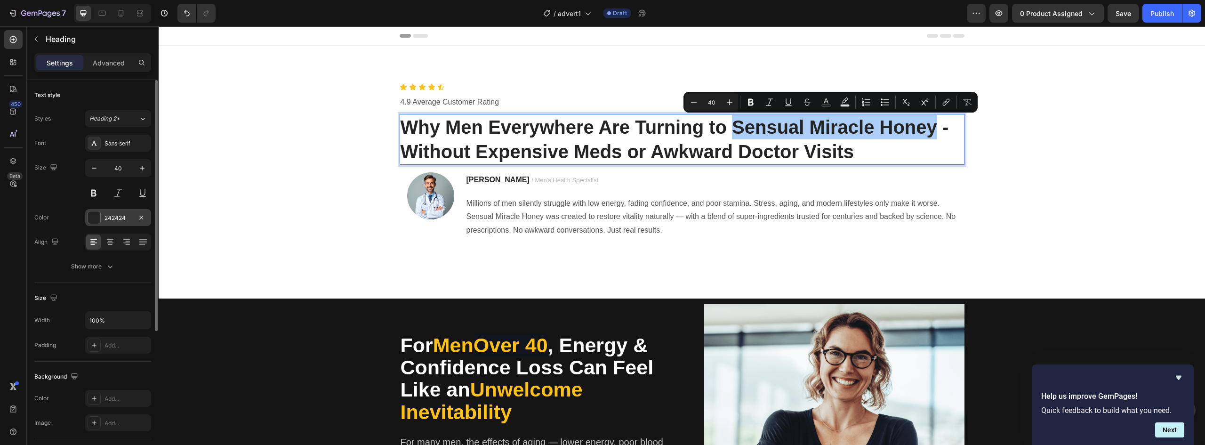
click at [93, 219] on div at bounding box center [94, 217] width 12 height 12
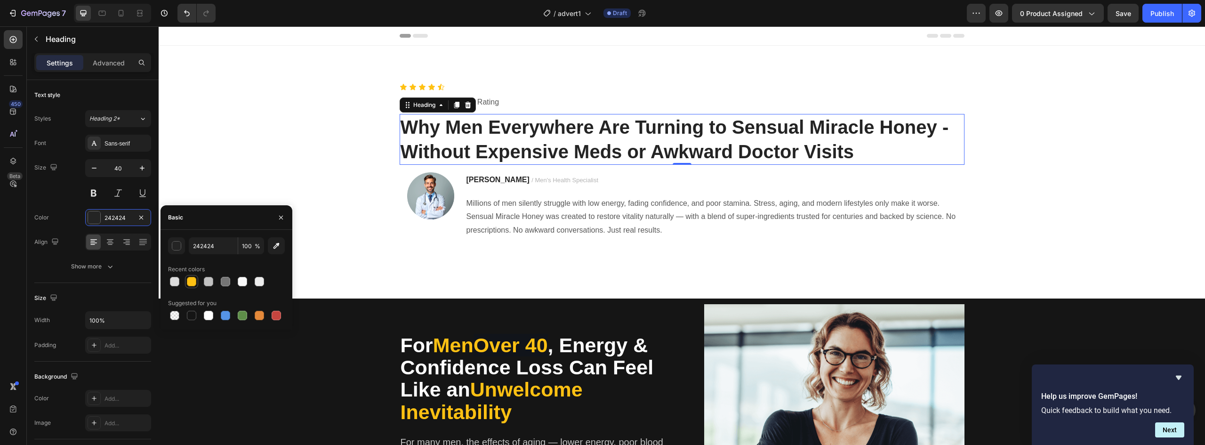
click at [191, 283] on div at bounding box center [191, 281] width 9 height 9
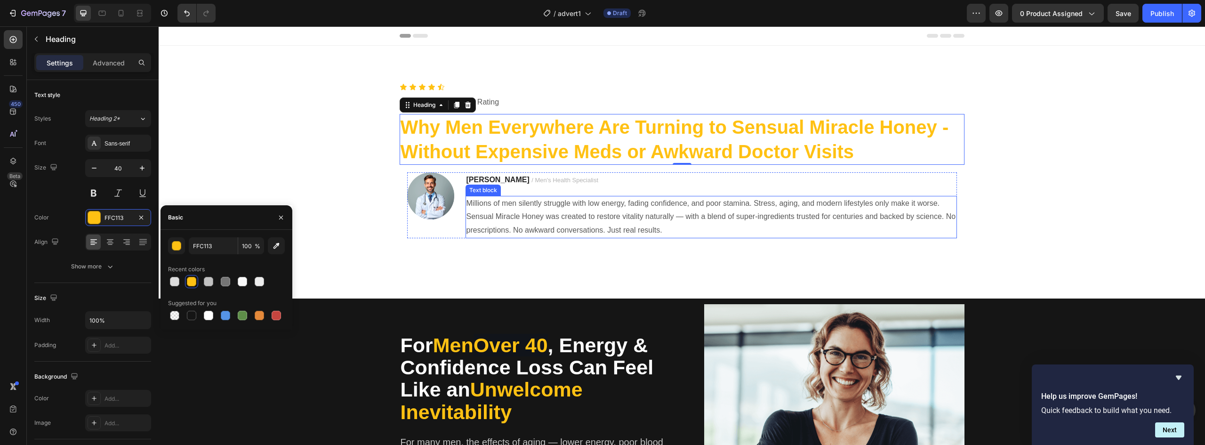
type input "242424"
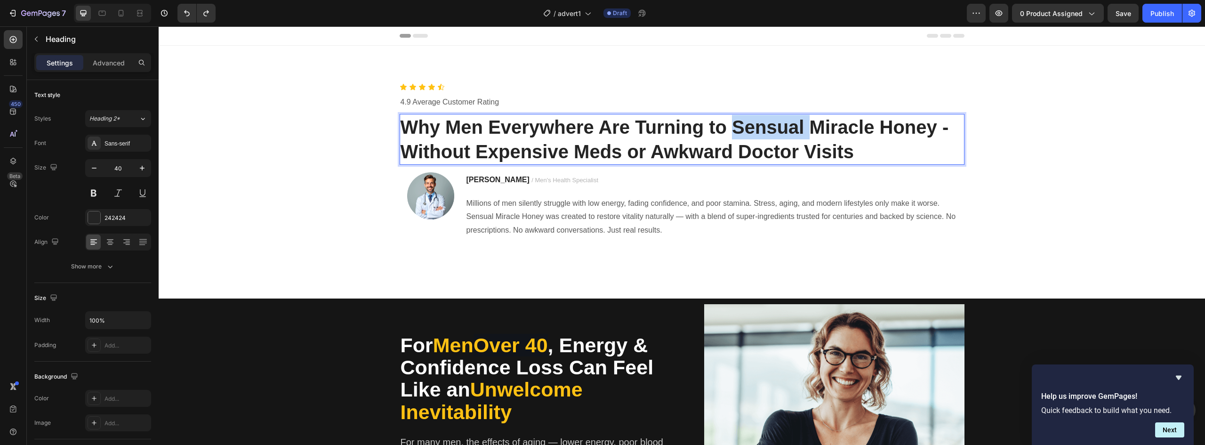
click at [760, 133] on p "Why Men Everywhere Are Turning to Sensual Miracle Honey - Without Expensive Med…" at bounding box center [682, 139] width 563 height 49
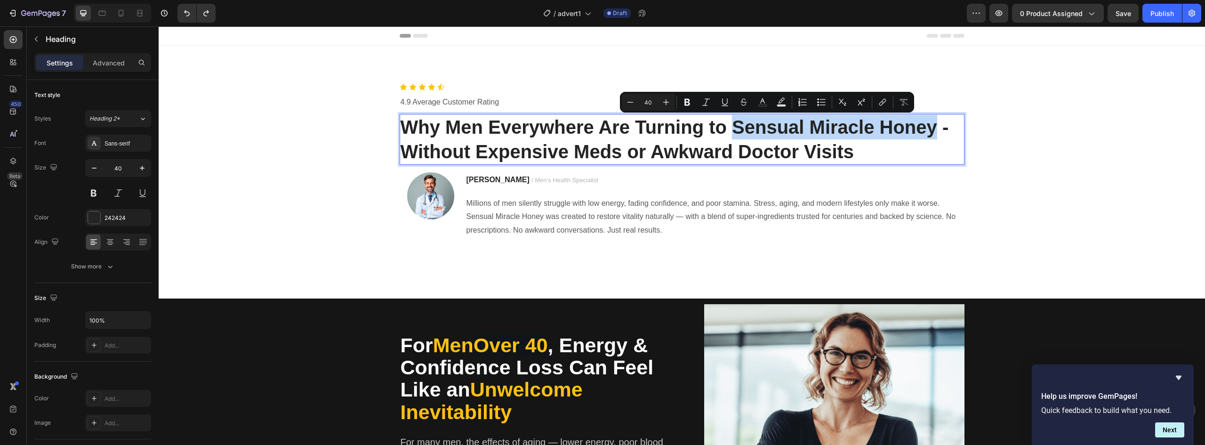
click at [902, 129] on p "Why Men Everywhere Are Turning to Sensual Miracle Honey - Without Expensive Med…" at bounding box center [682, 139] width 563 height 49
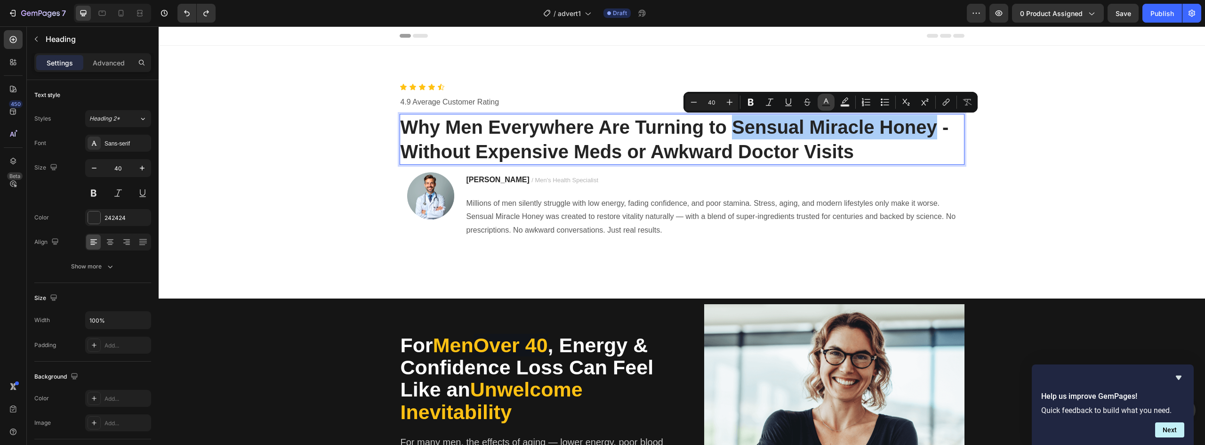
click at [831, 108] on button "Text Color" at bounding box center [826, 102] width 17 height 17
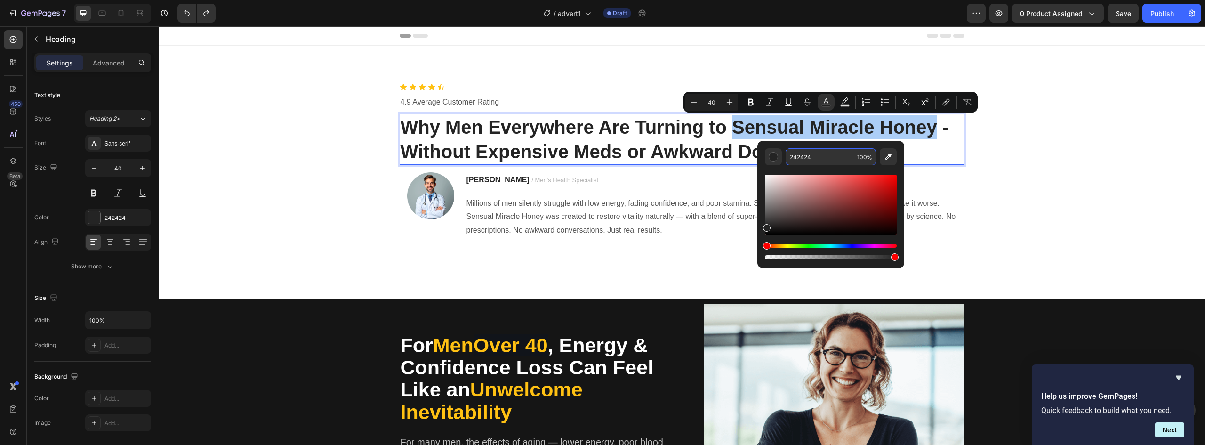
click at [808, 153] on input "242424" at bounding box center [820, 156] width 68 height 17
paste input "FFC113"
type input "FFC113"
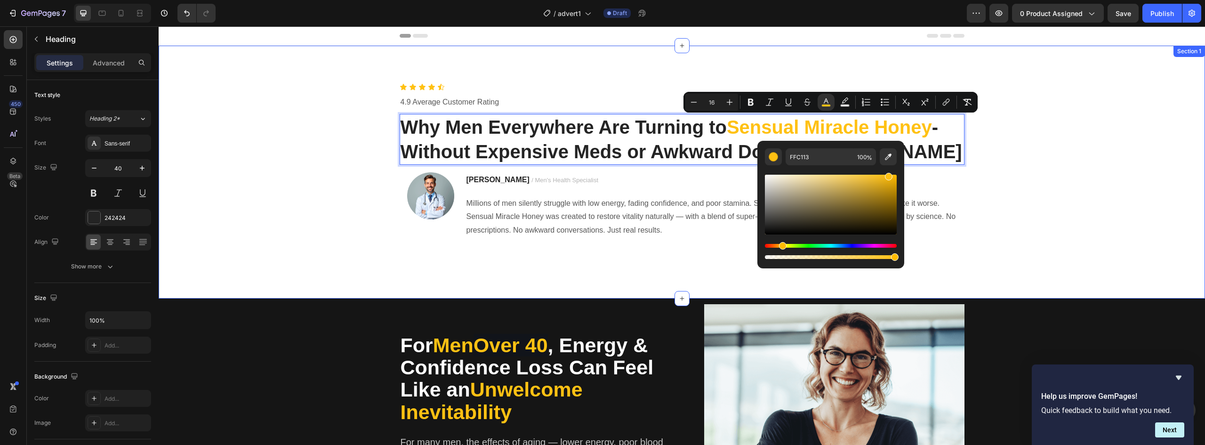
click at [979, 162] on div "Icon Icon Icon Icon Icon Icon List 4.9 Average Customer Rating Text block Why M…" at bounding box center [682, 172] width 1033 height 178
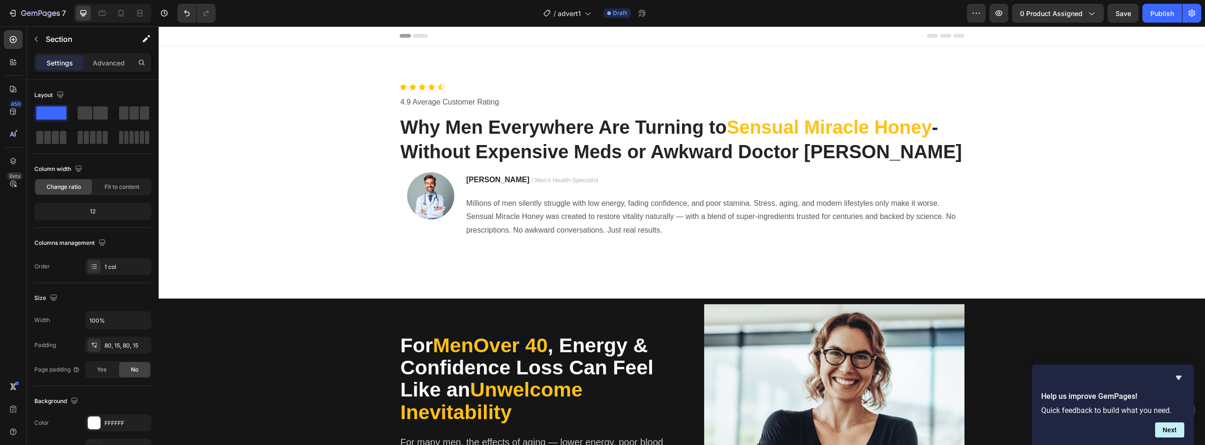
click at [961, 155] on div "Icon Icon Icon Icon Icon Icon List 4.9 Average Customer Rating Text block Why M…" at bounding box center [682, 172] width 1033 height 178
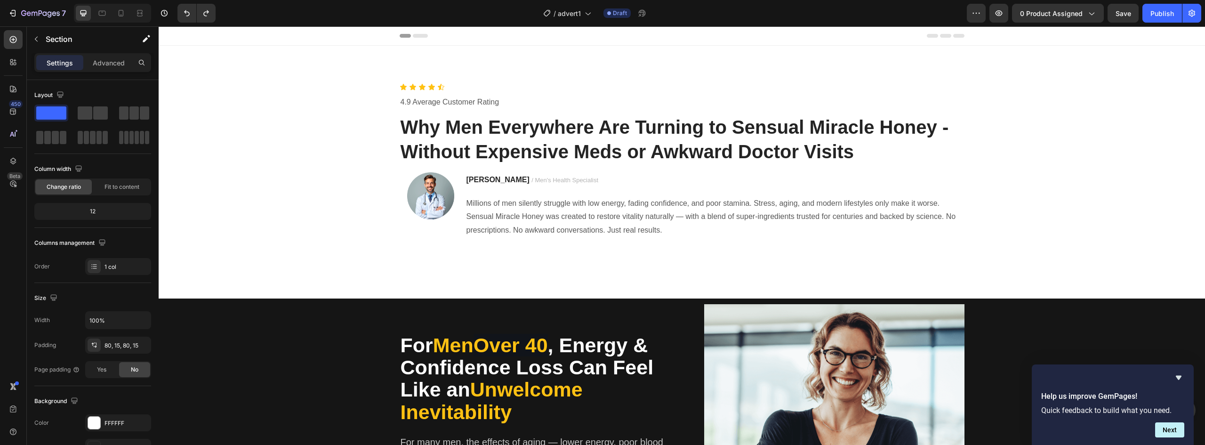
click at [1004, 143] on div "Icon Icon Icon Icon Icon Icon List 4.9 Average Customer Rating Text block Why M…" at bounding box center [682, 172] width 1033 height 178
click at [535, 181] on span "/ Men's Health Specialist" at bounding box center [565, 180] width 67 height 7
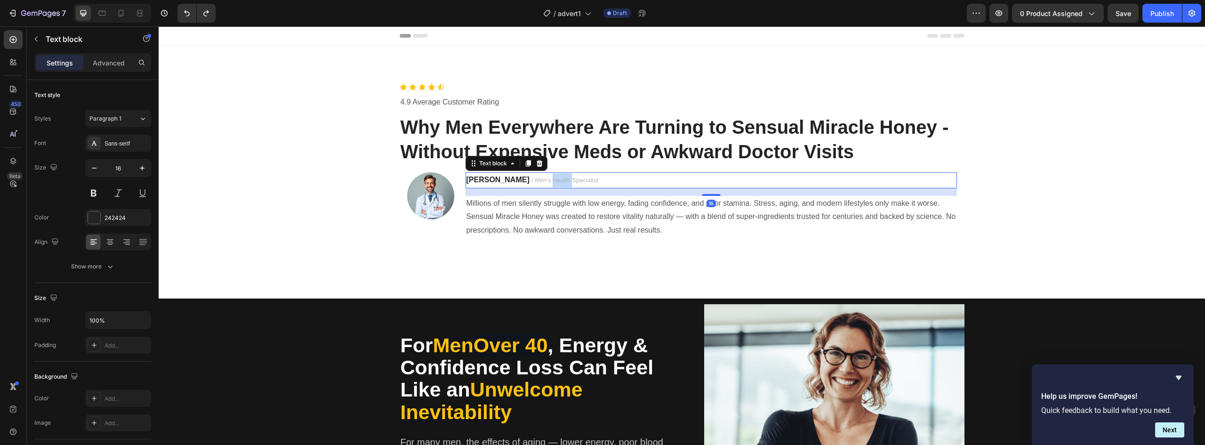
click at [535, 181] on span "/ Men's Health Specialist" at bounding box center [565, 180] width 67 height 7
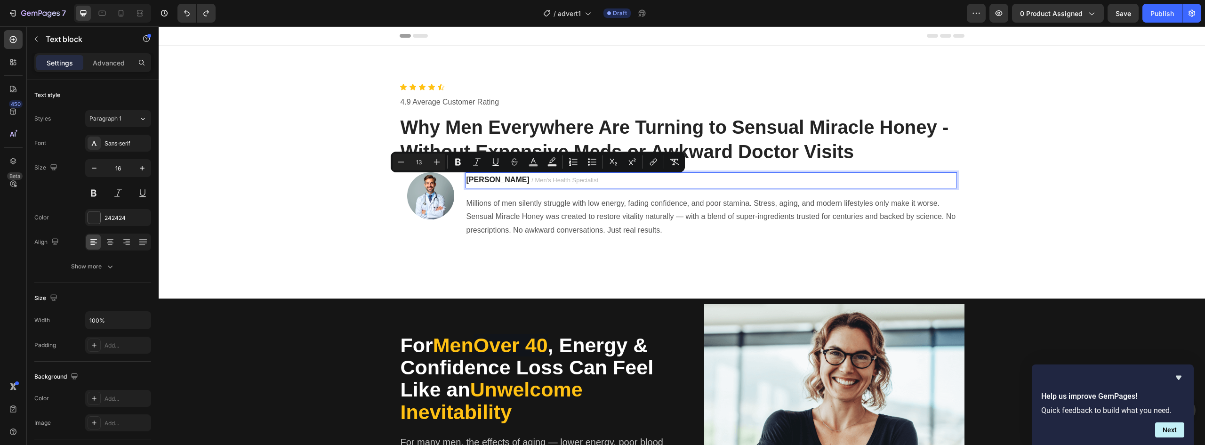
click at [567, 180] on span "/ Men's Health Specialist" at bounding box center [565, 180] width 67 height 7
drag, startPoint x: 580, startPoint y: 180, endPoint x: 506, endPoint y: 186, distance: 73.6
click at [506, 186] on p "[PERSON_NAME] / Men's Health Specialist" at bounding box center [712, 180] width 490 height 14
click at [537, 164] on icon "Editor contextual toolbar" at bounding box center [534, 160] width 9 height 9
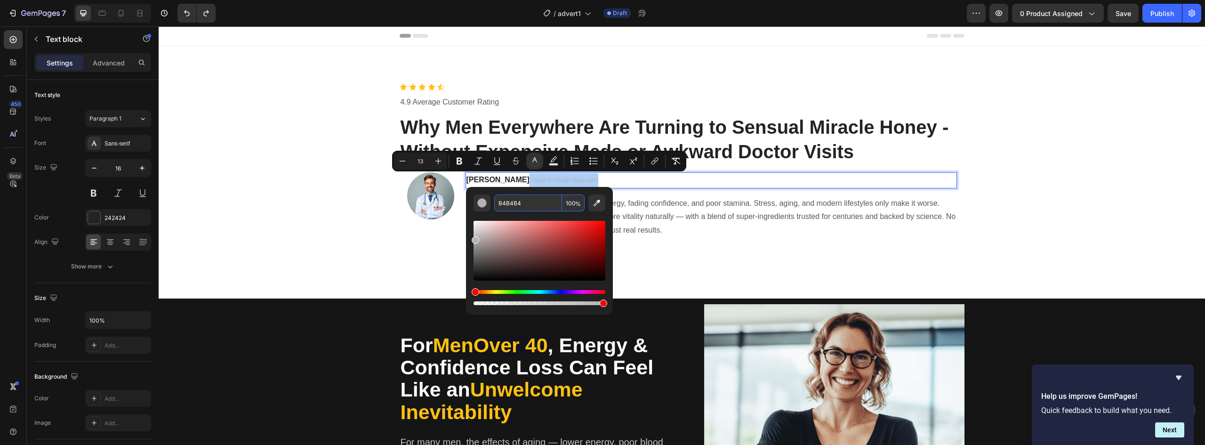
click at [515, 202] on input "B4B4B4" at bounding box center [528, 202] width 68 height 17
paste input "FFC113"
type input "FFC113"
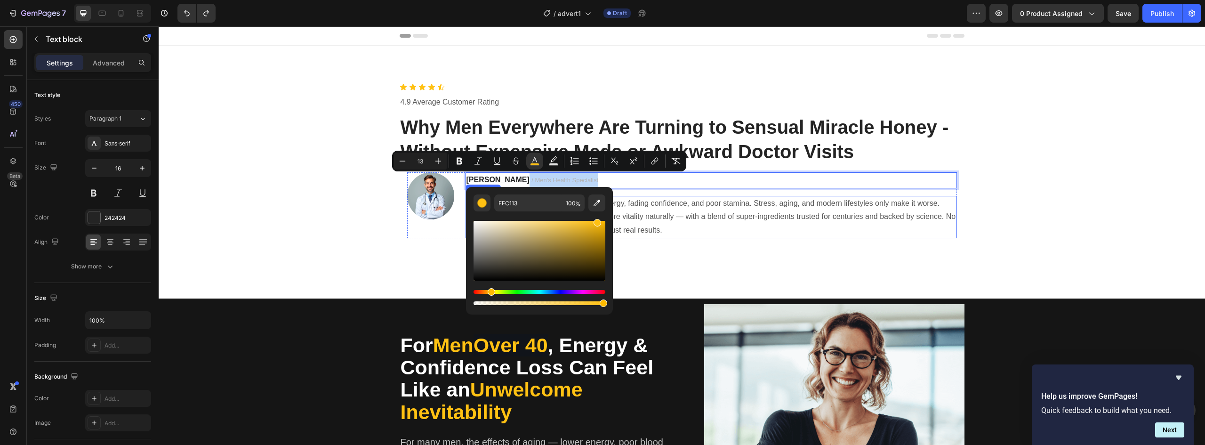
type input "16"
click at [784, 208] on p "Millions of men silently struggle with low energy, fading confidence, and poor …" at bounding box center [712, 217] width 490 height 40
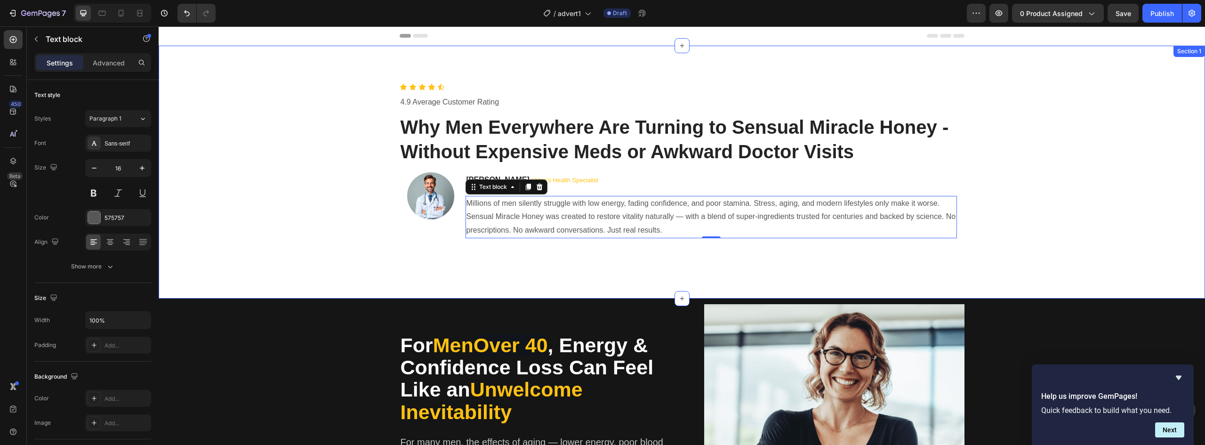
click at [1015, 211] on div "Icon Icon Icon Icon Icon Icon List 4.9 Average Customer Rating Text block Why M…" at bounding box center [682, 172] width 1033 height 178
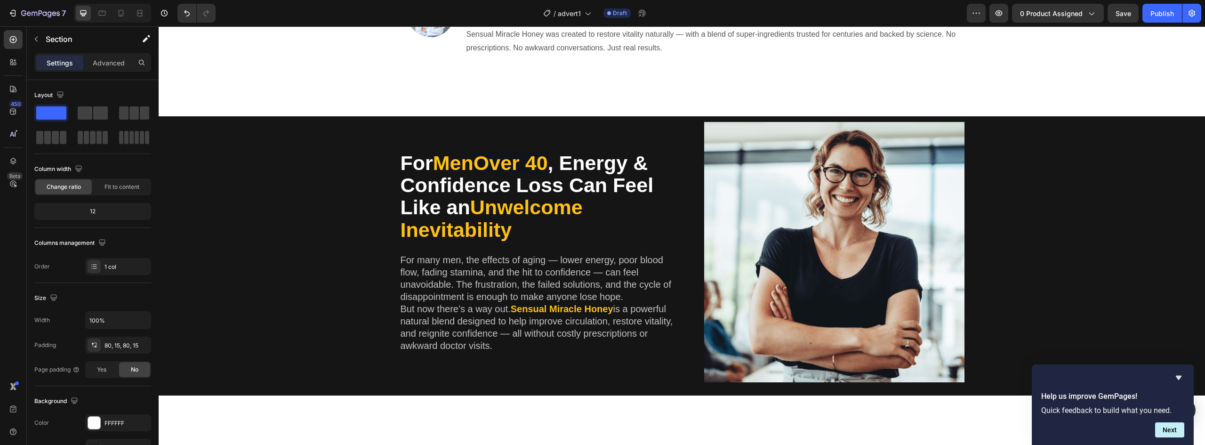
scroll to position [235, 0]
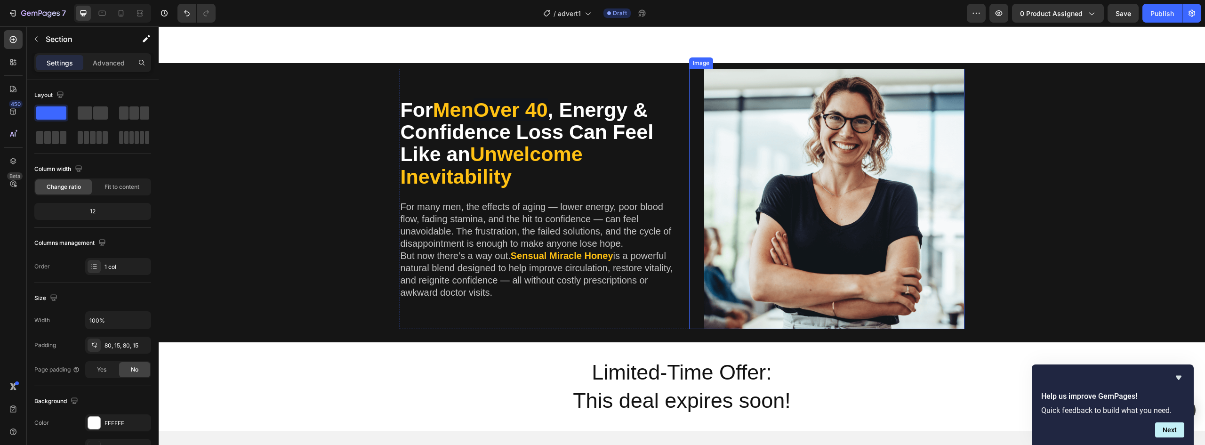
click at [889, 233] on img at bounding box center [834, 199] width 260 height 260
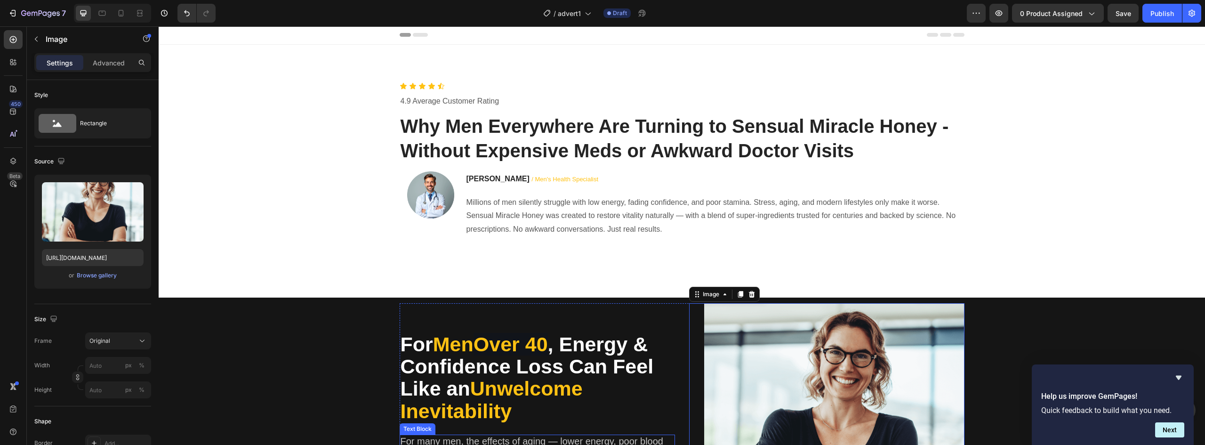
scroll to position [0, 0]
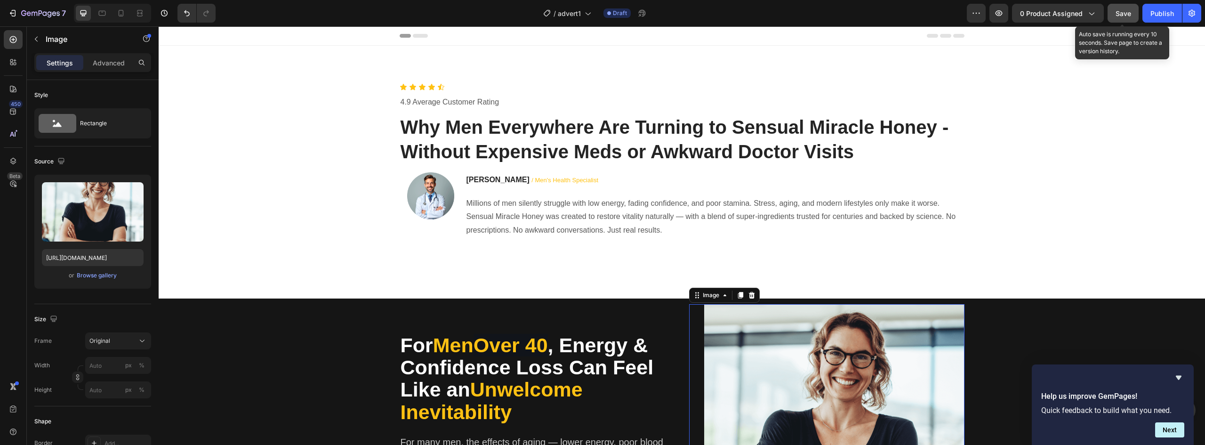
click at [1130, 16] on span "Save" at bounding box center [1124, 13] width 16 height 8
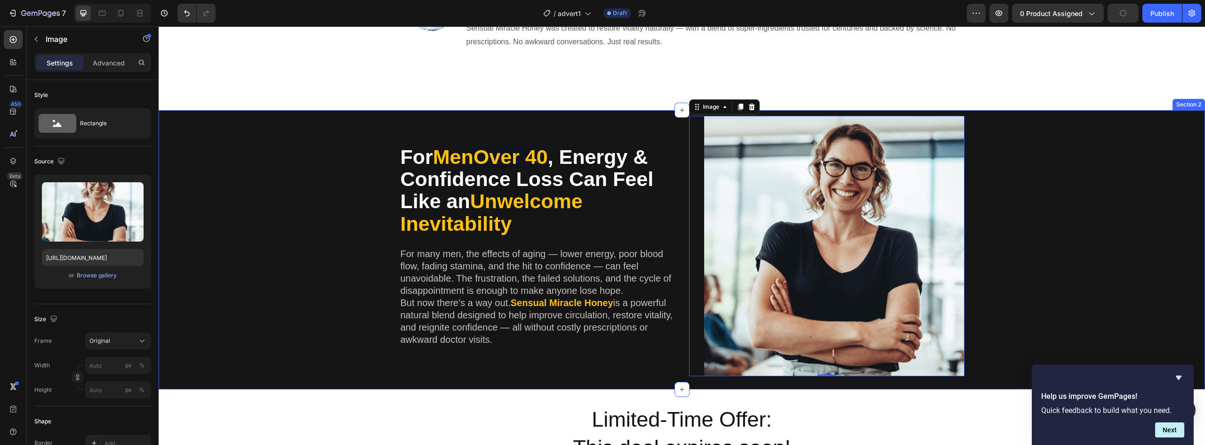
scroll to position [424, 0]
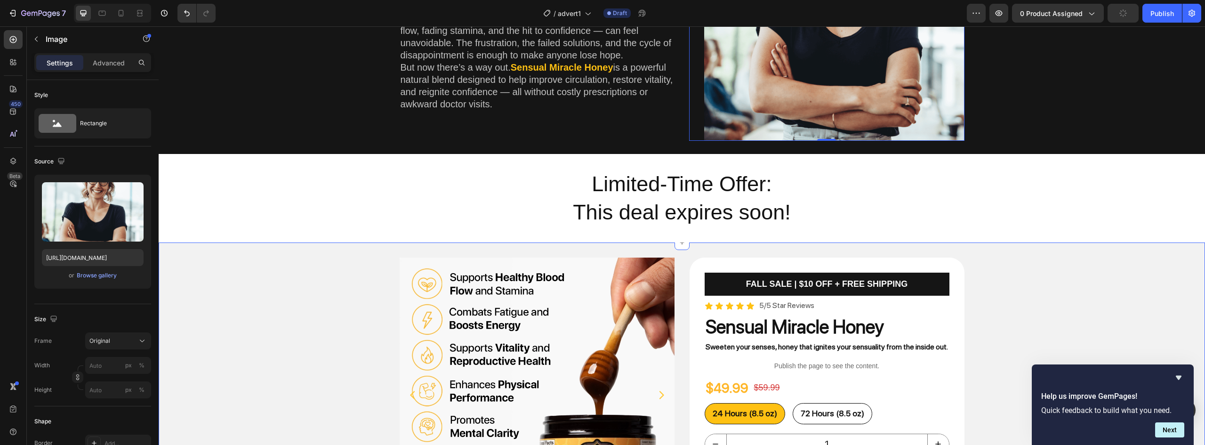
type input "[URL][DOMAIN_NAME]"
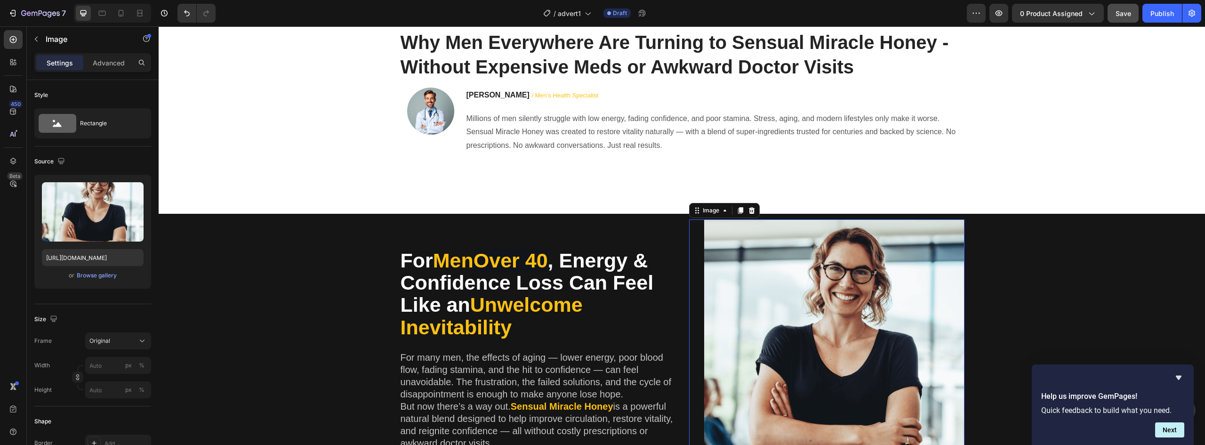
scroll to position [188, 0]
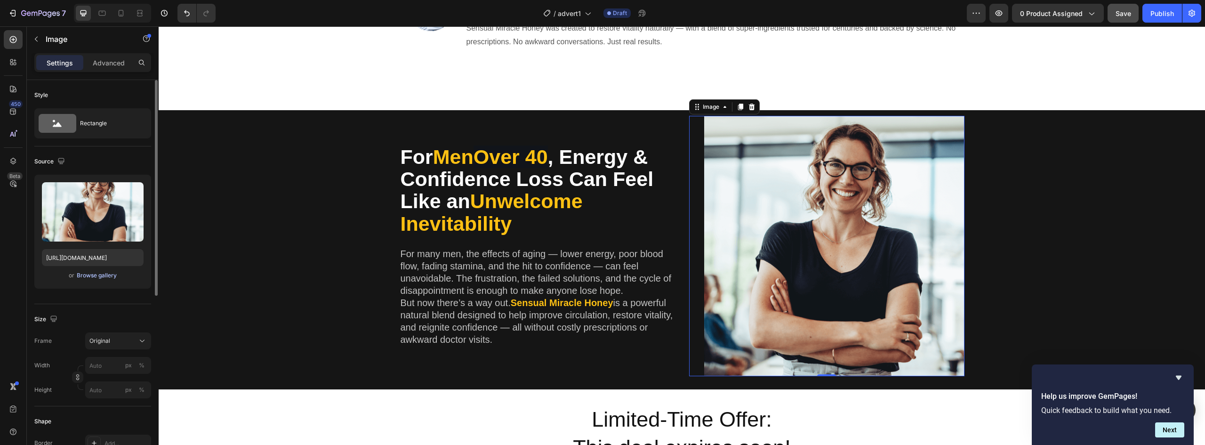
click at [84, 275] on div "Browse gallery" at bounding box center [97, 275] width 40 height 8
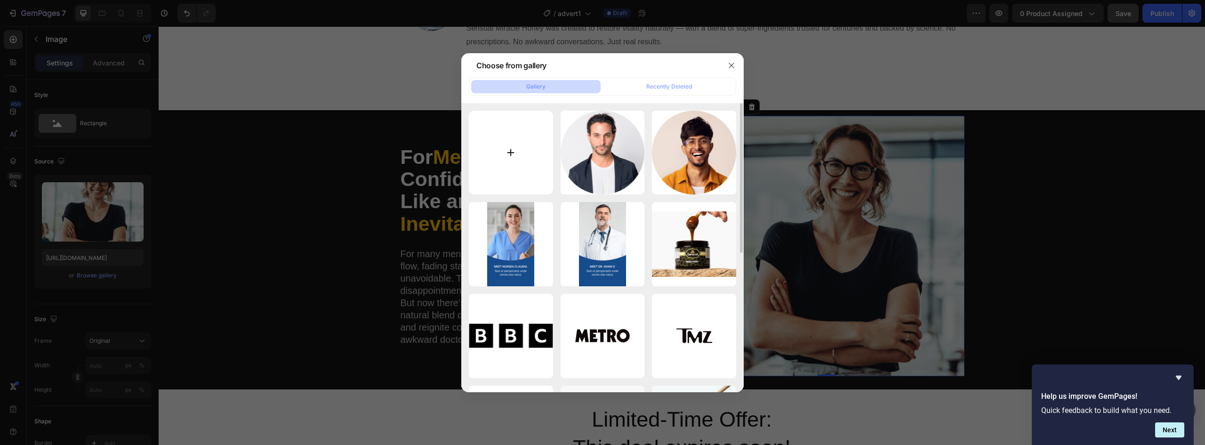
click at [526, 131] on input "file" at bounding box center [511, 153] width 84 height 84
type input "C:\fakepath\manHoldingProduct.png"
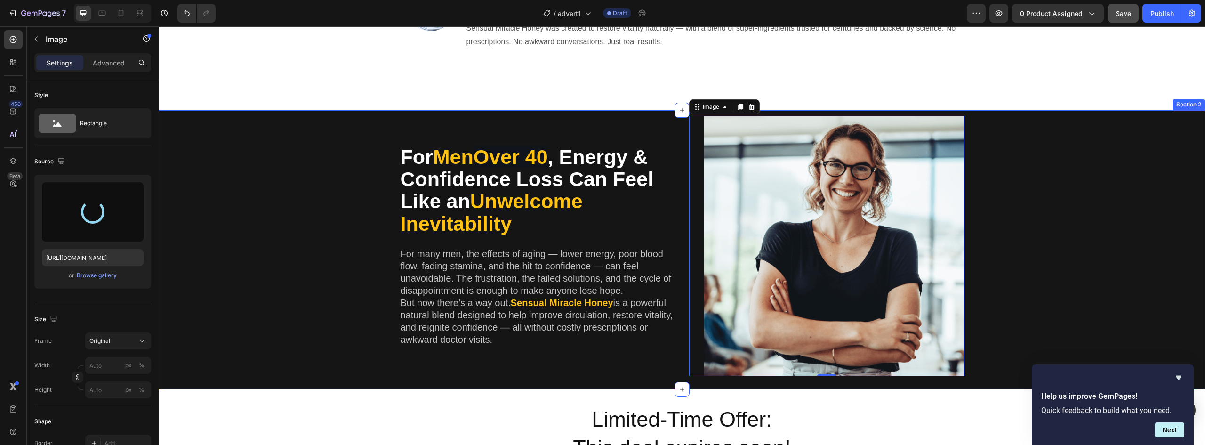
type input "[URL][DOMAIN_NAME]"
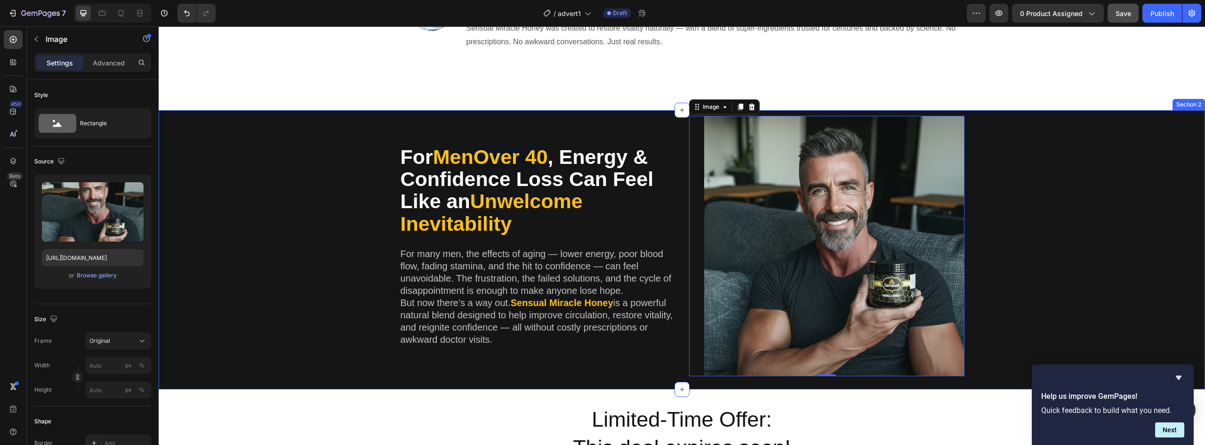
click at [1054, 263] on div "For Men Over 40 , Energy & Confidence Loss Can Feel Like an Unwelcome Inevitabi…" at bounding box center [682, 250] width 1033 height 268
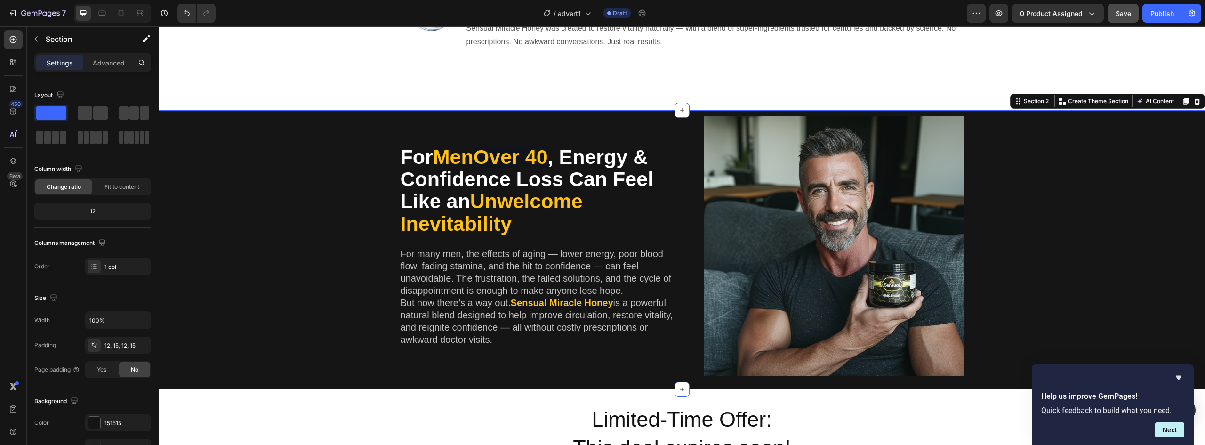
click at [315, 212] on div "For Men Over 40 , Energy & Confidence Loss Can Feel Like an Unwelcome Inevitabi…" at bounding box center [682, 250] width 1033 height 268
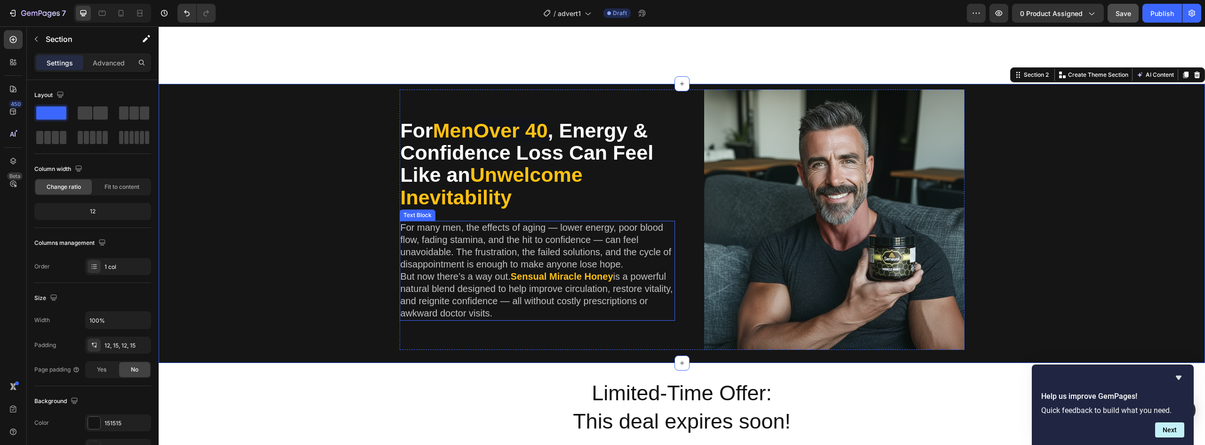
scroll to position [283, 0]
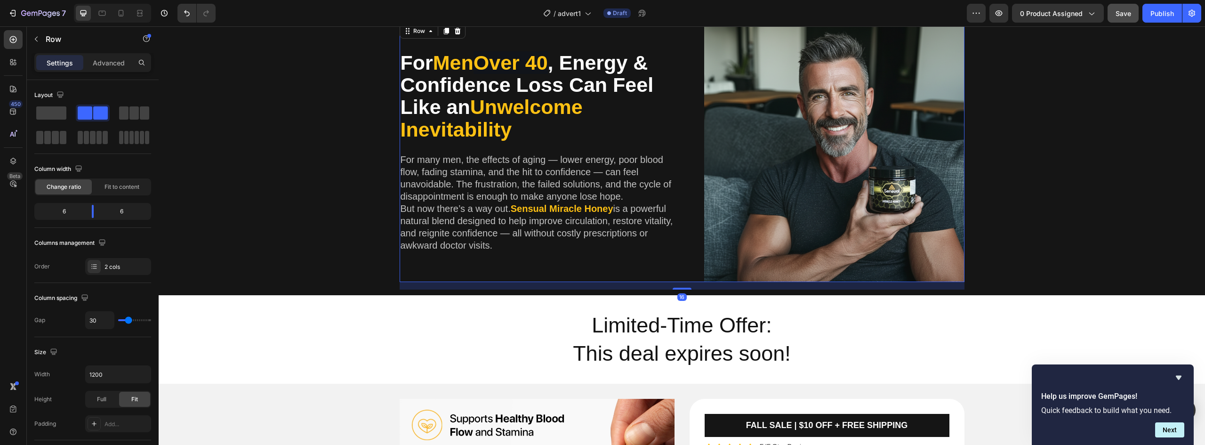
click at [480, 260] on div "For Men Over 40 , Energy & Confidence Loss Can Feel Like an Unwelcome Inevitabi…" at bounding box center [537, 152] width 275 height 260
click at [501, 232] on span "is a powerful natural blend designed to help improve circulation, restore vital…" at bounding box center [537, 226] width 273 height 47
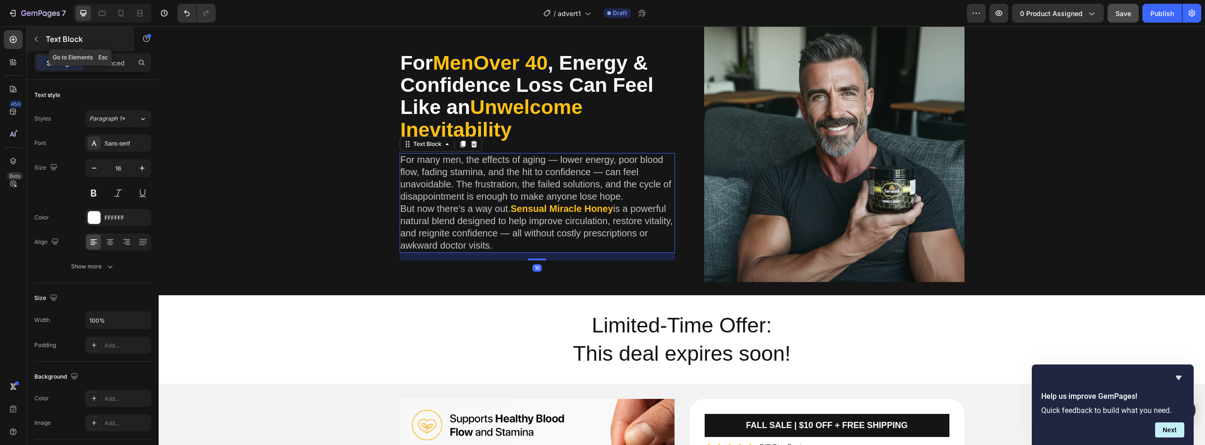
click at [35, 38] on icon "button" at bounding box center [36, 39] width 8 height 8
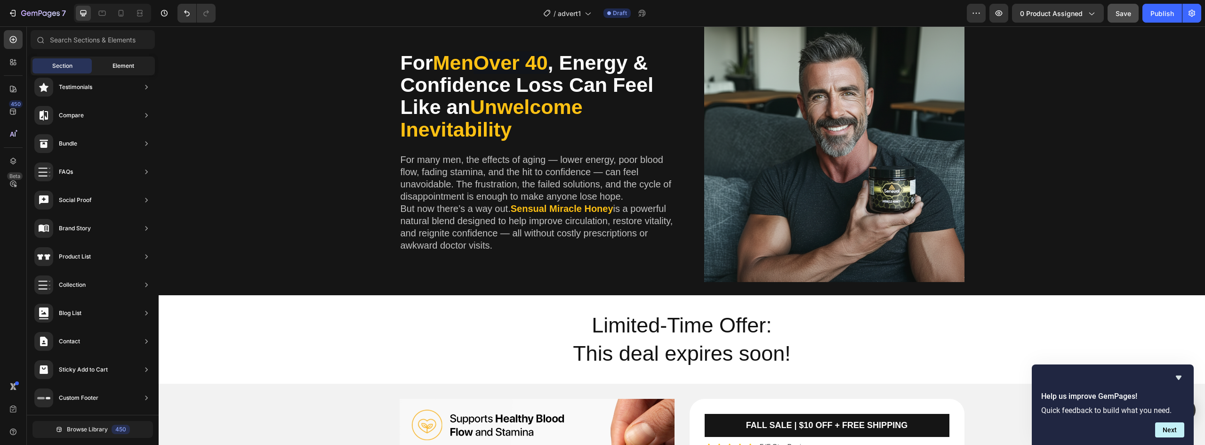
click at [122, 58] on div "Element" at bounding box center [123, 65] width 59 height 15
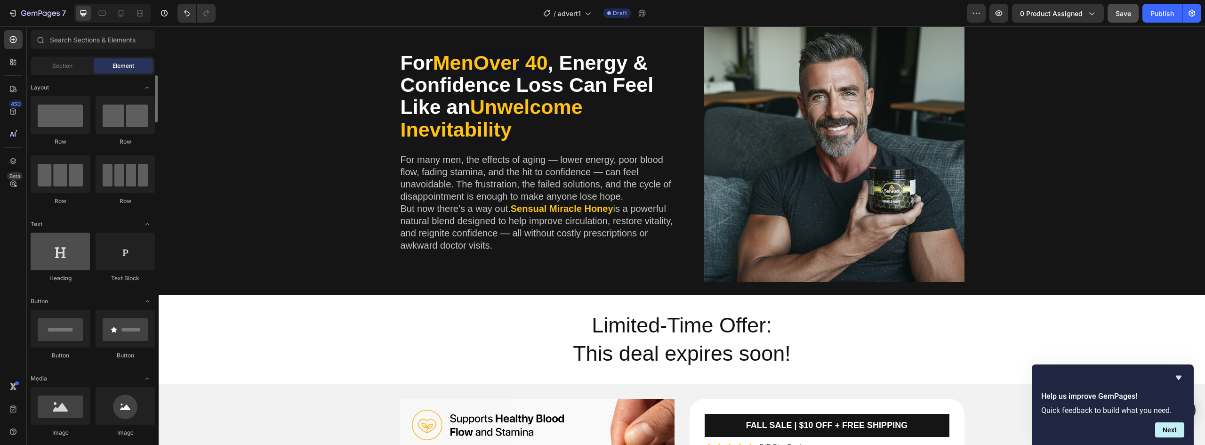
scroll to position [47, 0]
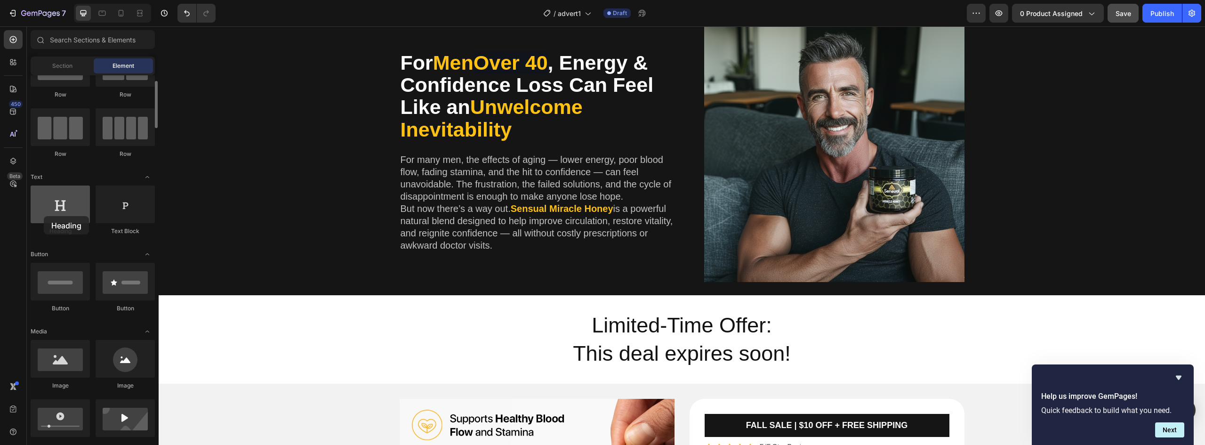
drag, startPoint x: 44, startPoint y: 217, endPoint x: 35, endPoint y: 216, distance: 9.0
click at [35, 216] on div at bounding box center [60, 205] width 59 height 38
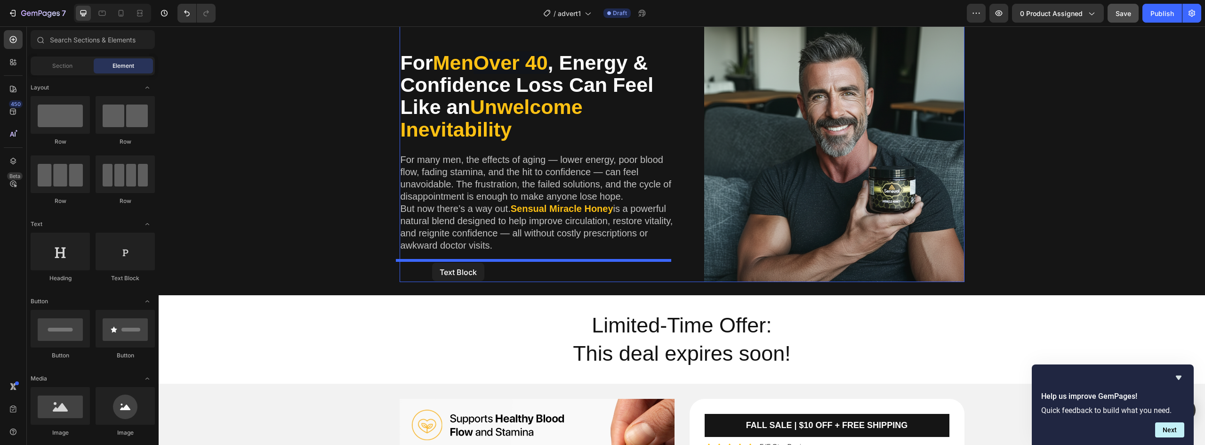
drag, startPoint x: 275, startPoint y: 276, endPoint x: 432, endPoint y: 263, distance: 158.3
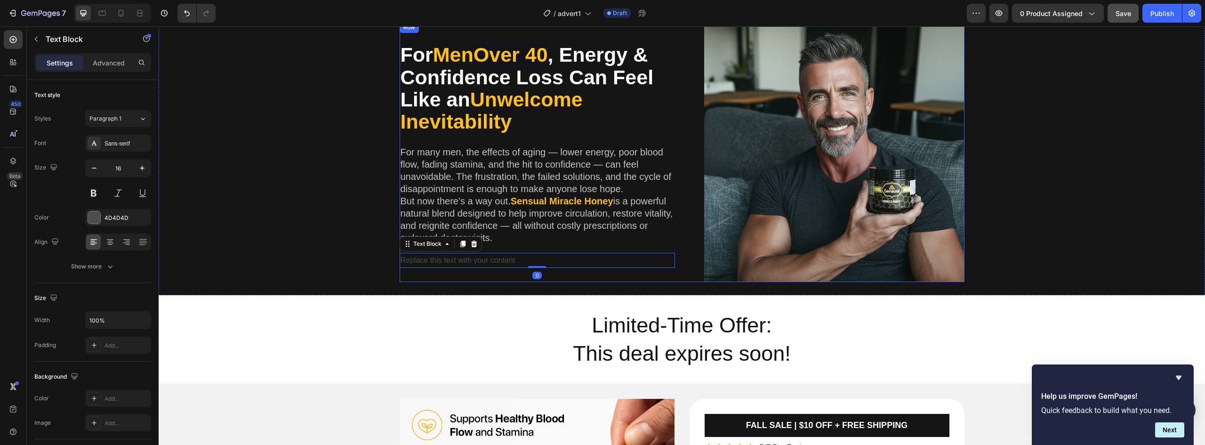
scroll to position [275, 0]
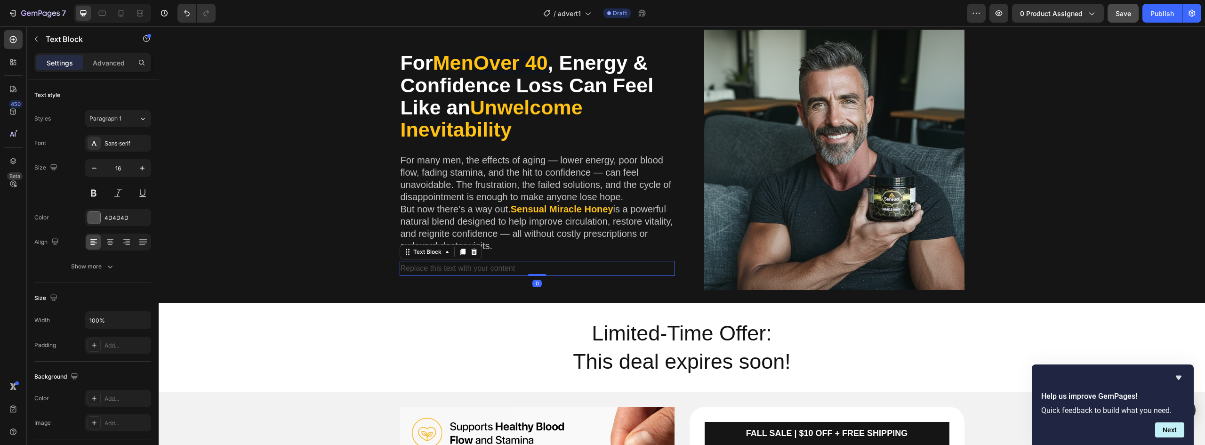
click at [431, 270] on div "Replace this text with your content" at bounding box center [537, 269] width 275 height 16
click at [475, 268] on p "Replace this text with your content" at bounding box center [538, 269] width 274 height 14
click at [476, 268] on p "Replace this text with your content" at bounding box center [538, 269] width 274 height 14
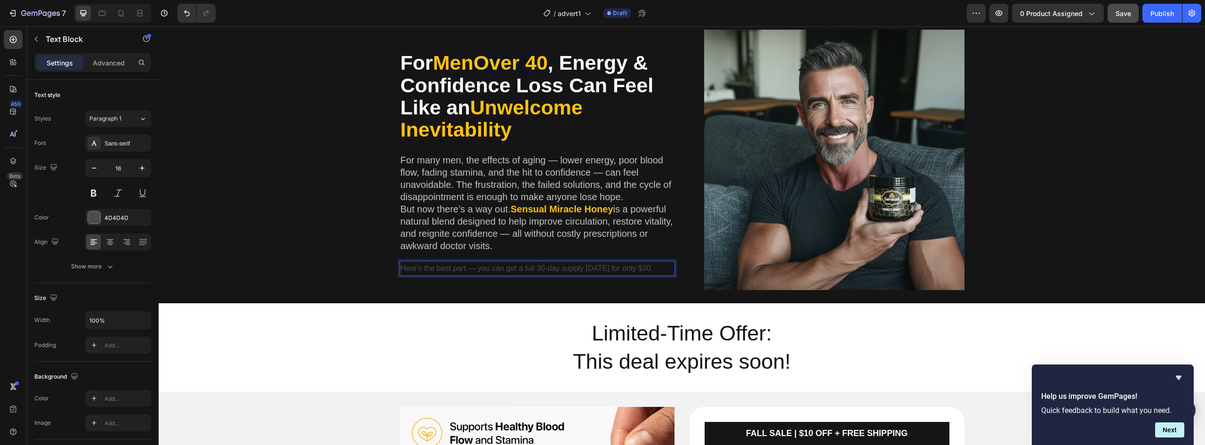
click at [557, 268] on p "Here’s the best part — you can get a full 30-day supply [DATE] for only $30." at bounding box center [538, 269] width 274 height 14
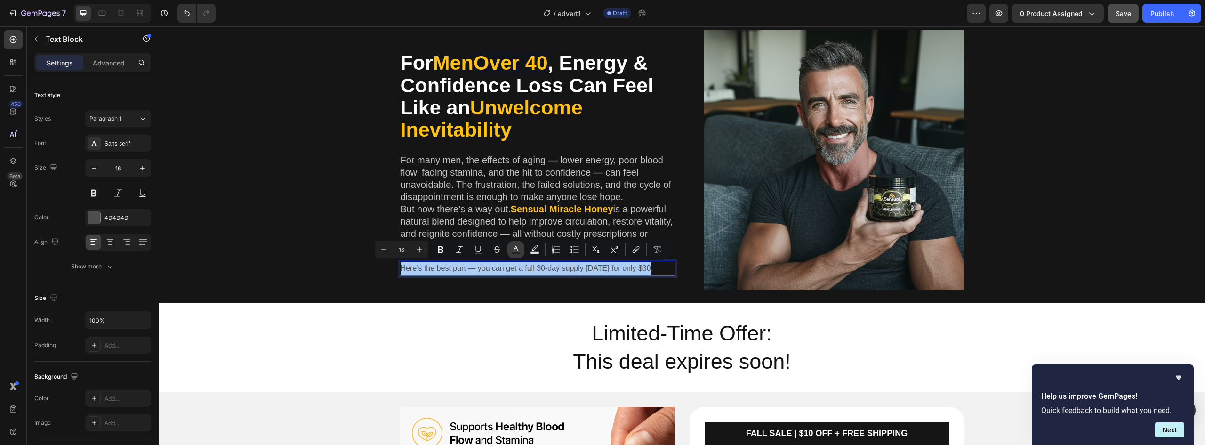
click at [519, 253] on rect "Editor contextual toolbar" at bounding box center [516, 253] width 9 height 2
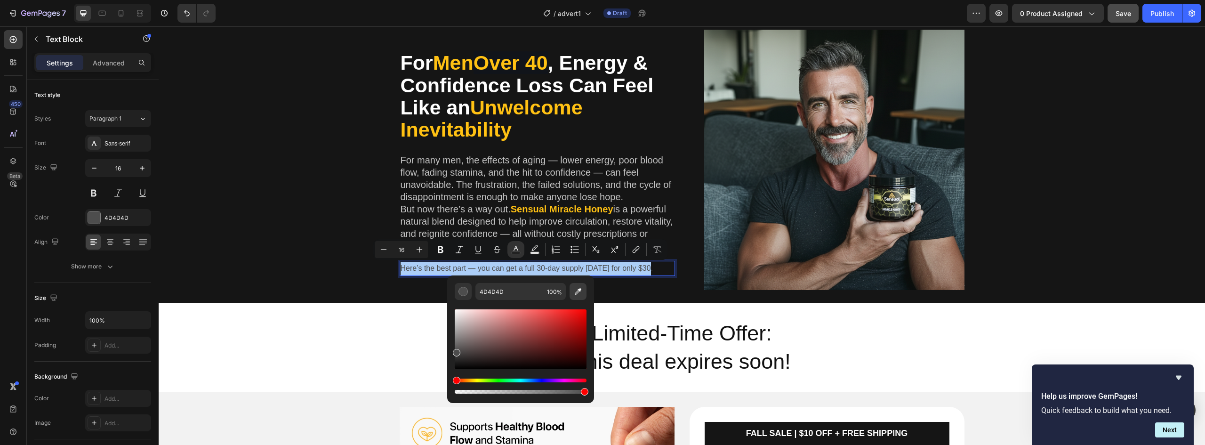
click at [581, 293] on icon "Editor contextual toolbar" at bounding box center [578, 291] width 9 height 9
type input "FFC113"
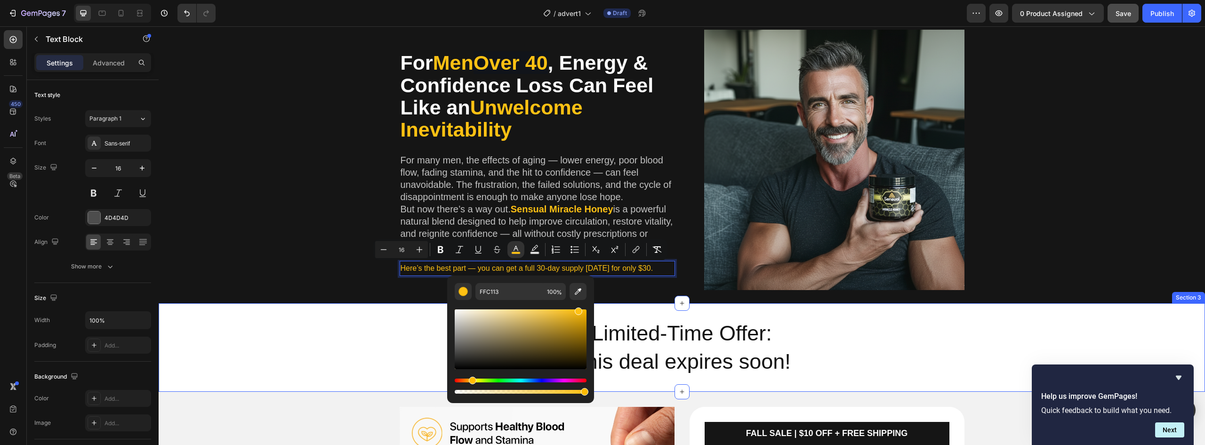
click at [662, 295] on div "For Men Over 40 , Energy & Confidence Loss Can Feel Like an Unwelcome Inevitabi…" at bounding box center [682, 164] width 1033 height 268
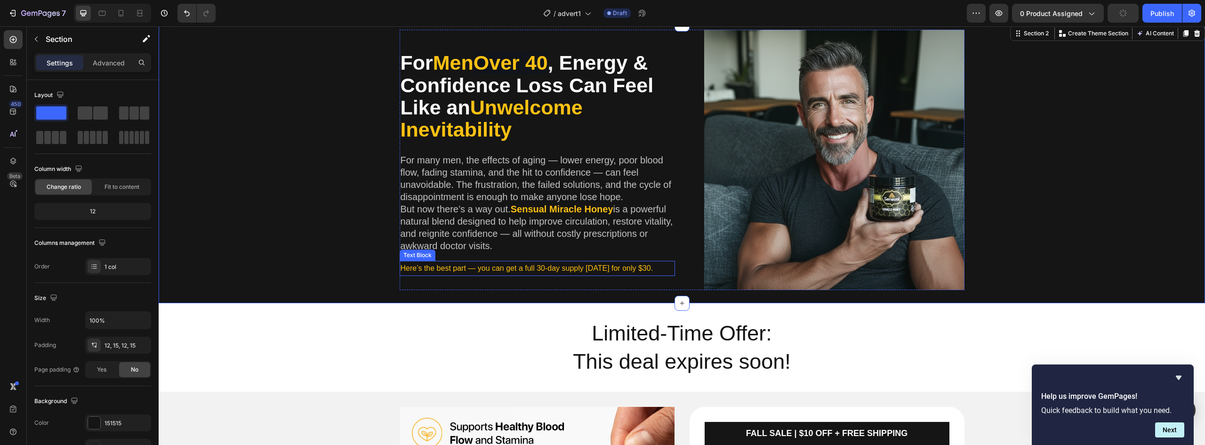
click at [424, 270] on span "Here’s the best part — you can get a full 30-day supply [DATE] for only $30." at bounding box center [527, 268] width 253 height 8
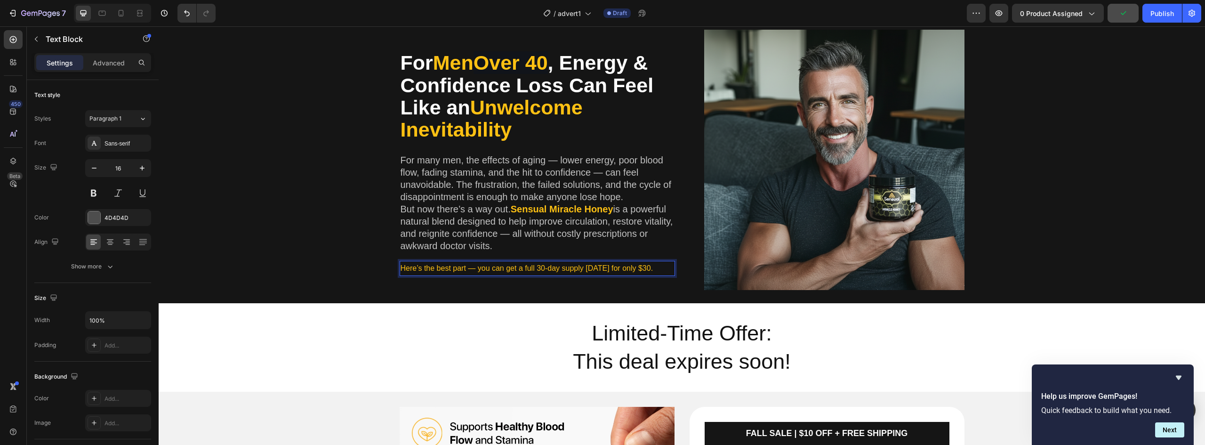
click at [424, 270] on span "Here’s the best part — you can get a full 30-day supply [DATE] for only $30." at bounding box center [527, 268] width 253 height 8
click at [447, 251] on button "Bold" at bounding box center [440, 249] width 17 height 17
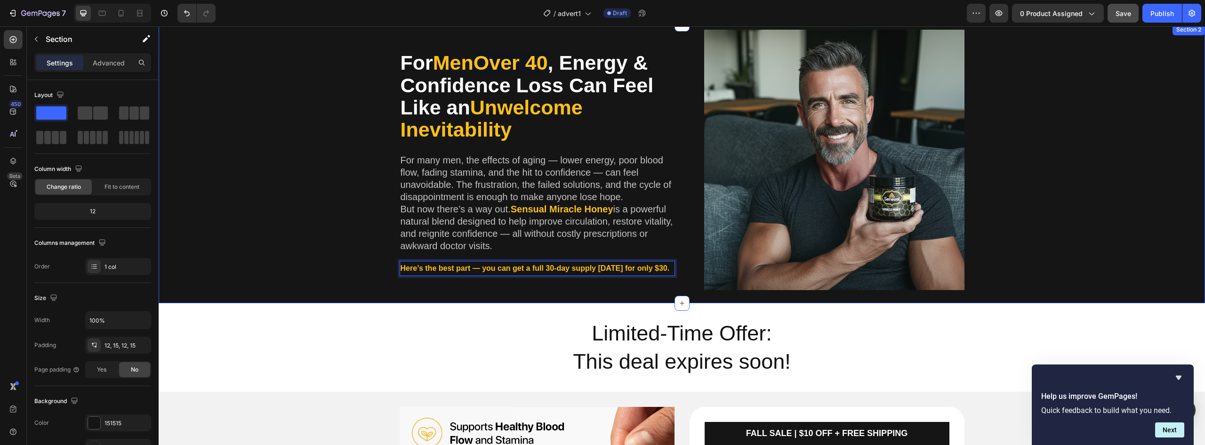
click at [356, 288] on div "For Men Over 40 , Energy & Confidence Loss Can Feel Like an Unwelcome Inevitabi…" at bounding box center [682, 164] width 1033 height 268
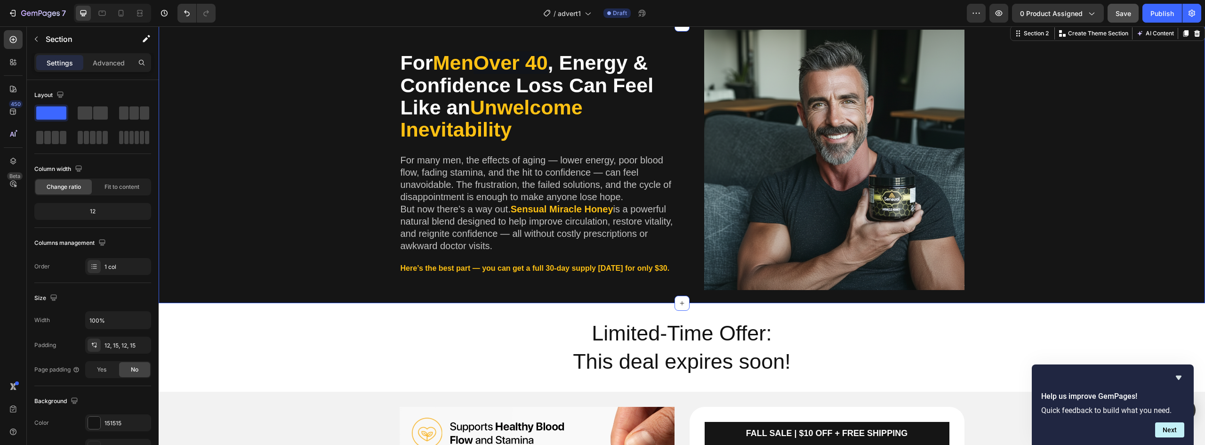
scroll to position [180, 0]
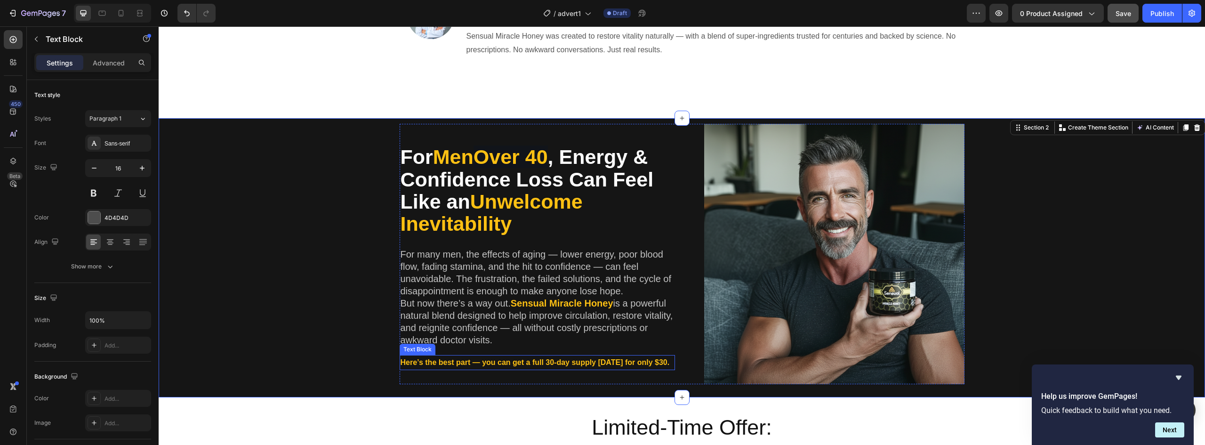
click at [429, 365] on strong "Here’s the best part — you can get a full 30-day supply [DATE] for only $30." at bounding box center [535, 362] width 269 height 8
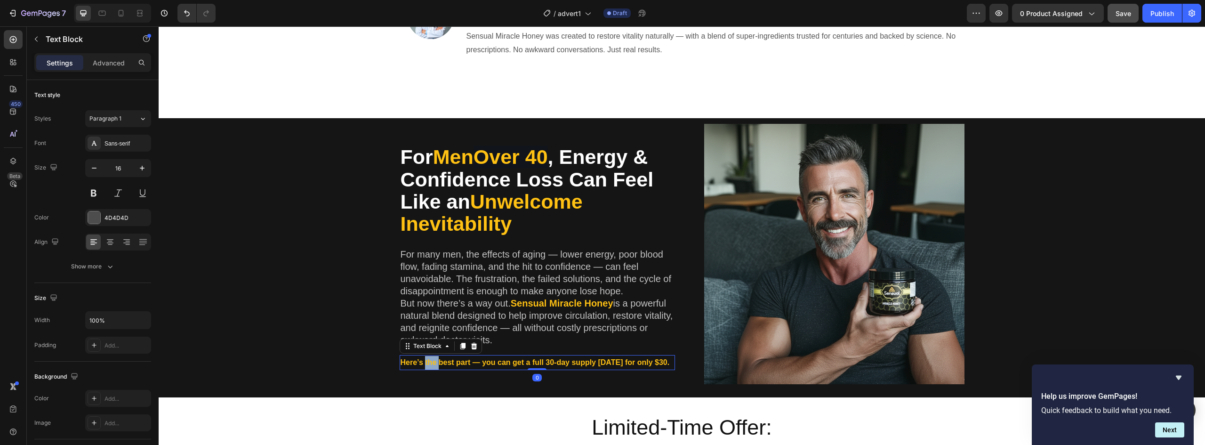
click at [429, 365] on strong "Here’s the best part — you can get a full 30-day supply [DATE] for only $30." at bounding box center [535, 362] width 269 height 8
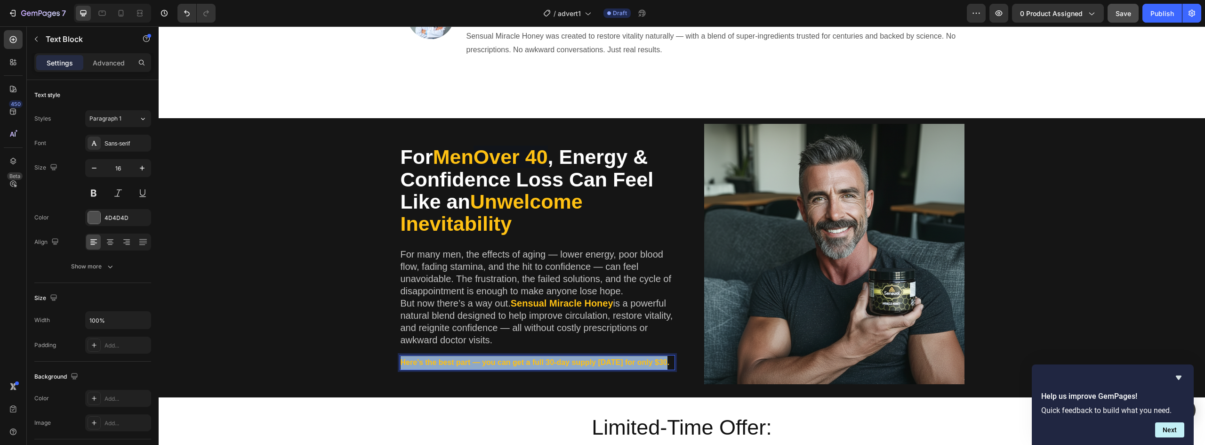
click at [429, 365] on strong "Here’s the best part — you can get a full 30-day supply [DATE] for only $30." at bounding box center [535, 362] width 269 height 8
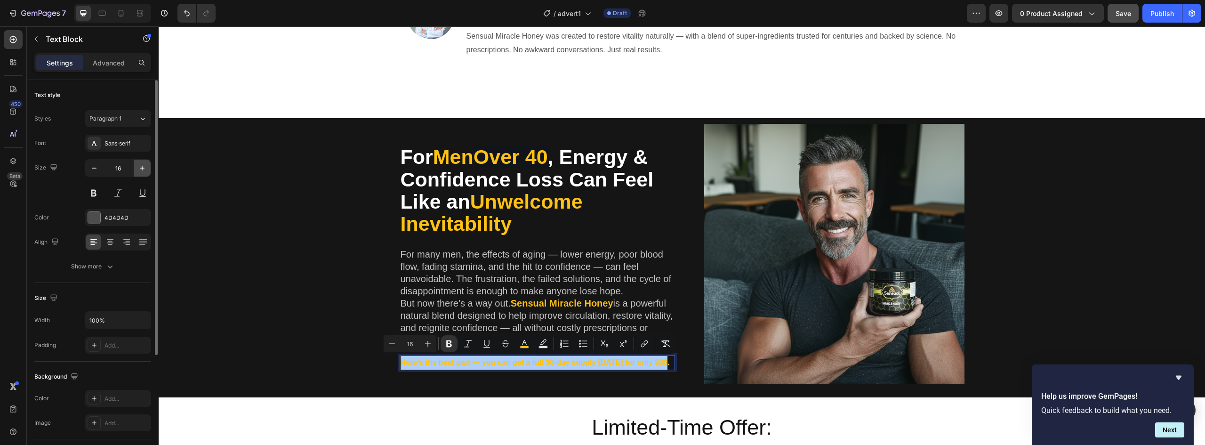
click at [147, 172] on button "button" at bounding box center [142, 168] width 17 height 17
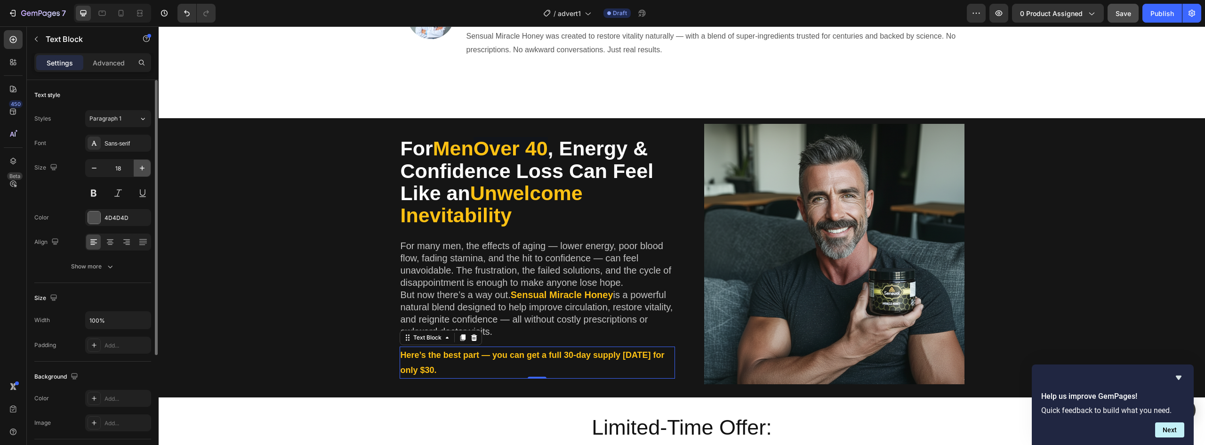
click at [147, 172] on button "button" at bounding box center [142, 168] width 17 height 17
click at [147, 170] on button "button" at bounding box center [142, 168] width 17 height 17
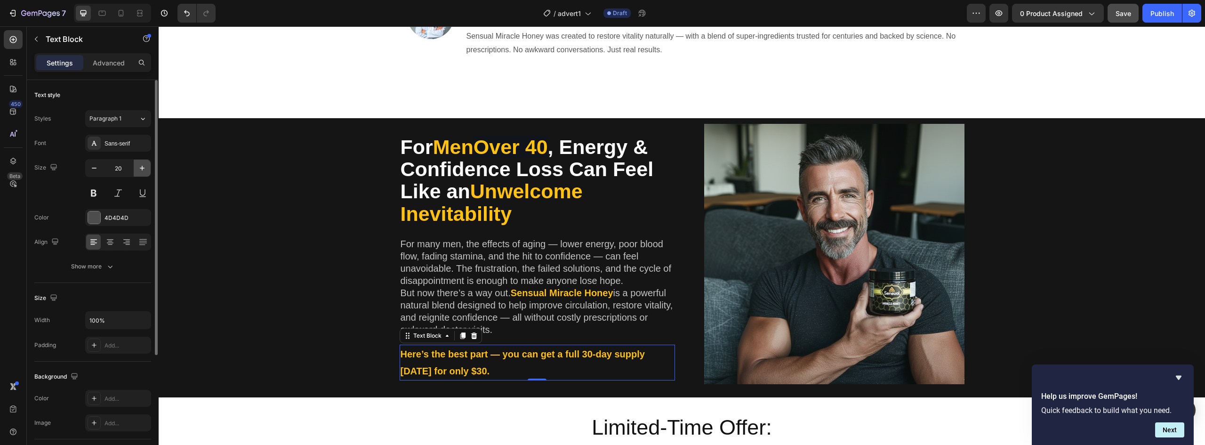
click at [147, 170] on button "button" at bounding box center [142, 168] width 17 height 17
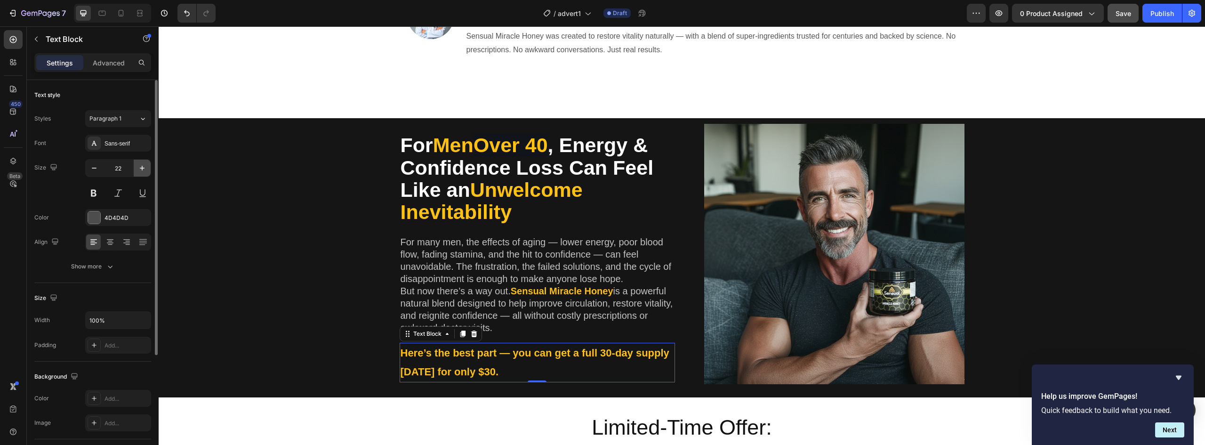
click at [147, 170] on button "button" at bounding box center [142, 168] width 17 height 17
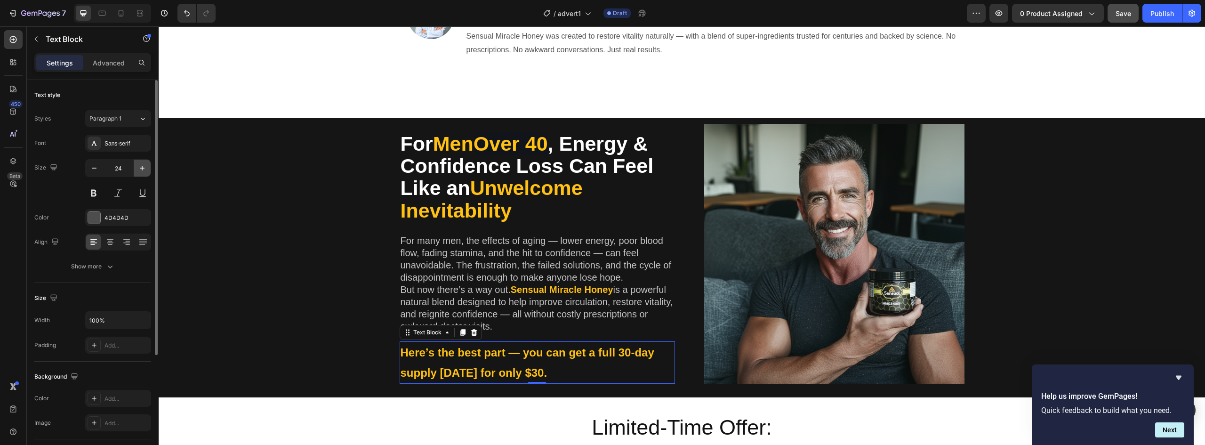
click at [147, 170] on button "button" at bounding box center [142, 168] width 17 height 17
type input "25"
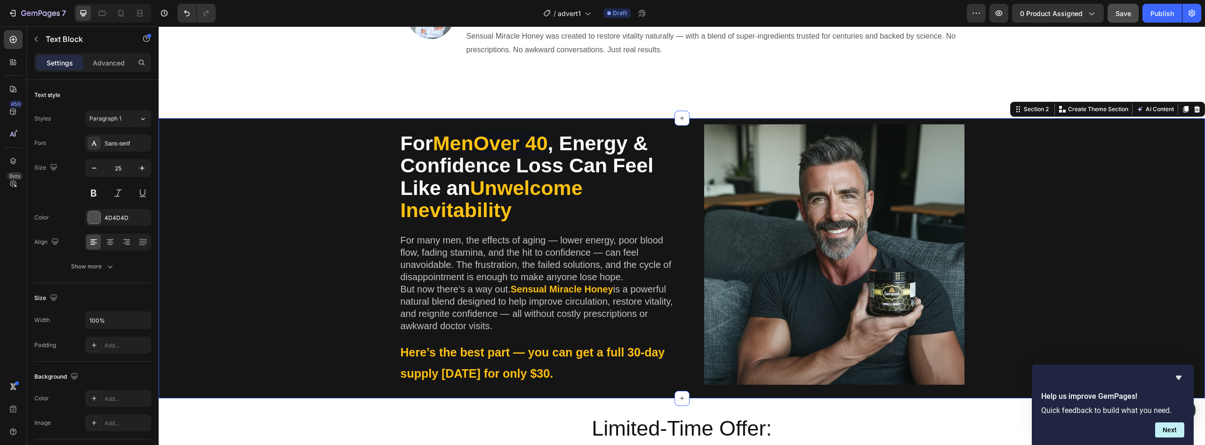
click at [290, 342] on div "For Men Over 40 , Energy & Confidence Loss Can Feel Like an Unwelcome Inevitabi…" at bounding box center [682, 258] width 1033 height 269
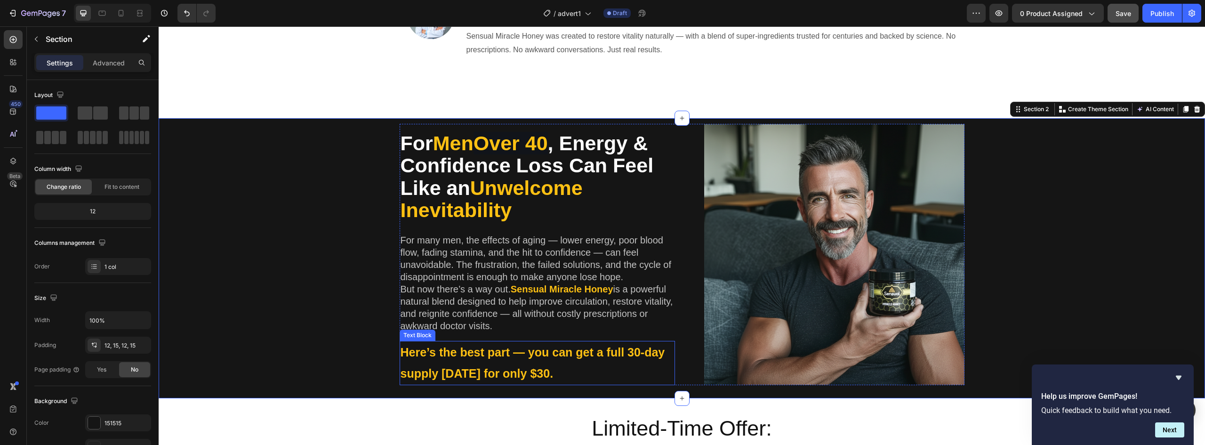
click at [407, 354] on strong "Here’s the best part — you can get a full 30-day supply [DATE] for only $30." at bounding box center [533, 363] width 265 height 34
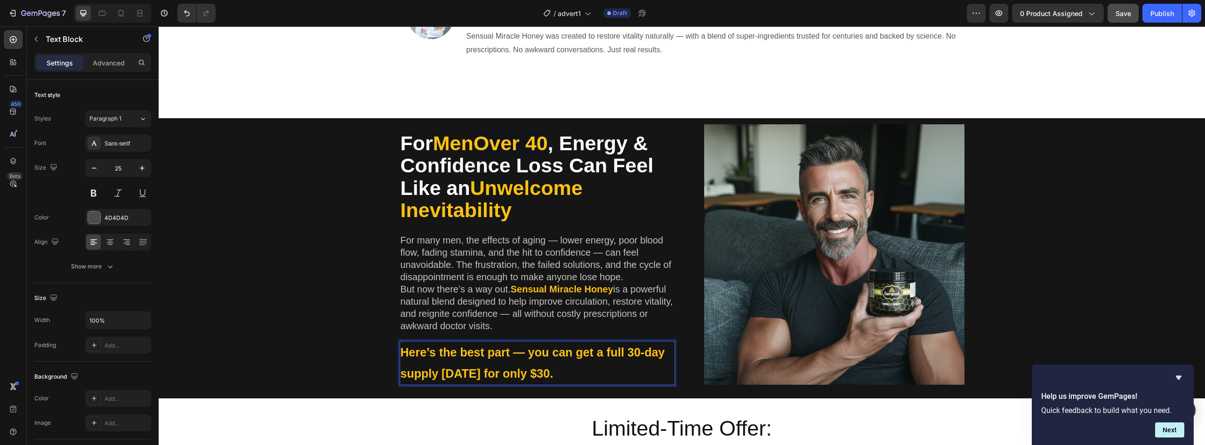
click at [407, 354] on strong "Here’s the best part — you can get a full 30-day supply [DATE] for only $30." at bounding box center [533, 363] width 265 height 34
click at [387, 335] on button "Minus" at bounding box center [392, 331] width 17 height 17
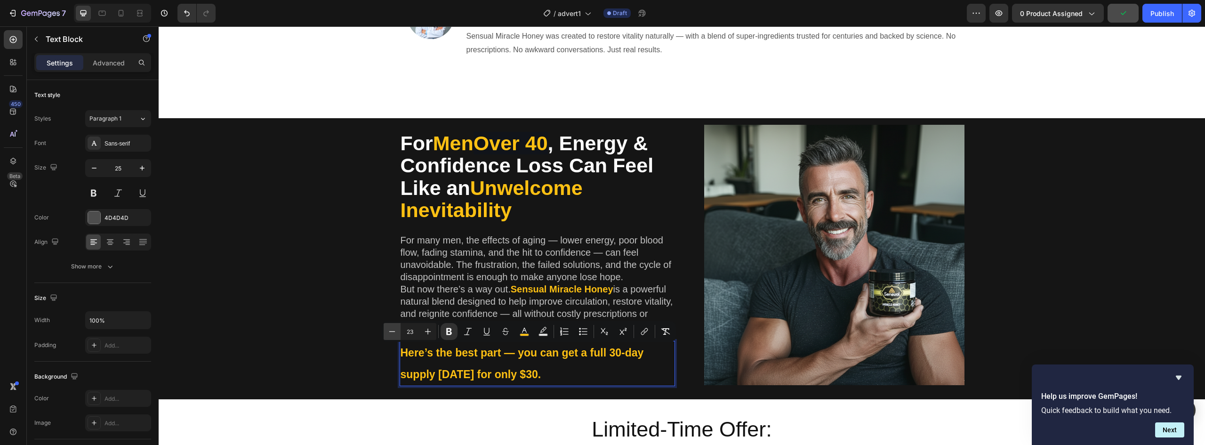
click at [387, 335] on button "Minus" at bounding box center [392, 331] width 17 height 17
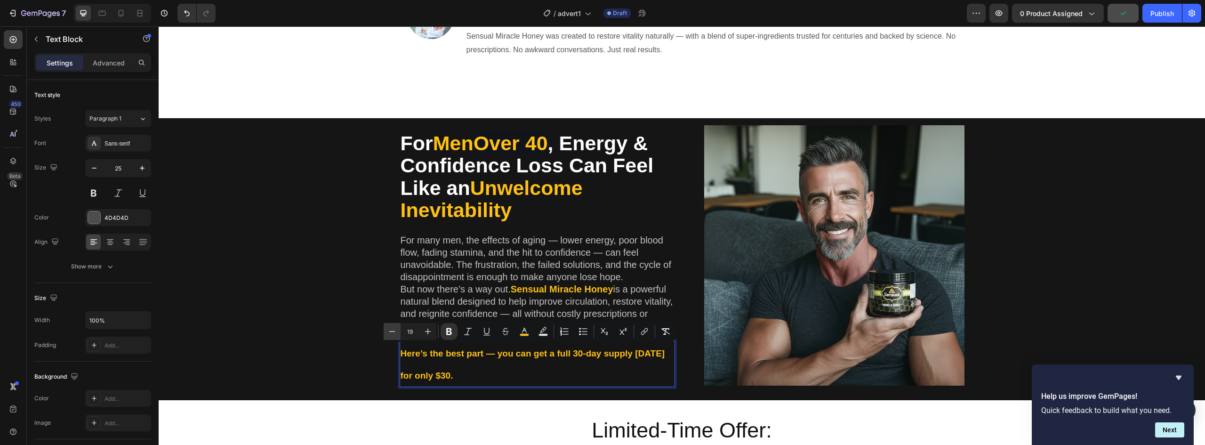
click at [387, 335] on button "Minus" at bounding box center [392, 331] width 17 height 17
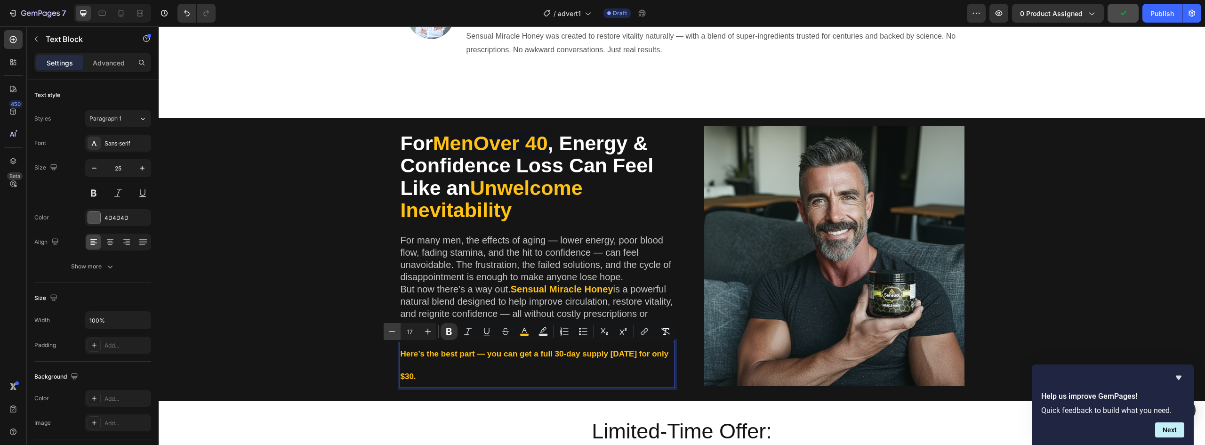
click at [387, 335] on button "Minus" at bounding box center [392, 331] width 17 height 17
type input "16"
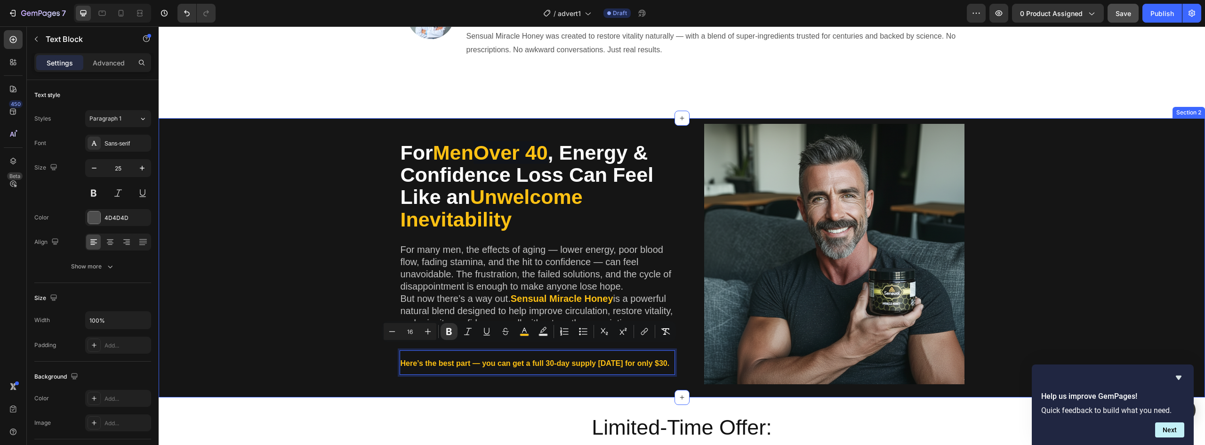
click at [324, 352] on div "For Men Over 40 , Energy & Confidence Loss Can Feel Like an Unwelcome Inevitabi…" at bounding box center [682, 258] width 1033 height 268
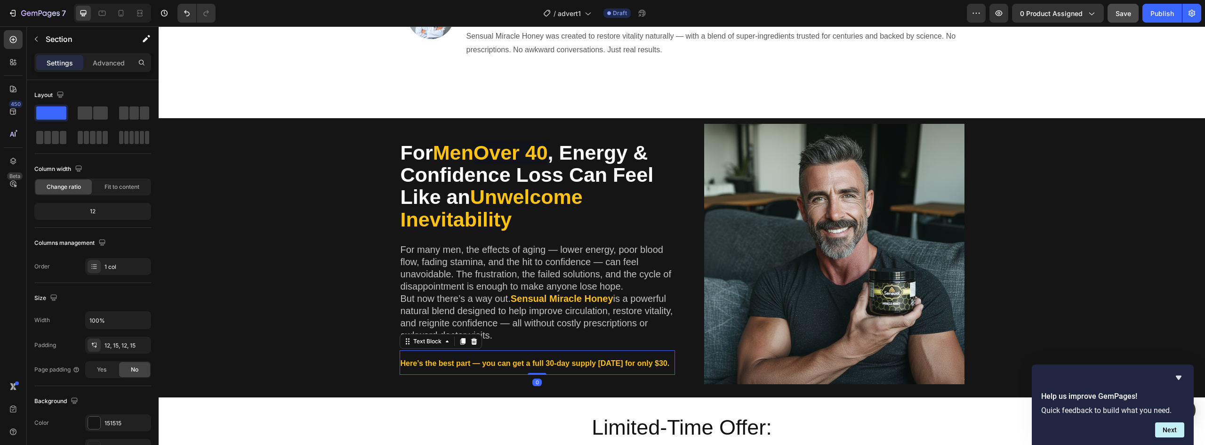
click at [413, 364] on strong "Here’s the best part — you can get a full 30-day supply [DATE] for only $30." at bounding box center [535, 363] width 269 height 8
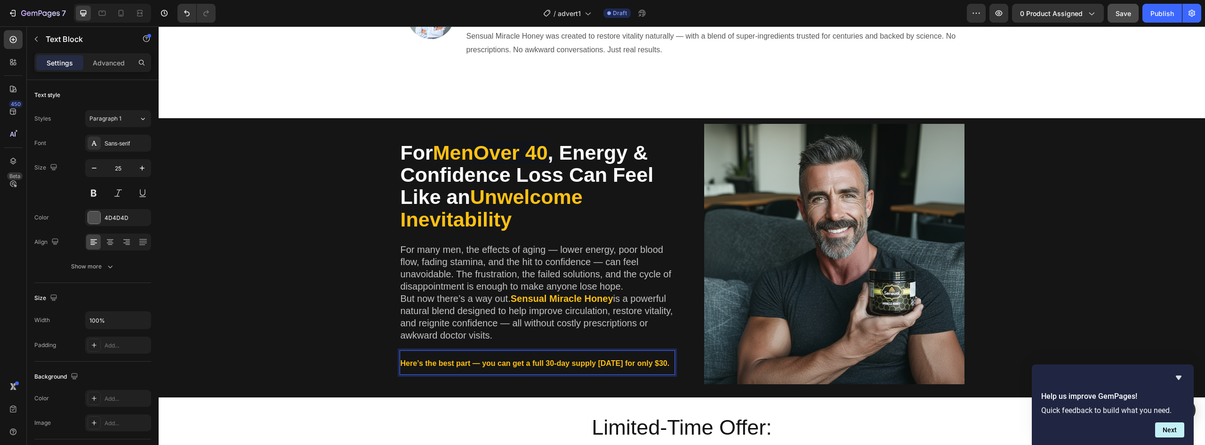
click at [412, 364] on strong "Here’s the best part — you can get a full 30-day supply [DATE] for only $30." at bounding box center [535, 363] width 269 height 8
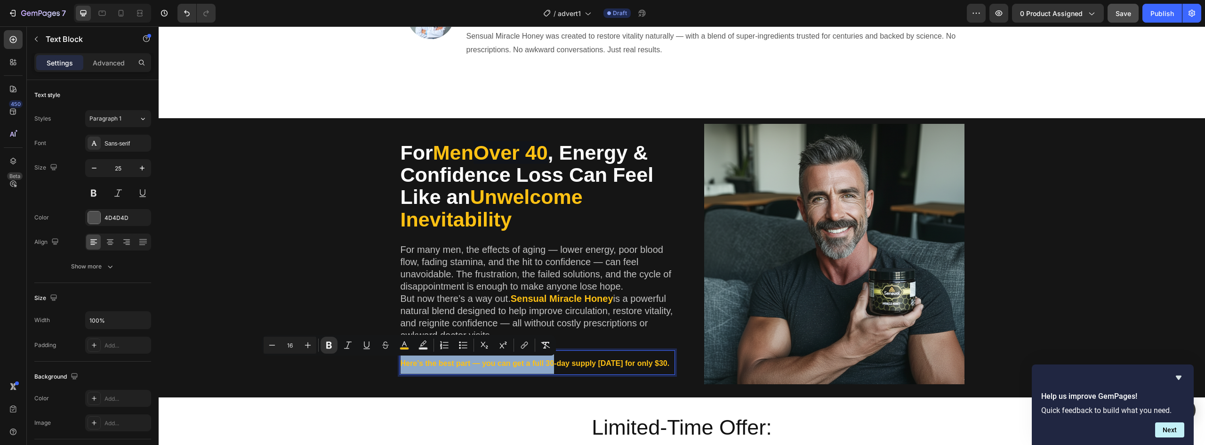
click at [542, 364] on strong "Here’s the best part — you can get a full 30-day supply [DATE] for only $30." at bounding box center [535, 363] width 269 height 8
click at [534, 364] on strong "Here’s the best part — you can get a full 30-day supply [DATE] for only $30." at bounding box center [535, 363] width 269 height 8
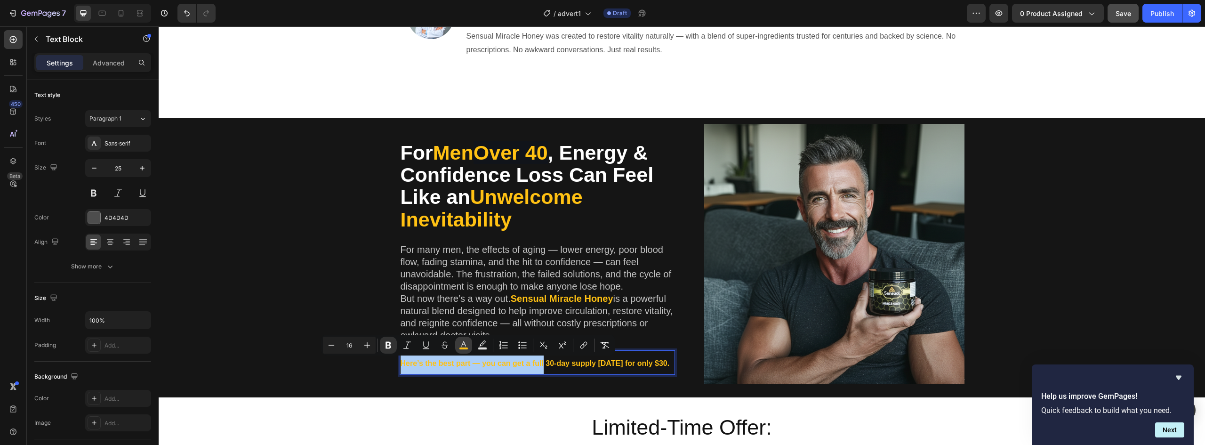
click at [463, 345] on icon "Editor contextual toolbar" at bounding box center [463, 344] width 9 height 9
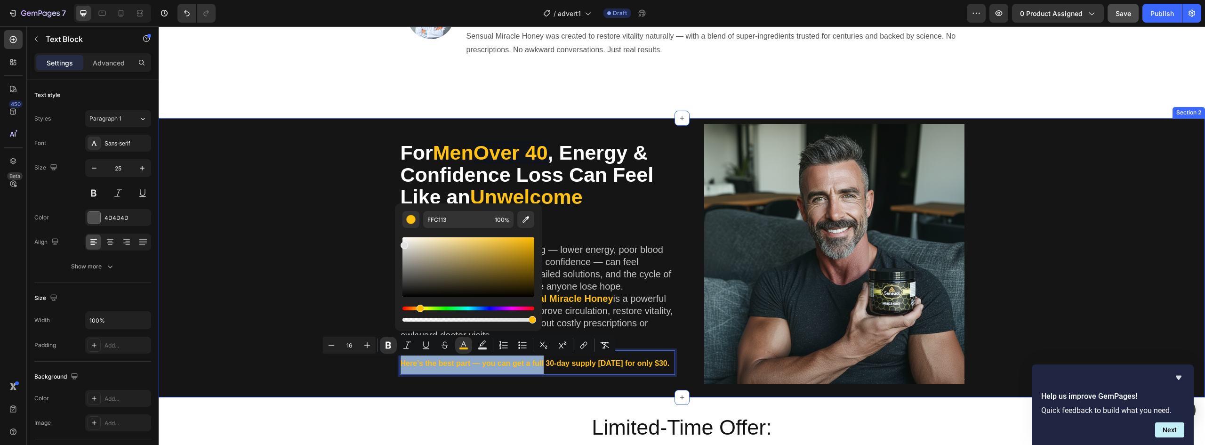
type input "E2E2E2"
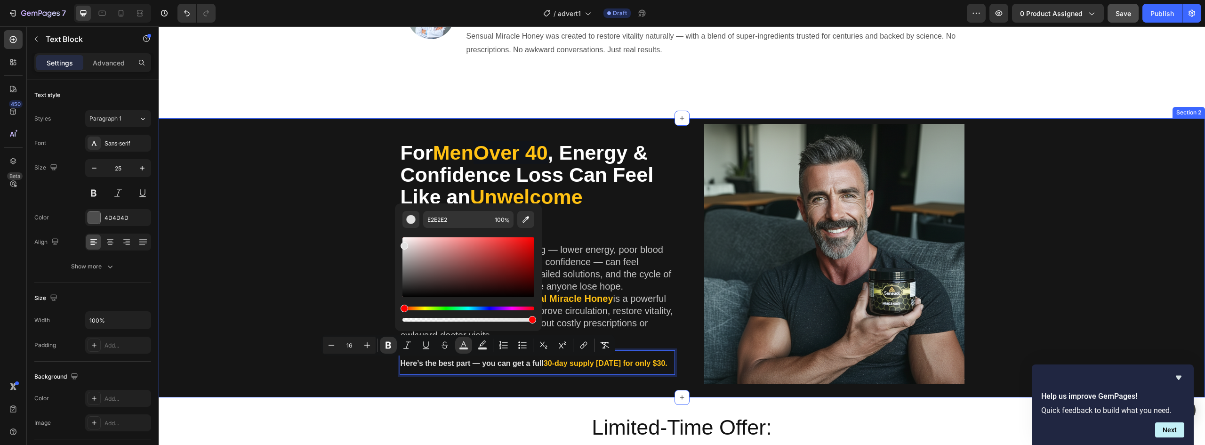
drag, startPoint x: 576, startPoint y: 277, endPoint x: 382, endPoint y: 230, distance: 199.1
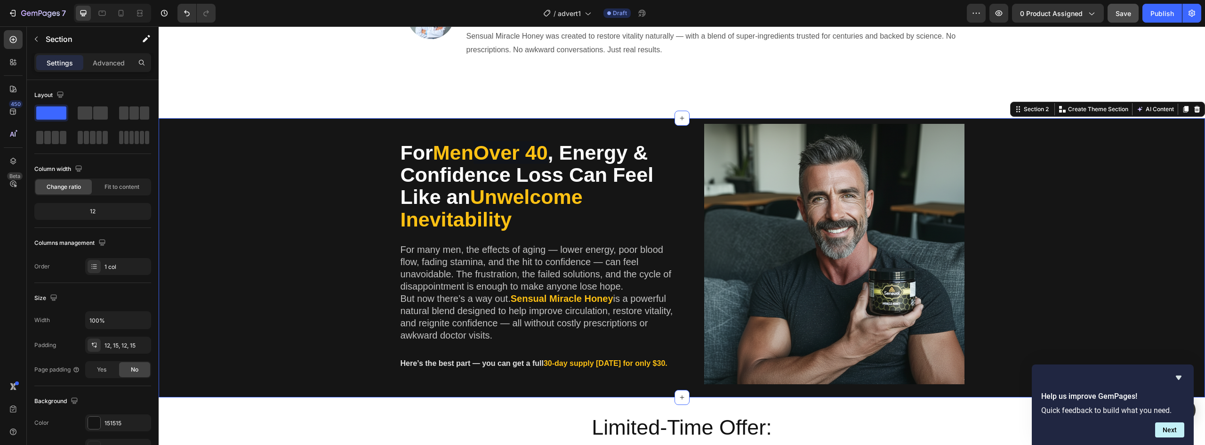
click at [319, 376] on div "For Men Over 40 , Energy & Confidence Loss Can Feel Like an Unwelcome Inevitabi…" at bounding box center [682, 258] width 1033 height 268
click at [570, 366] on strong "30-day supply [DATE] for only $30." at bounding box center [606, 363] width 124 height 8
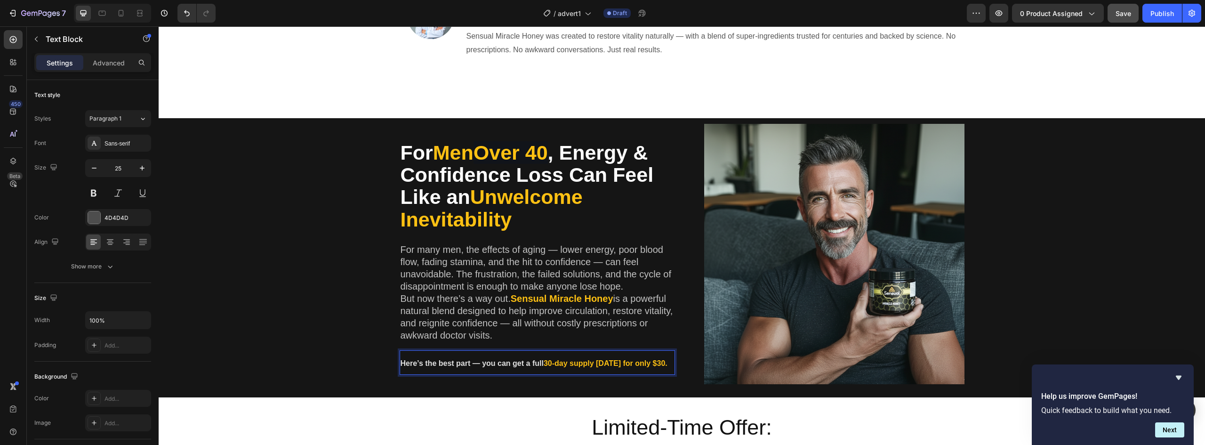
click at [598, 364] on strong "30-day supply [DATE] for only $30." at bounding box center [606, 363] width 124 height 8
click at [309, 354] on div "For Men Over 40 , Energy & Confidence Loss Can Feel Like an Unwelcome Inevitabi…" at bounding box center [682, 258] width 1033 height 268
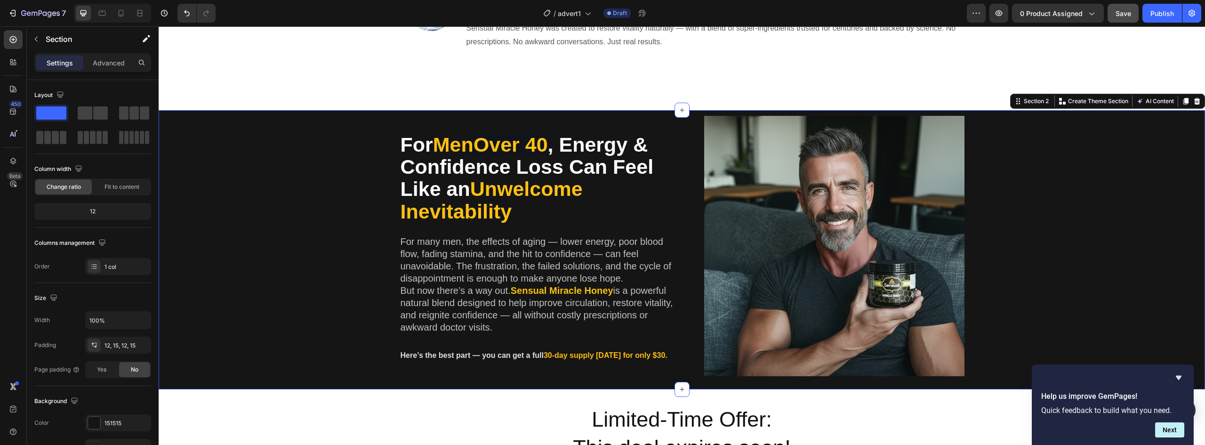
scroll to position [283, 0]
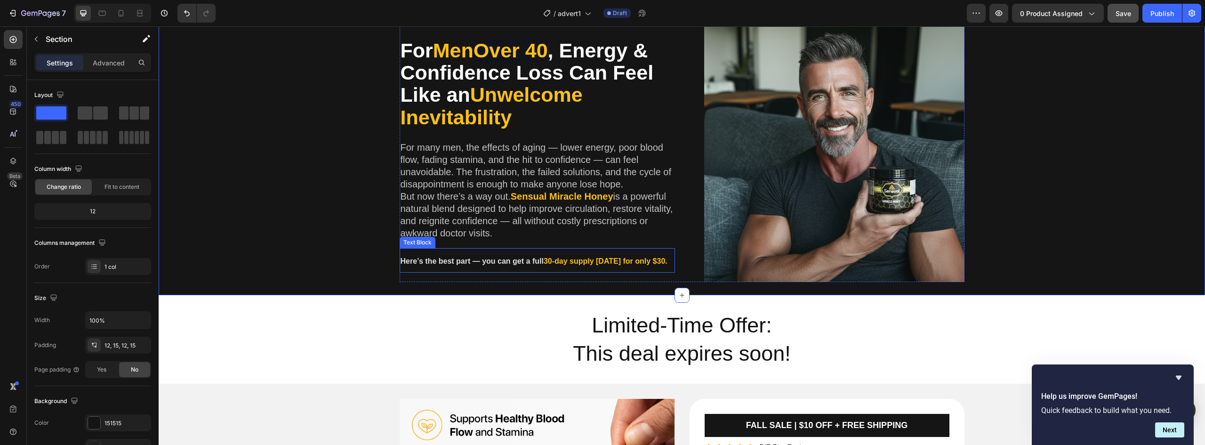
click at [412, 265] on strong "Here’s the best part — you can get a full" at bounding box center [472, 261] width 143 height 8
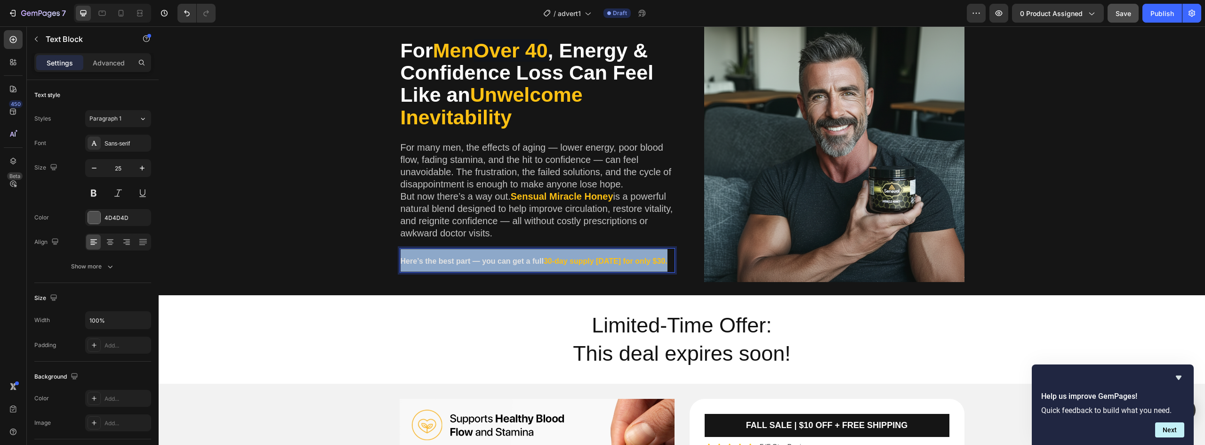
click at [414, 260] on strong "Here’s the best part — you can get a full" at bounding box center [472, 261] width 143 height 8
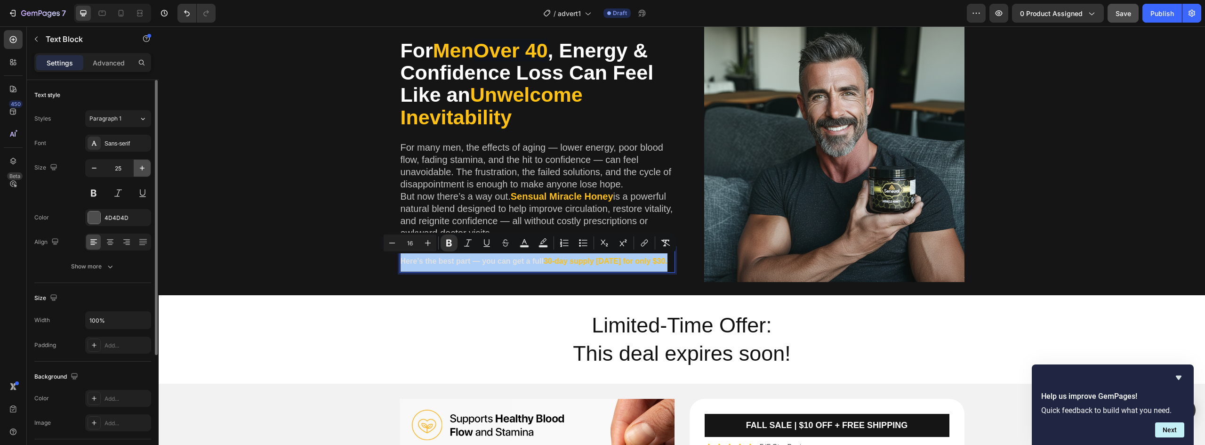
click at [144, 169] on icon "button" at bounding box center [141, 167] width 9 height 9
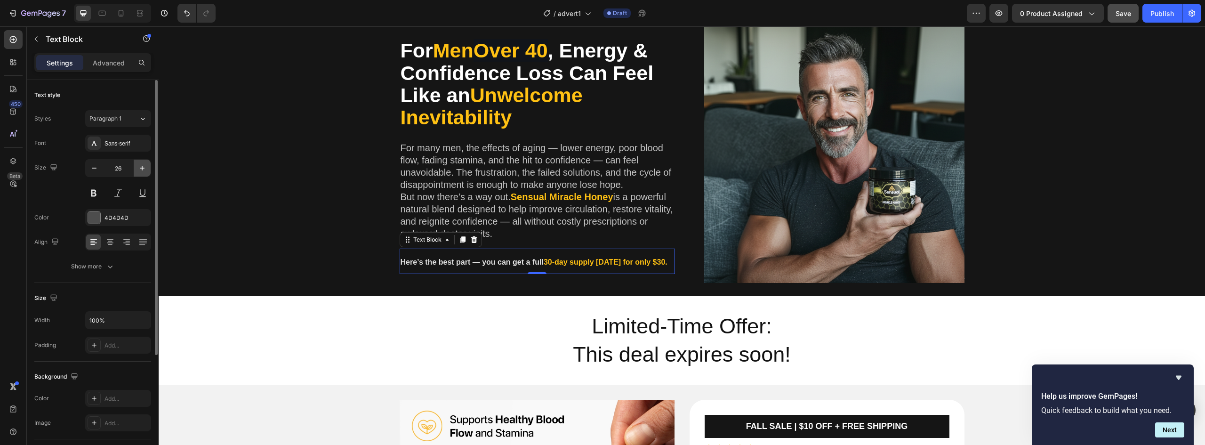
click at [144, 169] on icon "button" at bounding box center [141, 167] width 9 height 9
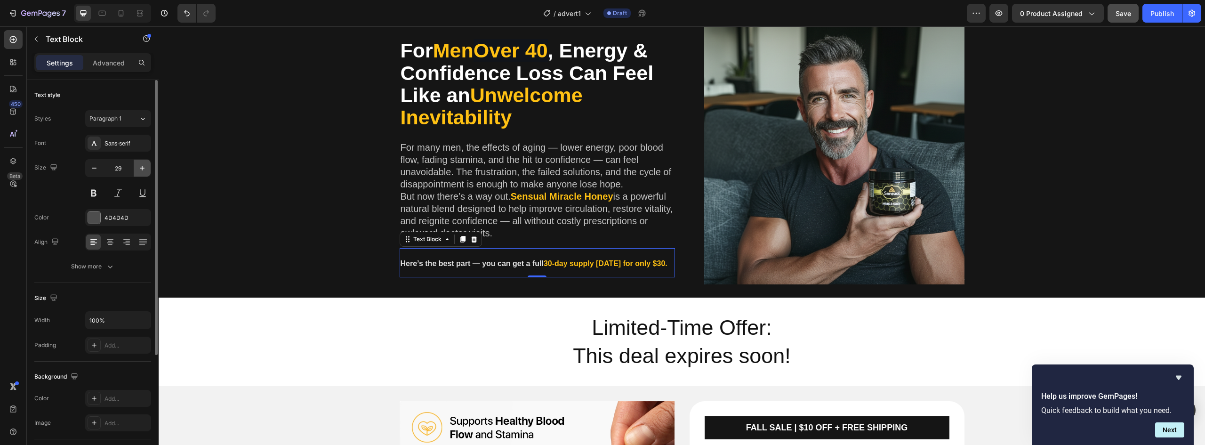
click at [144, 169] on icon "button" at bounding box center [141, 167] width 9 height 9
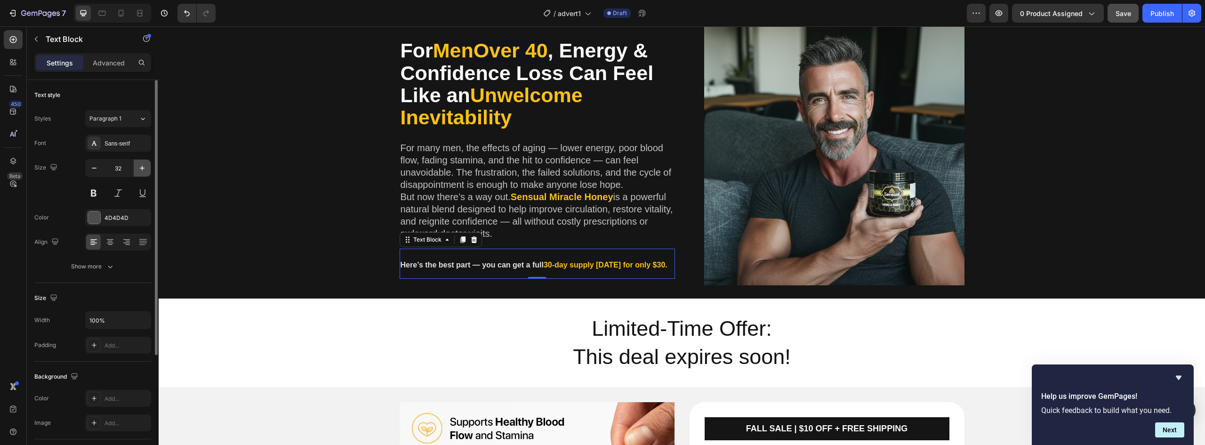
click at [144, 169] on icon "button" at bounding box center [141, 167] width 9 height 9
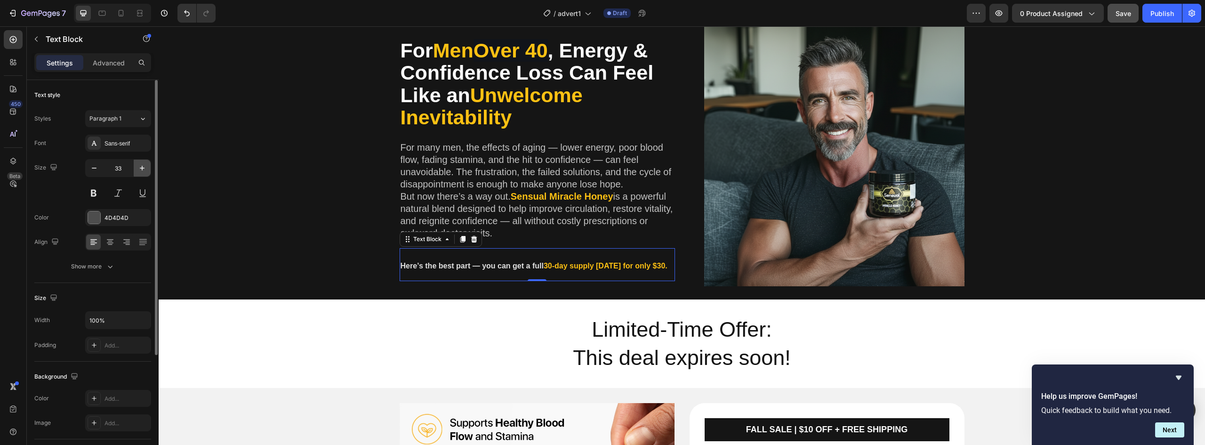
click at [144, 169] on icon "button" at bounding box center [141, 167] width 9 height 9
type input "34"
click at [364, 254] on div "For Men Over 40 , Energy & Confidence Loss Can Feel Like an Unwelcome Inevitabi…" at bounding box center [682, 160] width 1033 height 268
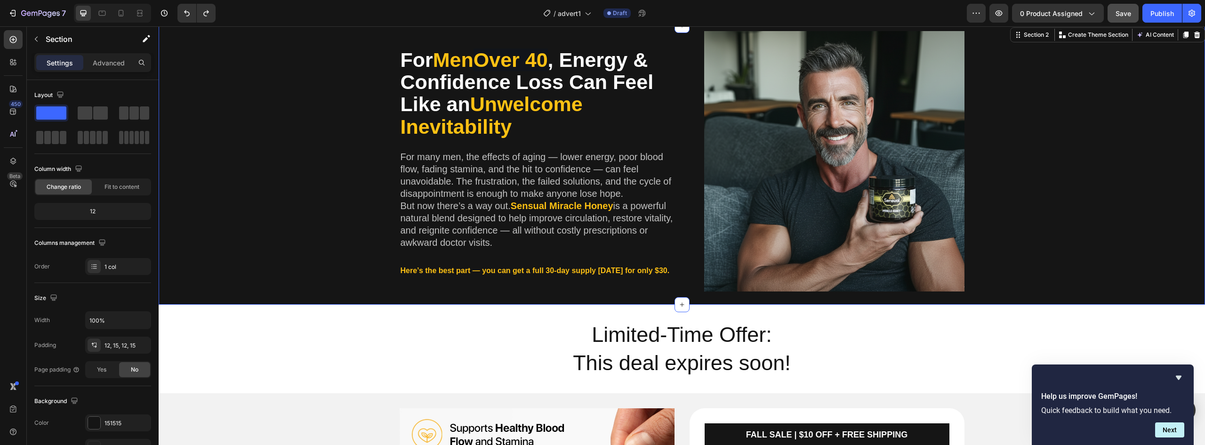
scroll to position [283, 0]
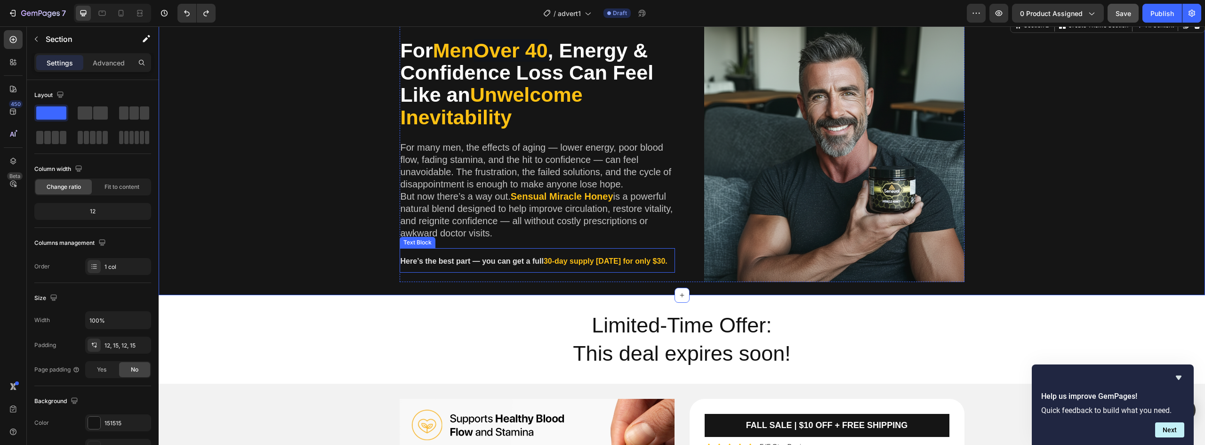
click at [428, 262] on strong "Here’s the best part — you can get a full" at bounding box center [472, 261] width 143 height 8
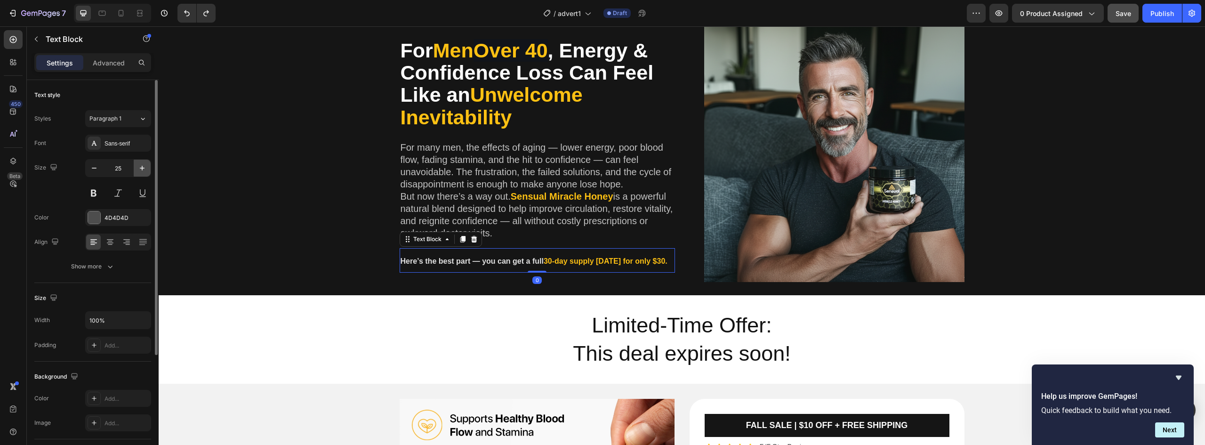
click at [145, 173] on button "button" at bounding box center [142, 168] width 17 height 17
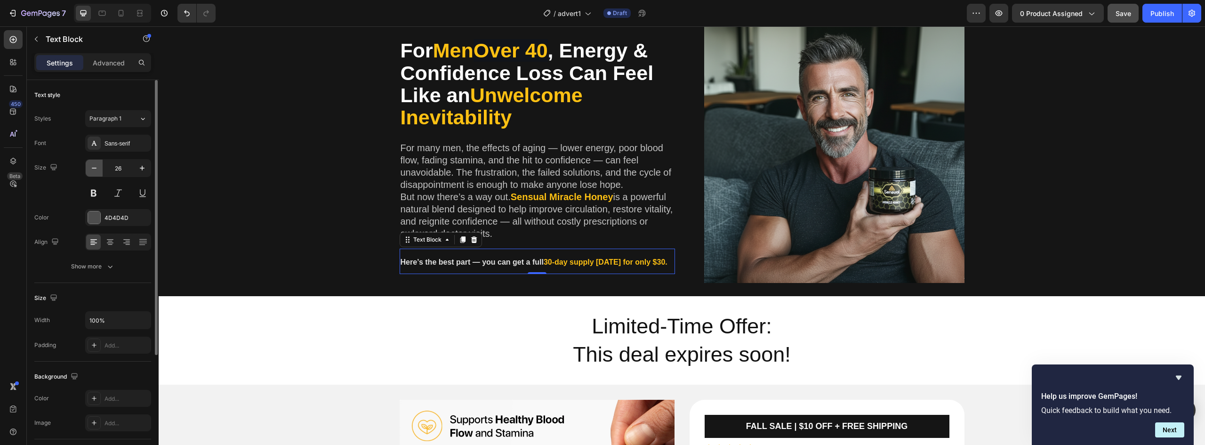
click at [89, 168] on button "button" at bounding box center [94, 168] width 17 height 17
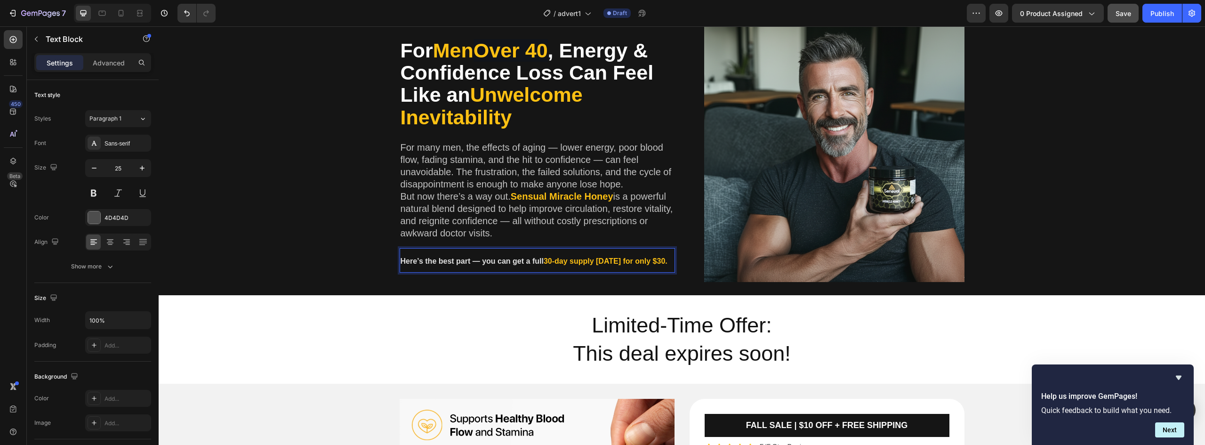
click at [413, 262] on strong "Here’s the best part — you can get a full" at bounding box center [472, 261] width 143 height 8
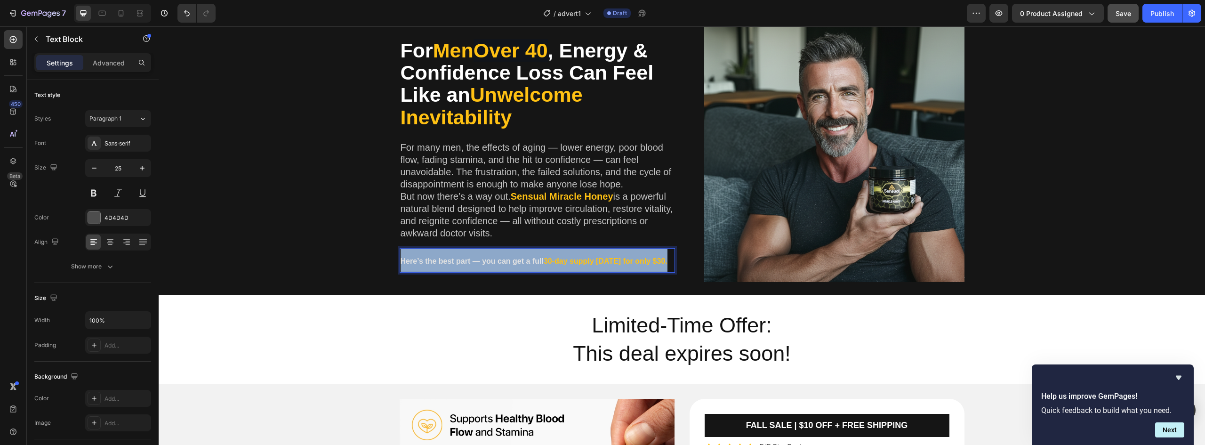
click at [413, 262] on strong "Here’s the best part — you can get a full" at bounding box center [472, 261] width 143 height 8
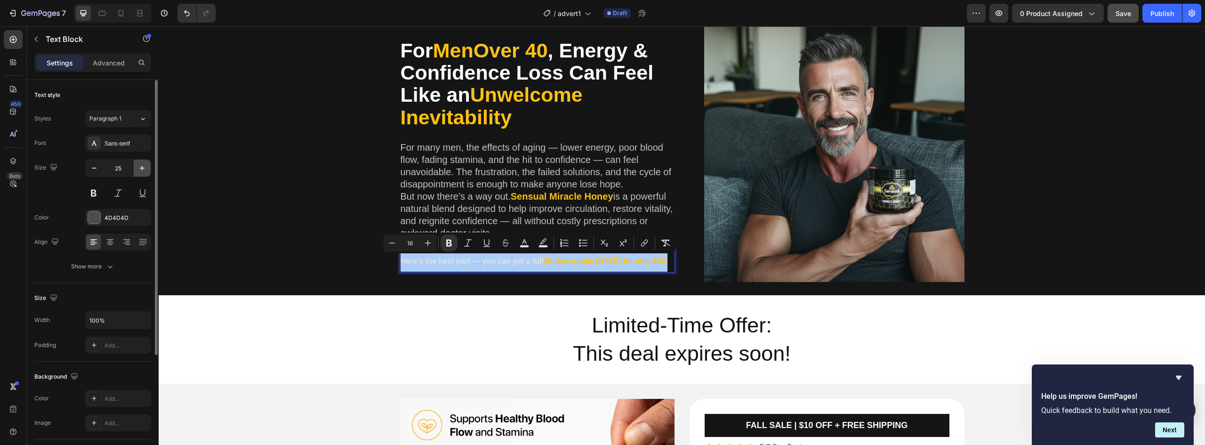
click at [141, 170] on icon "button" at bounding box center [141, 167] width 9 height 9
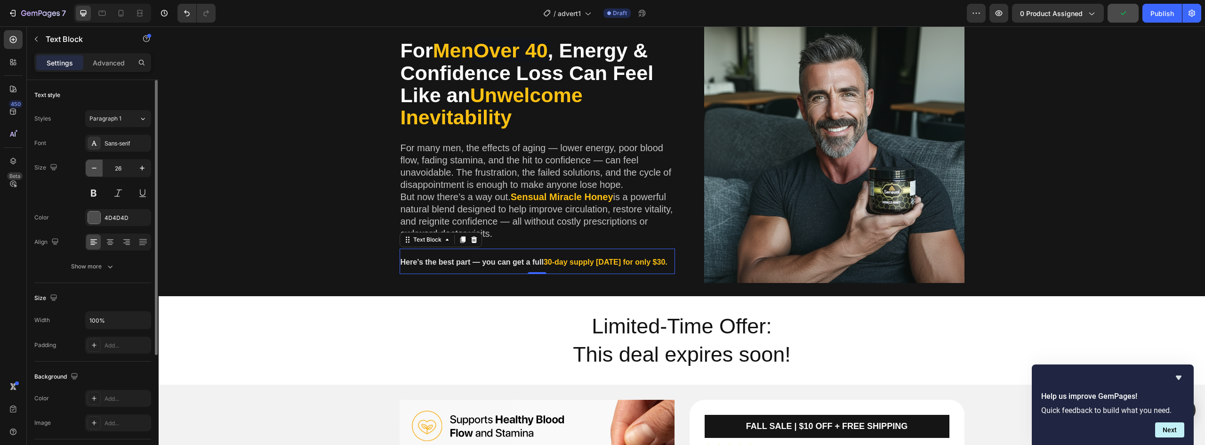
click at [98, 172] on icon "button" at bounding box center [93, 167] width 9 height 9
type input "25"
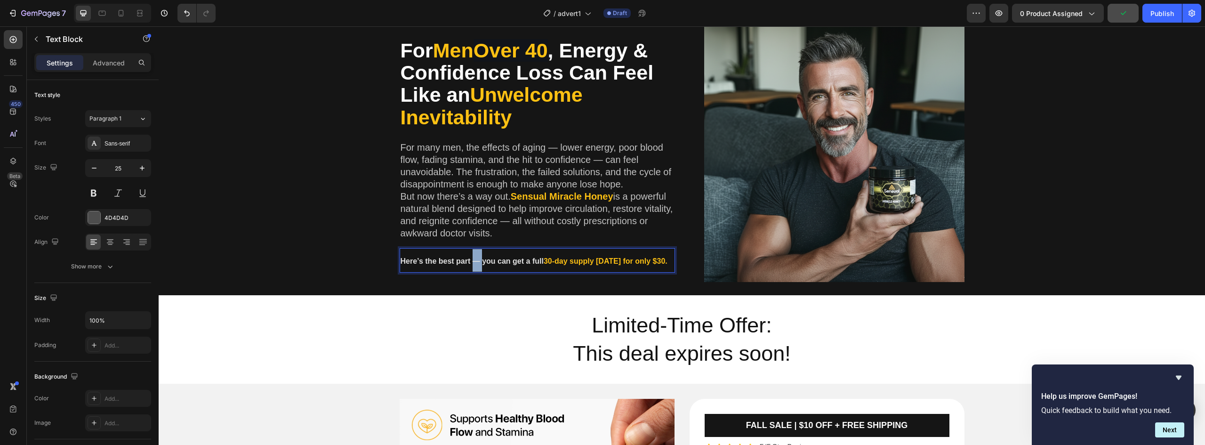
click at [472, 261] on strong "Here’s the best part — you can get a full" at bounding box center [472, 261] width 143 height 8
click at [488, 261] on strong "Here’s the best part — you can get a full" at bounding box center [472, 261] width 143 height 8
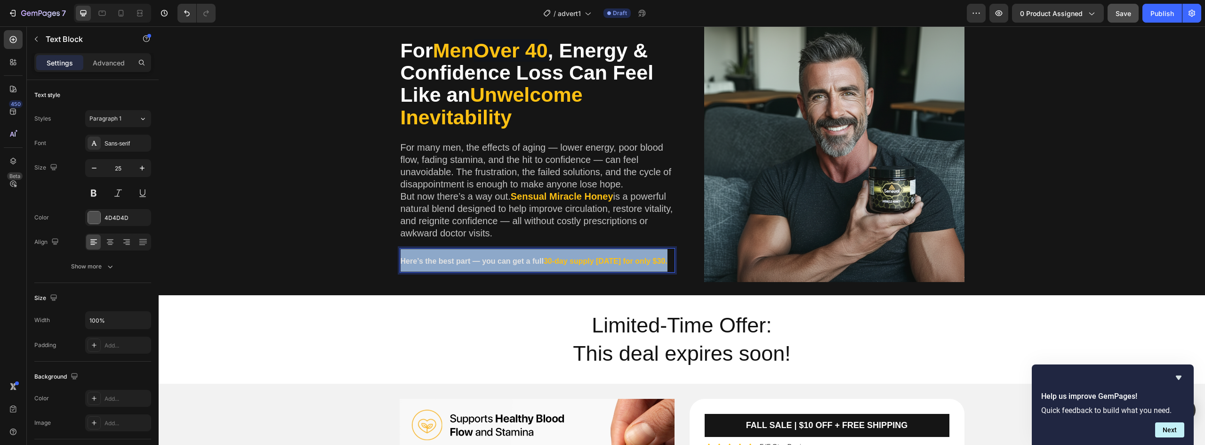
click at [488, 261] on strong "Here’s the best part — you can get a full" at bounding box center [472, 261] width 143 height 8
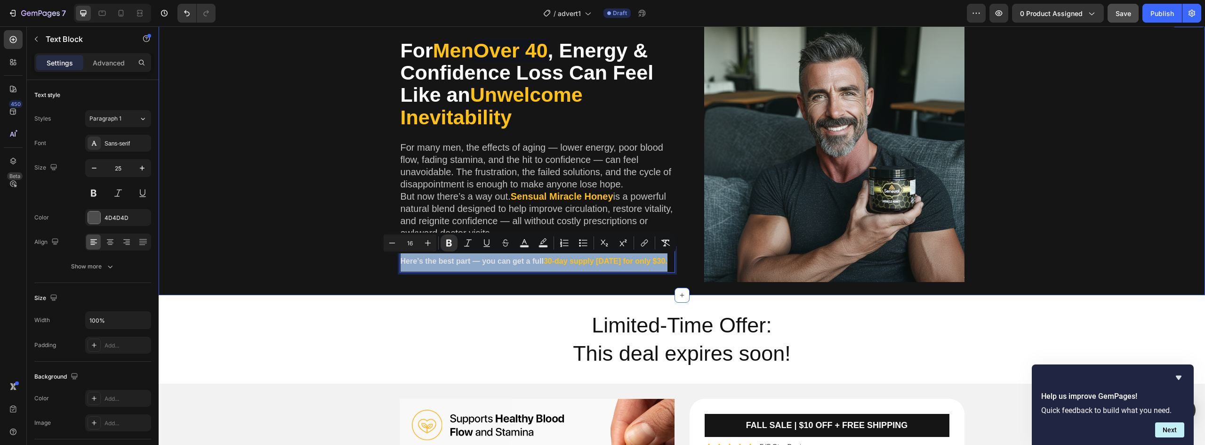
click at [331, 224] on div "For Men Over 40 , Energy & Confidence Loss Can Feel Like an Unwelcome Inevitabi…" at bounding box center [682, 156] width 1033 height 268
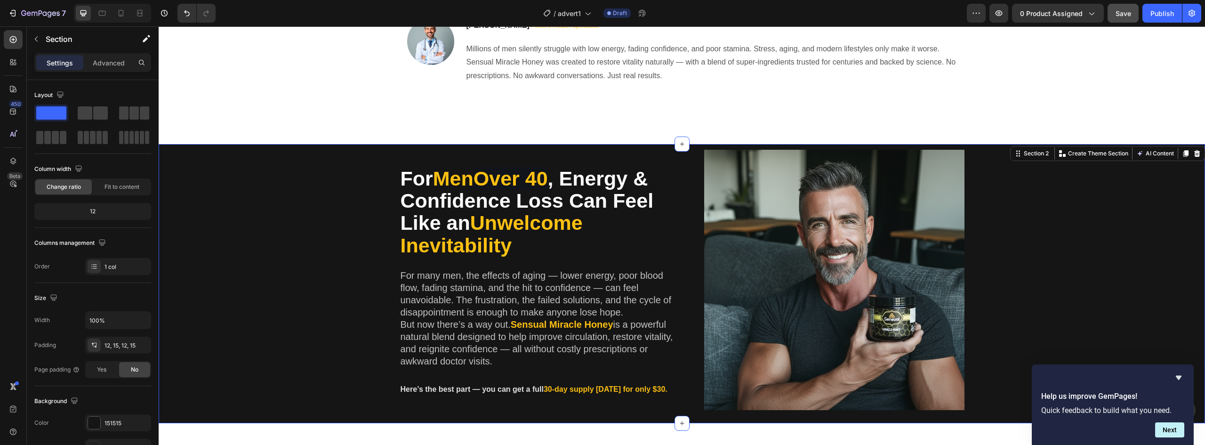
scroll to position [141, 0]
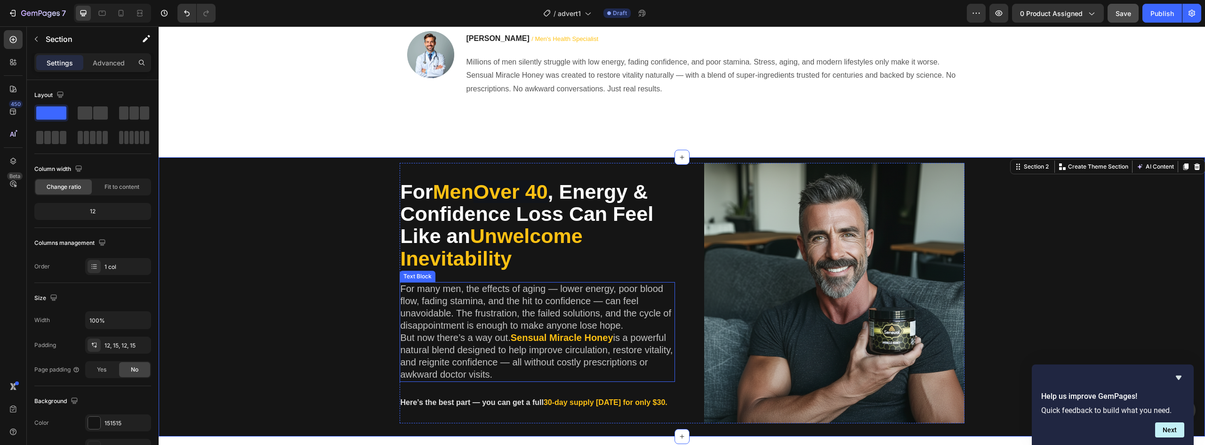
click at [461, 295] on p "For many men, the effects of aging — lower energy, poor blood flow, fading stam…" at bounding box center [538, 307] width 274 height 49
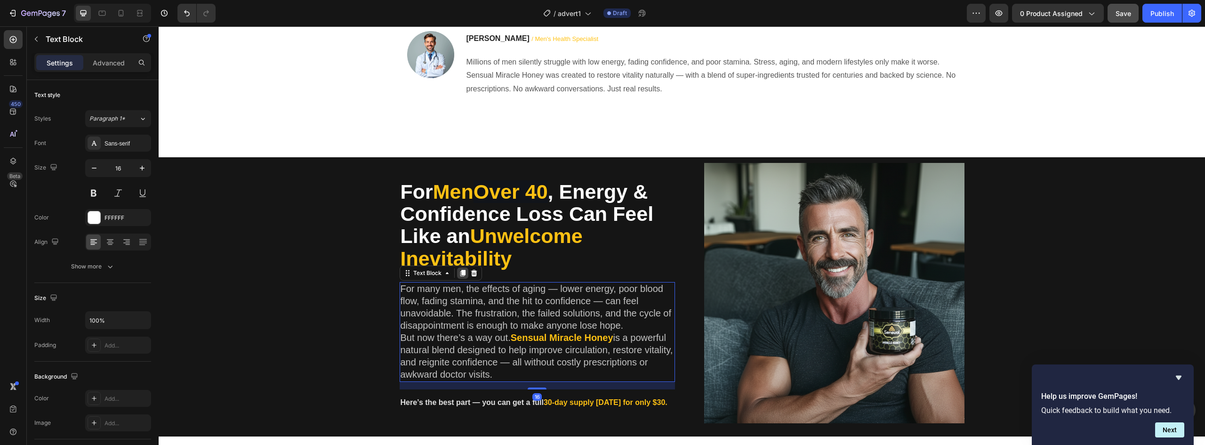
click at [460, 274] on icon at bounding box center [462, 273] width 5 height 7
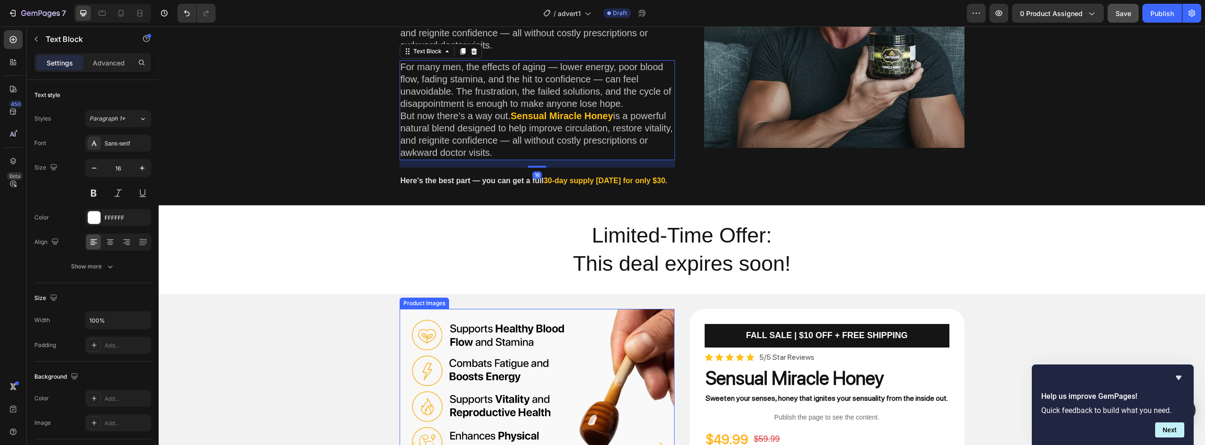
scroll to position [462, 0]
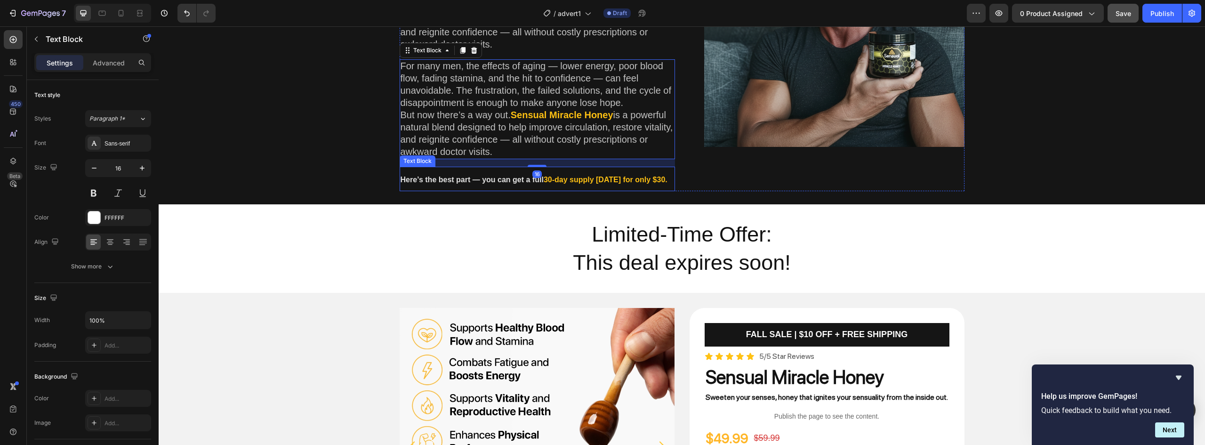
click at [483, 181] on strong "Here’s the best part — you can get a full" at bounding box center [472, 180] width 143 height 8
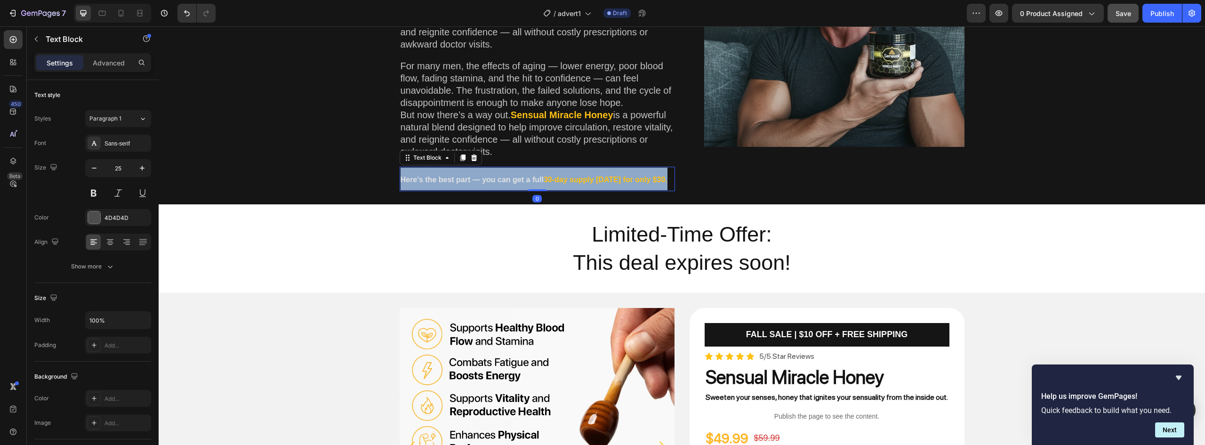
click at [483, 181] on strong "Here’s the best part — you can get a full" at bounding box center [472, 180] width 143 height 8
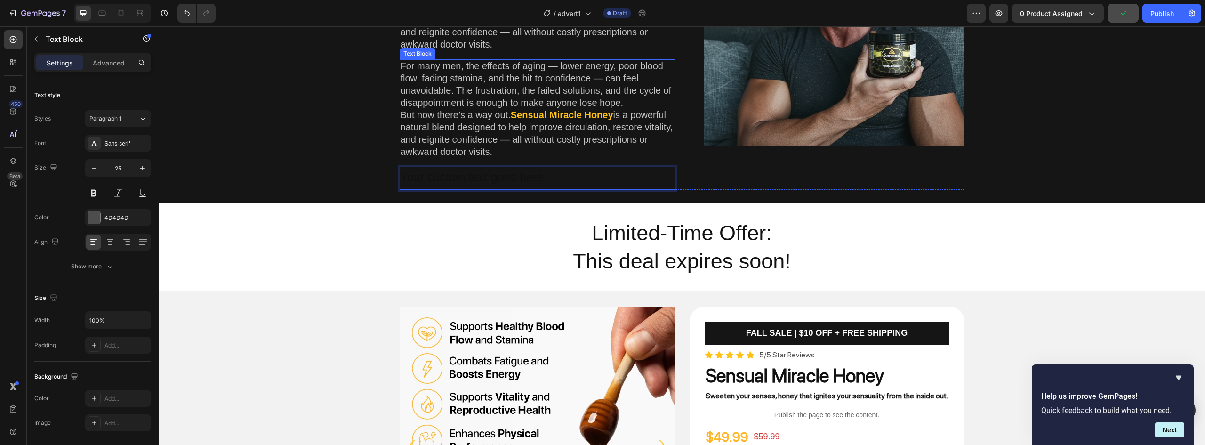
click at [489, 148] on p "But now there’s a way out. Sensual Miracle Honey is a powerful natural blend de…" at bounding box center [538, 133] width 274 height 49
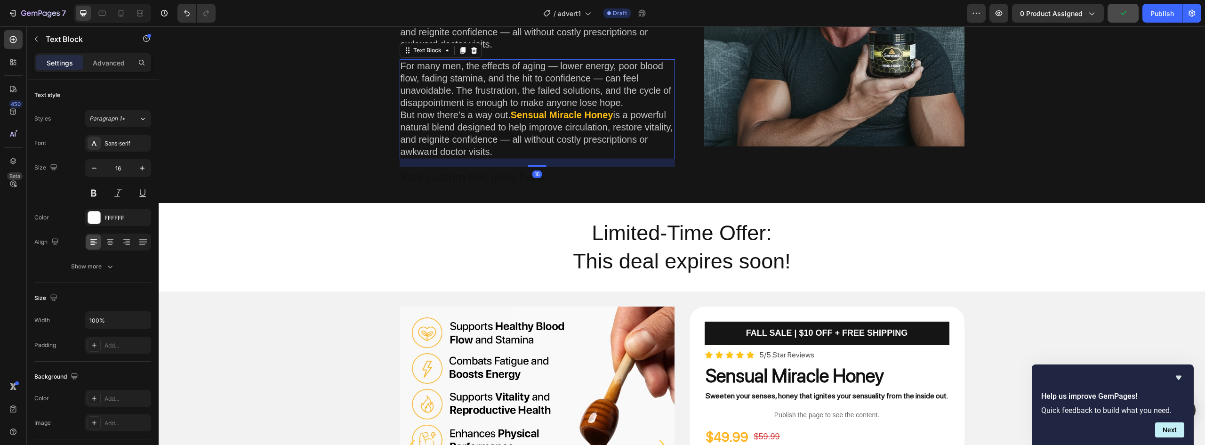
click at [489, 148] on p "But now there’s a way out. Sensual Miracle Honey is a powerful natural blend de…" at bounding box center [538, 133] width 274 height 49
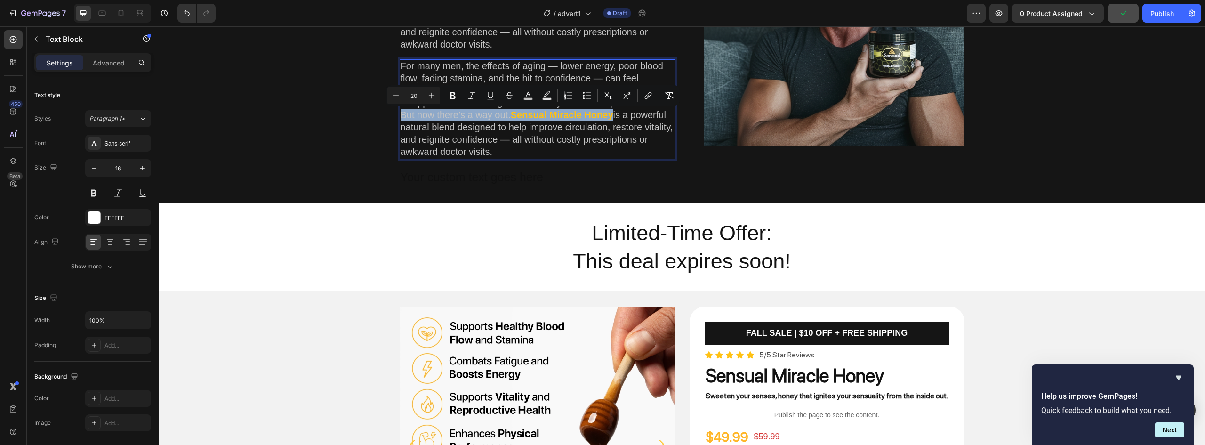
click at [404, 65] on span "For many men, the effects of aging — lower energy, poor blood flow, fading stam…" at bounding box center [536, 84] width 271 height 47
click at [400, 65] on div "For many men, the effects of aging — lower energy, poor blood flow, fading stam…" at bounding box center [537, 109] width 275 height 100
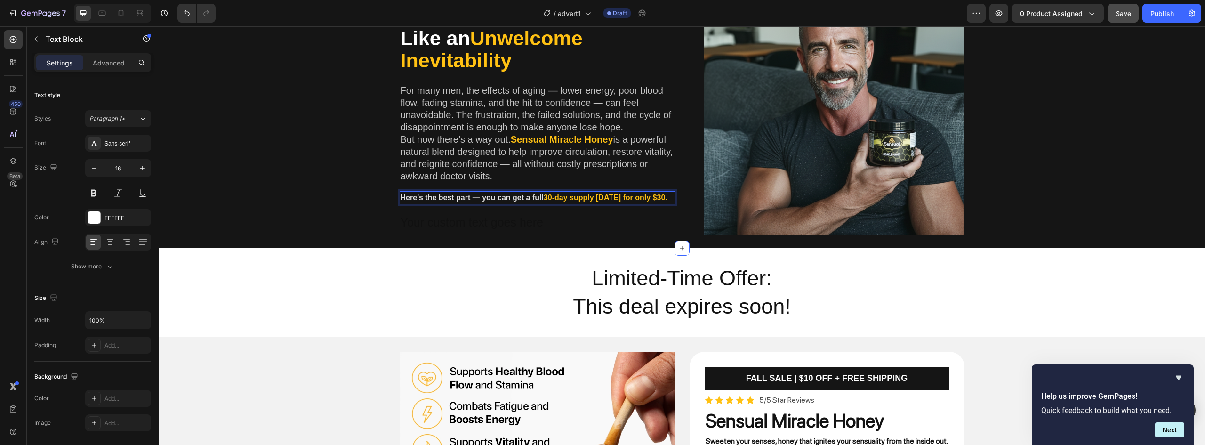
scroll to position [321, 0]
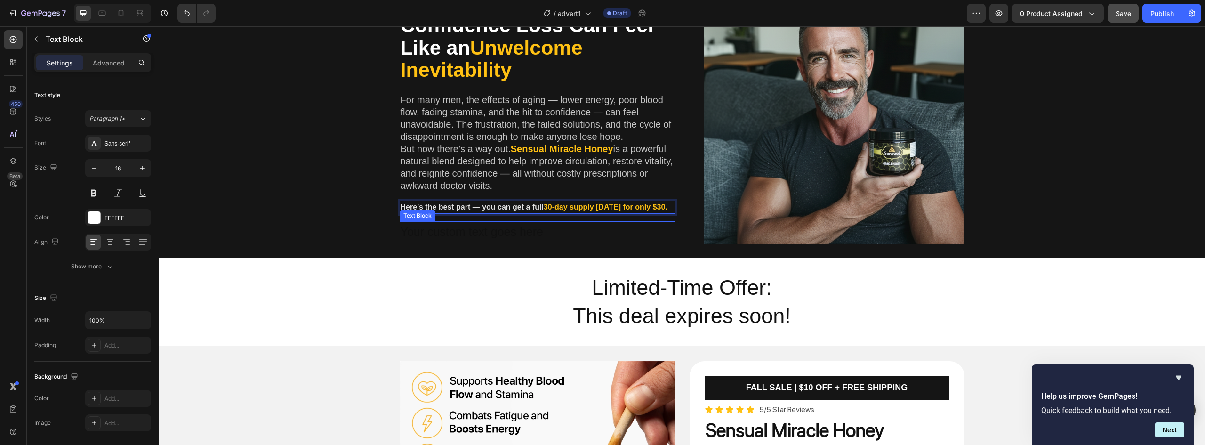
click at [446, 233] on div "Rich Text Editor. Editing area: main" at bounding box center [537, 232] width 275 height 23
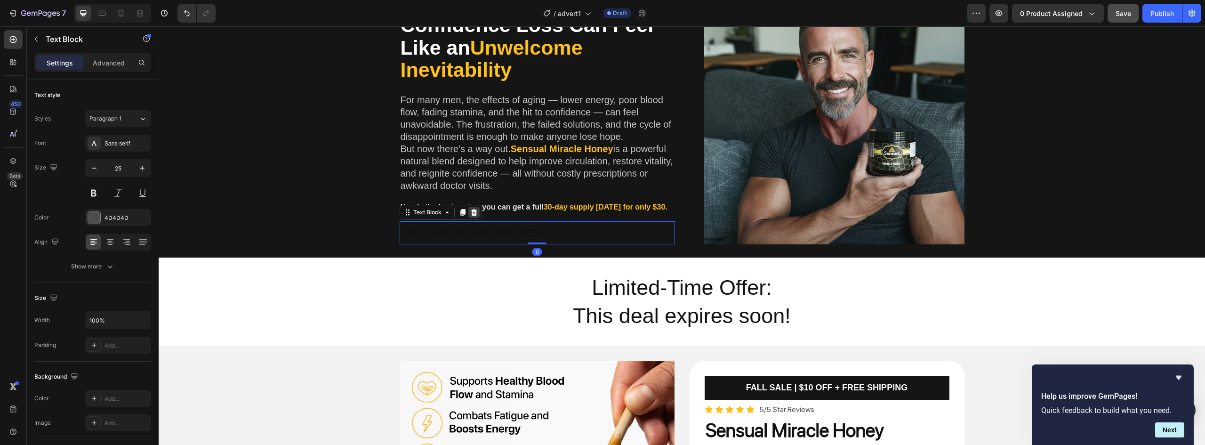
click at [471, 213] on icon at bounding box center [474, 212] width 6 height 7
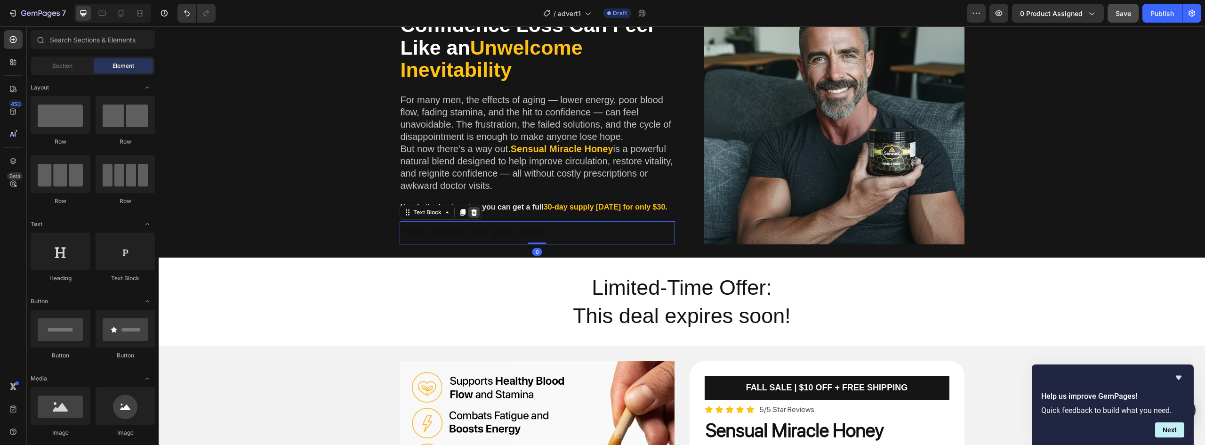
scroll to position [336, 0]
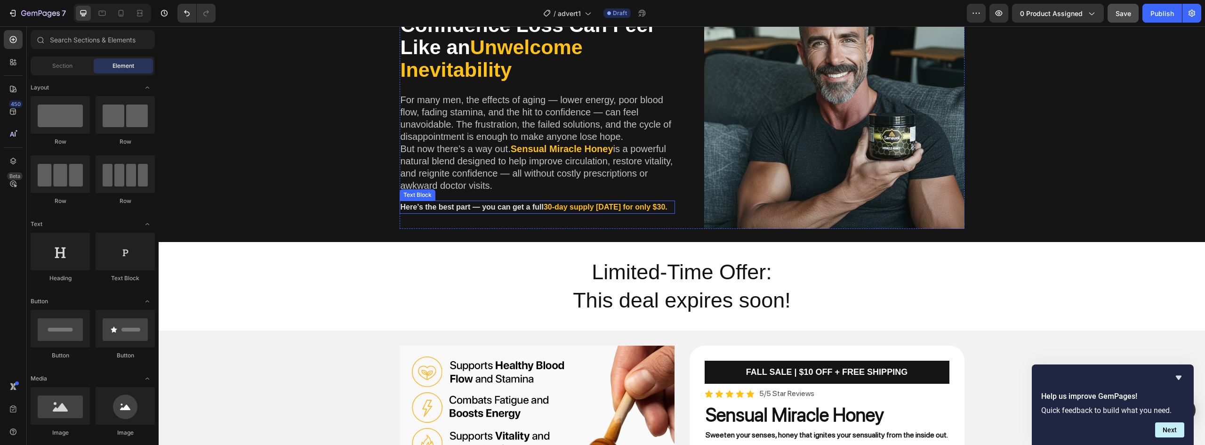
click at [463, 205] on strong "Here’s the best part — you can get a full" at bounding box center [472, 207] width 143 height 8
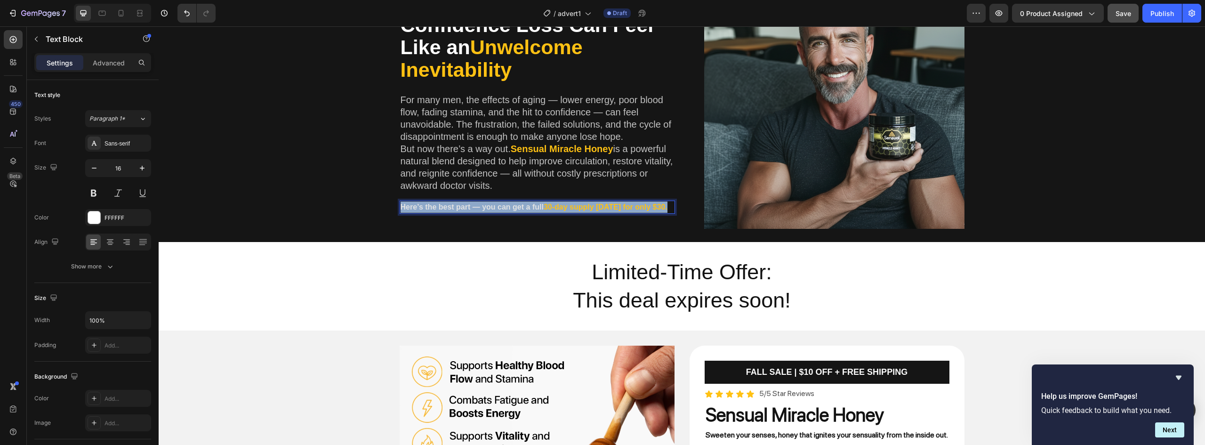
click at [463, 205] on strong "Here’s the best part — you can get a full" at bounding box center [472, 207] width 143 height 8
click at [466, 205] on strong "Here’s the best part — you can get a full" at bounding box center [472, 207] width 143 height 8
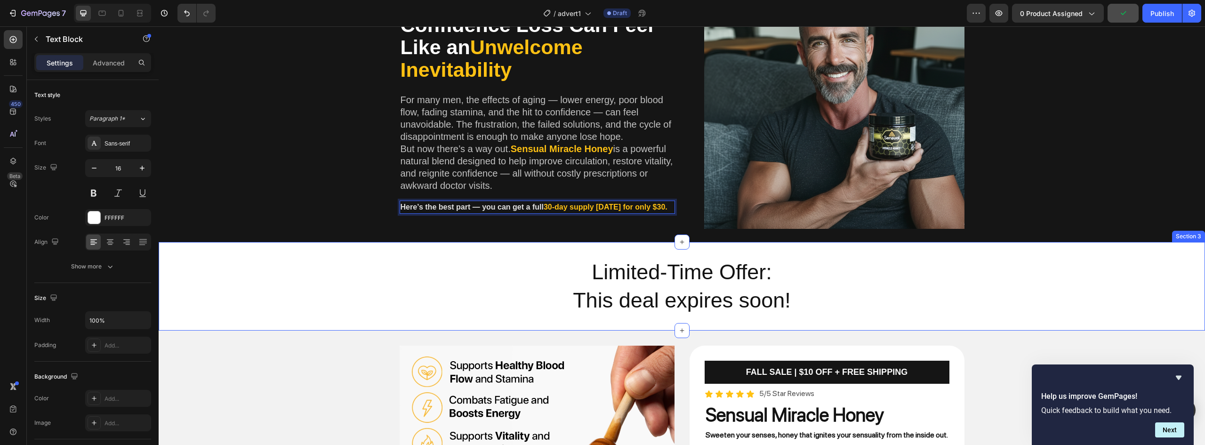
click at [507, 249] on div "Limited-Time Offer: This deal expires soon! Heading Section 3" at bounding box center [682, 286] width 1047 height 89
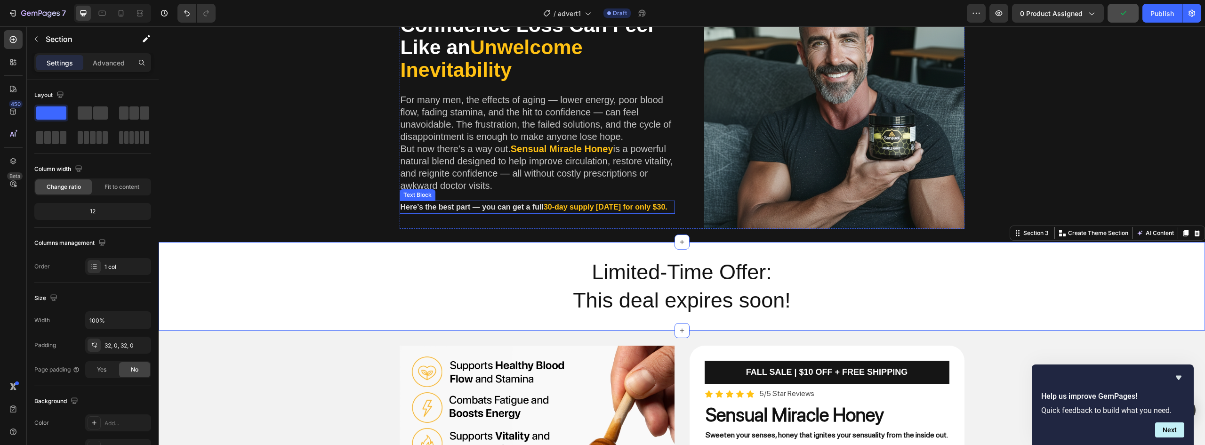
click at [460, 205] on strong "Here’s the best part — you can get a full" at bounding box center [472, 207] width 143 height 8
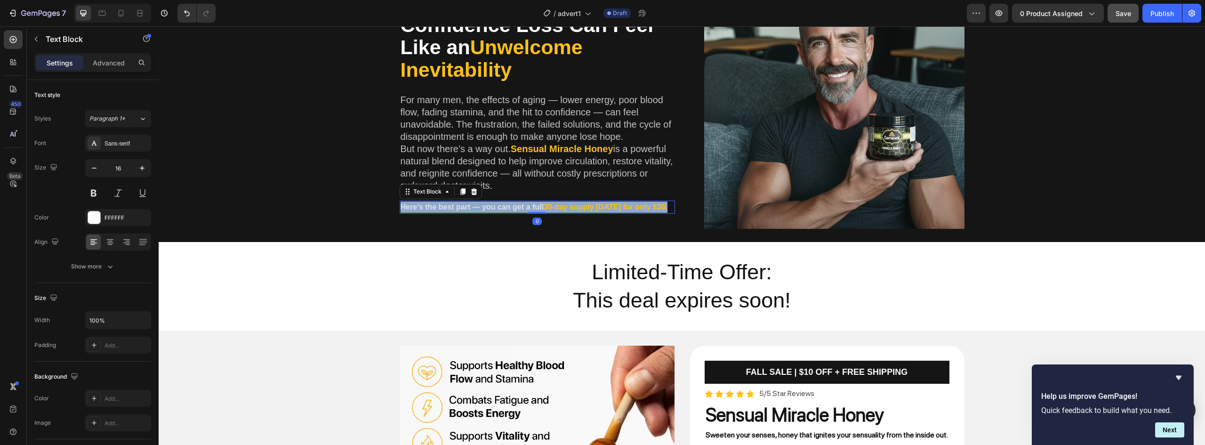
click at [460, 205] on strong "Here’s the best part — you can get a full" at bounding box center [472, 207] width 143 height 8
click at [378, 225] on div "For Men Over 40 , Energy & Confidence Loss Can Feel Like an Unwelcome Inevitabi…" at bounding box center [682, 102] width 1033 height 268
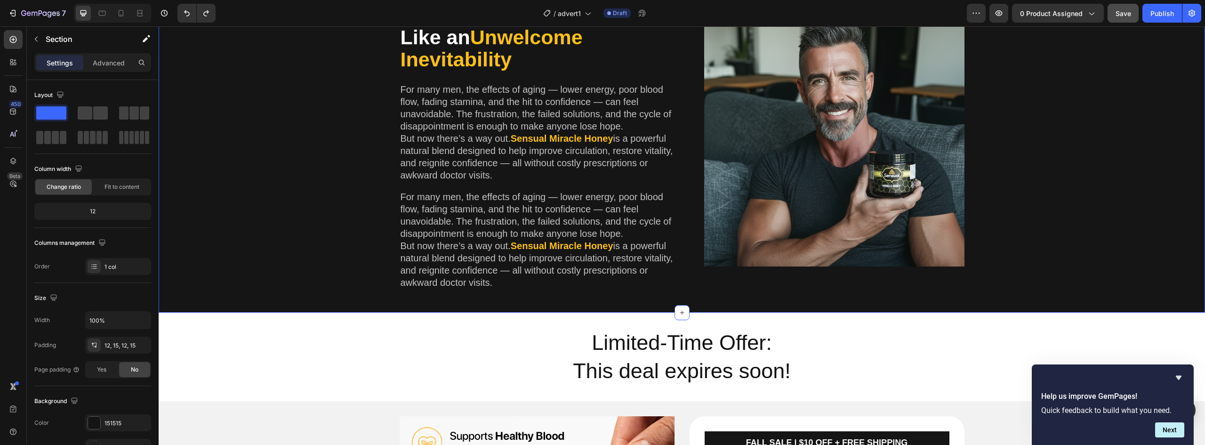
scroll to position [321, 0]
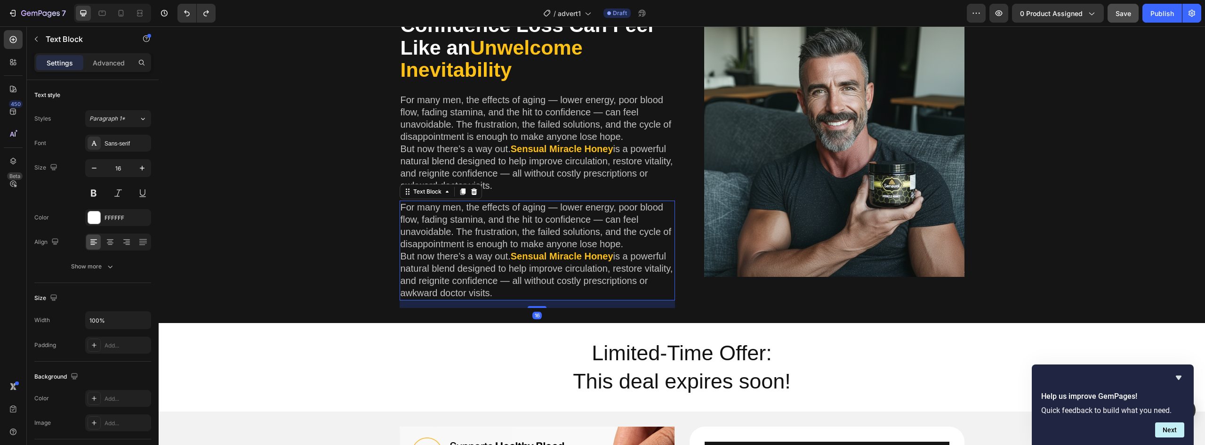
click at [444, 235] on span "For many men, the effects of aging — lower energy, poor blood flow, fading stam…" at bounding box center [536, 225] width 271 height 47
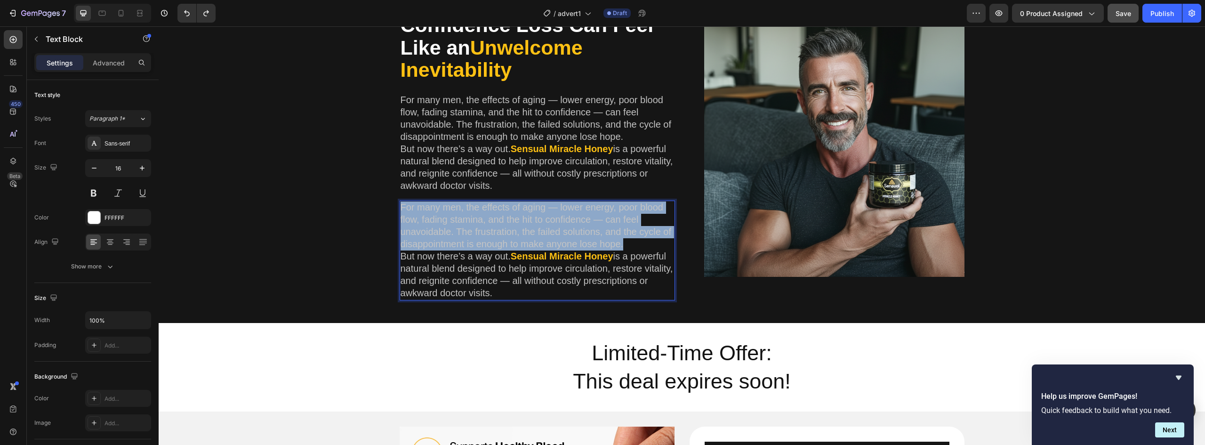
click at [444, 235] on span "For many men, the effects of aging — lower energy, poor blood flow, fading stam…" at bounding box center [536, 225] width 271 height 47
click at [495, 290] on p "But now there’s a way out. Sensual Miracle Honey is a powerful natural blend de…" at bounding box center [538, 275] width 274 height 49
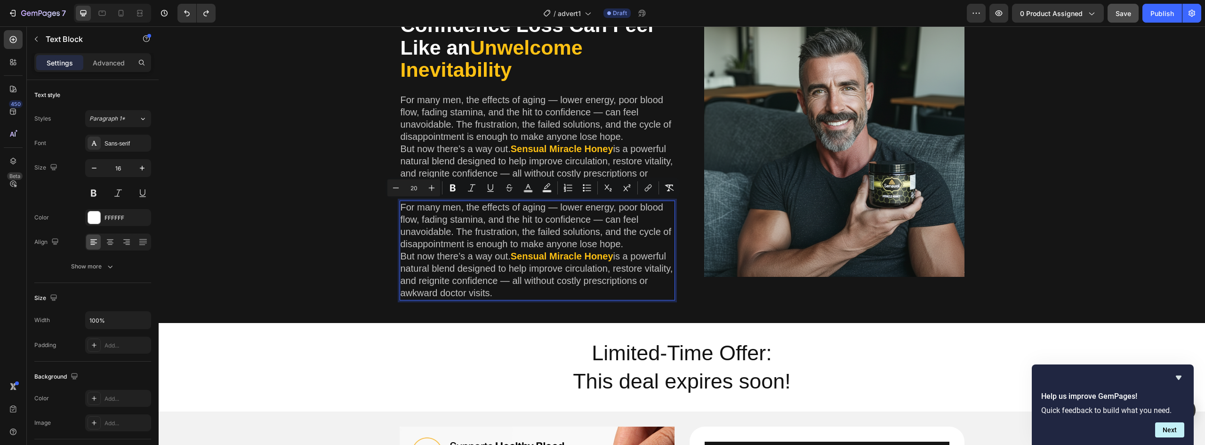
scroll to position [324, 0]
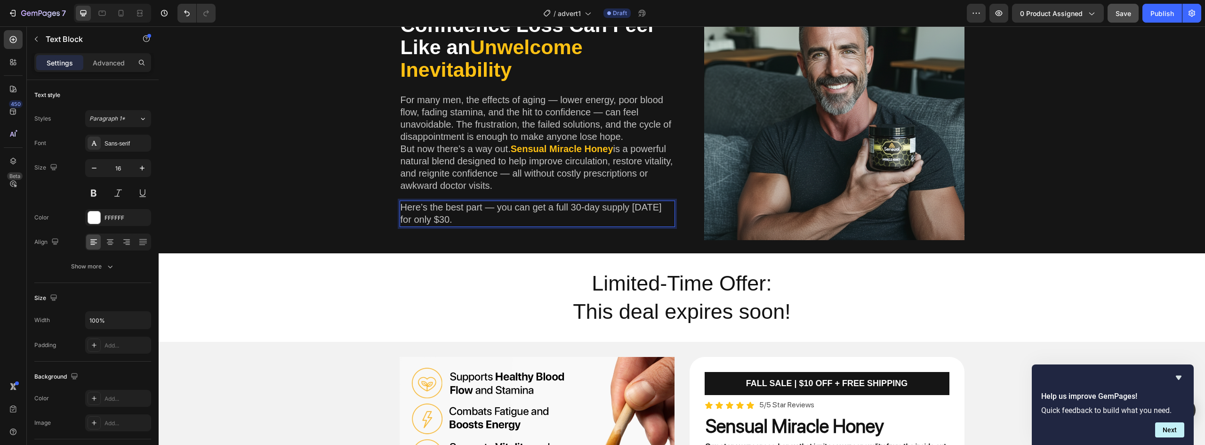
click at [573, 211] on span "Here’s the best part — you can get a full 30-day supply [DATE] for only $30." at bounding box center [531, 213] width 261 height 23
click at [491, 205] on span "Here’s the best part — you can get a full 30-day supply [DATE] for only $30." at bounding box center [531, 213] width 261 height 23
drag, startPoint x: 568, startPoint y: 206, endPoint x: 626, endPoint y: 208, distance: 57.9
click at [626, 208] on span "Here’s the best part — you can get a full 30-day supply [DATE] for only $30." at bounding box center [531, 213] width 261 height 23
click at [597, 189] on button "color" at bounding box center [591, 187] width 17 height 17
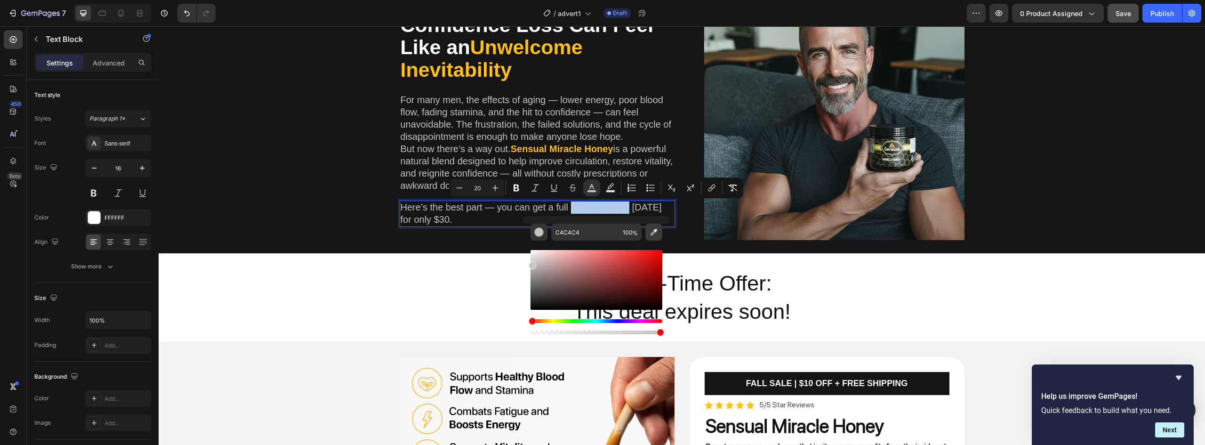
click at [654, 231] on icon "Editor contextual toolbar" at bounding box center [654, 232] width 7 height 7
type input "FFC113"
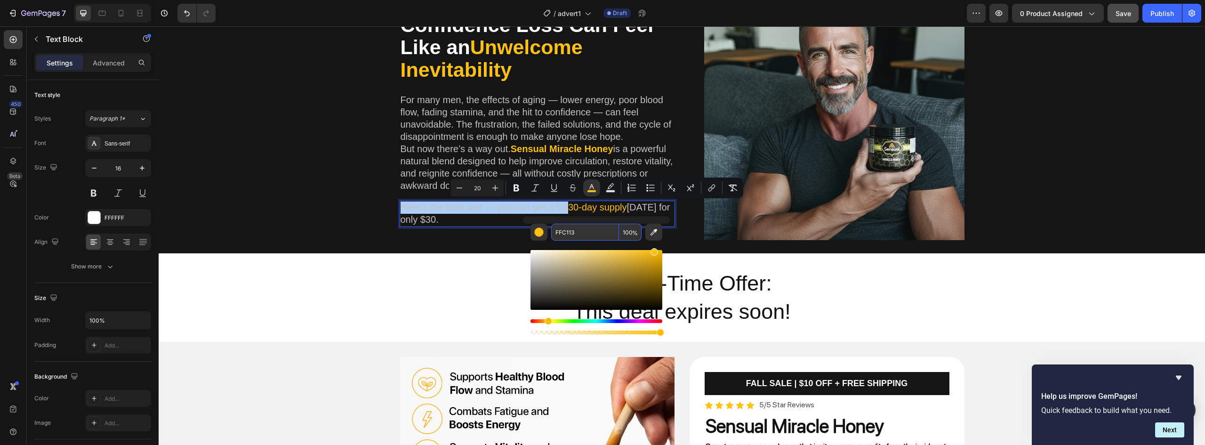
click at [568, 231] on input "FFC113" at bounding box center [585, 232] width 68 height 17
click at [420, 214] on span "[DATE] for only $30." at bounding box center [536, 213] width 270 height 23
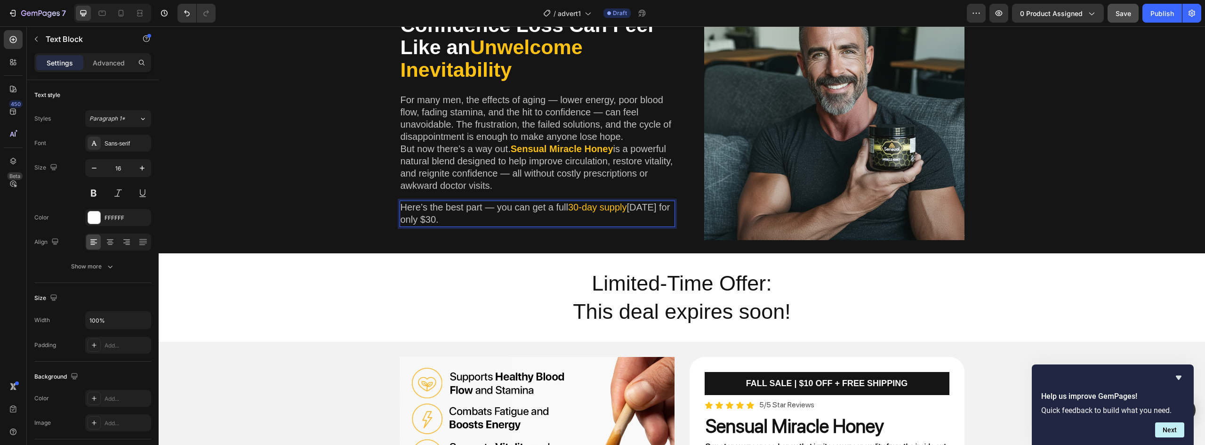
click at [420, 219] on span "[DATE] for only $30." at bounding box center [536, 213] width 270 height 23
click at [417, 219] on span "[DATE] for only $30." at bounding box center [536, 213] width 270 height 23
click at [401, 219] on span "[DATE] for only $30." at bounding box center [536, 213] width 270 height 23
click at [412, 202] on rect "Editor contextual toolbar" at bounding box center [410, 203] width 9 height 2
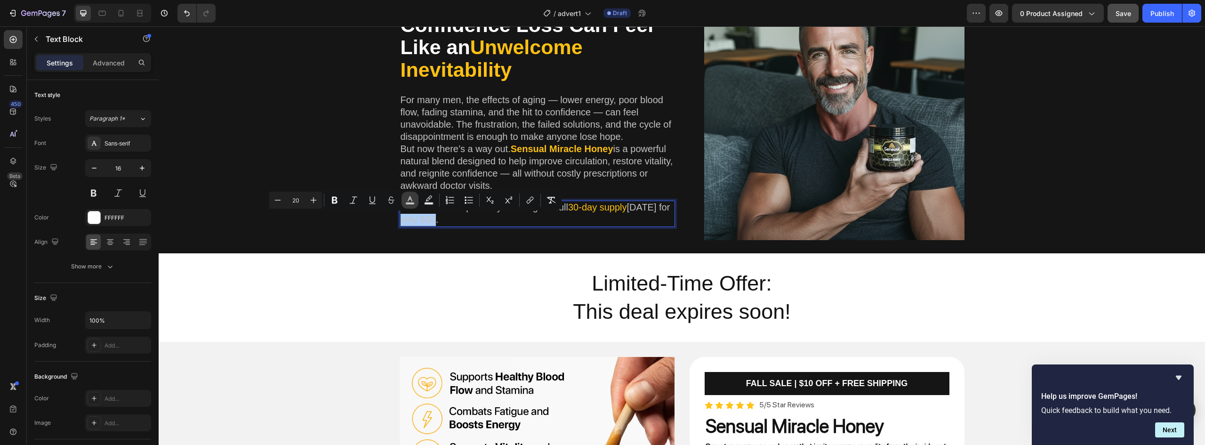
type input "C4C4C4"
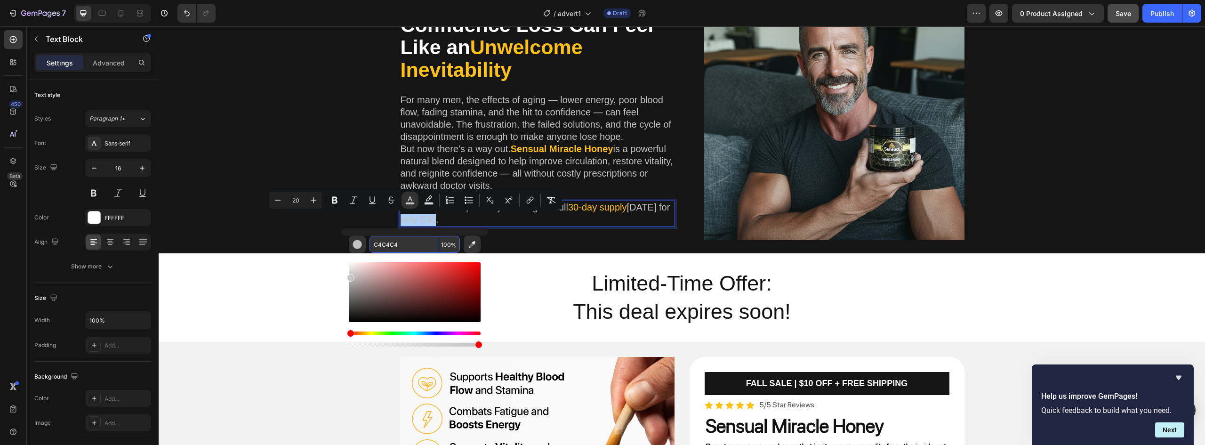
click at [394, 247] on input "C4C4C4" at bounding box center [404, 244] width 68 height 17
click at [393, 244] on input "C4C4C4" at bounding box center [404, 244] width 68 height 17
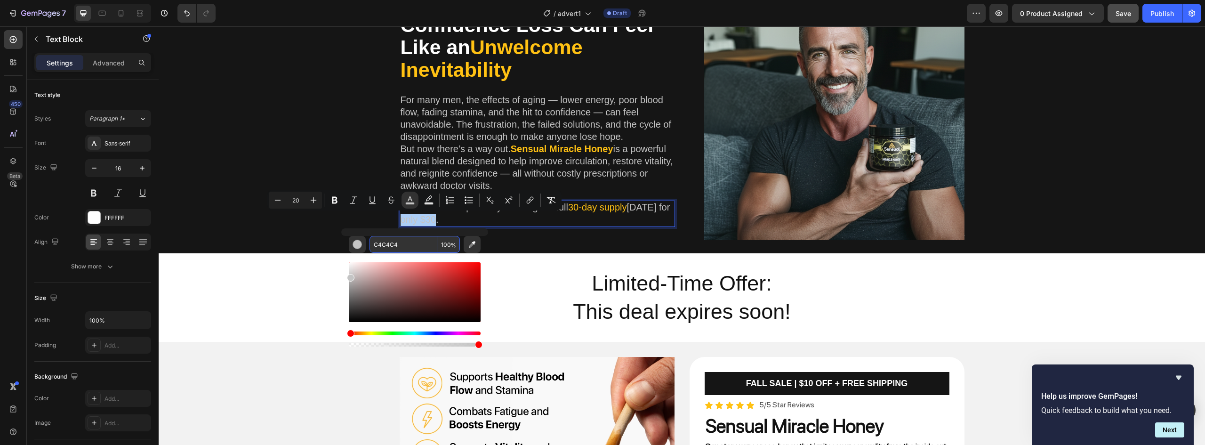
click at [393, 244] on input "C4C4C4" at bounding box center [404, 244] width 68 height 17
paste input "FFC113"
type input "FFC113"
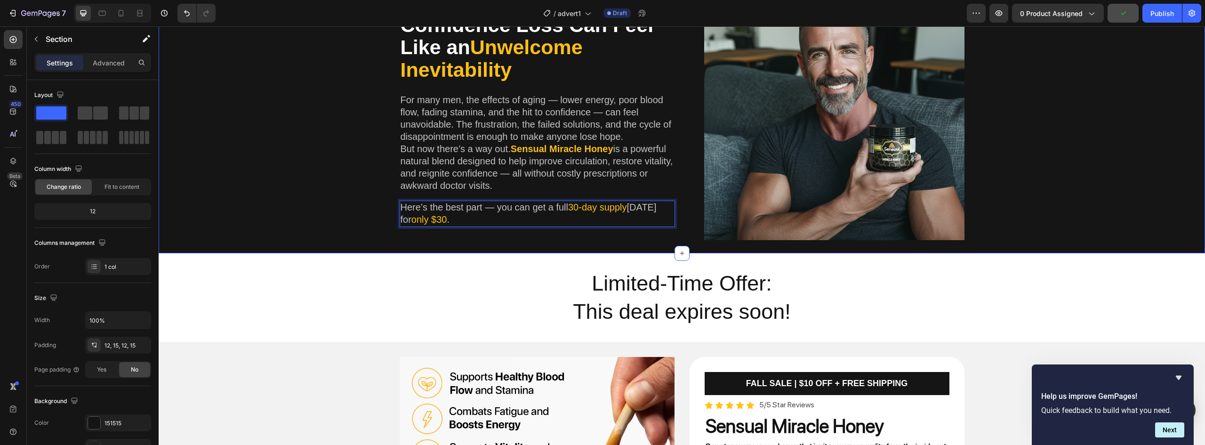
click at [313, 214] on div "For Men Over 40 , Energy & Confidence Loss Can Feel Like an Unwelcome Inevitabi…" at bounding box center [682, 114] width 1033 height 268
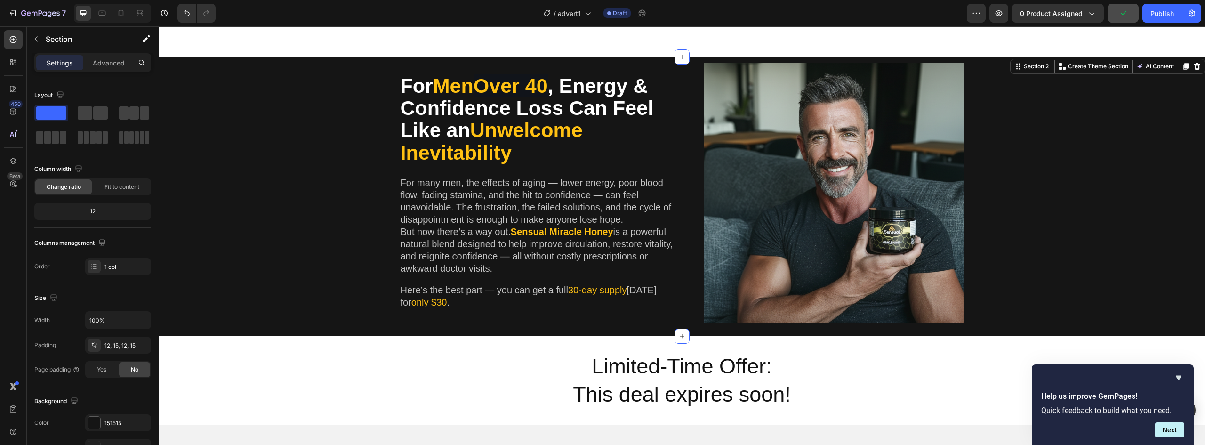
scroll to position [136, 0]
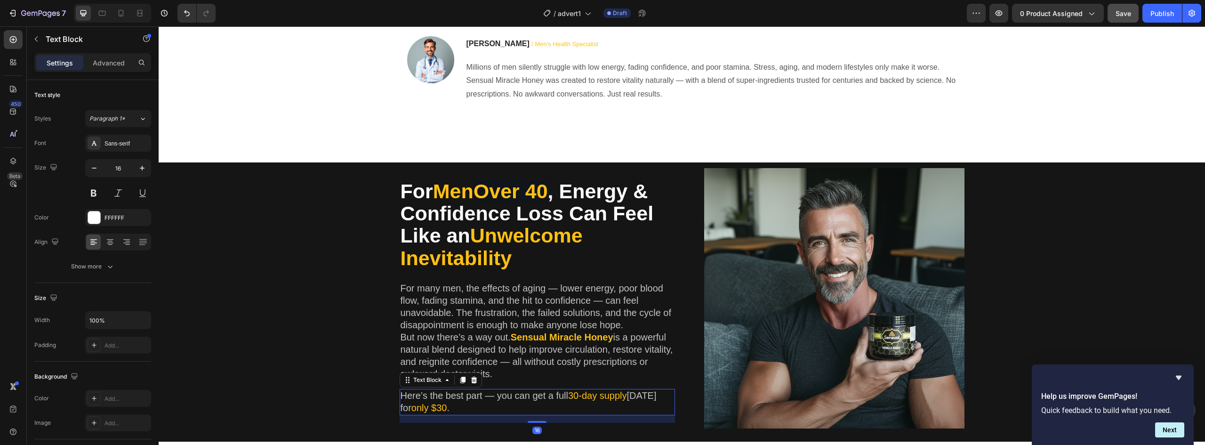
click at [415, 404] on span "only $30" at bounding box center [430, 408] width 36 height 10
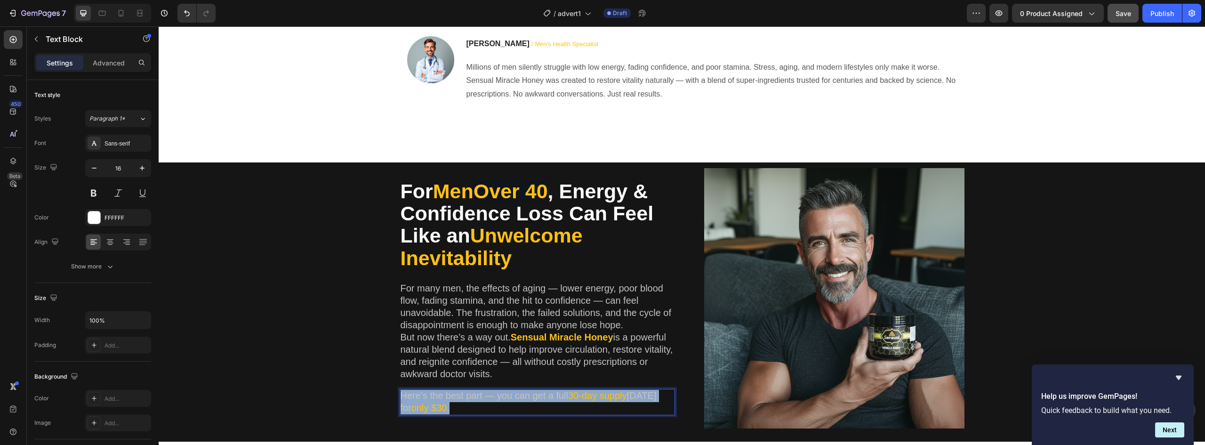
click at [415, 404] on span "only $30" at bounding box center [430, 408] width 36 height 10
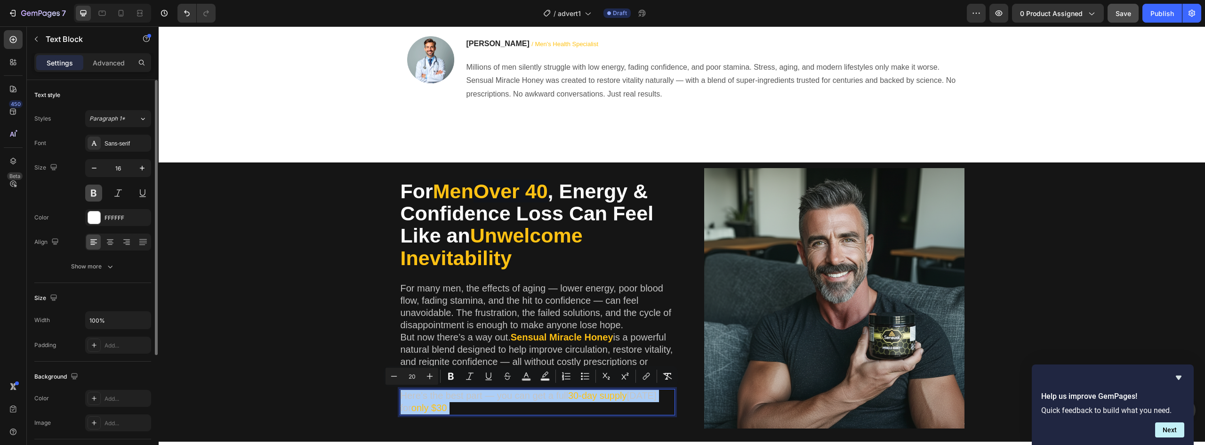
click at [98, 195] on button at bounding box center [93, 193] width 17 height 17
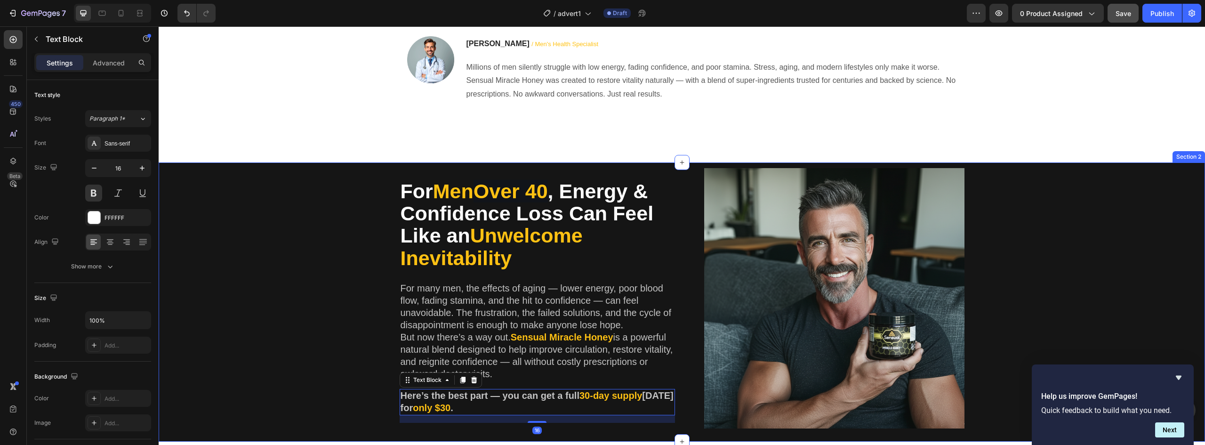
click at [247, 343] on div "For Men Over 40 , Energy & Confidence Loss Can Feel Like an Unwelcome Inevitabi…" at bounding box center [682, 302] width 1033 height 268
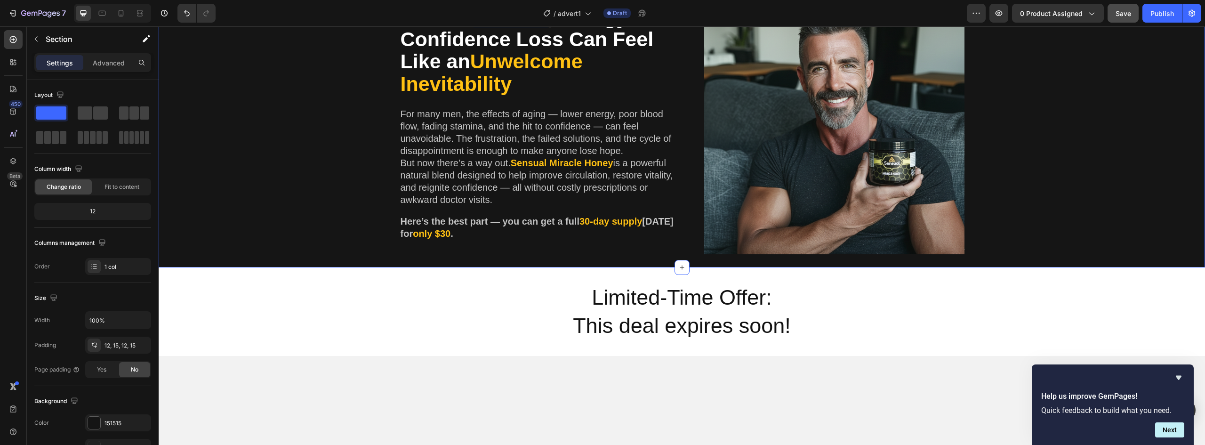
scroll to position [183, 0]
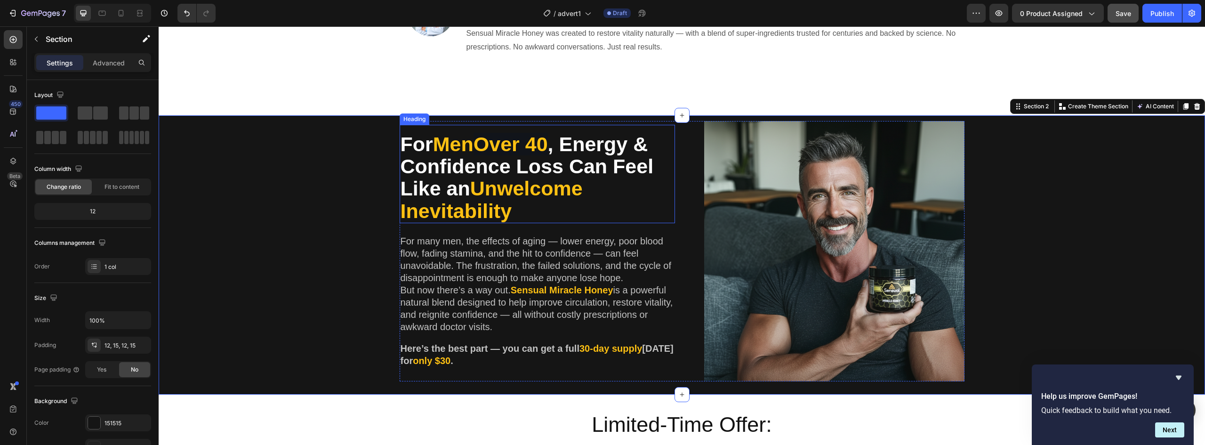
click at [448, 198] on h2 "For Men Over 40 , Energy & Confidence Loss Can Feel Like an Unwelcome Inevitabi…" at bounding box center [537, 177] width 275 height 91
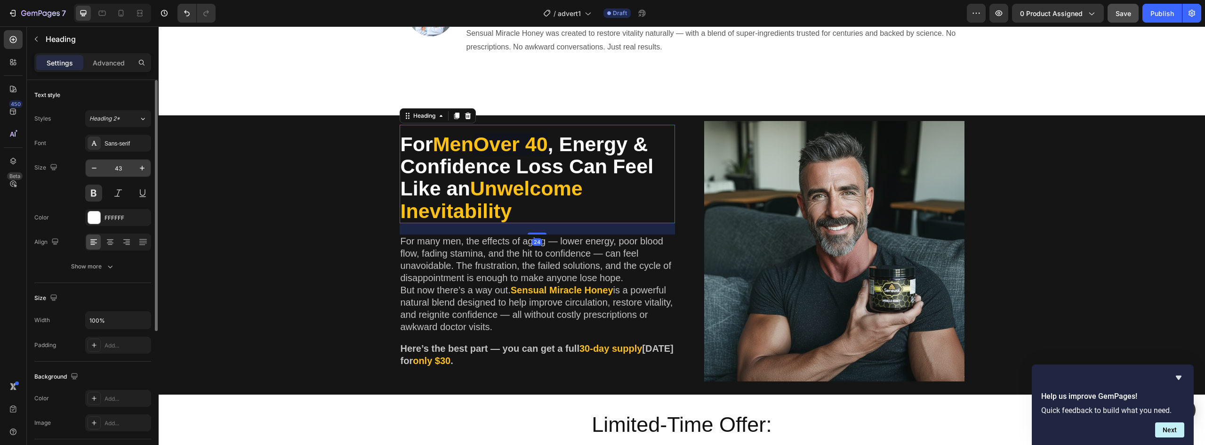
click at [103, 171] on input "43" at bounding box center [118, 168] width 31 height 17
click at [94, 170] on icon "button" at bounding box center [93, 167] width 9 height 9
type input "41"
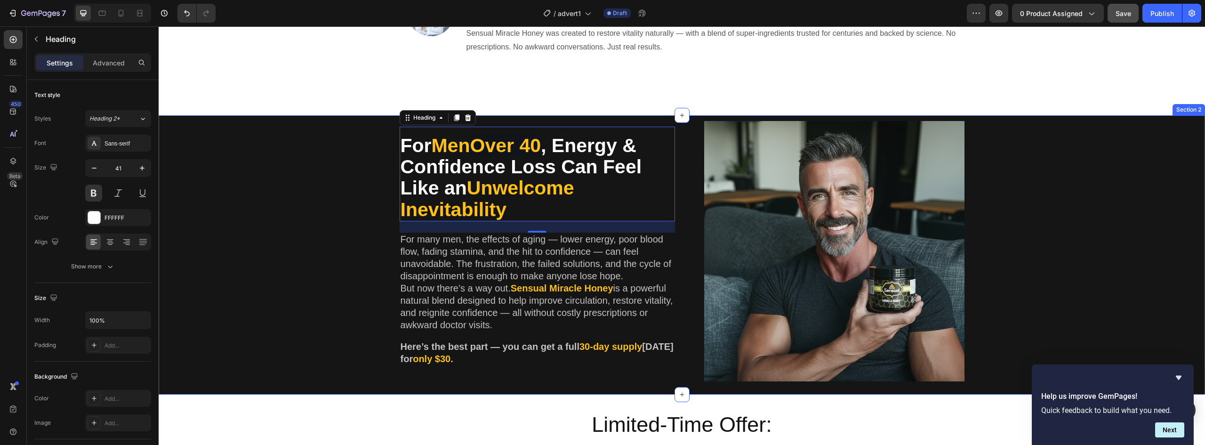
click at [239, 305] on div "For Men Over 40 , Energy & Confidence Loss Can Feel Like an Unwelcome Inevitabi…" at bounding box center [682, 255] width 1033 height 268
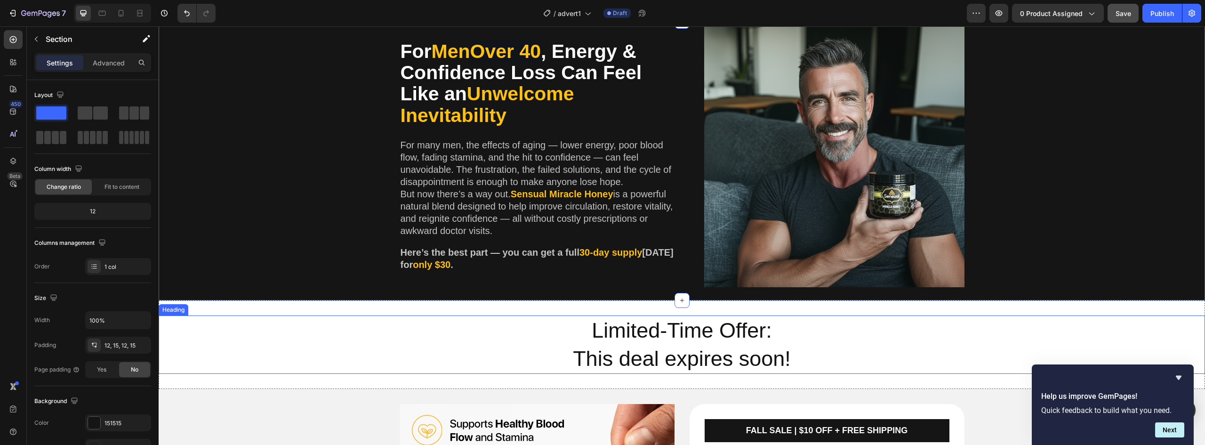
scroll to position [89, 0]
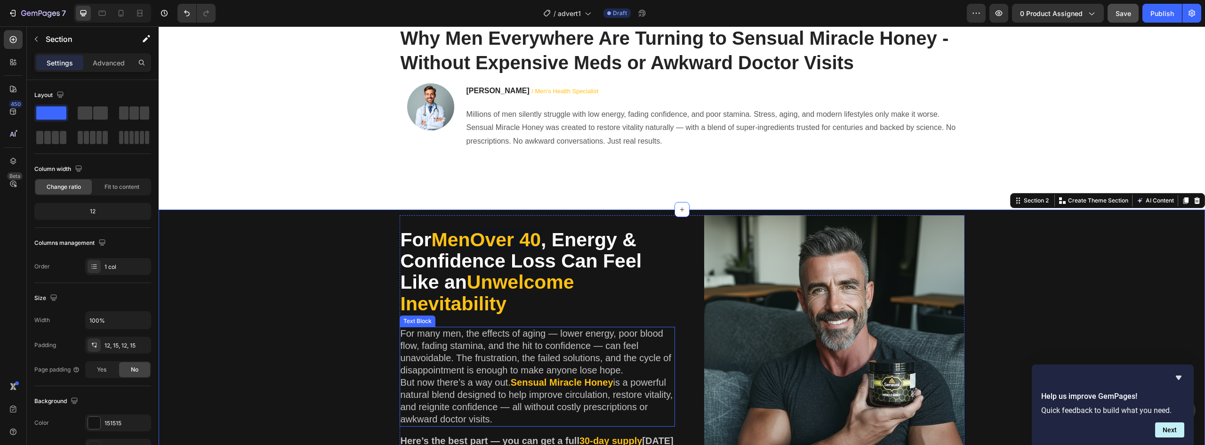
click at [424, 359] on span "For many men, the effects of aging — lower energy, poor blood flow, fading stam…" at bounding box center [536, 351] width 271 height 47
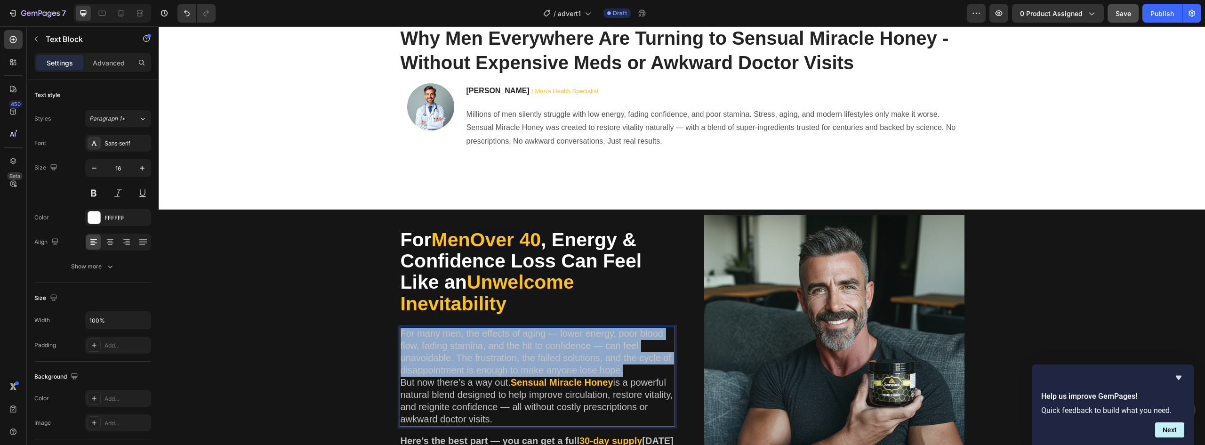
click at [424, 359] on span "For many men, the effects of aging — lower energy, poor blood flow, fading stam…" at bounding box center [536, 351] width 271 height 47
click at [320, 326] on div "For Men Over 40 , Energy & Confidence Loss Can Feel Like an Unwelcome Inevitabi…" at bounding box center [682, 349] width 1033 height 268
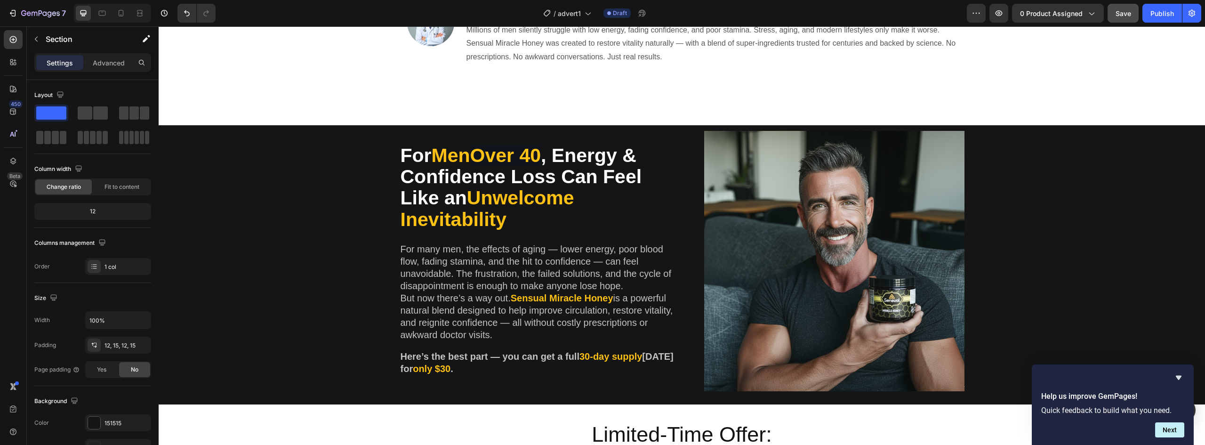
scroll to position [188, 0]
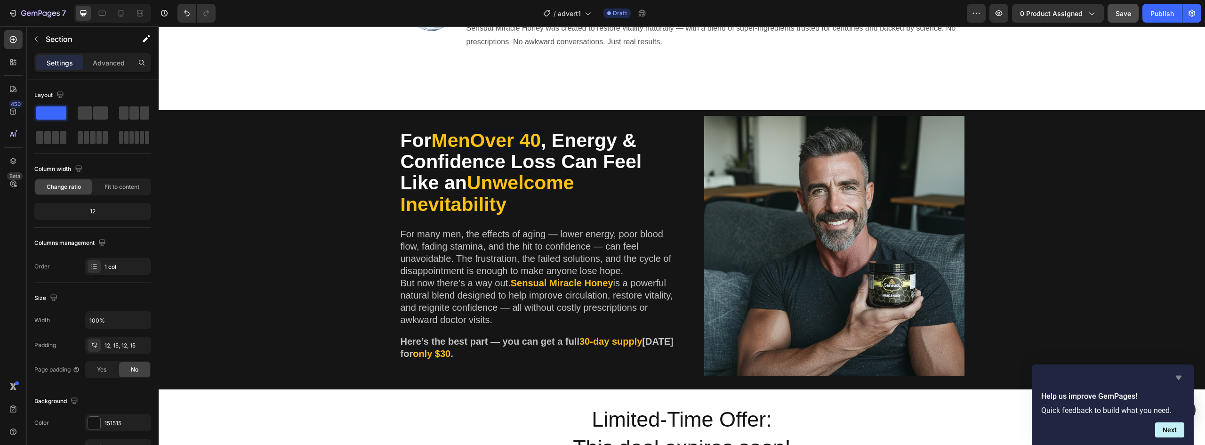
click at [1184, 376] on icon "Hide survey" at bounding box center [1178, 377] width 11 height 11
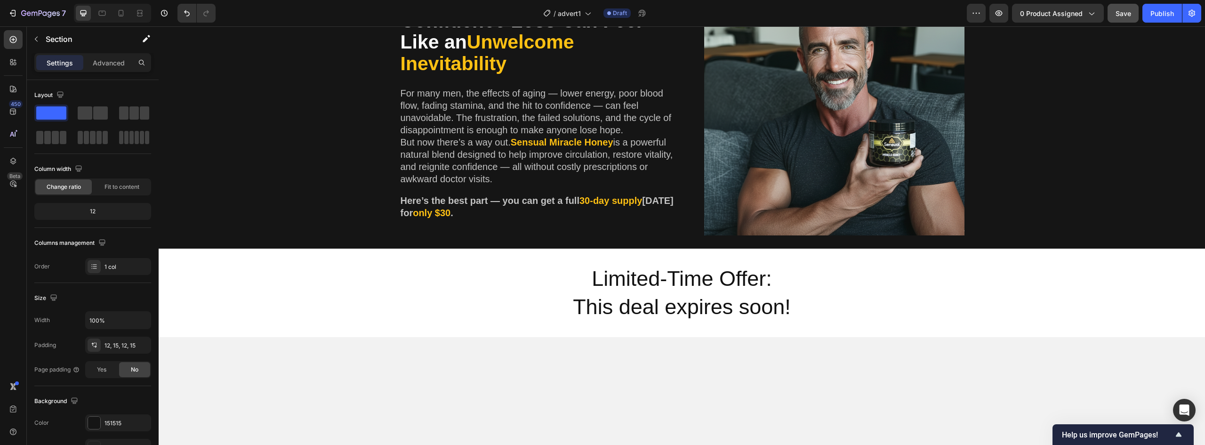
scroll to position [330, 0]
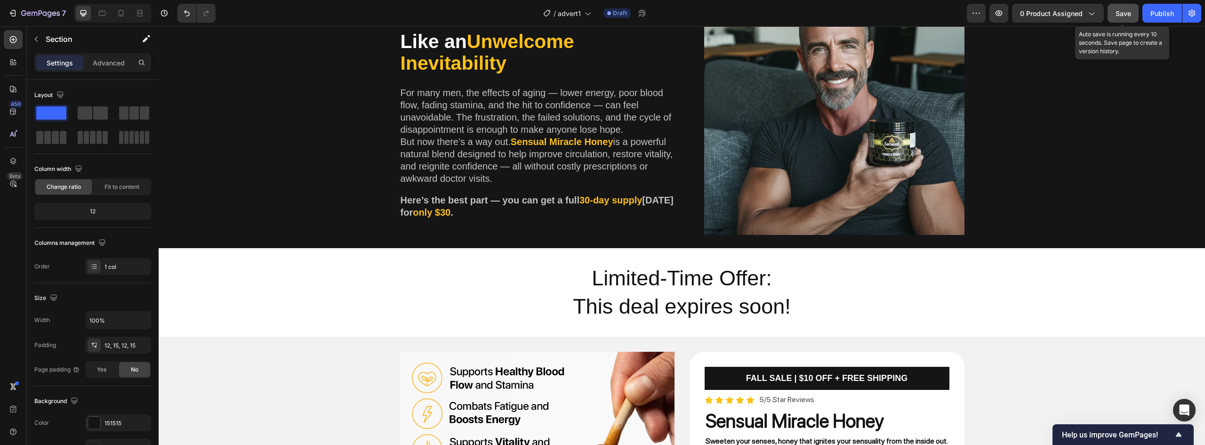
click at [1127, 15] on span "Save" at bounding box center [1124, 13] width 16 height 8
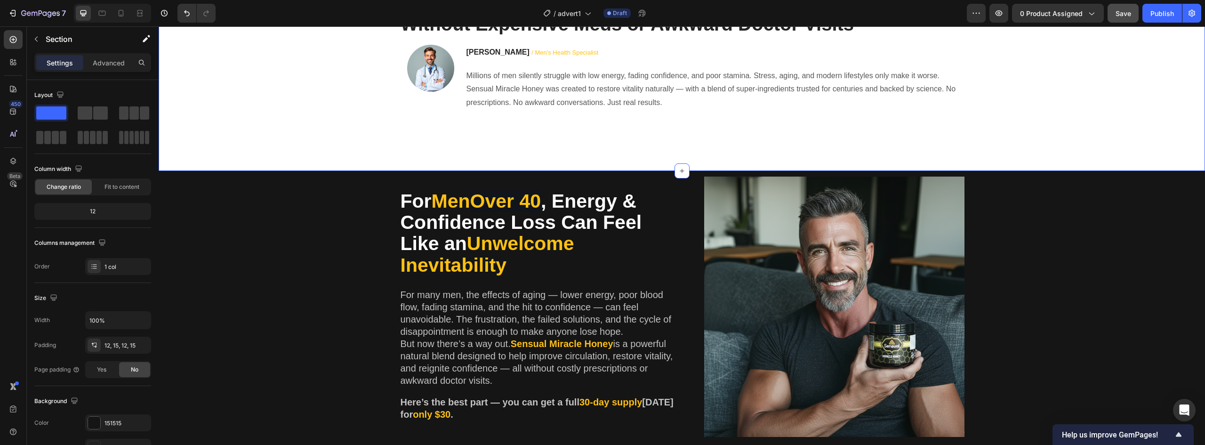
scroll to position [141, 0]
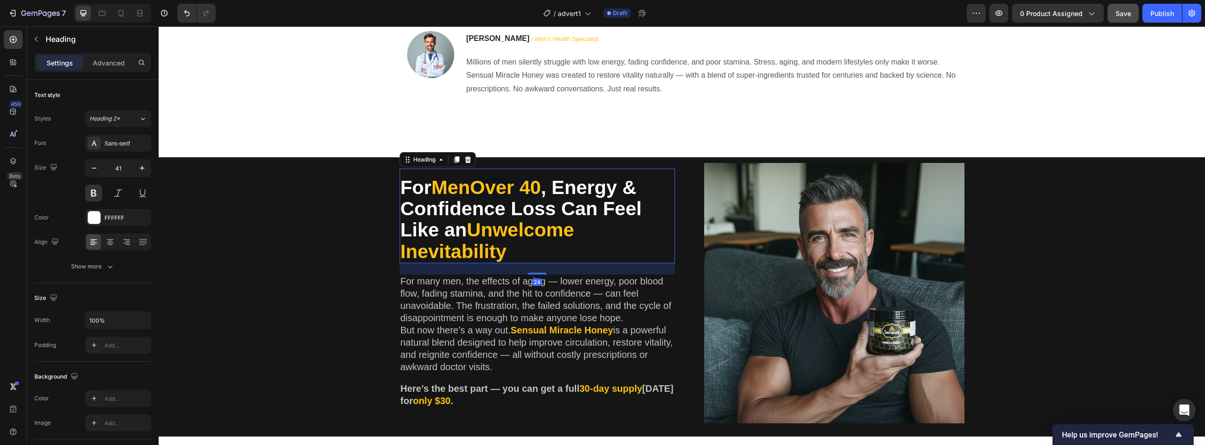
click at [497, 184] on span "Over 40" at bounding box center [505, 188] width 71 height 22
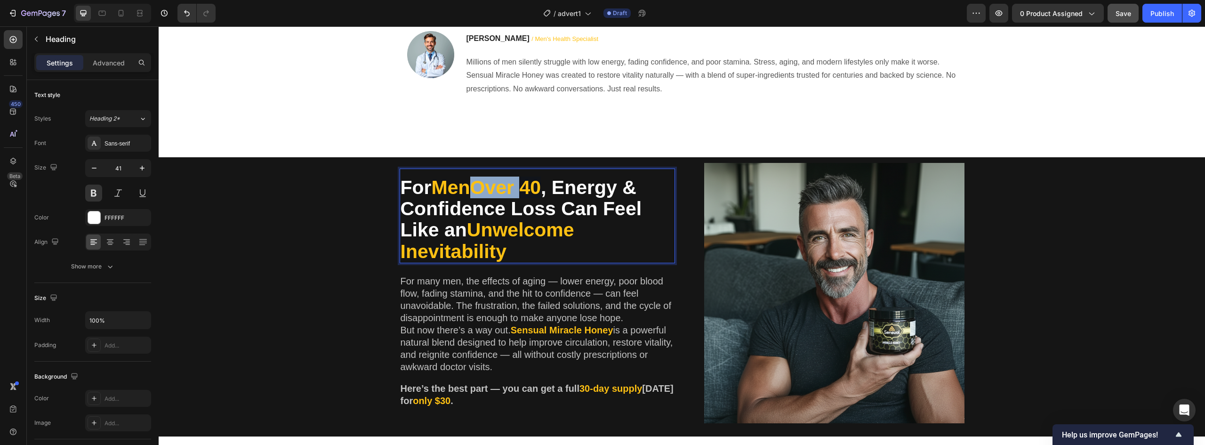
click at [494, 188] on span "Over 40" at bounding box center [505, 188] width 71 height 22
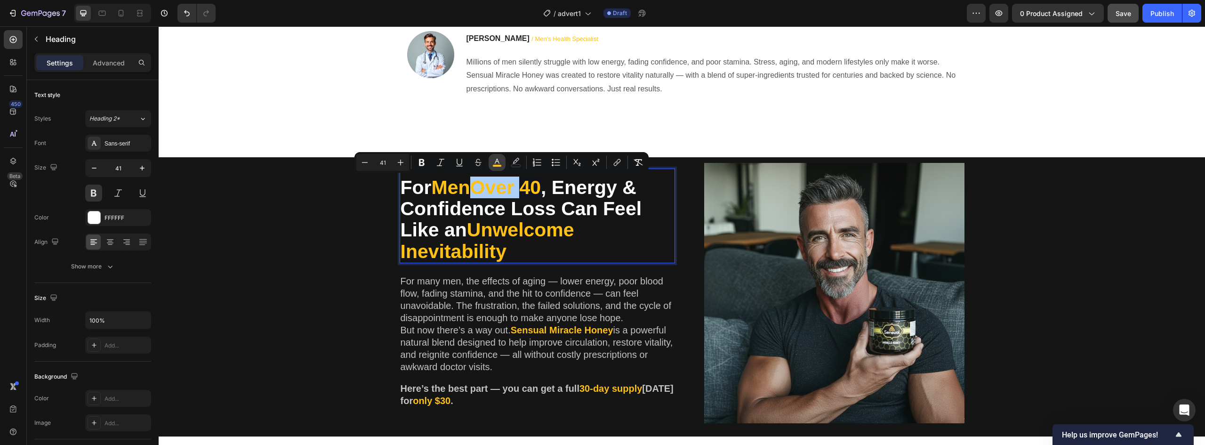
click at [500, 160] on icon "Editor contextual toolbar" at bounding box center [497, 162] width 9 height 9
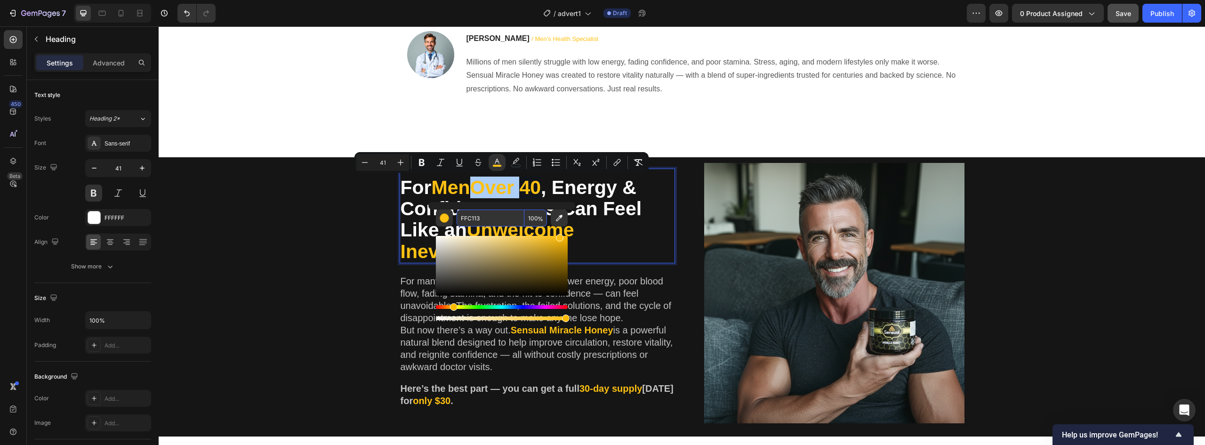
click at [488, 219] on input "FFC113" at bounding box center [491, 218] width 68 height 17
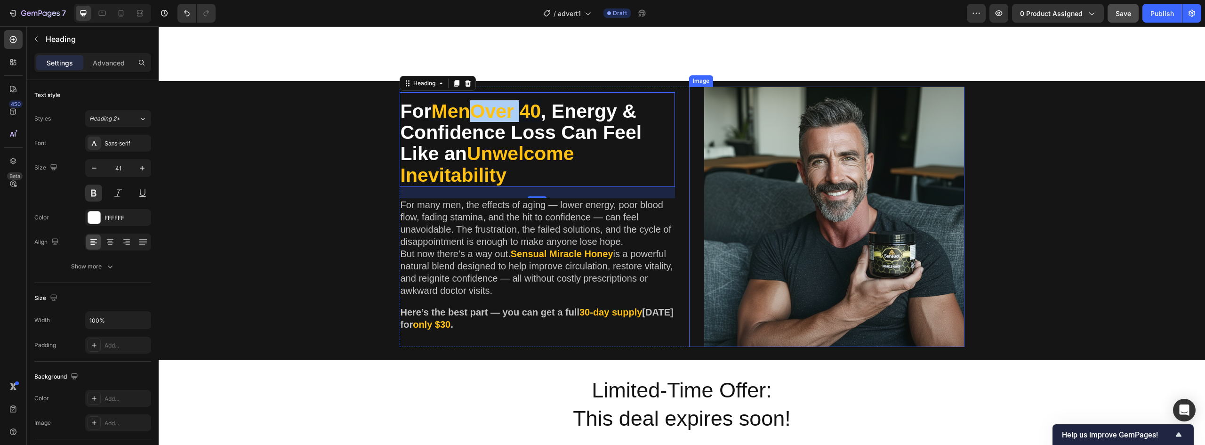
scroll to position [283, 0]
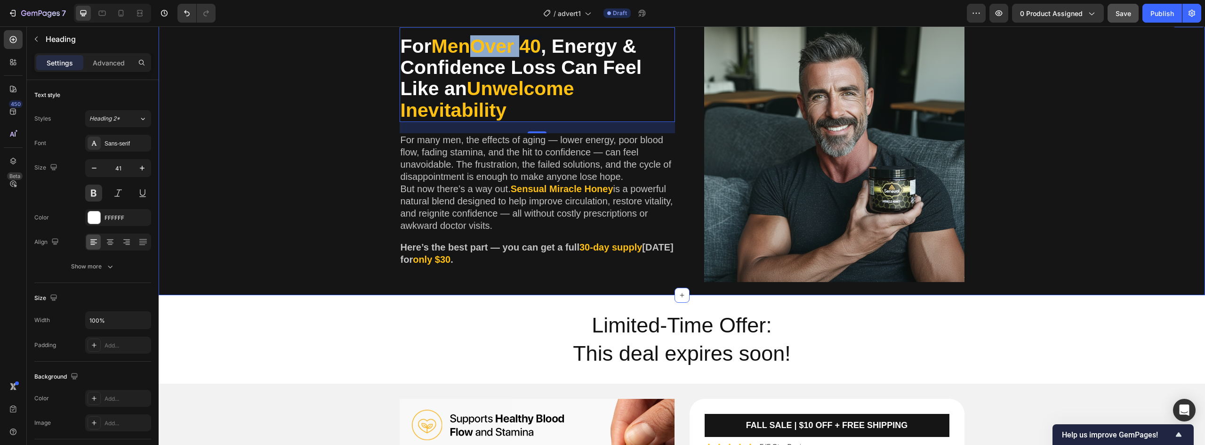
click at [1075, 255] on div "For Men Over 40 , Energy & Confidence Loss Can Feel Like an Unwelcome Inevitabi…" at bounding box center [682, 156] width 1033 height 268
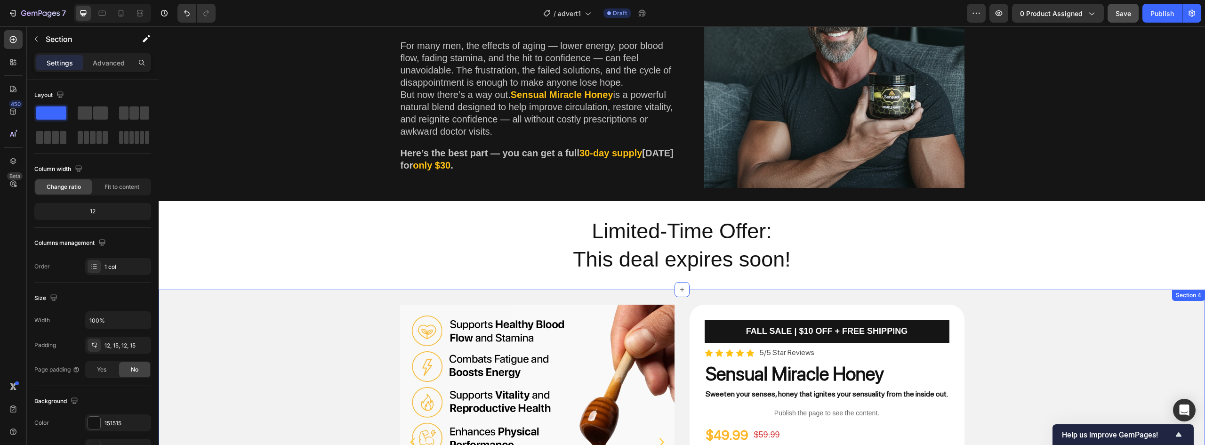
scroll to position [235, 0]
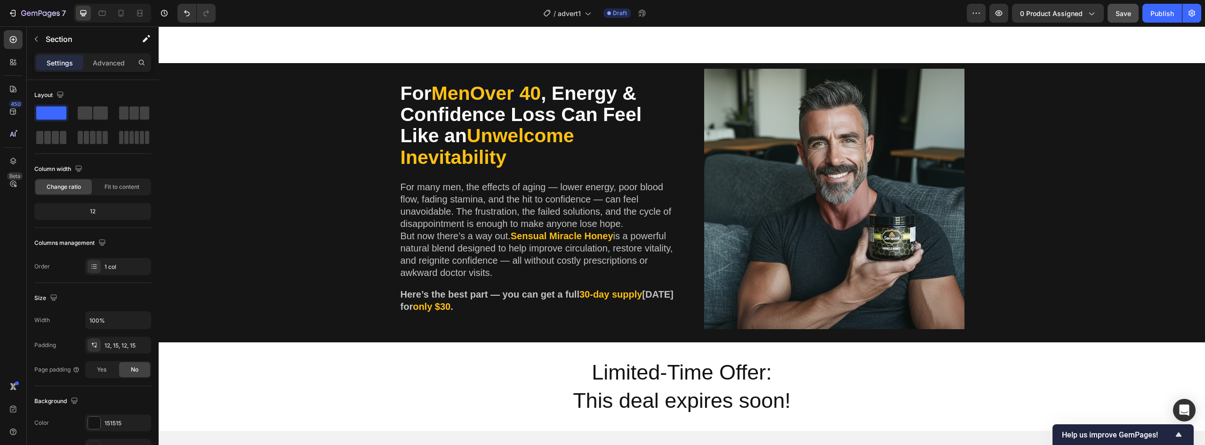
click at [26, 37] on div "450 Beta" at bounding box center [13, 235] width 27 height 419
click at [34, 38] on icon "button" at bounding box center [36, 39] width 8 height 8
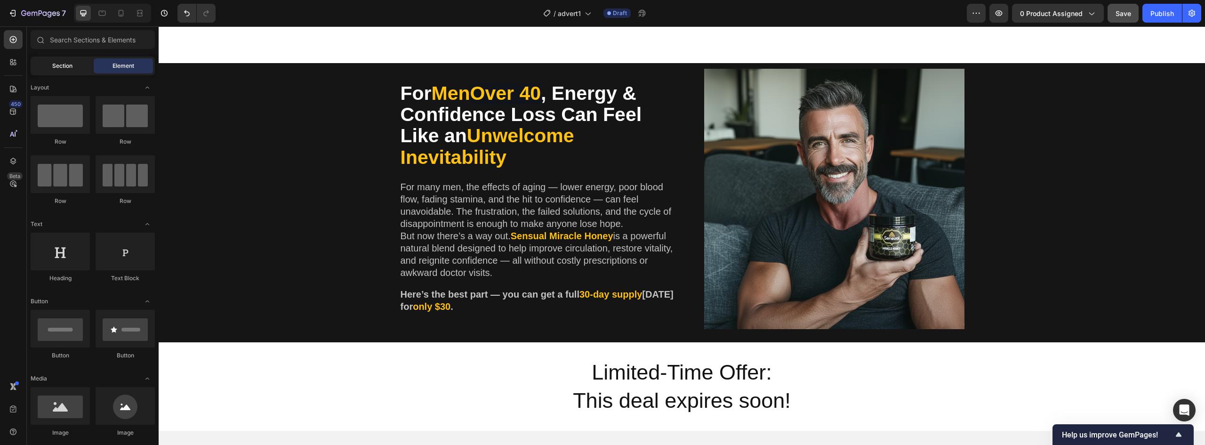
click at [46, 71] on div "Section" at bounding box center [61, 65] width 59 height 15
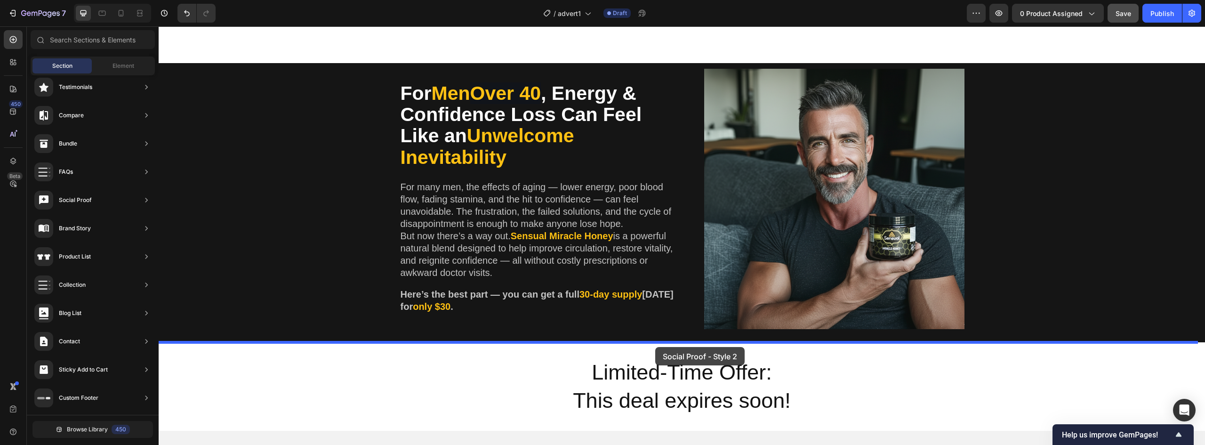
drag, startPoint x: 364, startPoint y: 249, endPoint x: 655, endPoint y: 347, distance: 307.2
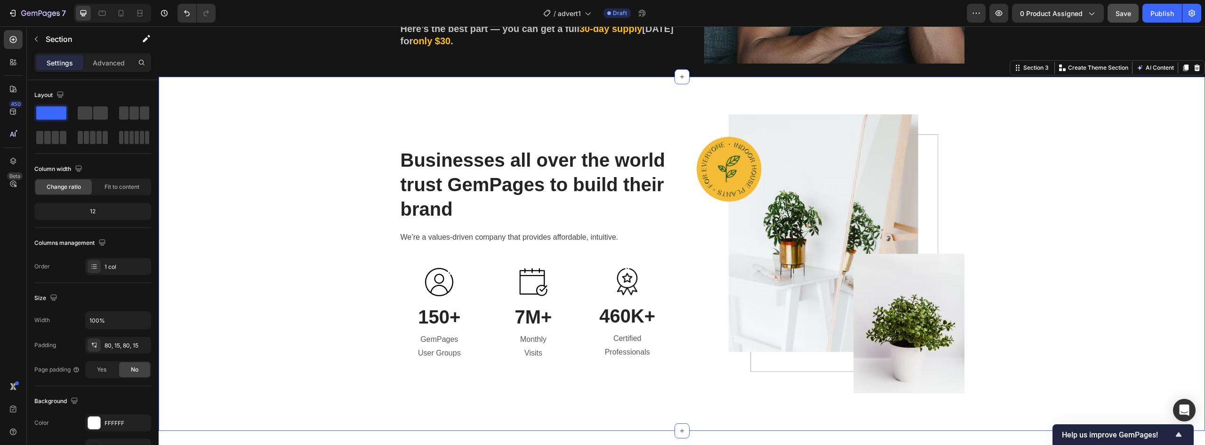
scroll to position [518, 0]
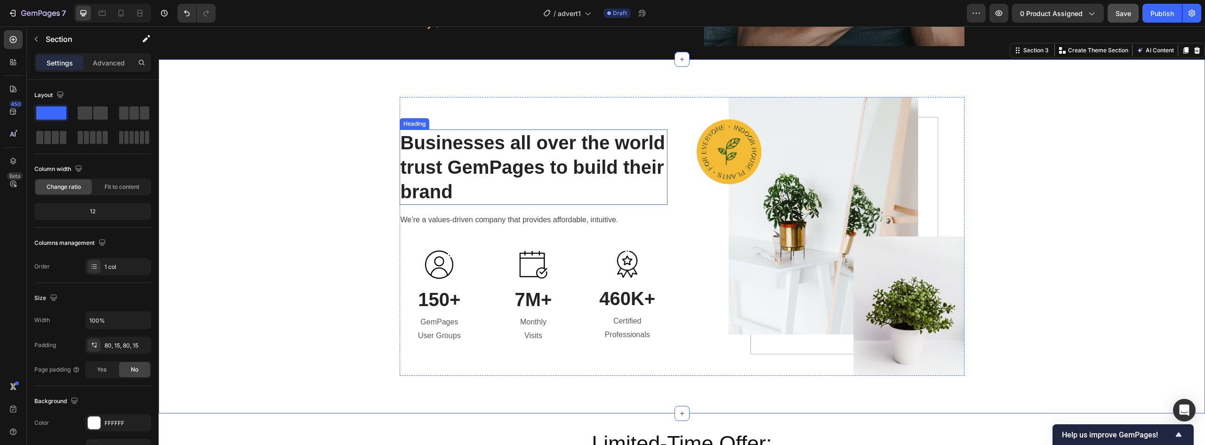
click at [487, 163] on p "Businesses all over the world trust GemPages to build their brand" at bounding box center [534, 166] width 266 height 73
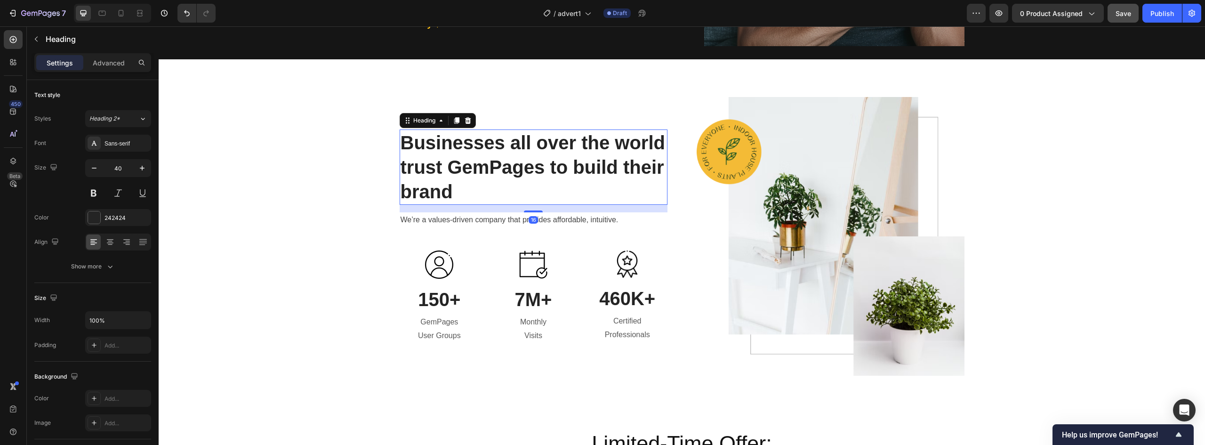
click at [487, 163] on p "Businesses all over the world trust GemPages to build their brand" at bounding box center [534, 166] width 266 height 73
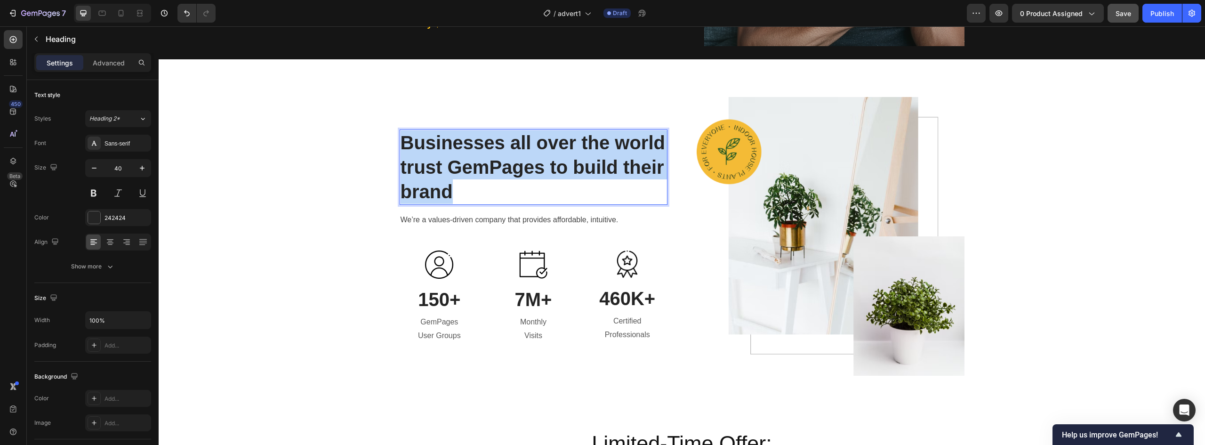
click at [487, 163] on p "Businesses all over the world trust GemPages to build their brand" at bounding box center [534, 166] width 266 height 73
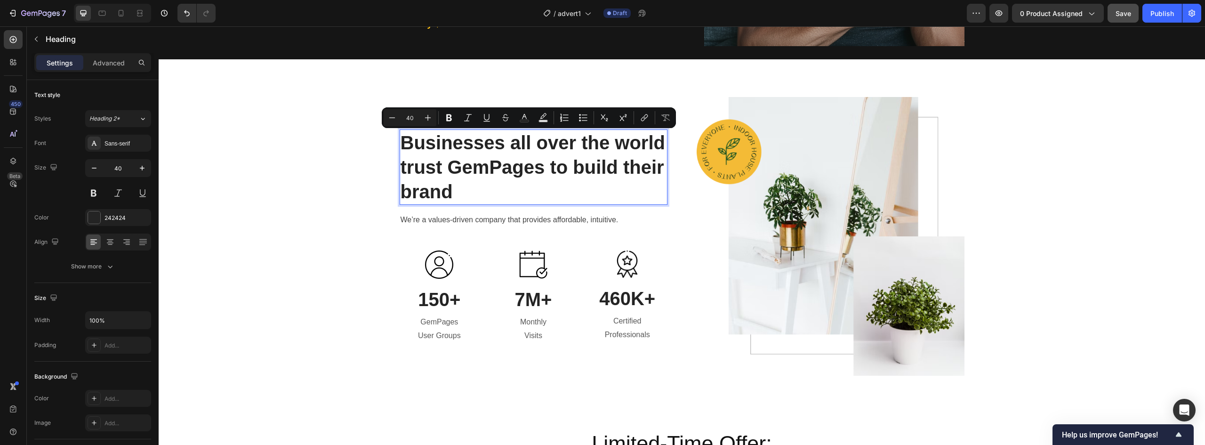
scroll to position [506, 0]
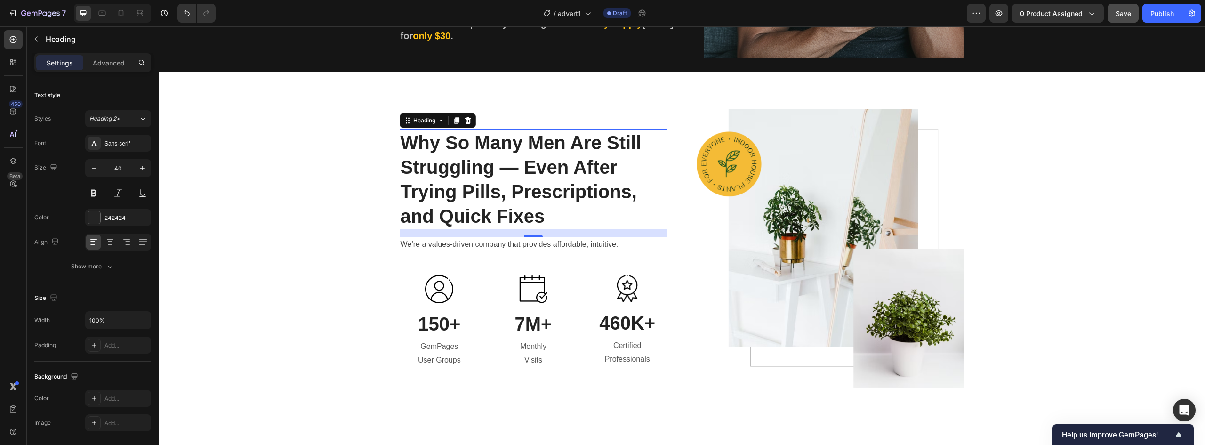
click at [497, 167] on p "Why So Many Men Are Still Struggling — Even After Trying Pills, Prescriptions, …" at bounding box center [534, 179] width 266 height 98
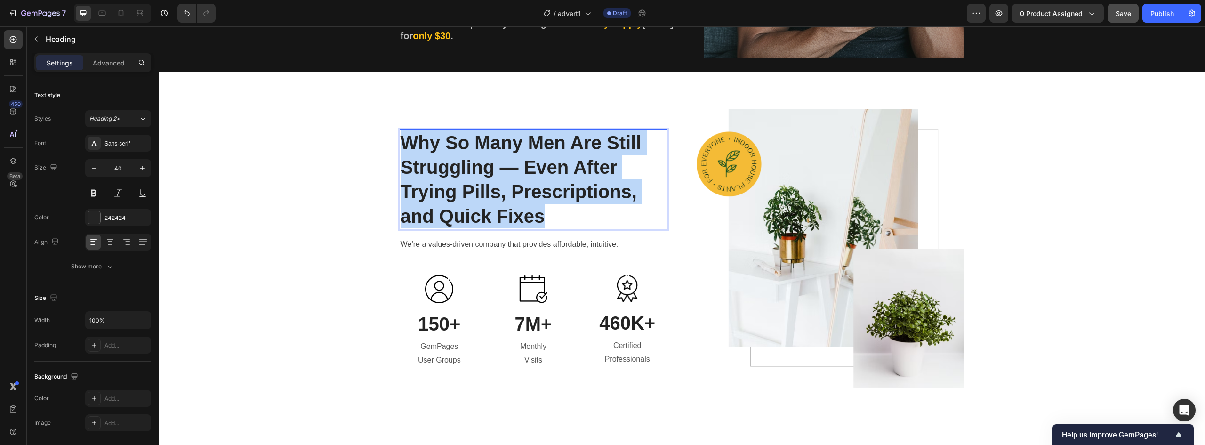
click at [496, 167] on p "Why So Many Men Are Still Struggling — Even After Trying Pills, Prescriptions, …" at bounding box center [534, 179] width 266 height 98
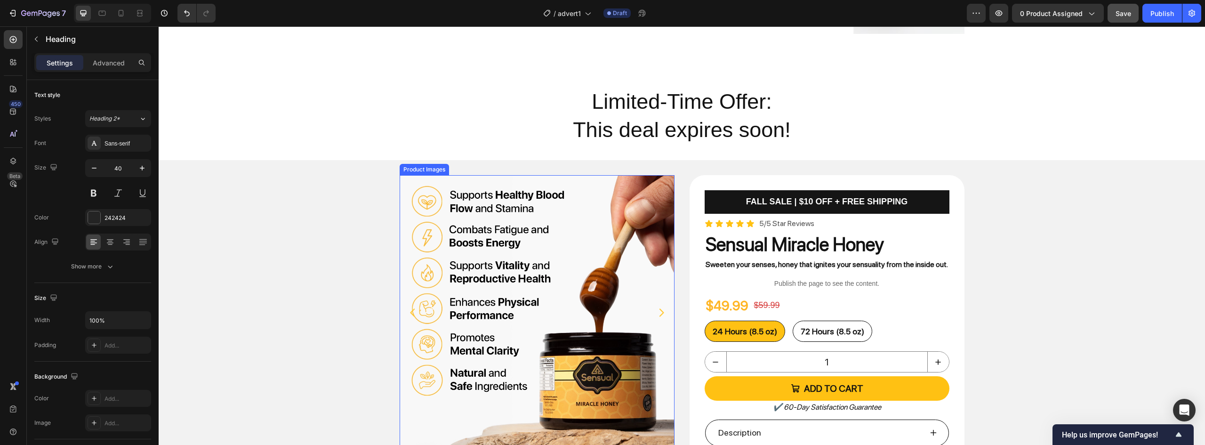
scroll to position [840, 0]
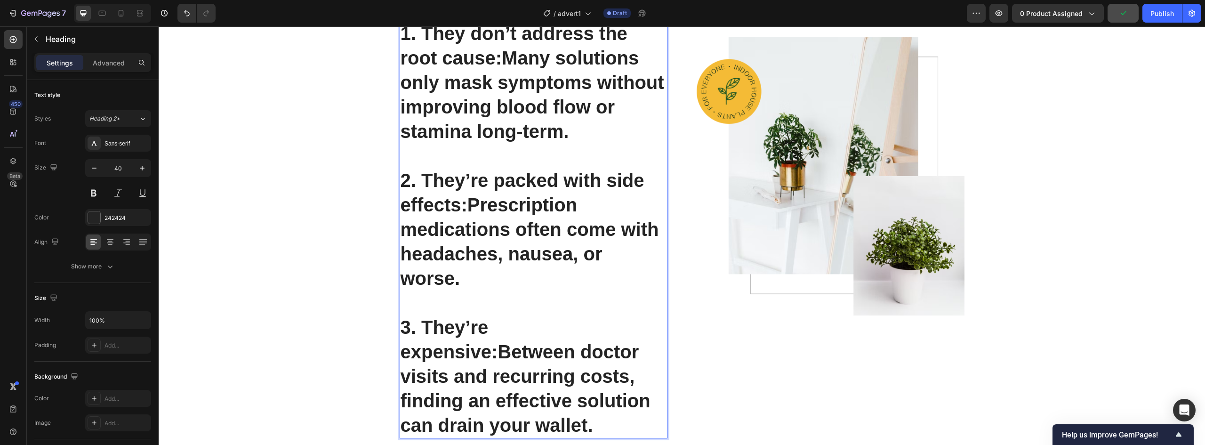
click at [531, 162] on p "Rich Text Editor. Editing area: main" at bounding box center [534, 156] width 266 height 24
click at [541, 152] on p "Rich Text Editor. Editing area: main" at bounding box center [534, 156] width 266 height 24
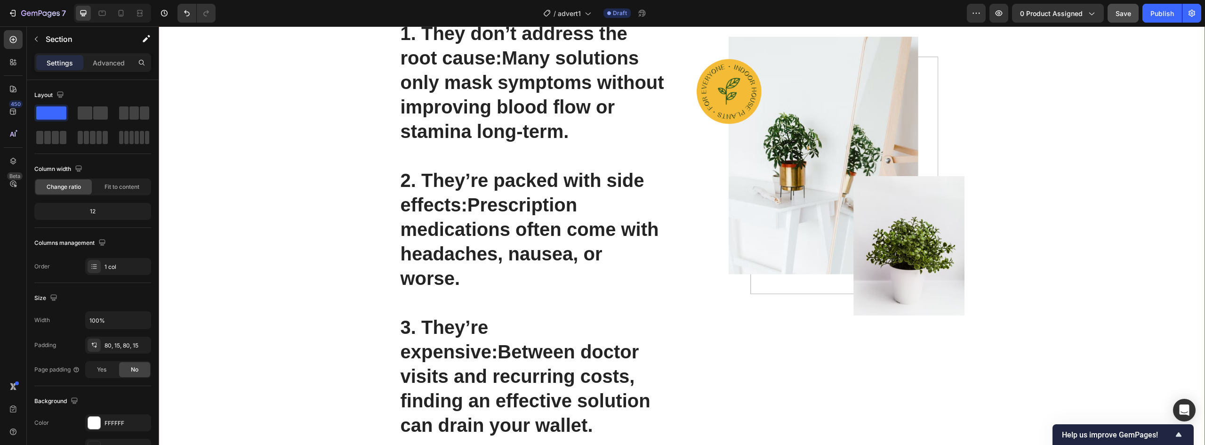
click at [253, 162] on div "Why blood flow issues happen – and why most solutions fall short. A new, scienc…" at bounding box center [682, 175] width 1033 height 801
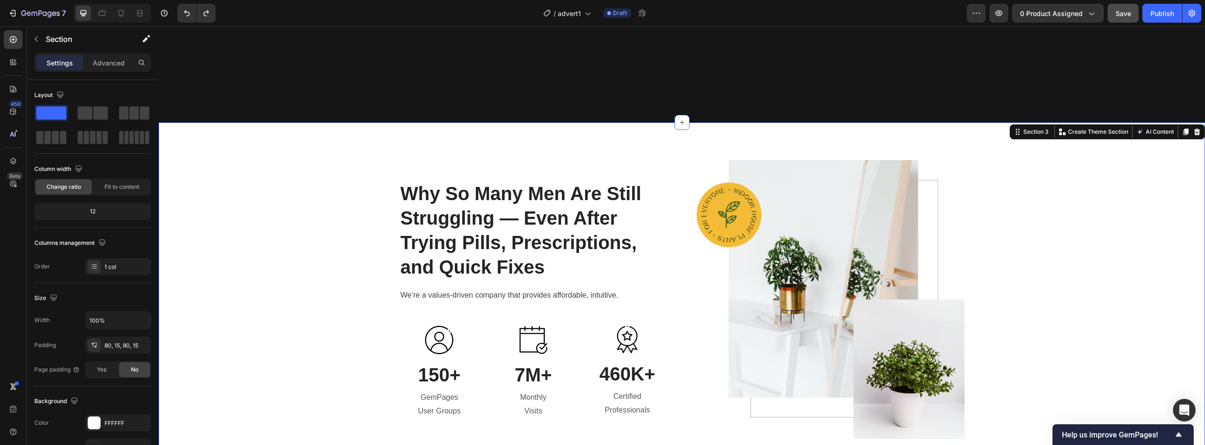
scroll to position [437, 0]
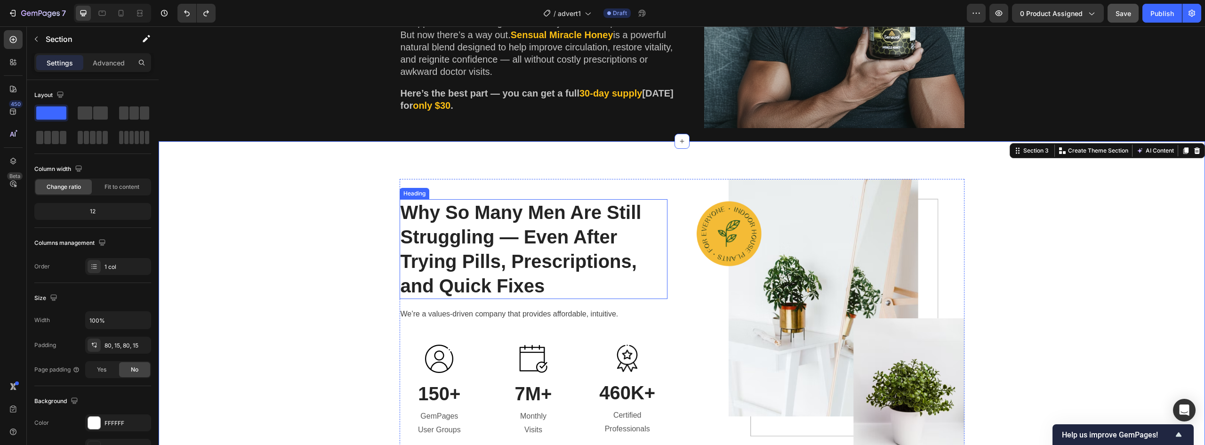
click at [457, 233] on h2 "Why So Many Men Are Still Struggling — Even After Trying Pills, Prescriptions, …" at bounding box center [534, 249] width 268 height 100
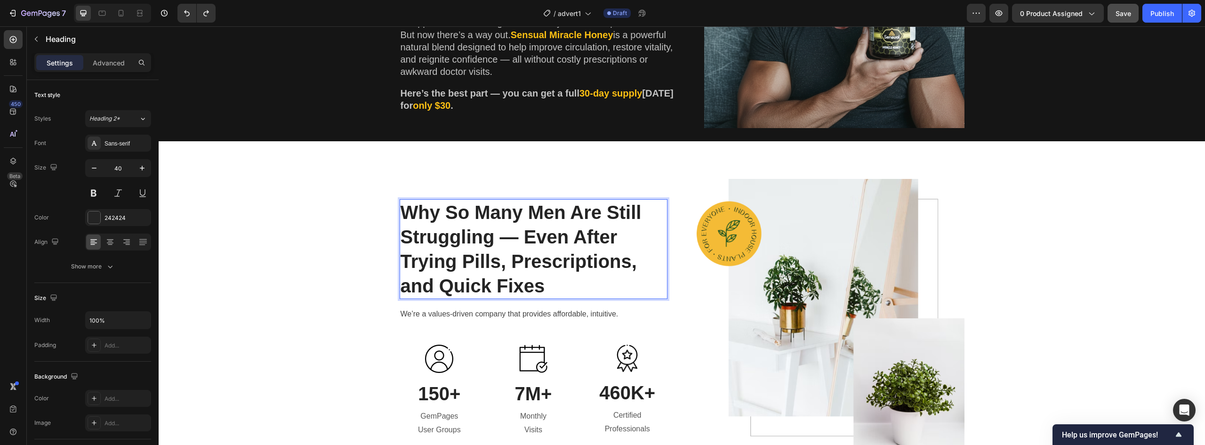
click at [457, 233] on h2 "Why So Many Men Are Still Struggling — Even After Trying Pills, Prescriptions, …" at bounding box center [534, 249] width 268 height 100
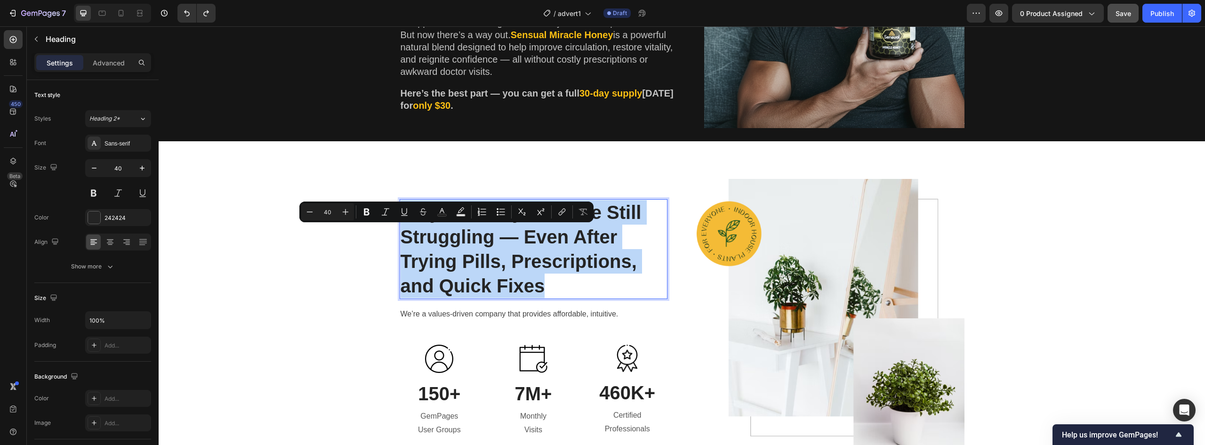
click at [457, 233] on p "Why So Many Men Are Still Struggling — Even After Trying Pills, Prescriptions, …" at bounding box center [534, 249] width 266 height 98
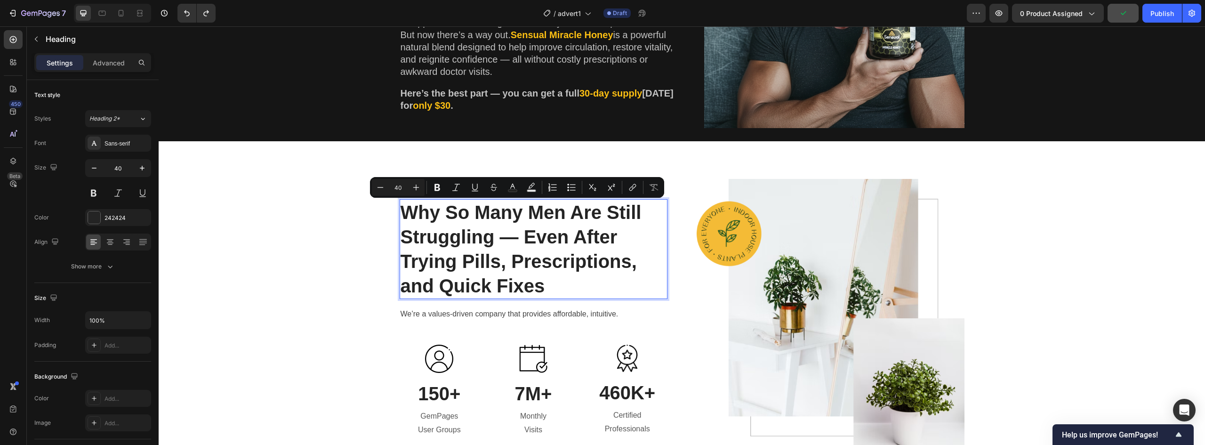
scroll to position [449, 0]
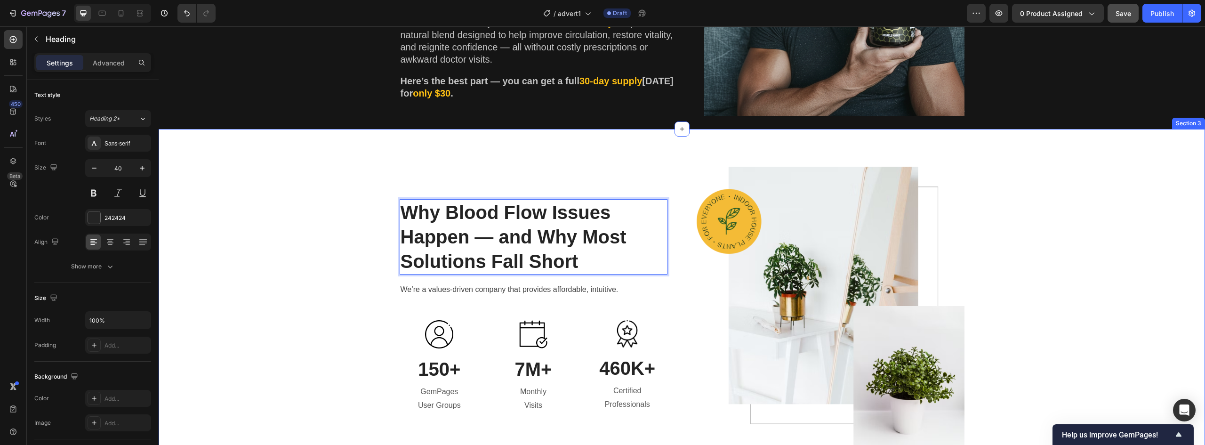
click at [356, 256] on div "Why Blood Flow Issues Happen — and Why Most Solutions Fall Short Heading 16 We’…" at bounding box center [682, 306] width 1033 height 279
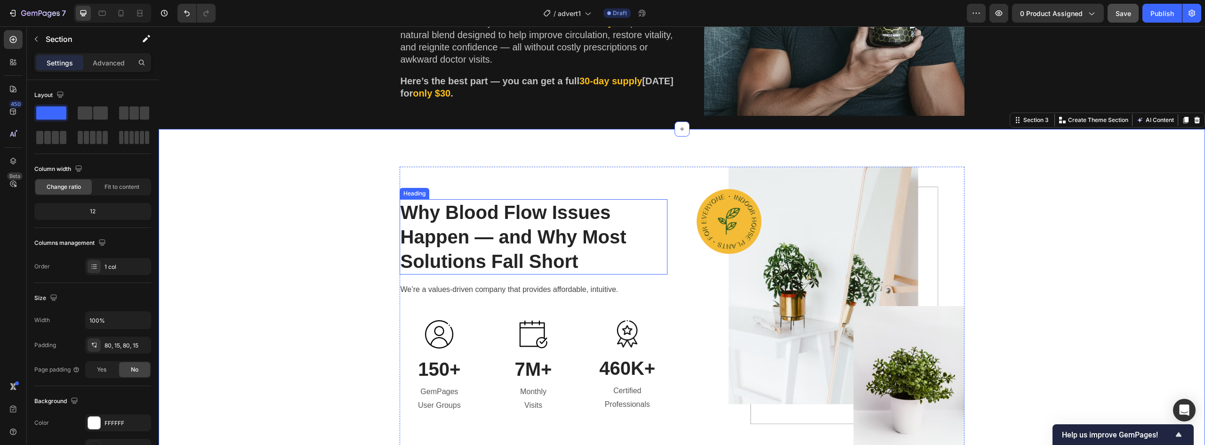
click at [512, 238] on p "Why Blood Flow Issues Happen — and Why Most Solutions Fall Short" at bounding box center [534, 236] width 266 height 73
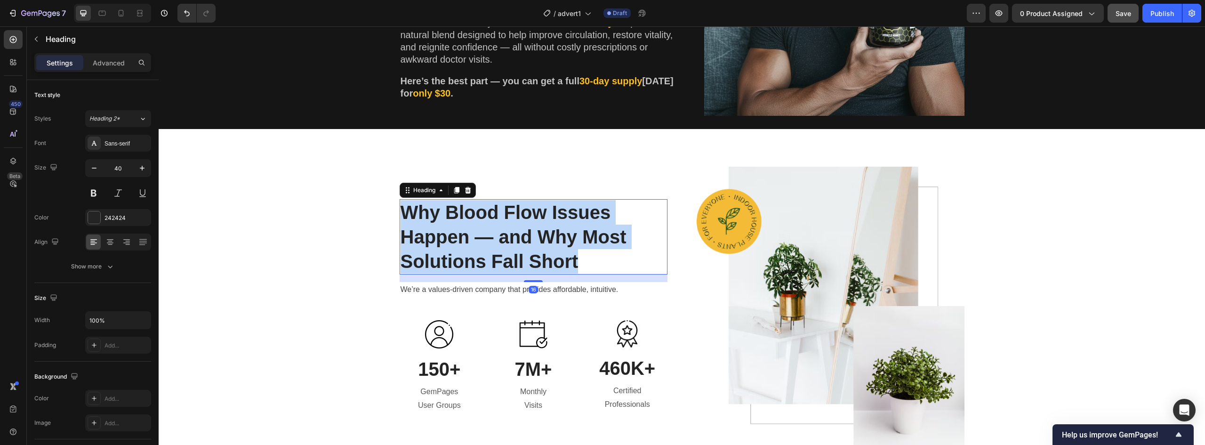
click at [512, 238] on p "Why Blood Flow Issues Happen — and Why Most Solutions Fall Short" at bounding box center [534, 236] width 266 height 73
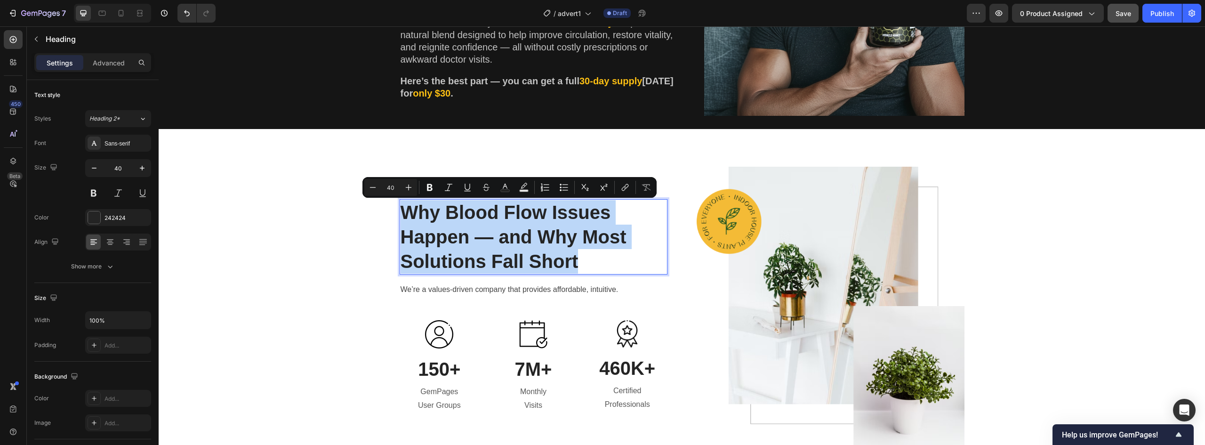
click at [589, 239] on p "Why Blood Flow Issues Happen — and Why Most Solutions Fall Short" at bounding box center [534, 236] width 266 height 73
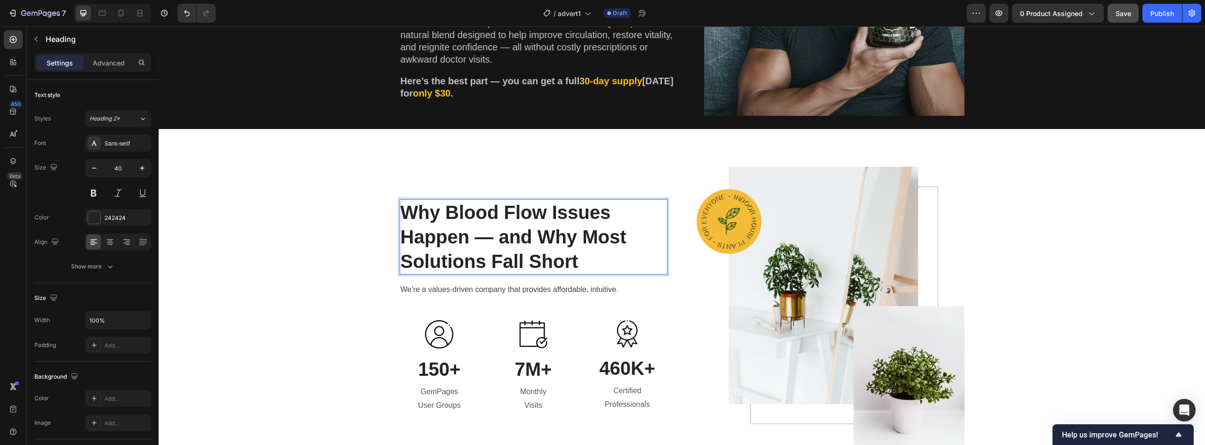
click at [491, 267] on p "Why Blood Flow Issues Happen — and Why Most Solutions Fall Short" at bounding box center [534, 236] width 266 height 73
click at [491, 264] on p "Why Blood Flow Issues Happen — and Why Most Solutions Fall Short" at bounding box center [534, 236] width 266 height 73
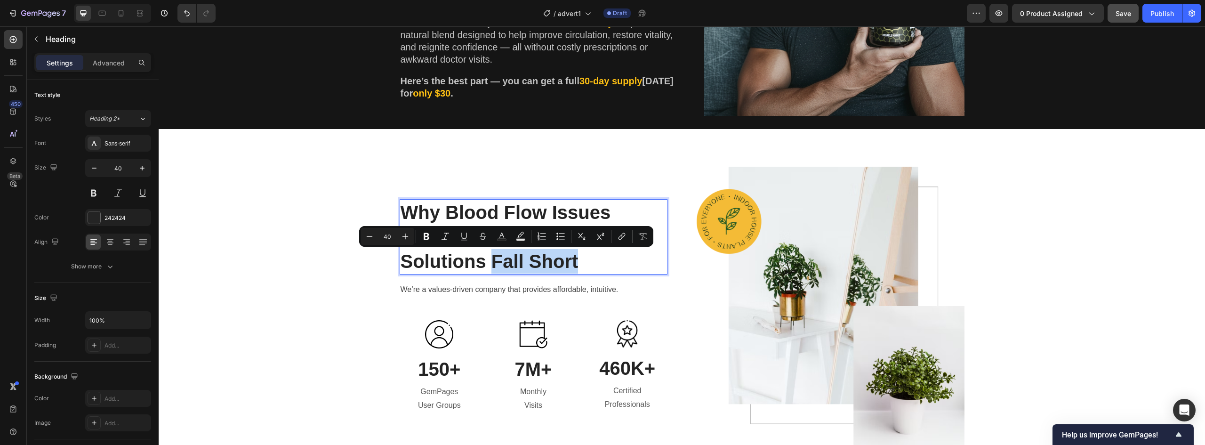
click at [571, 262] on p "Why Blood Flow Issues Happen — and Why Most Solutions Fall Short" at bounding box center [534, 236] width 266 height 73
click at [551, 259] on p "Why Blood Flow Issues Happen — and Why Most Solutions Fall Short" at bounding box center [534, 236] width 266 height 73
click at [498, 264] on p "Why Blood Flow Issues Happen — and Why Most Solutions Fall Short" at bounding box center [534, 236] width 266 height 73
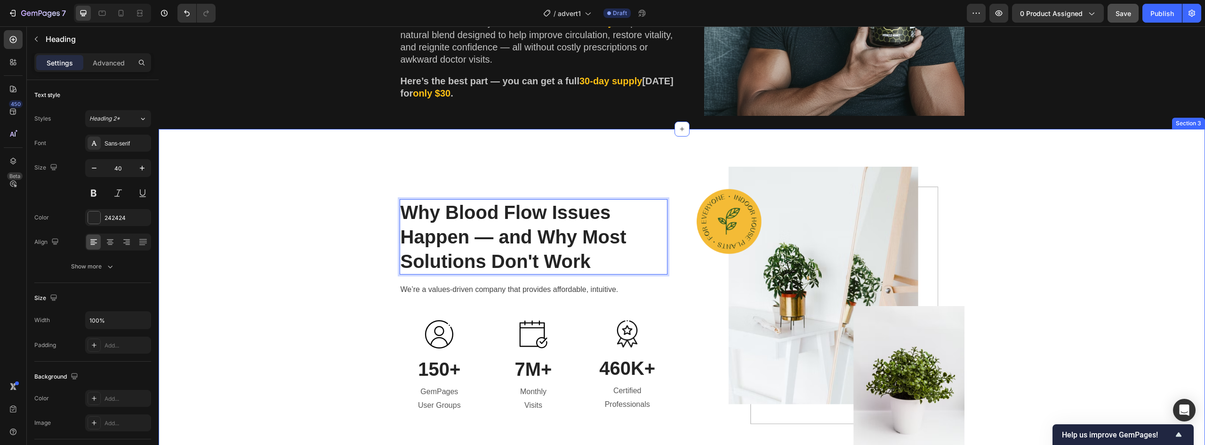
click at [357, 253] on div "Why Blood Flow Issues Happen — and Why Most Solutions Don't Work Heading 16 We’…" at bounding box center [682, 306] width 1033 height 279
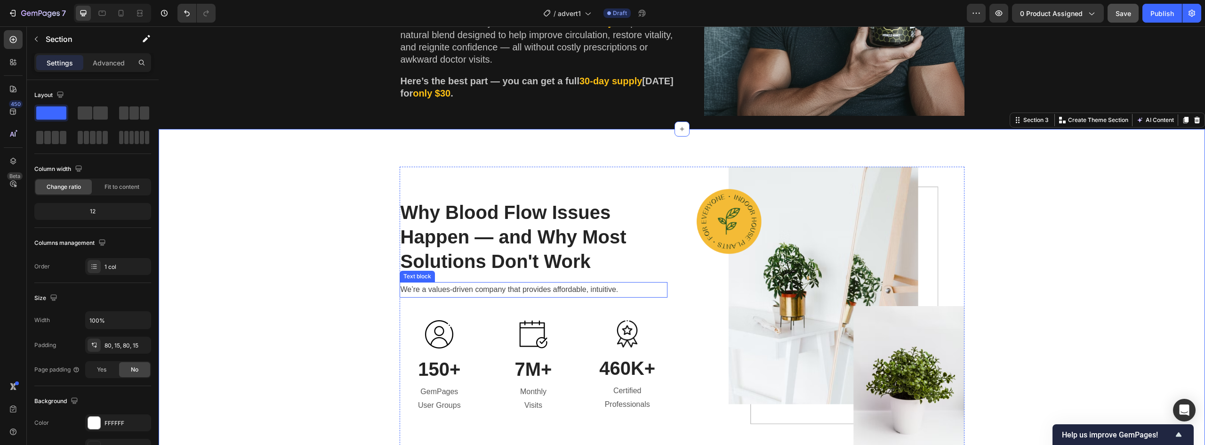
click at [489, 285] on p "We’re a values-driven company that provides affordable, intuitive." at bounding box center [534, 290] width 266 height 14
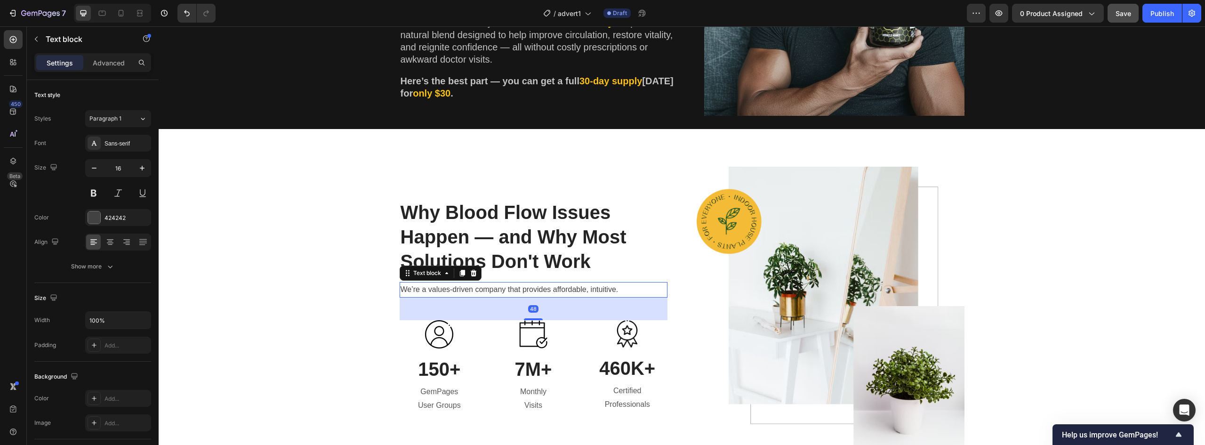
click at [489, 285] on p "We’re a values-driven company that provides affordable, intuitive." at bounding box center [534, 290] width 266 height 14
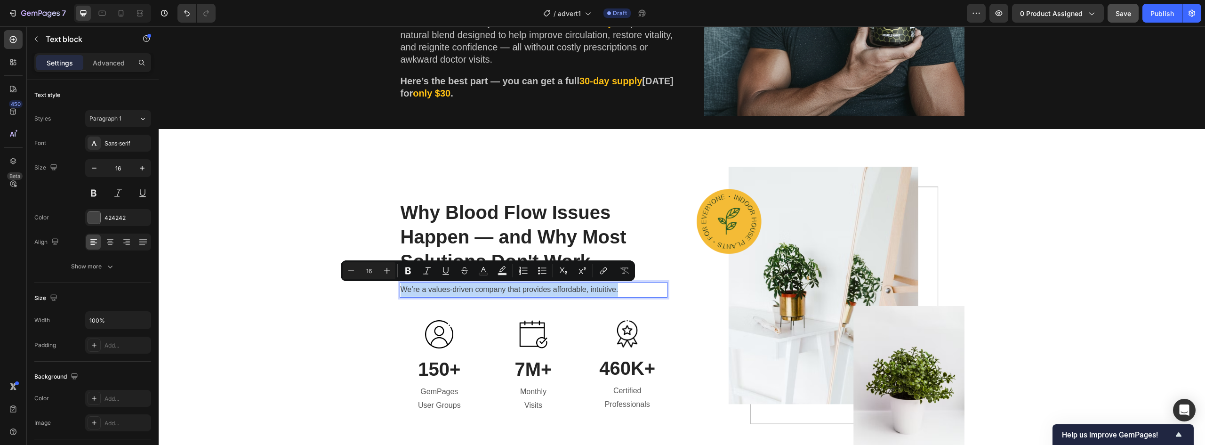
click at [489, 285] on p "We’re a values-driven company that provides affordable, intuitive." at bounding box center [534, 290] width 266 height 14
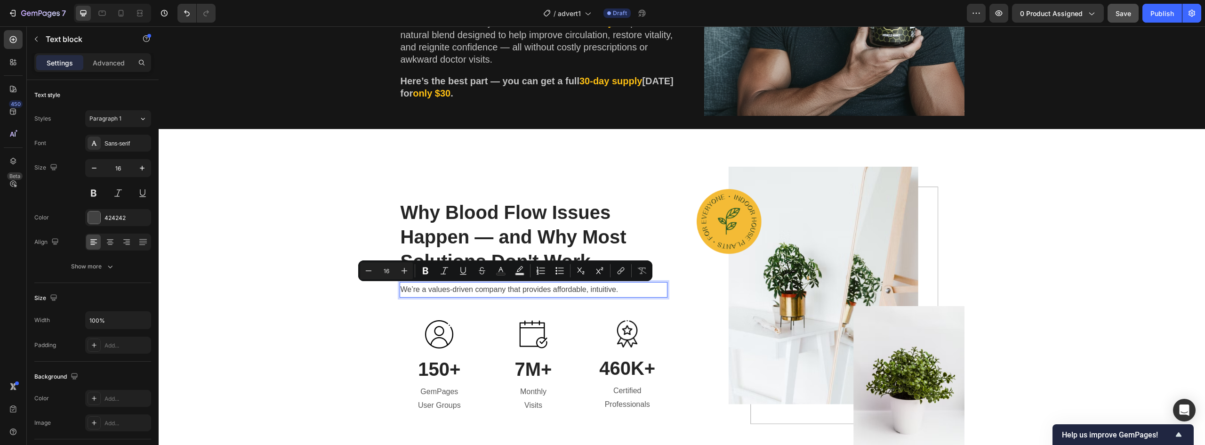
scroll to position [442, 0]
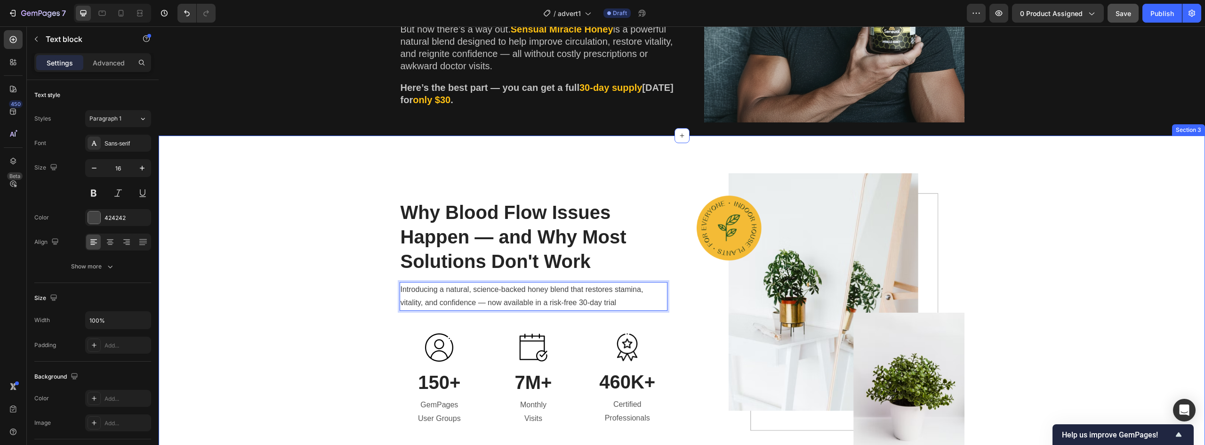
click at [359, 325] on div "Why Blood Flow Issues Happen — and Why Most Solutions Don't Work Heading Introd…" at bounding box center [682, 312] width 1033 height 279
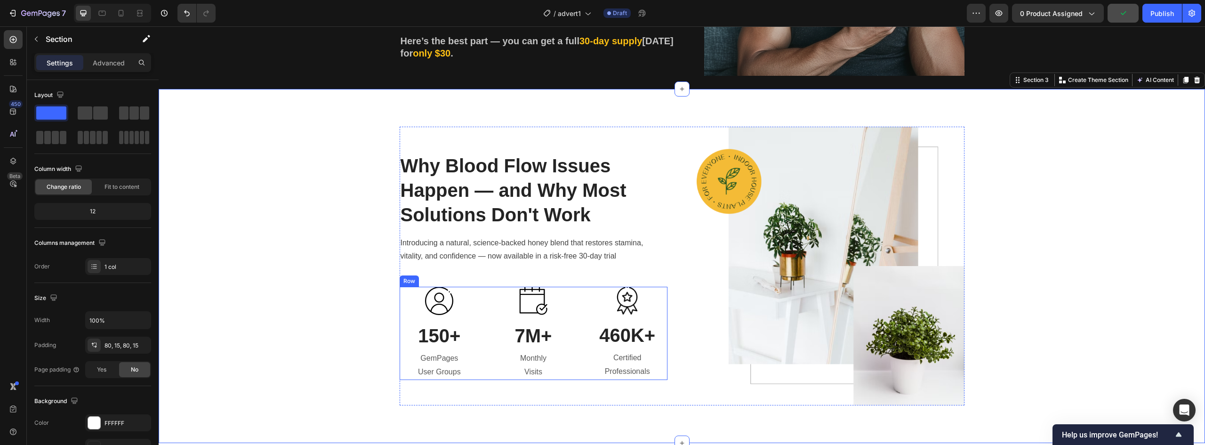
scroll to position [489, 0]
click at [432, 302] on img at bounding box center [439, 300] width 28 height 28
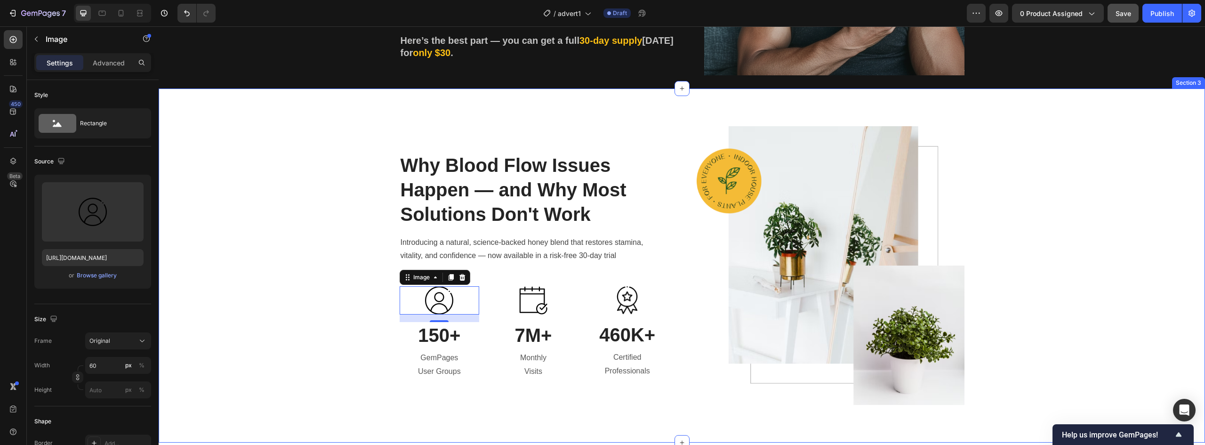
click at [324, 372] on div "Why Blood Flow Issues Happen — and Why Most Solutions Don't Work Heading Introd…" at bounding box center [682, 265] width 1033 height 279
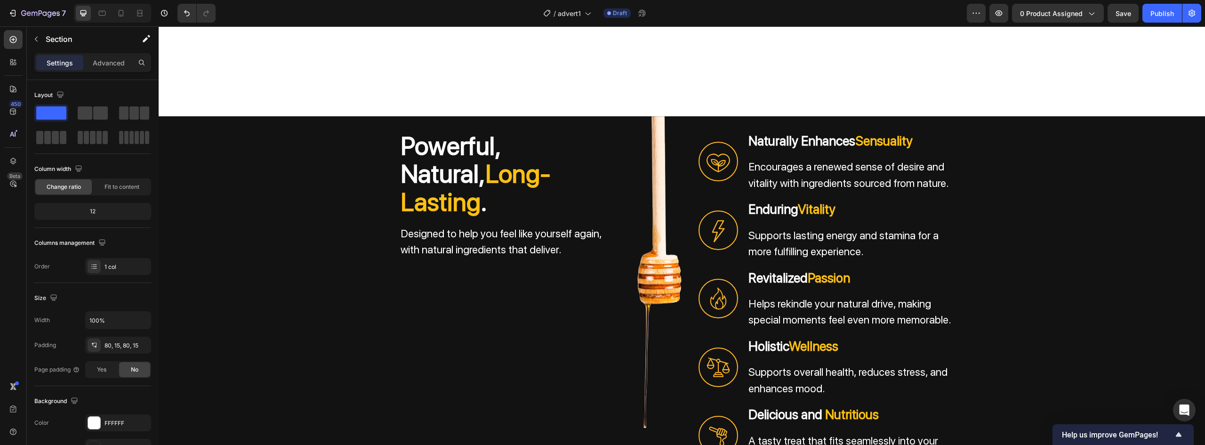
scroll to position [2420, 0]
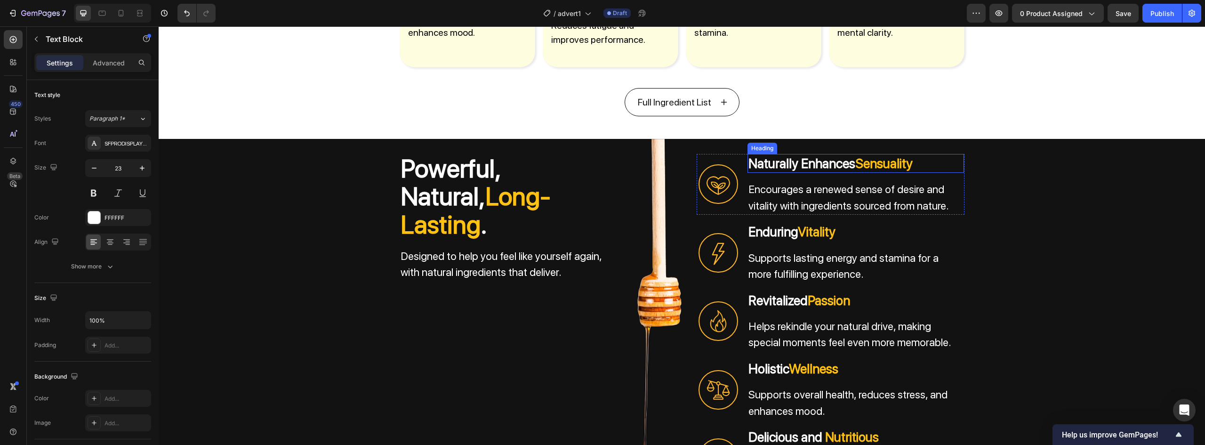
click at [849, 185] on p "Encourages a renewed sense of desire and vitality with ingredients sourced from…" at bounding box center [856, 197] width 215 height 32
click at [1020, 200] on div "powerful, natural, long-lasting . Heading Designed to help you feel like yourse…" at bounding box center [682, 321] width 1047 height 365
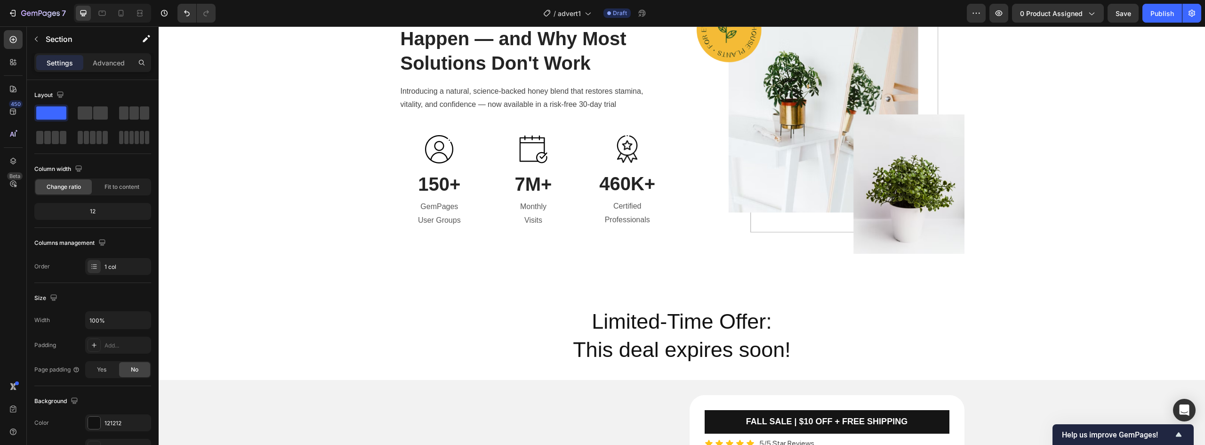
scroll to position [604, 0]
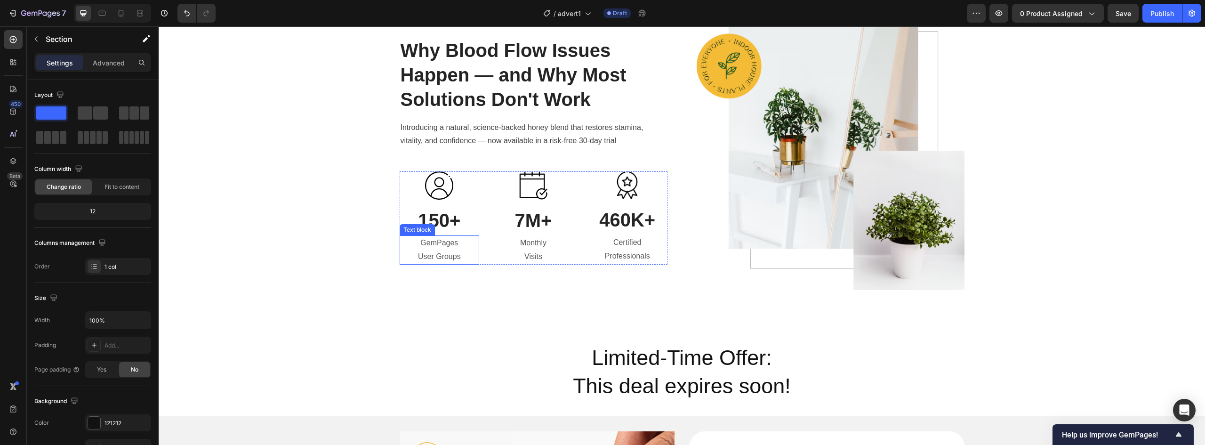
click at [432, 250] on p "User Groups" at bounding box center [440, 257] width 78 height 14
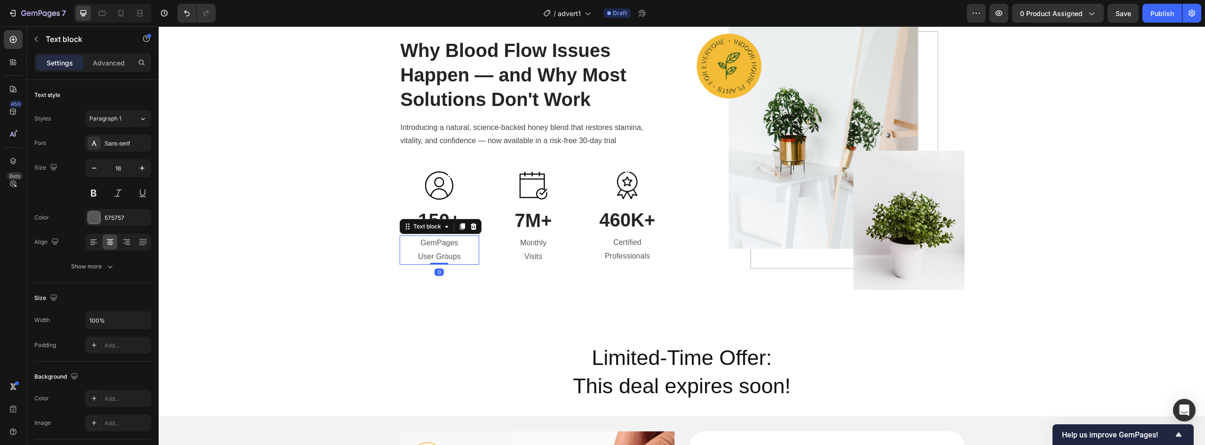
click at [432, 250] on p "User Groups" at bounding box center [440, 257] width 78 height 14
click at [432, 249] on p "GemPages" at bounding box center [440, 243] width 78 height 14
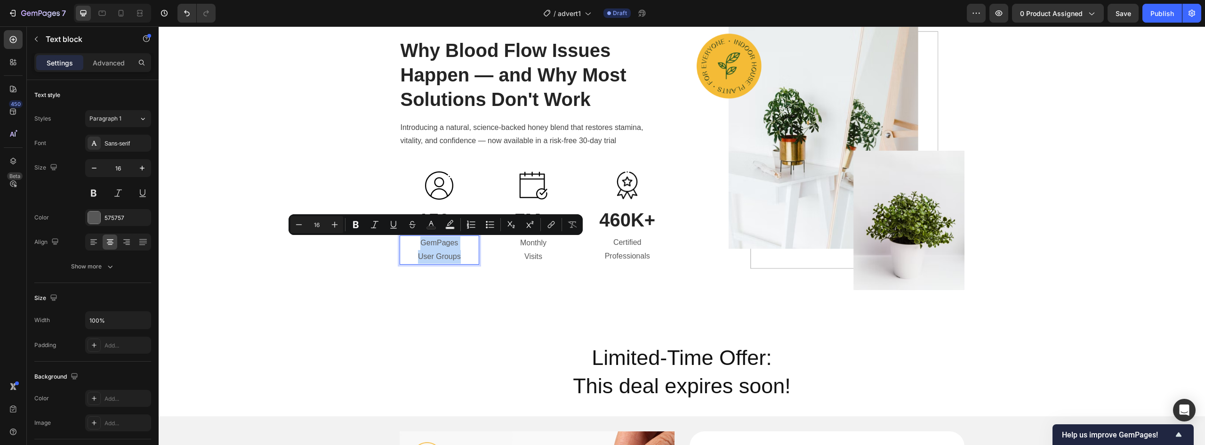
click at [461, 259] on p "User Groups" at bounding box center [440, 257] width 78 height 14
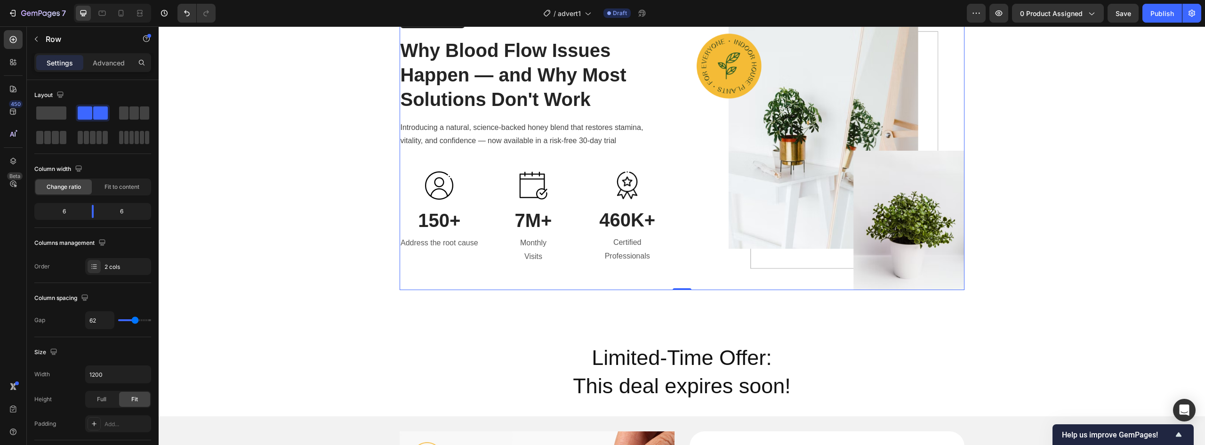
click at [536, 275] on div "Why Blood Flow Issues Happen — and Why Most Solutions Don't Work Heading Introd…" at bounding box center [534, 150] width 268 height 279
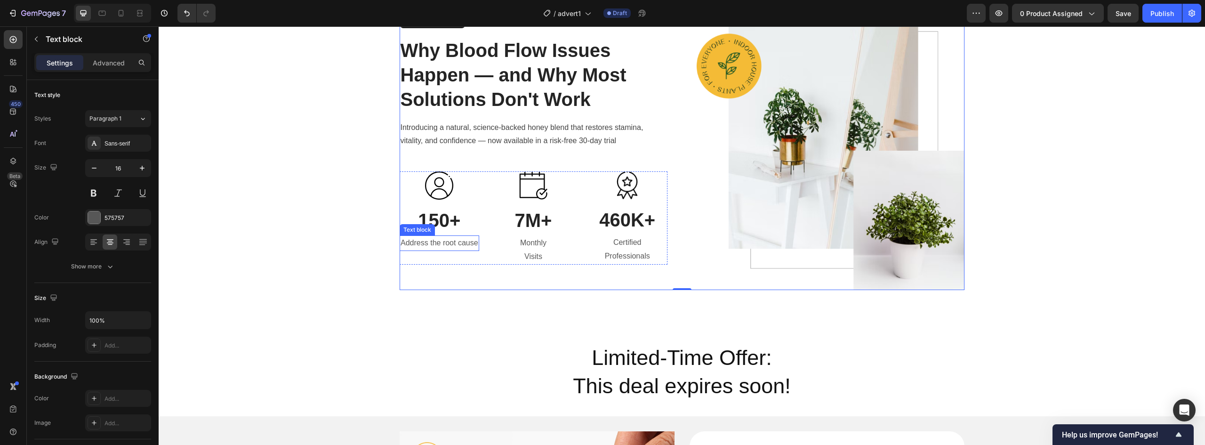
click at [444, 247] on p "Address the root cause" at bounding box center [440, 243] width 78 height 14
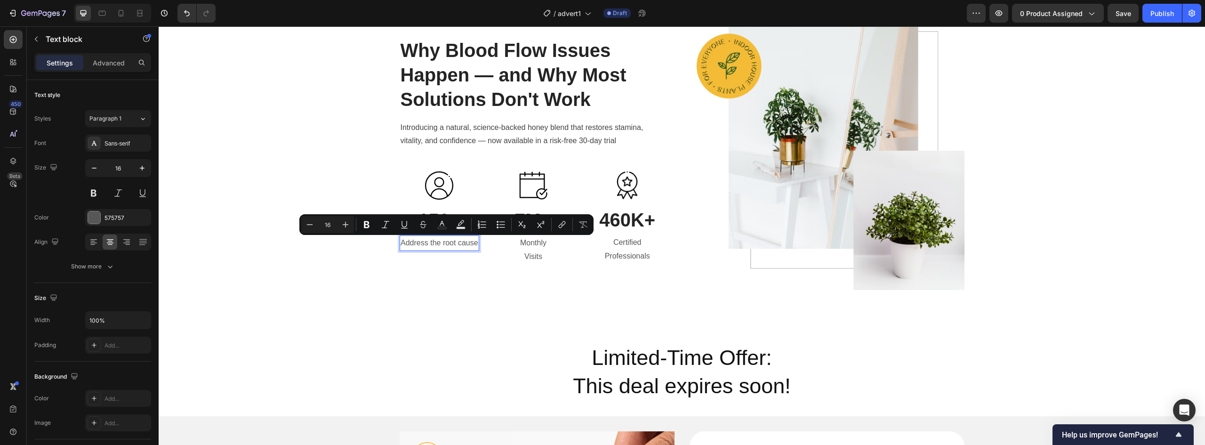
click at [436, 241] on p "Address the root cause" at bounding box center [440, 243] width 78 height 14
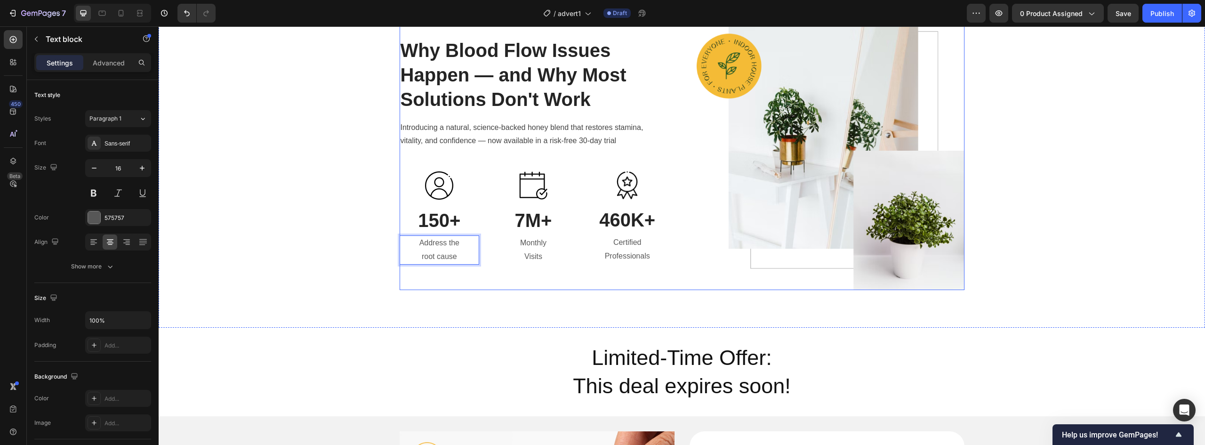
click at [426, 283] on div "Why Blood Flow Issues Happen — and Why Most Solutions Don't Work Heading Introd…" at bounding box center [534, 150] width 268 height 279
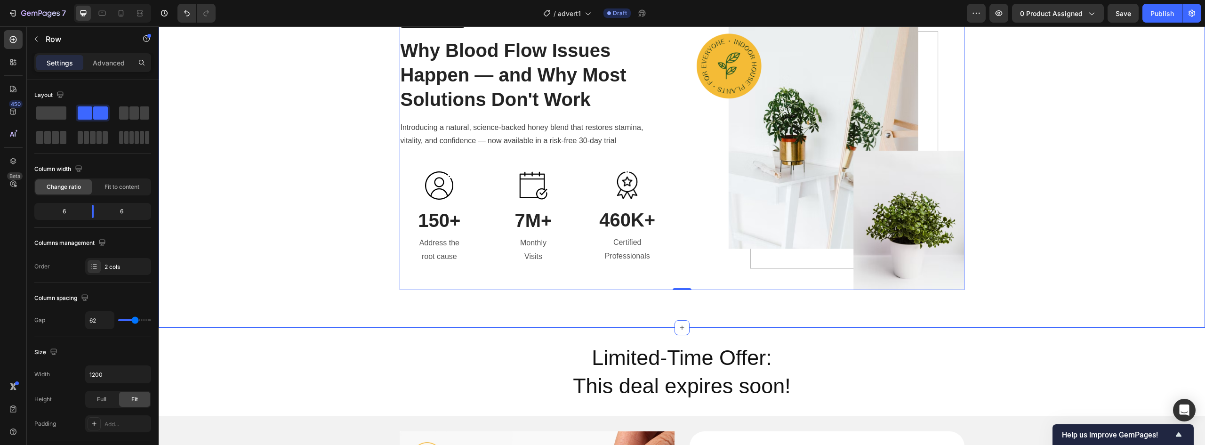
click at [334, 261] on div "Why Blood Flow Issues Happen — and Why Most Solutions Don't Work Heading Introd…" at bounding box center [682, 150] width 1033 height 279
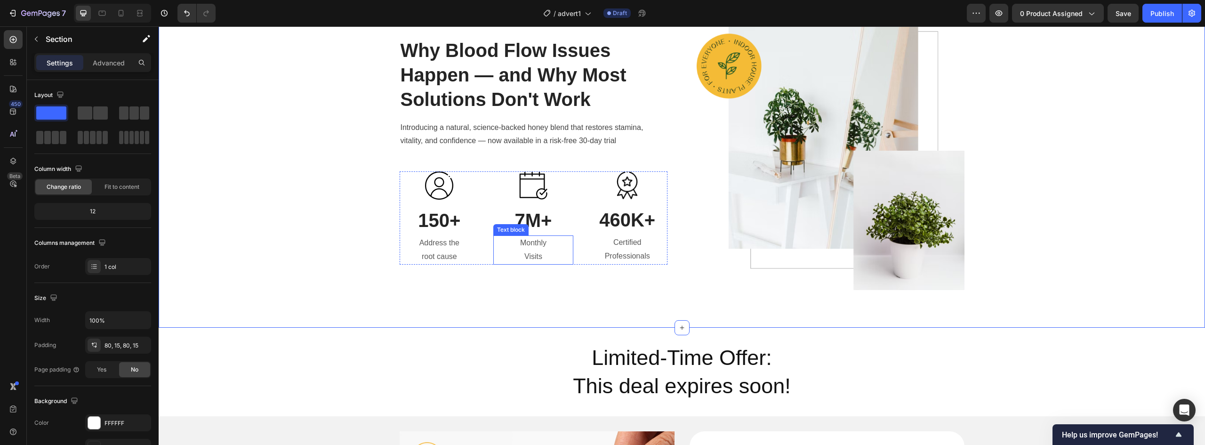
click at [528, 248] on p "Monthly Visits" at bounding box center [533, 249] width 78 height 27
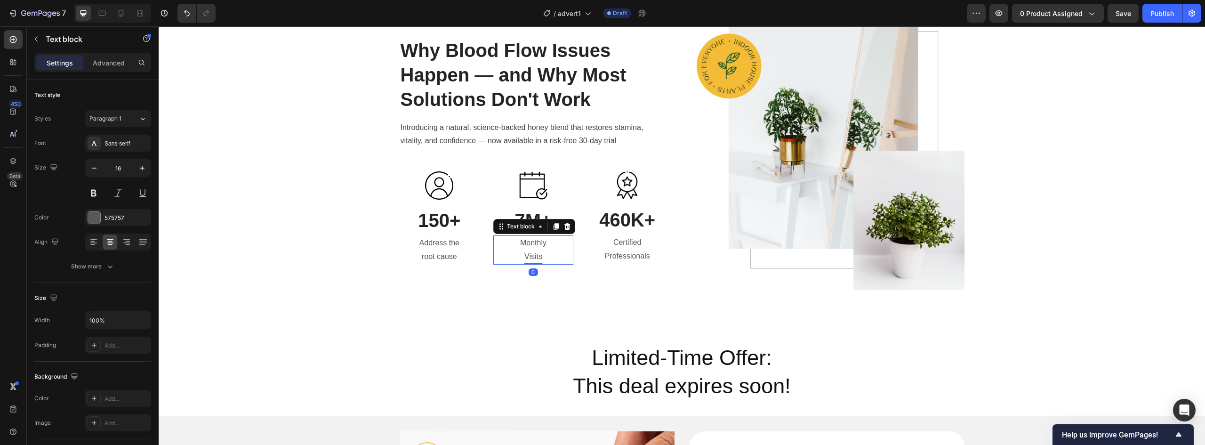
click at [528, 248] on p "Monthly Visits" at bounding box center [533, 249] width 78 height 27
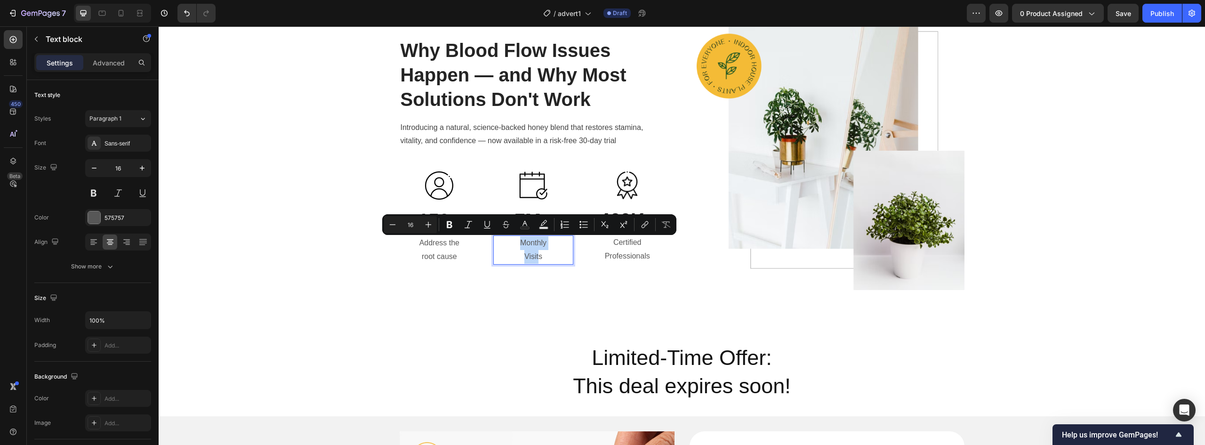
click at [534, 257] on p "Monthly Visits" at bounding box center [533, 249] width 78 height 27
click at [537, 257] on p "Monthly Visits" at bounding box center [533, 249] width 78 height 27
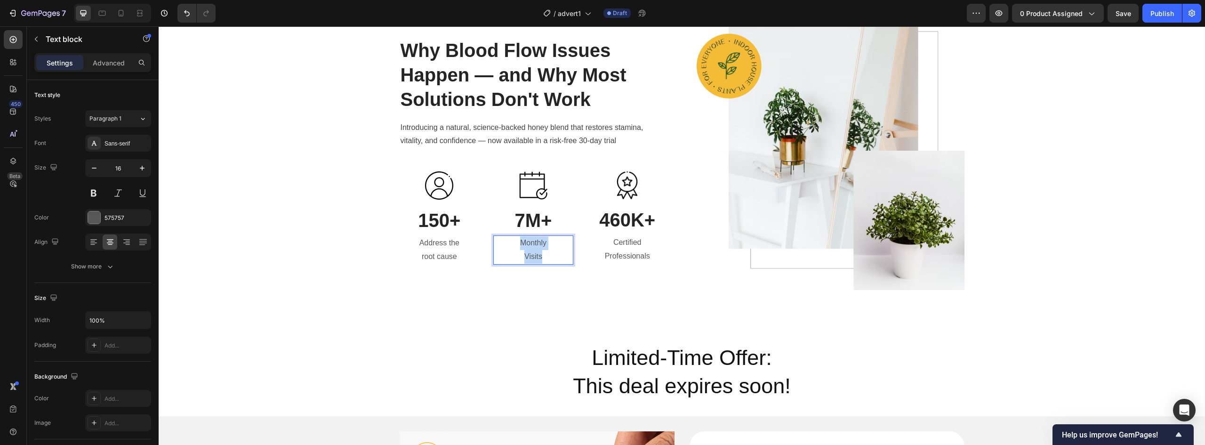
click at [542, 256] on p "Monthly Visits" at bounding box center [533, 249] width 78 height 27
click at [634, 246] on p "Certified Professionals" at bounding box center [628, 249] width 78 height 27
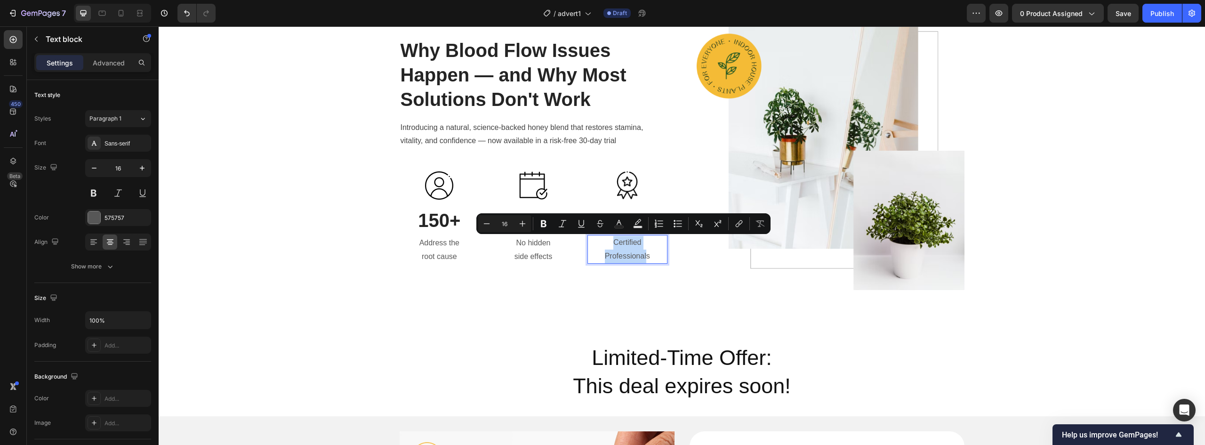
click at [643, 258] on p "Certified Professionals" at bounding box center [628, 249] width 78 height 27
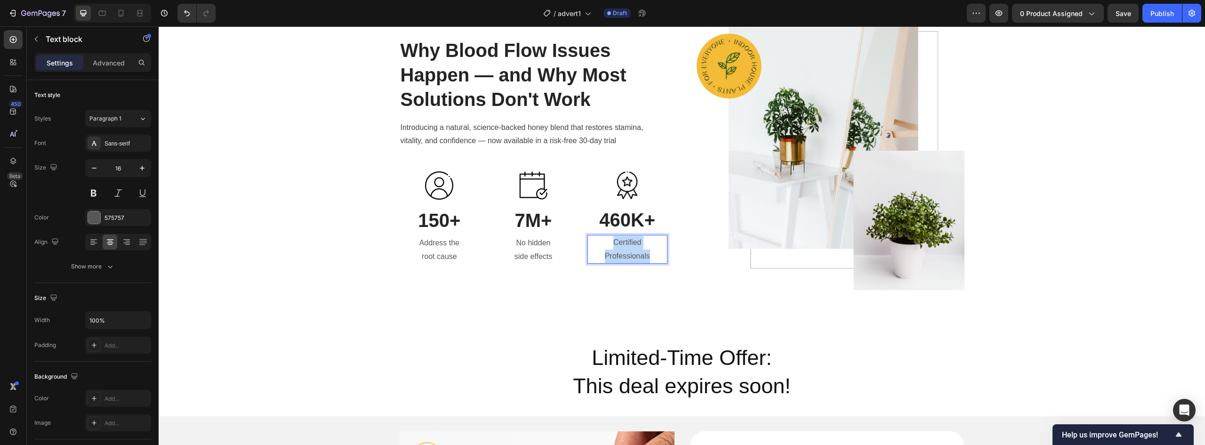
click at [647, 256] on p "Certified Professionals" at bounding box center [628, 249] width 78 height 27
click at [607, 279] on div "Why Blood Flow Issues Happen — and Why Most Solutions Don't Work Heading Introd…" at bounding box center [534, 150] width 268 height 279
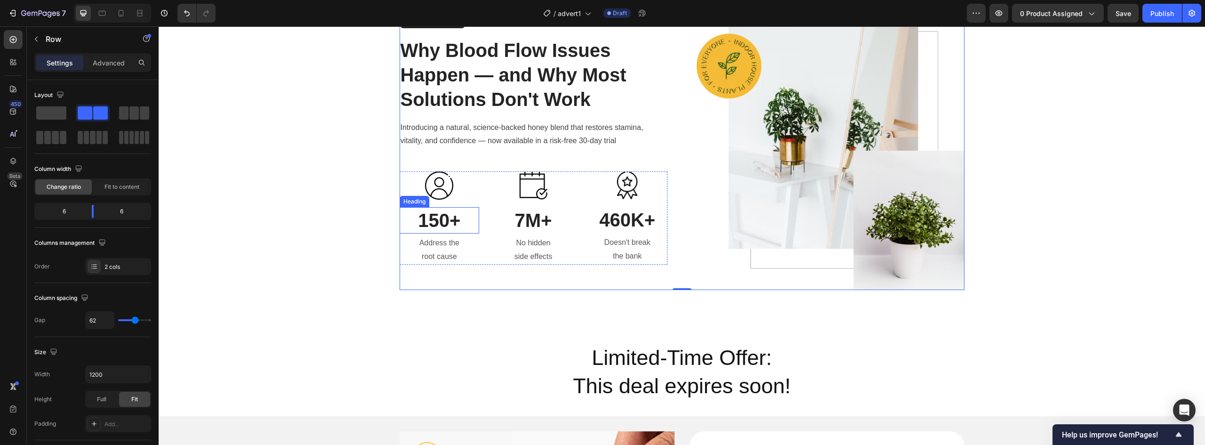
click at [425, 222] on p "150+" at bounding box center [440, 220] width 78 height 24
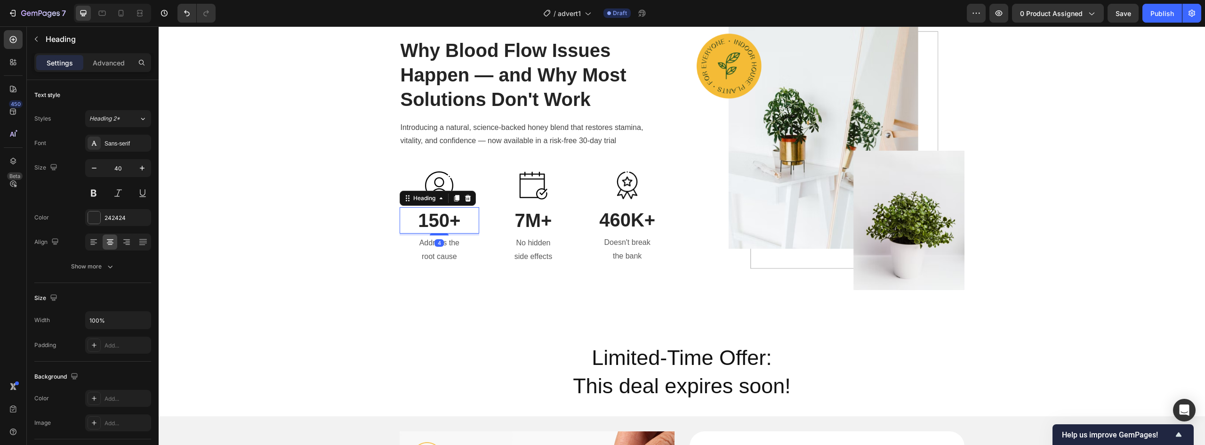
click at [425, 222] on p "150+" at bounding box center [440, 220] width 78 height 24
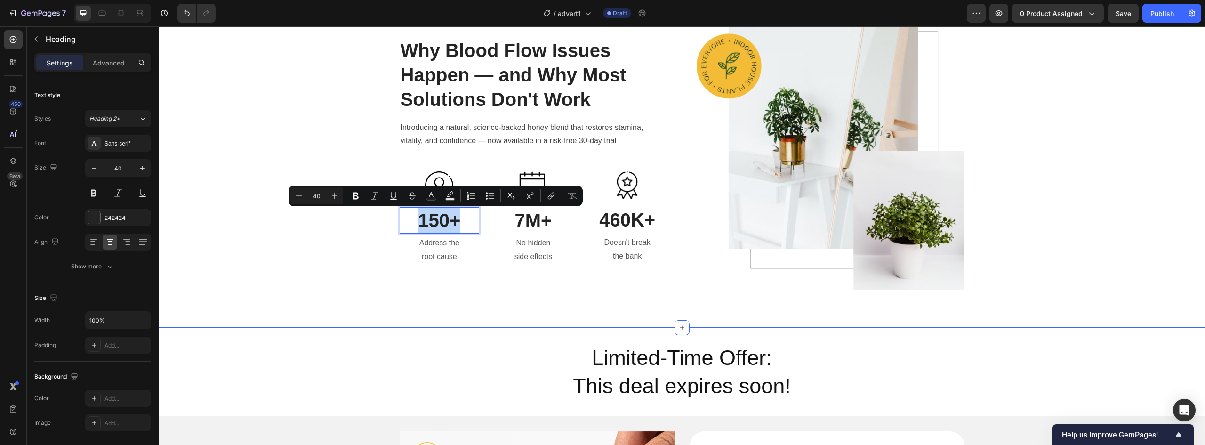
click at [341, 262] on div "Why Blood Flow Issues Happen — and Why Most Solutions Don't Work Heading Introd…" at bounding box center [682, 150] width 1033 height 279
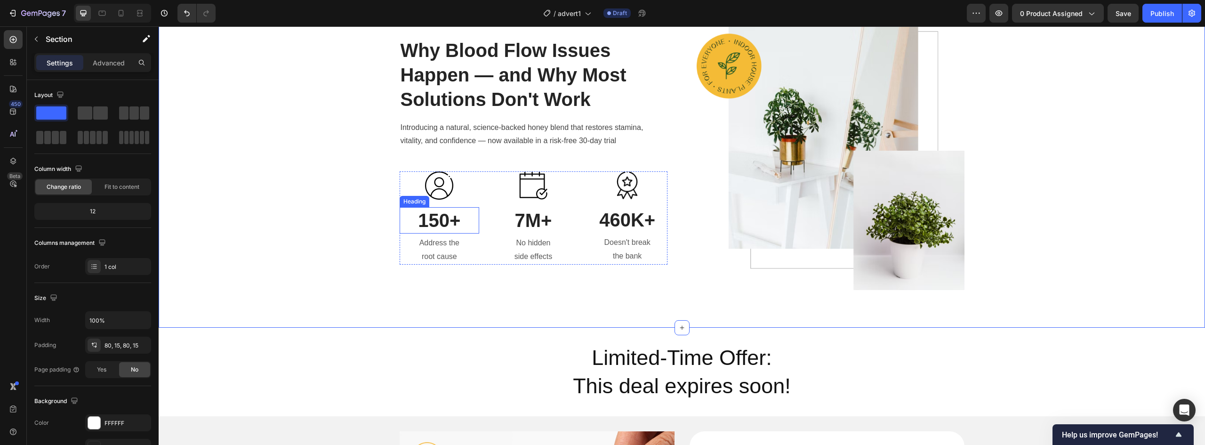
click at [437, 223] on p "150+" at bounding box center [440, 220] width 78 height 24
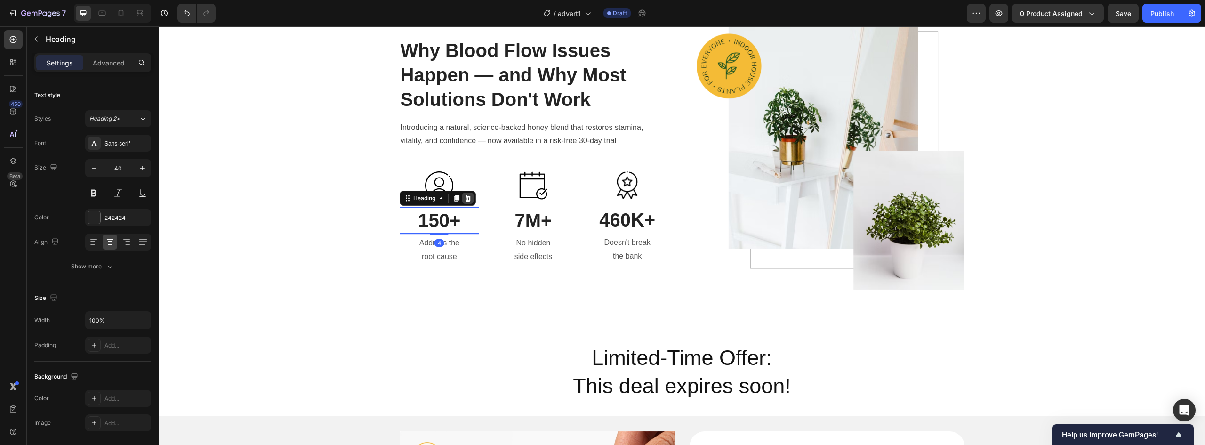
click at [464, 197] on icon at bounding box center [468, 198] width 8 height 8
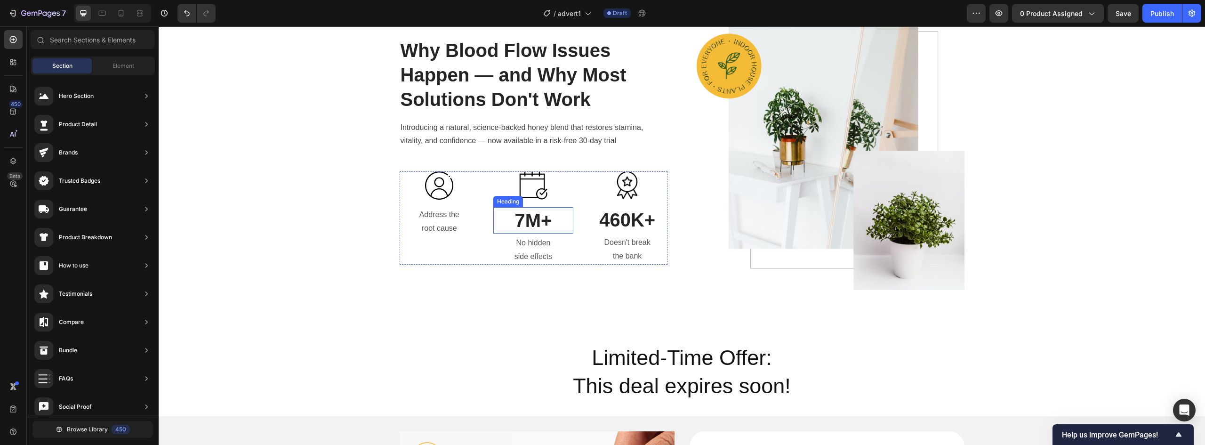
click at [521, 225] on p "7M+" at bounding box center [533, 220] width 78 height 24
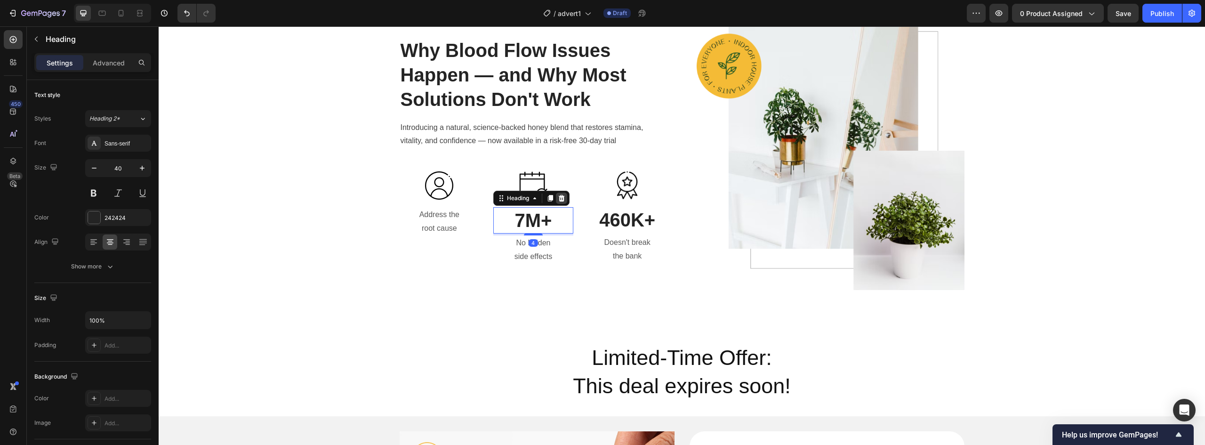
click at [560, 196] on icon at bounding box center [562, 198] width 6 height 7
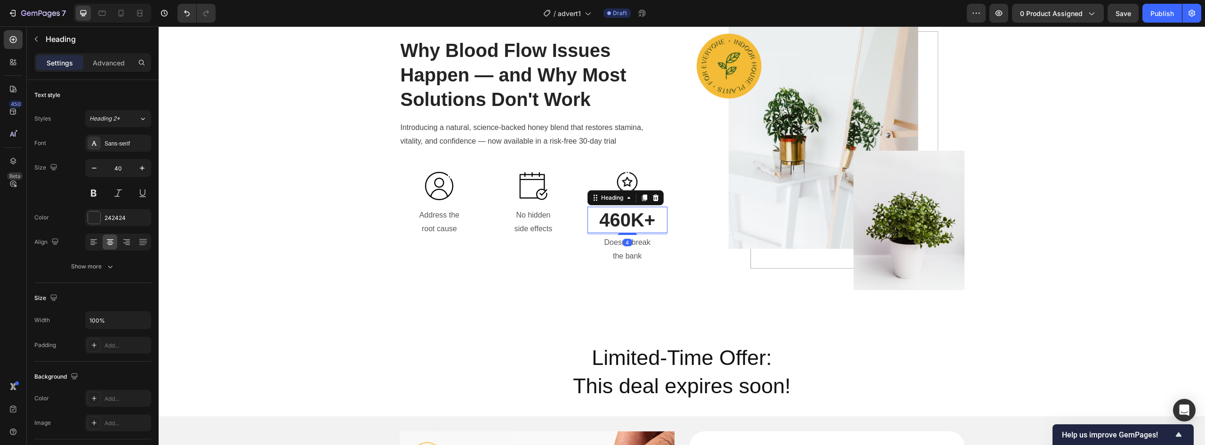
click at [615, 225] on p "460K+" at bounding box center [628, 220] width 78 height 24
click at [657, 197] on div at bounding box center [655, 197] width 11 height 11
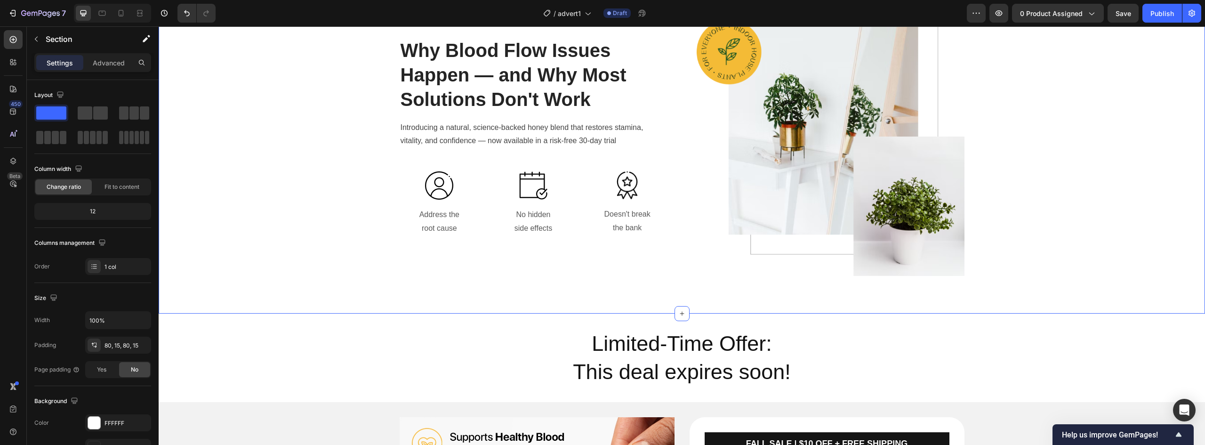
click at [290, 264] on div "Why Blood Flow Issues Happen — and Why Most Solutions Don't Work Heading Introd…" at bounding box center [682, 136] width 1033 height 279
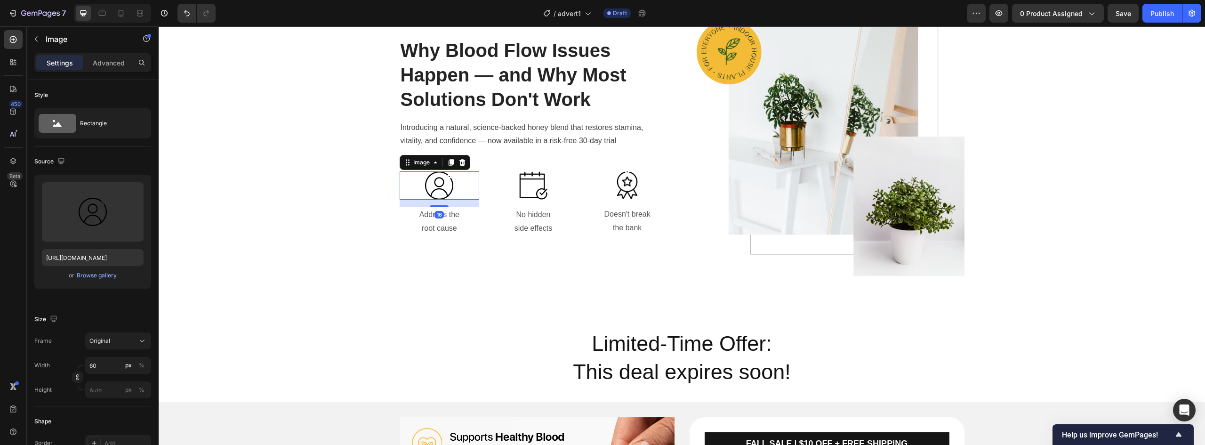
click at [430, 188] on img at bounding box center [439, 185] width 28 height 28
click at [97, 271] on button "Browse gallery" at bounding box center [96, 275] width 41 height 9
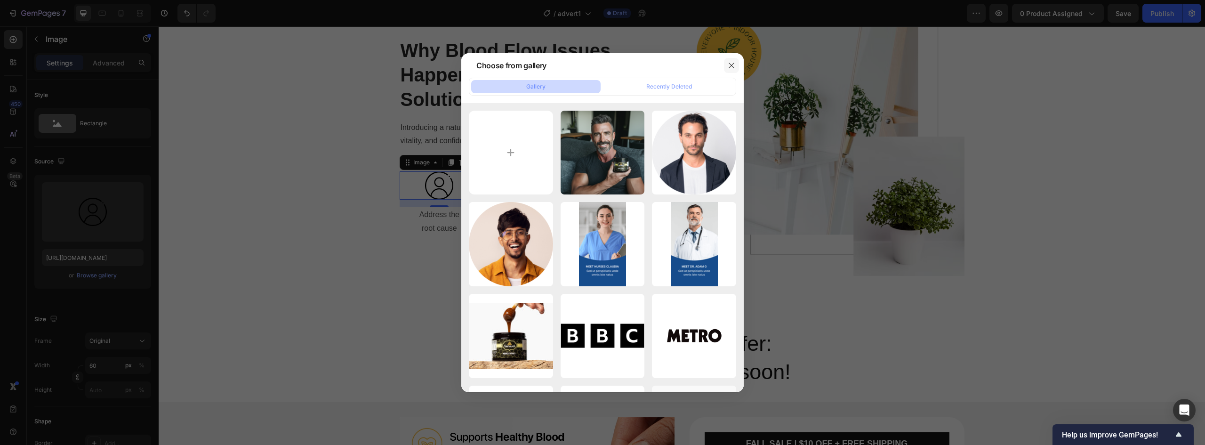
click at [727, 65] on button "button" at bounding box center [731, 65] width 15 height 15
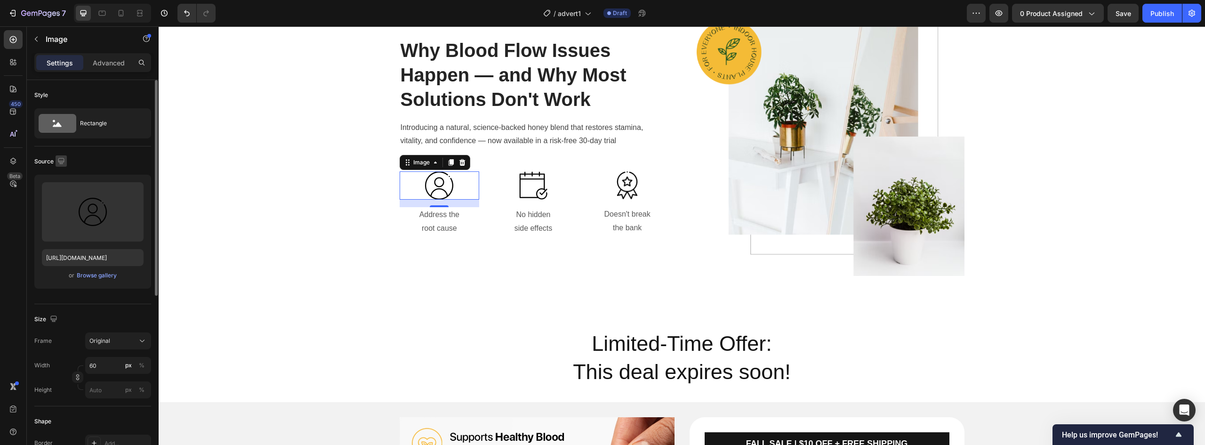
click at [61, 160] on icon "button" at bounding box center [61, 160] width 9 height 9
click at [99, 200] on label at bounding box center [93, 211] width 102 height 59
click at [99, 219] on input "file" at bounding box center [92, 227] width 65 height 16
drag, startPoint x: 99, startPoint y: 200, endPoint x: 106, endPoint y: 69, distance: 130.6
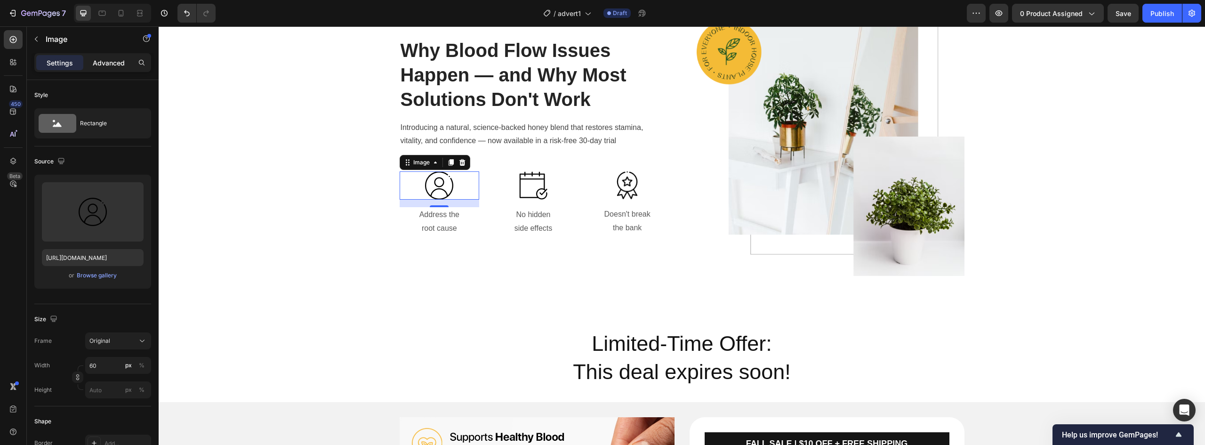
click at [106, 69] on div "Advanced" at bounding box center [108, 62] width 47 height 15
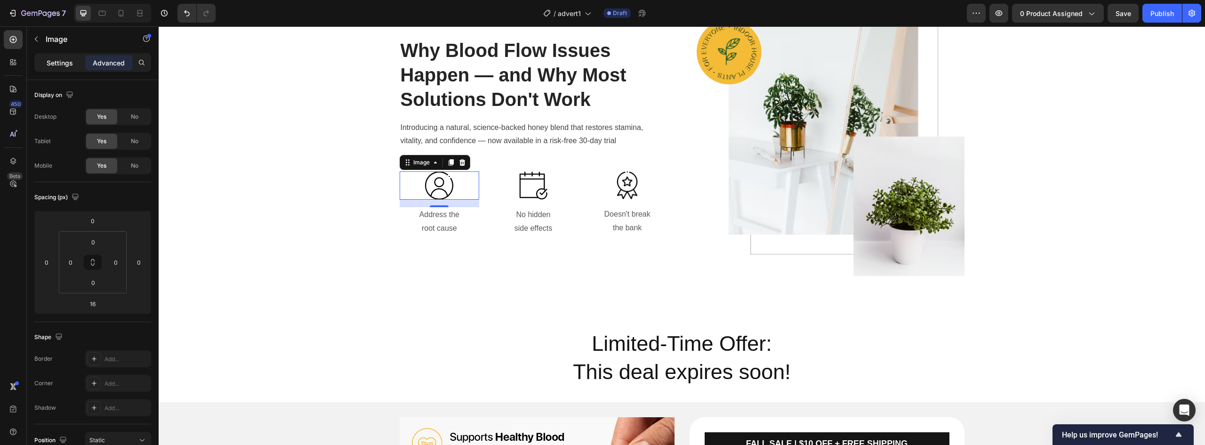
click at [73, 61] on p "Settings" at bounding box center [60, 63] width 26 height 10
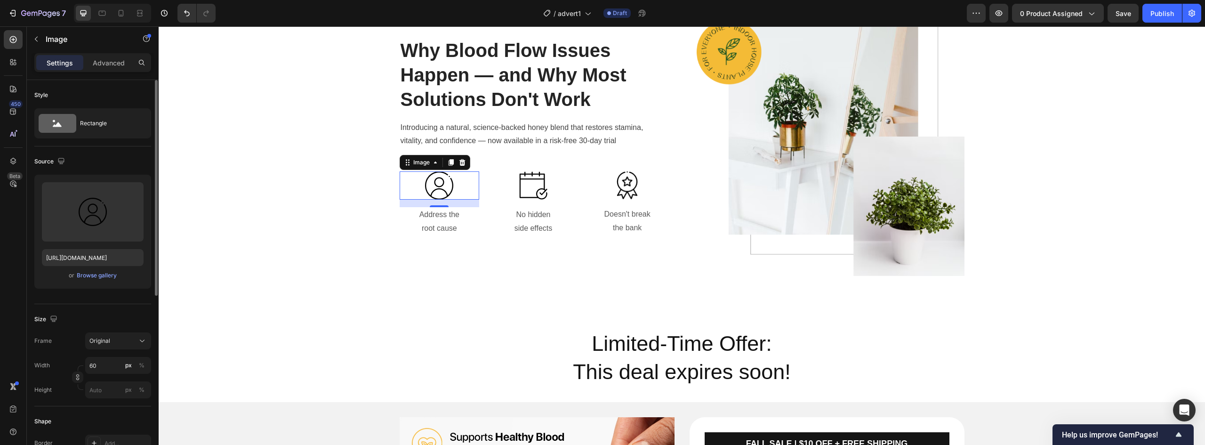
scroll to position [47, 0]
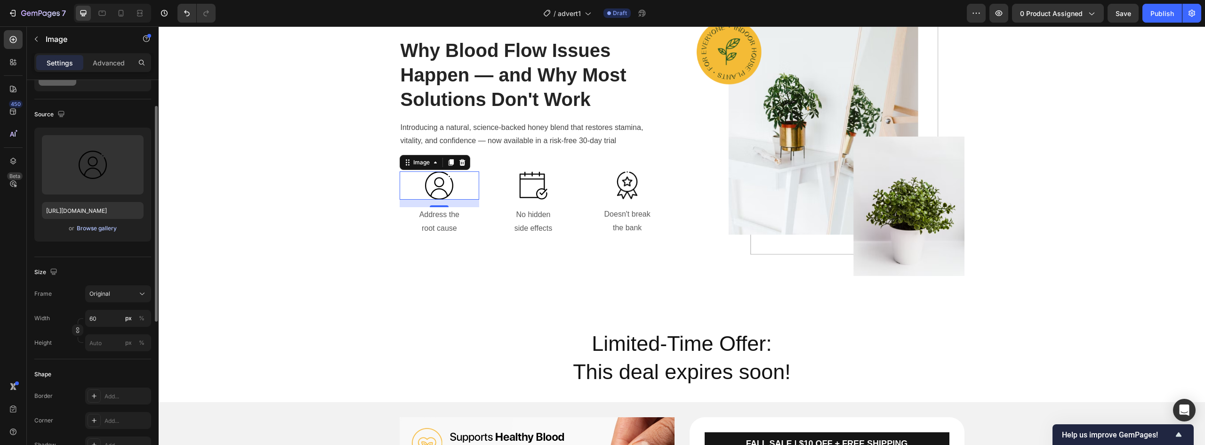
click at [106, 230] on div "Browse gallery" at bounding box center [97, 228] width 40 height 8
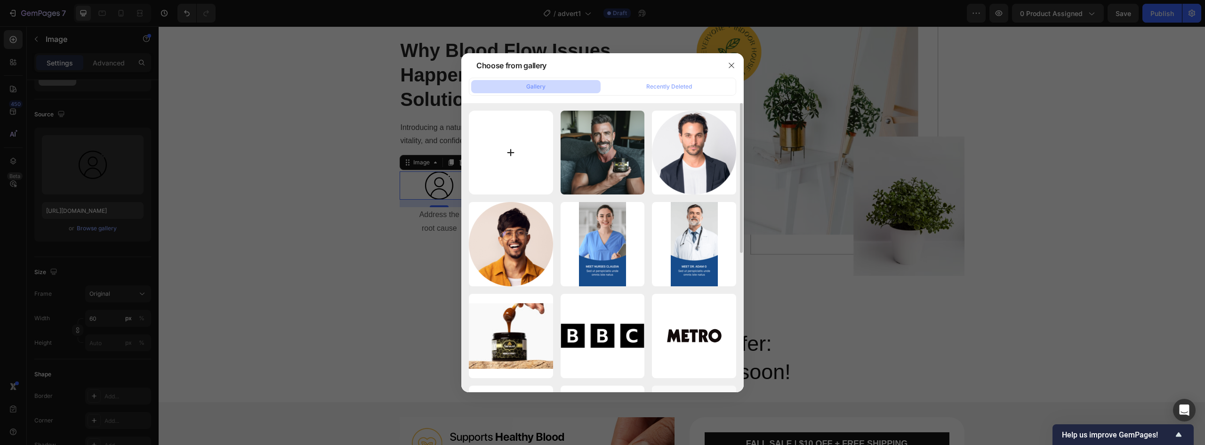
click at [541, 168] on input "file" at bounding box center [511, 153] width 84 height 84
click at [734, 66] on icon "button" at bounding box center [732, 66] width 8 height 8
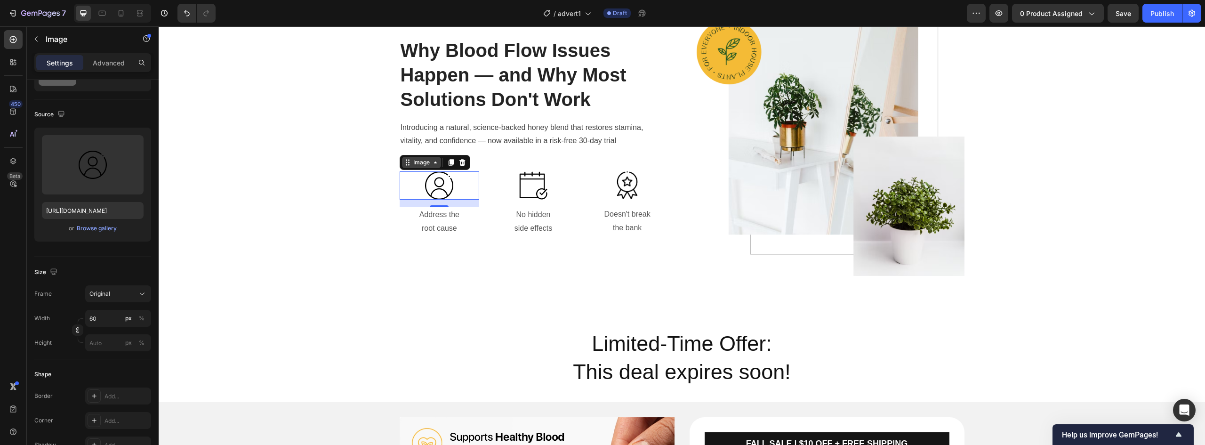
click at [424, 164] on div "Image" at bounding box center [422, 162] width 20 height 8
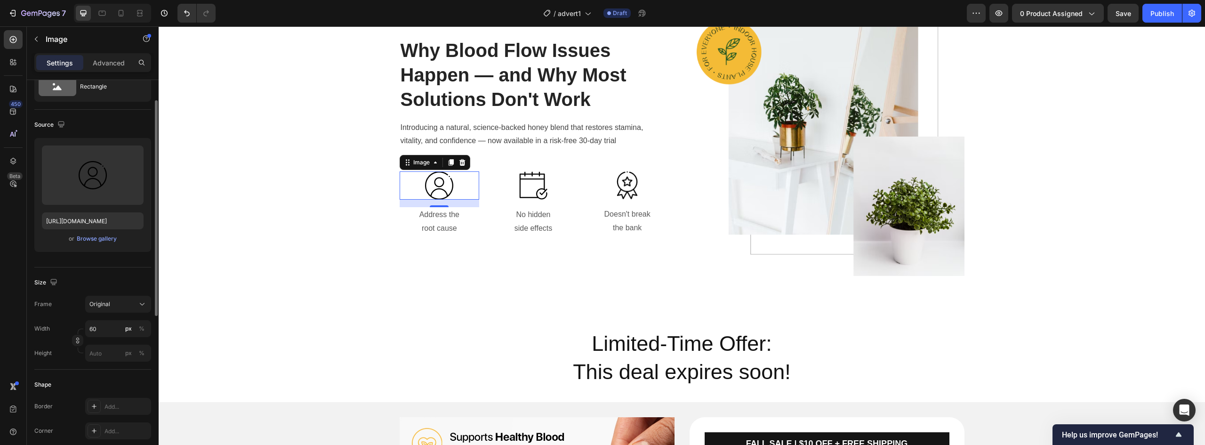
scroll to position [0, 0]
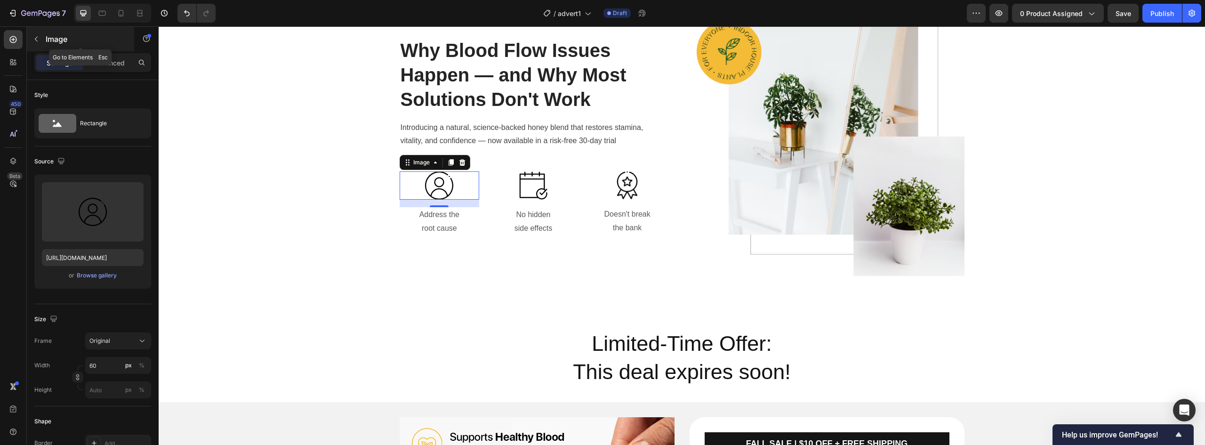
click at [39, 43] on button "button" at bounding box center [36, 39] width 15 height 15
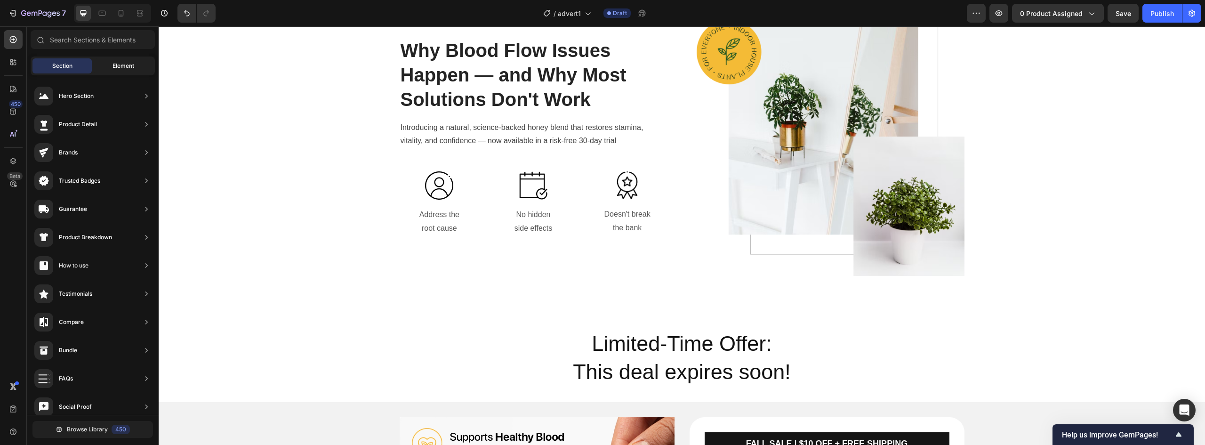
click at [102, 62] on div "Element" at bounding box center [123, 65] width 59 height 15
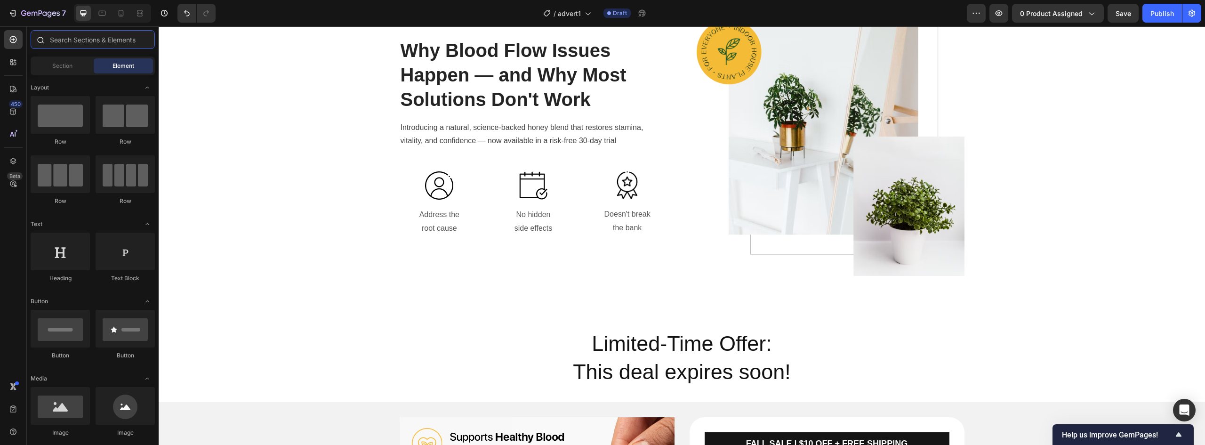
click at [98, 42] on input "text" at bounding box center [93, 39] width 124 height 19
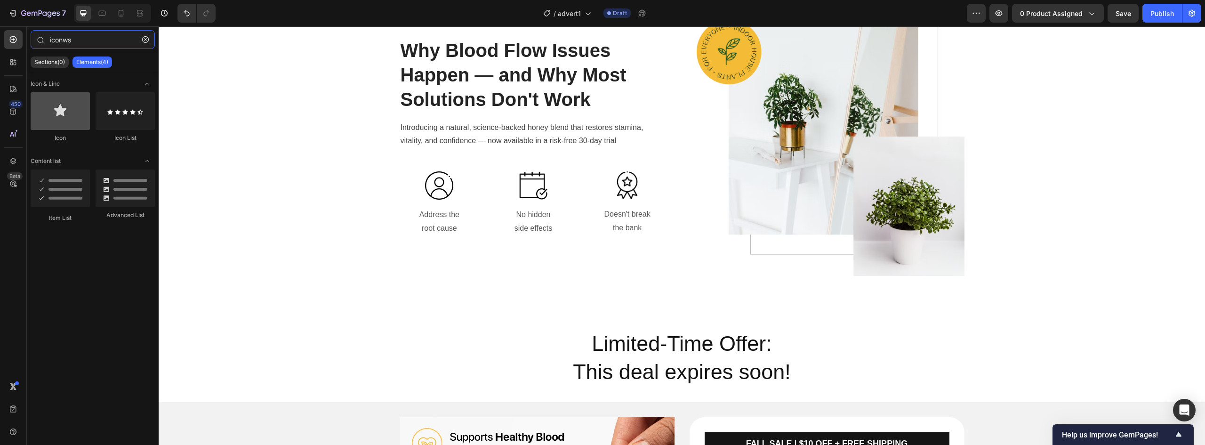
type input "iconws"
drag, startPoint x: 204, startPoint y: 144, endPoint x: 441, endPoint y: 176, distance: 239.0
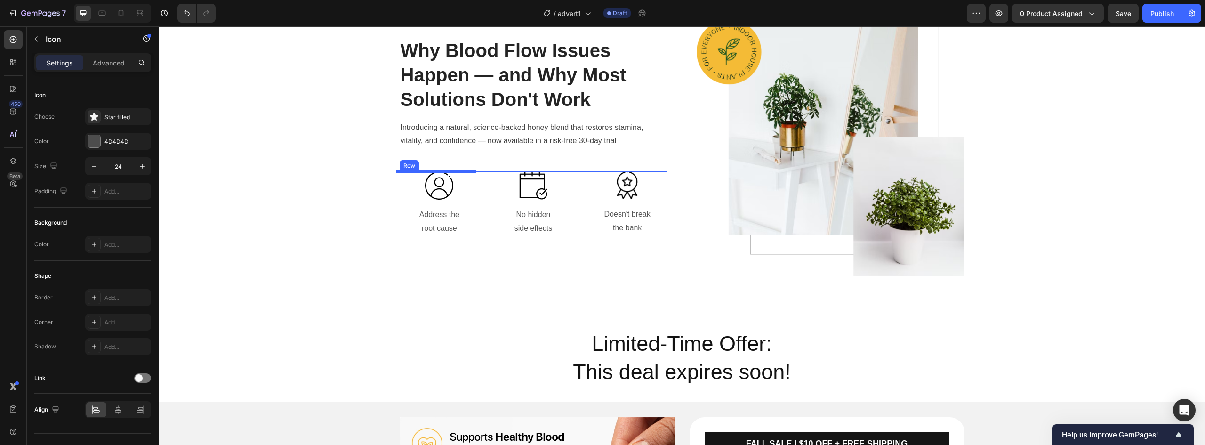
scroll to position [609, 0]
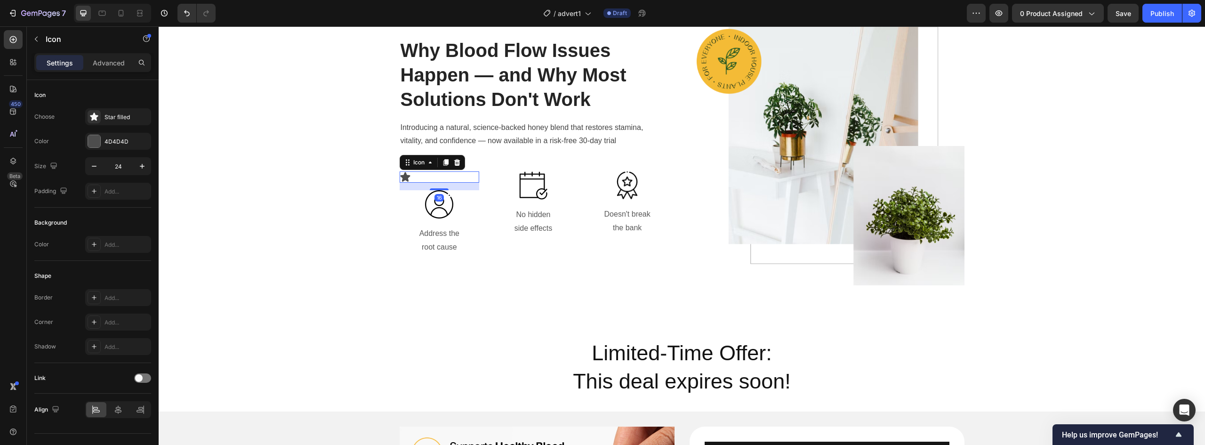
click at [400, 176] on icon at bounding box center [405, 176] width 10 height 9
click at [89, 121] on div at bounding box center [94, 116] width 13 height 13
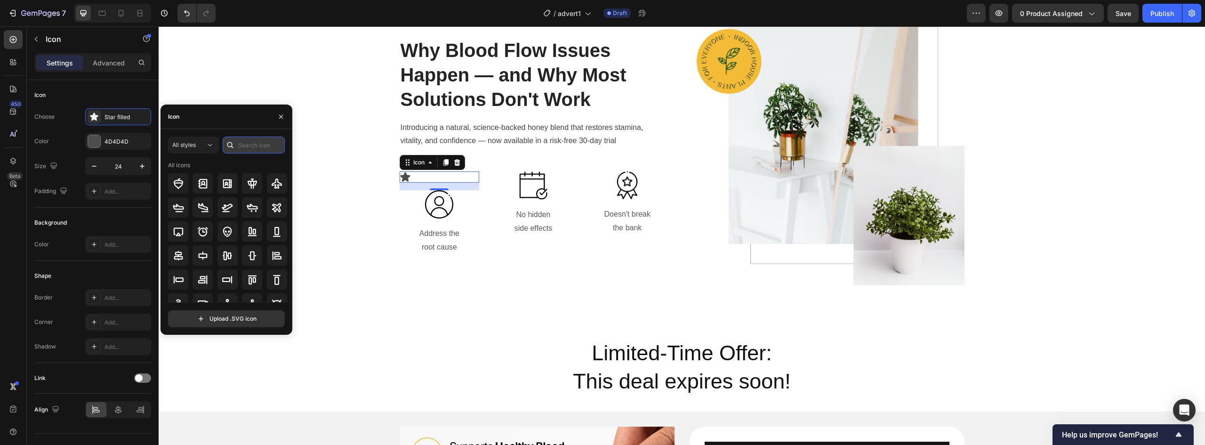
click at [243, 146] on input "text" at bounding box center [254, 145] width 62 height 17
type input "magni"
click at [198, 225] on div at bounding box center [203, 231] width 20 height 20
click at [404, 179] on icon at bounding box center [405, 176] width 11 height 11
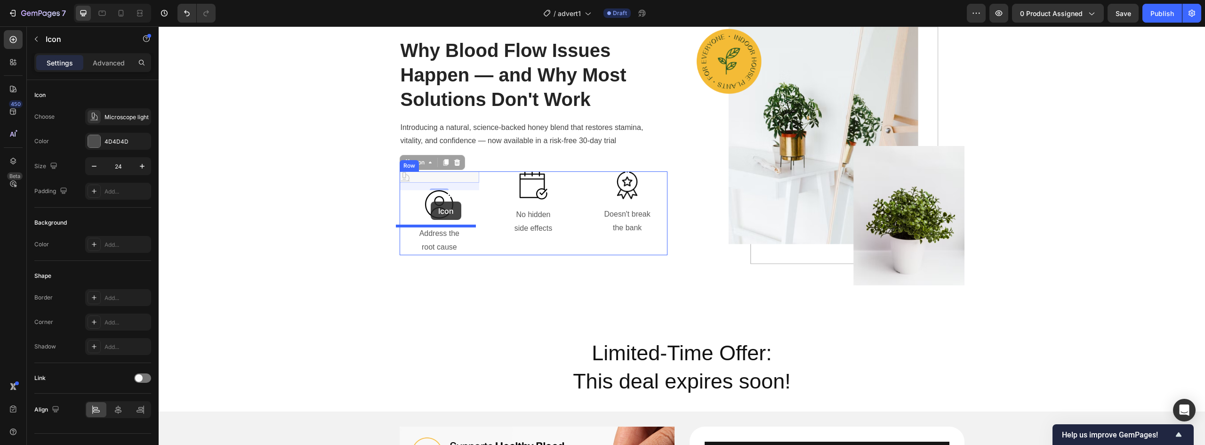
drag, startPoint x: 402, startPoint y: 178, endPoint x: 431, endPoint y: 202, distance: 37.8
click at [403, 212] on icon at bounding box center [405, 212] width 11 height 11
click at [400, 215] on icon at bounding box center [405, 212] width 11 height 11
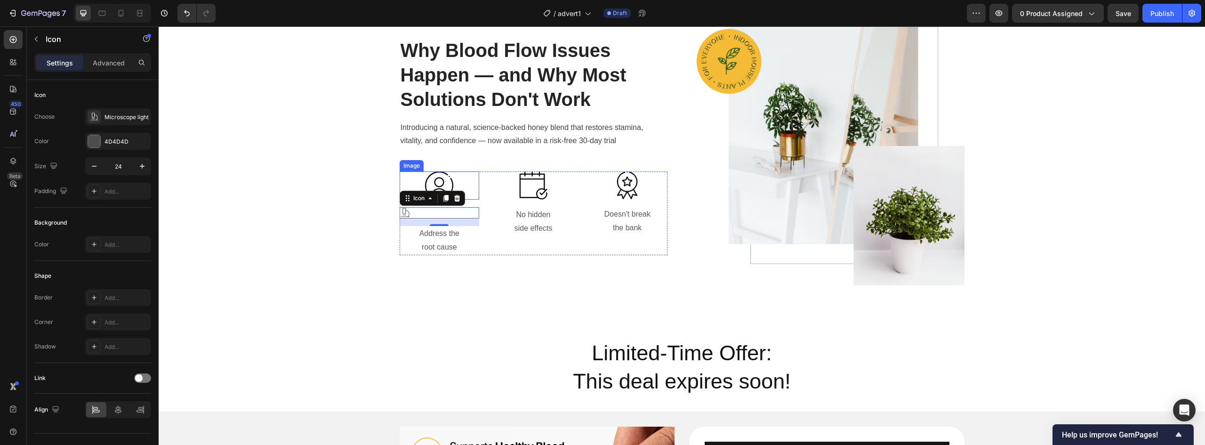
click at [437, 181] on img at bounding box center [439, 185] width 28 height 28
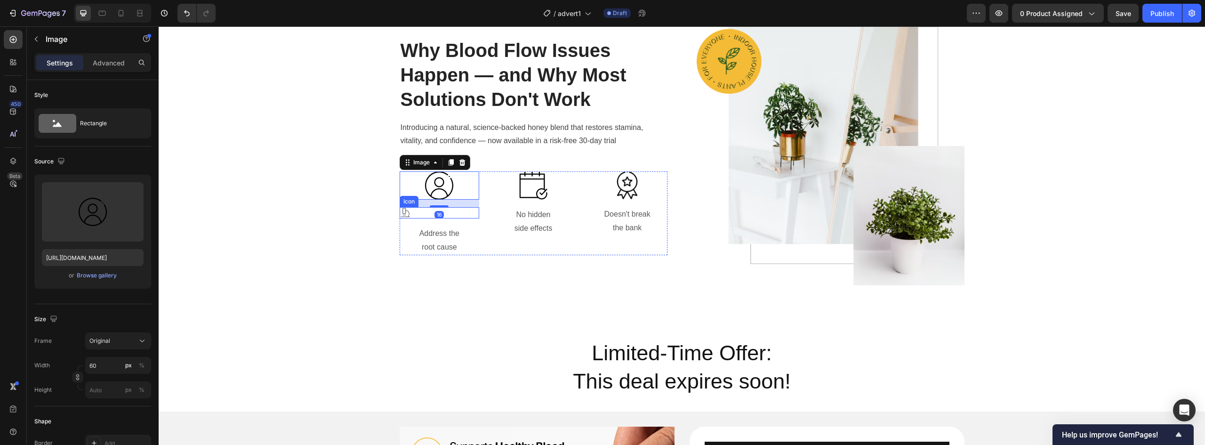
click at [415, 212] on div "Icon" at bounding box center [440, 212] width 80 height 11
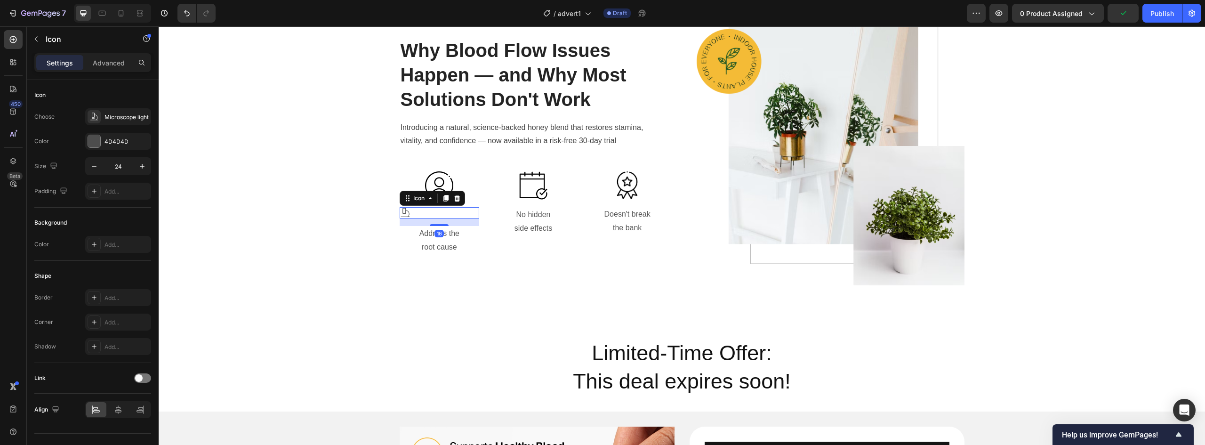
click at [412, 213] on div "Icon 16" at bounding box center [440, 212] width 80 height 11
click at [146, 168] on icon "button" at bounding box center [141, 166] width 9 height 9
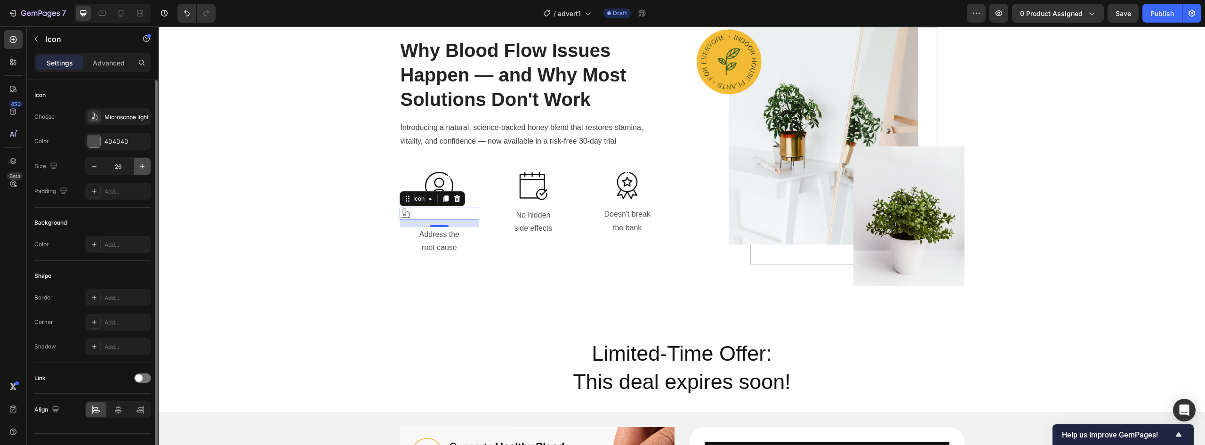
click at [146, 168] on icon "button" at bounding box center [141, 166] width 9 height 9
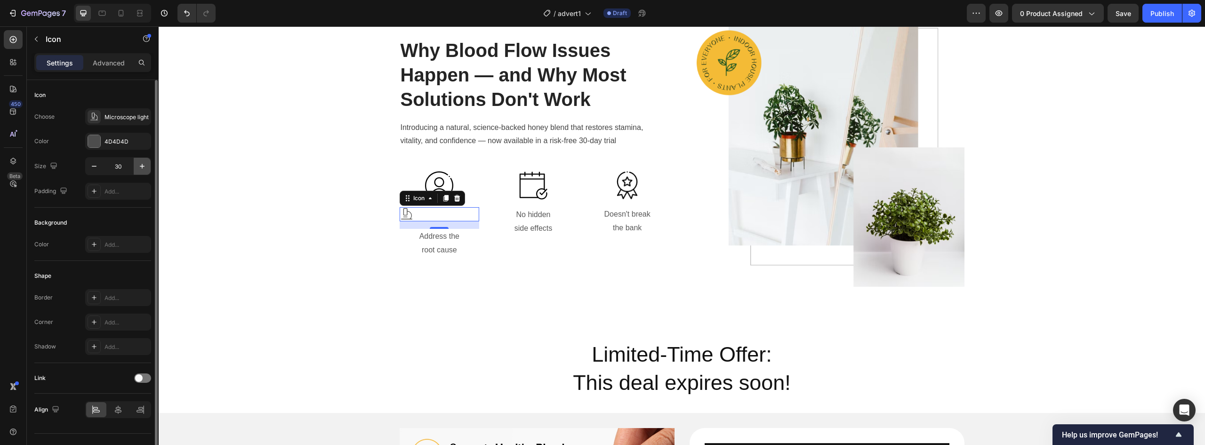
click at [146, 168] on icon "button" at bounding box center [141, 166] width 9 height 9
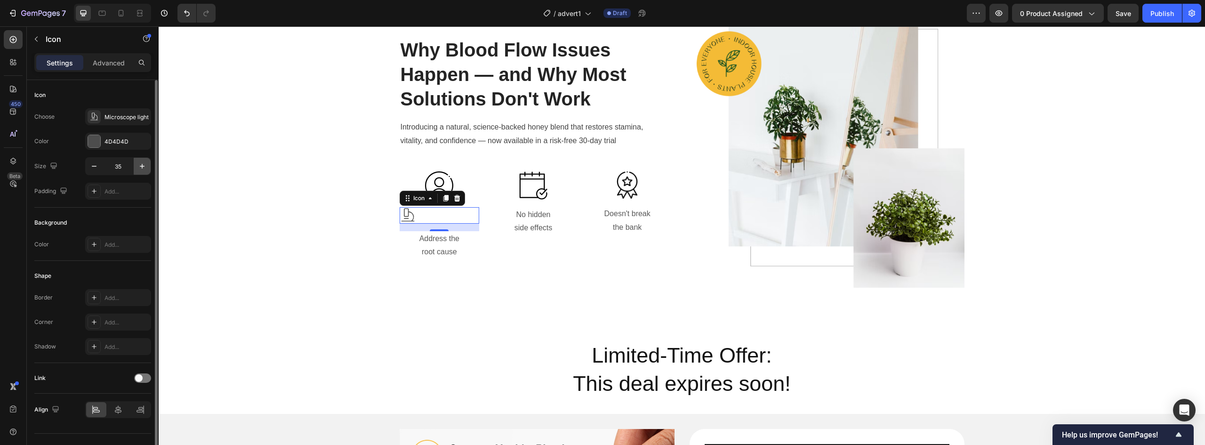
click at [146, 168] on icon "button" at bounding box center [141, 166] width 9 height 9
click at [146, 167] on icon "button" at bounding box center [141, 166] width 9 height 9
click at [146, 166] on icon "button" at bounding box center [141, 166] width 9 height 9
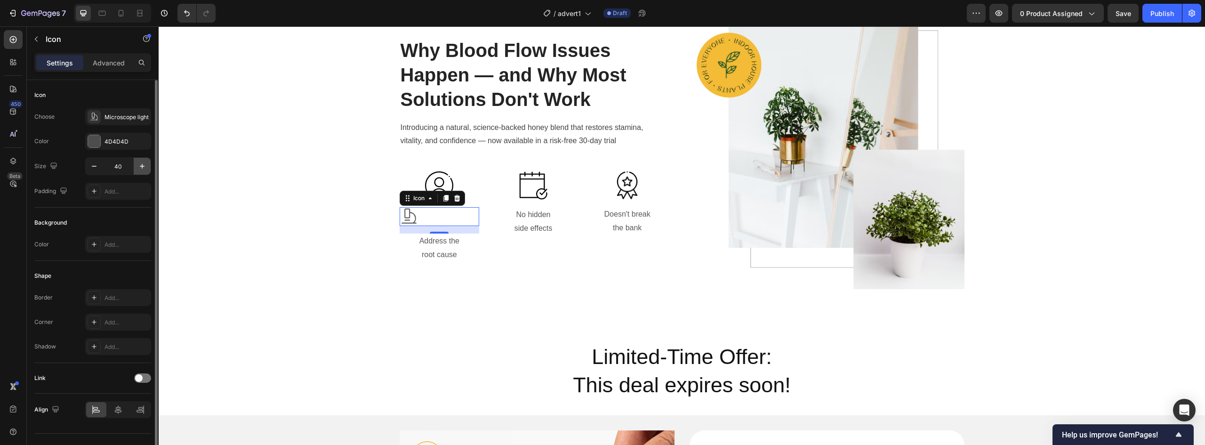
click at [146, 166] on icon "button" at bounding box center [141, 166] width 9 height 9
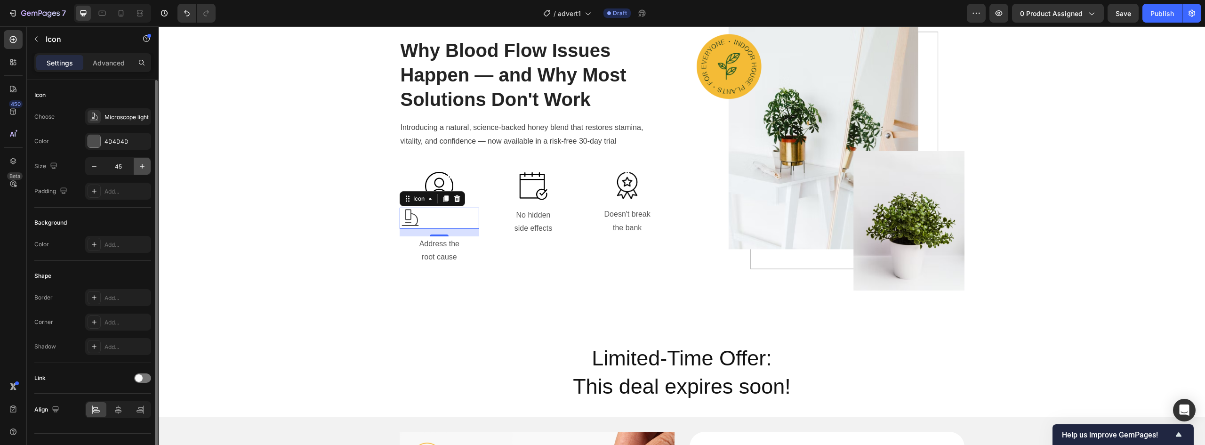
click at [146, 166] on icon "button" at bounding box center [141, 166] width 9 height 9
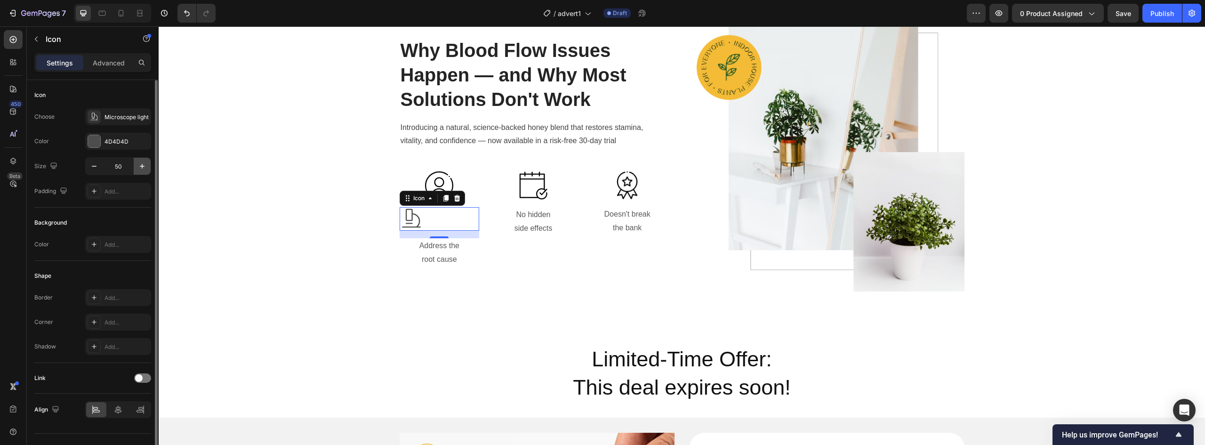
click at [146, 166] on icon "button" at bounding box center [141, 166] width 9 height 9
click at [146, 165] on icon "button" at bounding box center [141, 166] width 9 height 9
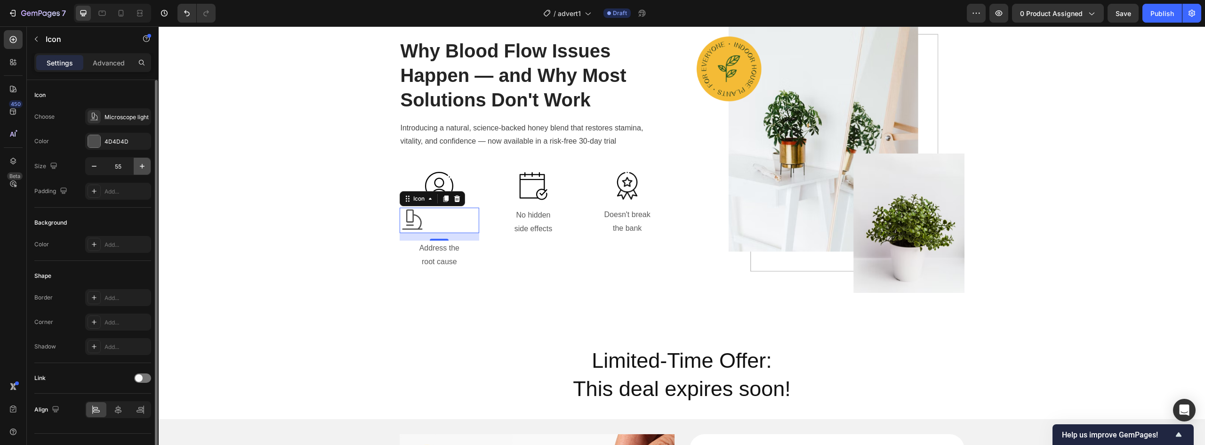
click at [146, 165] on icon "button" at bounding box center [141, 166] width 9 height 9
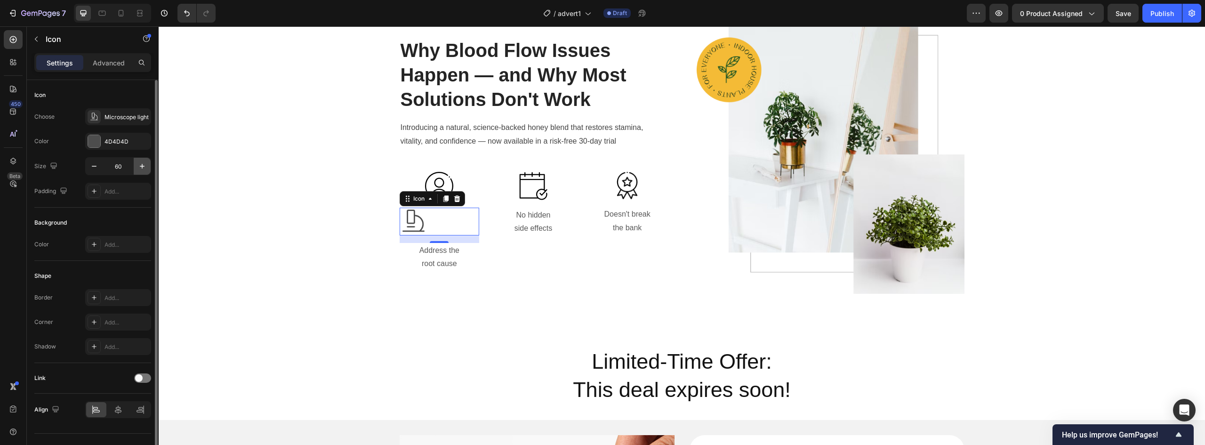
click at [146, 165] on icon "button" at bounding box center [141, 166] width 9 height 9
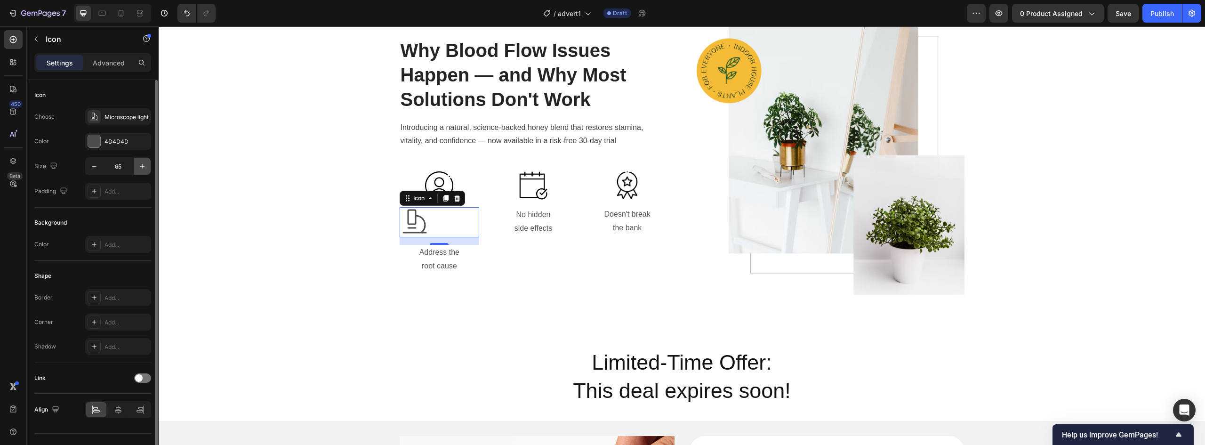
click at [146, 165] on icon "button" at bounding box center [141, 166] width 9 height 9
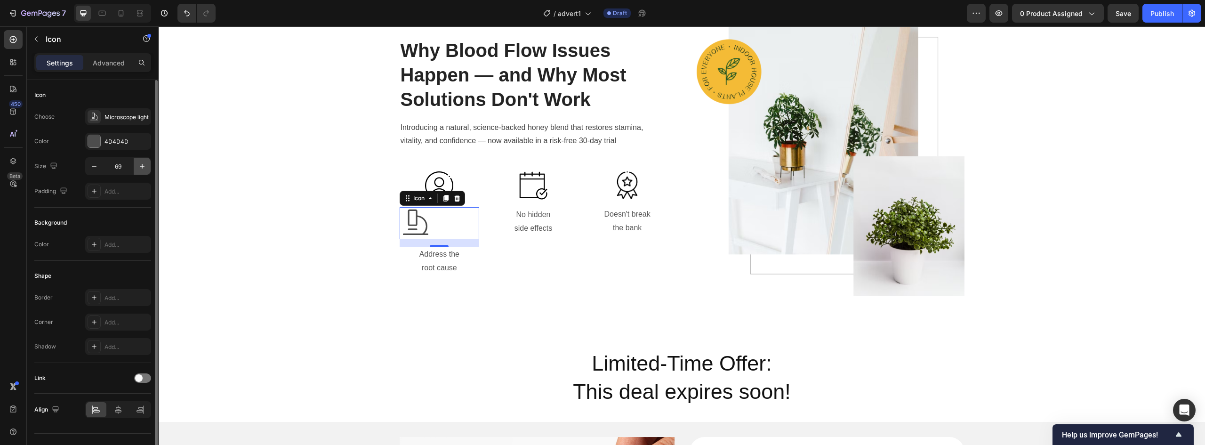
scroll to position [598, 0]
click at [146, 165] on icon "button" at bounding box center [141, 166] width 9 height 9
type input "70"
click at [121, 414] on div at bounding box center [118, 409] width 20 height 15
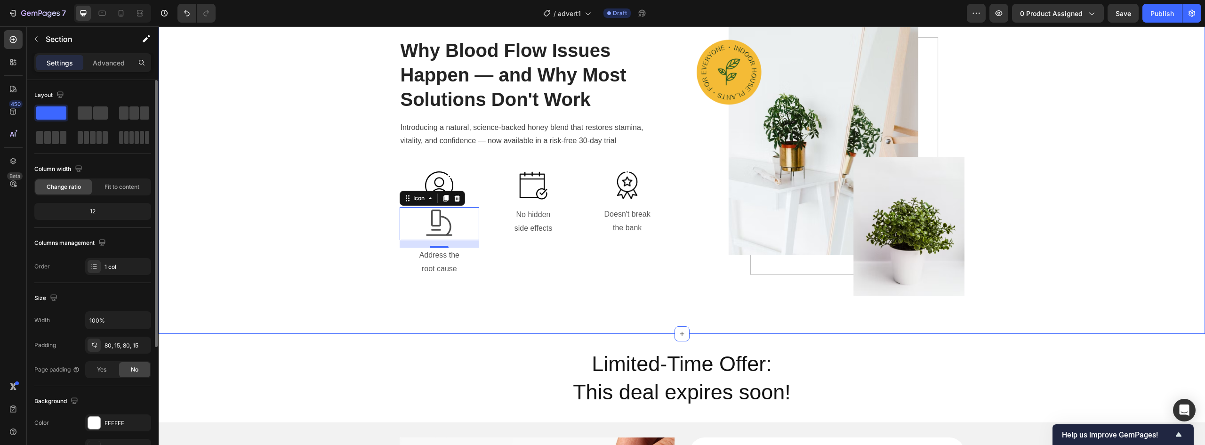
click at [282, 256] on div "Why Blood Flow Issues Happen — and Why Most Solutions Don't Work Heading Introd…" at bounding box center [682, 156] width 1033 height 279
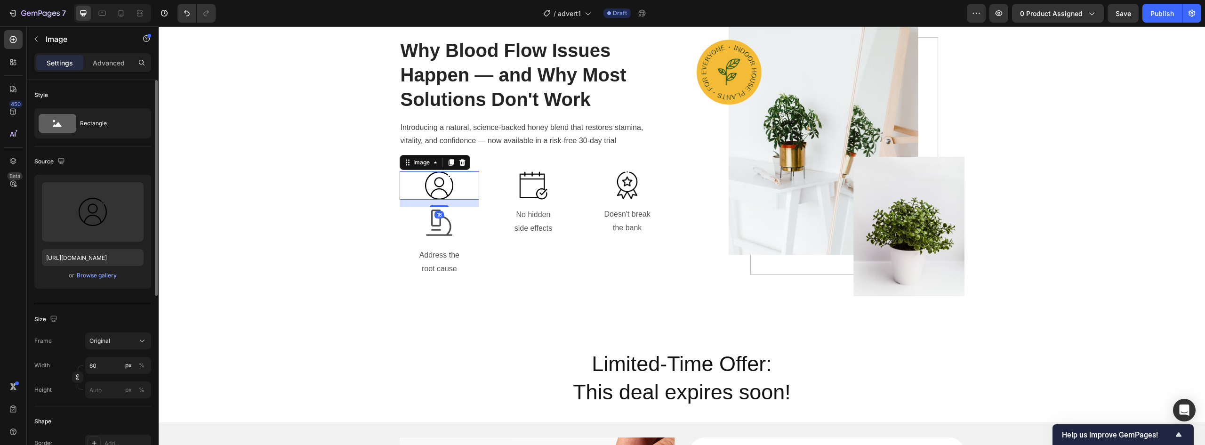
click at [434, 183] on img at bounding box center [439, 185] width 28 height 28
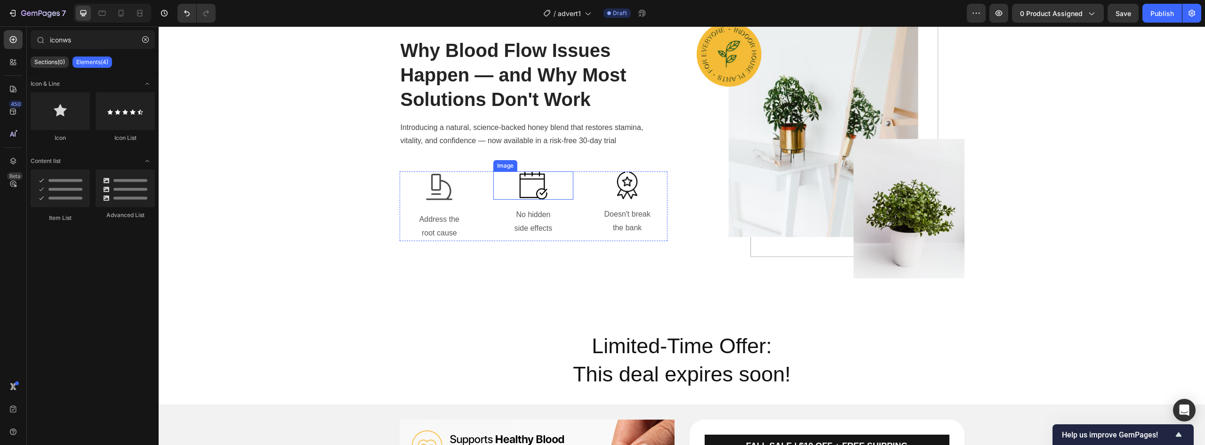
click at [532, 189] on img at bounding box center [533, 185] width 28 height 28
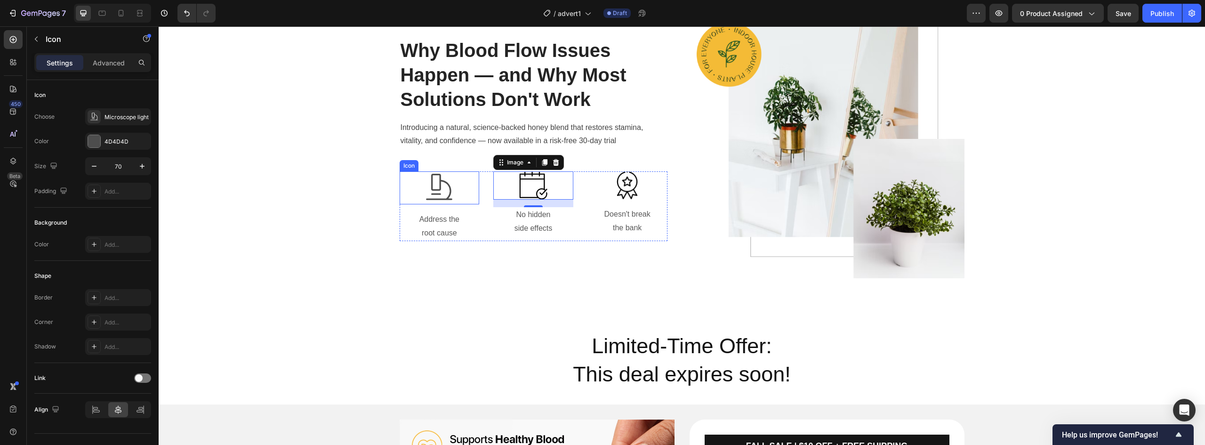
click at [442, 194] on icon at bounding box center [439, 187] width 33 height 33
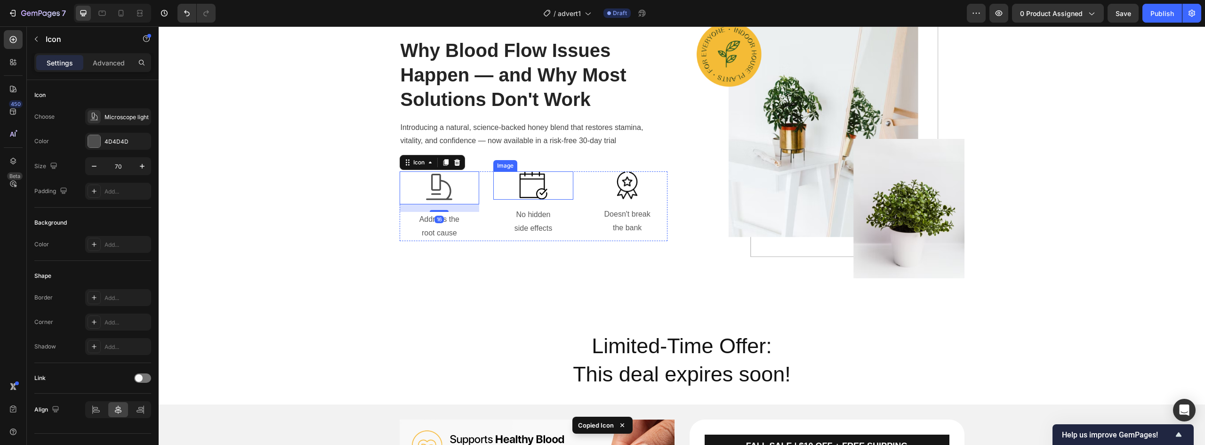
click at [562, 194] on div at bounding box center [533, 185] width 80 height 28
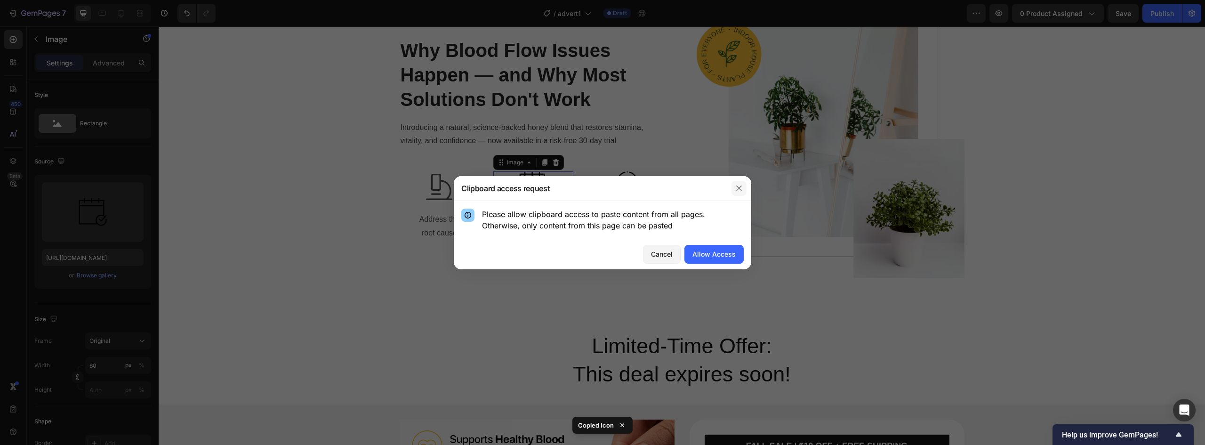
click at [737, 189] on icon "button" at bounding box center [740, 189] width 8 height 8
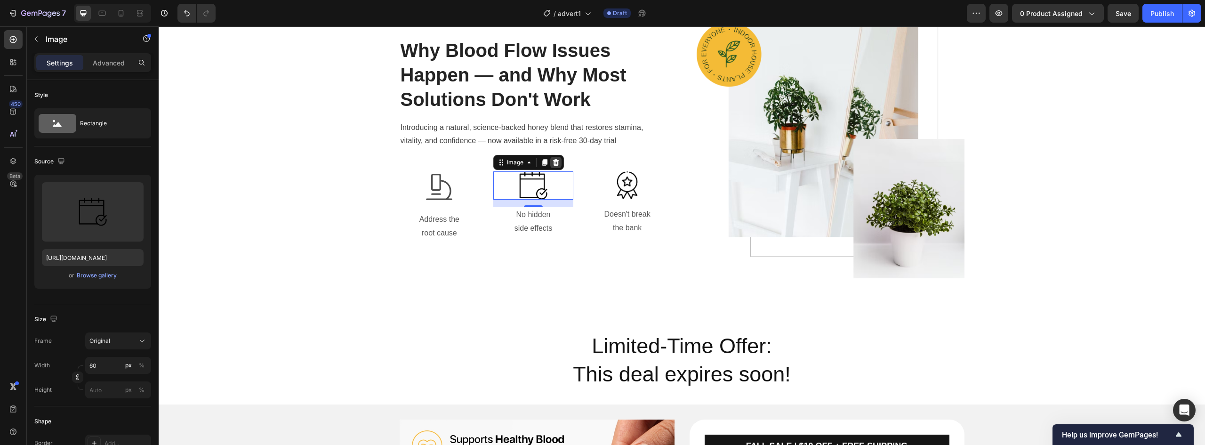
click at [554, 160] on icon at bounding box center [556, 162] width 6 height 7
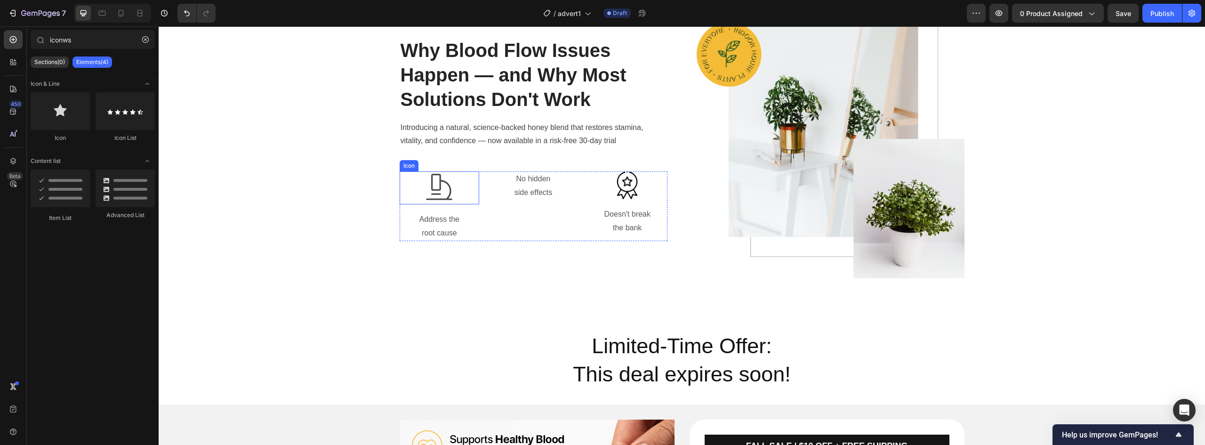
click at [443, 192] on icon at bounding box center [439, 187] width 33 height 33
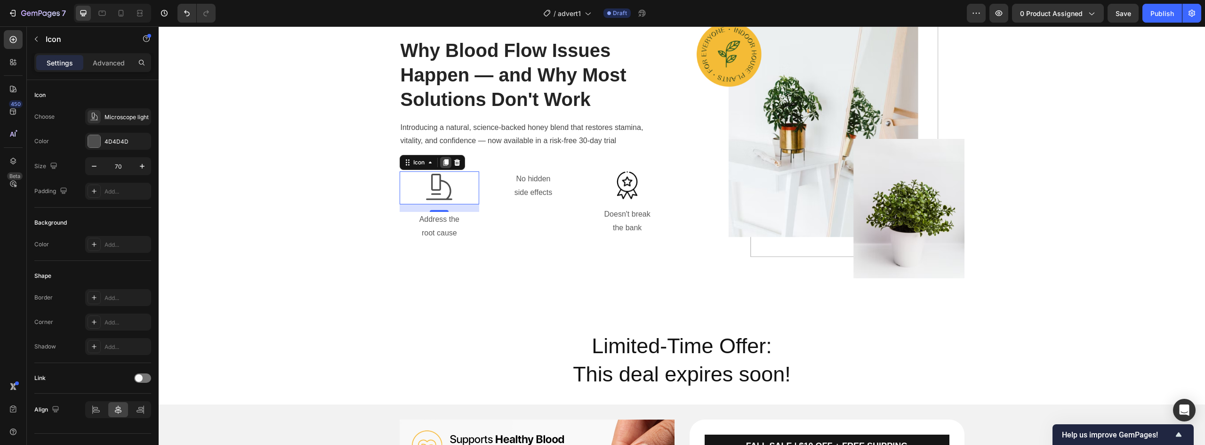
click at [442, 158] on div at bounding box center [445, 162] width 11 height 11
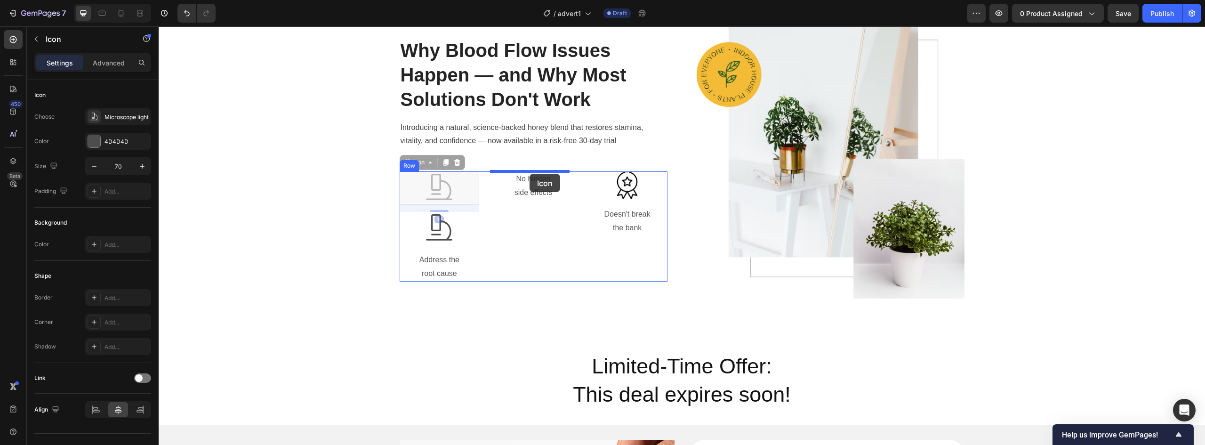
drag, startPoint x: 438, startPoint y: 182, endPoint x: 530, endPoint y: 174, distance: 91.7
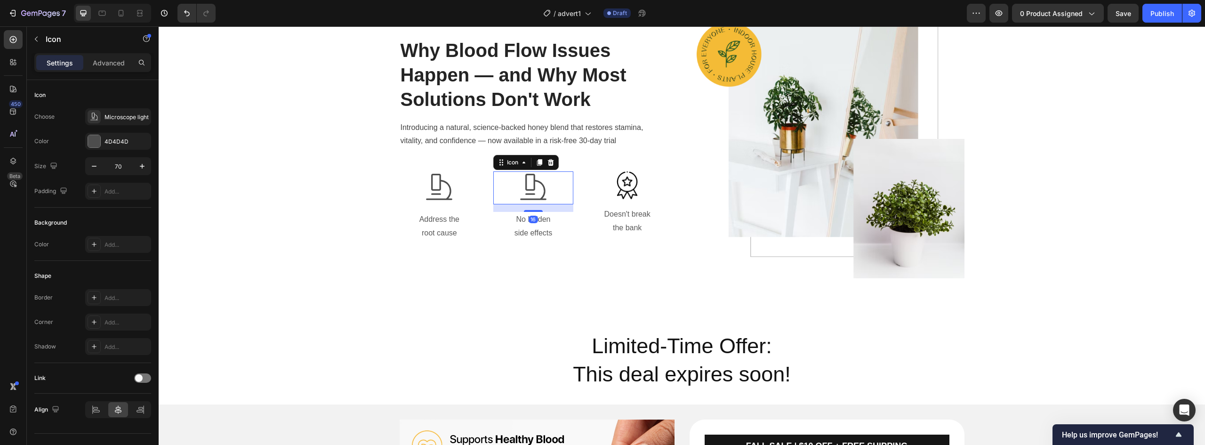
click at [527, 183] on icon at bounding box center [533, 187] width 33 height 33
click at [111, 113] on div "Microscope light" at bounding box center [127, 117] width 44 height 8
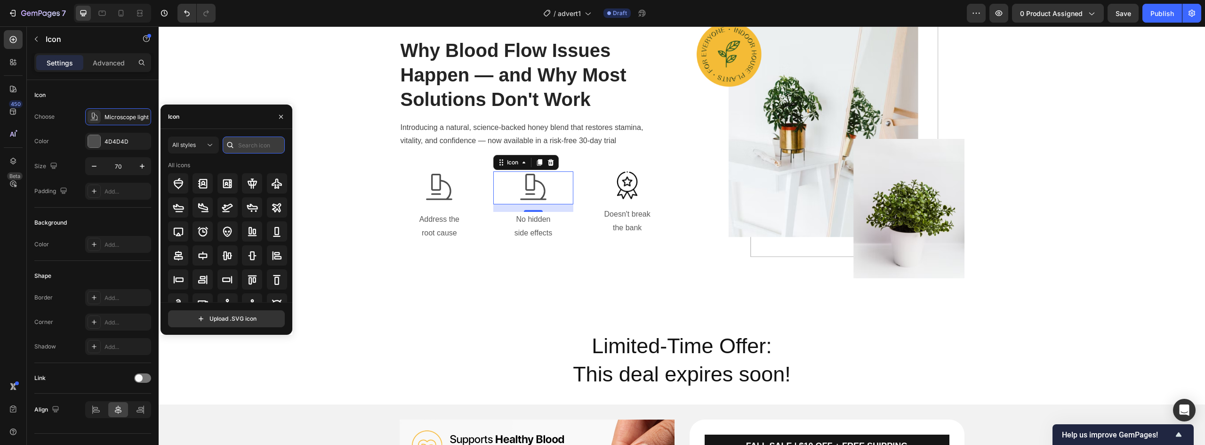
click at [246, 140] on input "text" at bounding box center [254, 145] width 62 height 17
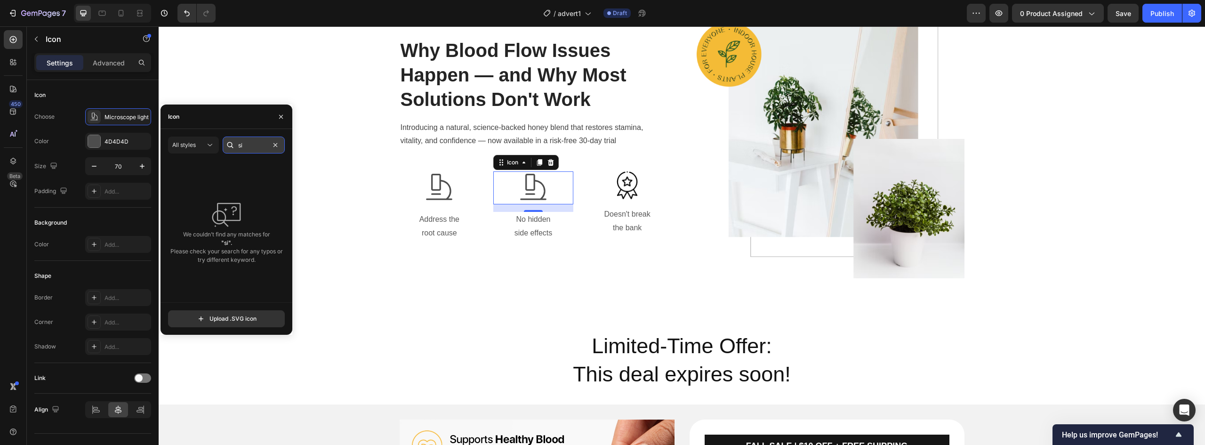
type input "s"
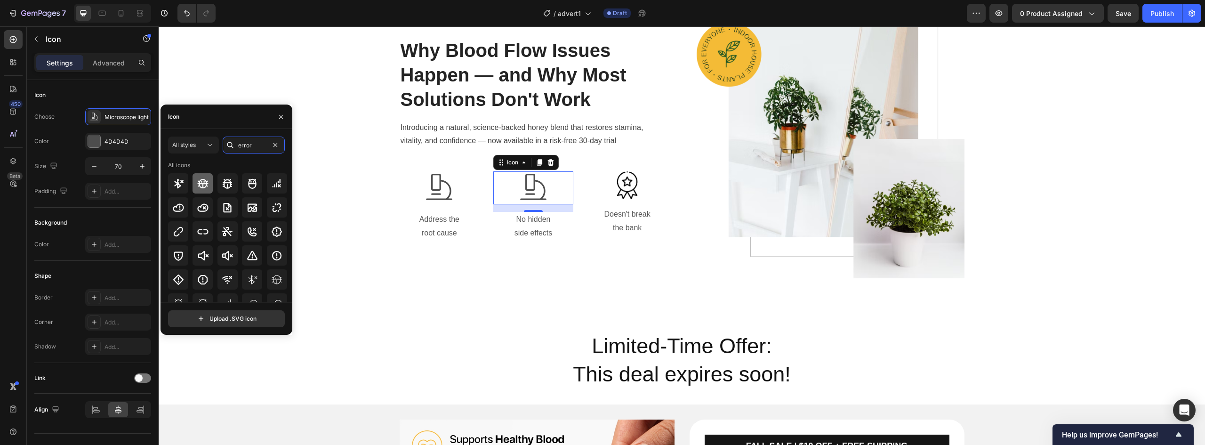
type input "error"
click at [199, 184] on icon at bounding box center [202, 182] width 11 height 9
click at [427, 186] on icon at bounding box center [439, 187] width 33 height 33
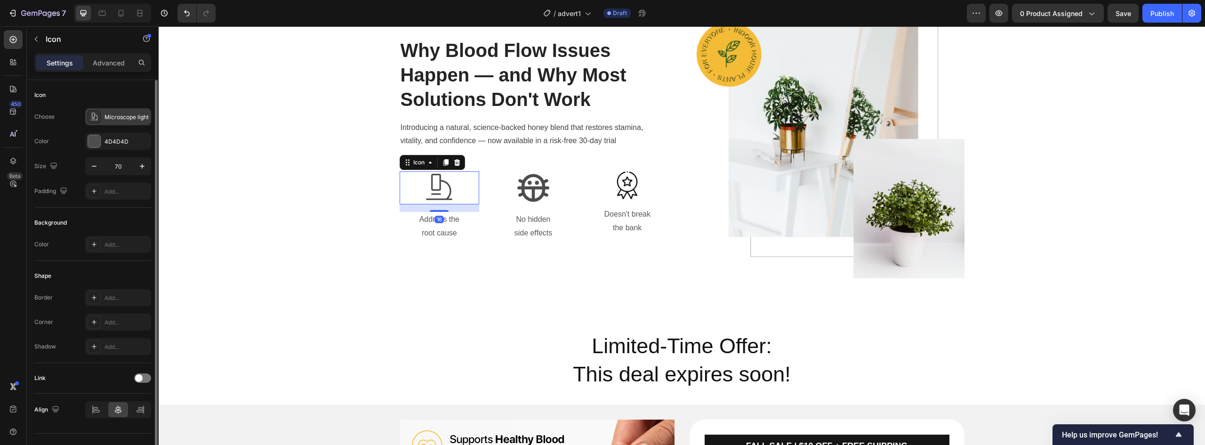
click at [119, 119] on div "Microscope light" at bounding box center [127, 117] width 44 height 8
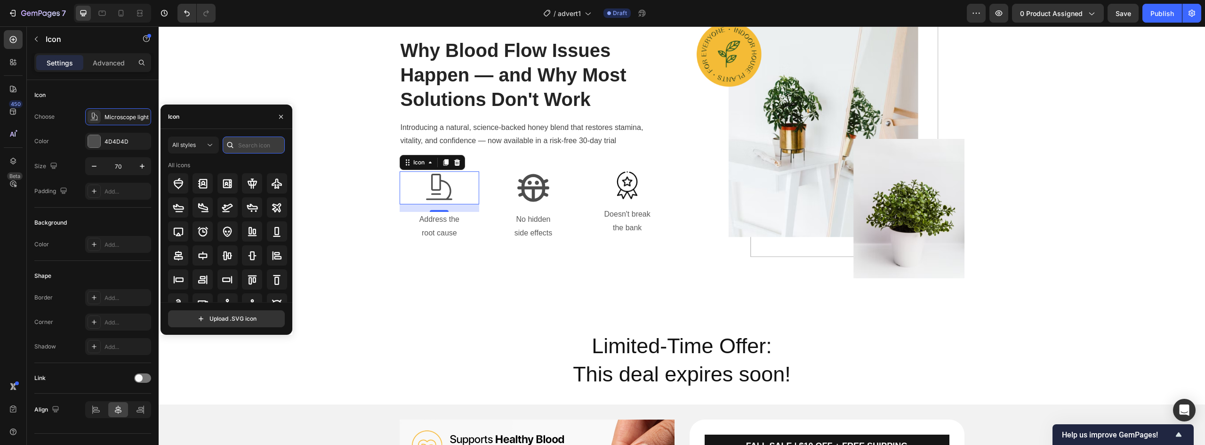
click at [255, 139] on input "text" at bounding box center [254, 145] width 62 height 17
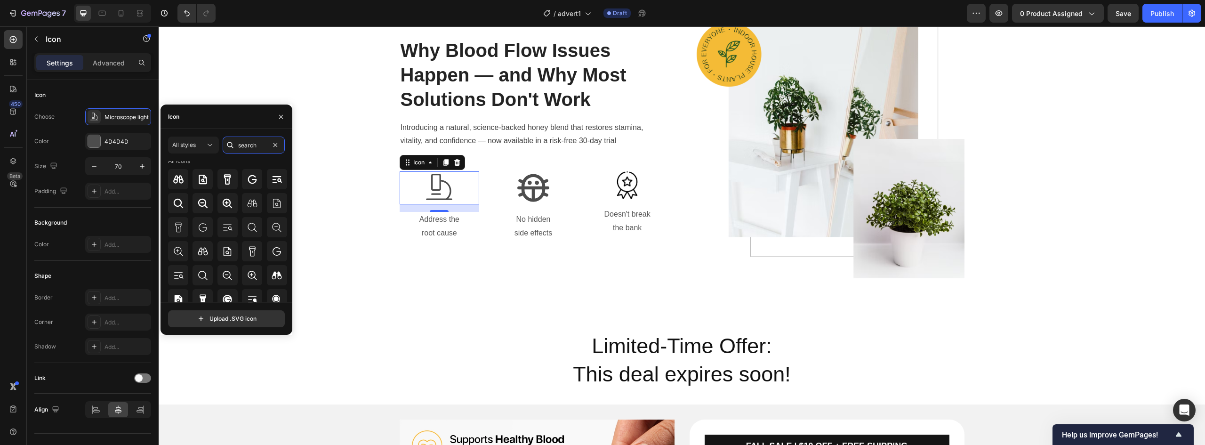
scroll to position [0, 0]
type input "search"
click at [225, 183] on icon at bounding box center [227, 183] width 7 height 10
click at [208, 185] on div at bounding box center [203, 183] width 20 height 20
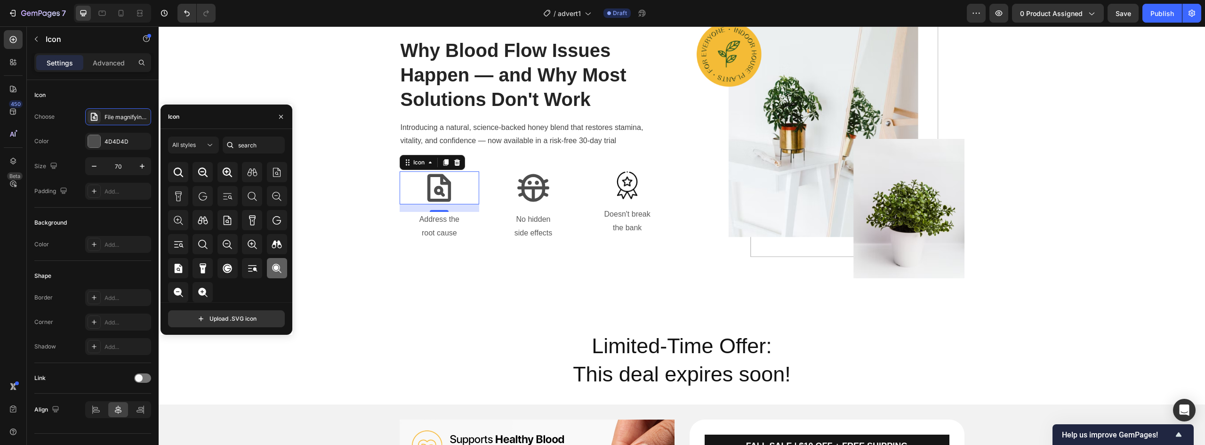
click at [274, 268] on icon at bounding box center [276, 268] width 9 height 9
click at [626, 177] on img at bounding box center [627, 185] width 21 height 28
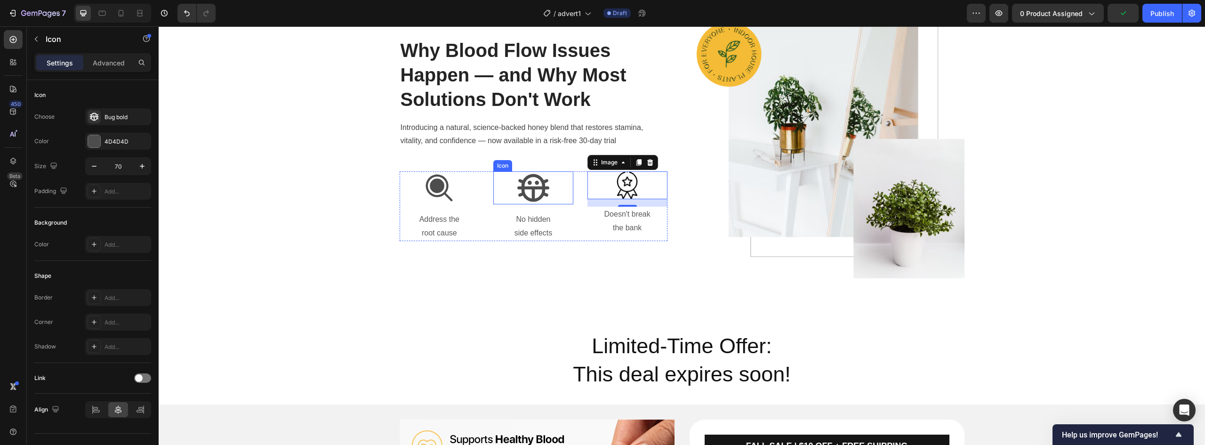
click at [547, 186] on div "Icon" at bounding box center [533, 187] width 80 height 33
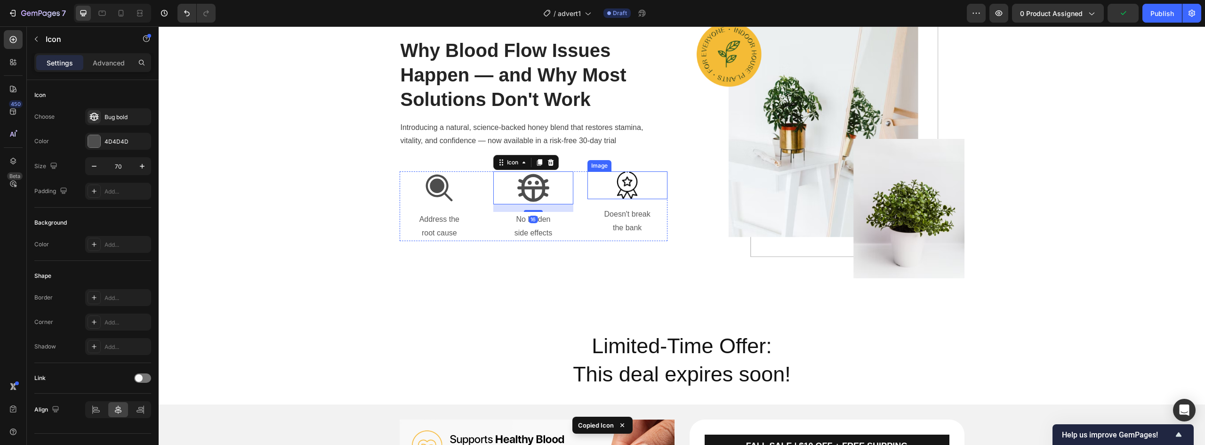
click at [638, 194] on div at bounding box center [628, 185] width 80 height 28
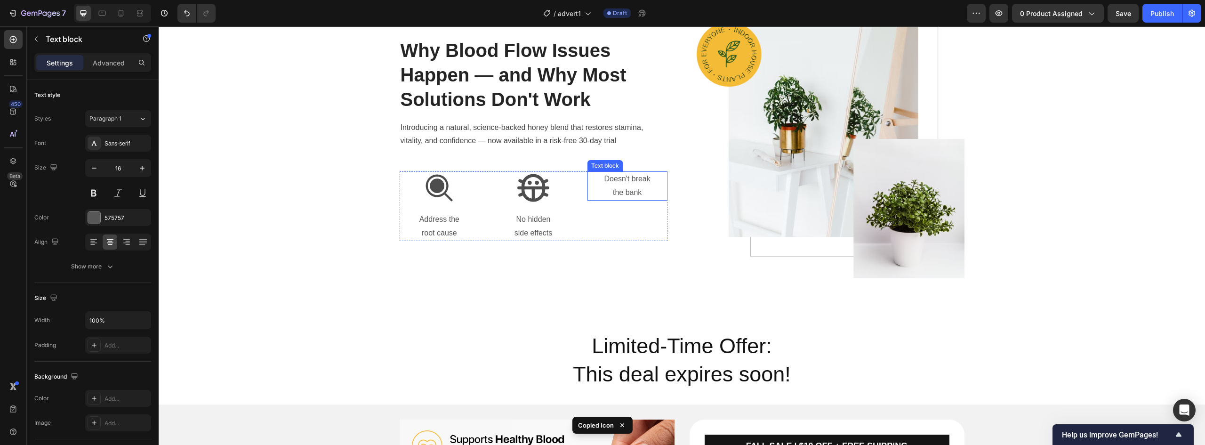
click at [634, 185] on p "Doesn't break" at bounding box center [628, 179] width 78 height 14
click at [538, 197] on icon at bounding box center [534, 188] width 32 height 28
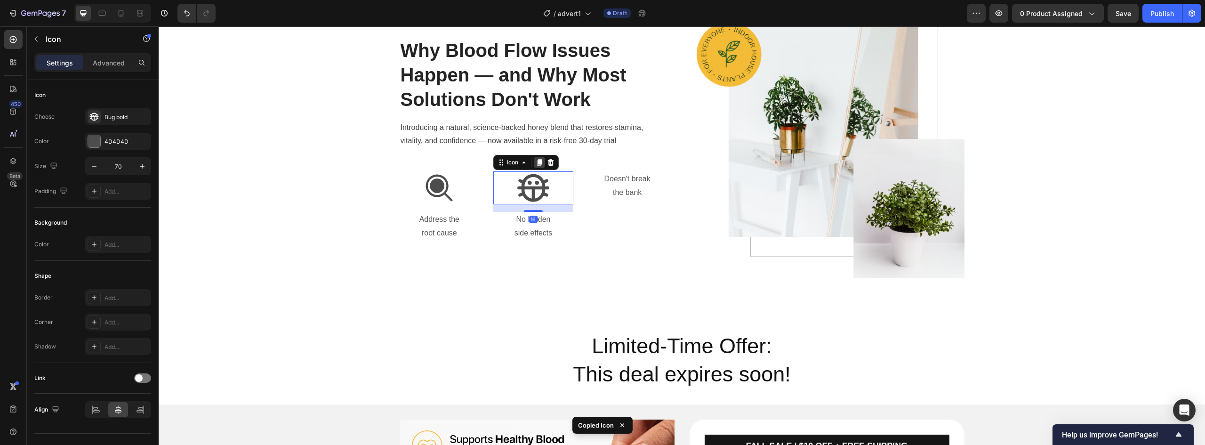
click at [536, 164] on icon at bounding box center [540, 163] width 8 height 8
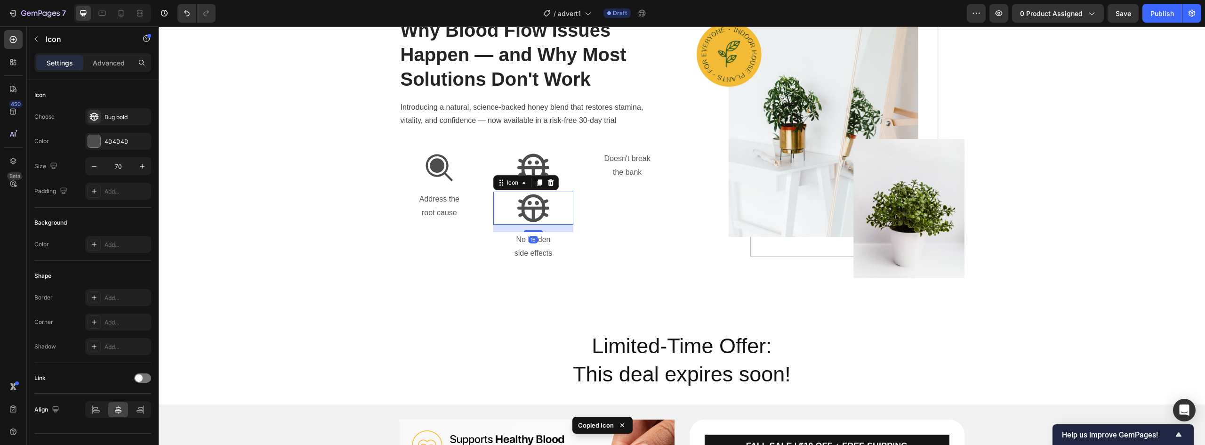
scroll to position [596, 0]
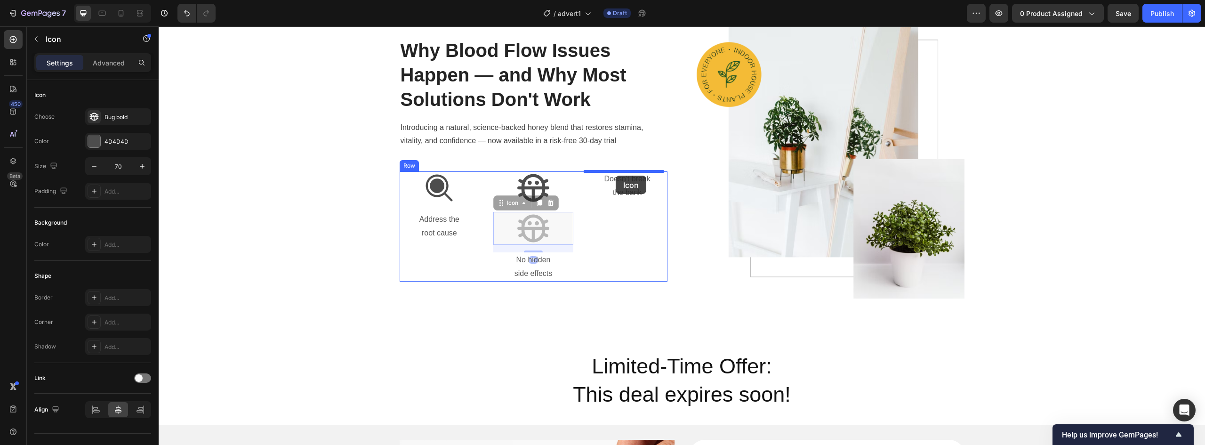
drag, startPoint x: 531, startPoint y: 227, endPoint x: 616, endPoint y: 176, distance: 99.7
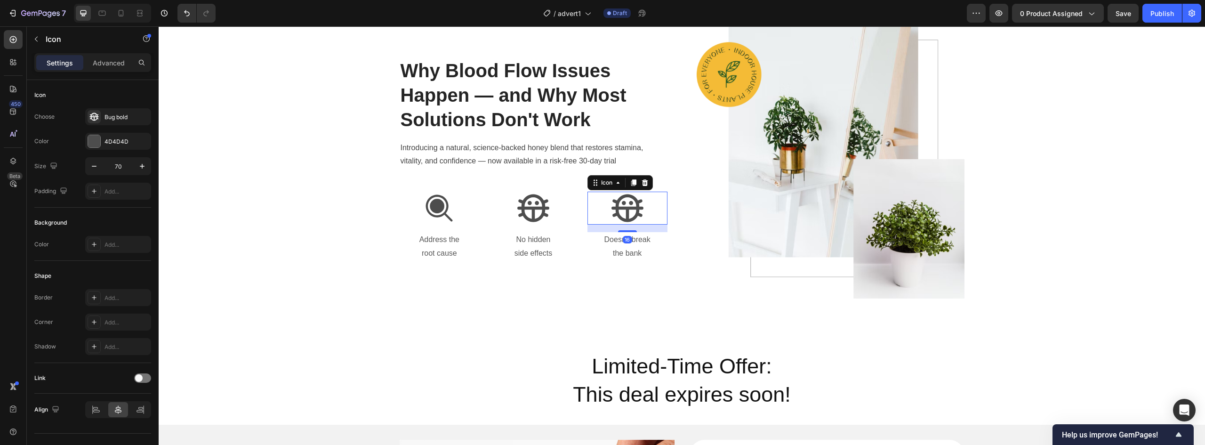
scroll to position [616, 0]
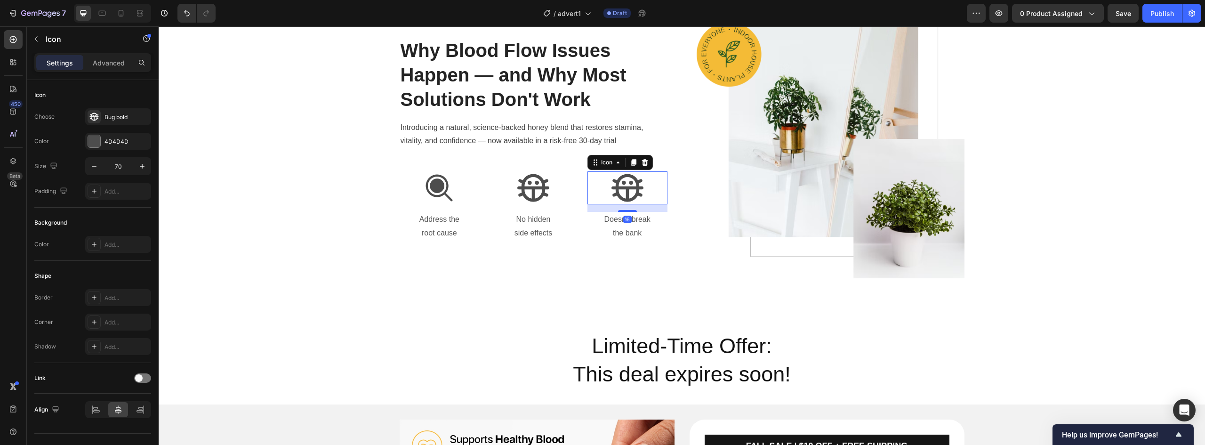
click at [624, 188] on icon at bounding box center [628, 188] width 32 height 28
click at [631, 262] on div "Why Blood Flow Issues Happen — and Why Most Solutions Don't Work Heading Introd…" at bounding box center [534, 139] width 268 height 279
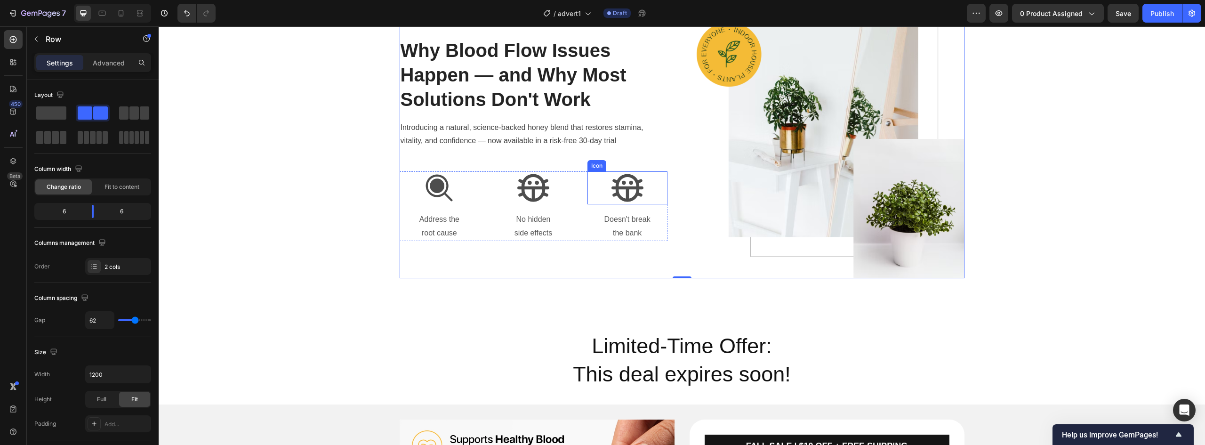
click at [624, 191] on icon at bounding box center [628, 188] width 32 height 28
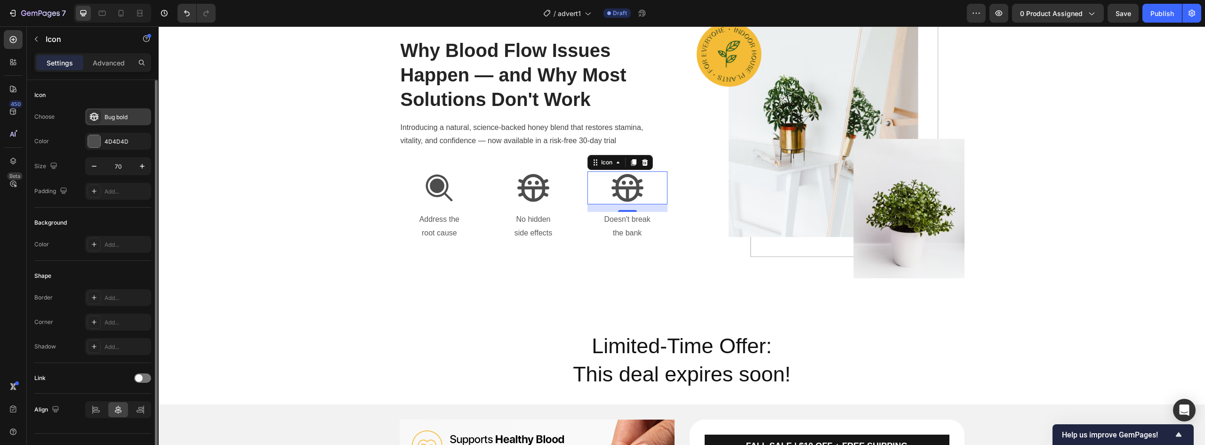
click at [94, 114] on icon at bounding box center [93, 116] width 9 height 9
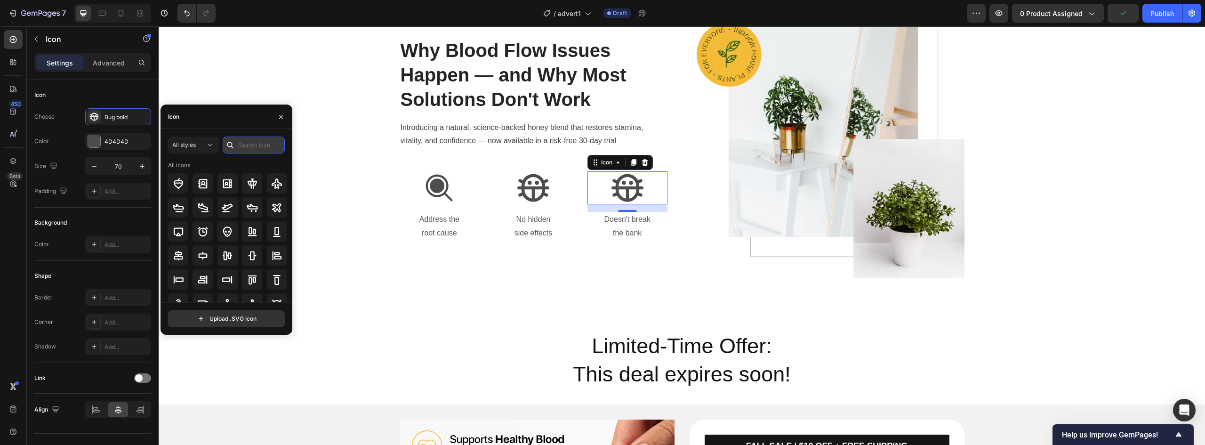
click at [259, 149] on input "text" at bounding box center [254, 145] width 62 height 17
type input "money"
click at [223, 206] on icon at bounding box center [227, 206] width 9 height 9
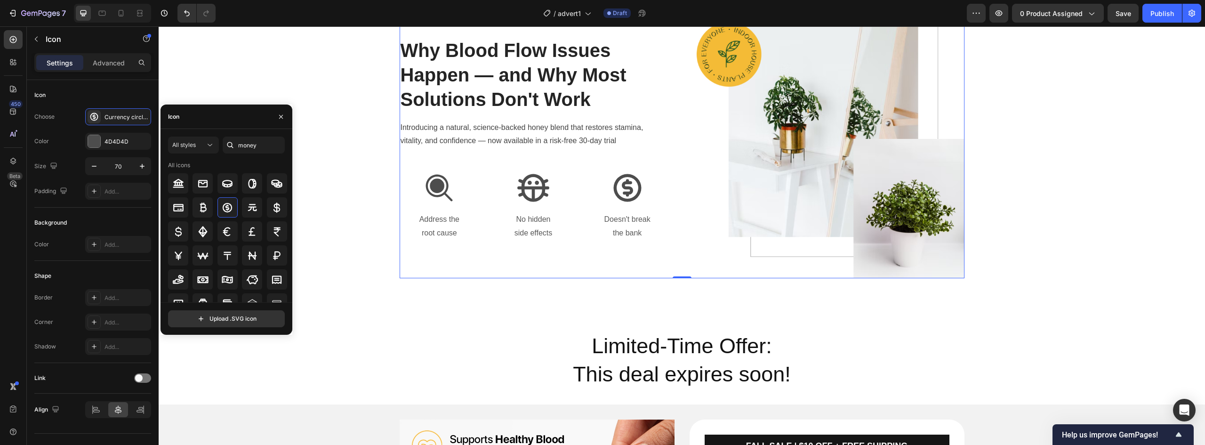
click at [603, 265] on div "Why Blood Flow Issues Happen — and Why Most Solutions Don't Work Heading Introd…" at bounding box center [534, 139] width 268 height 279
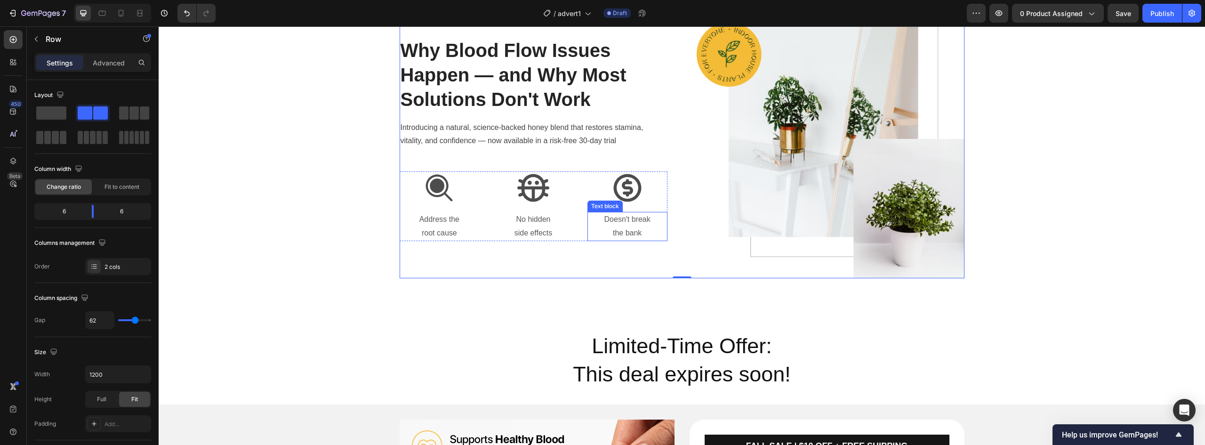
click at [629, 220] on p "Doesn't break" at bounding box center [628, 220] width 78 height 14
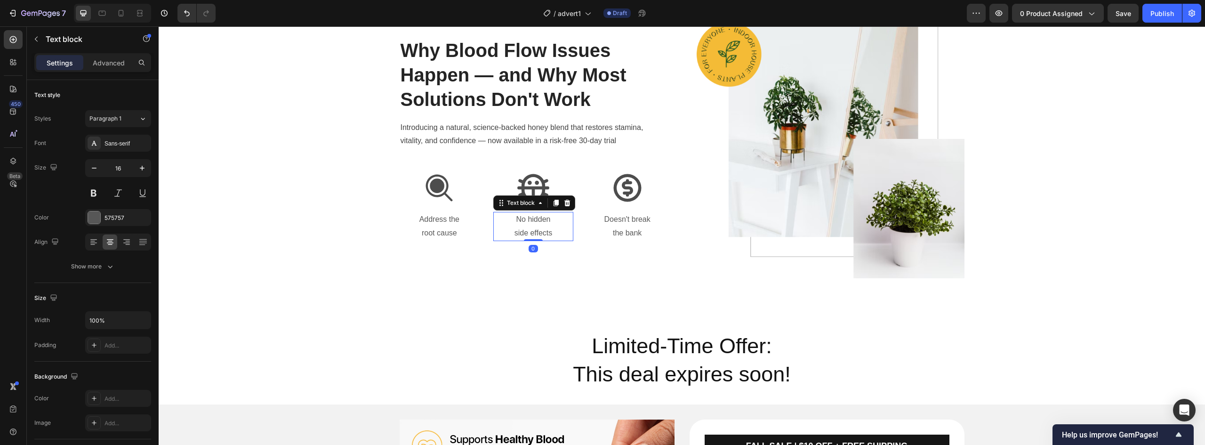
click at [528, 224] on p "No hidden side effects" at bounding box center [533, 226] width 78 height 27
click at [443, 227] on p "root cause" at bounding box center [440, 233] width 78 height 14
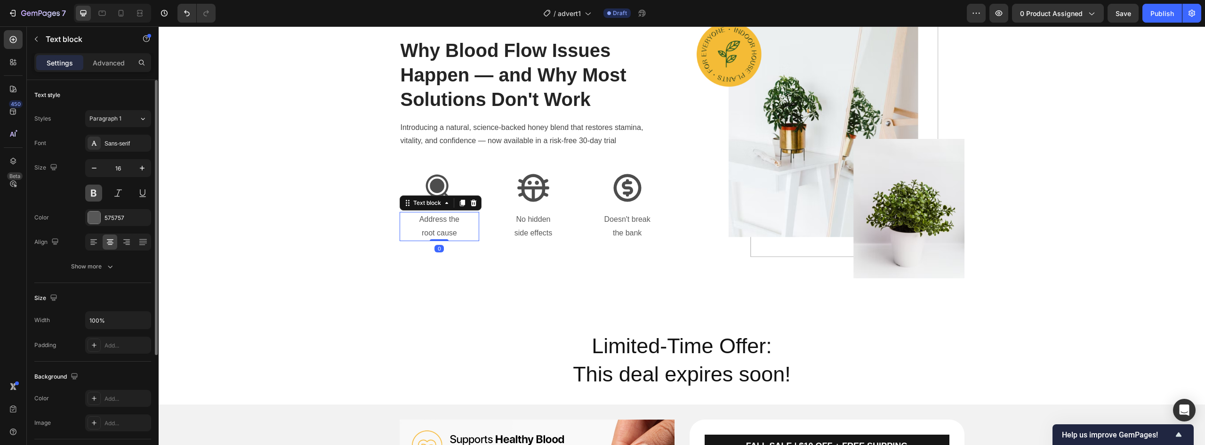
click at [92, 194] on button at bounding box center [93, 193] width 17 height 17
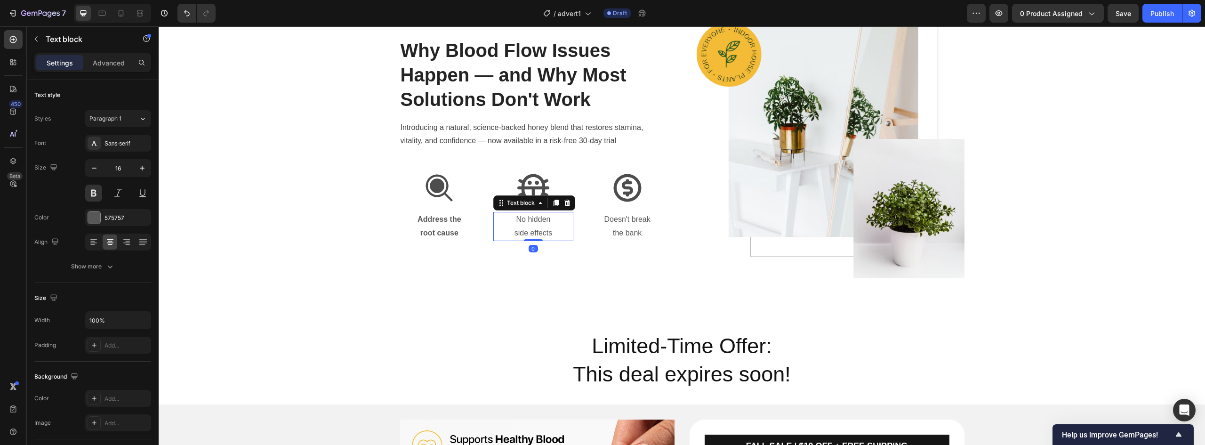
click at [515, 219] on p "No hidden side effects" at bounding box center [533, 226] width 78 height 27
click at [95, 198] on button at bounding box center [93, 193] width 17 height 17
click at [615, 225] on p "Doesn't break" at bounding box center [628, 220] width 78 height 14
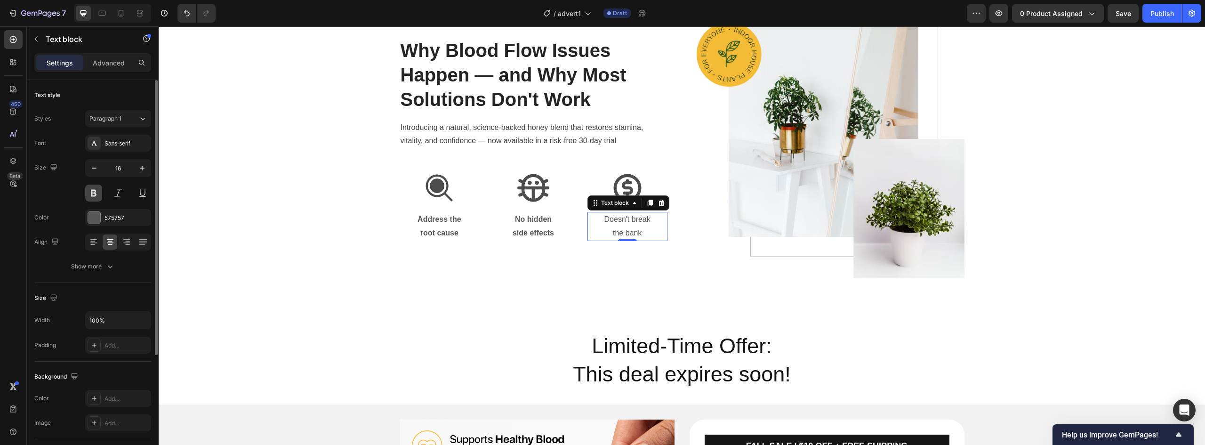
click at [95, 194] on button at bounding box center [93, 193] width 17 height 17
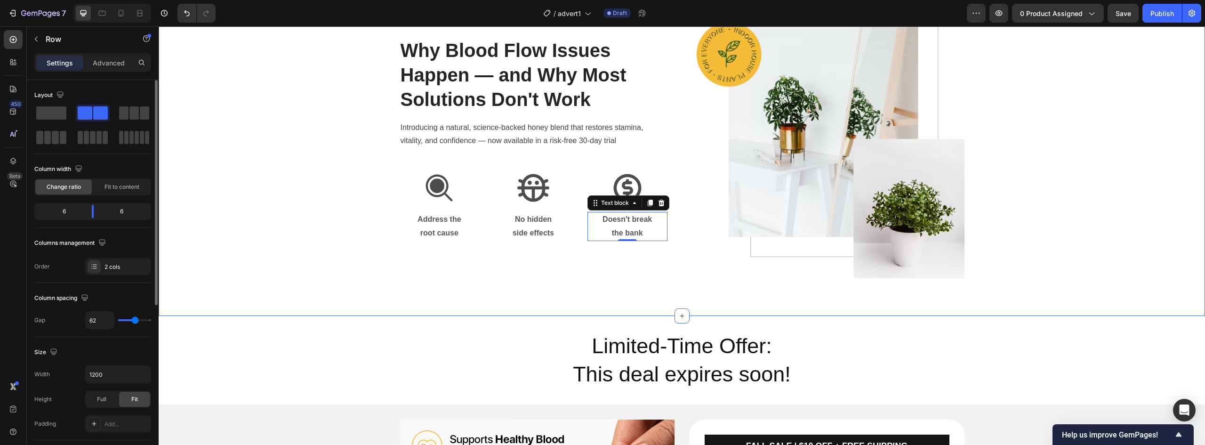
click at [524, 274] on div "Why Blood Flow Issues Happen — and Why Most Solutions Don't Work Heading Introd…" at bounding box center [534, 139] width 268 height 279
click at [362, 200] on div "Why Blood Flow Issues Happen — and Why Most Solutions Don't Work Heading Introd…" at bounding box center [682, 139] width 1033 height 279
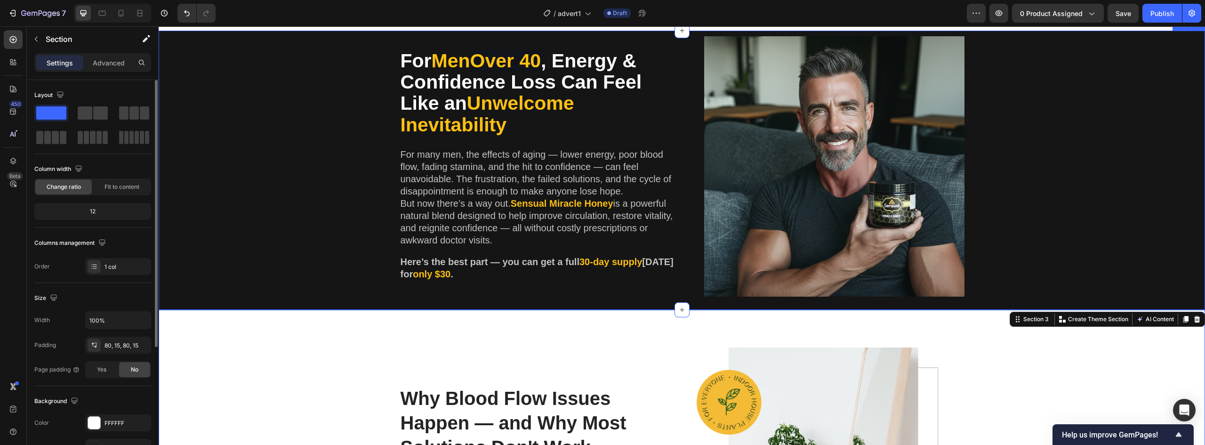
scroll to position [380, 0]
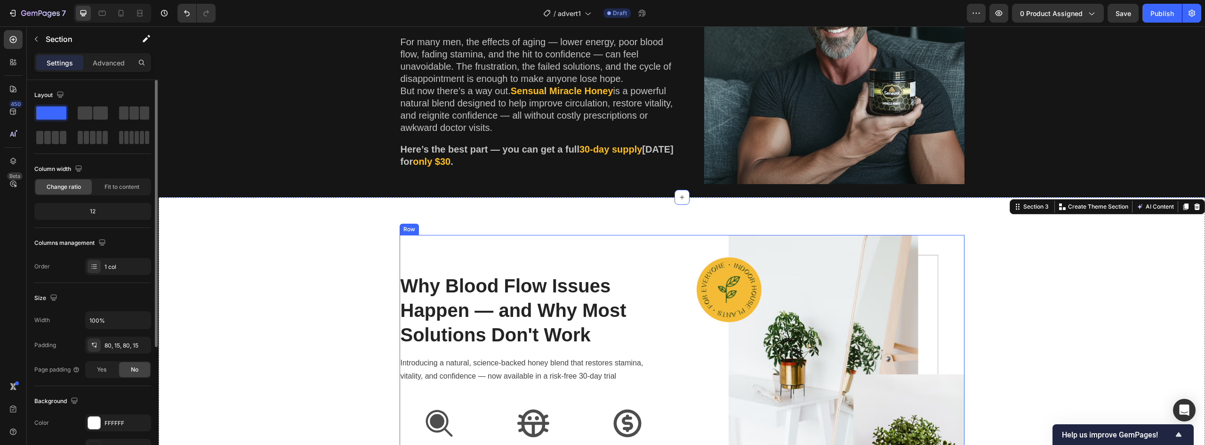
click at [450, 243] on div "Why Blood Flow Issues Happen — and Why Most Solutions Don't Work Heading Introd…" at bounding box center [534, 374] width 268 height 279
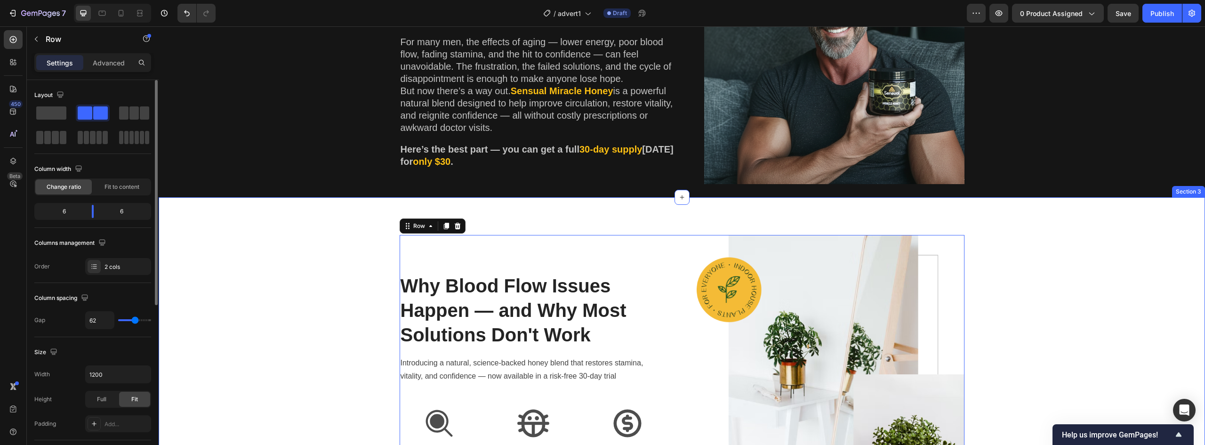
click at [340, 227] on div "Why Blood Flow Issues Happen — and Why Most Solutions Don't Work Heading Introd…" at bounding box center [682, 374] width 1047 height 354
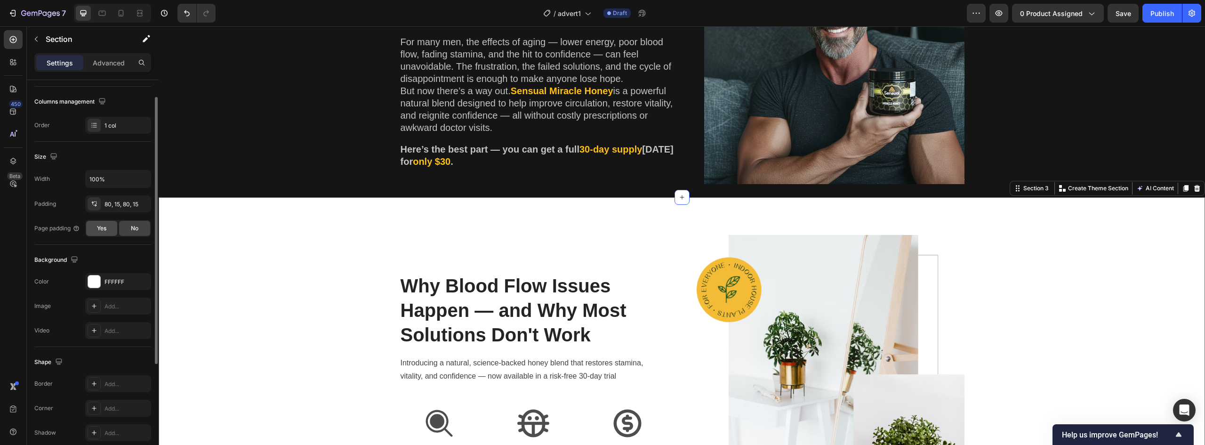
scroll to position [183, 0]
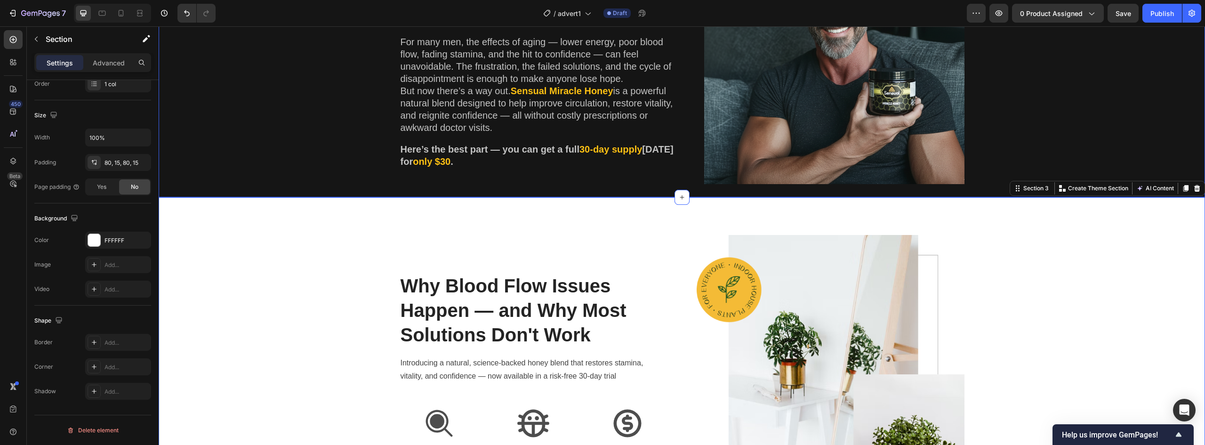
click at [316, 209] on div "Why Blood Flow Issues Happen — and Why Most Solutions Don't Work Heading Introd…" at bounding box center [682, 374] width 1047 height 354
click at [323, 238] on div "Why Blood Flow Issues Happen — and Why Most Solutions Don't Work Heading Introd…" at bounding box center [682, 374] width 1033 height 279
click at [467, 215] on div "Why Blood Flow Issues Happen — and Why Most Solutions Don't Work Heading Introd…" at bounding box center [682, 374] width 1047 height 354
click at [97, 160] on icon at bounding box center [94, 163] width 8 height 8
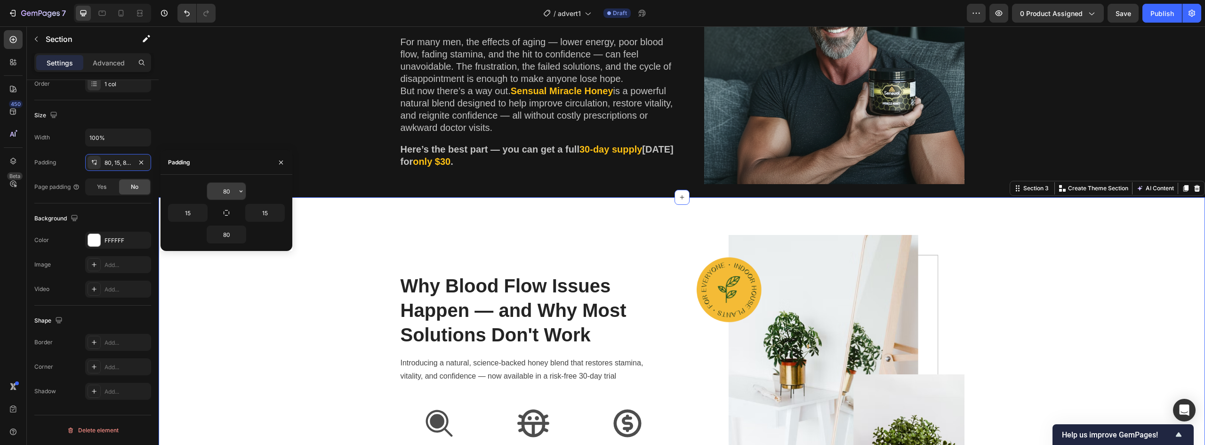
click at [226, 193] on input "80" at bounding box center [226, 191] width 39 height 17
click at [236, 190] on button "button" at bounding box center [240, 191] width 9 height 17
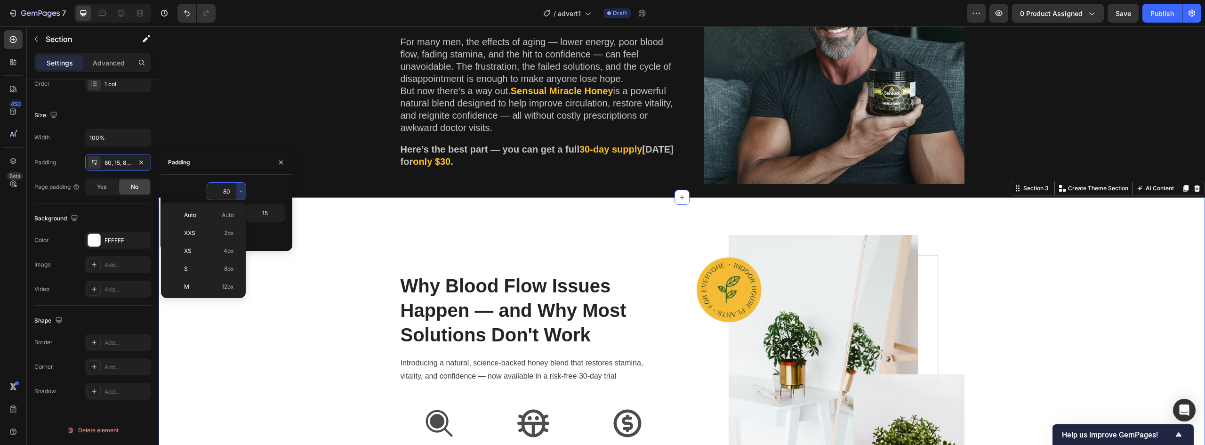
scroll to position [102, 0]
click at [226, 191] on input "80" at bounding box center [226, 191] width 39 height 17
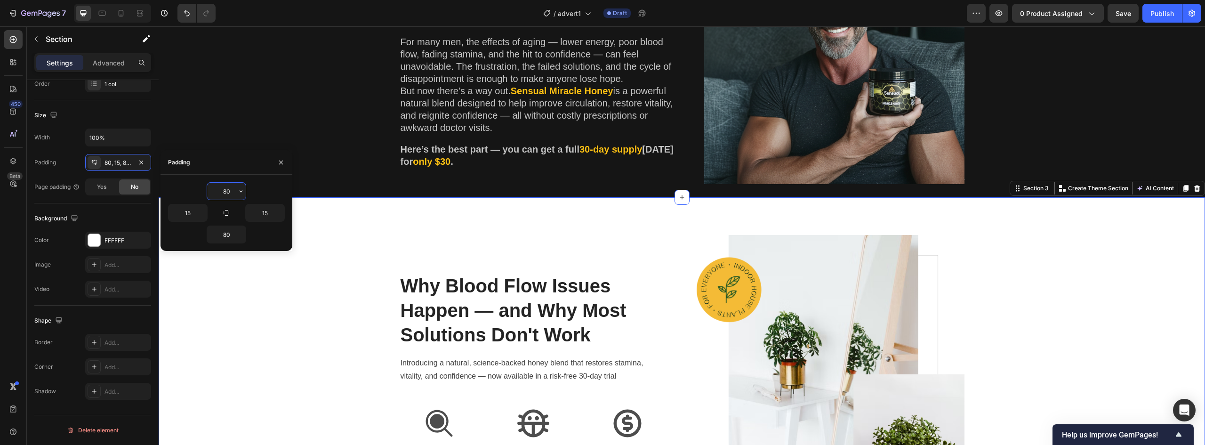
click at [227, 191] on input "80" at bounding box center [226, 191] width 39 height 17
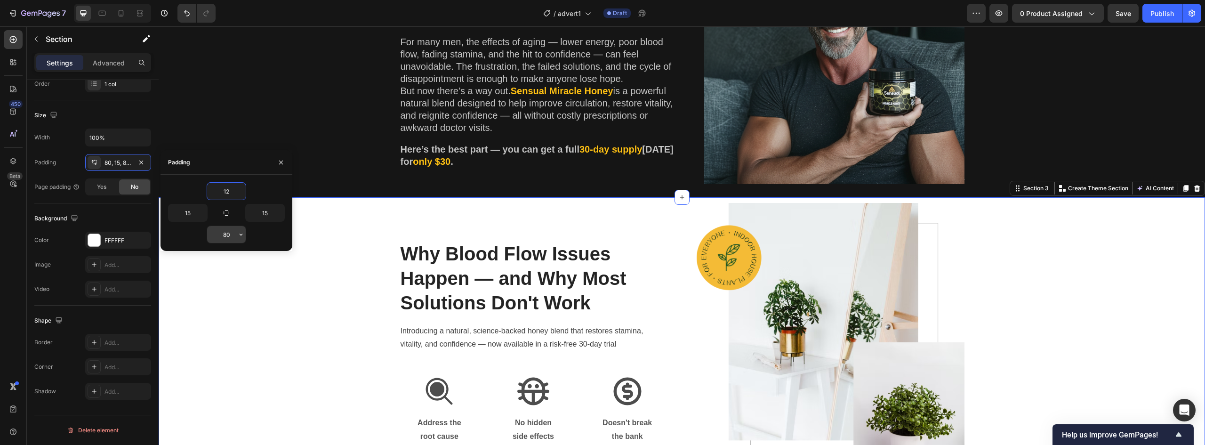
type input "12"
click at [225, 231] on input "80" at bounding box center [226, 234] width 39 height 17
type input "12"
click at [269, 235] on div "12" at bounding box center [226, 235] width 117 height 18
click at [336, 300] on div "Why Blood Flow Issues Happen — and Why Most Solutions Don't Work Heading Introd…" at bounding box center [682, 342] width 1033 height 279
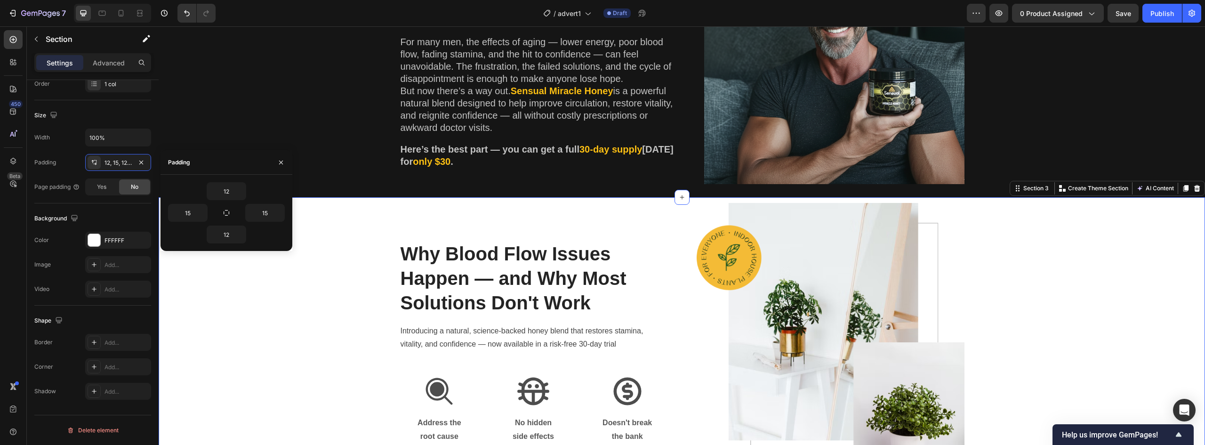
click at [418, 288] on h2 "Why Blood Flow Issues Happen — and Why Most Solutions Don't Work" at bounding box center [534, 278] width 268 height 75
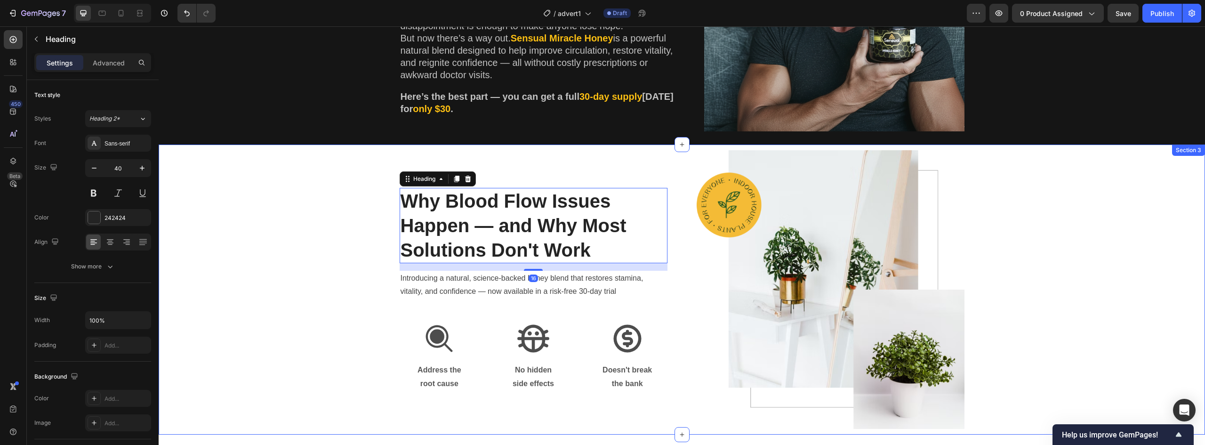
scroll to position [428, 0]
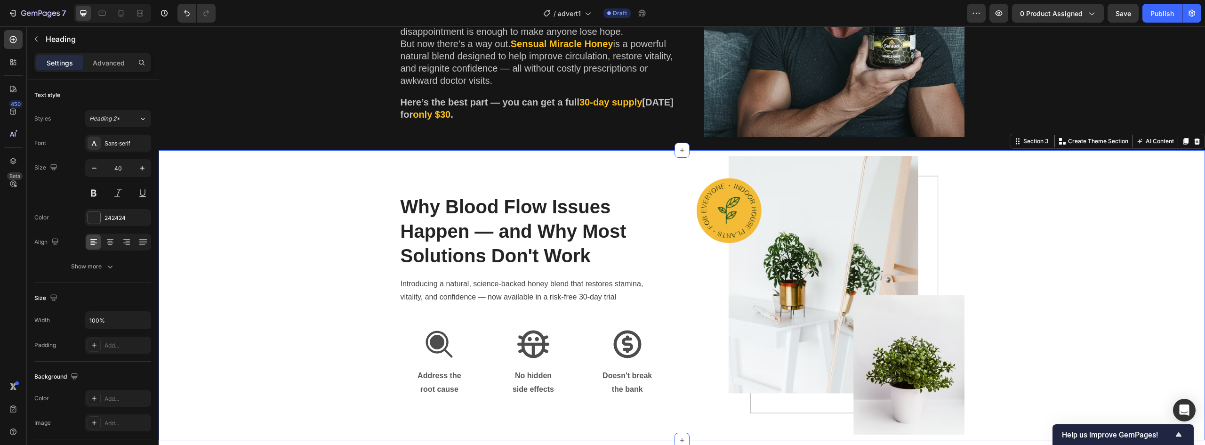
click at [1007, 251] on div "Why Blood Flow Issues Happen — and Why Most Solutions Don't Work Heading Introd…" at bounding box center [682, 295] width 1033 height 279
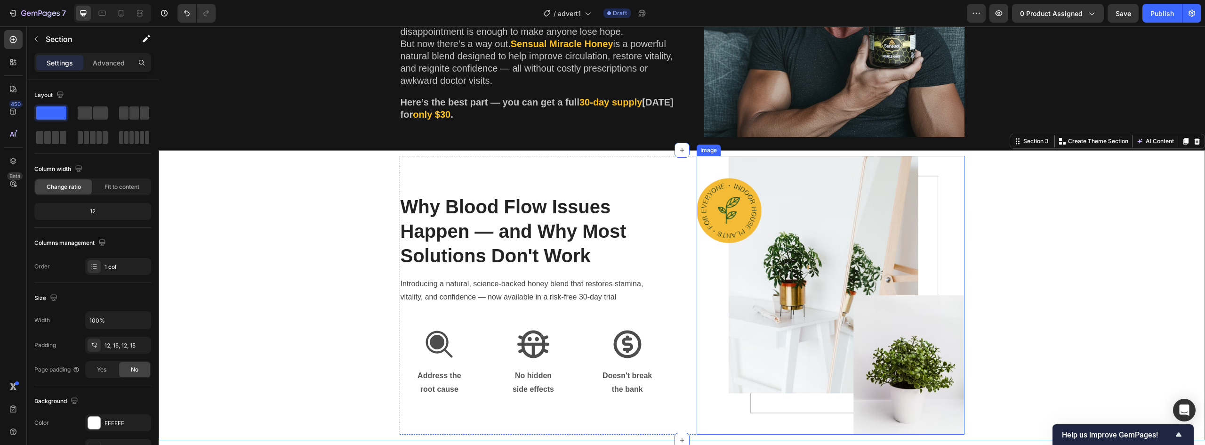
click at [841, 239] on img at bounding box center [831, 295] width 268 height 279
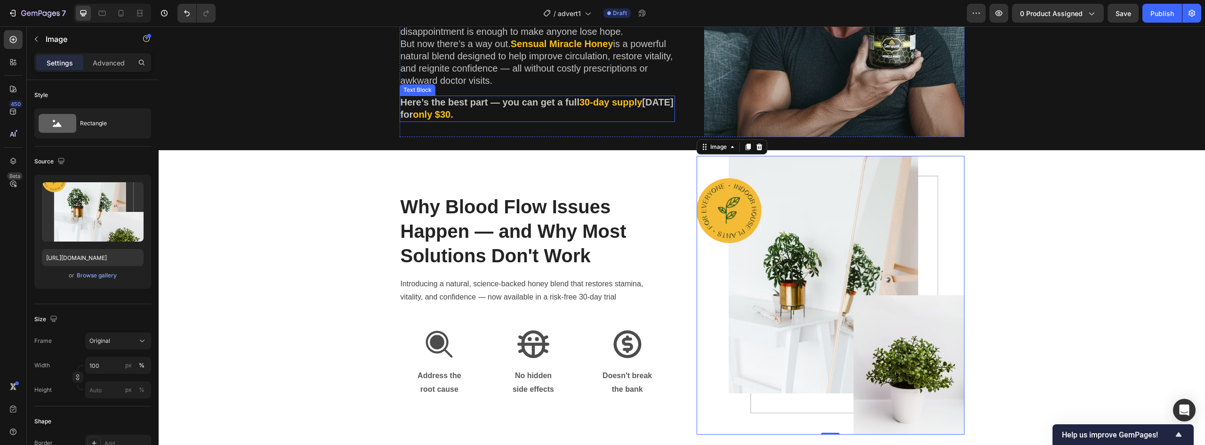
click at [611, 103] on span "30-day supply" at bounding box center [611, 102] width 63 height 10
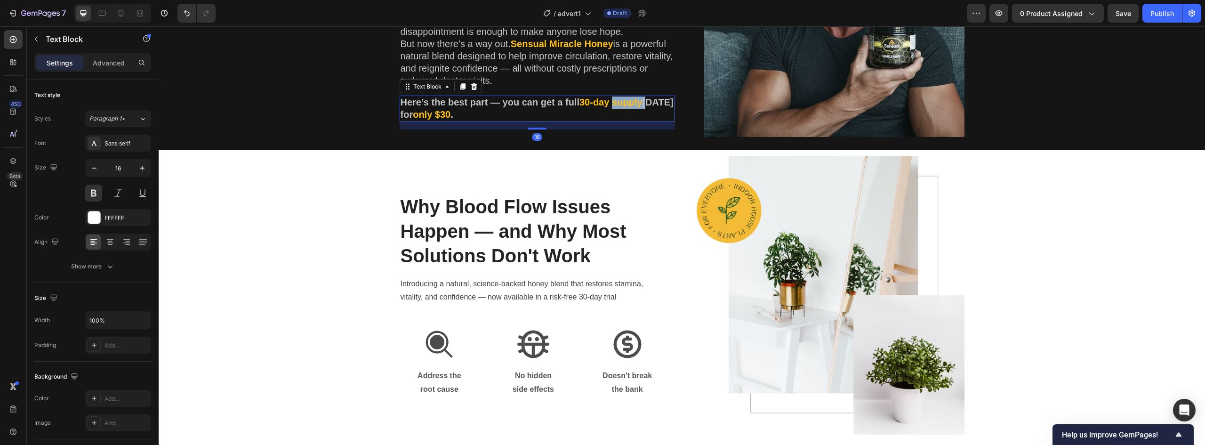
click at [611, 103] on span "30-day supply" at bounding box center [611, 102] width 63 height 10
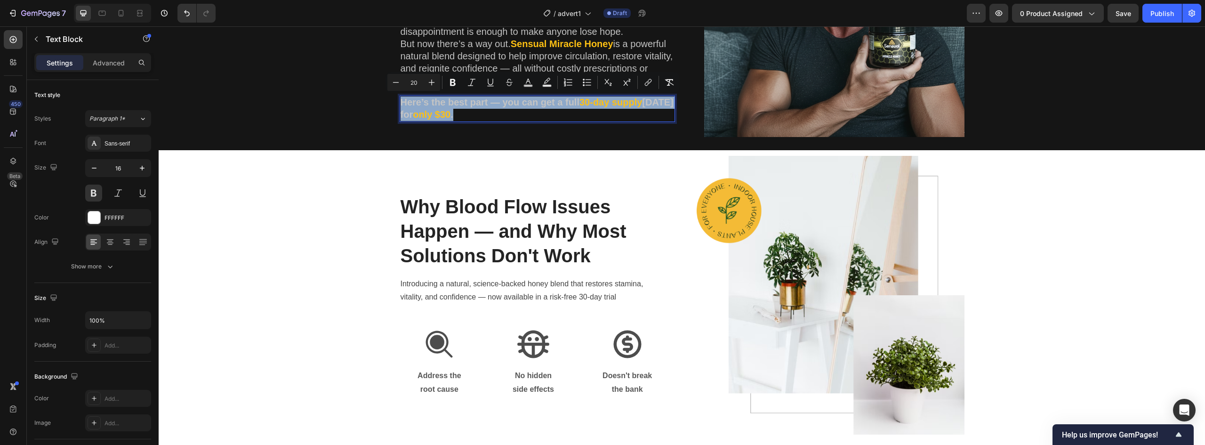
click at [609, 102] on span "30-day supply" at bounding box center [611, 102] width 63 height 10
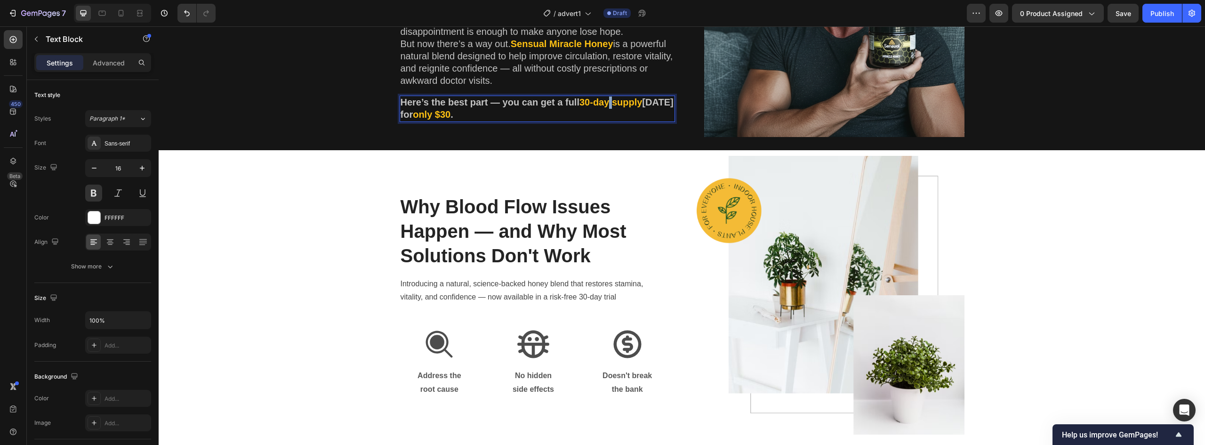
click at [609, 102] on span "30-day supply" at bounding box center [611, 102] width 63 height 10
click at [616, 102] on span "30-day supply" at bounding box center [611, 102] width 63 height 10
click at [623, 87] on rect "Editor contextual toolbar" at bounding box center [623, 86] width 9 height 2
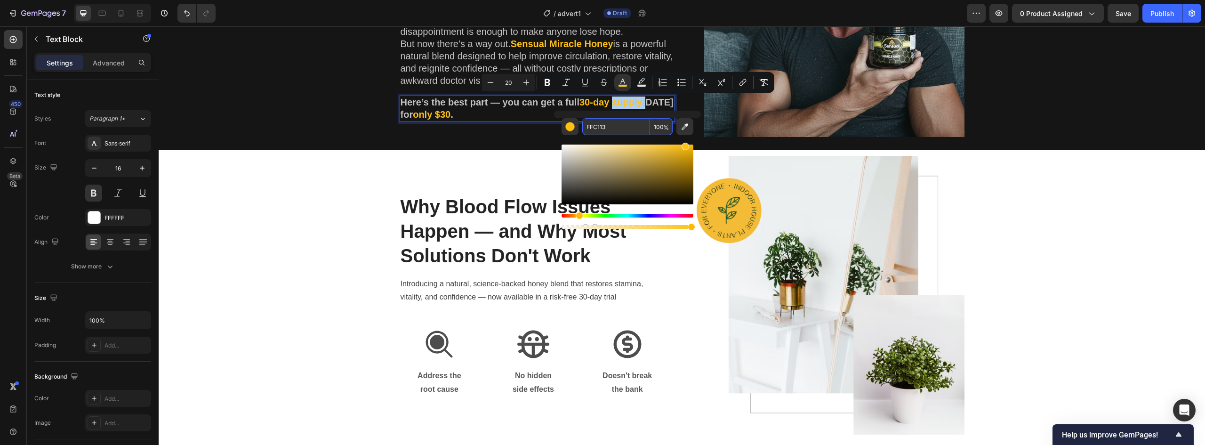
click at [601, 129] on input "FFC113" at bounding box center [616, 126] width 68 height 17
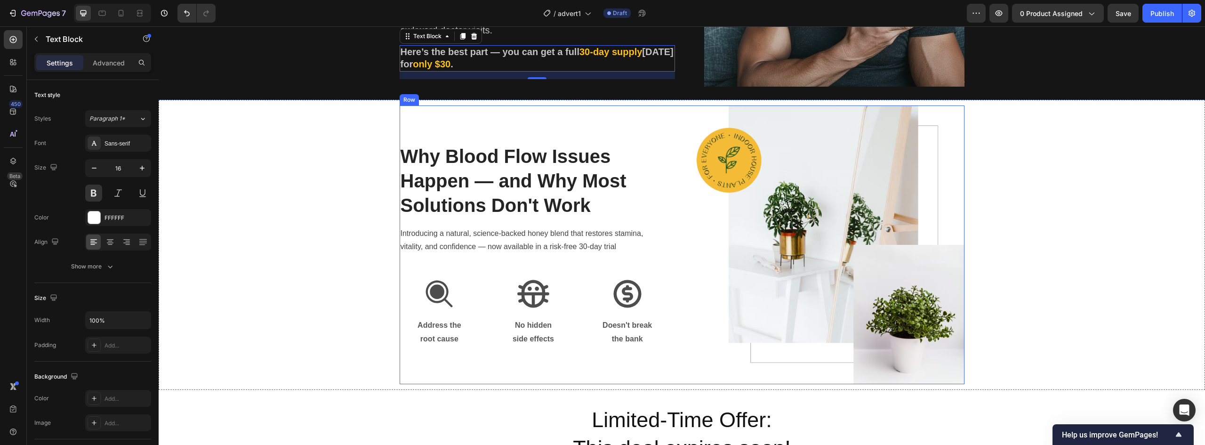
scroll to position [569, 0]
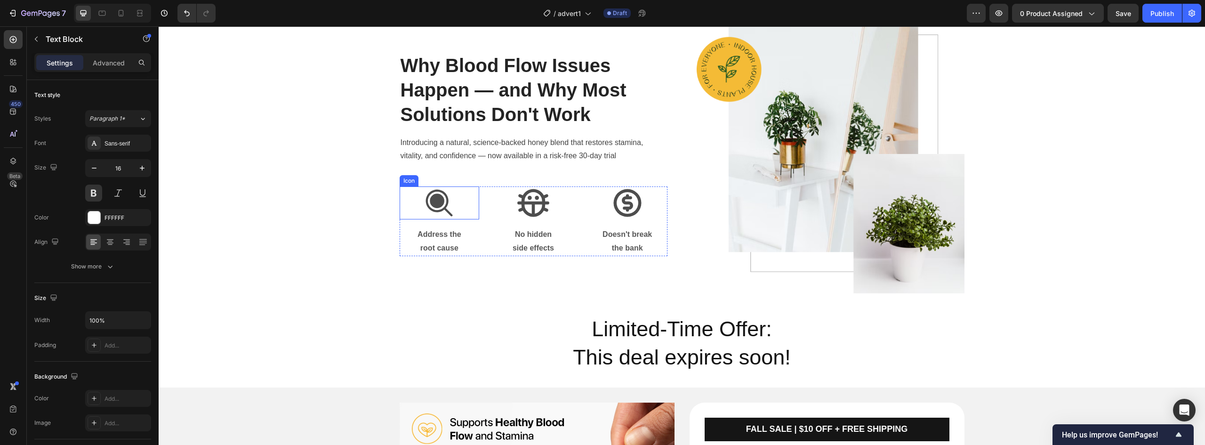
click at [442, 202] on icon at bounding box center [439, 202] width 33 height 33
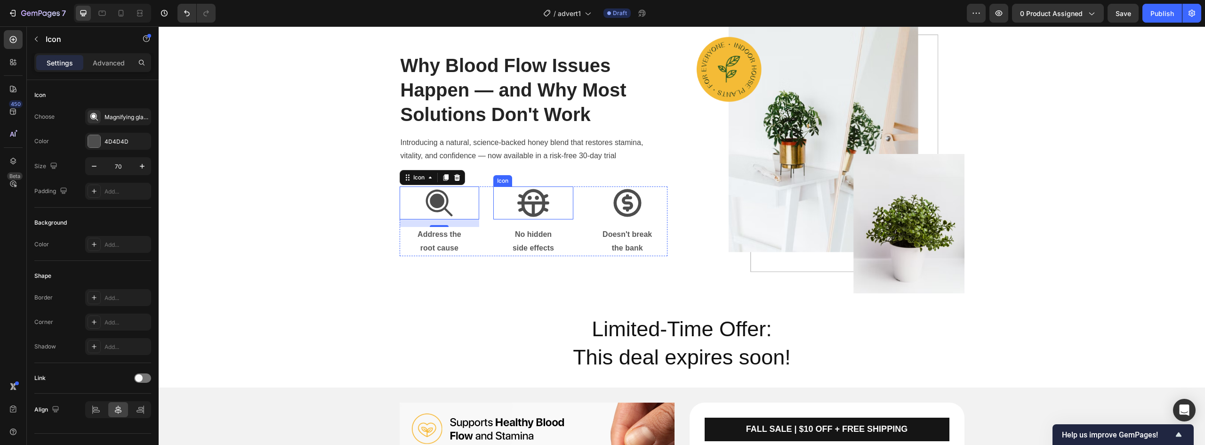
click at [527, 207] on icon at bounding box center [533, 202] width 33 height 33
click at [624, 208] on icon at bounding box center [628, 203] width 28 height 28
click at [443, 195] on icon at bounding box center [439, 203] width 27 height 27
click at [94, 140] on div at bounding box center [94, 141] width 12 height 12
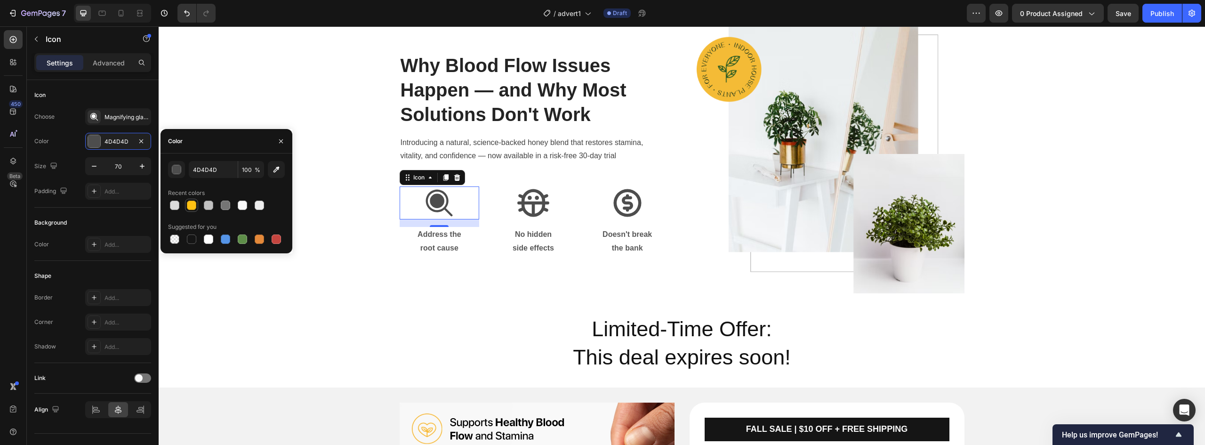
click at [191, 204] on div at bounding box center [191, 205] width 9 height 9
type input "FFC113"
click at [529, 209] on icon at bounding box center [534, 203] width 32 height 28
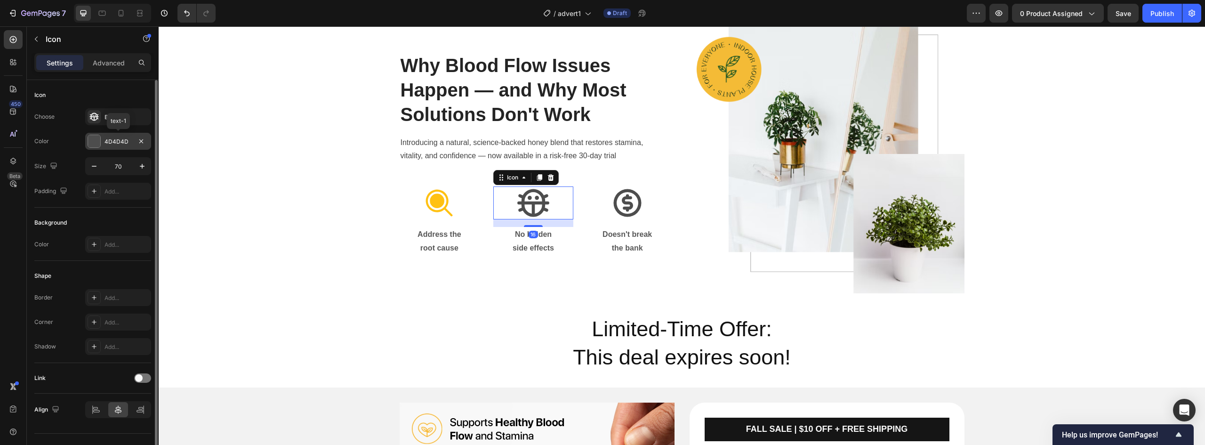
click at [90, 136] on div at bounding box center [94, 141] width 12 height 12
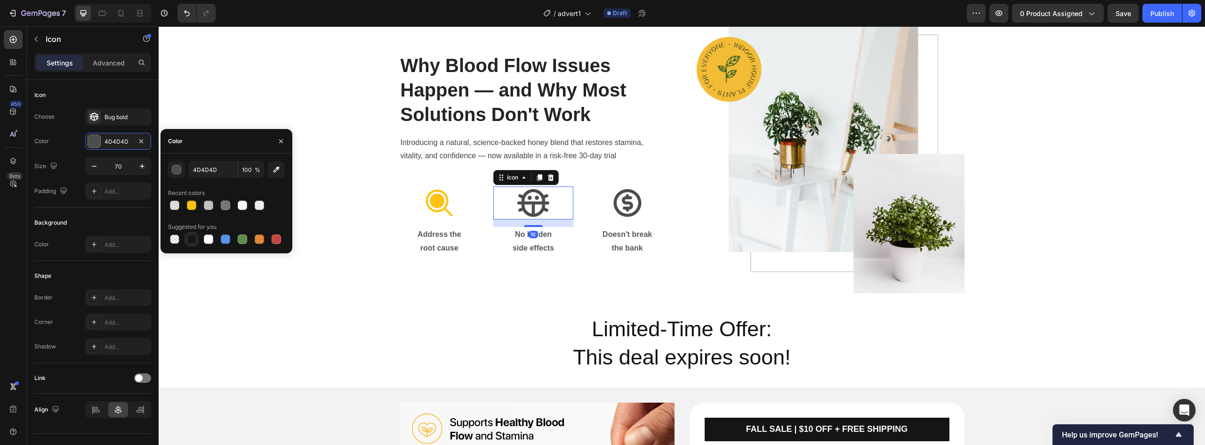
click at [194, 244] on div at bounding box center [191, 239] width 11 height 11
type input "151515"
click at [611, 203] on icon at bounding box center [627, 202] width 33 height 33
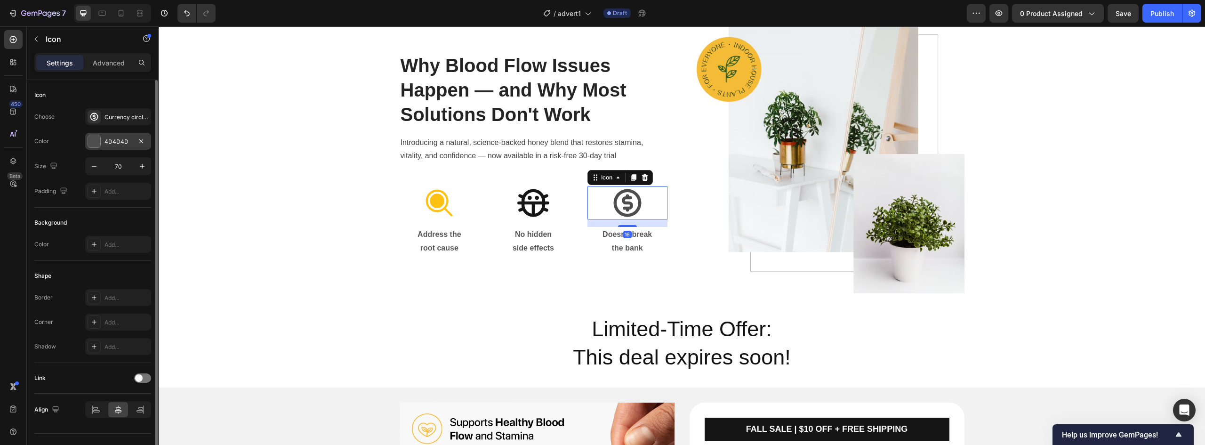
click at [92, 144] on div at bounding box center [94, 141] width 12 height 12
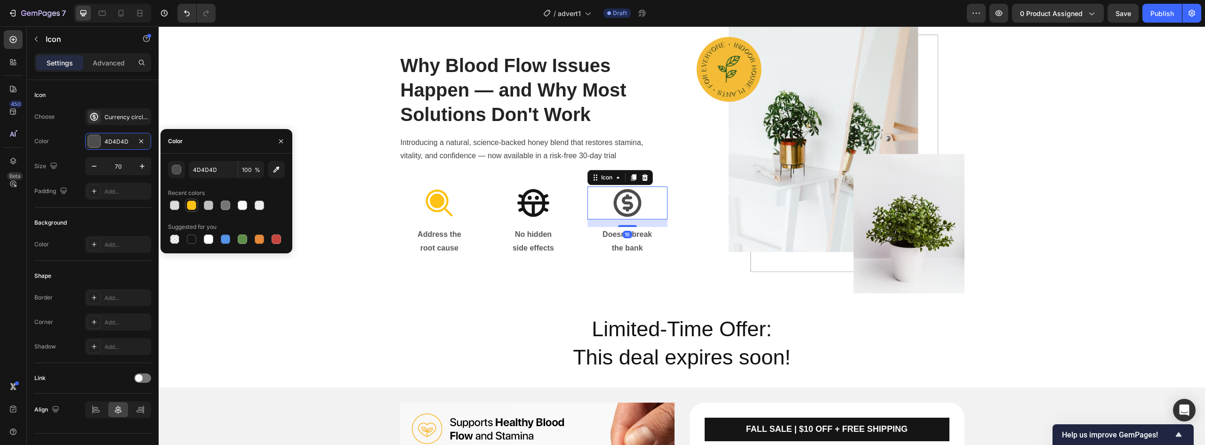
click at [192, 208] on div at bounding box center [191, 205] width 9 height 9
type input "FFC113"
click at [453, 237] on p "Address the" at bounding box center [440, 235] width 78 height 14
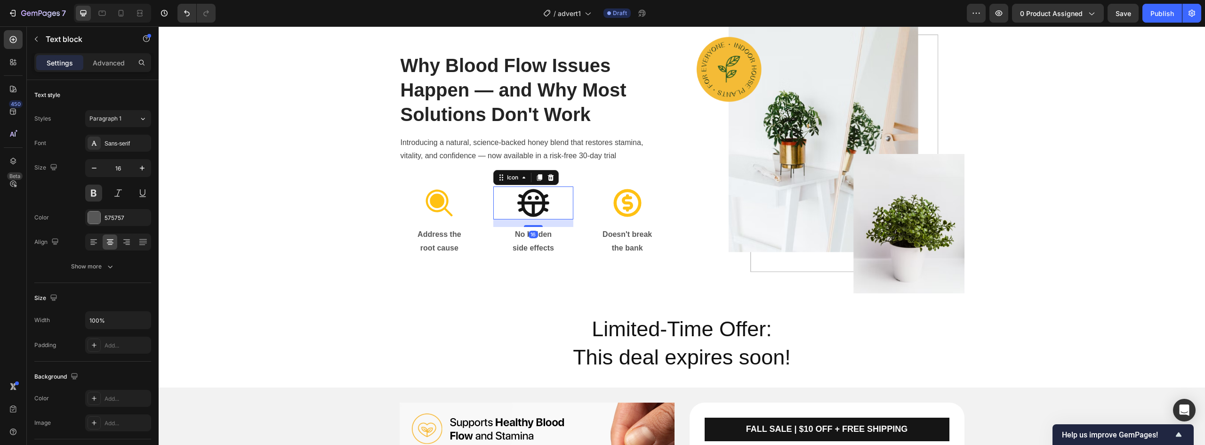
click at [522, 207] on icon at bounding box center [533, 202] width 33 height 33
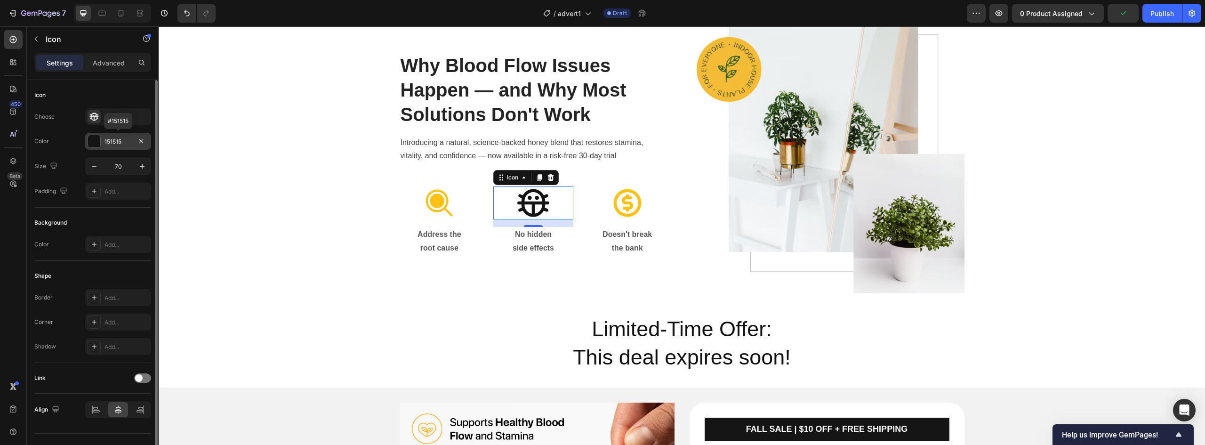
click at [93, 143] on div at bounding box center [94, 141] width 12 height 12
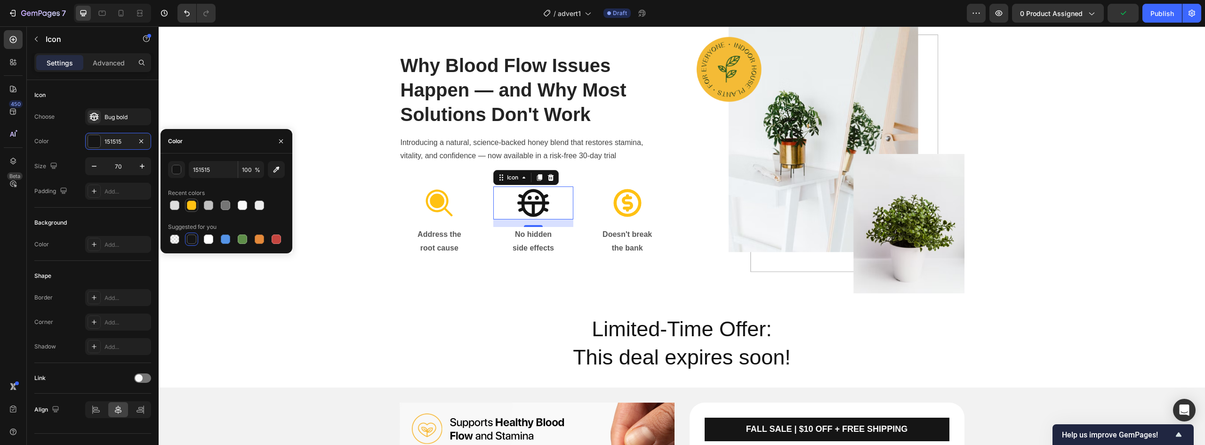
click at [186, 202] on div at bounding box center [191, 205] width 11 height 11
type input "FFC113"
click at [470, 245] on p "root cause" at bounding box center [440, 249] width 78 height 14
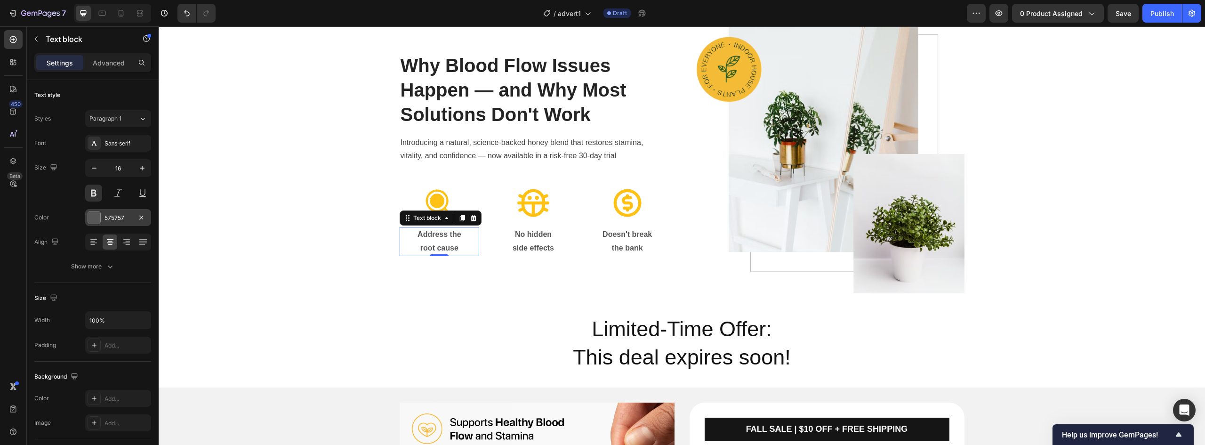
click at [97, 213] on div at bounding box center [94, 217] width 12 height 12
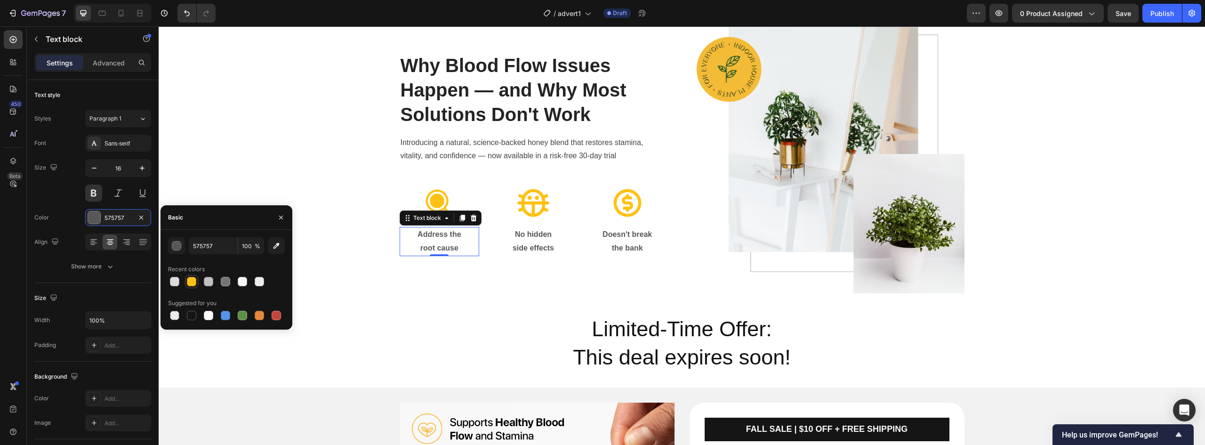
click at [197, 281] on div at bounding box center [191, 281] width 11 height 11
click at [190, 322] on div "FFC113 100 % Recent colors Suggested for you" at bounding box center [227, 280] width 132 height 100
click at [192, 317] on div at bounding box center [191, 315] width 9 height 9
type input "151515"
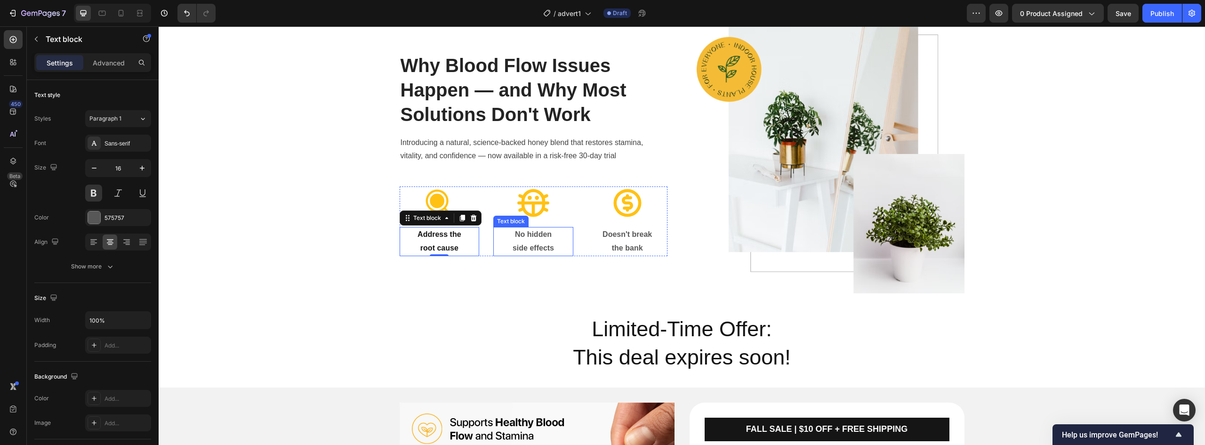
click at [525, 238] on p "No hidden side effects" at bounding box center [533, 241] width 78 height 27
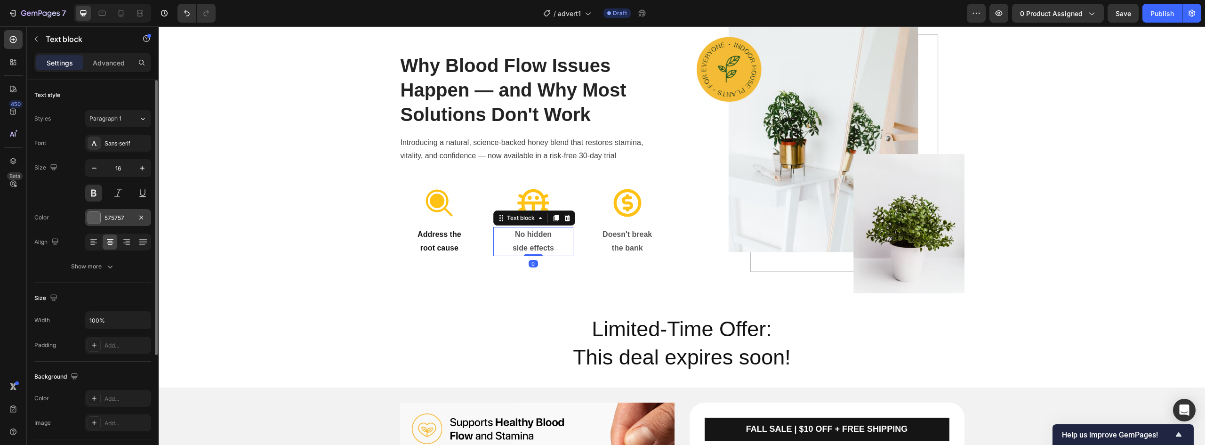
click at [103, 218] on div "575757" at bounding box center [118, 217] width 66 height 17
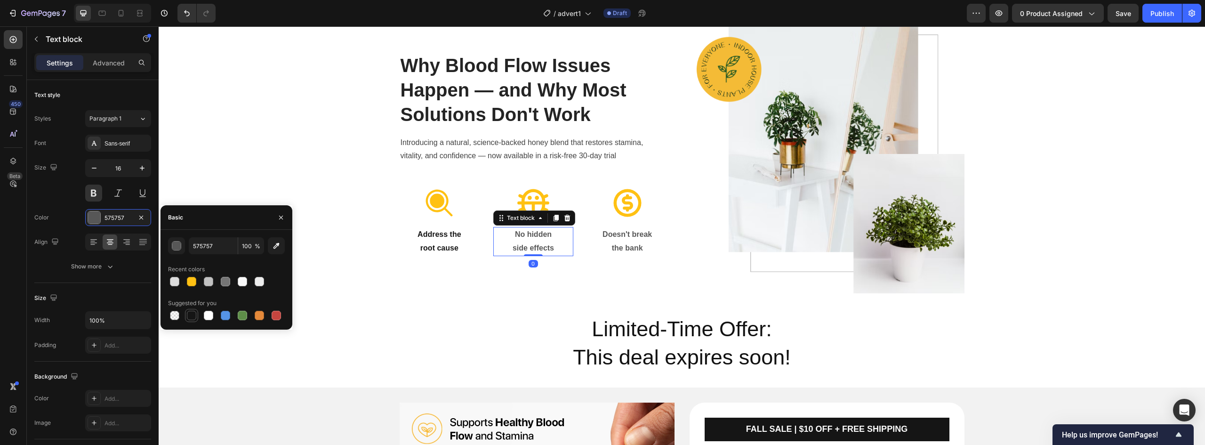
click at [187, 314] on div at bounding box center [191, 315] width 9 height 9
type input "151515"
click at [630, 236] on p "Doesn't break" at bounding box center [628, 235] width 78 height 14
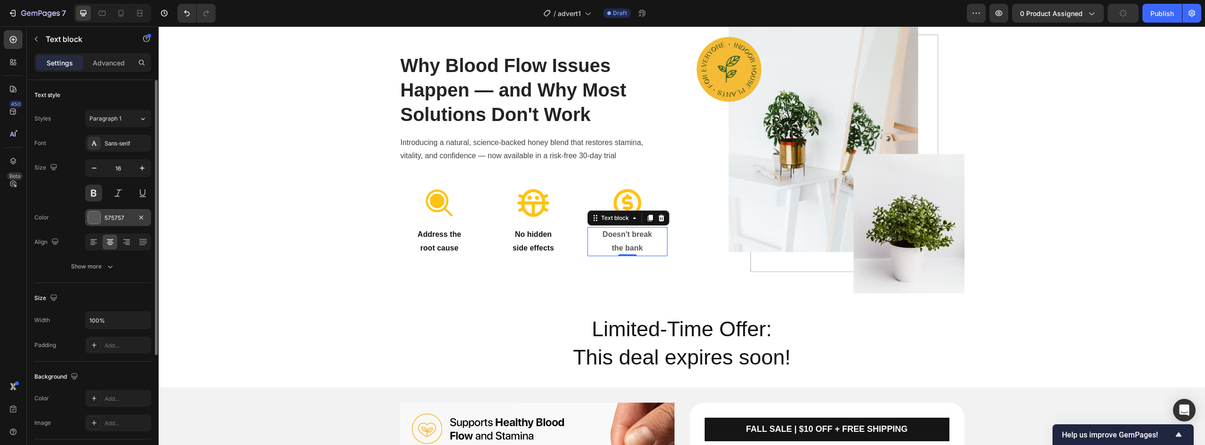
click at [93, 220] on div at bounding box center [94, 217] width 12 height 12
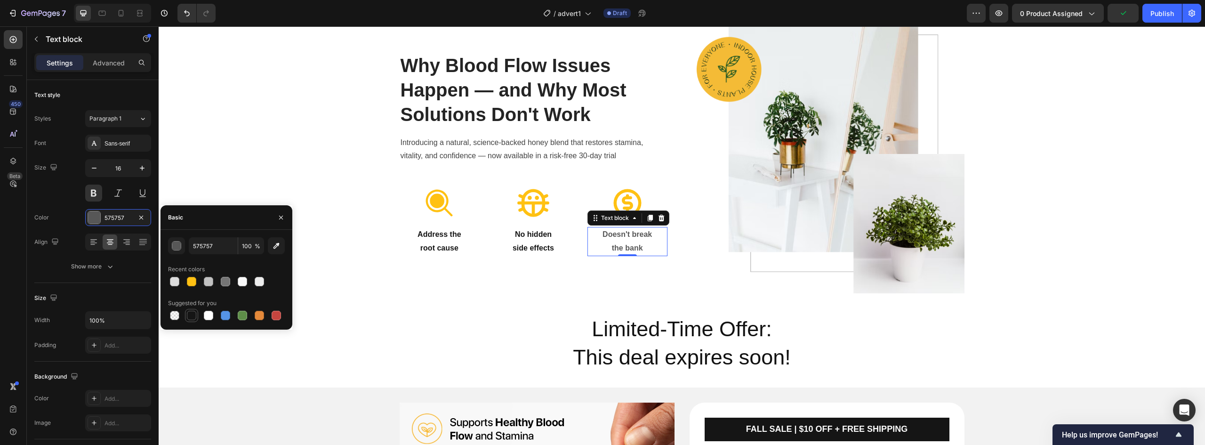
click at [189, 319] on div at bounding box center [191, 315] width 9 height 9
type input "151515"
click at [494, 254] on p "No hidden side effects" at bounding box center [533, 241] width 78 height 27
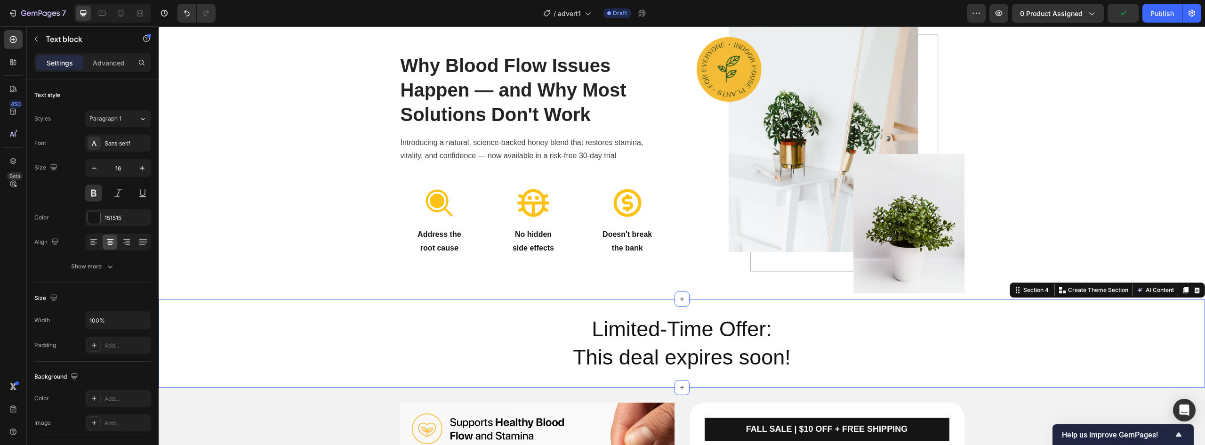
click at [481, 303] on div "Limited-Time Offer: This deal expires soon! Heading Section 4 Create Theme Sect…" at bounding box center [682, 343] width 1047 height 89
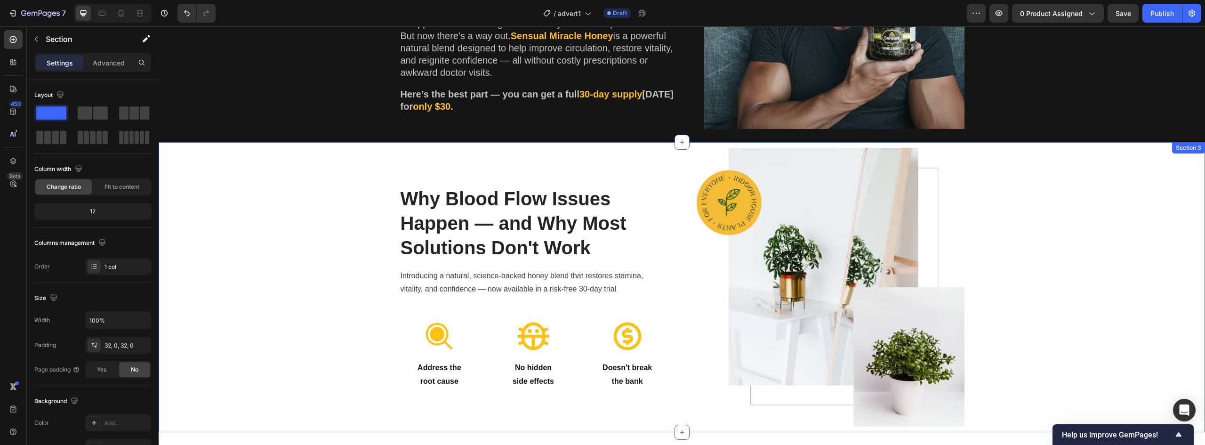
scroll to position [522, 0]
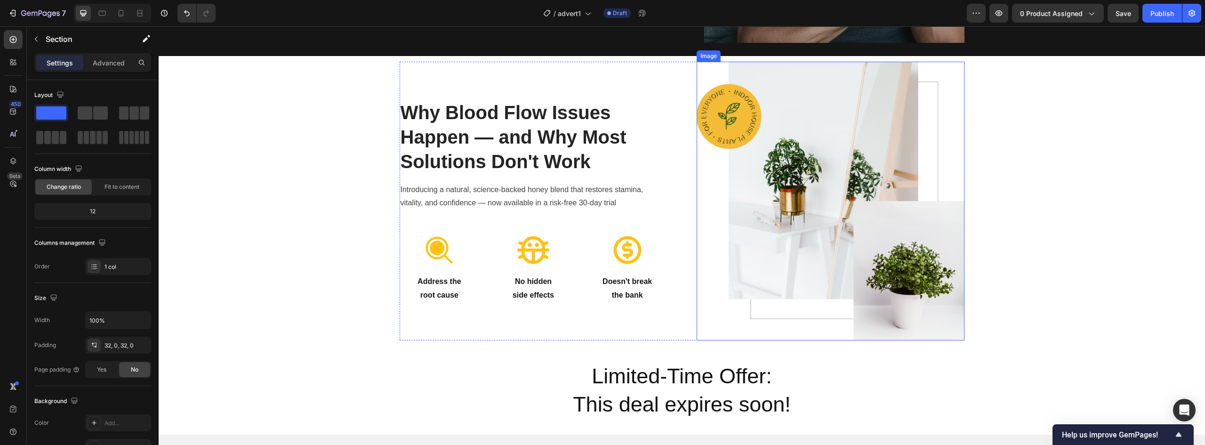
click at [845, 167] on img at bounding box center [831, 201] width 268 height 279
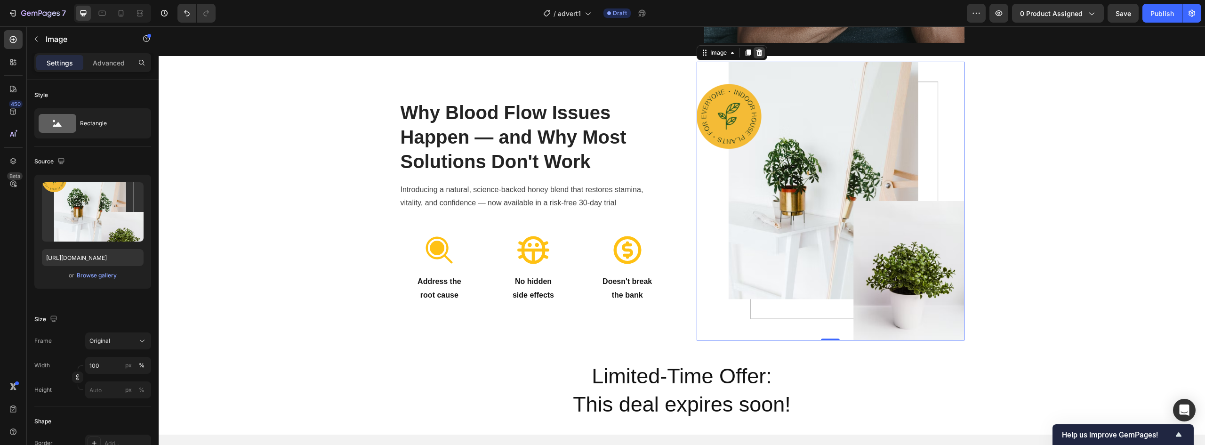
click at [754, 57] on div at bounding box center [759, 52] width 11 height 11
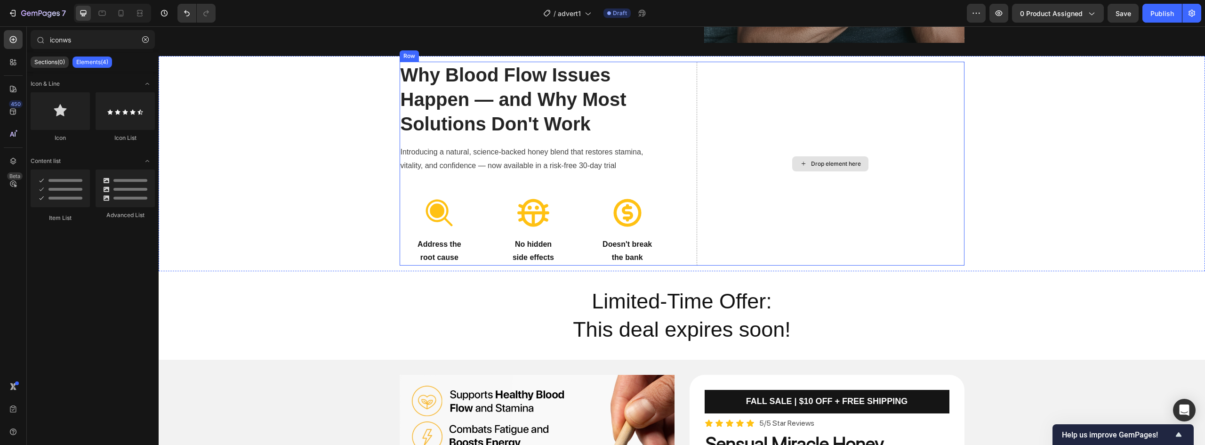
click at [771, 132] on div "Drop element here" at bounding box center [831, 164] width 268 height 204
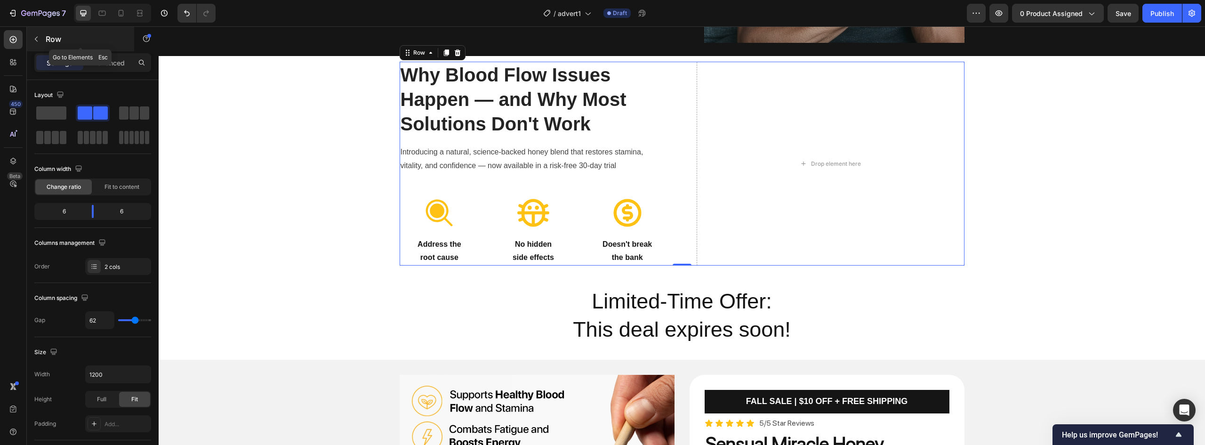
click at [50, 40] on p "Row" at bounding box center [86, 38] width 80 height 11
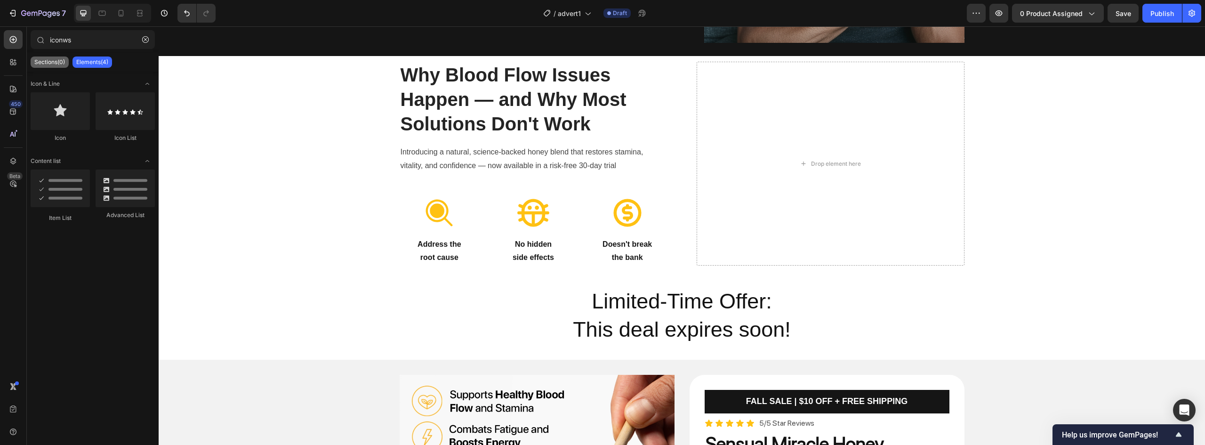
click at [57, 64] on p "Sections(0)" at bounding box center [49, 62] width 31 height 8
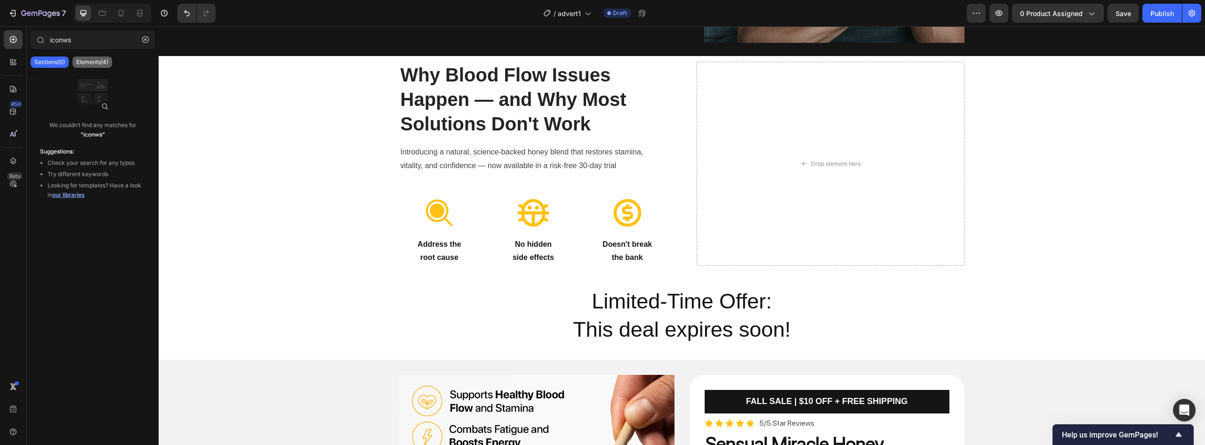
click at [94, 62] on p "Elements(4)" at bounding box center [92, 62] width 32 height 8
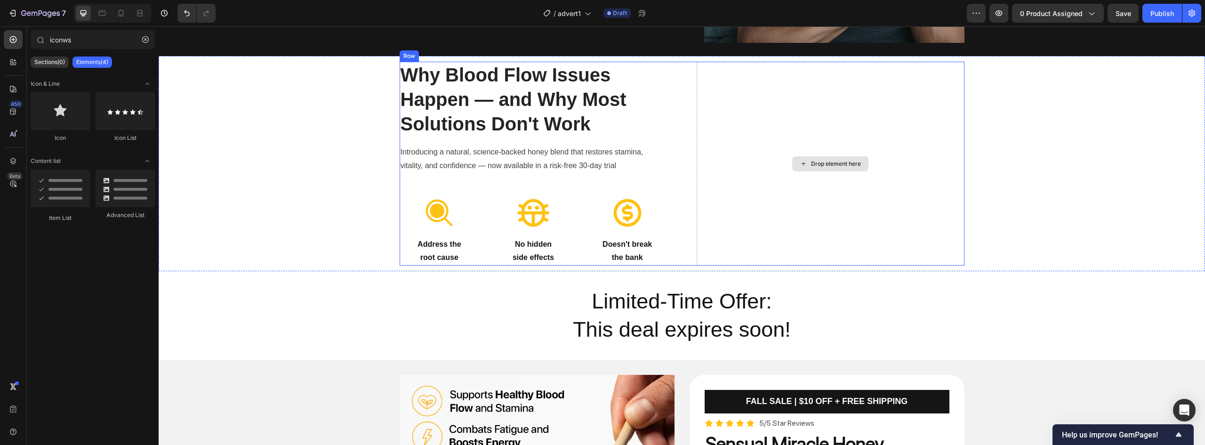
click at [827, 166] on div "Drop element here" at bounding box center [836, 164] width 50 height 8
click at [792, 179] on div "Drop element here" at bounding box center [831, 164] width 268 height 204
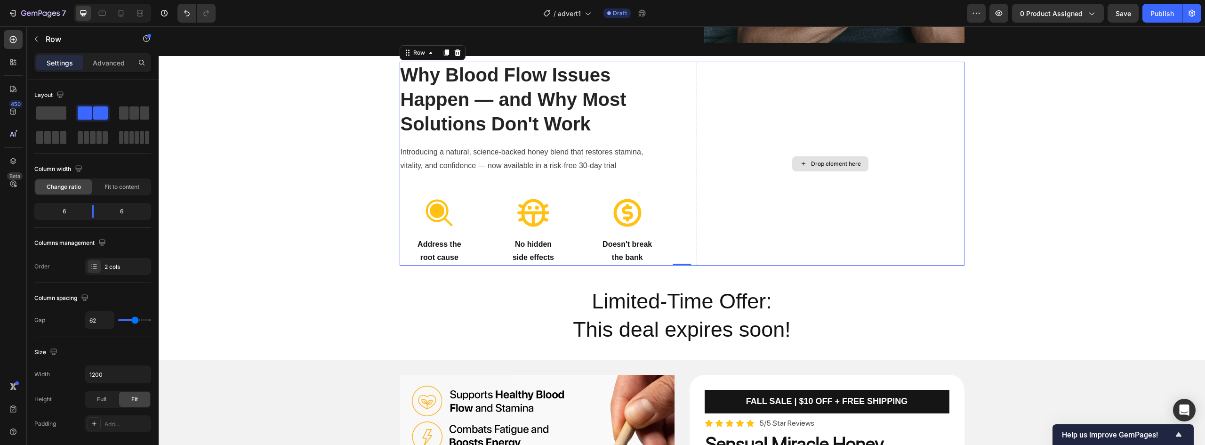
click at [818, 162] on div "Drop element here" at bounding box center [836, 164] width 50 height 8
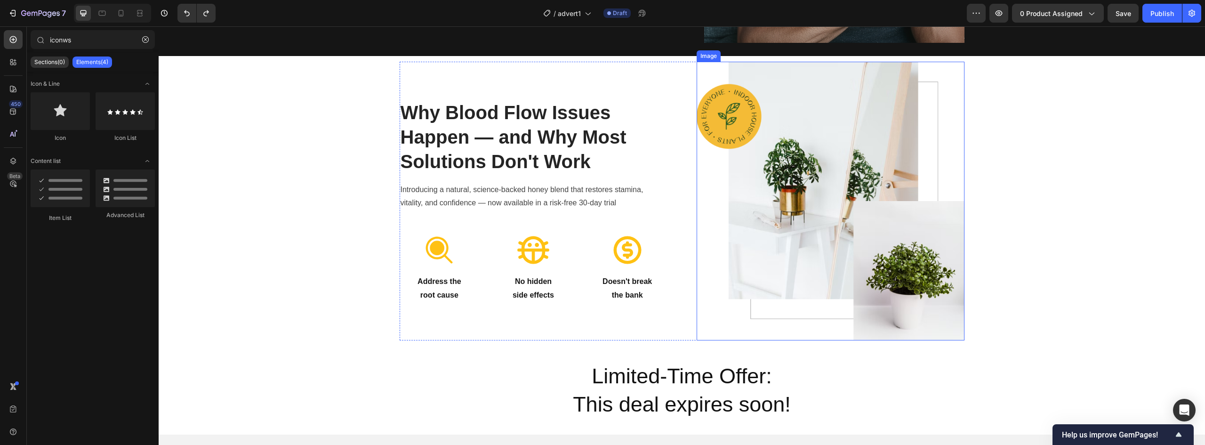
click at [796, 187] on img at bounding box center [831, 201] width 268 height 279
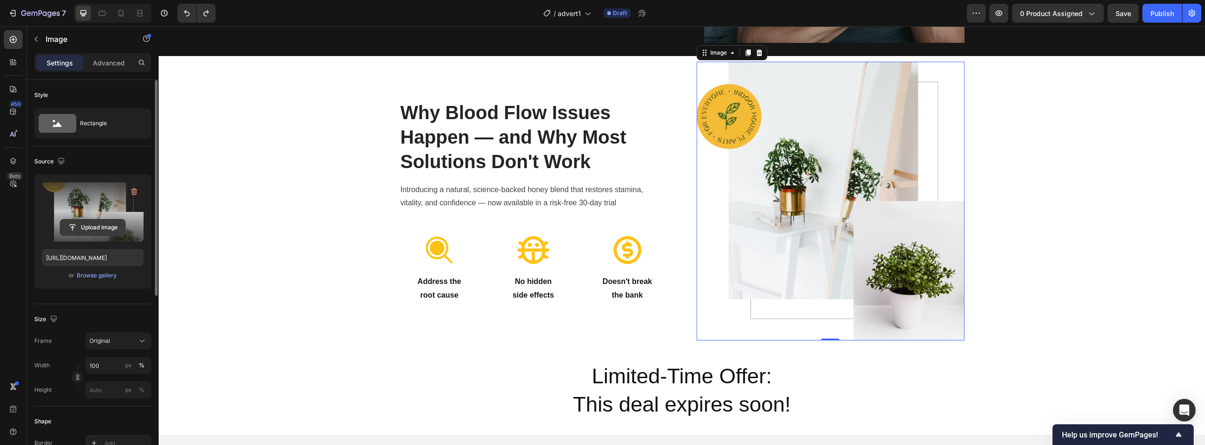
click at [85, 226] on input "file" at bounding box center [92, 227] width 65 height 16
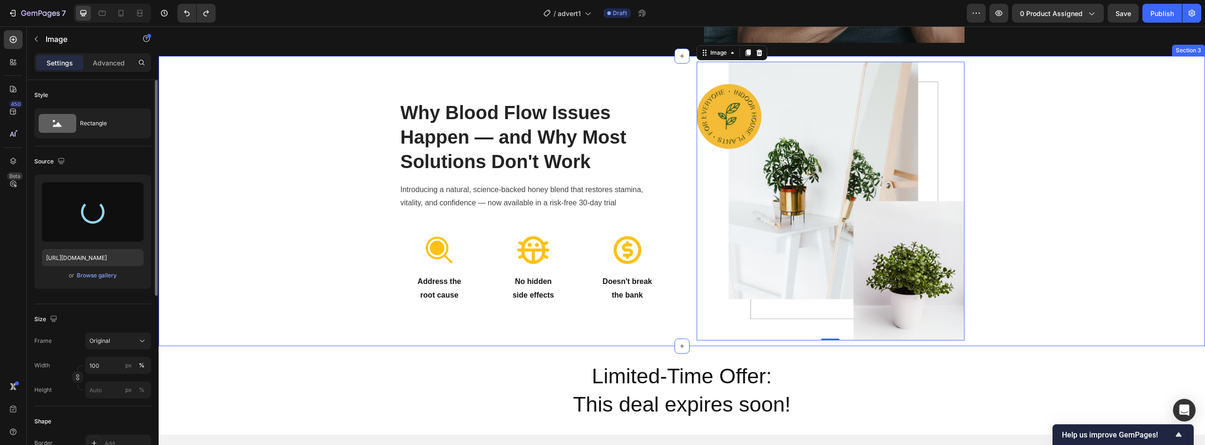
type input "https://cdn.shopify.com/s/files/1/0858/3341/7022/files/gempages_527882486215083…"
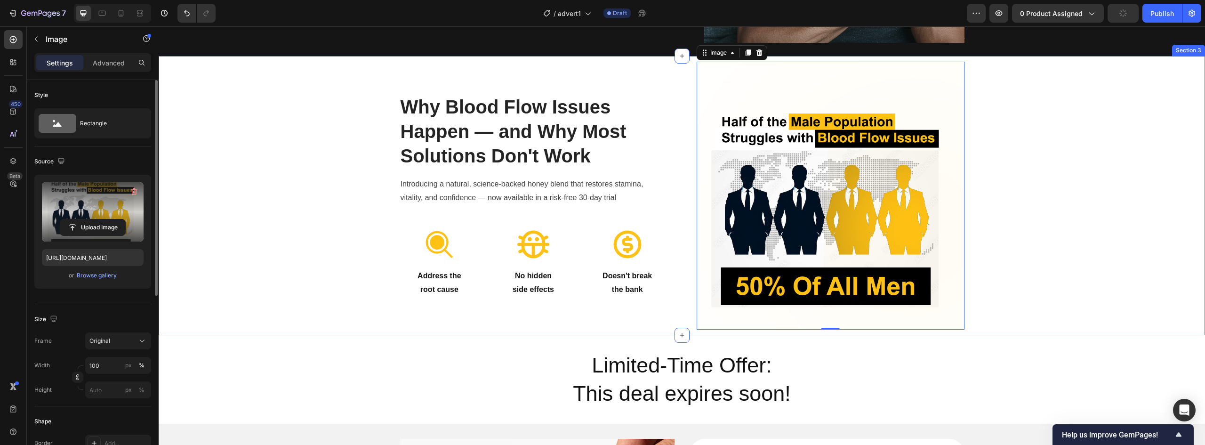
click at [1031, 206] on div "Why Blood Flow Issues Happen — and Why Most Solutions Don't Work Heading Introd…" at bounding box center [682, 196] width 1033 height 268
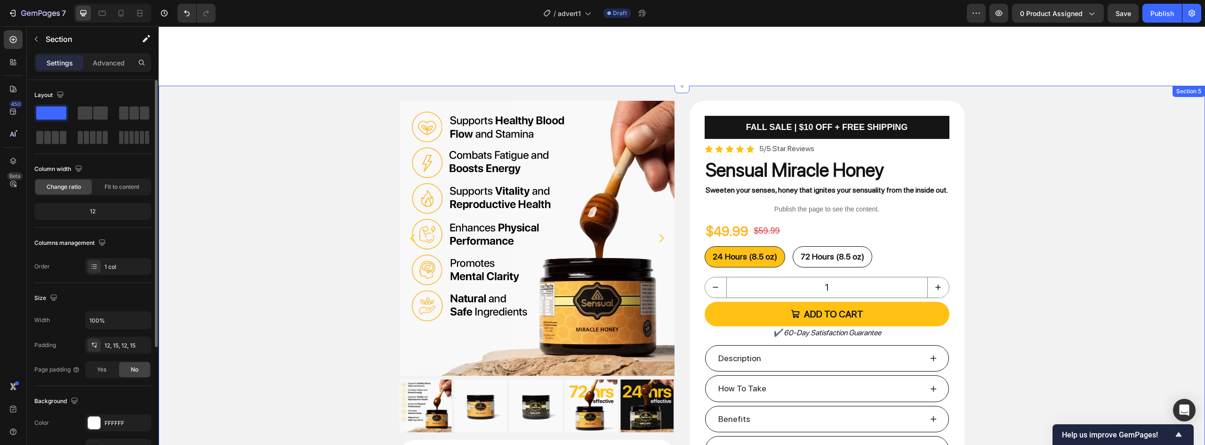
scroll to position [851, 0]
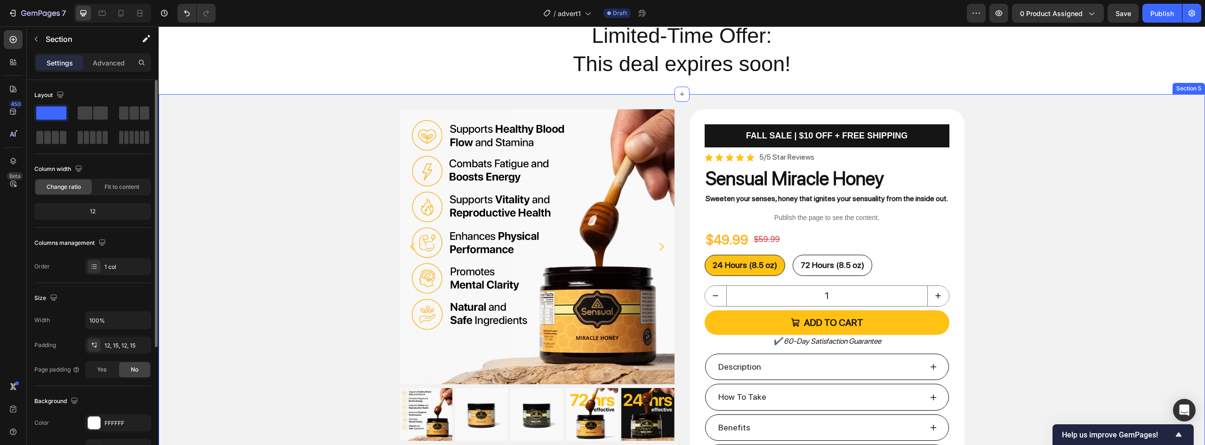
click at [1147, 107] on div "Product Images "I was skeptical at first, but after using Sensual Honey, I can …" at bounding box center [682, 313] width 1047 height 438
click at [1194, 86] on icon at bounding box center [1198, 85] width 8 height 8
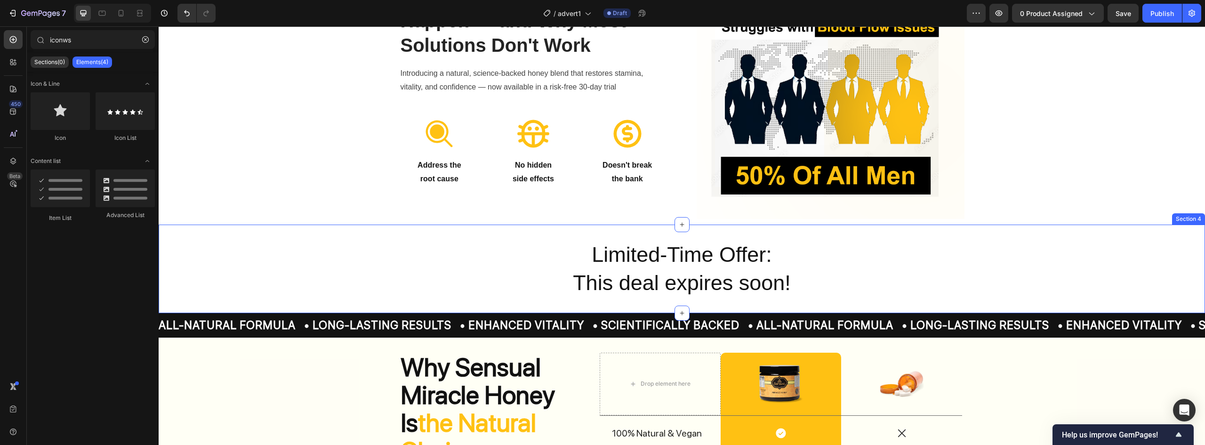
scroll to position [616, 0]
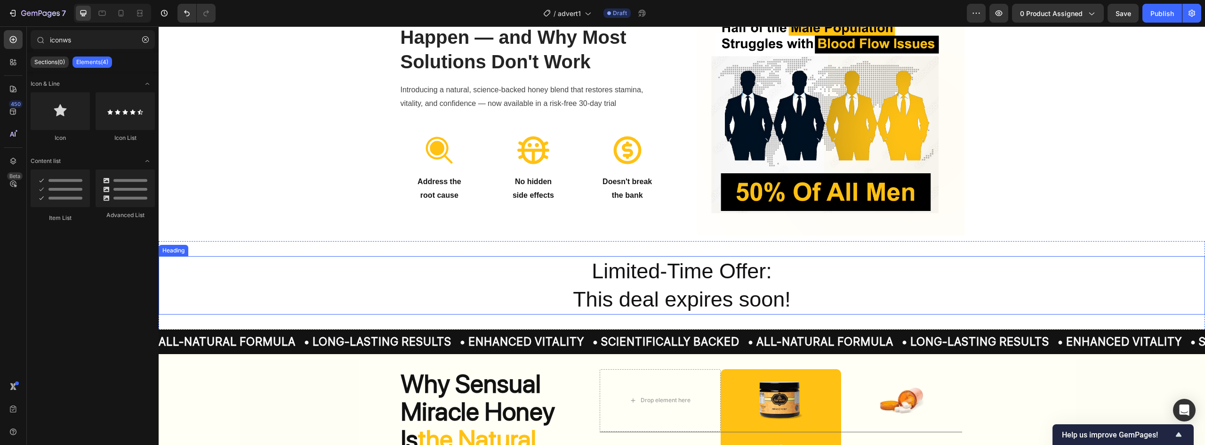
click at [623, 264] on span "Limited-Time Offer:" at bounding box center [682, 271] width 180 height 24
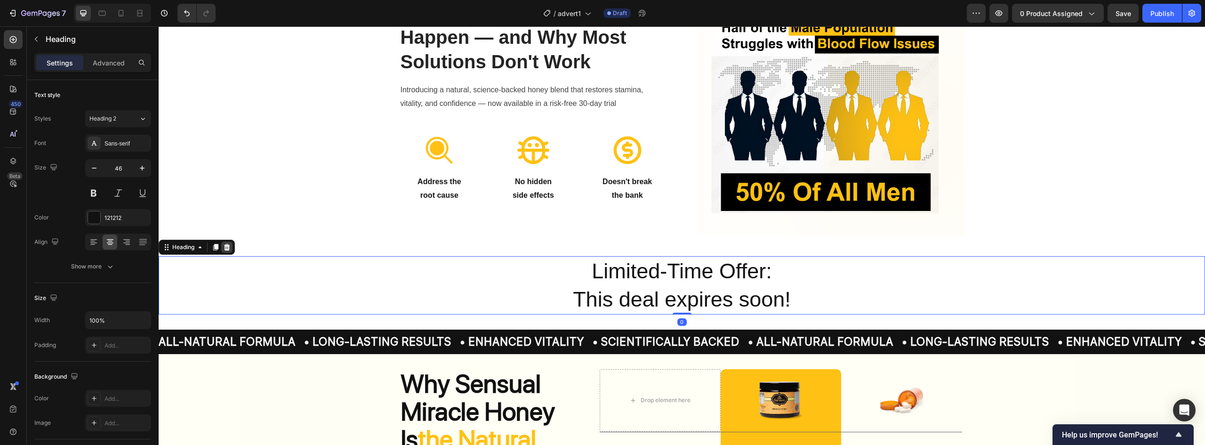
click at [226, 250] on icon at bounding box center [227, 247] width 6 height 7
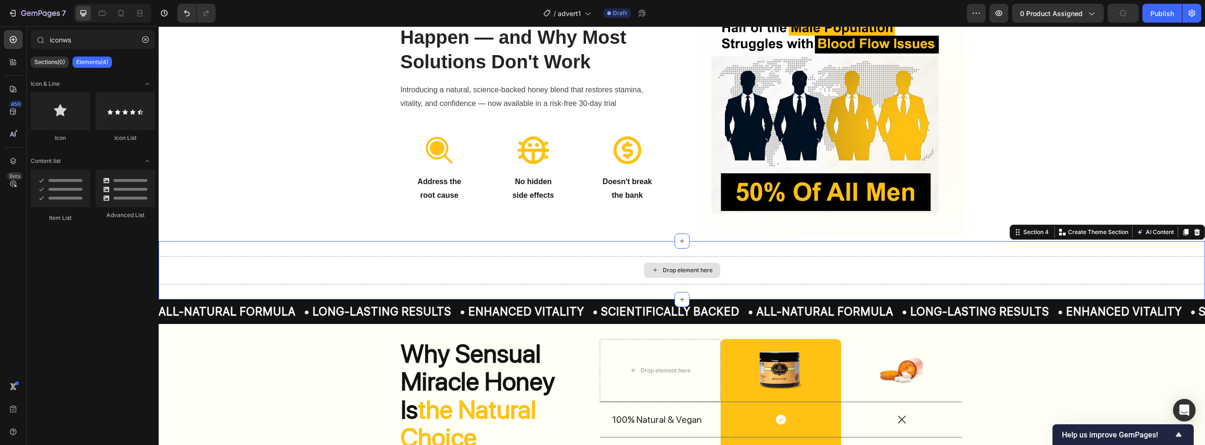
click at [1026, 266] on div "Drop element here" at bounding box center [682, 270] width 1047 height 28
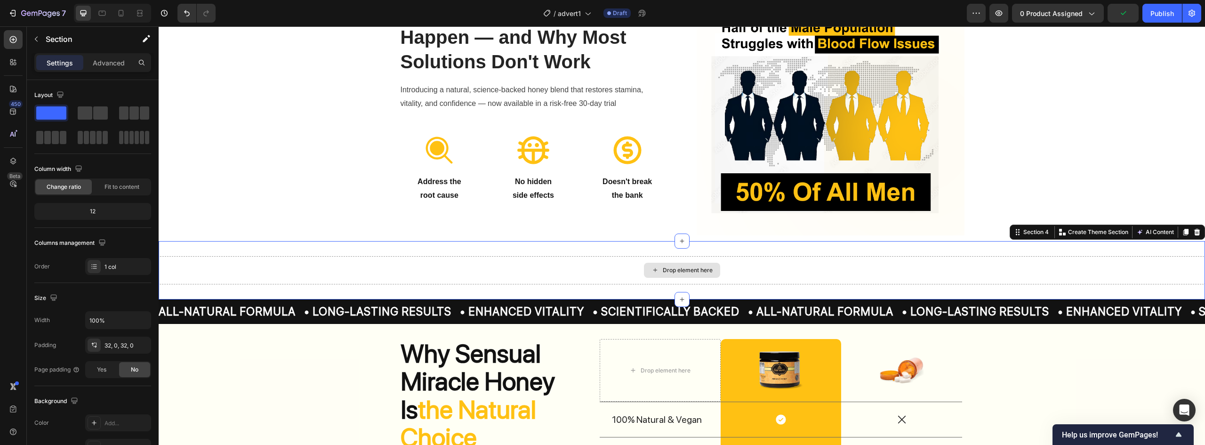
click at [718, 257] on div "Drop element here" at bounding box center [682, 270] width 1047 height 28
click at [726, 244] on div "Drop element here Section 4 Create Theme Section AI Content Write with GemAI Wh…" at bounding box center [682, 270] width 1047 height 58
click at [717, 257] on div "Drop element here" at bounding box center [682, 270] width 1047 height 28
click at [1195, 230] on icon at bounding box center [1198, 232] width 6 height 7
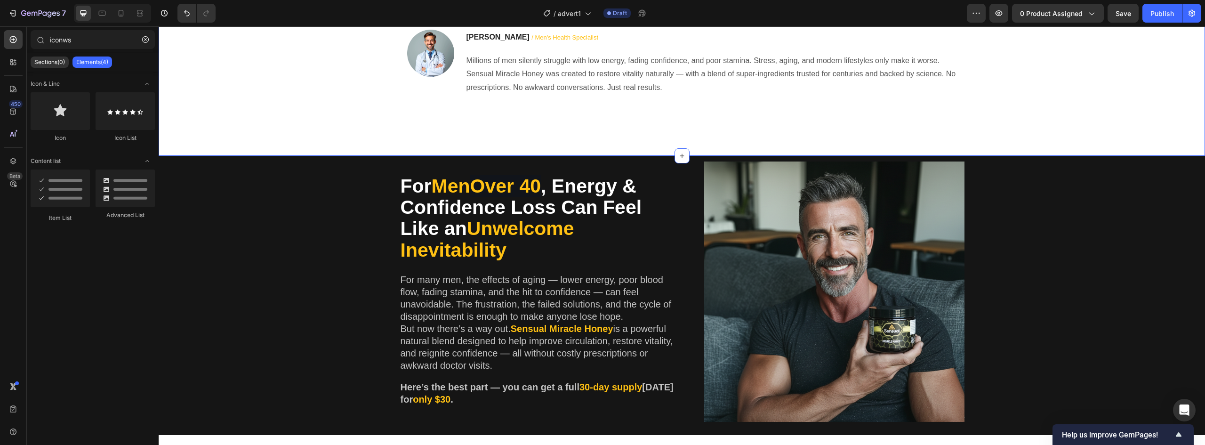
scroll to position [235, 0]
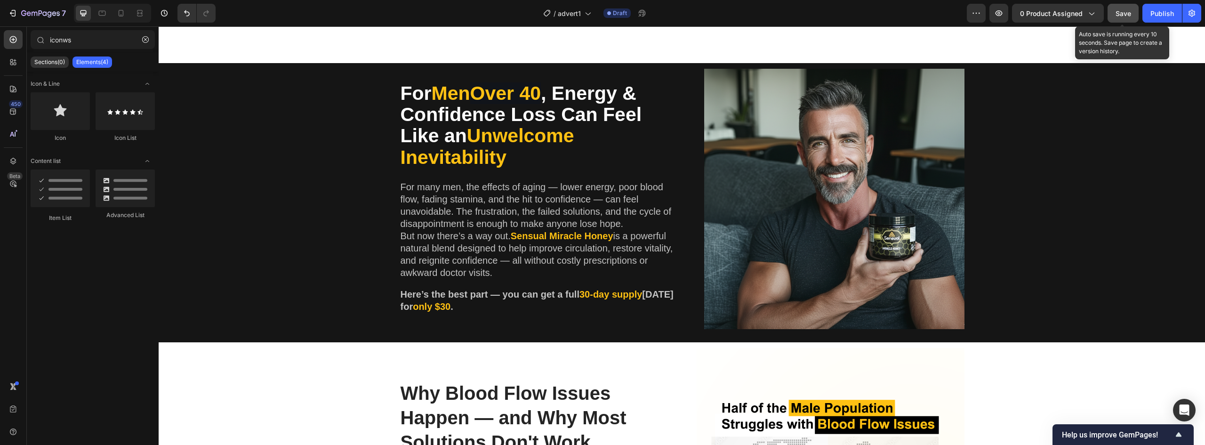
click at [1117, 18] on div "Save" at bounding box center [1124, 13] width 16 height 10
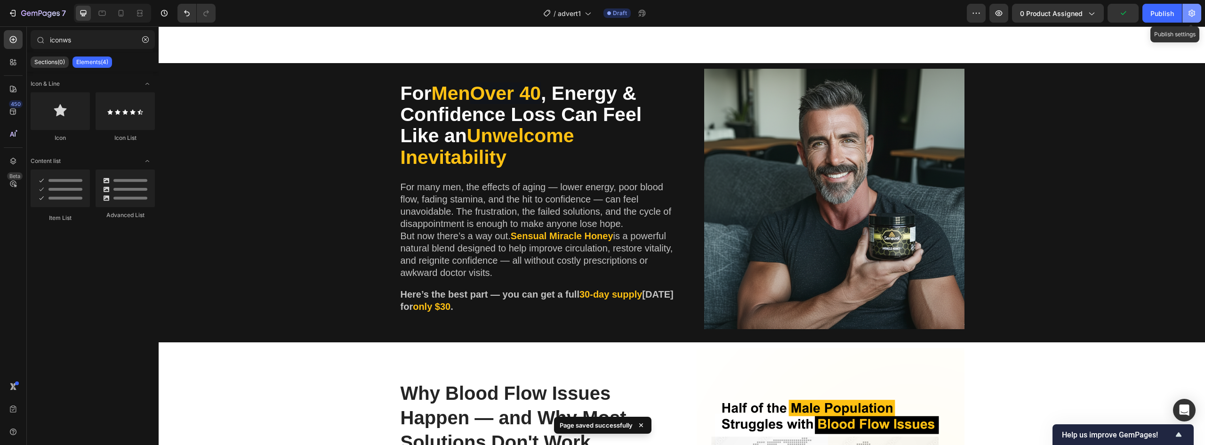
click at [1196, 17] on icon "button" at bounding box center [1192, 12] width 9 height 9
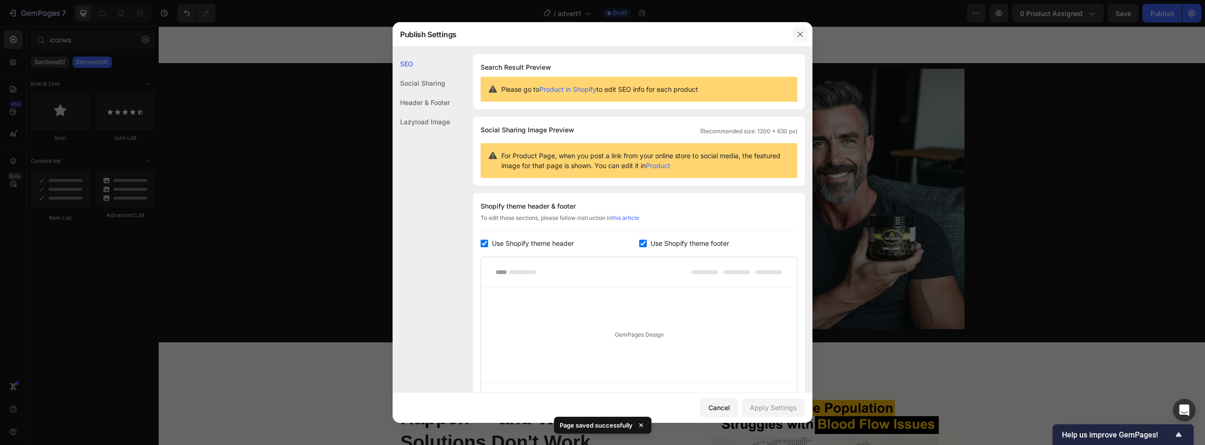
click at [800, 37] on icon "button" at bounding box center [801, 35] width 8 height 8
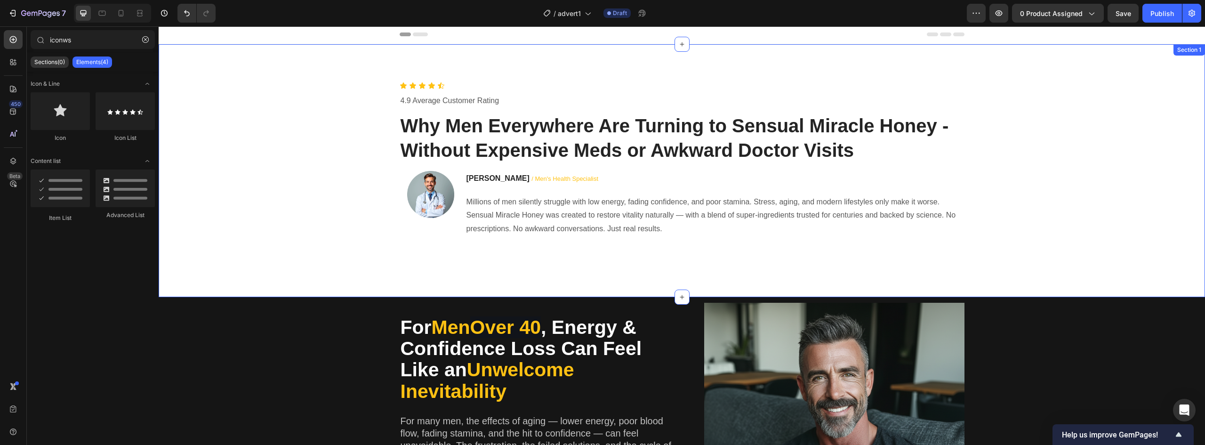
scroll to position [0, 0]
